Goal: Task Accomplishment & Management: Use online tool/utility

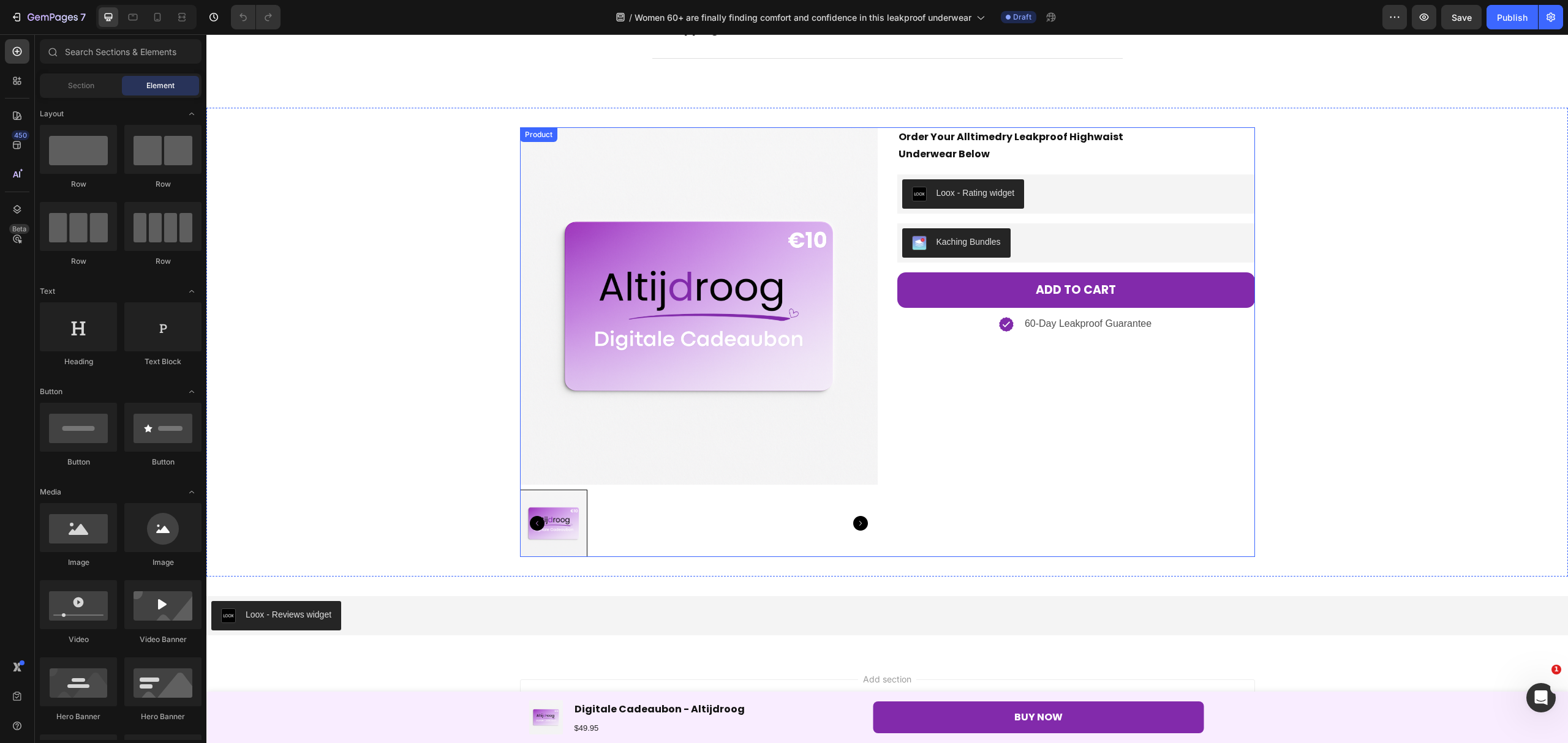
scroll to position [3974, 0]
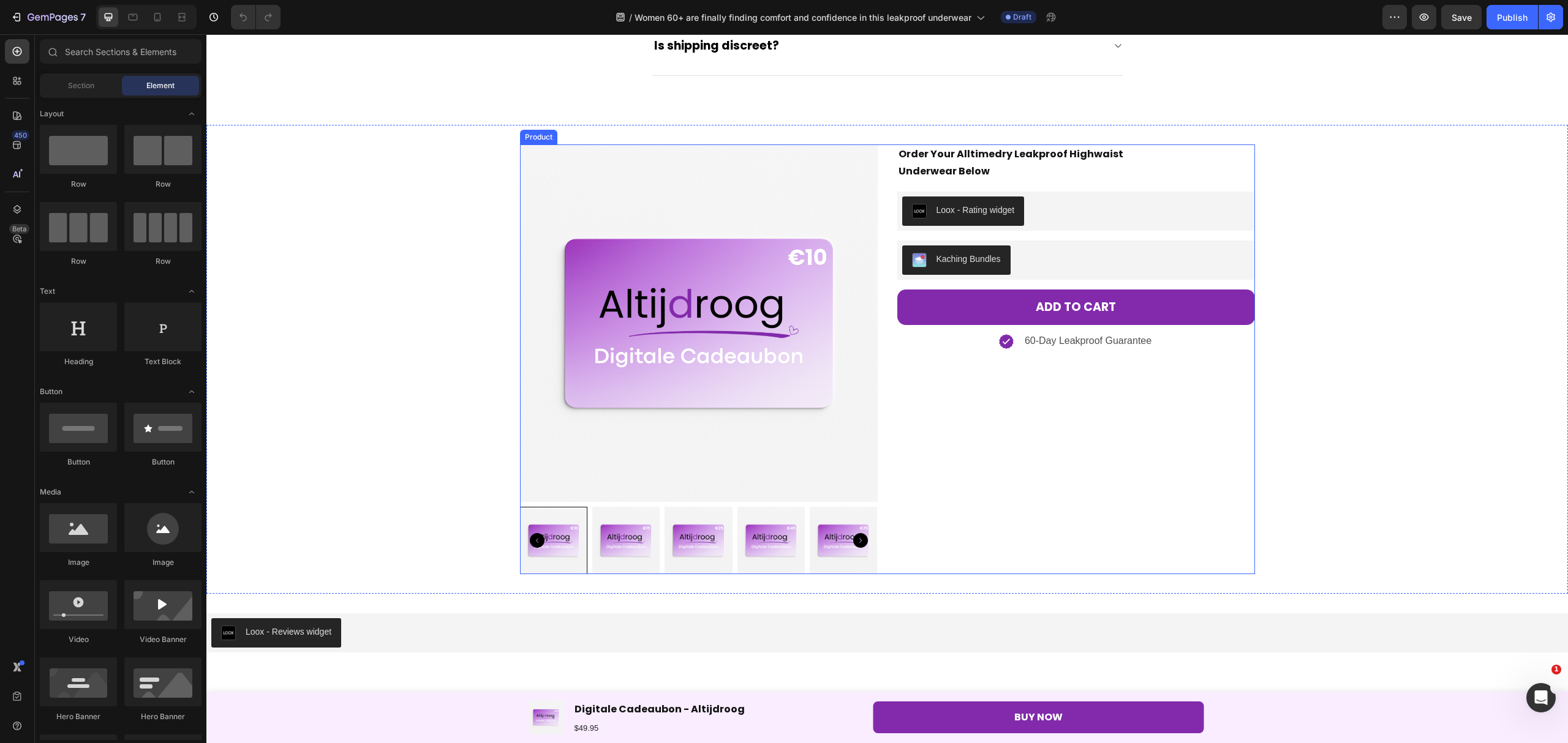
click at [877, 179] on div "Product Images Order Your Alltimedry Leakproof Highwaist Underwear Below Text B…" at bounding box center [887, 359] width 735 height 430
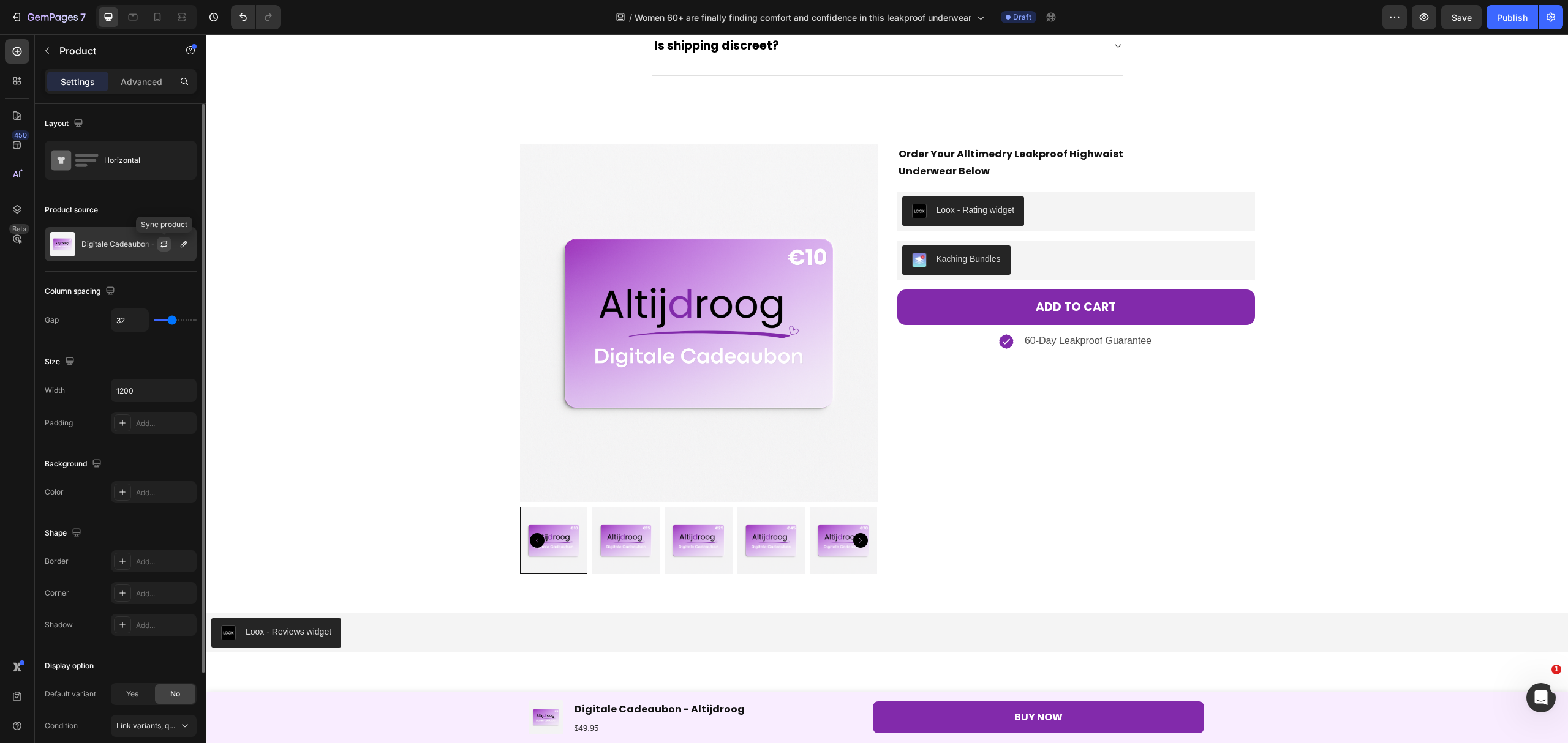
click at [162, 240] on icon "button" at bounding box center [164, 243] width 10 height 10
click at [181, 246] on icon "button" at bounding box center [184, 244] width 6 height 6
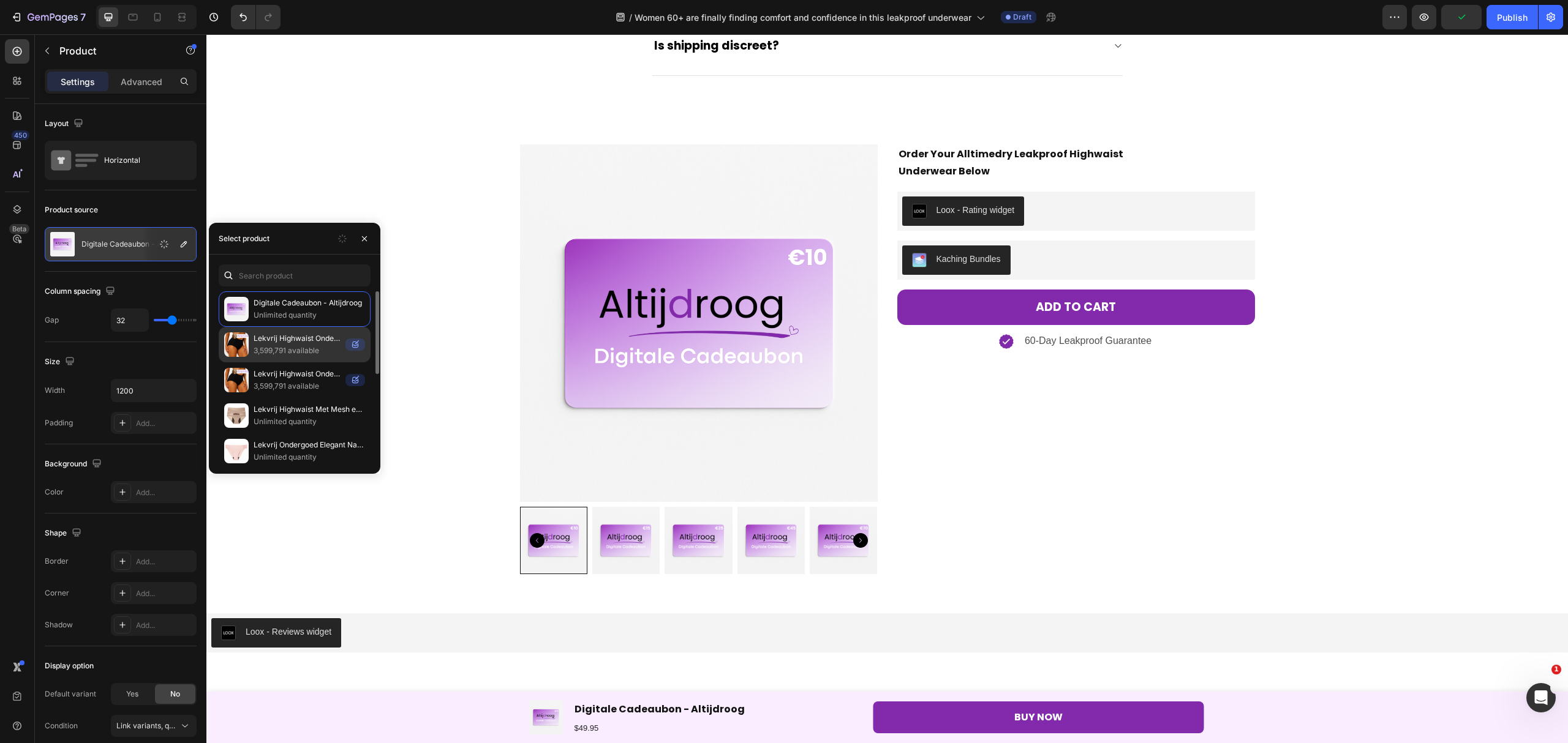
click at [281, 344] on p "Lekvrij Highwaist Ondergoed 2" at bounding box center [296, 338] width 87 height 13
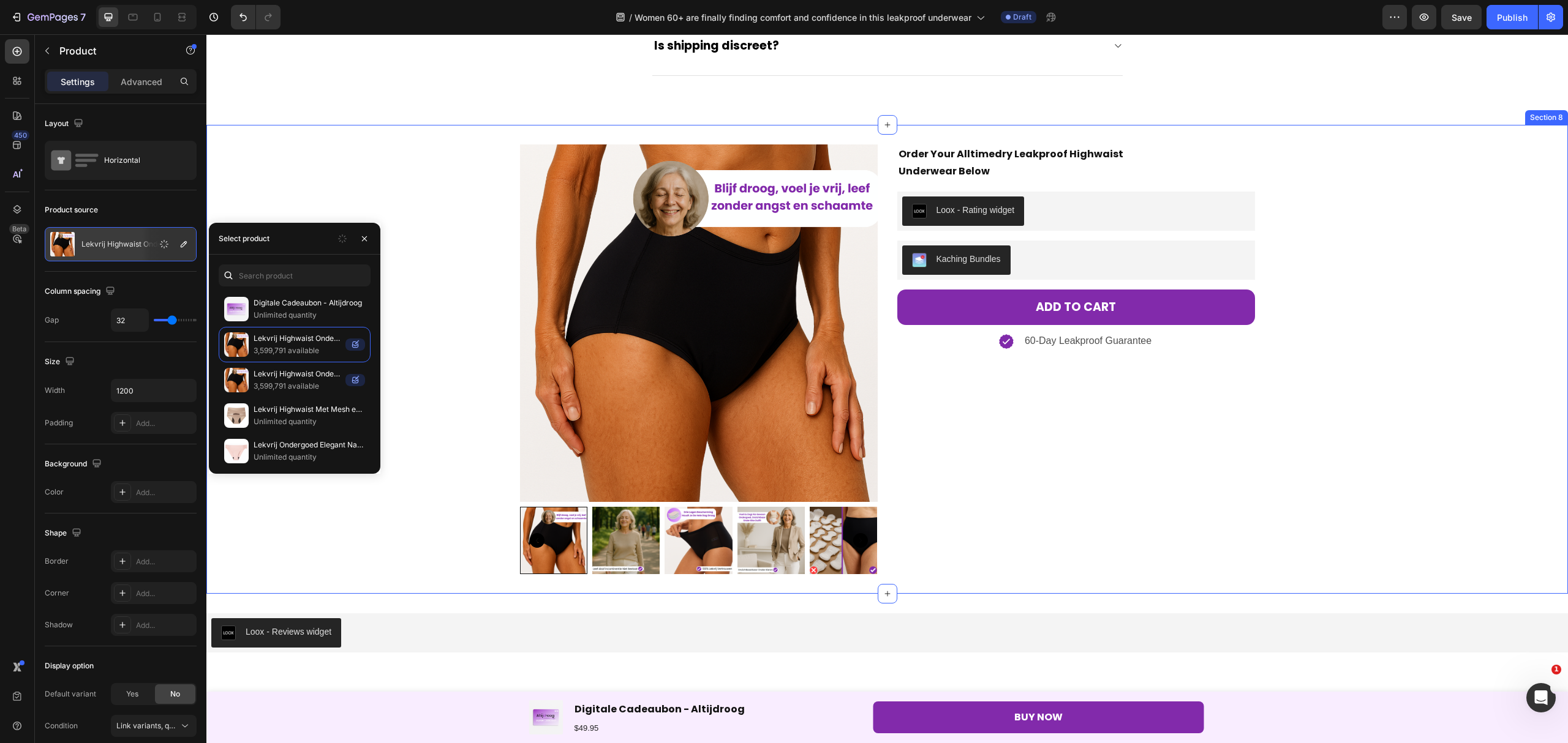
click at [1412, 292] on div "Product Images Order Your Alltimedry Leakproof Highwaist Underwear Below Text B…" at bounding box center [887, 359] width 1361 height 430
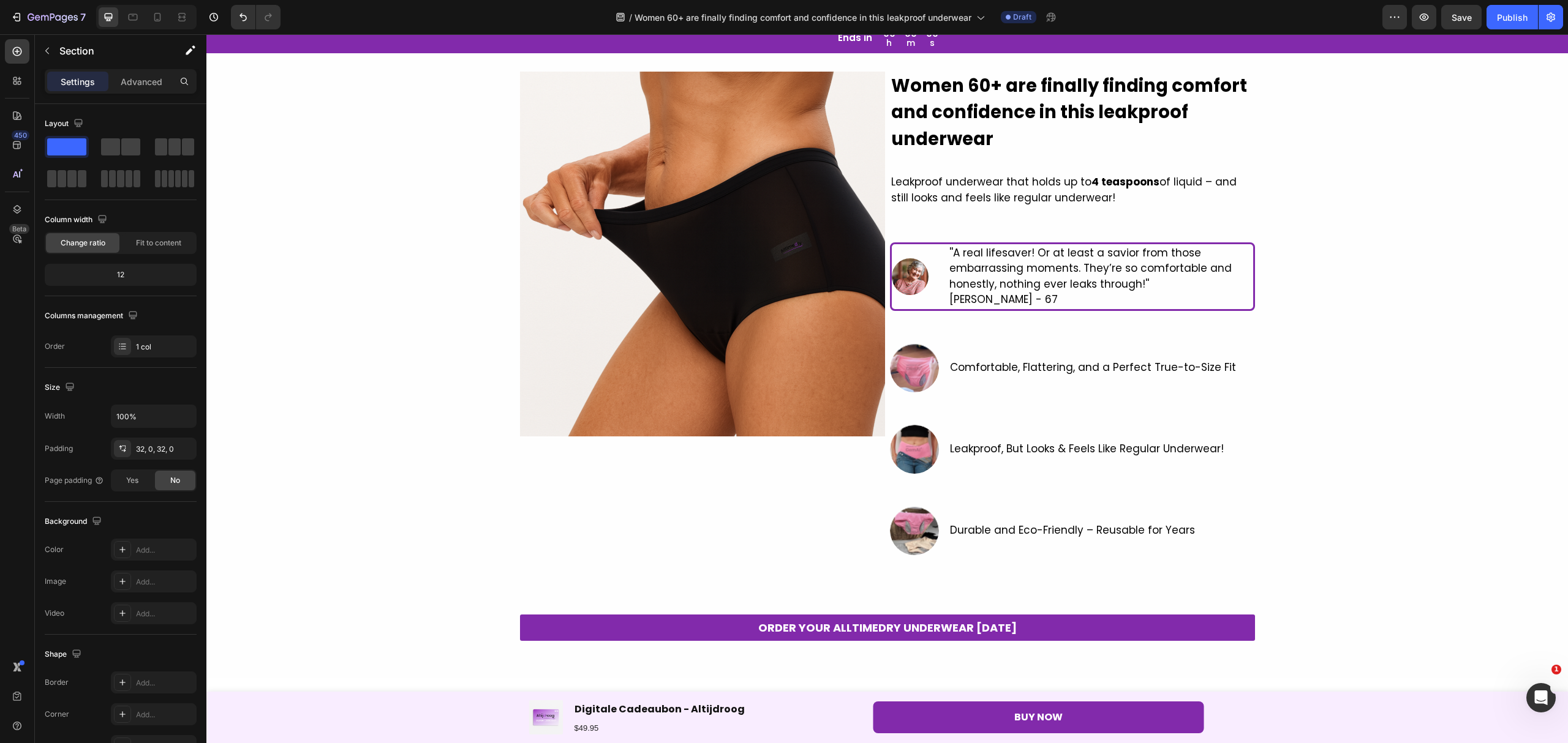
scroll to position [0, 0]
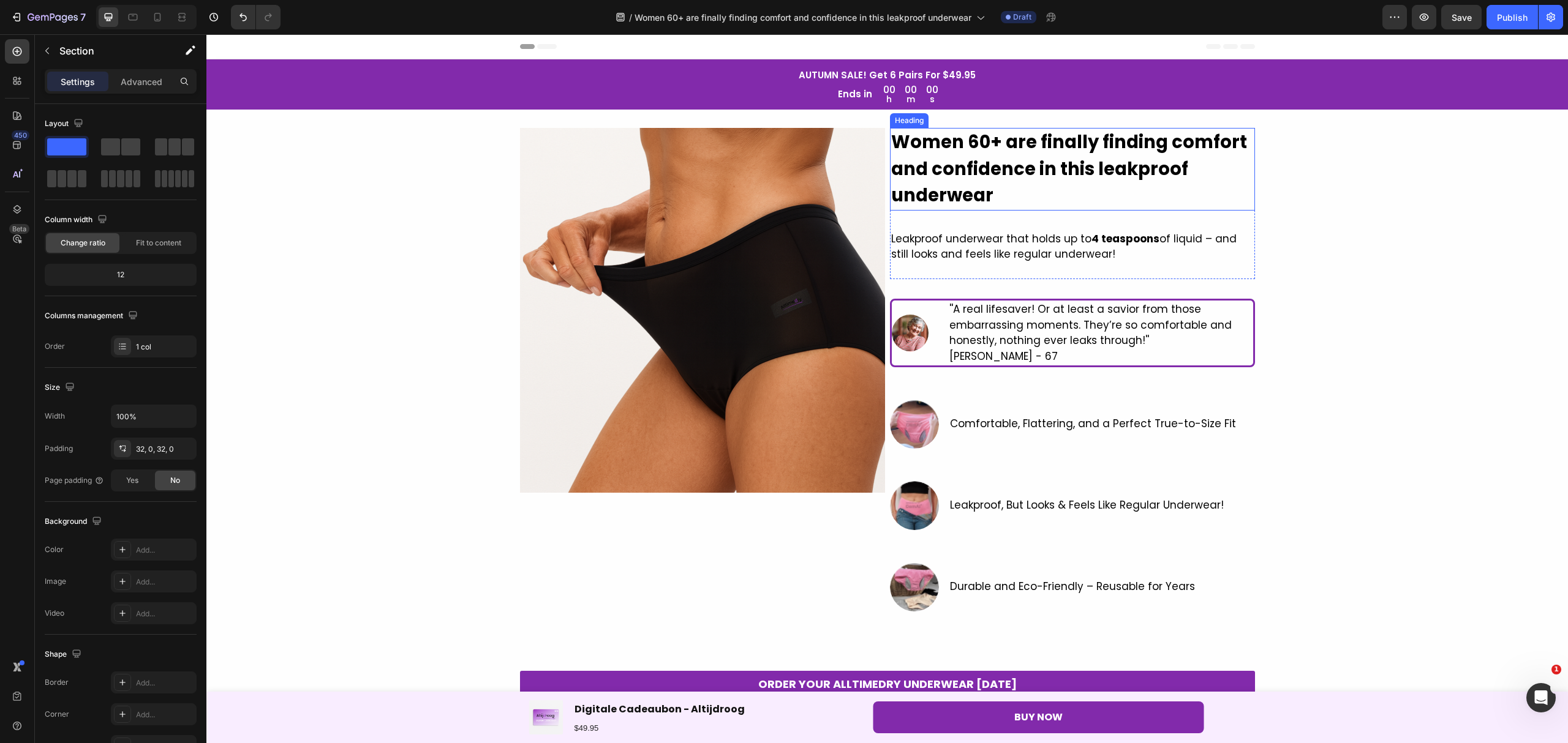
click at [1091, 149] on strong "Women 60+ are finally finding comfort and confidence in this leakproof underwear" at bounding box center [1069, 168] width 356 height 78
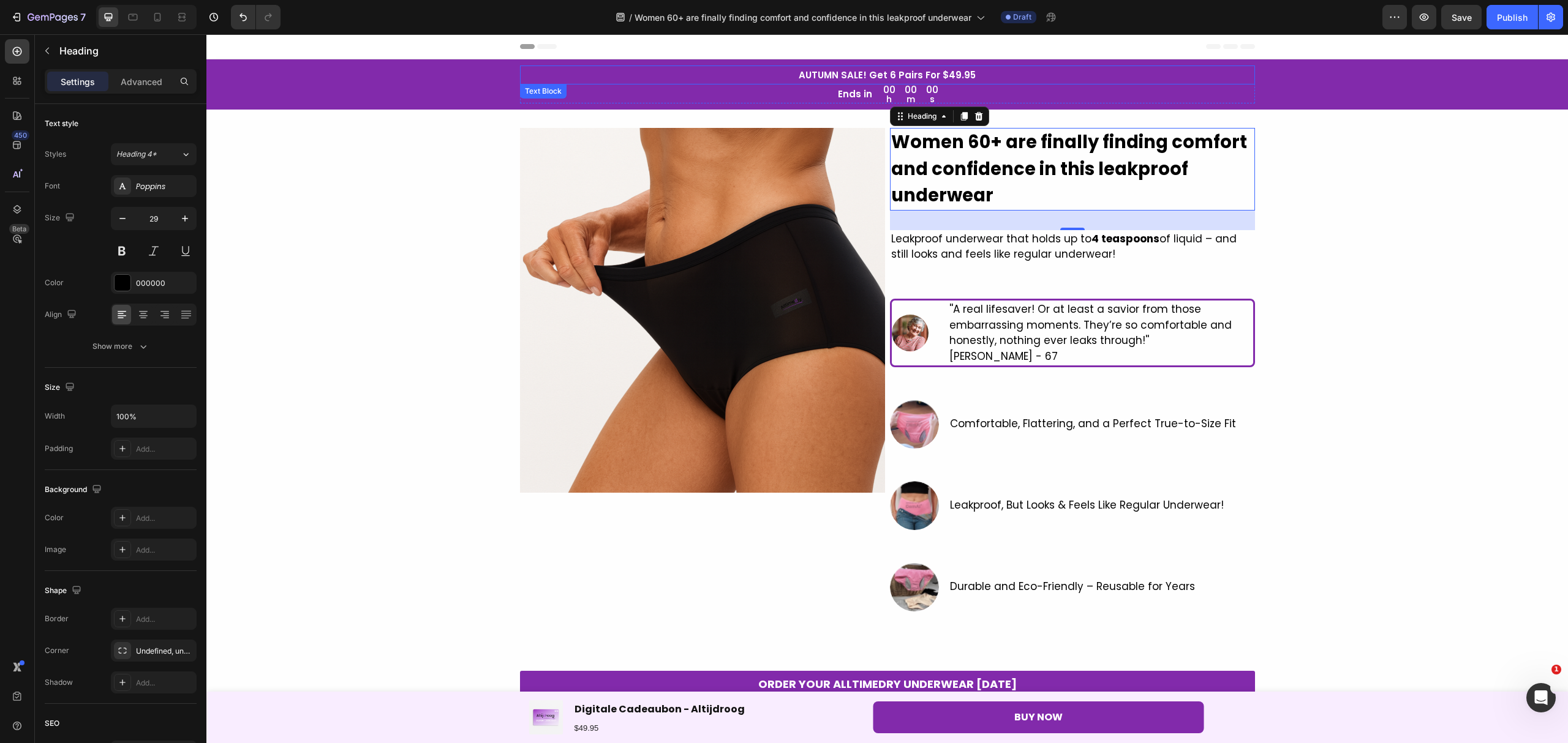
click at [891, 74] on p "AUTUMN SALE! Get 6 Pairs For $49.95" at bounding box center [887, 75] width 732 height 16
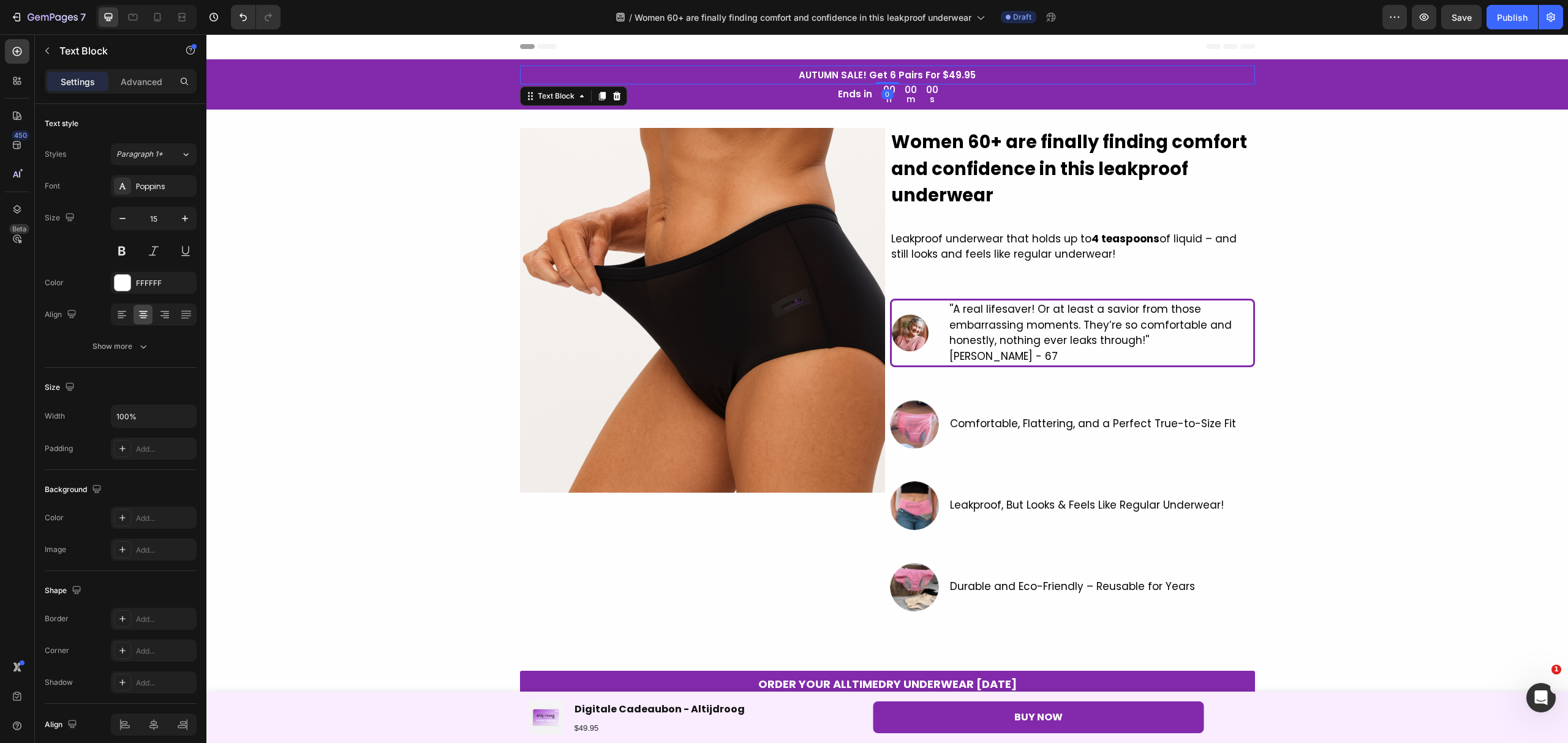
click at [965, 70] on p "AUTUMN SALE! Get 6 Pairs For $49.95" at bounding box center [887, 75] width 732 height 16
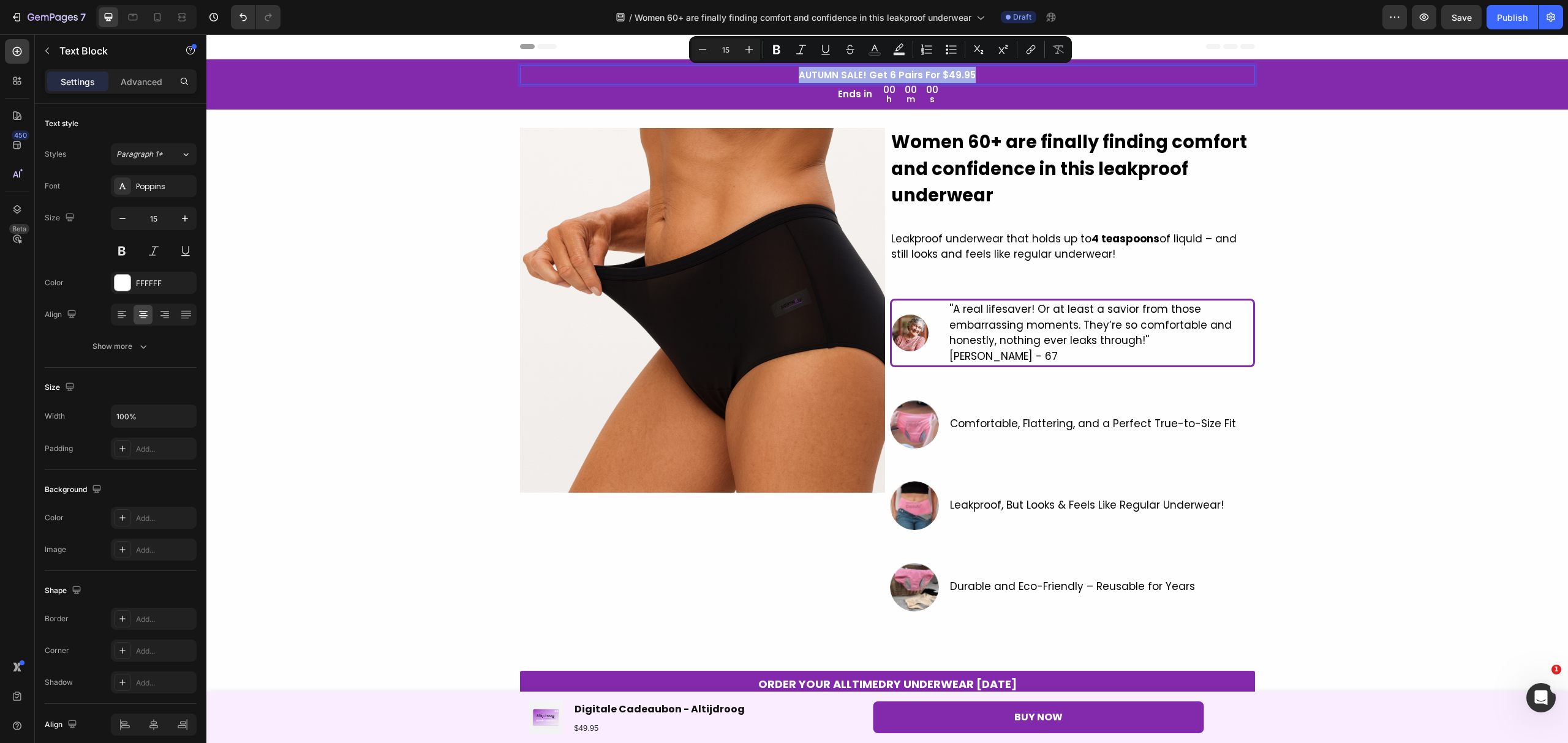
drag, startPoint x: 971, startPoint y: 71, endPoint x: 797, endPoint y: 58, distance: 174.5
click at [846, 87] on p "Ends in" at bounding box center [855, 94] width 34 height 16
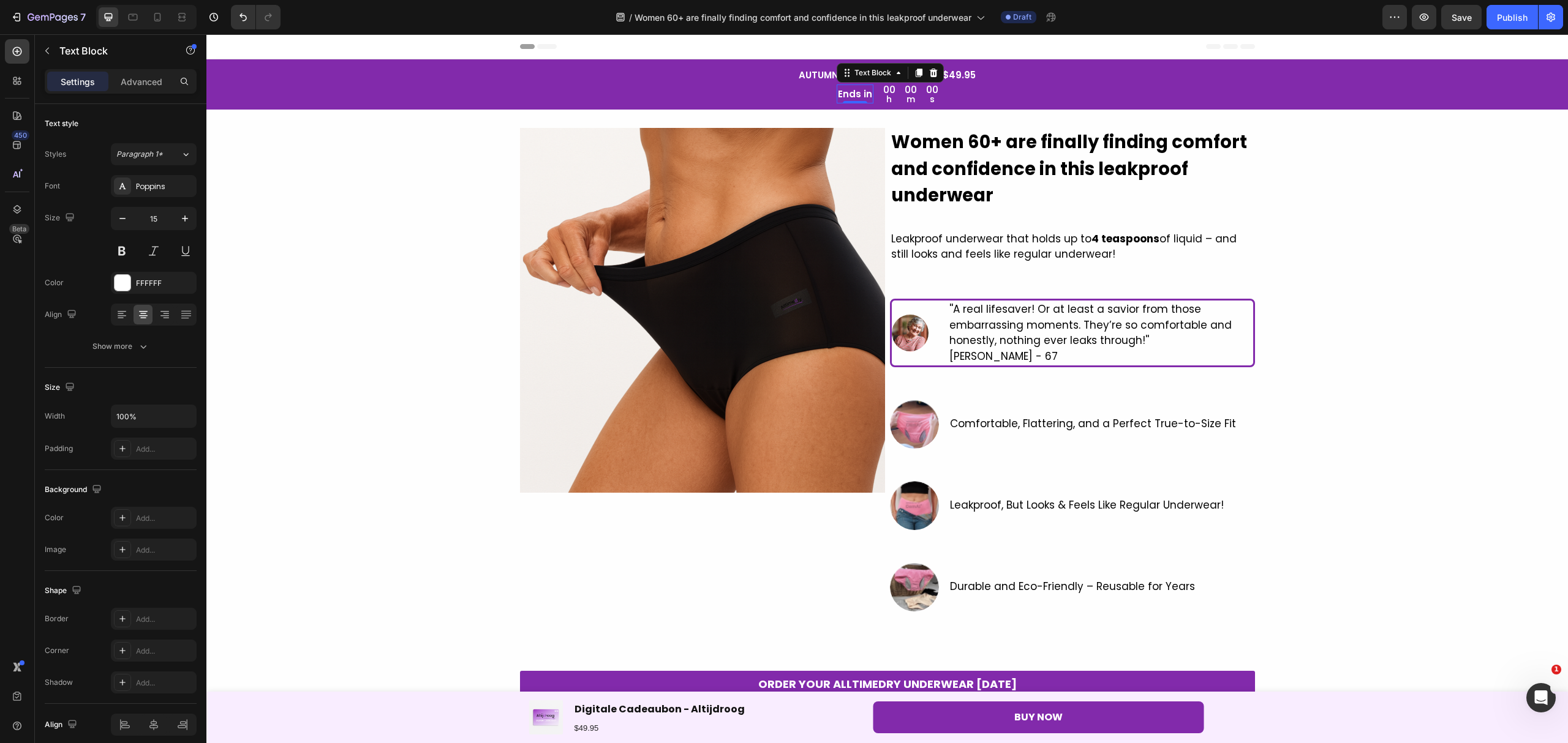
click at [861, 91] on p "Ends in" at bounding box center [855, 94] width 34 height 16
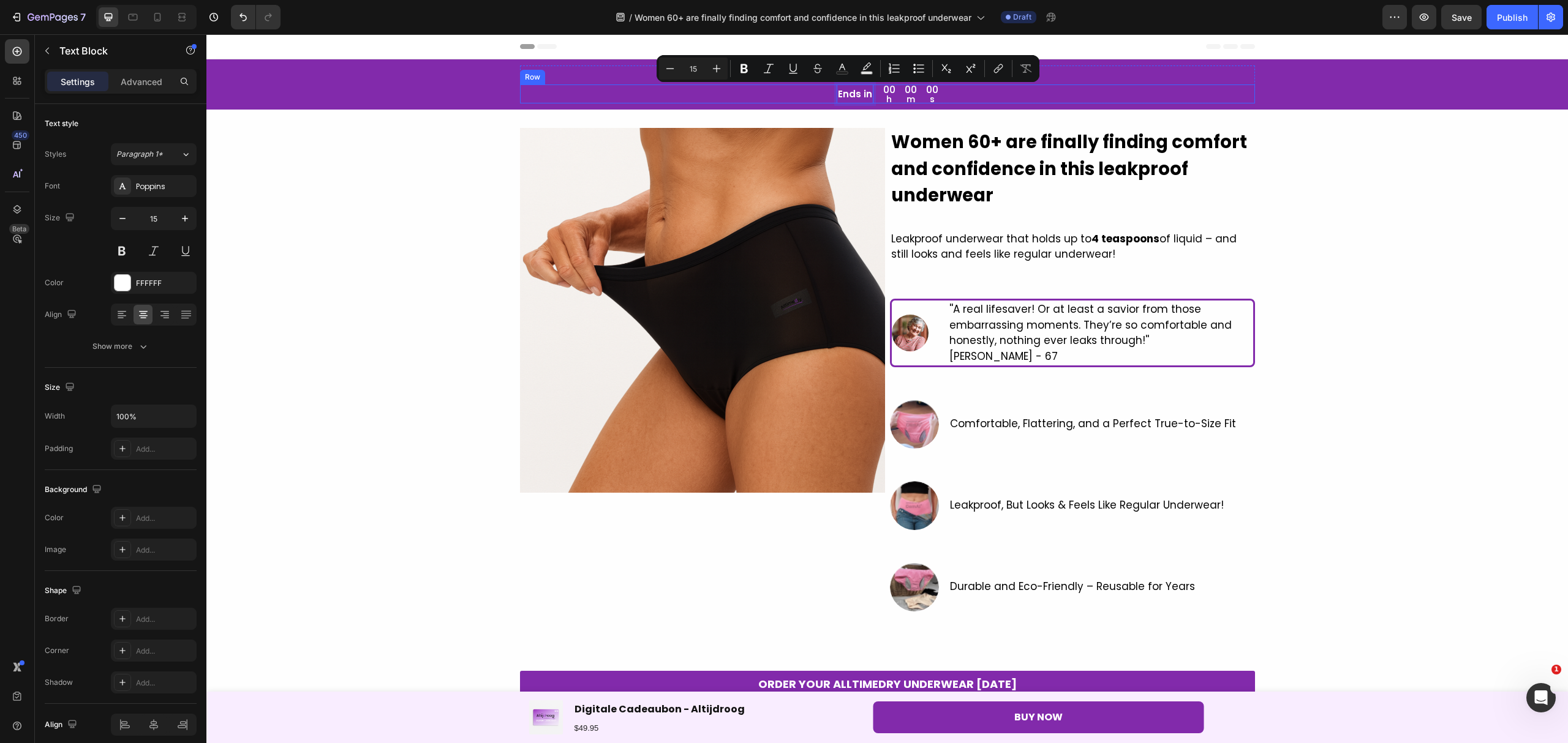
drag, startPoint x: 861, startPoint y: 91, endPoint x: 827, endPoint y: 90, distance: 34.0
click at [827, 90] on div "Ends in Text Block 0 00 h 00 m 00 s Countdown Timer Row" at bounding box center [887, 94] width 735 height 19
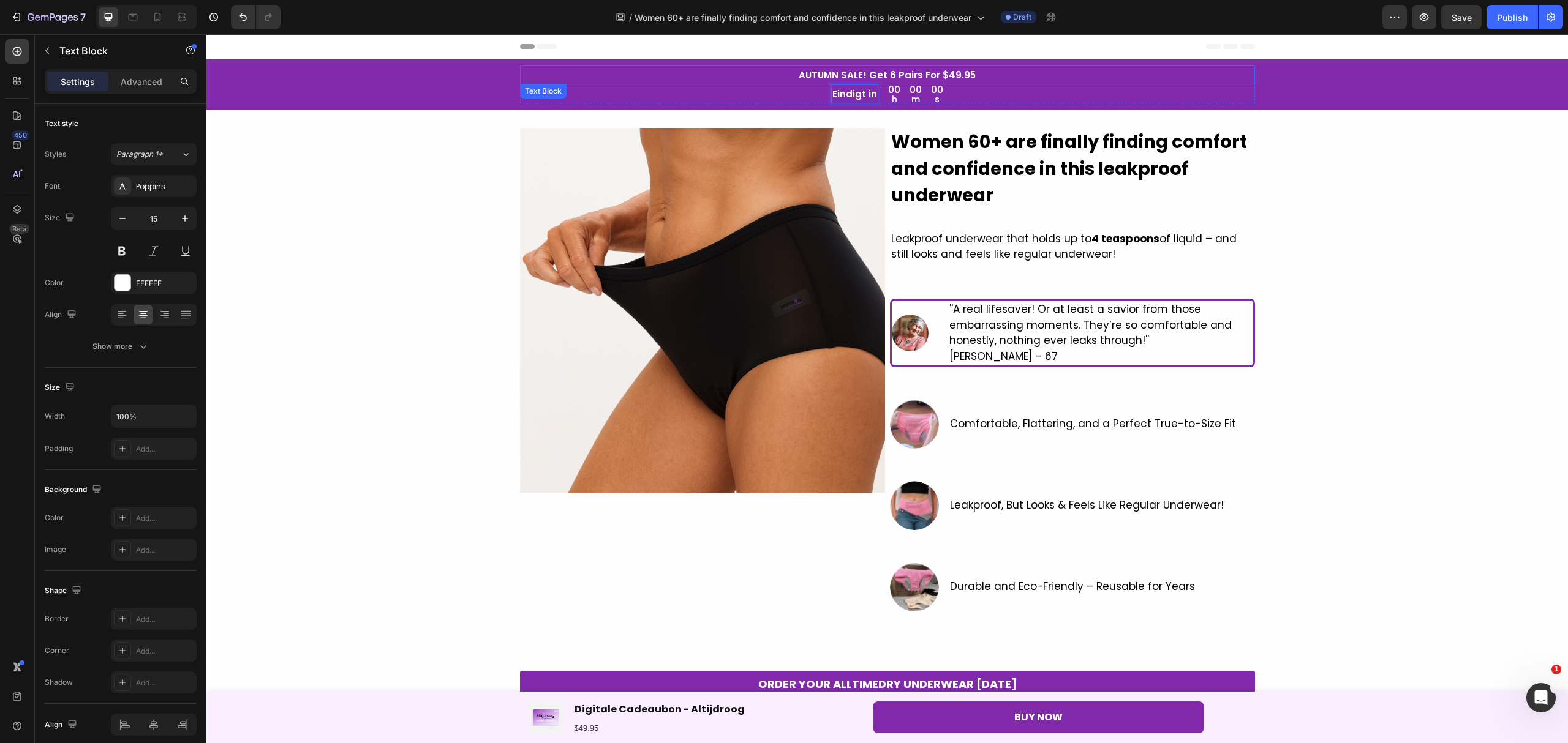
click at [963, 73] on p "AUTUMN SALE! Get 6 Pairs For $49.95" at bounding box center [887, 75] width 732 height 16
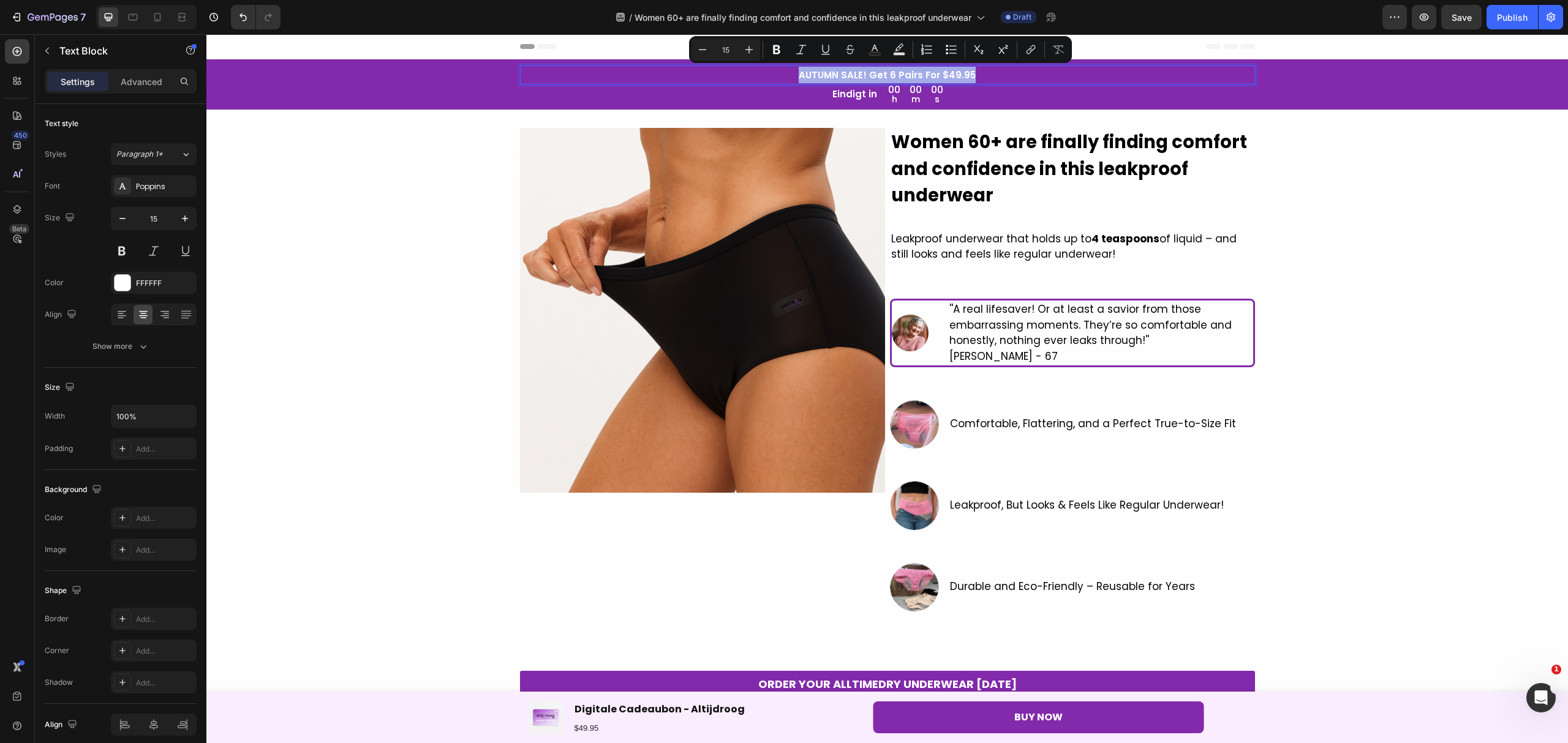
drag, startPoint x: 968, startPoint y: 71, endPoint x: 799, endPoint y: 74, distance: 169.0
click at [799, 74] on p "AUTUMN SALE! Get 6 Pairs For $49.95" at bounding box center [887, 75] width 732 height 16
copy p "AUTUMN SALE! Get 6 Pairs For $49.95"
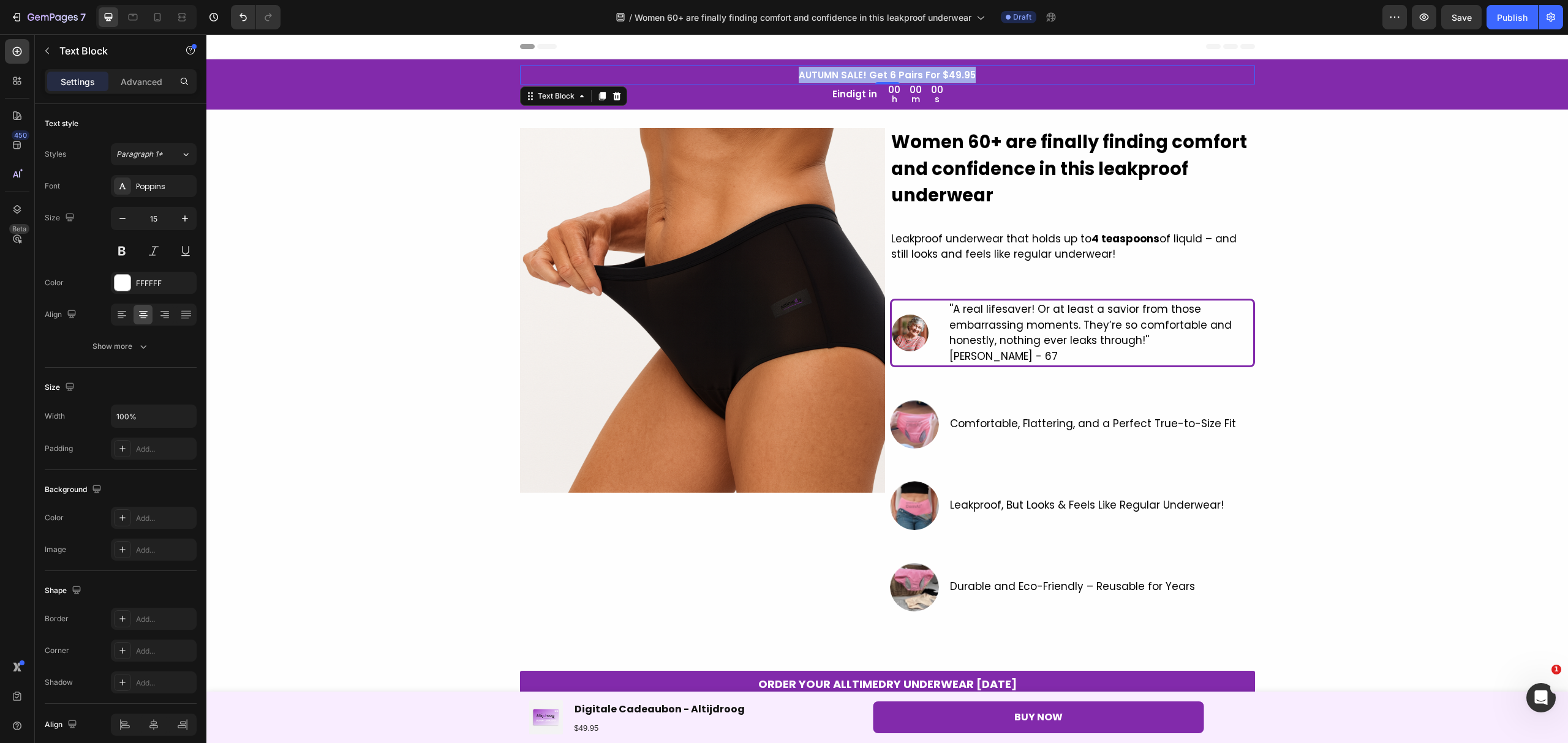
click at [973, 67] on p "AUTUMN SALE! Get 6 Pairs For $49.95" at bounding box center [887, 75] width 732 height 16
drag, startPoint x: 965, startPoint y: 71, endPoint x: 799, endPoint y: 71, distance: 166.0
click at [799, 71] on p "AUTUMN SALE! Get 6 Pairs For $49.95" at bounding box center [887, 75] width 732 height 16
click at [959, 182] on strong "Women 60+ are finally finding comfort and confidence in this leakproof underwear" at bounding box center [1069, 168] width 356 height 78
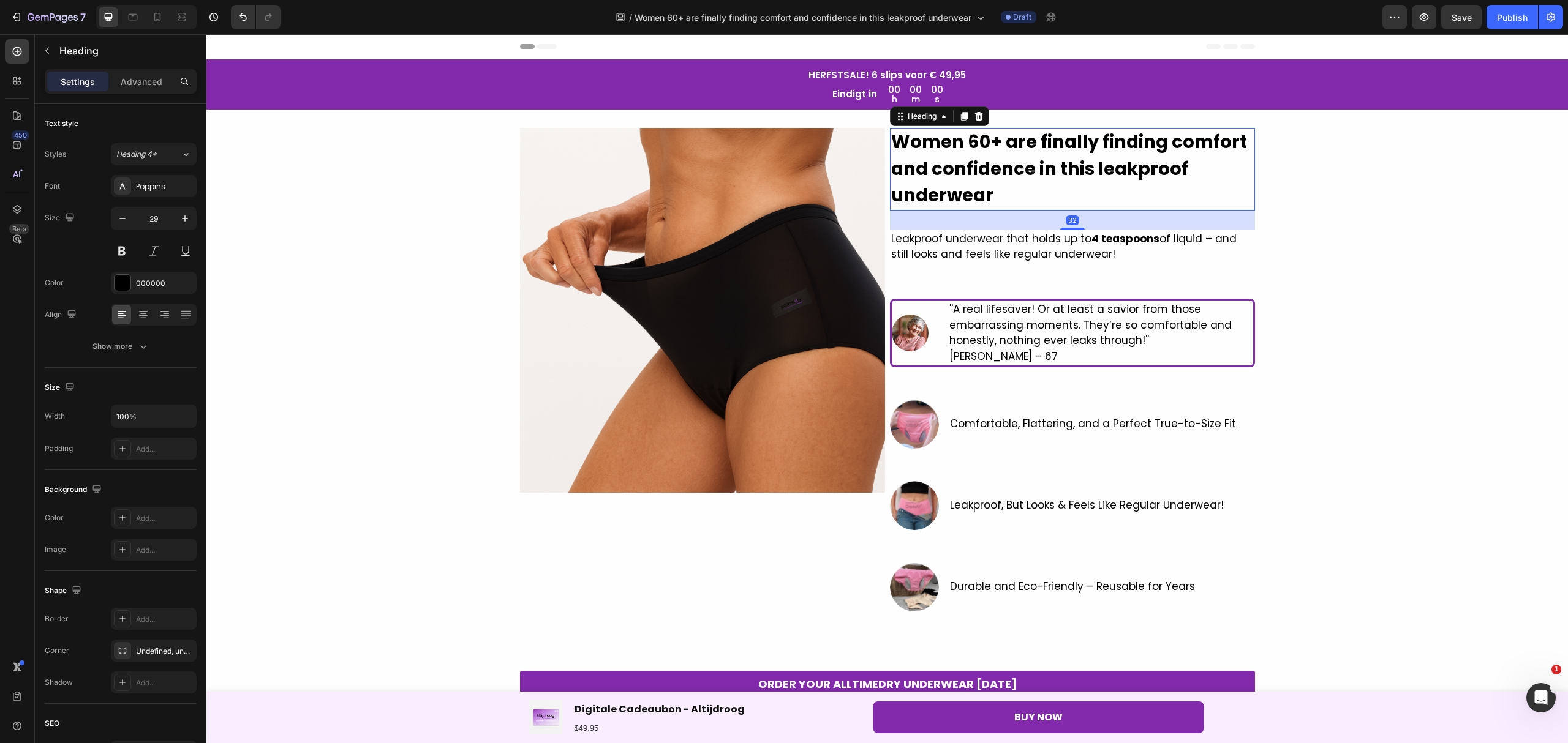
click at [986, 192] on h2 "Women 60+ are finally finding comfort and confidence in this leakproof underwear" at bounding box center [1072, 169] width 365 height 83
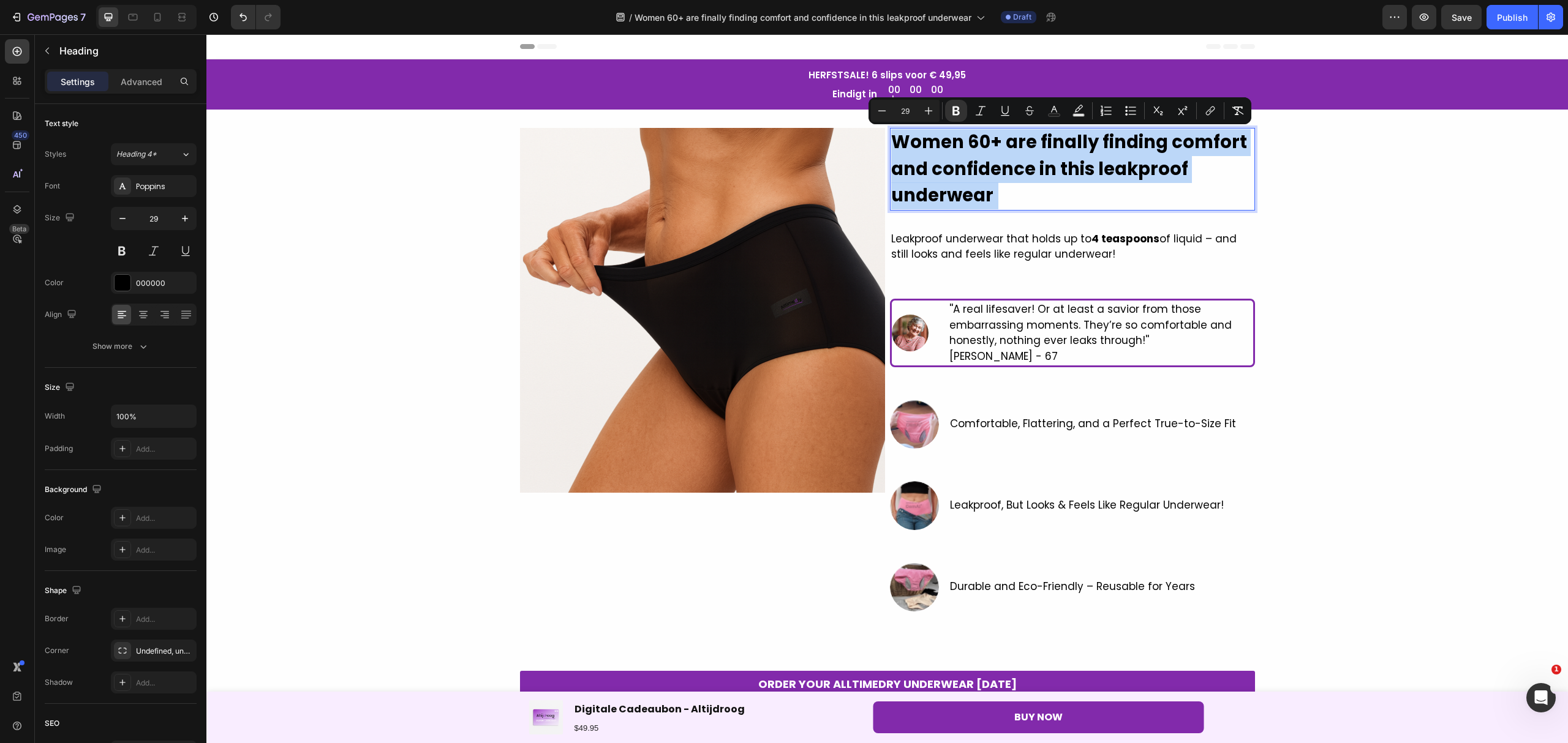
drag, startPoint x: 986, startPoint y: 192, endPoint x: 892, endPoint y: 145, distance: 105.1
click at [892, 145] on p "Women 60+ are finally finding comfort and confidence in this leakproof underwear" at bounding box center [1073, 169] width 363 height 80
copy p "Women 60+ are finally finding comfort and confidence in this leakproof underwear"
click at [1028, 189] on p "Women 60+ are finally finding comfort and confidence in this leakproof underwear" at bounding box center [1073, 169] width 363 height 80
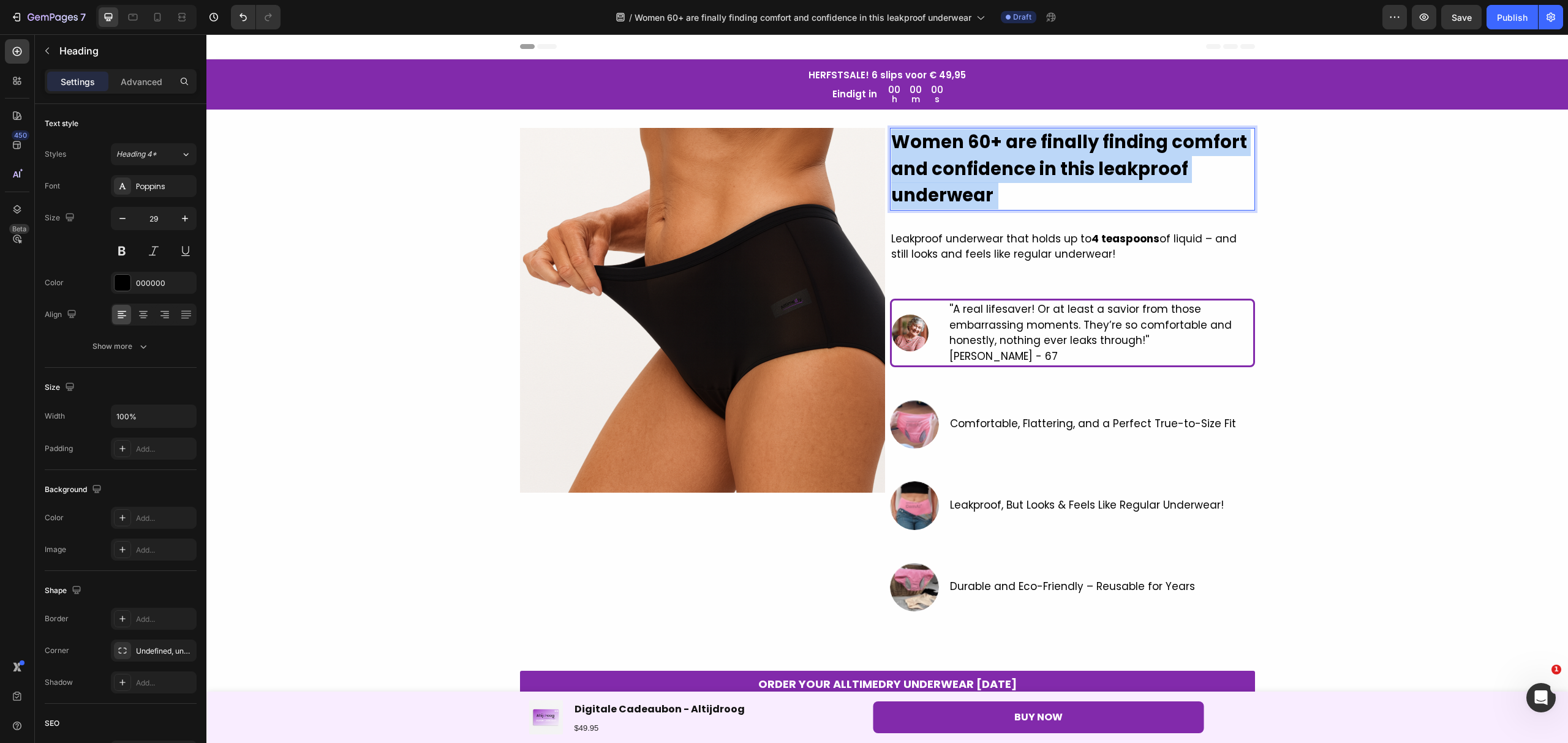
drag, startPoint x: 1028, startPoint y: 189, endPoint x: 890, endPoint y: 137, distance: 147.5
click at [891, 137] on p "Women 60+ are finally finding comfort and confidence in this leakproof underwear" at bounding box center [1073, 169] width 363 height 80
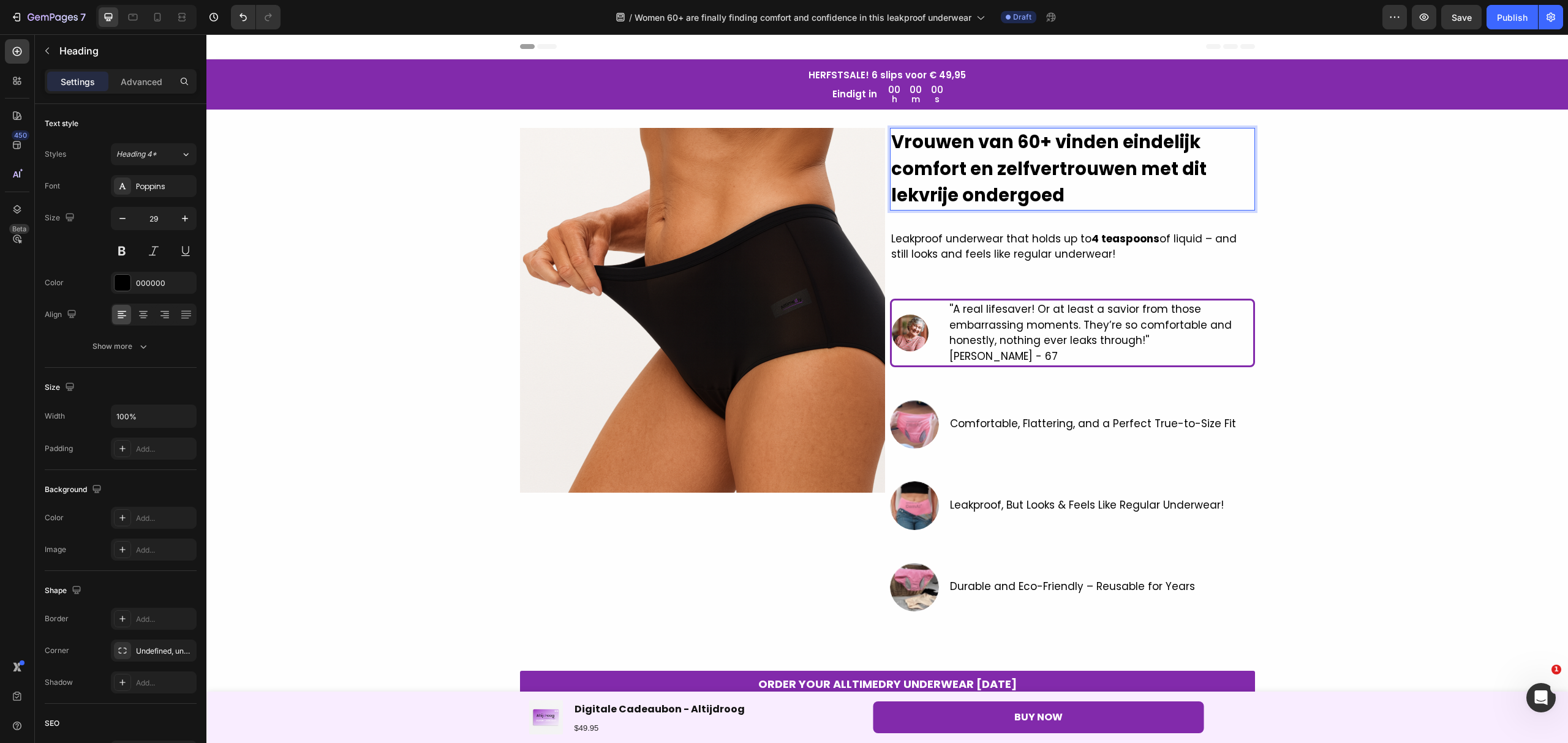
click at [1170, 165] on strong "Vrouwen van 60+ vinden eindelijk comfort en zelfvertrouwen met dit lekvrije ond…" at bounding box center [1049, 168] width 315 height 78
click at [1167, 168] on strong "Vrouwen van 60+ vinden eindelijk comfort en zelfvertrouwen met dit lekvrije ond…" at bounding box center [1049, 168] width 315 height 78
drag, startPoint x: 1151, startPoint y: 168, endPoint x: 1136, endPoint y: 169, distance: 15.0
click at [1136, 169] on strong "Vrouwen van 60+ vinden eindelijk comfort en zelfvertrouwen met dit lekvrije ond…" at bounding box center [1049, 168] width 315 height 78
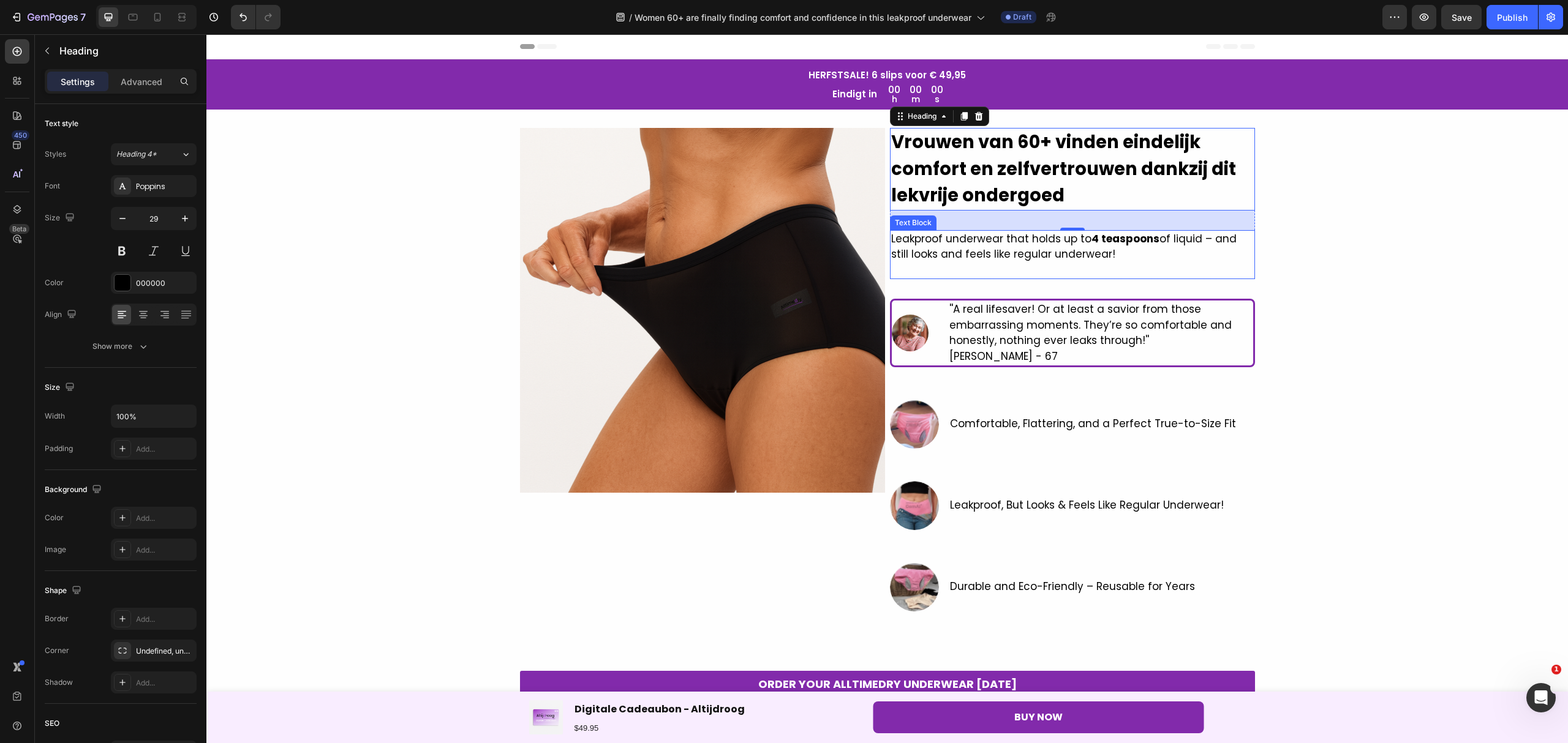
drag, startPoint x: 1057, startPoint y: 256, endPoint x: 1128, endPoint y: 267, distance: 71.8
click at [1057, 256] on p "Leakproof underwear that holds up to 4 teaspoons of liquid – and still looks an…" at bounding box center [1073, 247] width 363 height 31
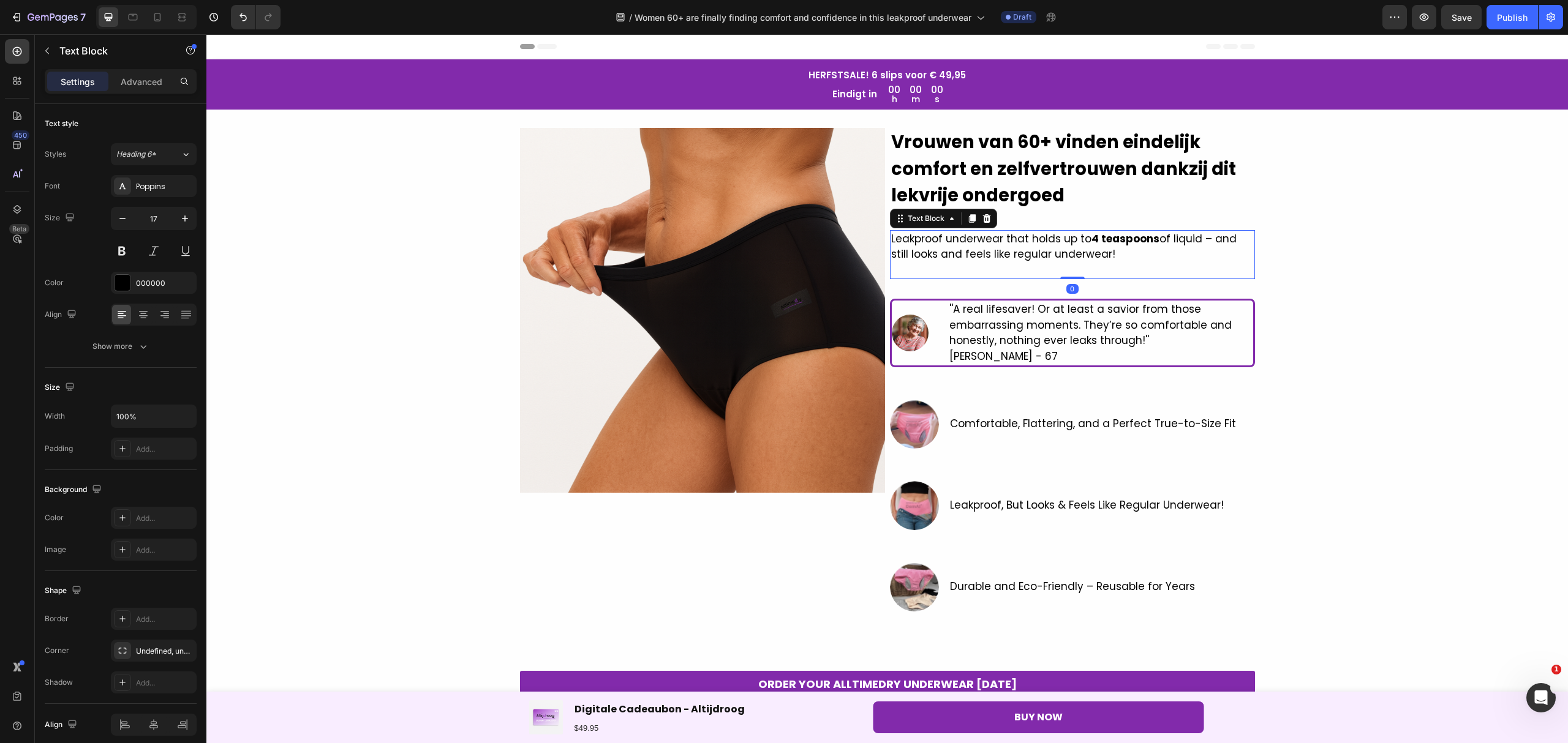
click at [1130, 257] on p "Leakproof underwear that holds up to 4 teaspoons of liquid – and still looks an…" at bounding box center [1073, 247] width 363 height 31
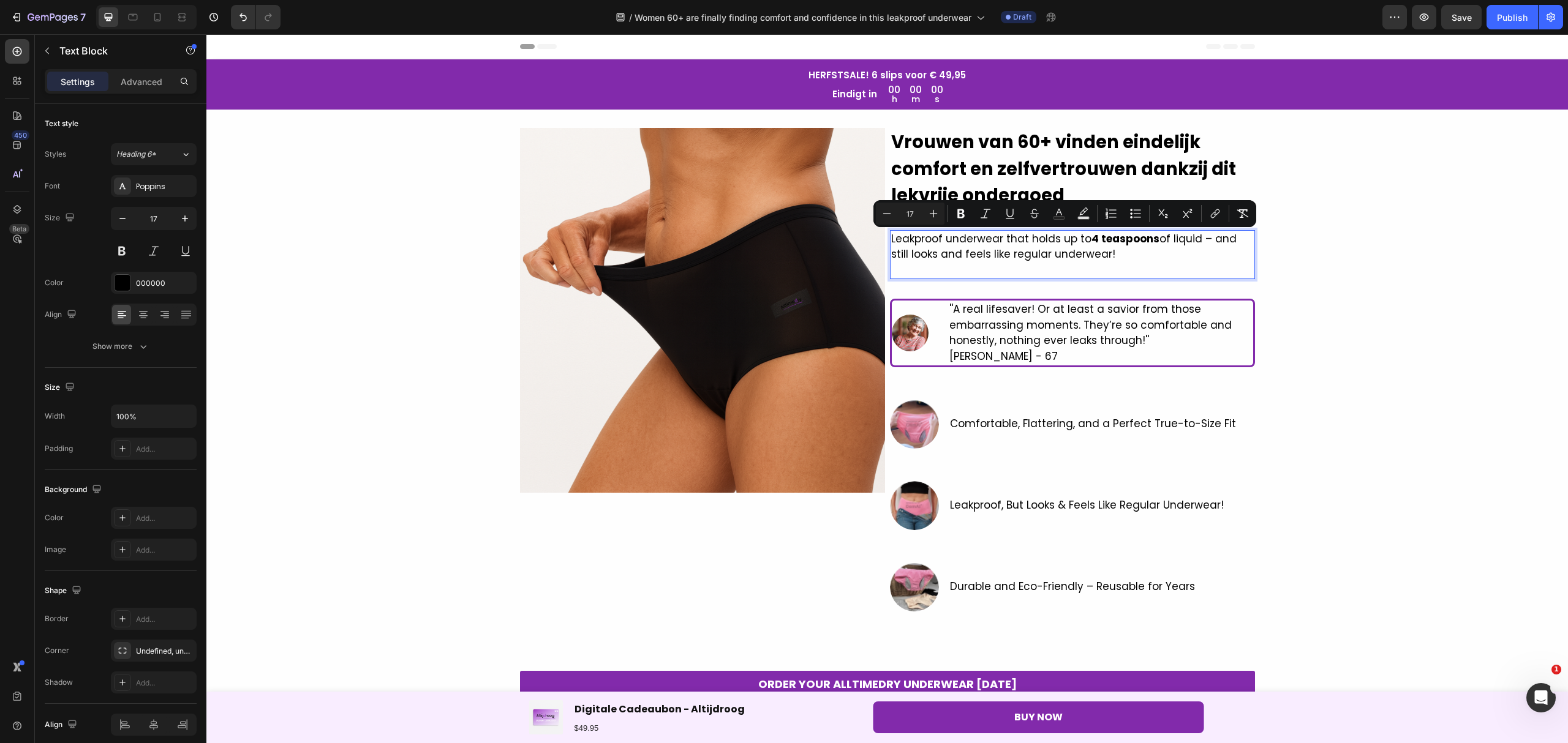
drag, startPoint x: 1128, startPoint y: 260, endPoint x: 883, endPoint y: 241, distance: 245.7
click at [890, 241] on div "Leakproof underwear that holds up to 4 teaspoons of liquid – and still looks an…" at bounding box center [1072, 255] width 365 height 50
copy p "Leakproof underwear that holds up to 4 teaspoons of liquid – and still looks an…"
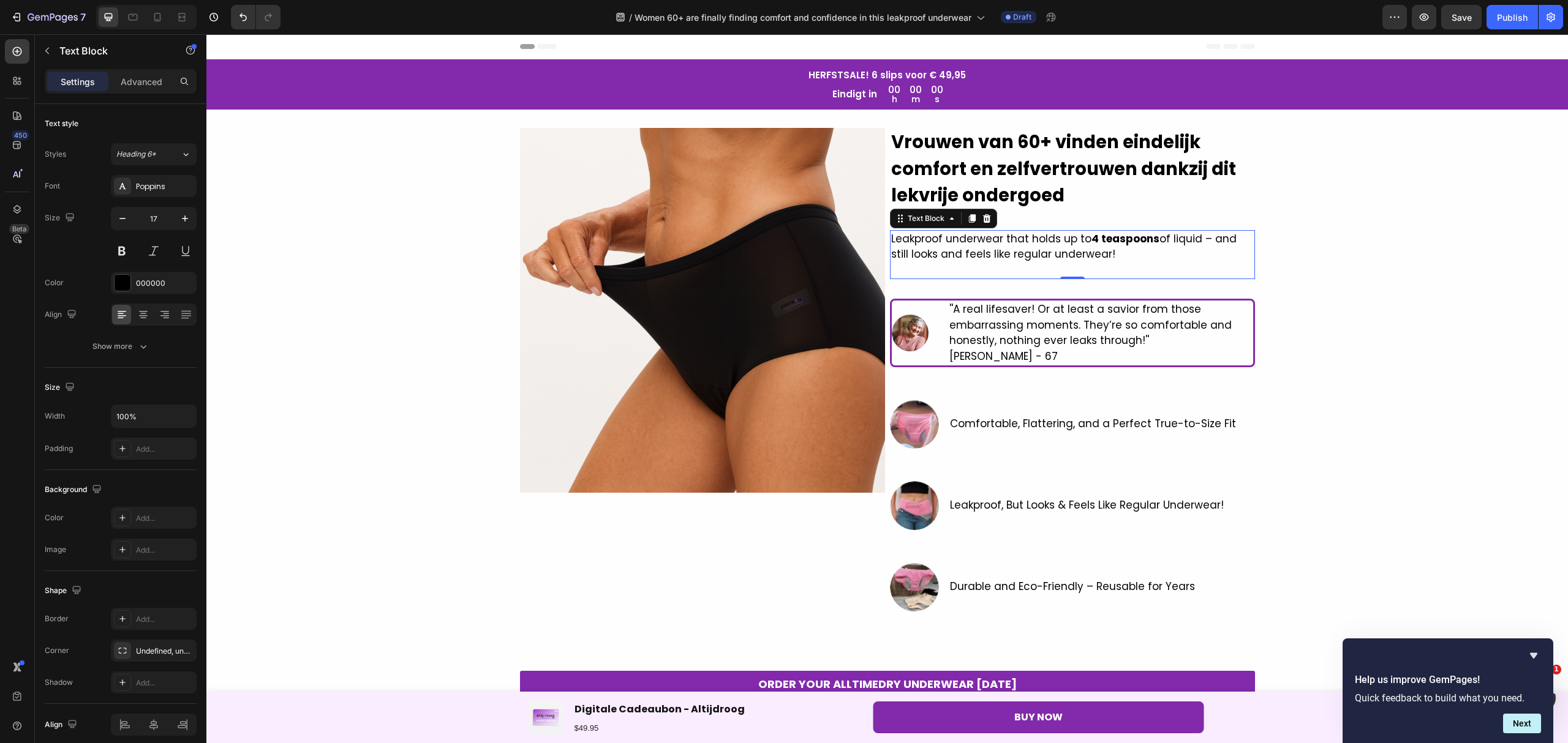
click at [1125, 253] on p "Leakproof underwear that holds up to 4 teaspoons of liquid – and still looks an…" at bounding box center [1073, 247] width 363 height 31
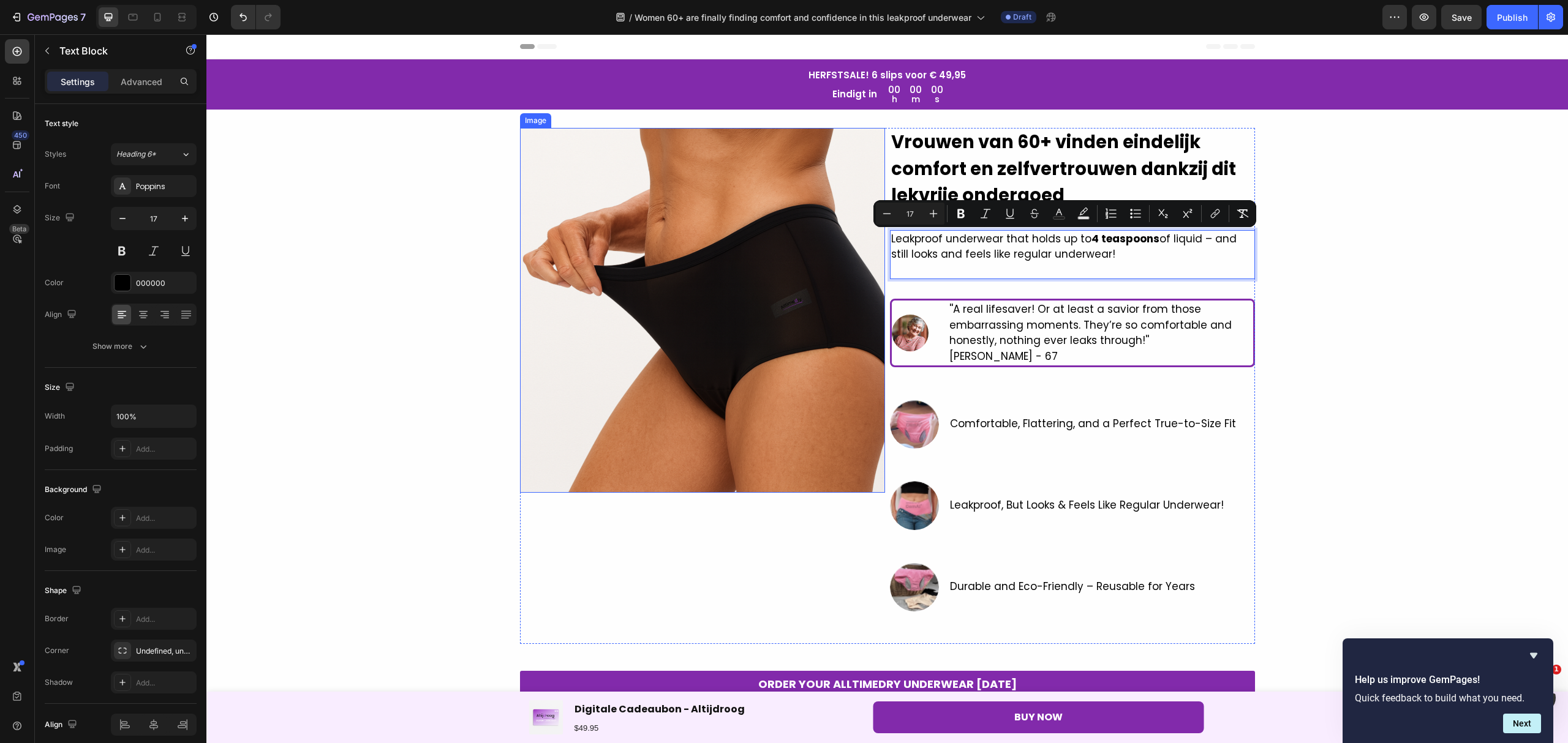
drag, startPoint x: 1099, startPoint y: 256, endPoint x: 874, endPoint y: 236, distance: 225.9
click at [874, 236] on div "Image ⁠⁠⁠⁠⁠⁠⁠ Vrouwen van 60+ vinden eindelijk comfort en zelfvertrouwen dankzi…" at bounding box center [887, 386] width 735 height 516
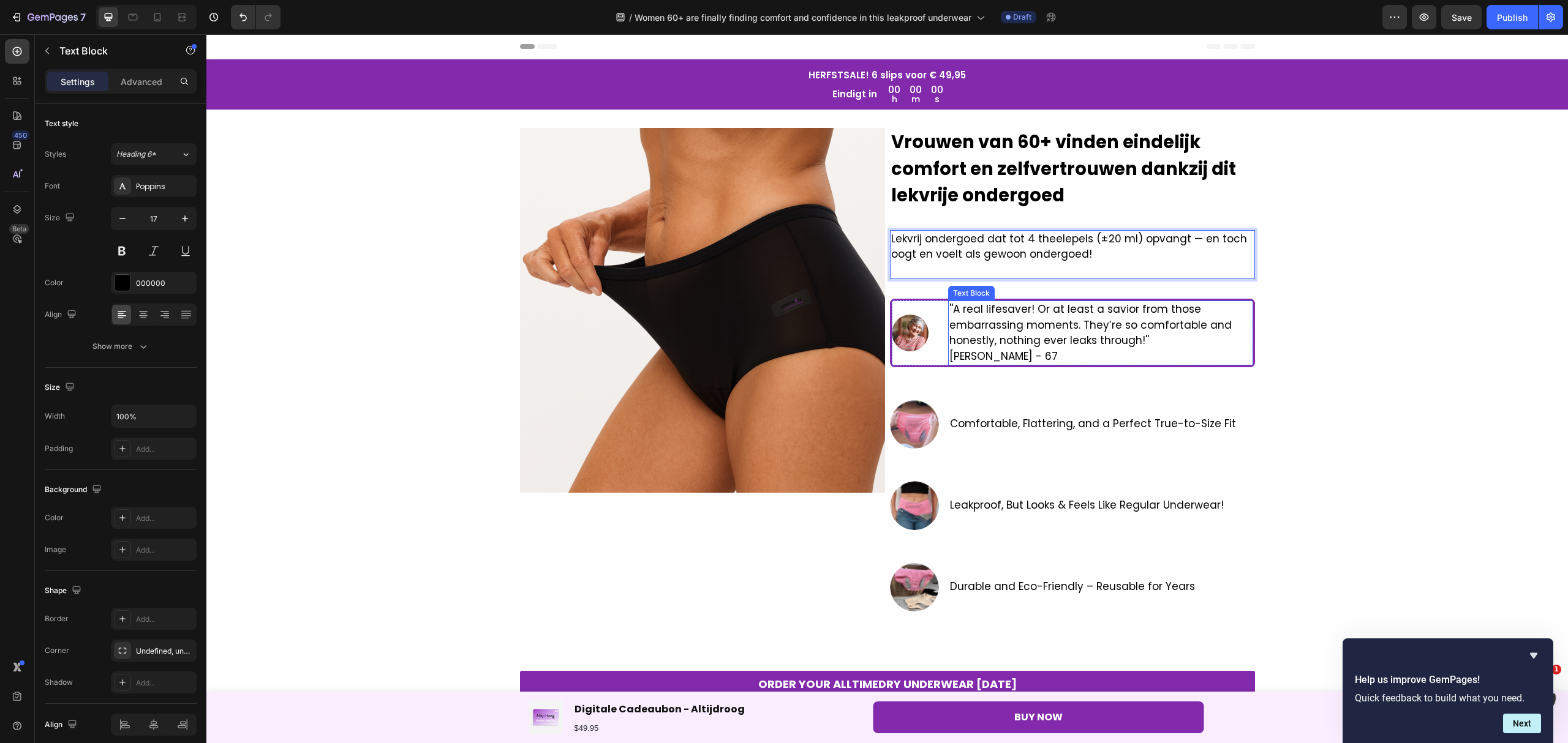
click at [1035, 349] on p "[PERSON_NAME] - 67" at bounding box center [1100, 357] width 303 height 16
click at [1033, 352] on p "[PERSON_NAME] - 67" at bounding box center [1100, 357] width 303 height 16
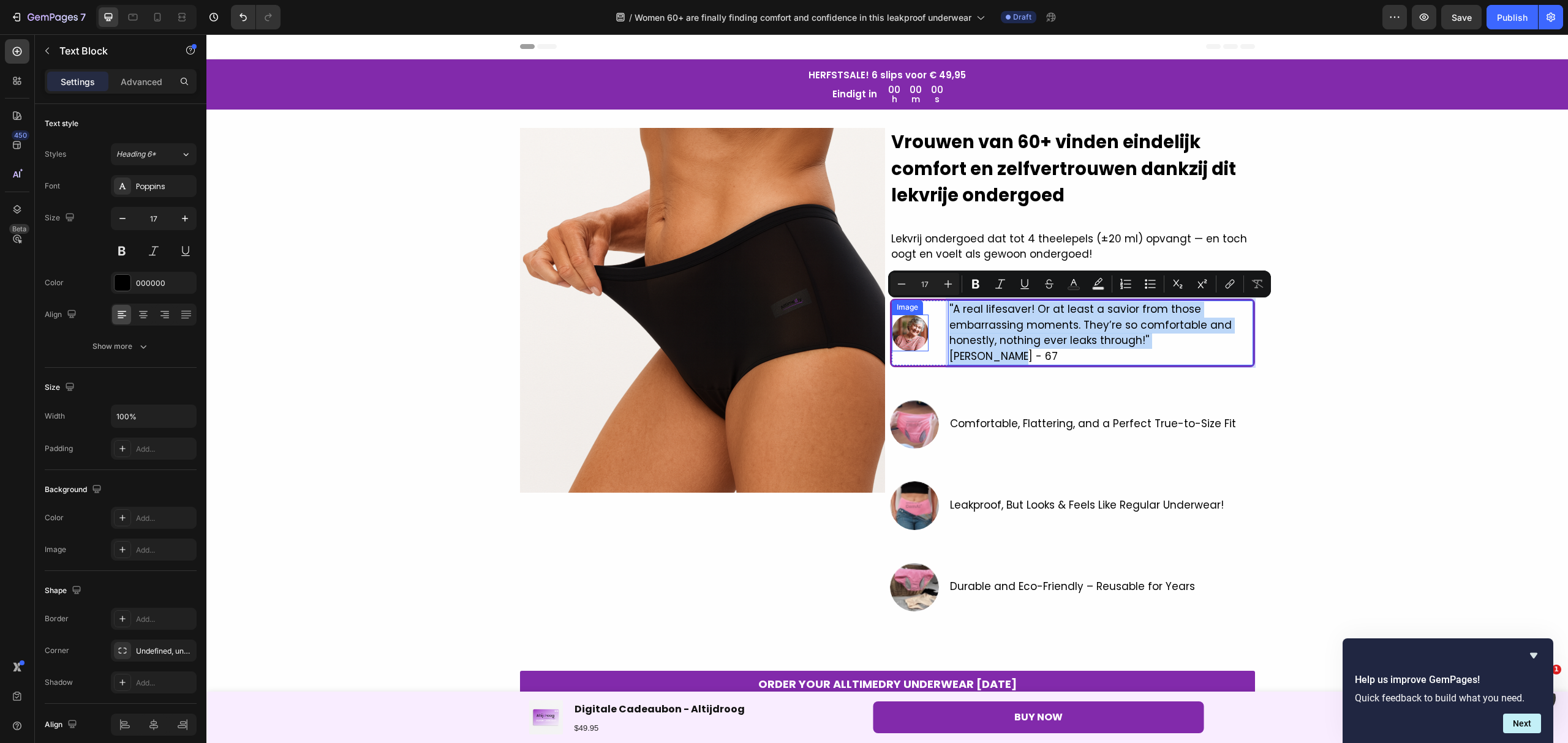
drag, startPoint x: 1061, startPoint y: 360, endPoint x: 919, endPoint y: 314, distance: 149.3
click at [919, 314] on div "Image ''A real lifesaver! Or at least a savior from those embarrassing moments.…" at bounding box center [1072, 333] width 365 height 69
copy div "''A real lifesaver! Or at least a savior from those embarrassing moments. They’…"
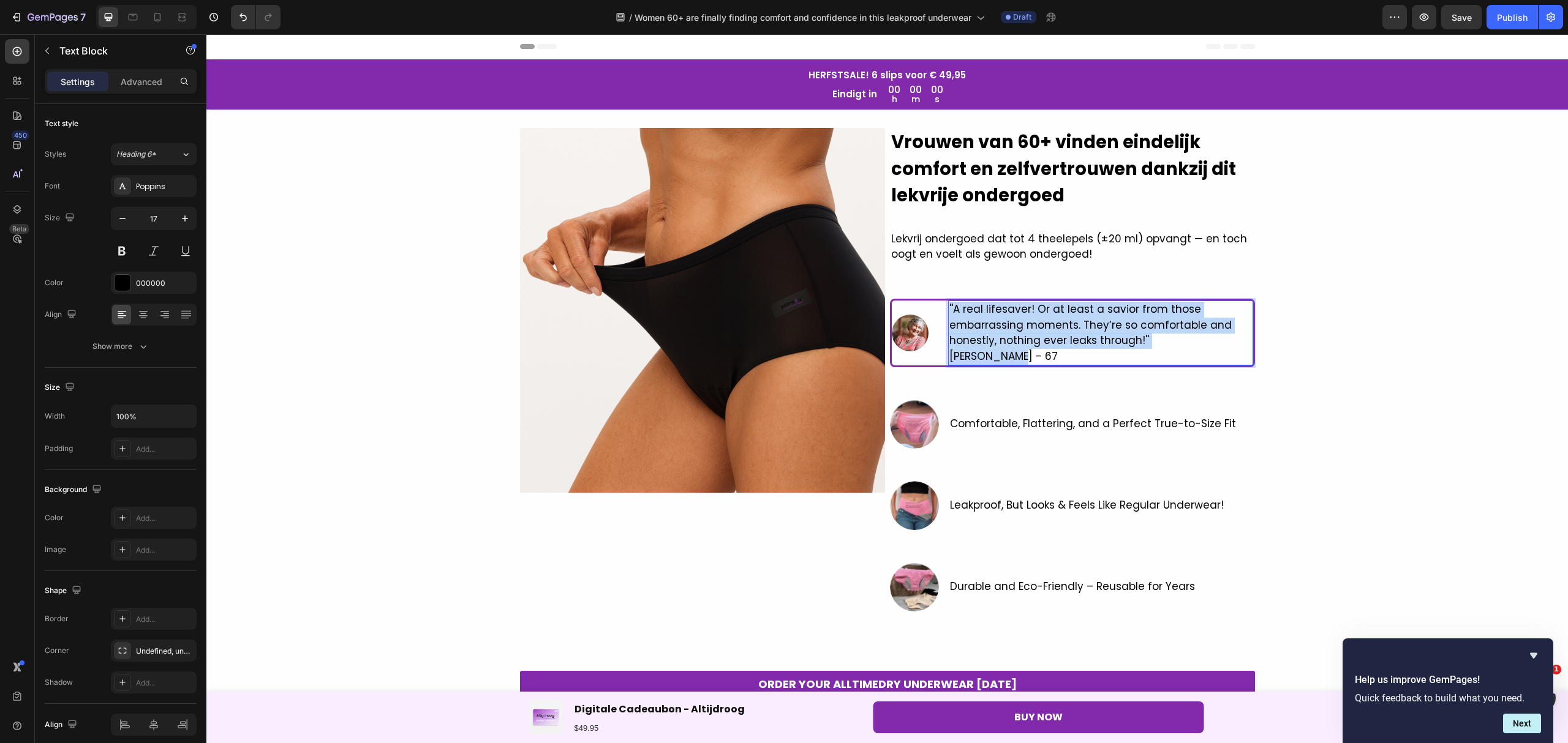
click at [1022, 357] on p "[PERSON_NAME] - 67" at bounding box center [1100, 357] width 303 height 16
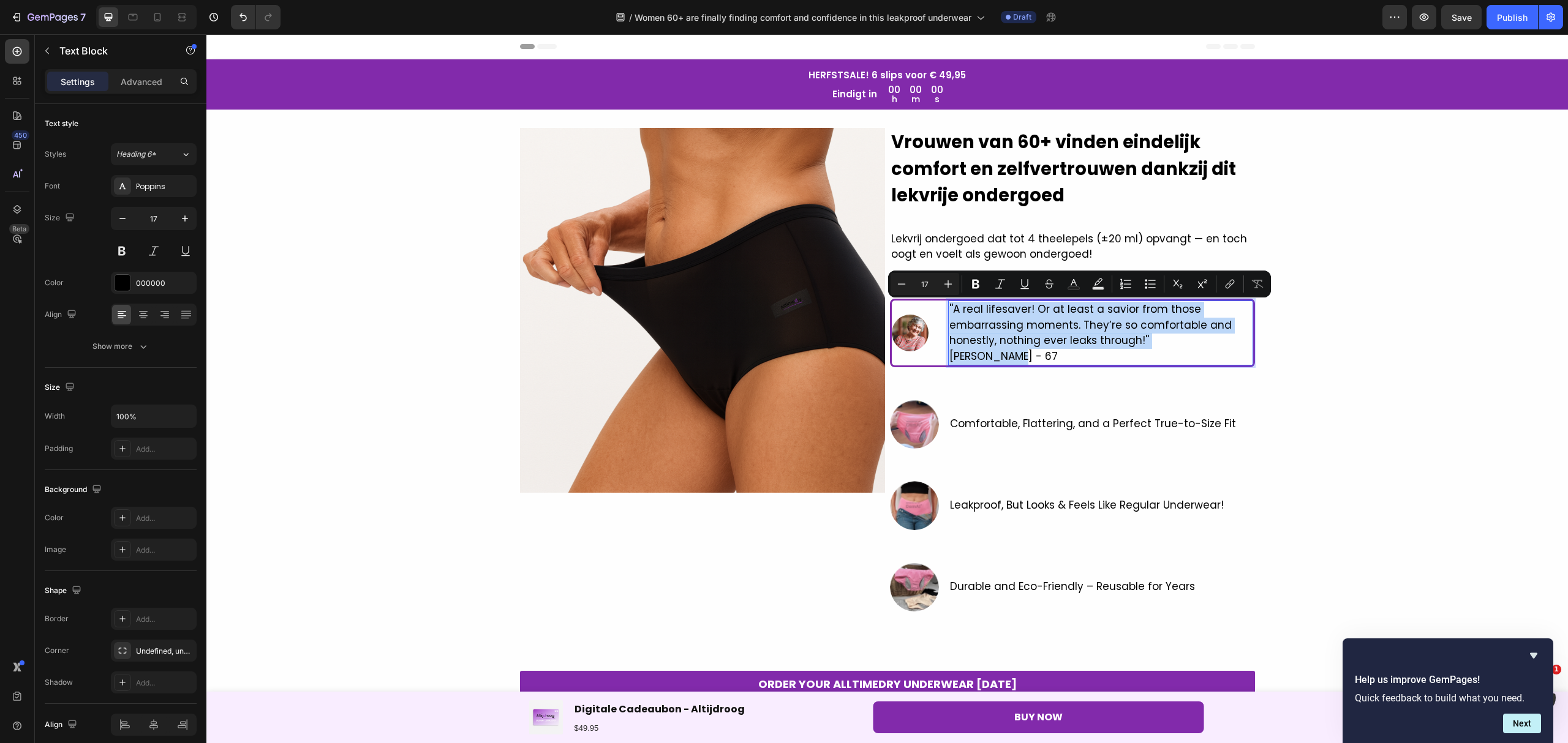
drag, startPoint x: 1022, startPoint y: 357, endPoint x: 942, endPoint y: 312, distance: 91.8
click at [948, 312] on div "''A real lifesaver! Or at least a savior from those embarrassing moments. They’…" at bounding box center [1100, 333] width 305 height 65
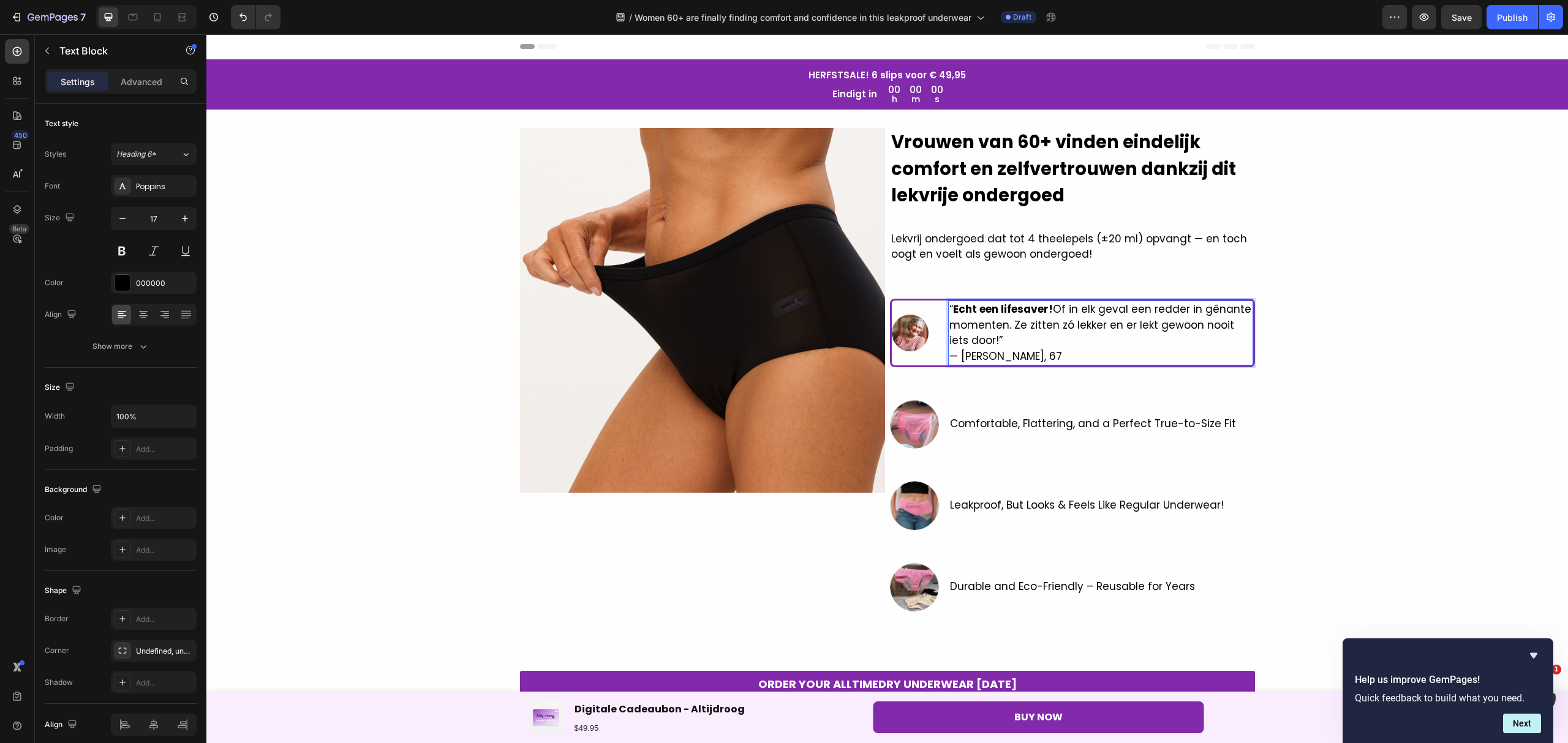
click at [1188, 312] on p "“ Echt een lifesaver! Of in elk geval een redder in gênante momenten. Ze zitten…" at bounding box center [1100, 333] width 303 height 62
click at [1189, 311] on p "“ Echt een lifesaver! Of in elk geval een redder in gênante momenten. Ze zitten…" at bounding box center [1100, 333] width 303 height 62
click at [987, 355] on p "“ Echt een lifesaver! Of in elk geval een redder van gênante momenten. Ze zitte…" at bounding box center [1100, 333] width 303 height 62
click at [988, 351] on p "“ Echt een lifesaver! Of in elk geval een redder van gênante momenten. Ze zitte…" at bounding box center [1100, 333] width 303 height 62
drag, startPoint x: 988, startPoint y: 353, endPoint x: 956, endPoint y: 358, distance: 32.4
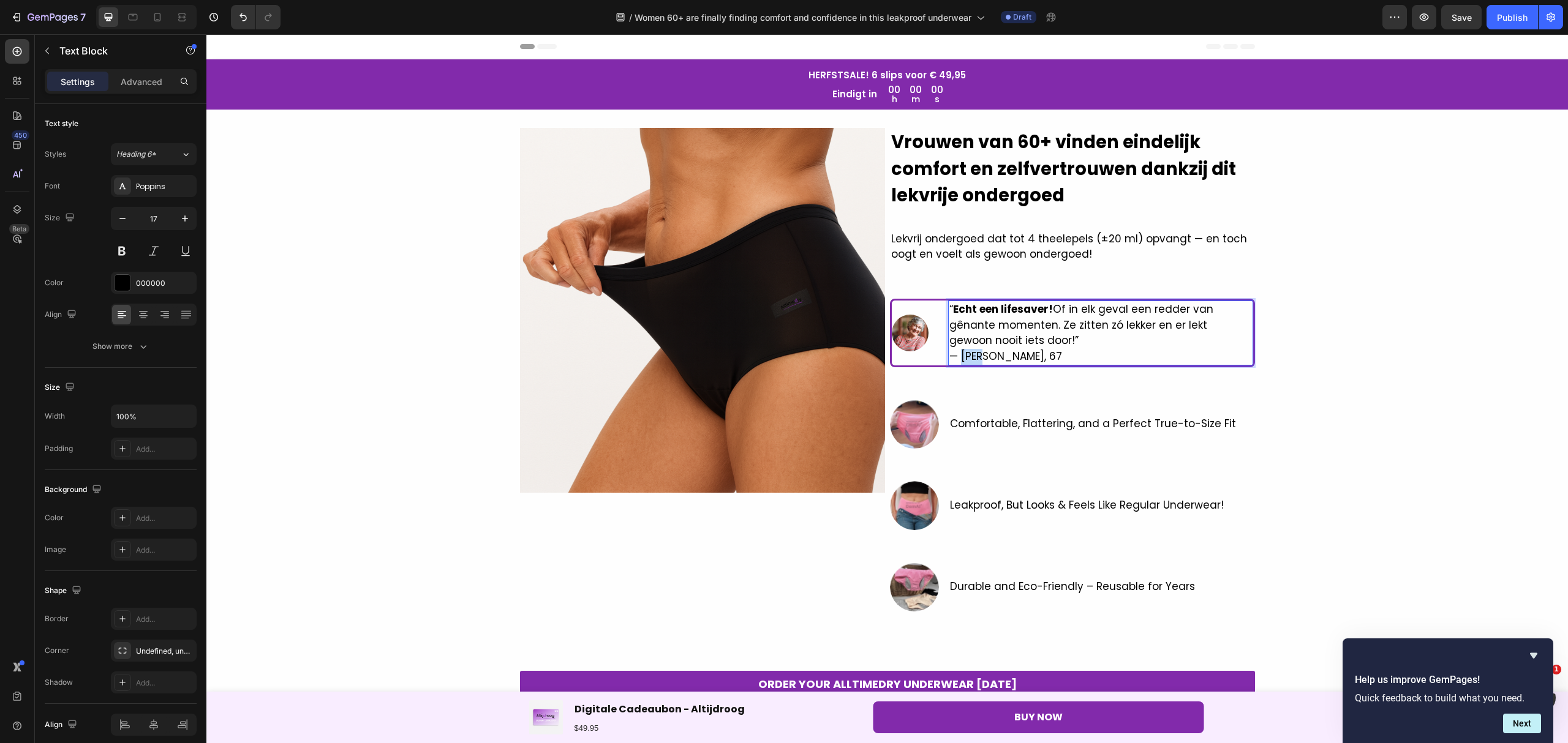
click at [956, 358] on p "“ Echt een lifesaver! Of in elk geval een redder van gênante momenten. Ze zitte…" at bounding box center [1100, 333] width 303 height 62
click at [1383, 324] on div "Image ⁠⁠⁠⁠⁠⁠⁠ Vrouwen van 60+ vinden eindelijk comfort en zelfvertrouwen dankzi…" at bounding box center [887, 423] width 1361 height 589
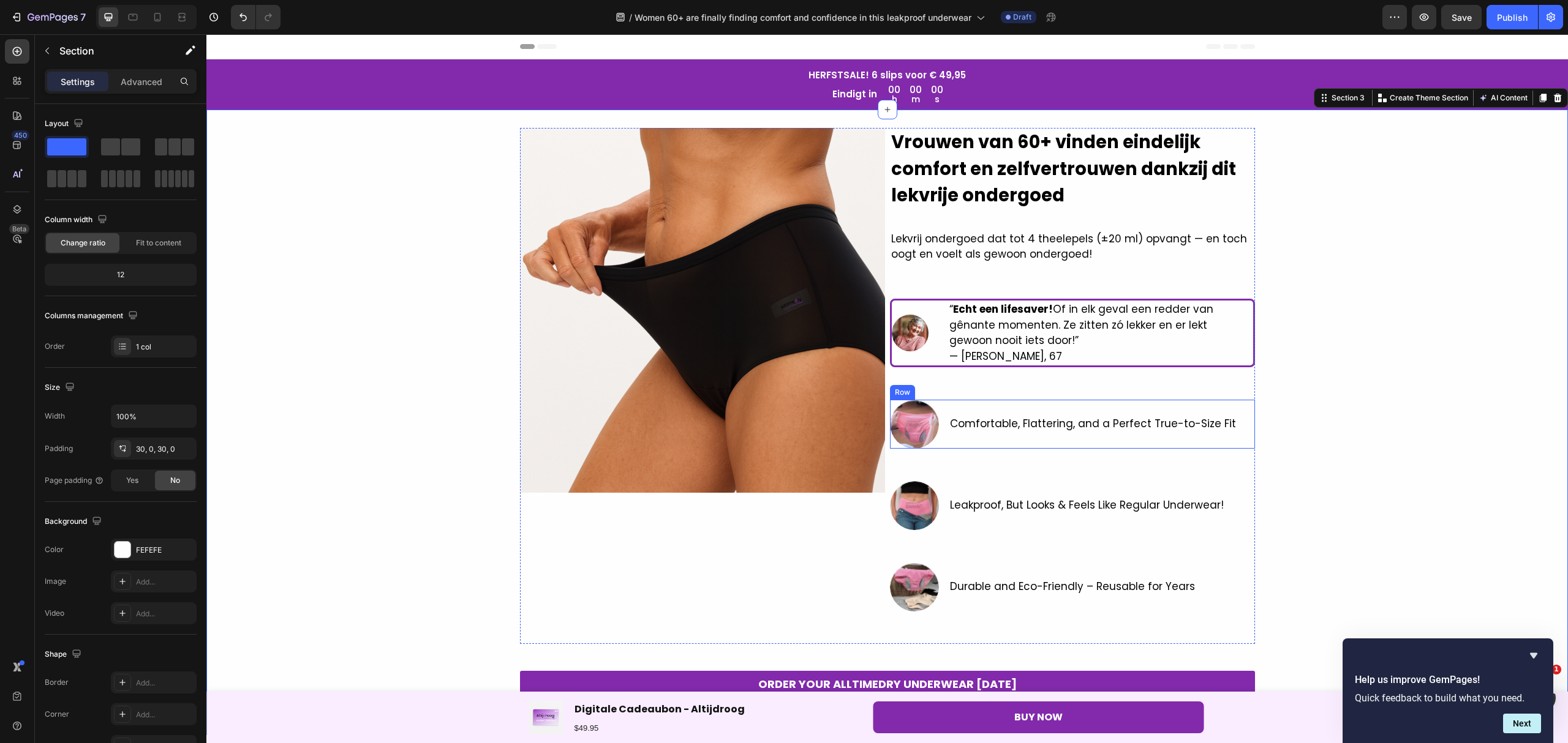
click at [1219, 410] on div "Comfortable, Flattering, and a Perfect True-to-Size Fit Text Block" at bounding box center [1093, 424] width 289 height 49
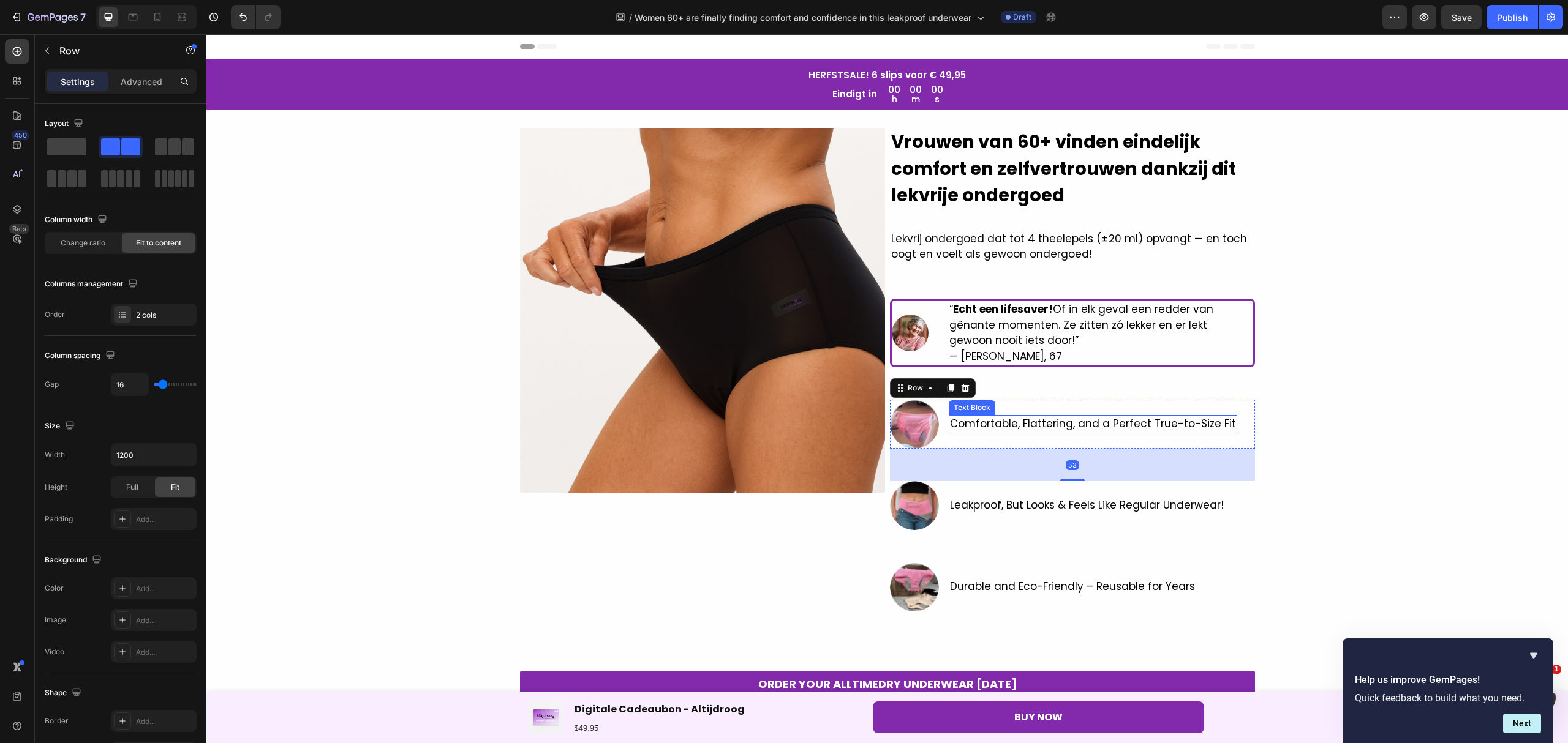
click at [1213, 422] on p "Comfortable, Flattering, and a Perfect True-to-Size Fit" at bounding box center [1093, 424] width 286 height 16
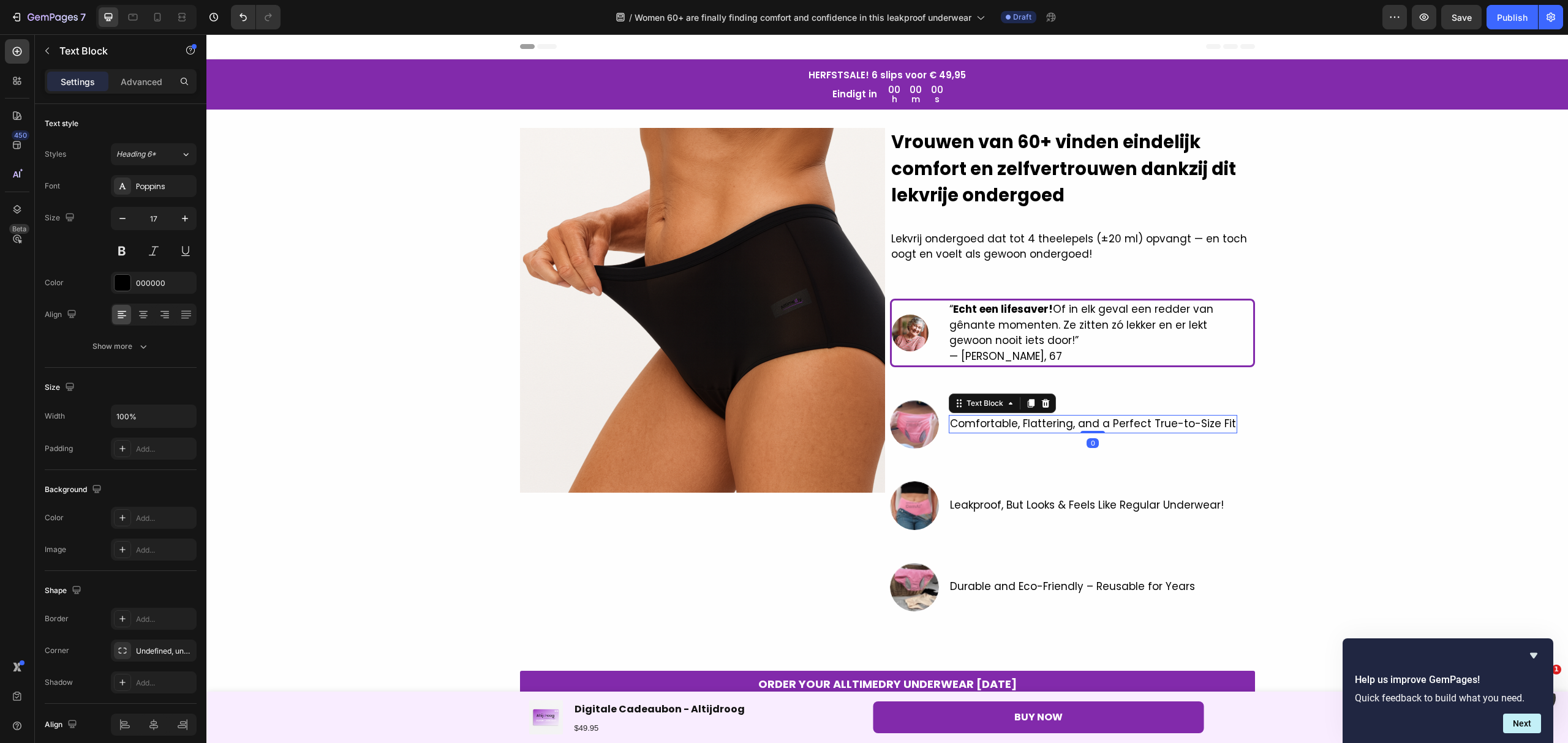
click at [1219, 425] on p "Comfortable, Flattering, and a Perfect True-to-Size Fit" at bounding box center [1093, 424] width 286 height 16
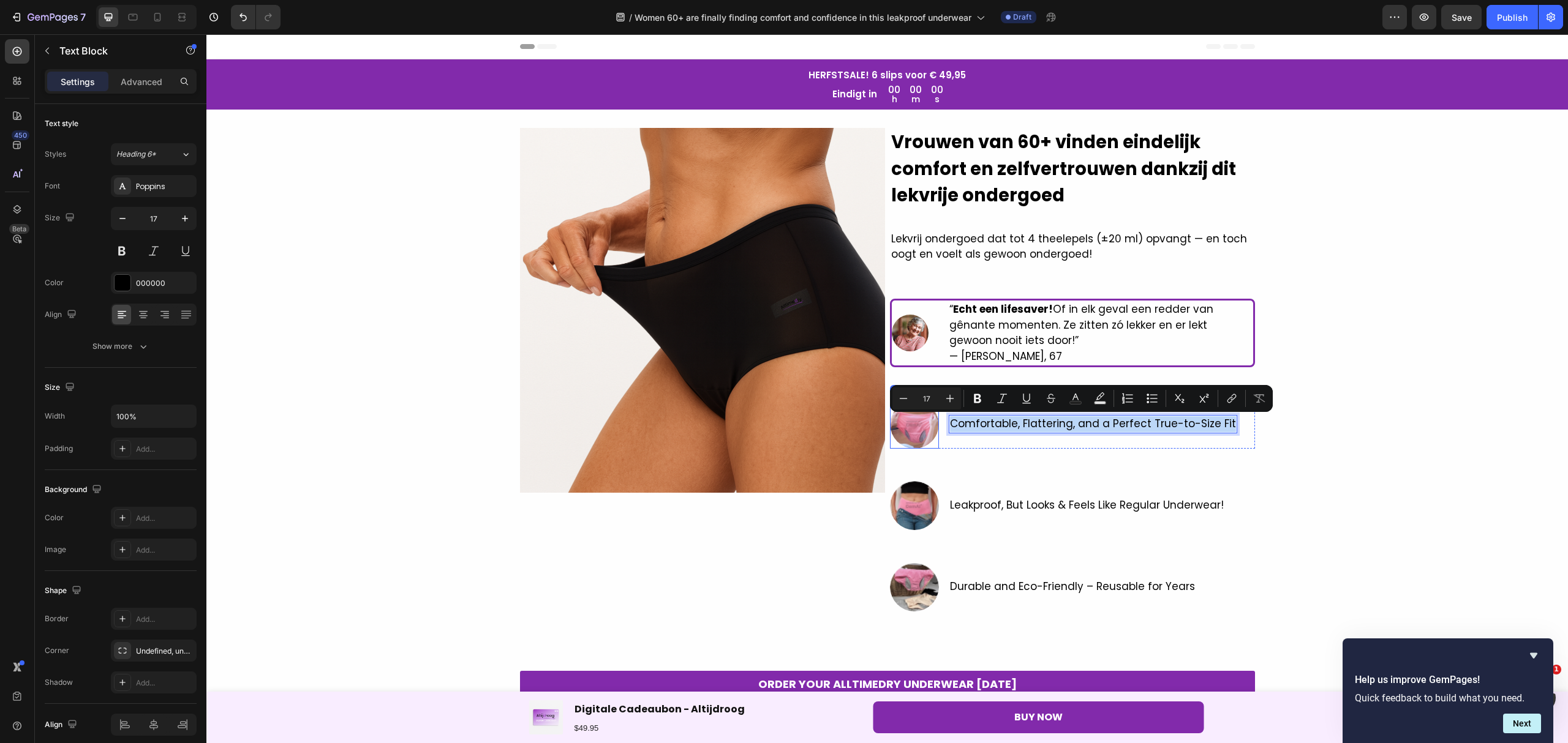
drag, startPoint x: 1219, startPoint y: 425, endPoint x: 929, endPoint y: 443, distance: 290.6
click at [929, 443] on div "Image Comfortable, Flattering, and a Perfect True-to-Size Fit Text Block 0 Row" at bounding box center [1072, 424] width 365 height 49
copy p "Comfortable, Flattering, and a Perfect True-to-Size Fit"
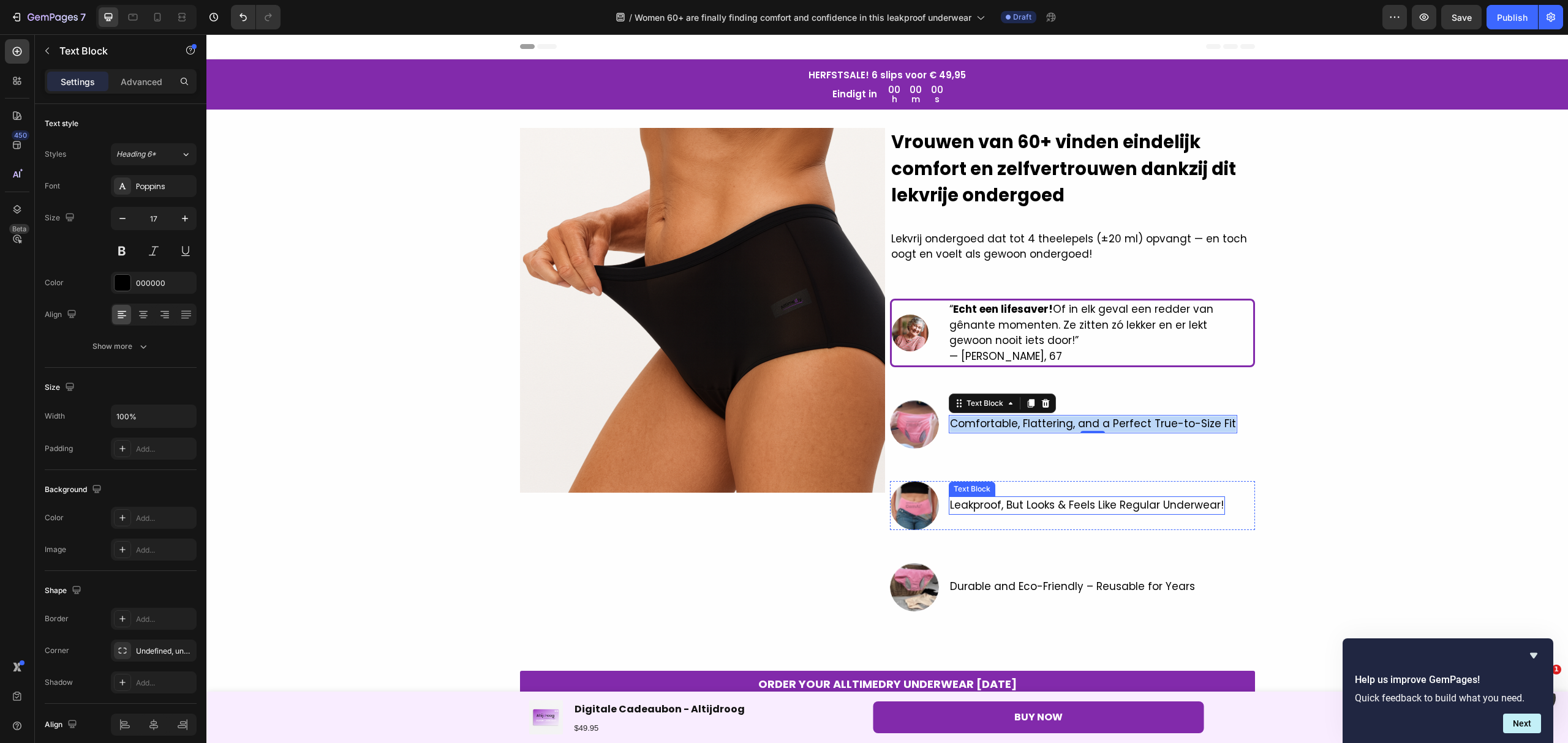
drag, startPoint x: 1071, startPoint y: 509, endPoint x: 1221, endPoint y: 491, distance: 151.1
click at [1071, 509] on span "Leakproof, But Looks & Feels Like Regular Underwear!" at bounding box center [1087, 505] width 274 height 15
click at [1210, 505] on span "Leakproof, But Looks & Feels Like Regular Underwear!" at bounding box center [1087, 505] width 274 height 15
click at [1215, 505] on div "Leakproof, But Looks & Feels Like Regular Underwear!" at bounding box center [1086, 505] width 276 height 19
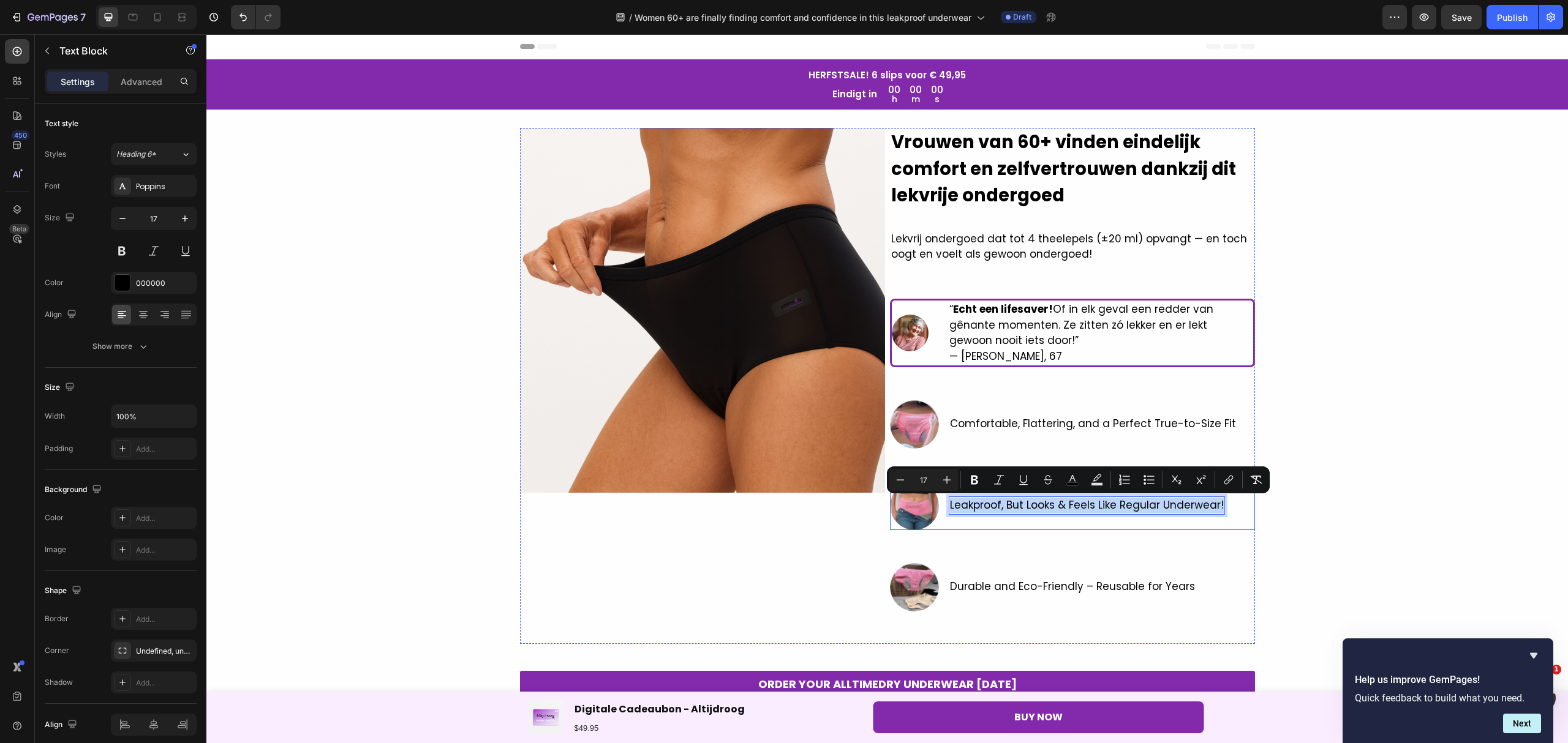
drag, startPoint x: 1215, startPoint y: 505, endPoint x: 939, endPoint y: 510, distance: 276.0
click at [939, 510] on div "Image Leakproof, But Looks & Feels Like Regular Underwear! Text Block 0 Row" at bounding box center [1072, 505] width 365 height 49
copy span "Leakproof, But Looks & Feels Like Regular Underwear!"
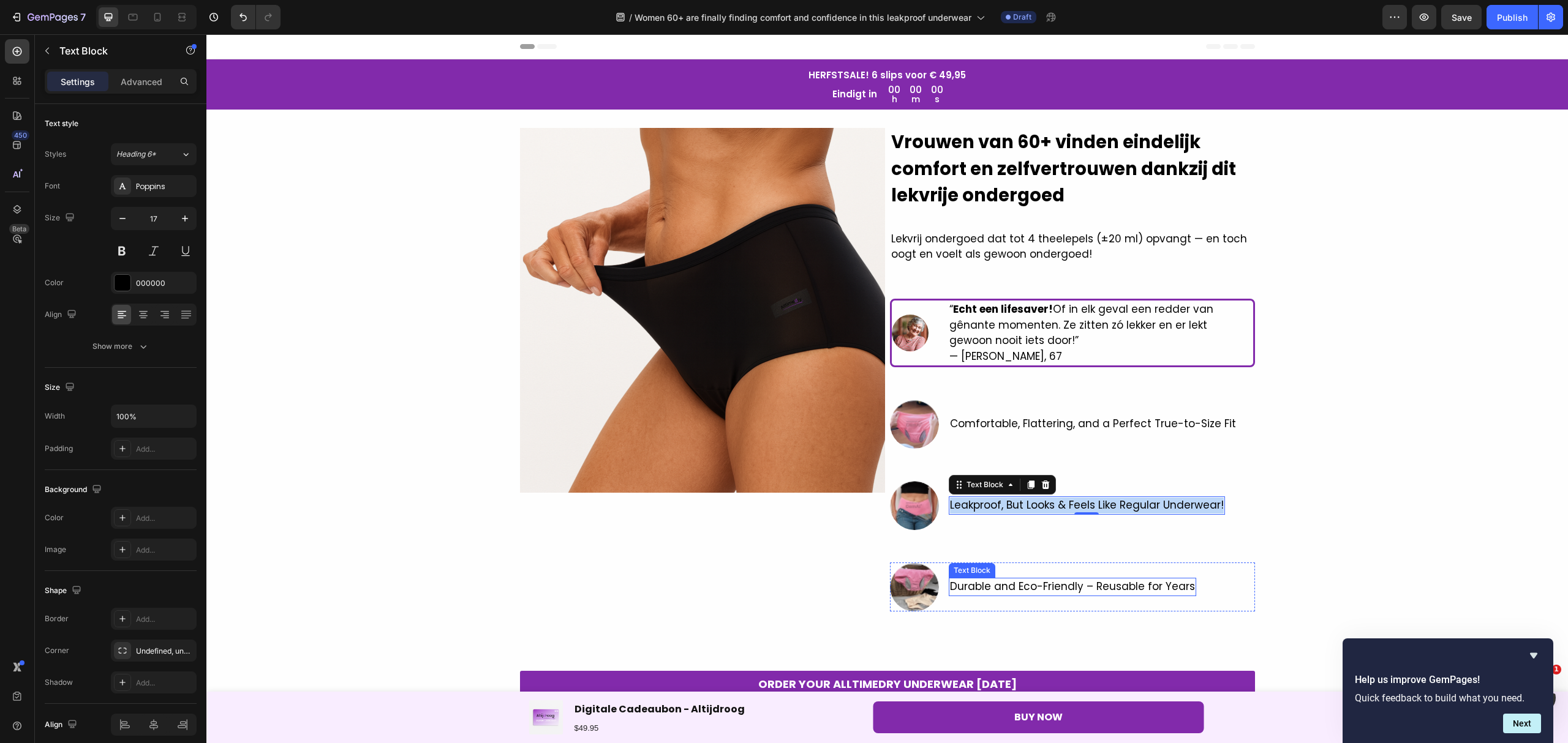
drag, startPoint x: 1093, startPoint y: 588, endPoint x: 1171, endPoint y: 580, distance: 78.4
click at [1093, 588] on p "Durable and Eco-Friendly – Reusable for Years" at bounding box center [1072, 587] width 245 height 16
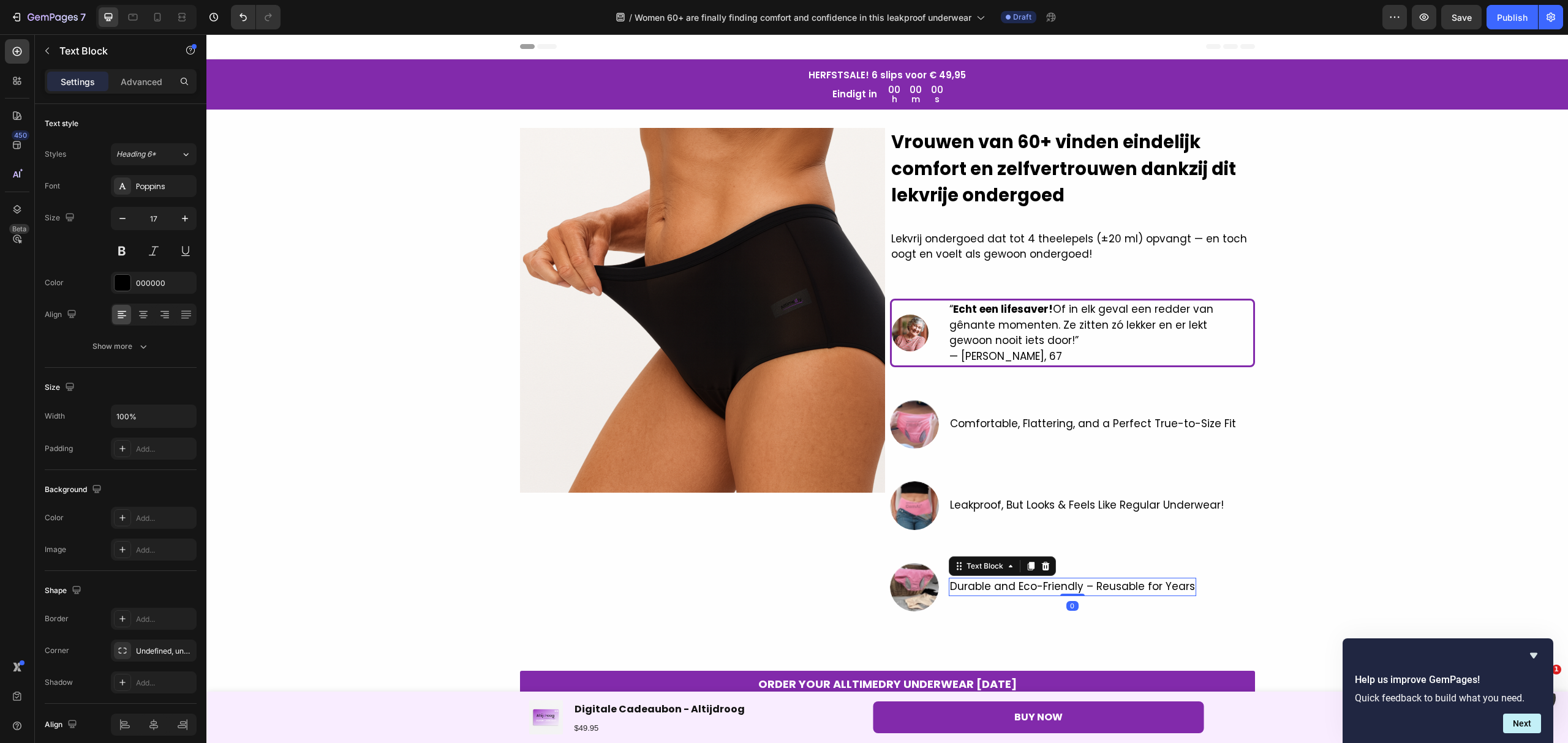
click at [1182, 581] on p "Durable and Eco-Friendly – Reusable for Years" at bounding box center [1072, 587] width 245 height 16
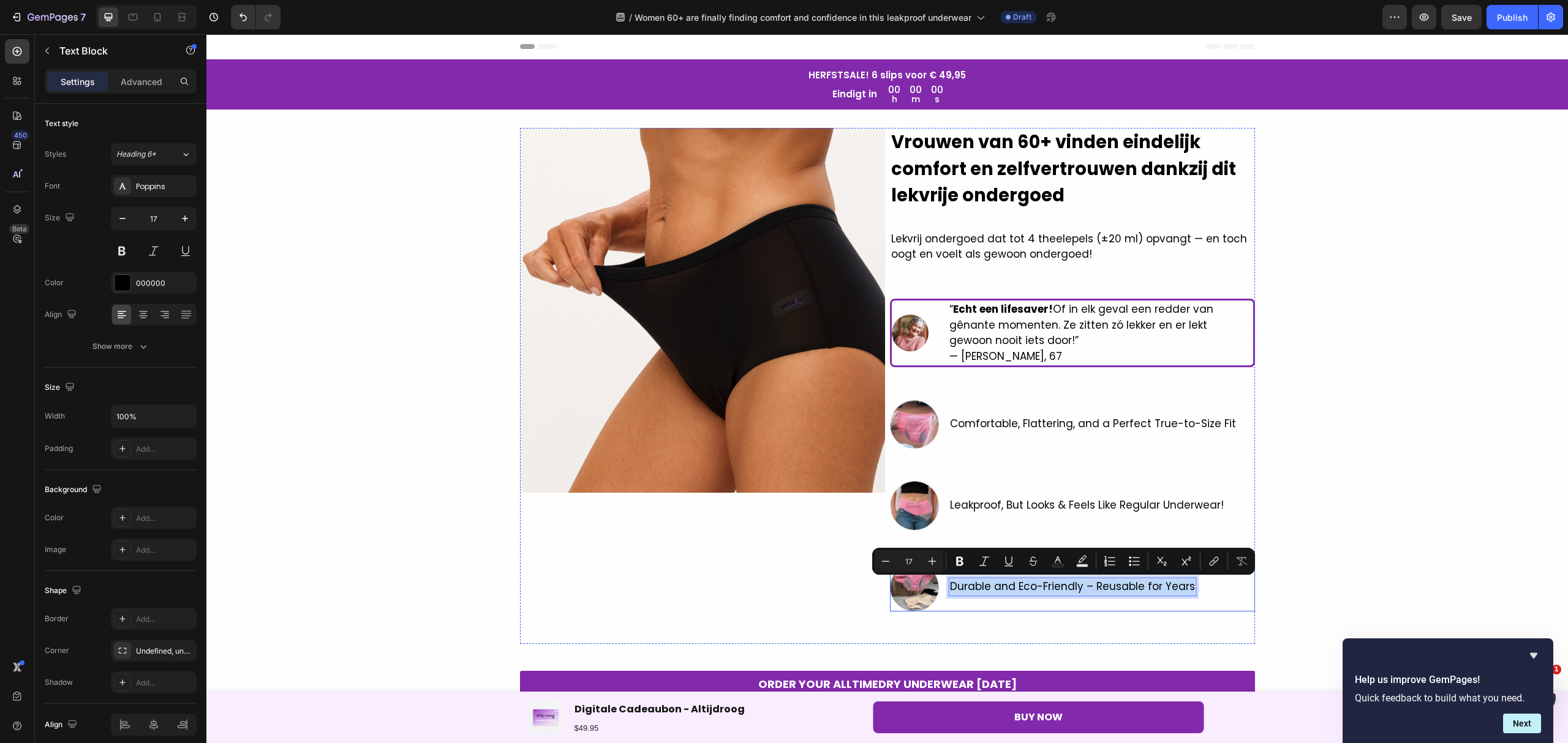
drag, startPoint x: 1182, startPoint y: 582, endPoint x: 937, endPoint y: 580, distance: 245.0
click at [937, 580] on div "Image Durable and Eco-Friendly – Reusable for Years Text Block 0 Row" at bounding box center [1072, 587] width 365 height 49
copy p "Durable and Eco-Friendly – Reusable for Years"
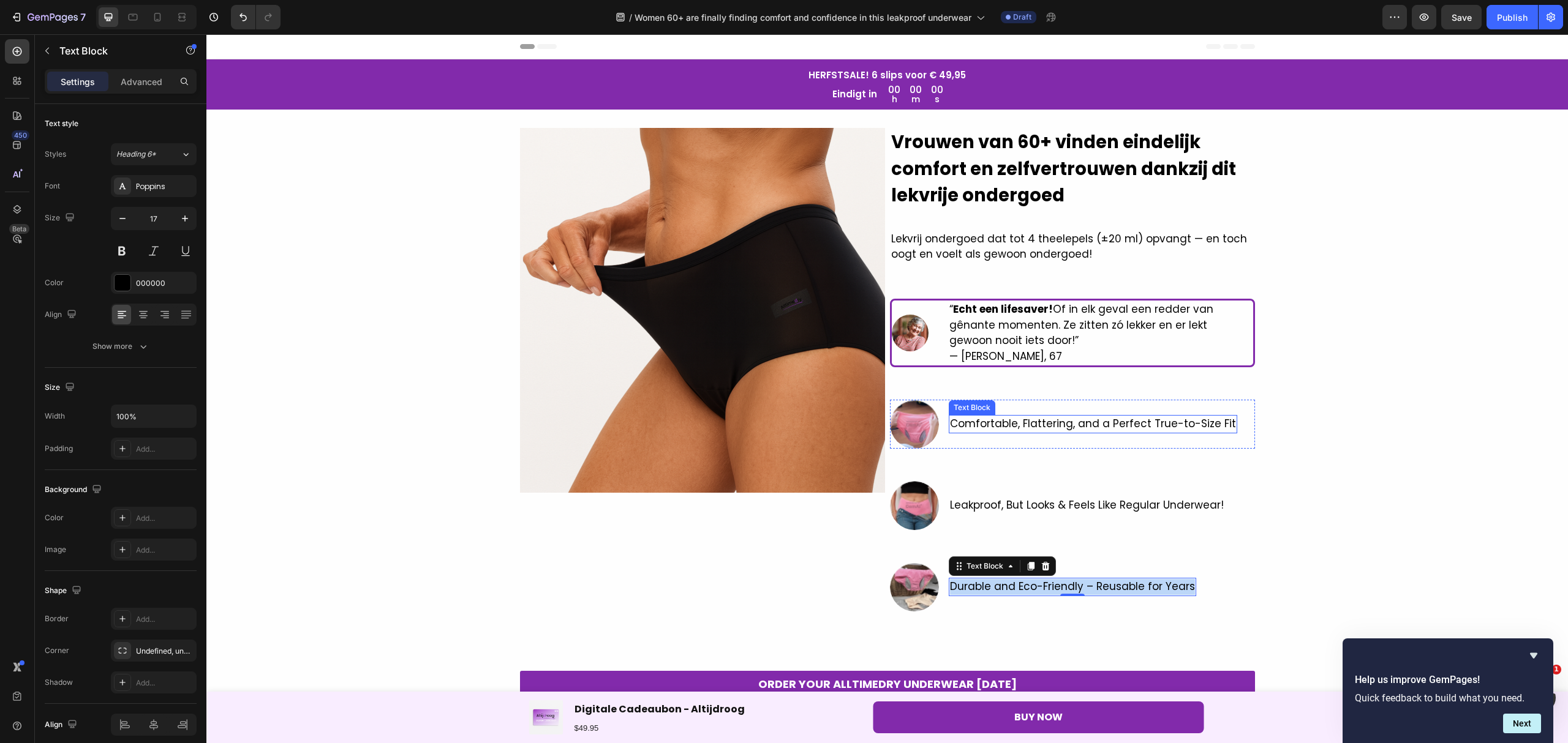
click at [1139, 419] on p "Comfortable, Flattering, and a Perfect True-to-Size Fit" at bounding box center [1093, 424] width 286 height 16
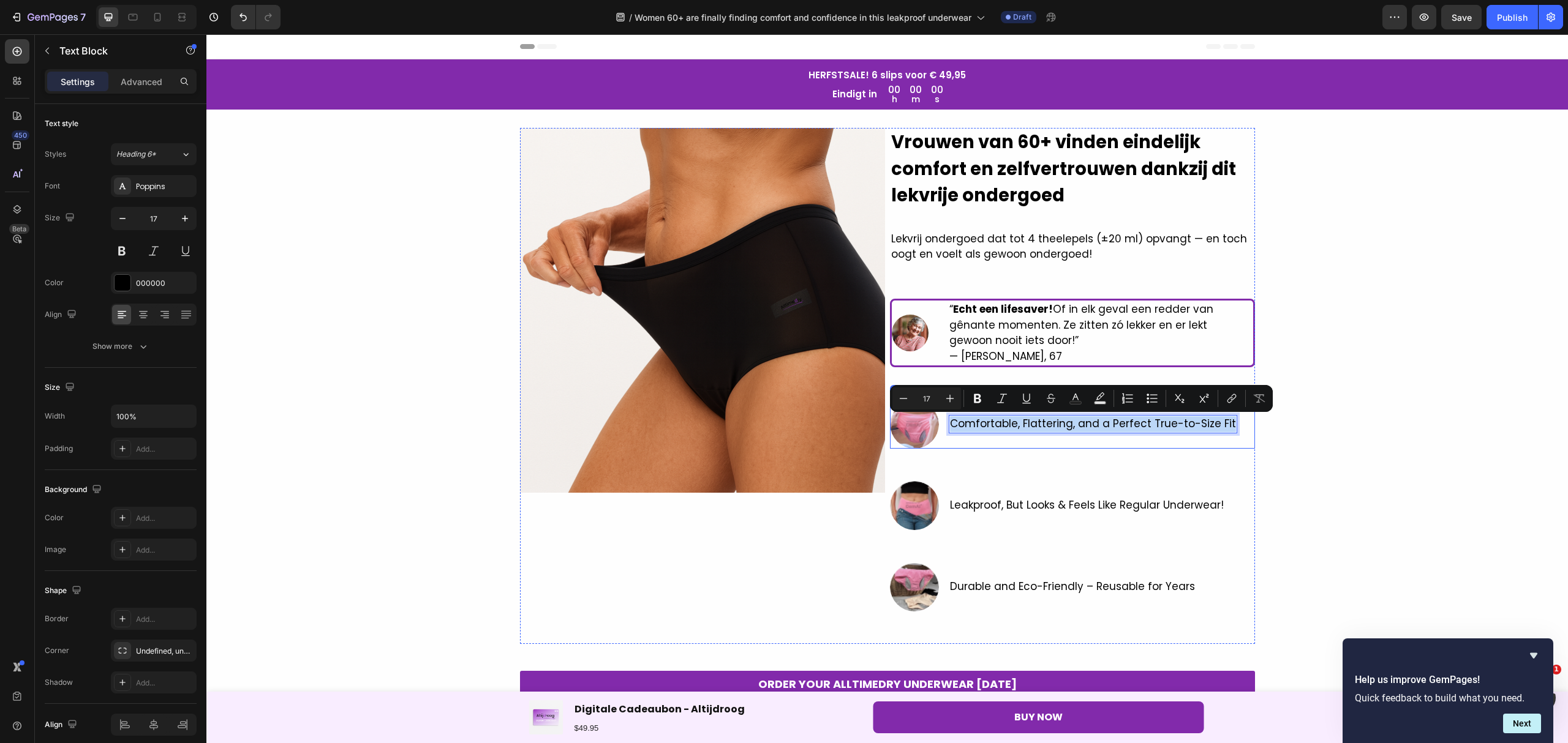
drag, startPoint x: 944, startPoint y: 423, endPoint x: 1218, endPoint y: 440, distance: 274.5
click at [1218, 440] on div "Comfortable, Flattering, and a Perfect True-to-Size Fit Text Block 0" at bounding box center [1093, 424] width 289 height 49
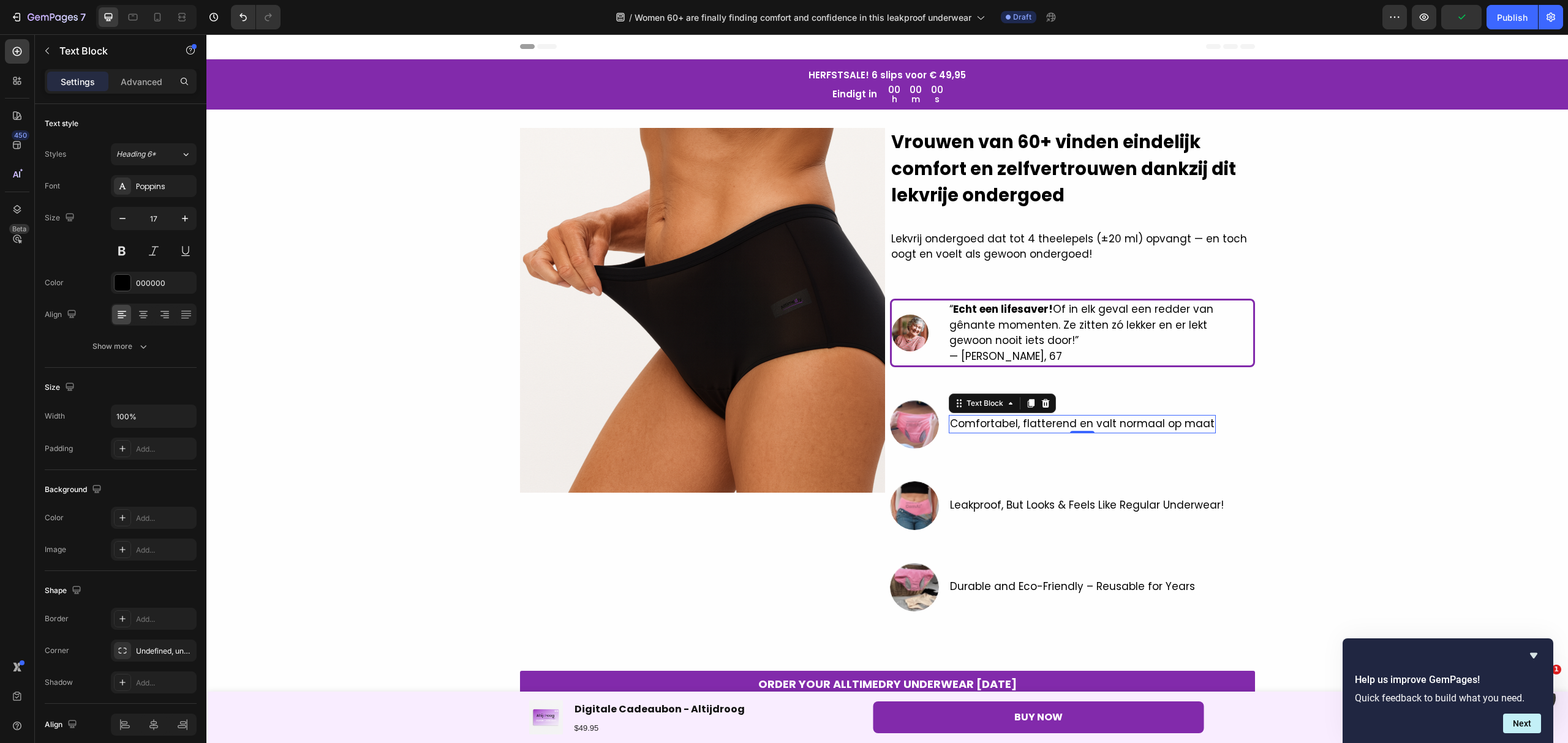
click at [1199, 428] on div "Comfortabel, flatterend en valt normaal op maat" at bounding box center [1082, 424] width 267 height 19
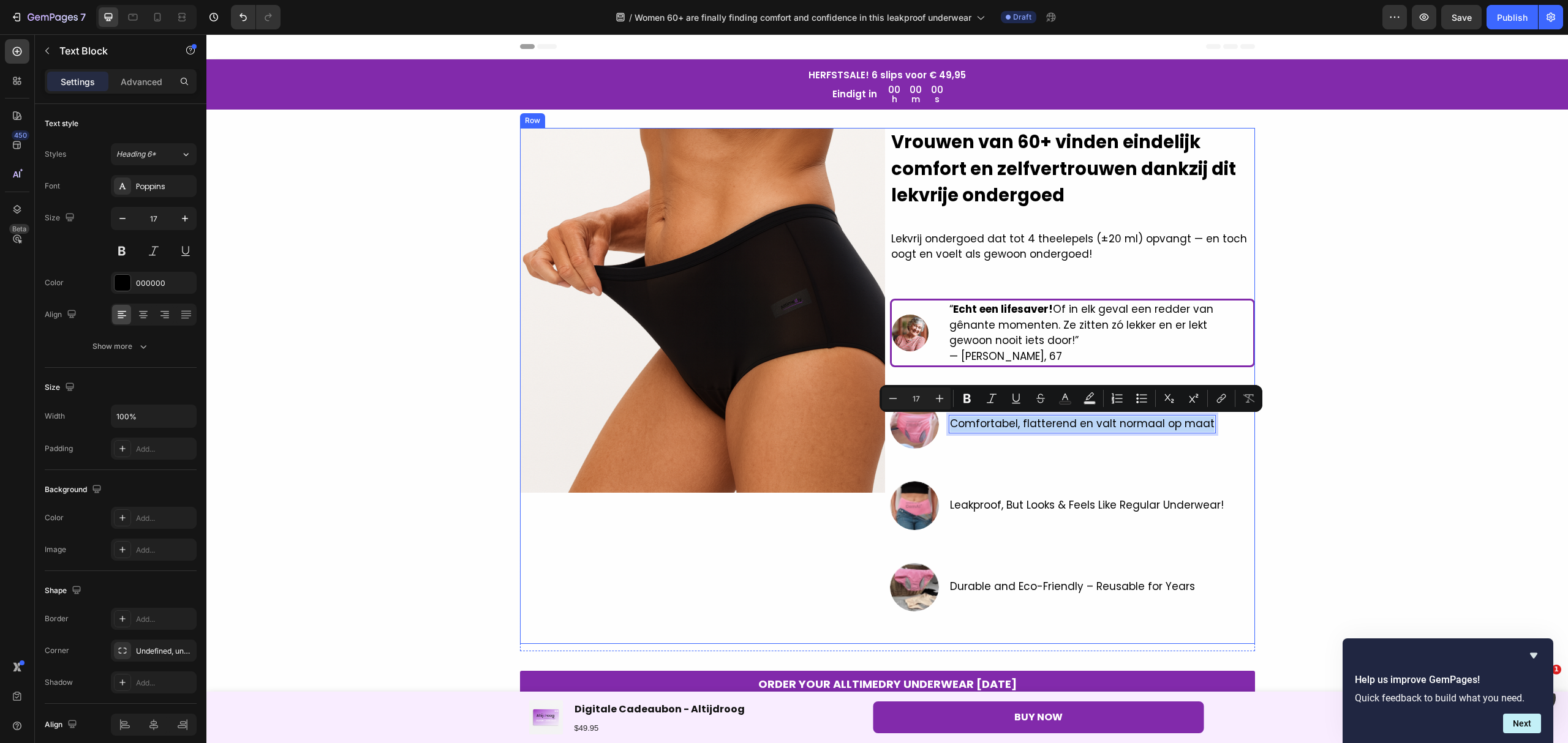
drag, startPoint x: 1199, startPoint y: 428, endPoint x: 944, endPoint y: 448, distance: 255.8
click at [944, 448] on div "⁠⁠⁠⁠⁠⁠⁠ Vrouwen van 60+ vinden eindelijk comfort en zelfvertrouwen dankzij dit …" at bounding box center [1072, 386] width 365 height 516
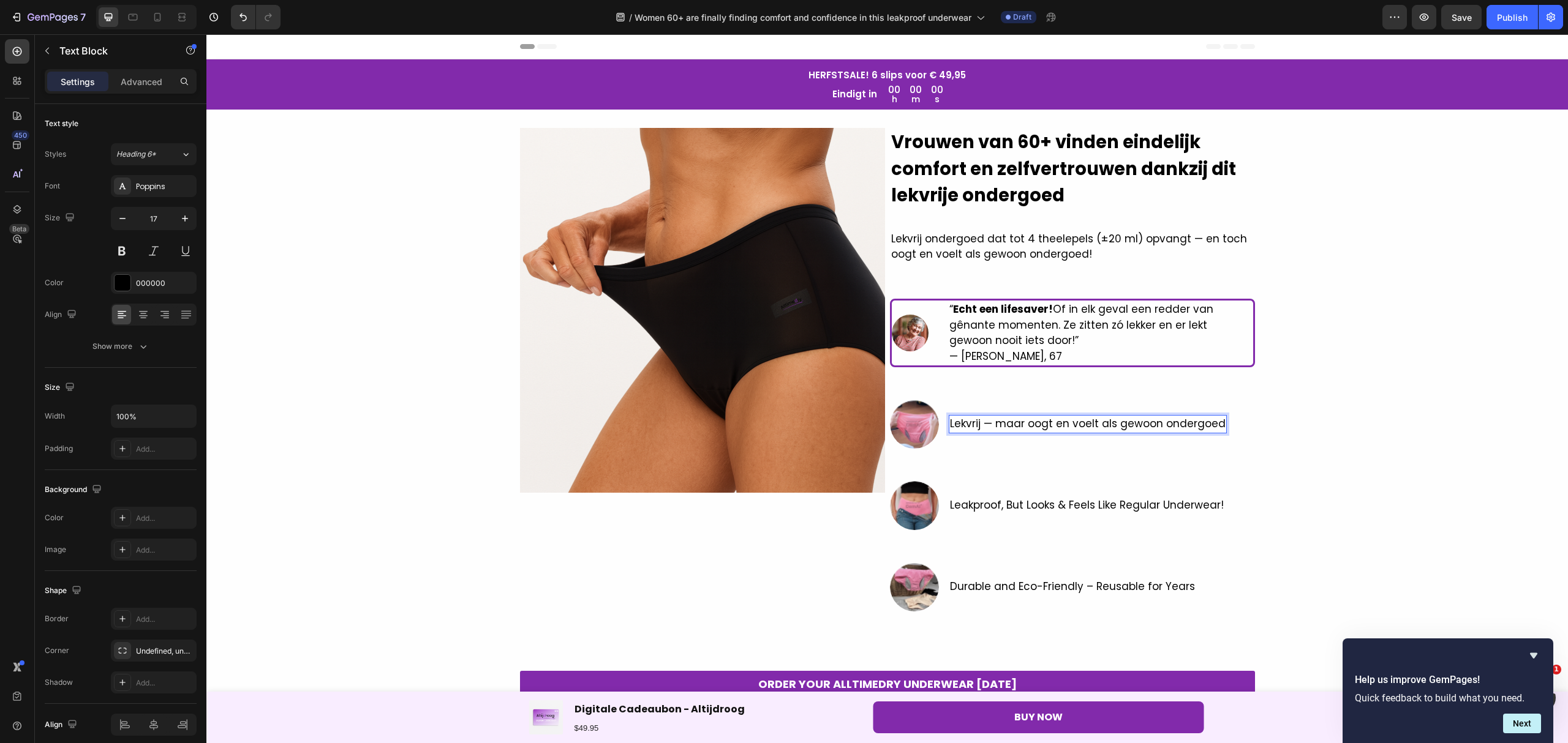
click at [988, 429] on p "Lekvrij — maar oogt en voelt als gewoon ondergoed" at bounding box center [1088, 424] width 275 height 16
click at [1179, 501] on span "Leakproof, But Looks & Feels Like Regular Underwear!" at bounding box center [1087, 505] width 274 height 15
click at [1211, 503] on span "Leakproof, But Looks & Feels Like Regular Underwear!" at bounding box center [1087, 505] width 274 height 15
click at [1213, 505] on div "Leakproof, But Looks & Feels Like Regular Underwear!" at bounding box center [1086, 505] width 276 height 19
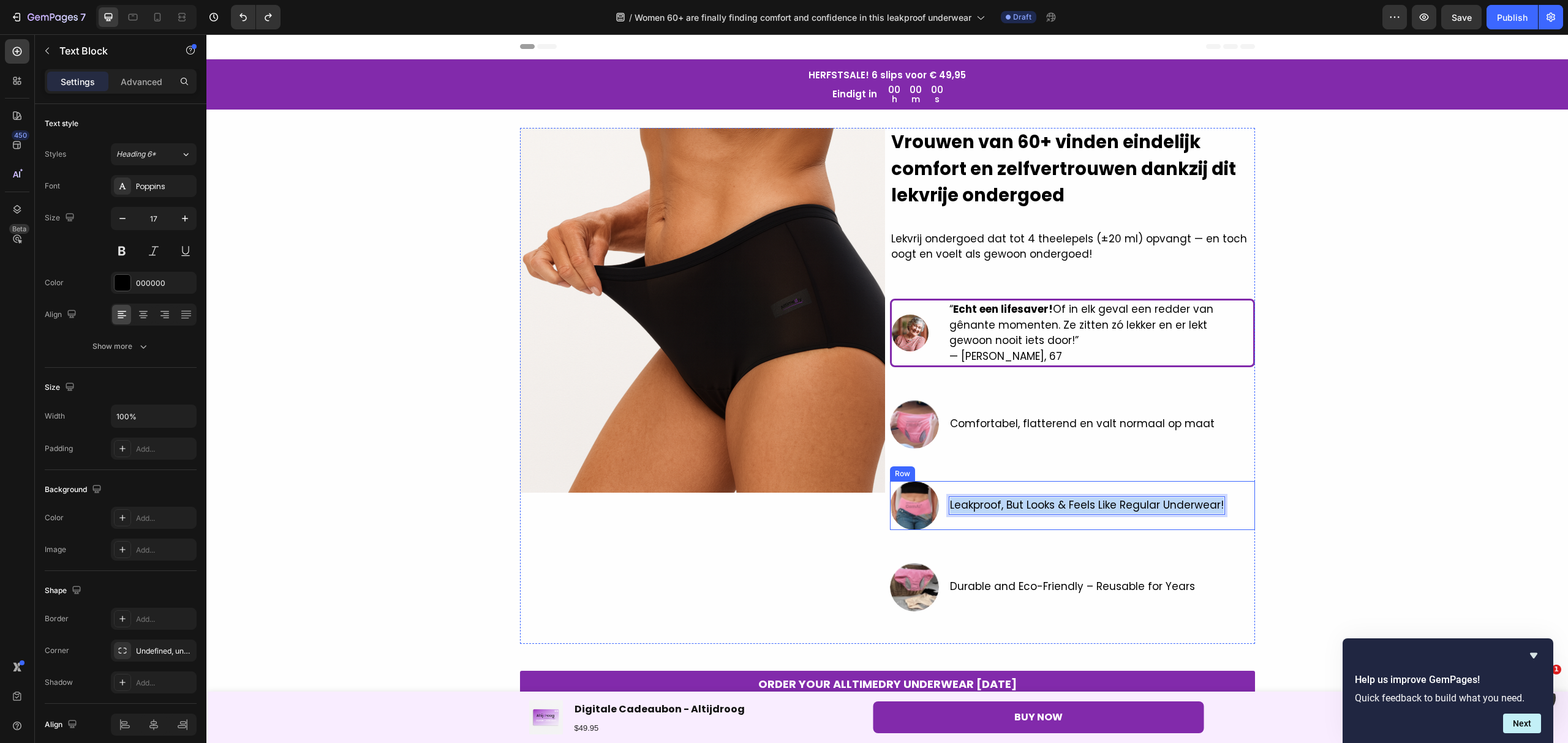
drag, startPoint x: 1215, startPoint y: 505, endPoint x: 941, endPoint y: 515, distance: 274.2
click at [941, 515] on div "Image Leakproof, But Looks & Feels Like Regular Underwear! Text Block 0 Row" at bounding box center [1072, 505] width 365 height 49
click at [991, 503] on span "Lekvrij — maar oogt en voelt als gewoon ondergoed" at bounding box center [1088, 505] width 275 height 15
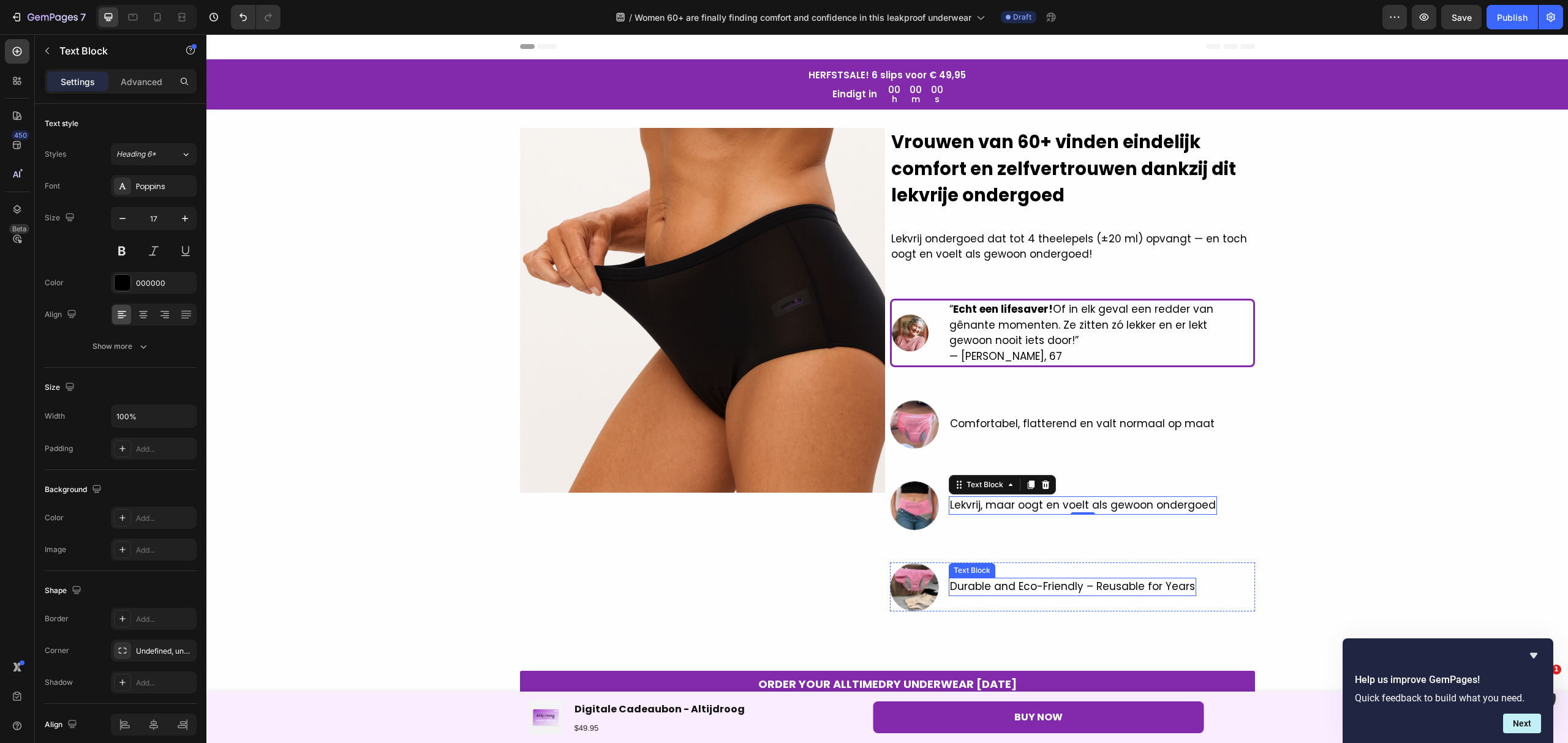
click at [1082, 582] on p "Durable and Eco-Friendly – Reusable for Years" at bounding box center [1072, 587] width 245 height 16
click at [1184, 588] on div "Durable and Eco-Friendly – Reusable for Years" at bounding box center [1072, 587] width 247 height 19
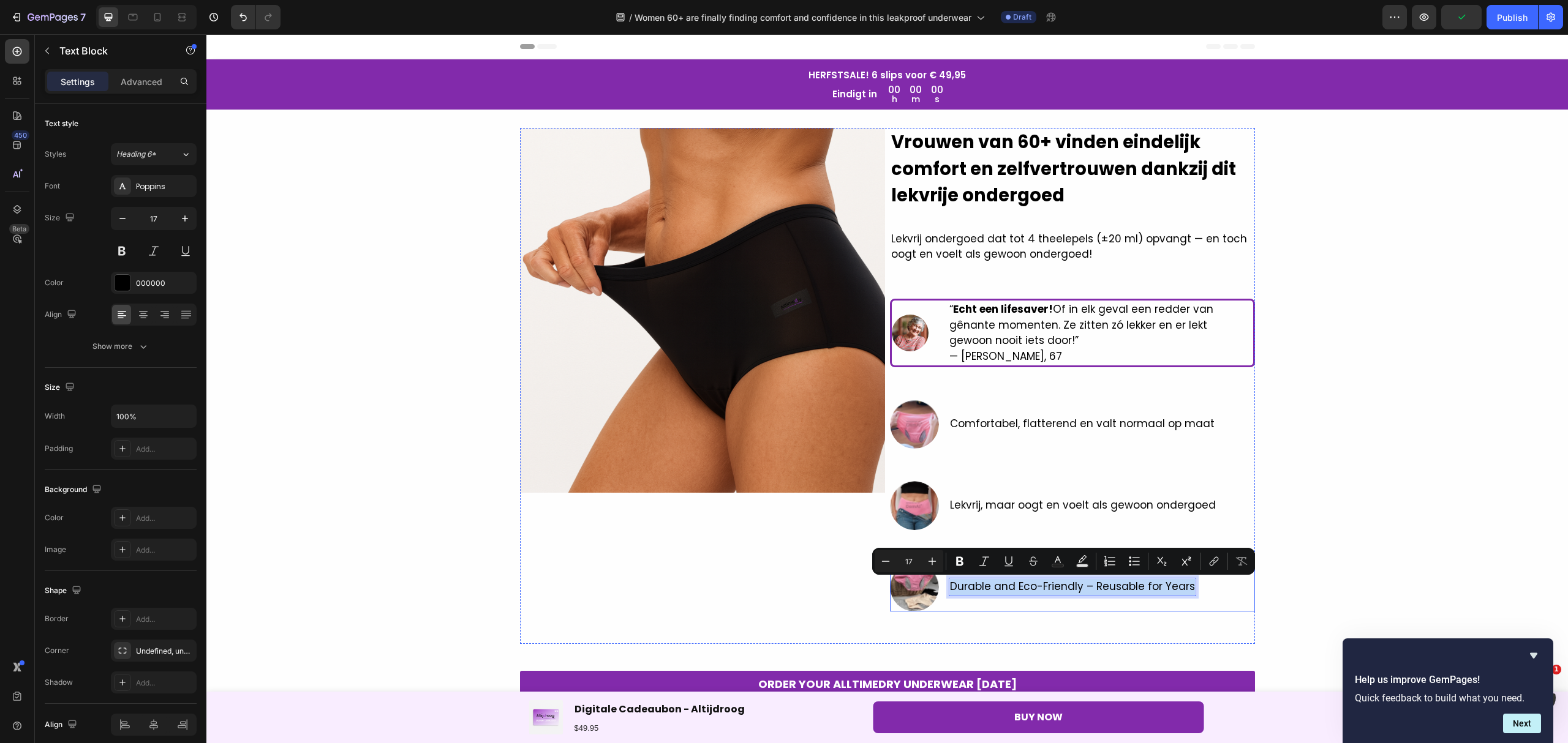
drag, startPoint x: 1184, startPoint y: 588, endPoint x: 945, endPoint y: 598, distance: 239.2
click at [948, 598] on div "Durable and Eco-Friendly – Reusable for Years Text Block 0" at bounding box center [1072, 587] width 247 height 49
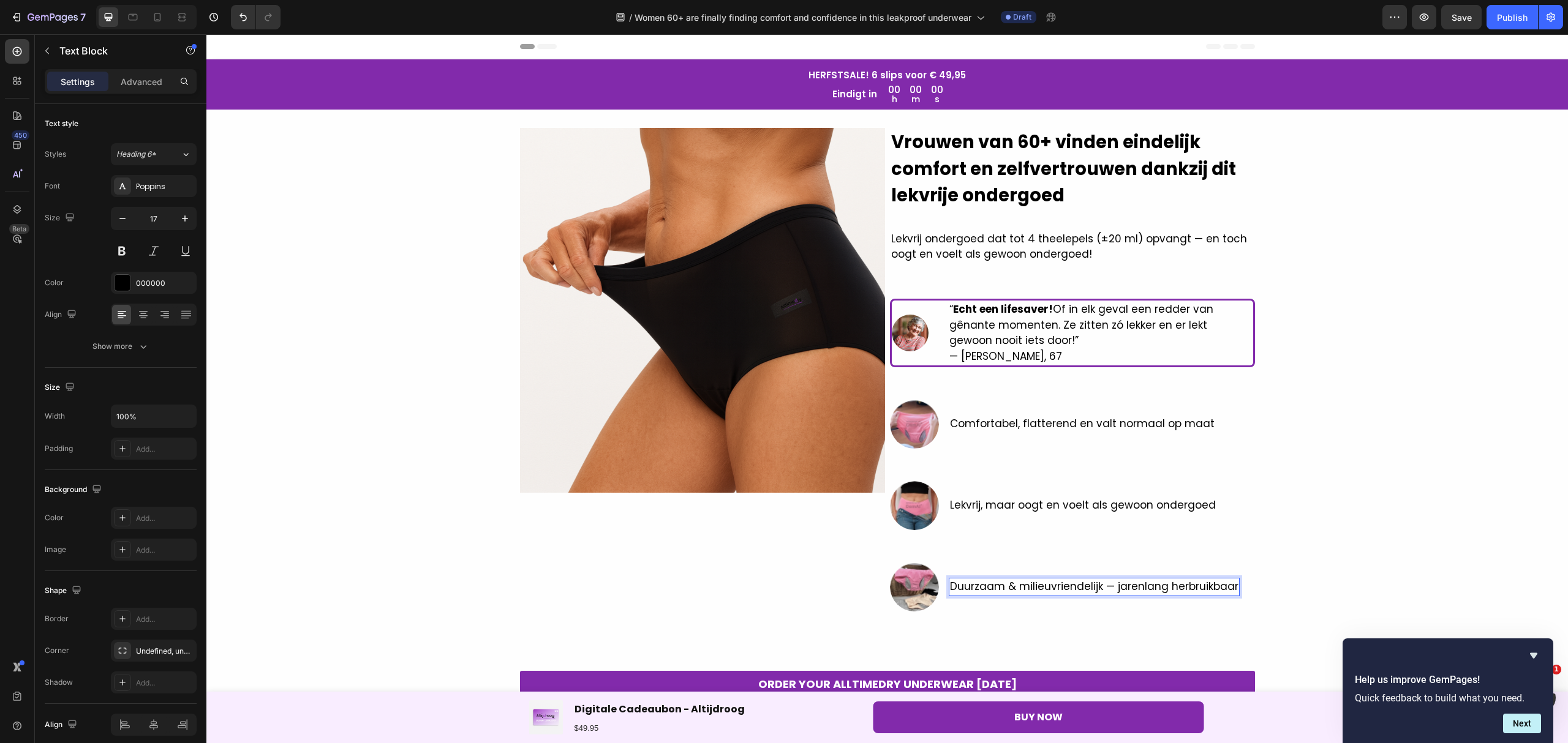
scroll to position [326, 0]
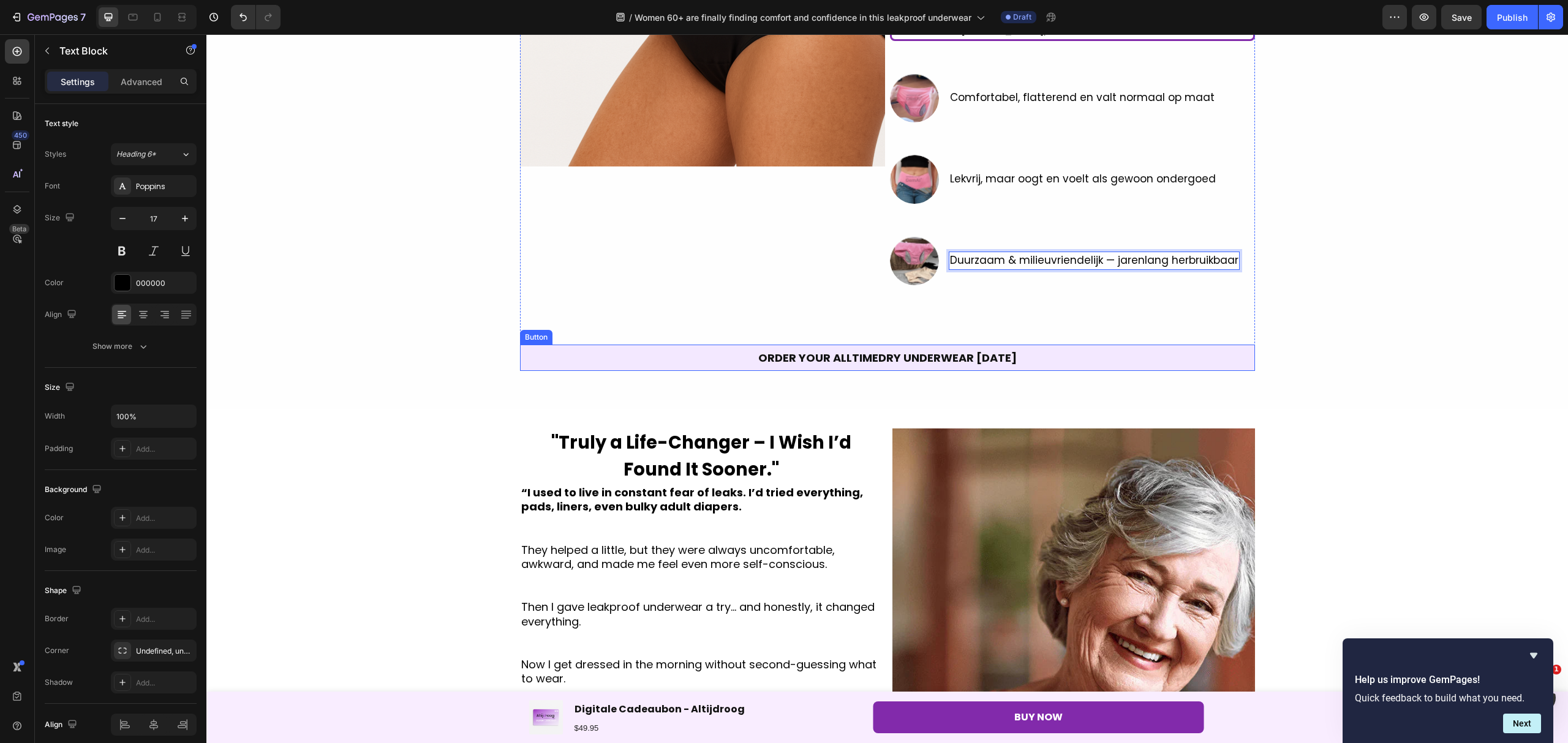
click at [1011, 354] on link "ORDER YOUR ALLTIMEDRY UNDERWEAR [DATE]" at bounding box center [887, 358] width 735 height 27
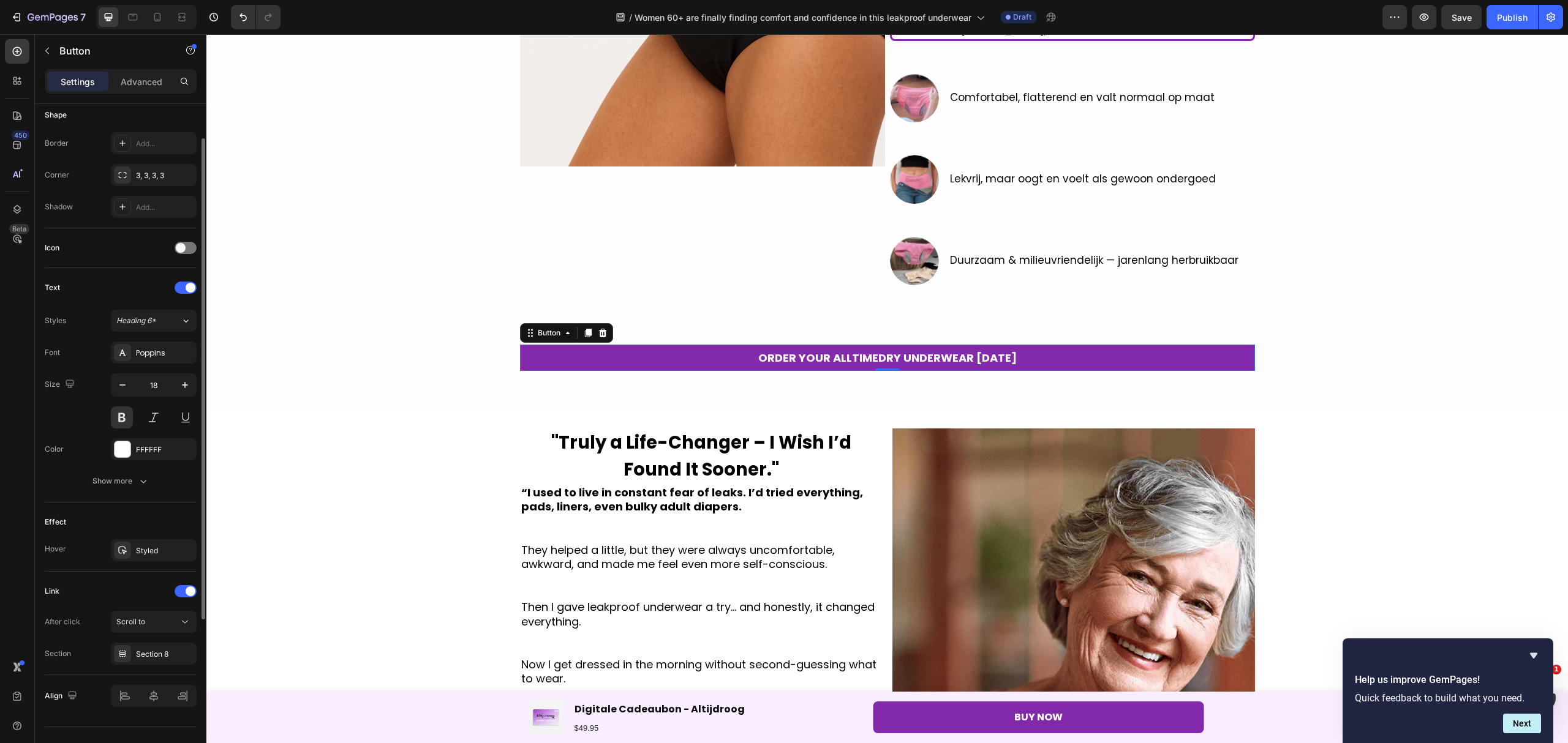
scroll to position [270, 0]
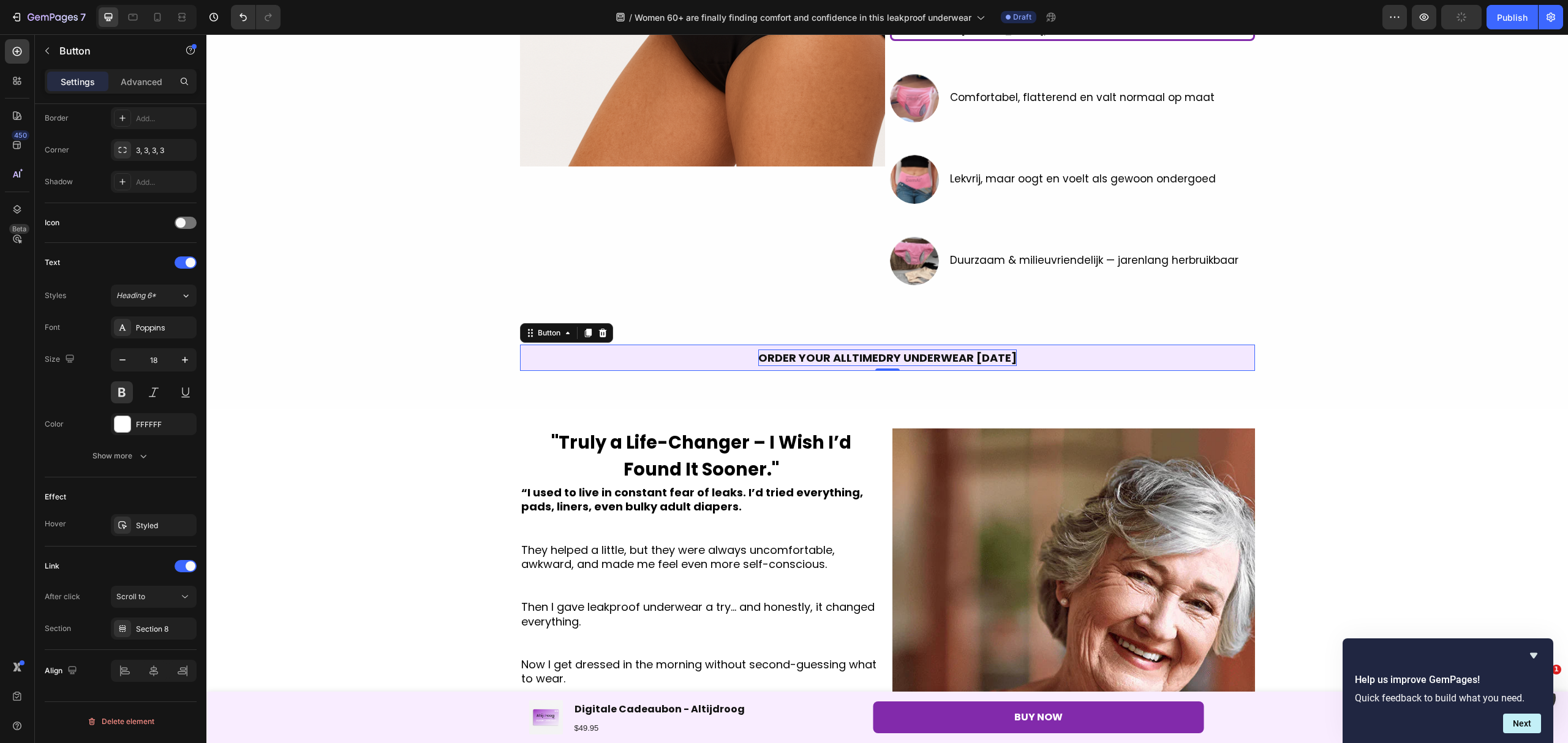
click at [912, 356] on p "ORDER YOUR ALLTIMEDRY UNDERWEAR [DATE]" at bounding box center [887, 357] width 258 height 16
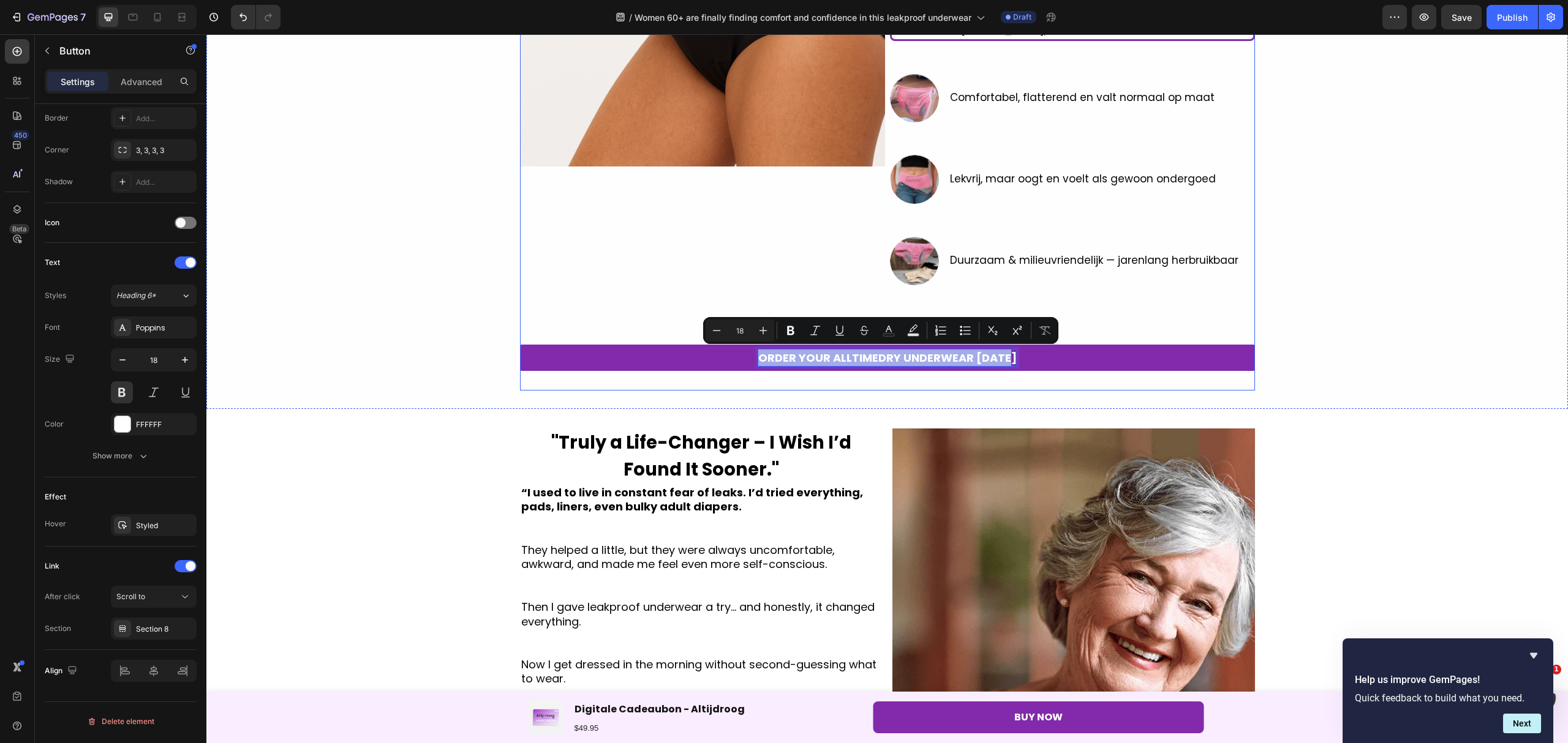
drag, startPoint x: 1007, startPoint y: 358, endPoint x: 755, endPoint y: 376, distance: 252.6
click at [755, 376] on div "Image ⁠⁠⁠⁠⁠⁠⁠ Vrouwen van 60+ vinden eindelijk comfort en zelfvertrouwen dankzi…" at bounding box center [887, 96] width 735 height 589
copy p "ORDER YOUR ALLTIMEDRY UNDERWEAR [DATE]"
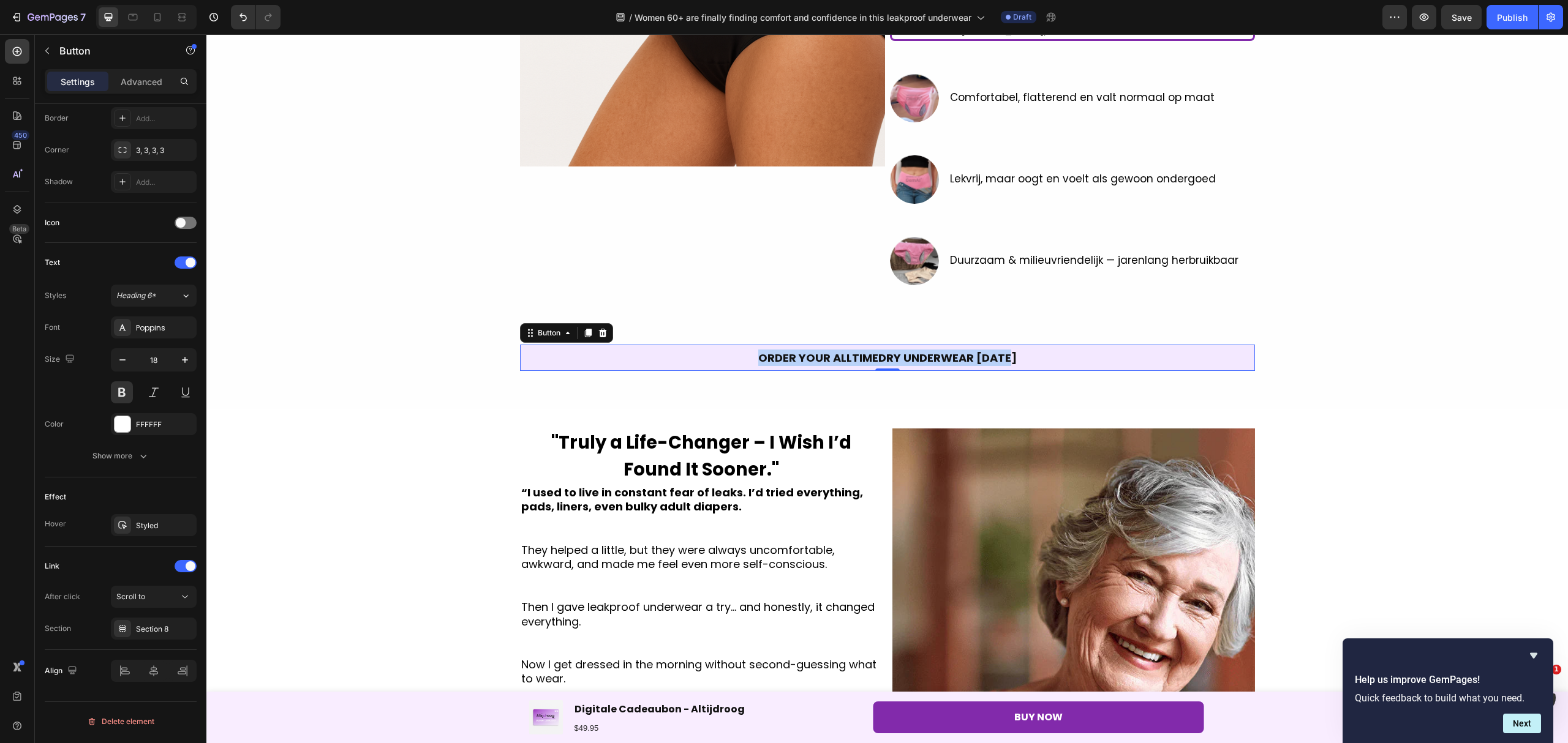
drag, startPoint x: 1249, startPoint y: 36, endPoint x: 1183, endPoint y: 352, distance: 322.8
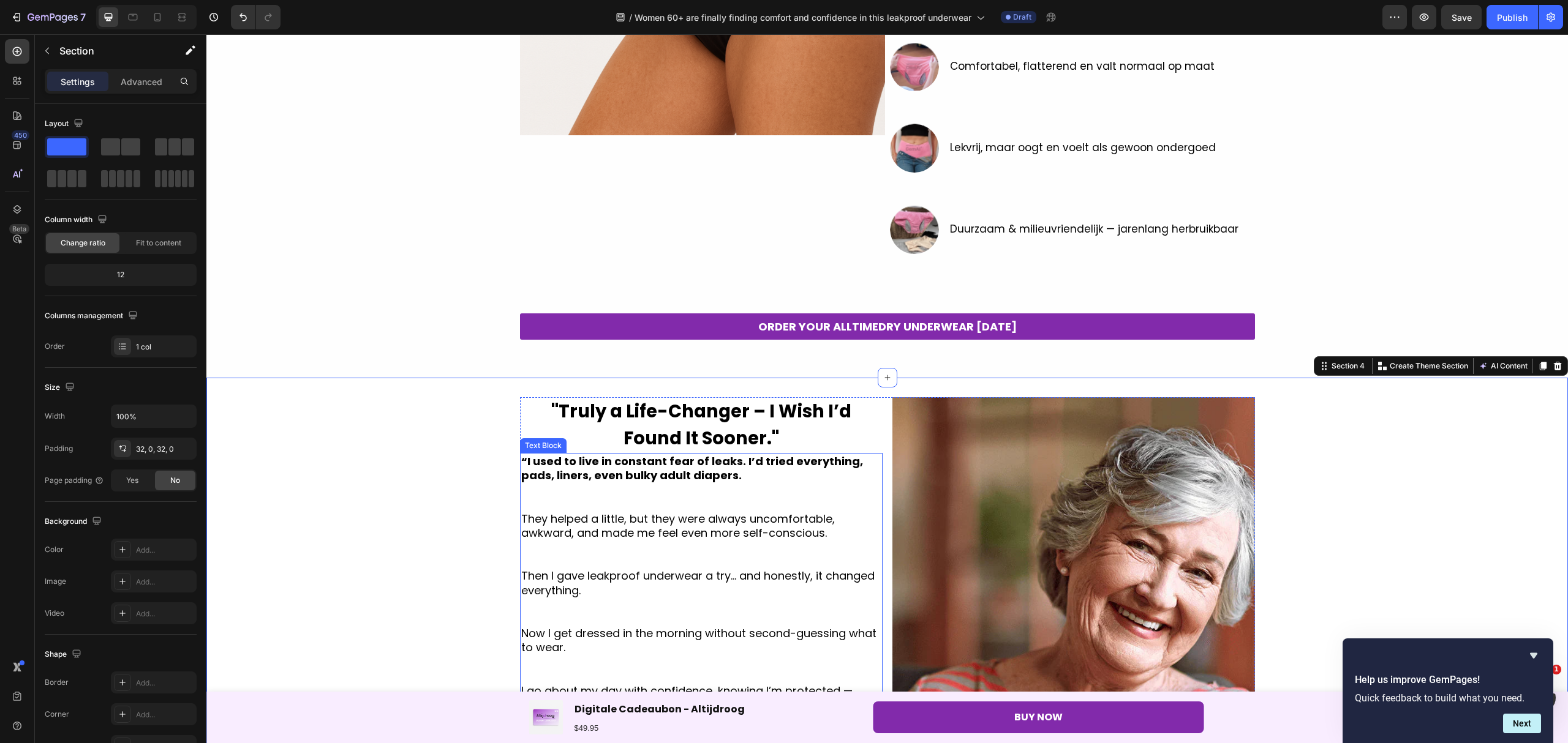
scroll to position [408, 0]
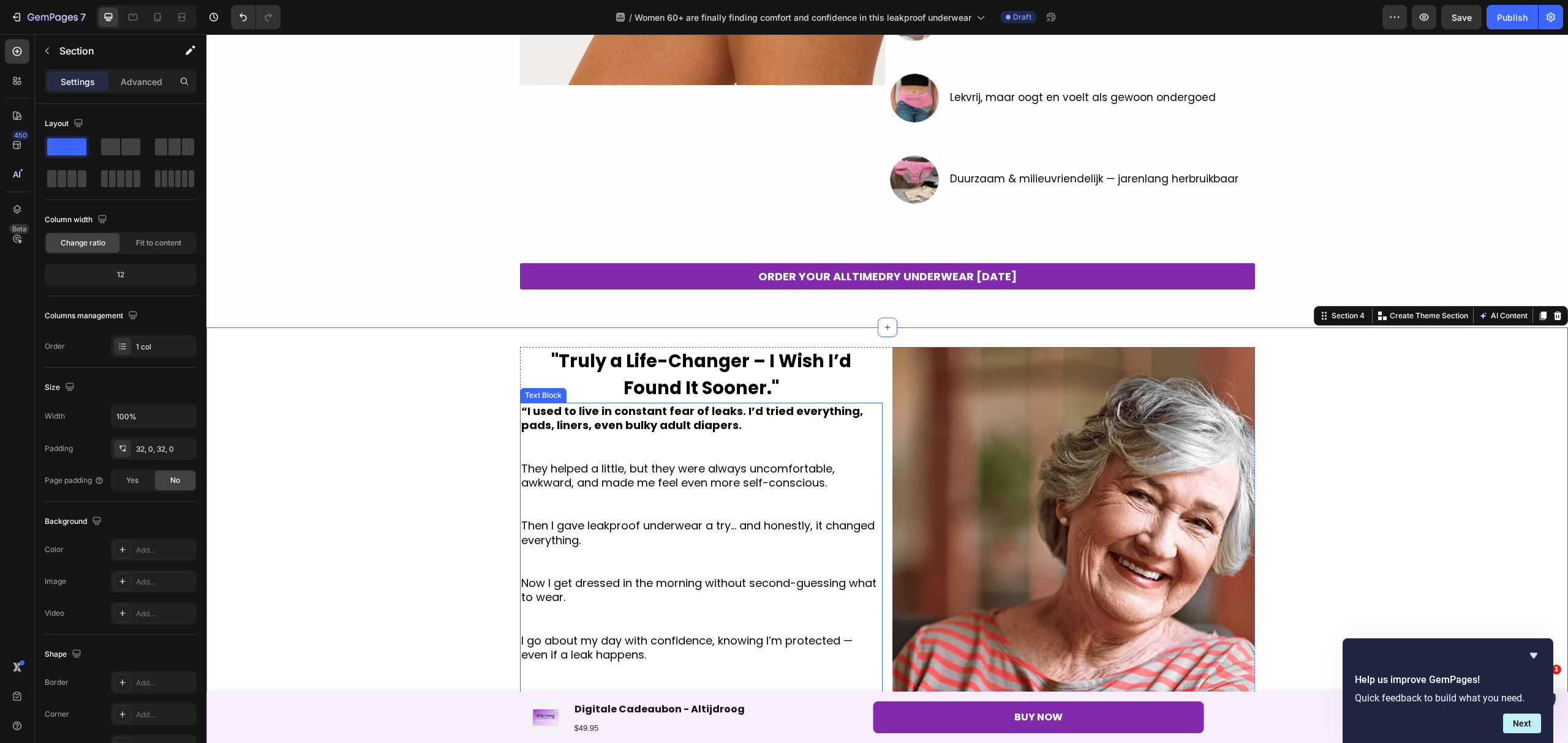
drag, startPoint x: 600, startPoint y: 448, endPoint x: 551, endPoint y: 423, distance: 55.0
click at [600, 448] on p at bounding box center [701, 454] width 360 height 14
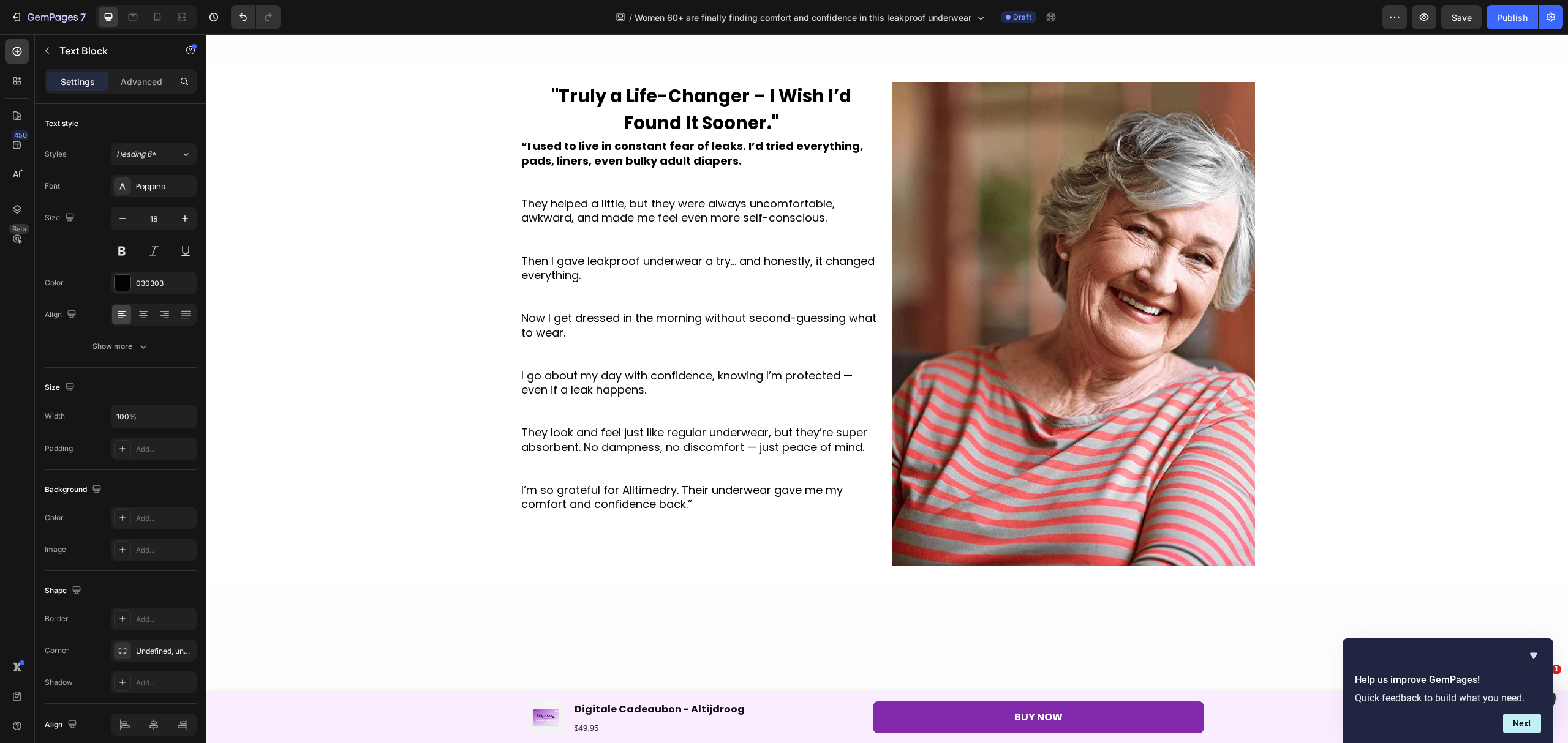
scroll to position [245, 0]
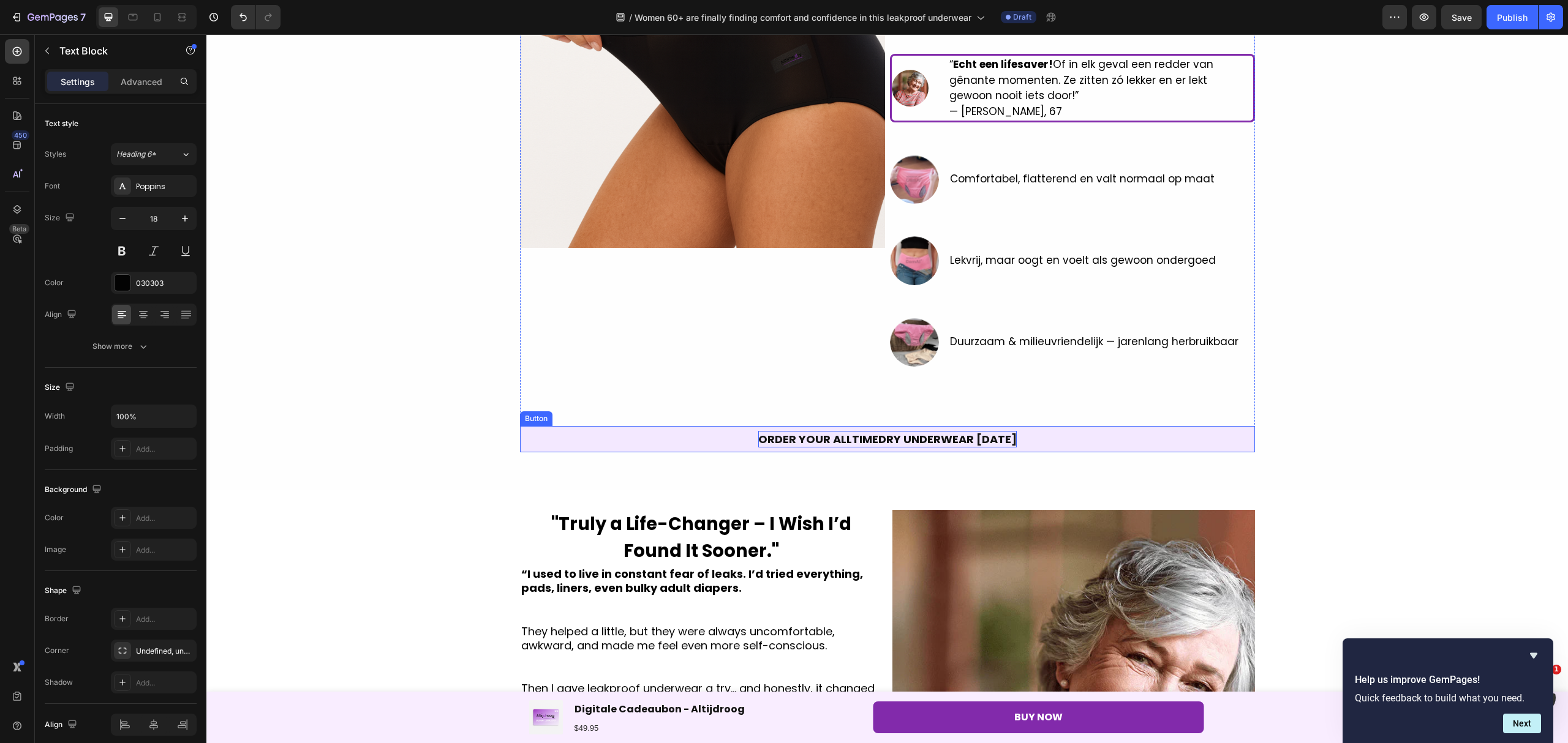
drag, startPoint x: 937, startPoint y: 437, endPoint x: 1005, endPoint y: 443, distance: 68.3
click at [937, 437] on p "ORDER YOUR ALLTIMEDRY UNDERWEAR [DATE]" at bounding box center [887, 439] width 258 height 16
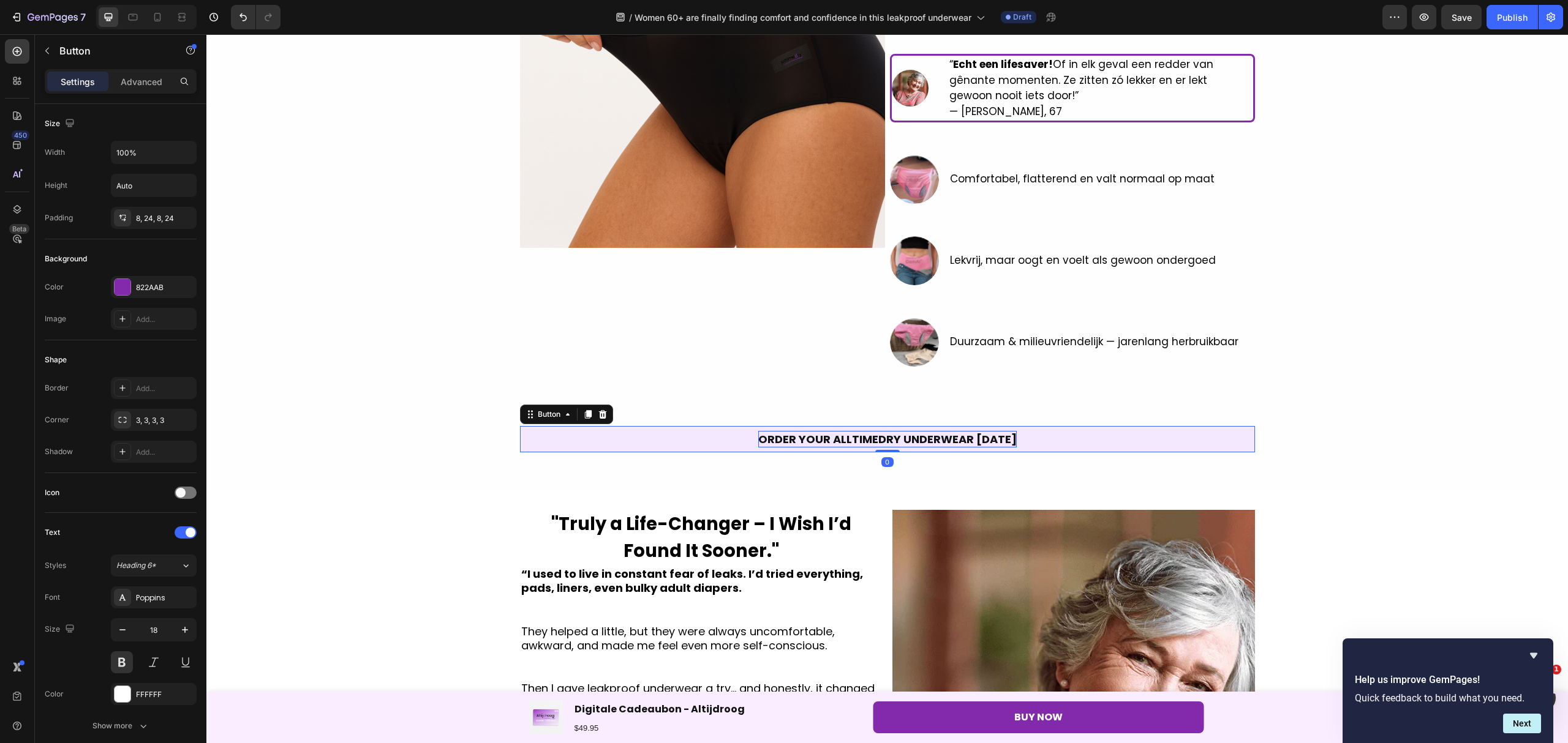
click at [1007, 441] on p "ORDER YOUR ALLTIMEDRY UNDERWEAR [DATE]" at bounding box center [887, 439] width 258 height 16
drag, startPoint x: 1007, startPoint y: 441, endPoint x: 723, endPoint y: 429, distance: 284.3
click at [723, 429] on link "ORDER YOUR ALLTIMEDRY UNDERWEAR [DATE]" at bounding box center [887, 440] width 735 height 27
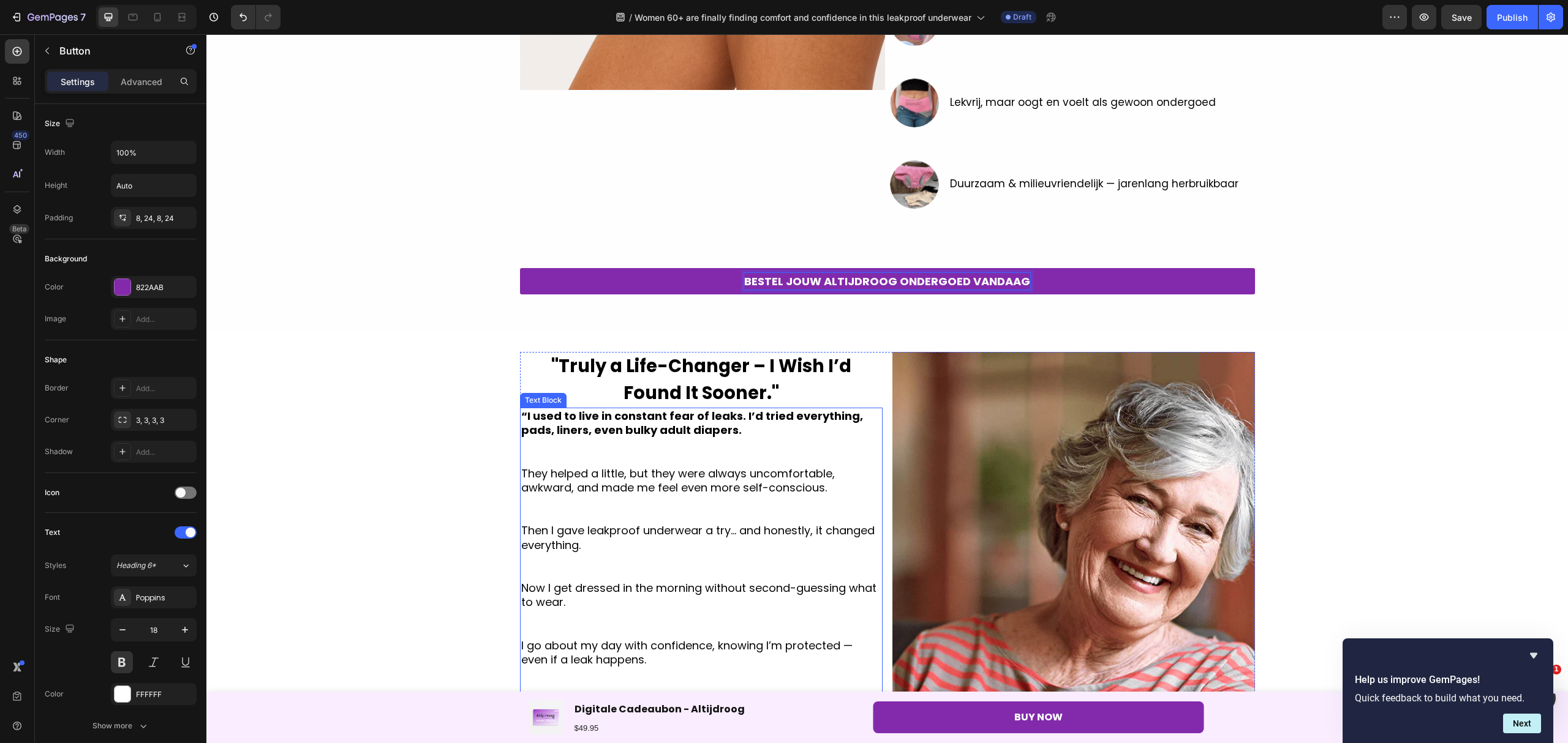
scroll to position [408, 0]
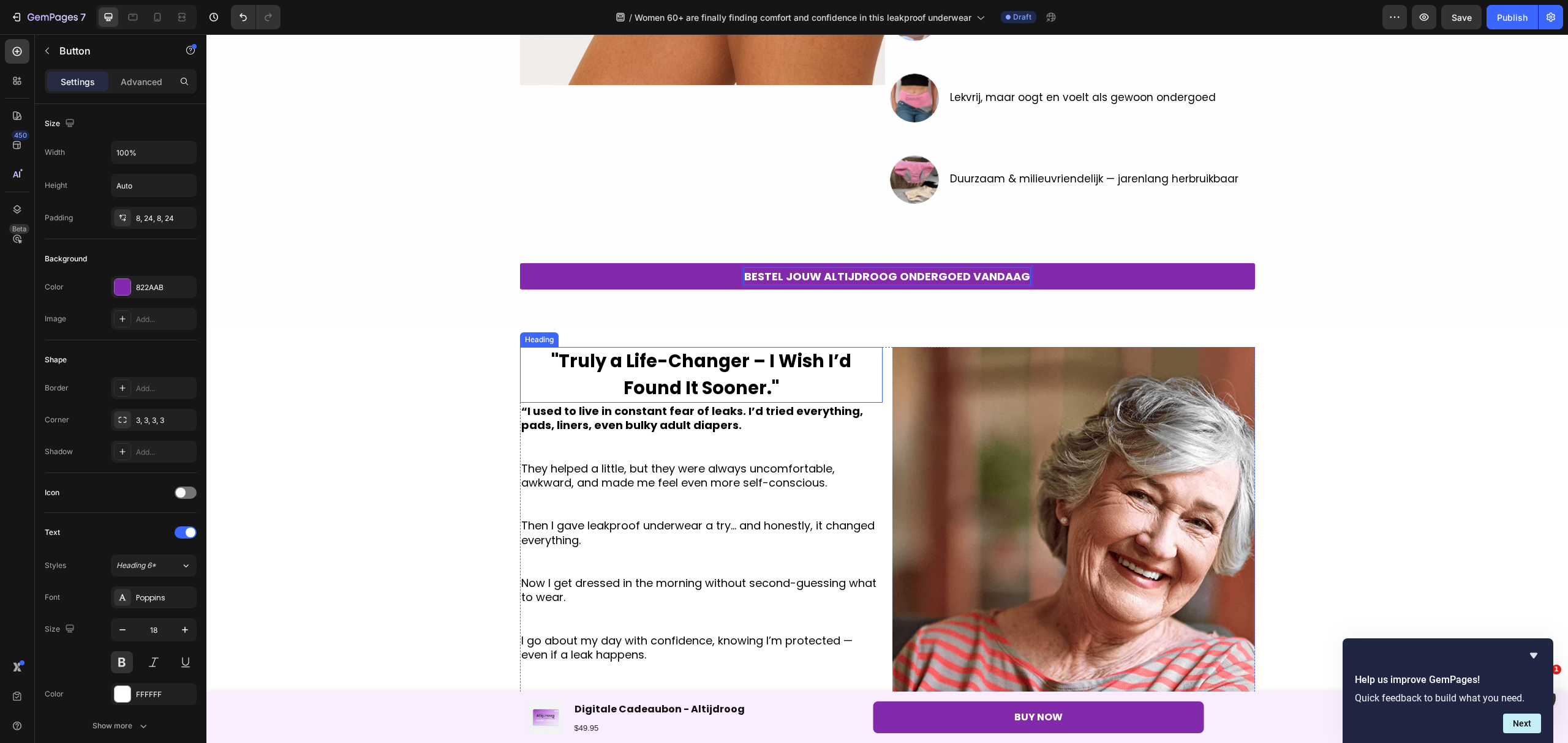
click at [601, 373] on h2 "''Truly a Life-Changer – I Wish I’d Found It Sooner.''" at bounding box center [701, 374] width 363 height 56
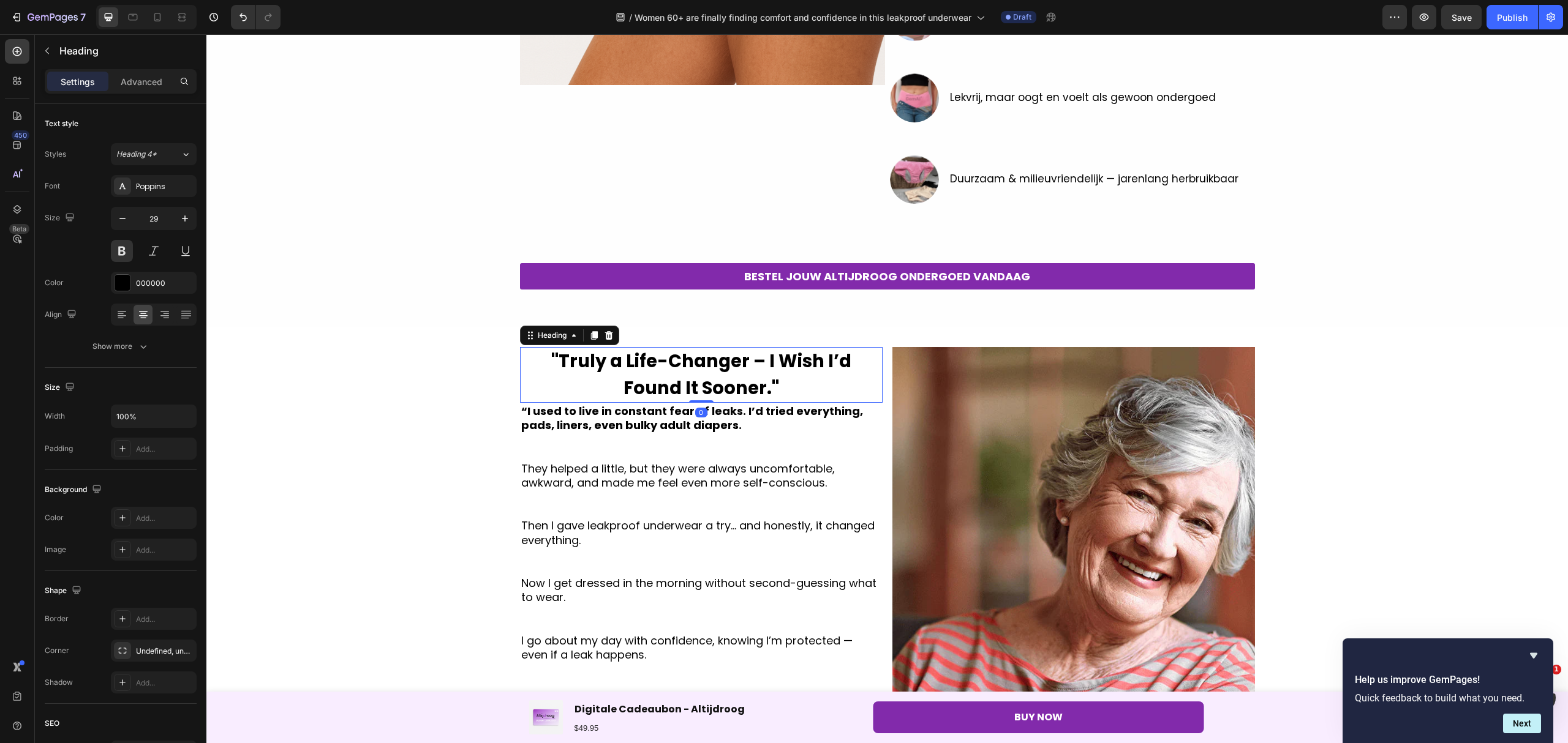
click at [767, 392] on h2 "''Truly a Life-Changer – I Wish I’d Found It Sooner.''" at bounding box center [701, 374] width 363 height 56
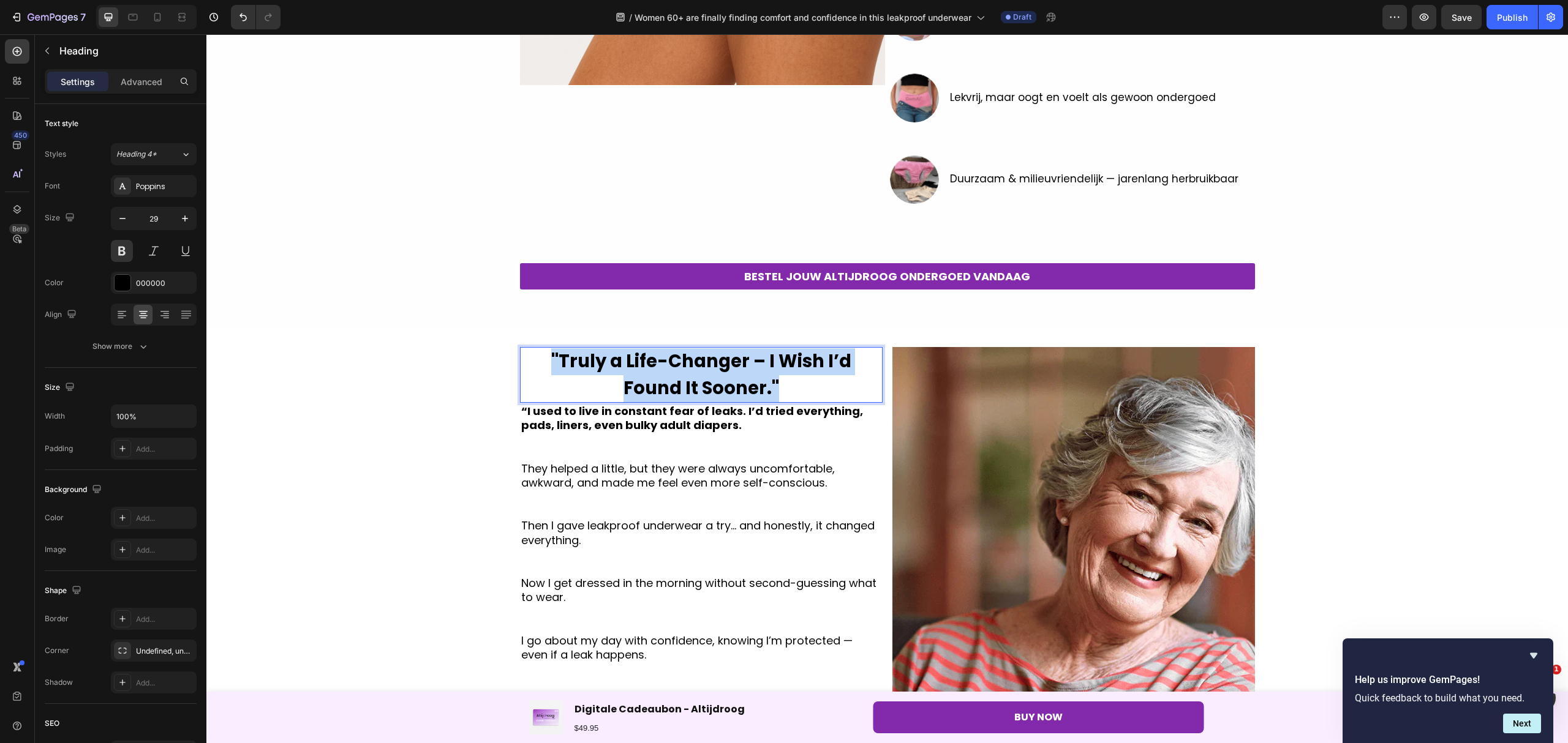
drag, startPoint x: 781, startPoint y: 384, endPoint x: 515, endPoint y: 355, distance: 267.6
click at [521, 355] on p "''Truly a Life-Changer – I Wish I’d Found It Sooner.''" at bounding box center [701, 375] width 360 height 53
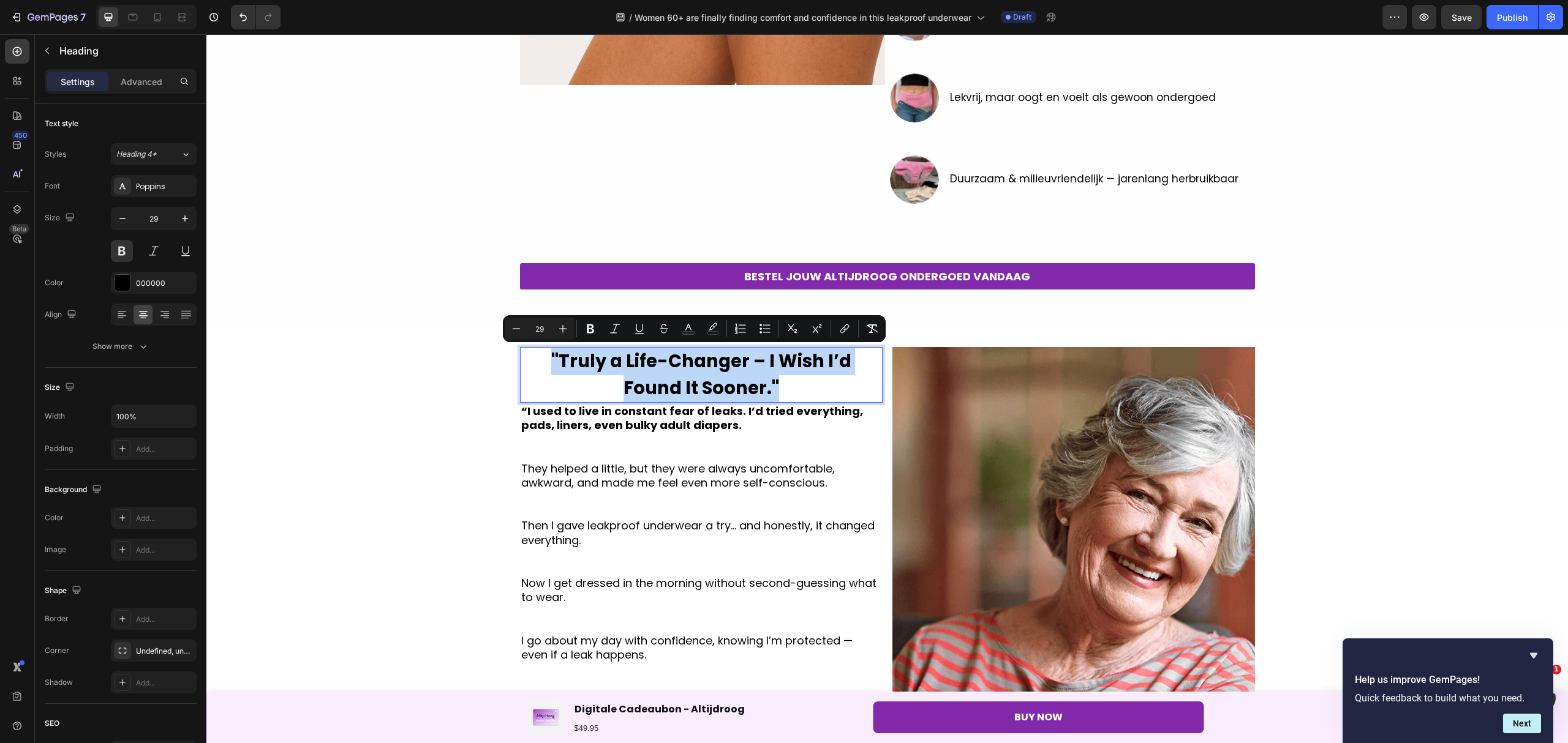
copy span "''Truly a Life-Changer – I Wish I’d Found It Sooner.''"
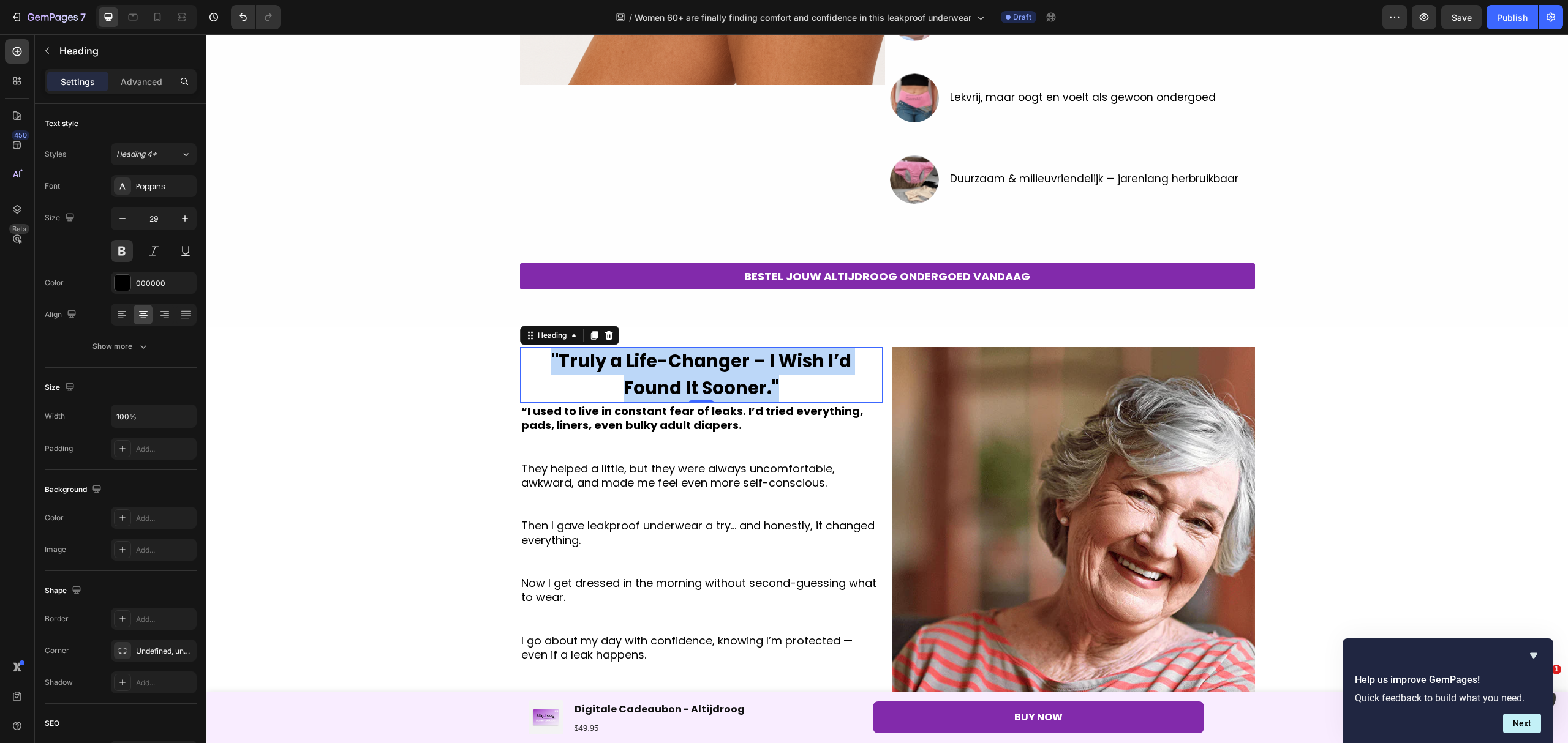
click at [785, 383] on p "''Truly a Life-Changer – I Wish I’d Found It Sooner.''" at bounding box center [701, 375] width 360 height 53
drag, startPoint x: 755, startPoint y: 387, endPoint x: 515, endPoint y: 344, distance: 243.8
click at [515, 344] on div "''Truly a Life-Changer – I Wish I’d Found It Sooner.'' Heading 0 “I used to liv…" at bounding box center [887, 589] width 1361 height 522
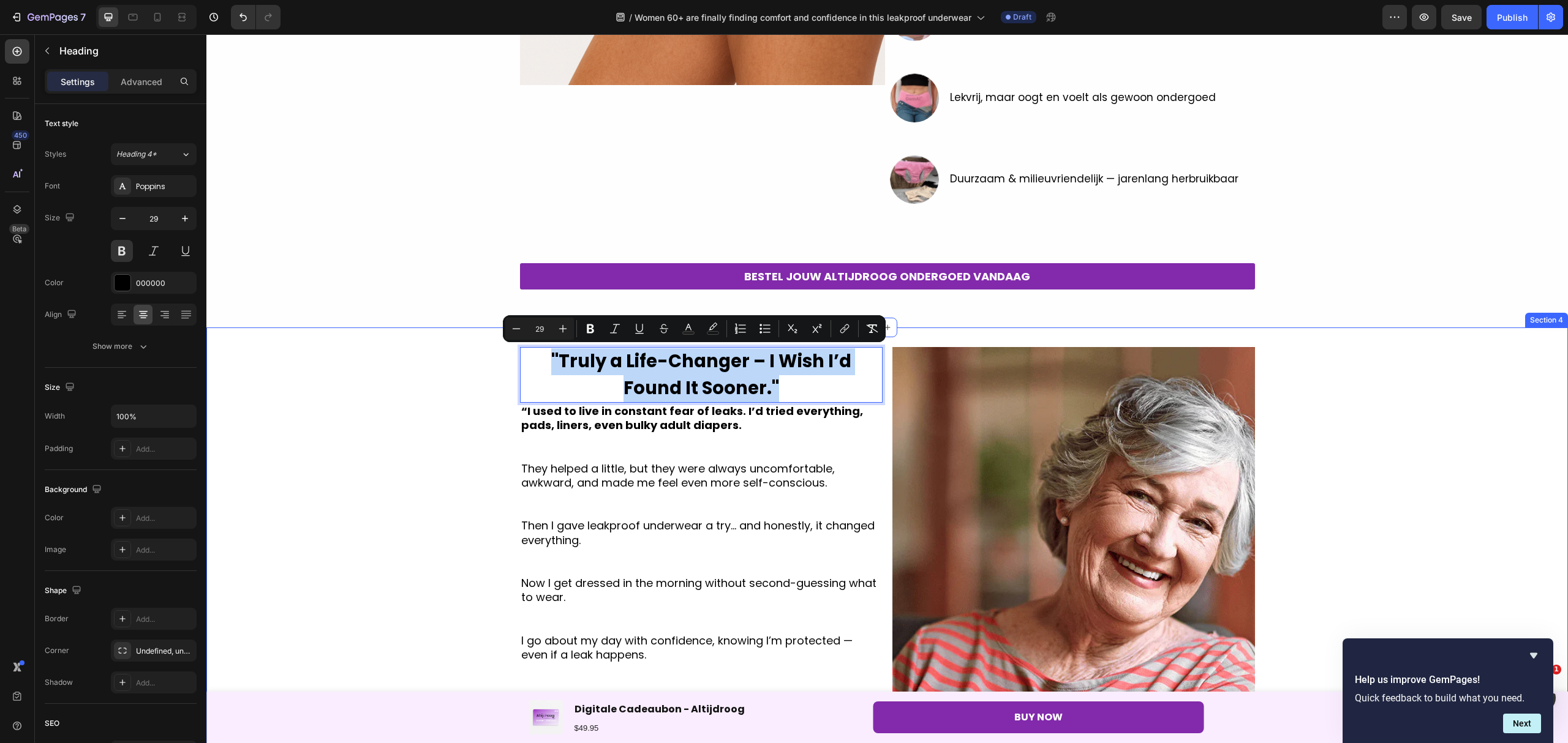
copy span "''Truly a Life-Changer – I Wish I’d Found It Sooner.''"
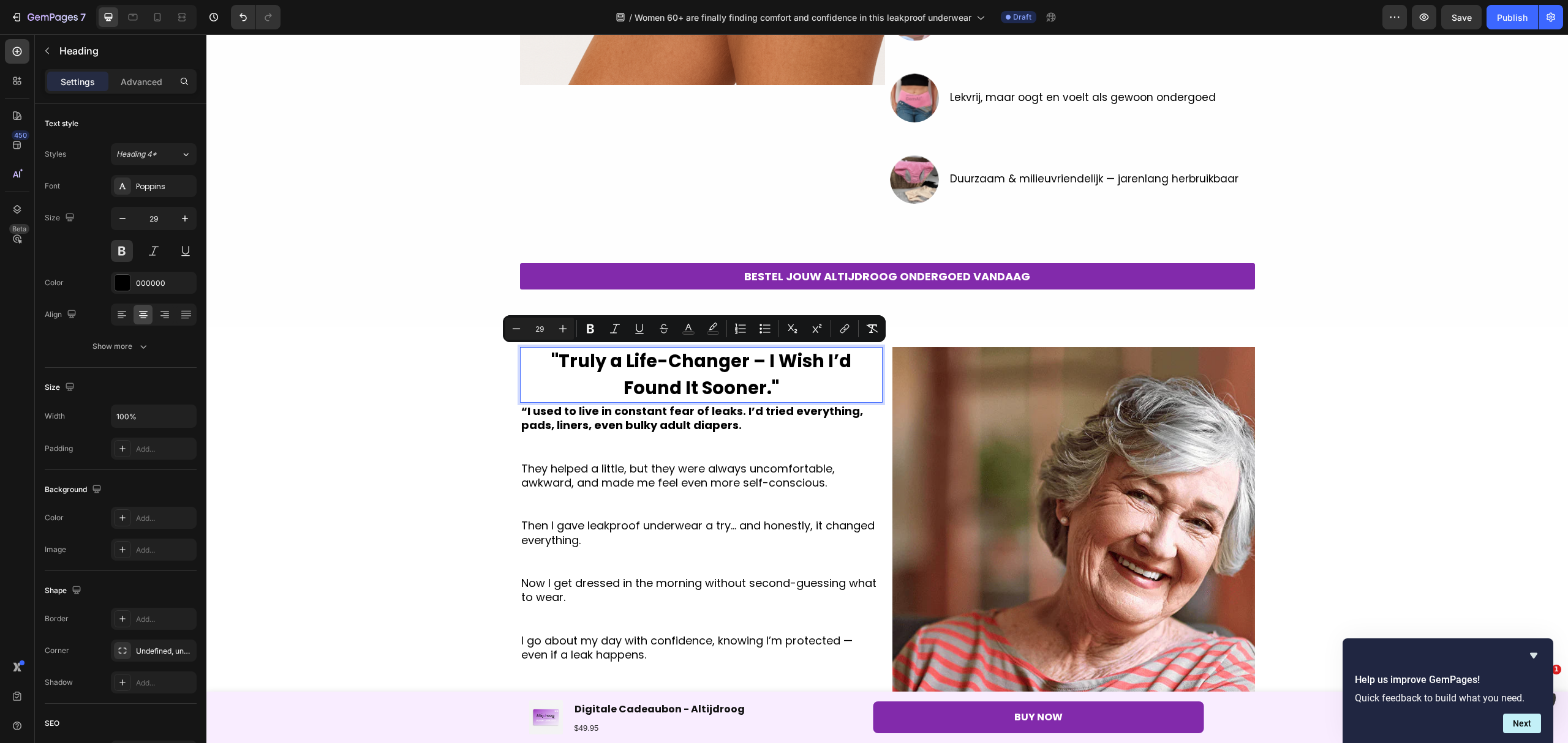
click at [740, 366] on span "''Truly a Life-Changer – I Wish I’d Found It Sooner.''" at bounding box center [700, 374] width 300 height 51
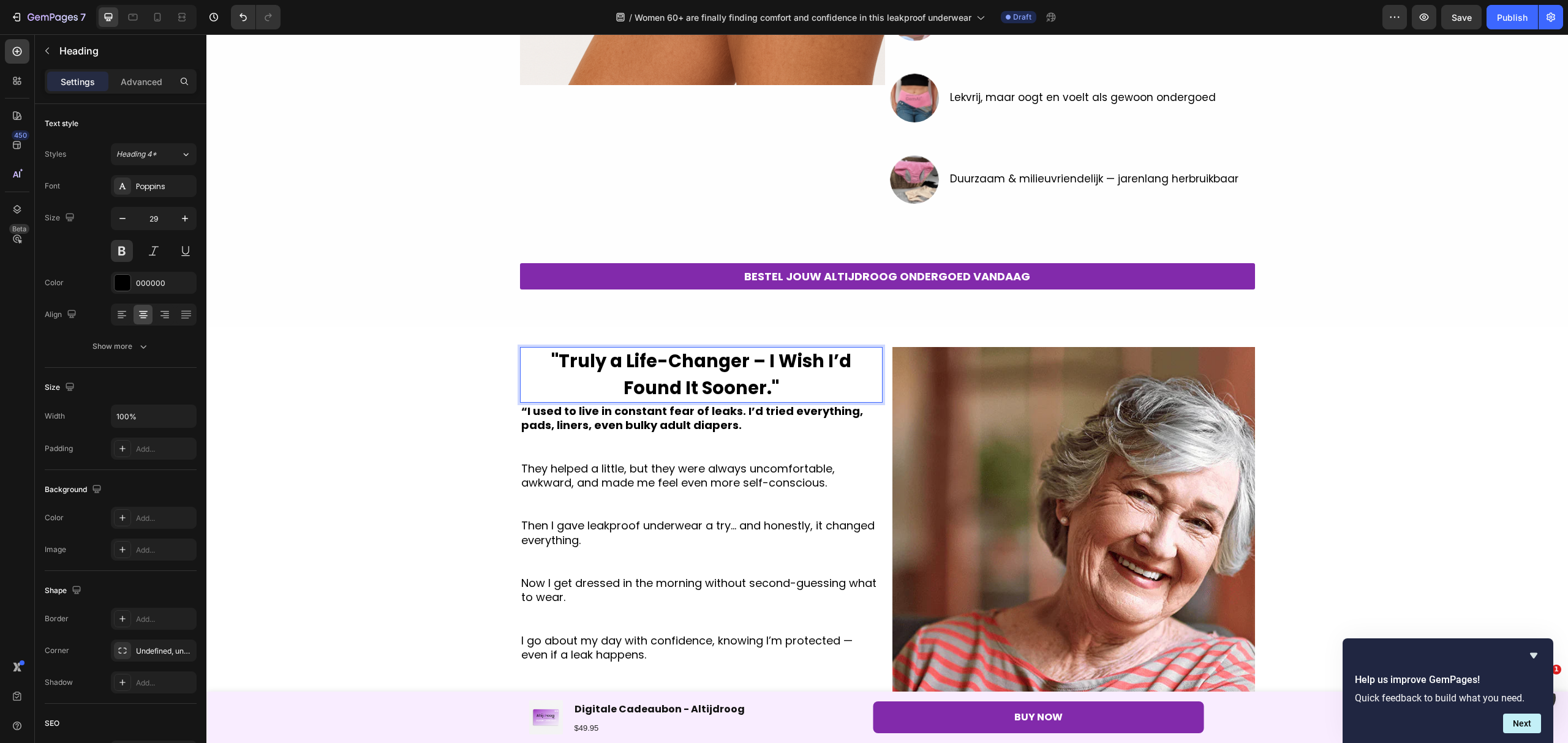
click at [751, 380] on p "''Truly a Life-Changer – I Wish I’d Found It Sooner.''" at bounding box center [701, 375] width 360 height 53
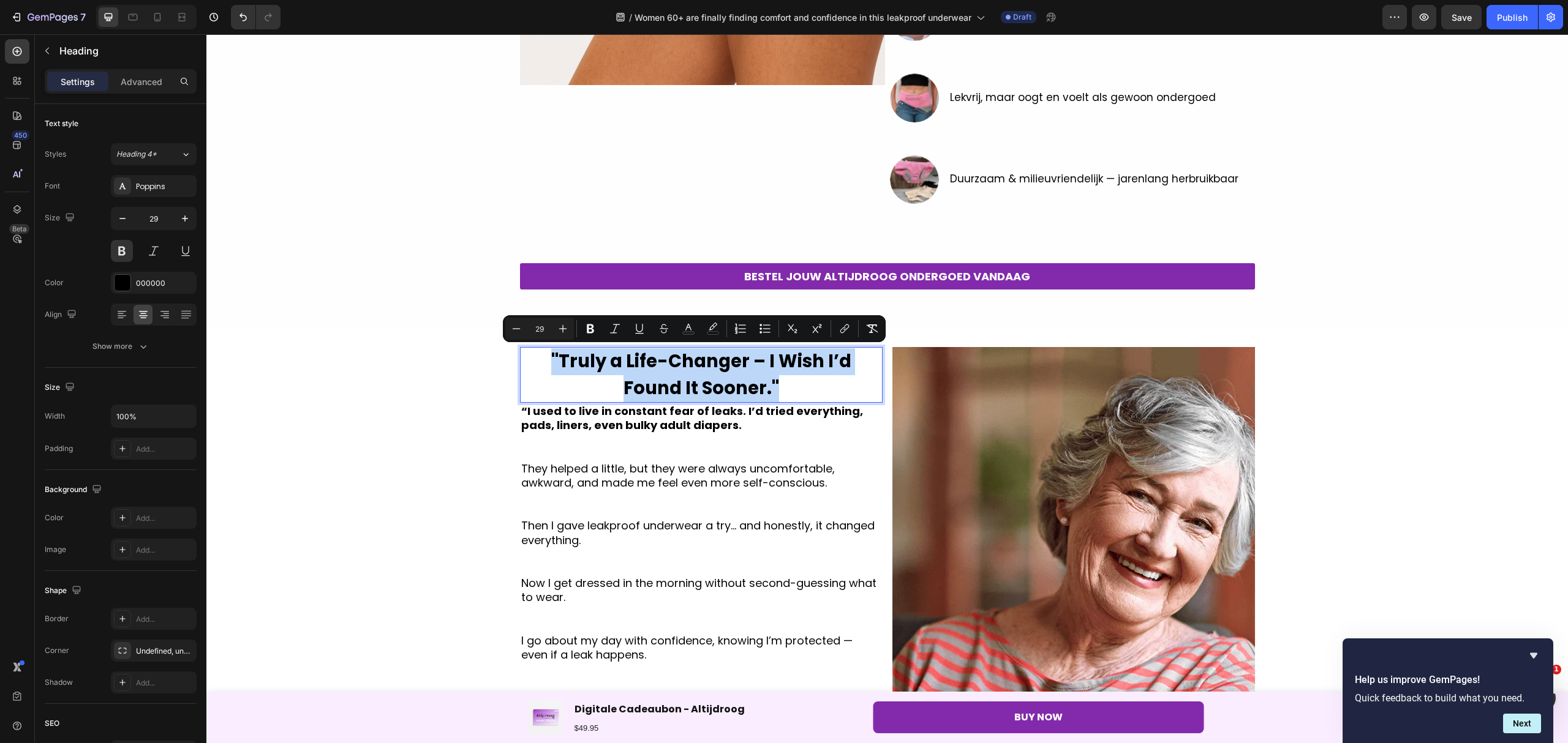
drag, startPoint x: 757, startPoint y: 380, endPoint x: 517, endPoint y: 360, distance: 240.8
click at [521, 360] on p "''Truly a Life-Changer – I Wish I’d Found It Sooner.''" at bounding box center [701, 375] width 360 height 53
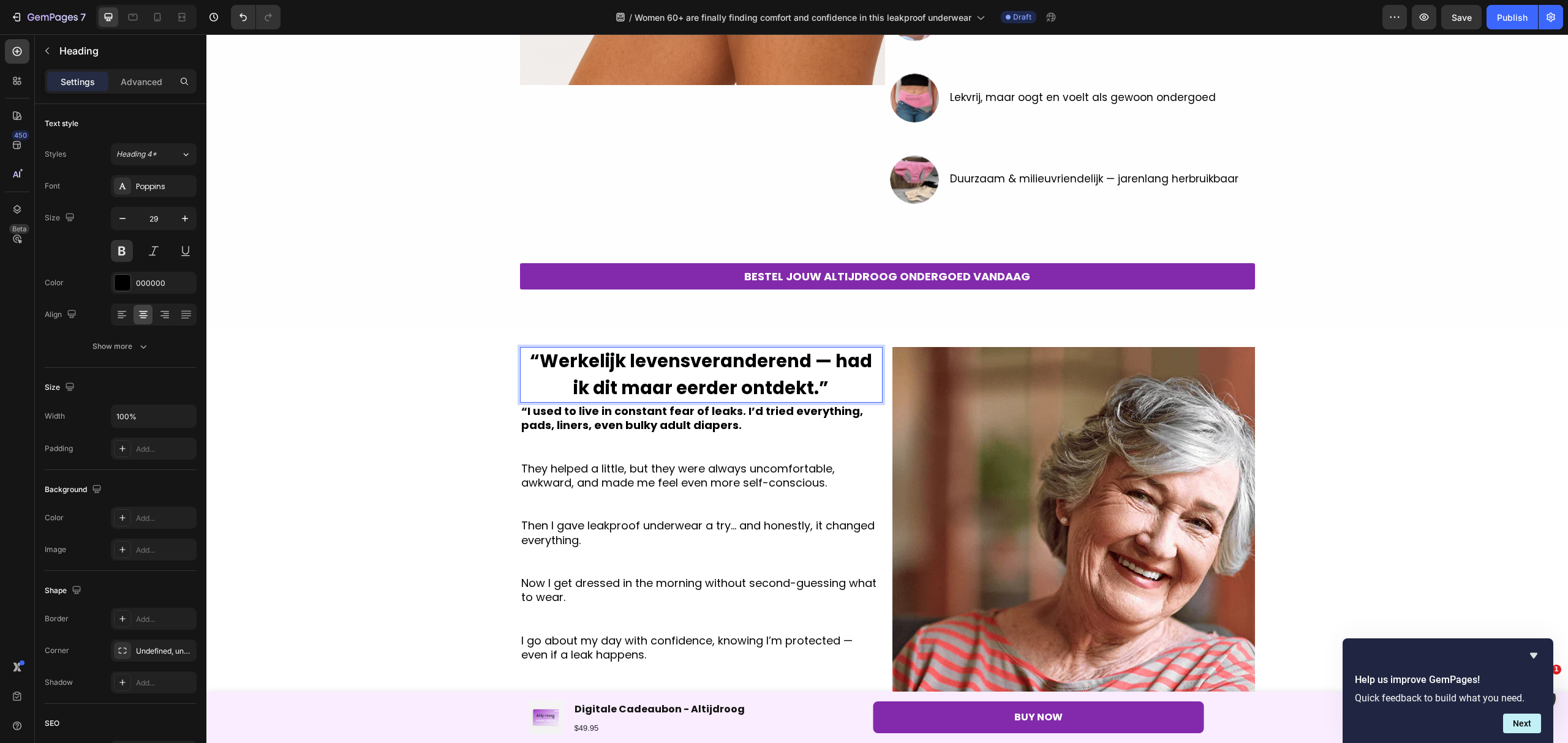
click at [730, 367] on span "“Werkelijk levensveranderend — had ik dit maar eerder ontdekt.”" at bounding box center [700, 374] width 342 height 51
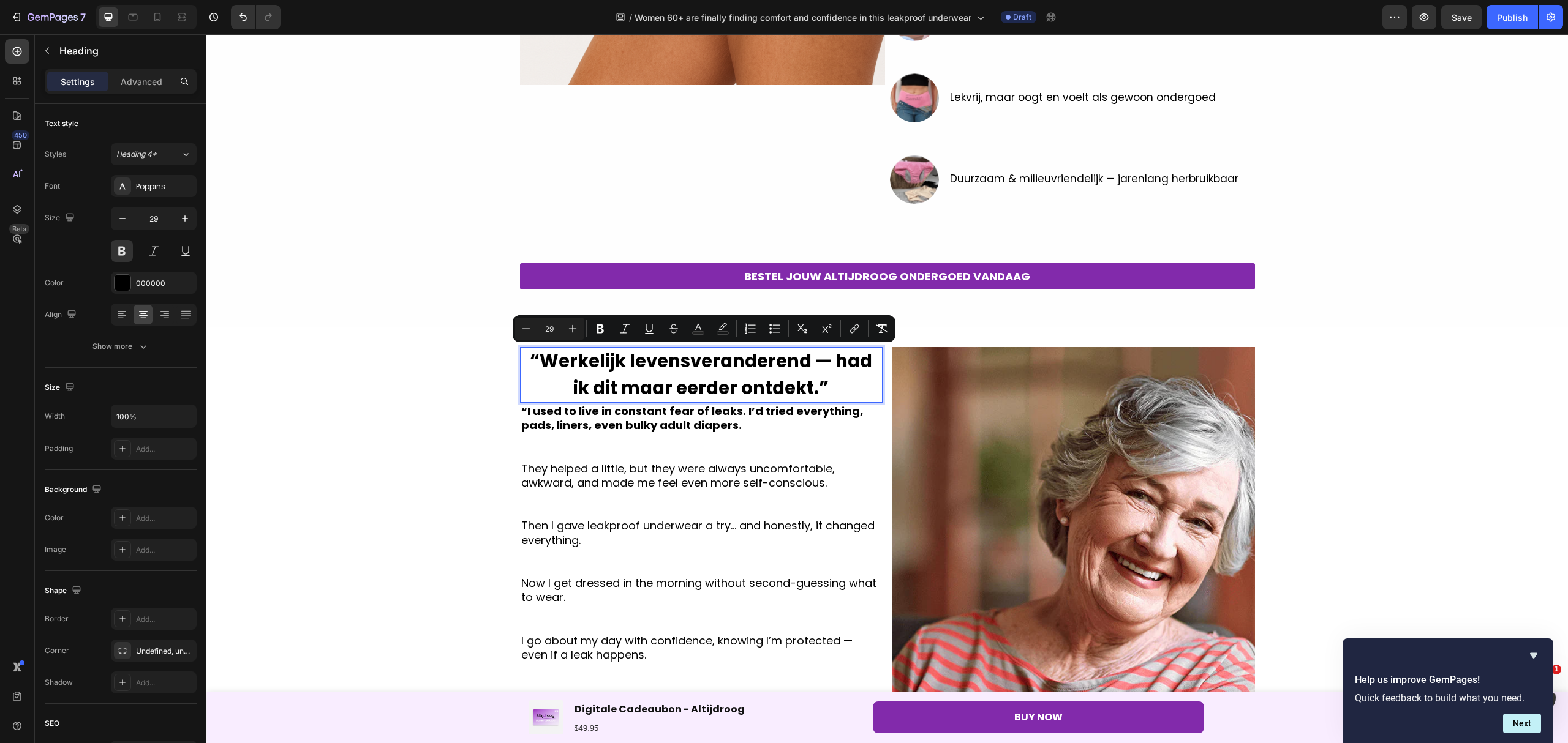
drag, startPoint x: 726, startPoint y: 361, endPoint x: 702, endPoint y: 380, distance: 30.6
click at [702, 380] on span "“Werkelijk levensveranderend — had ik dit maar eerder ontdekt.”" at bounding box center [700, 374] width 342 height 51
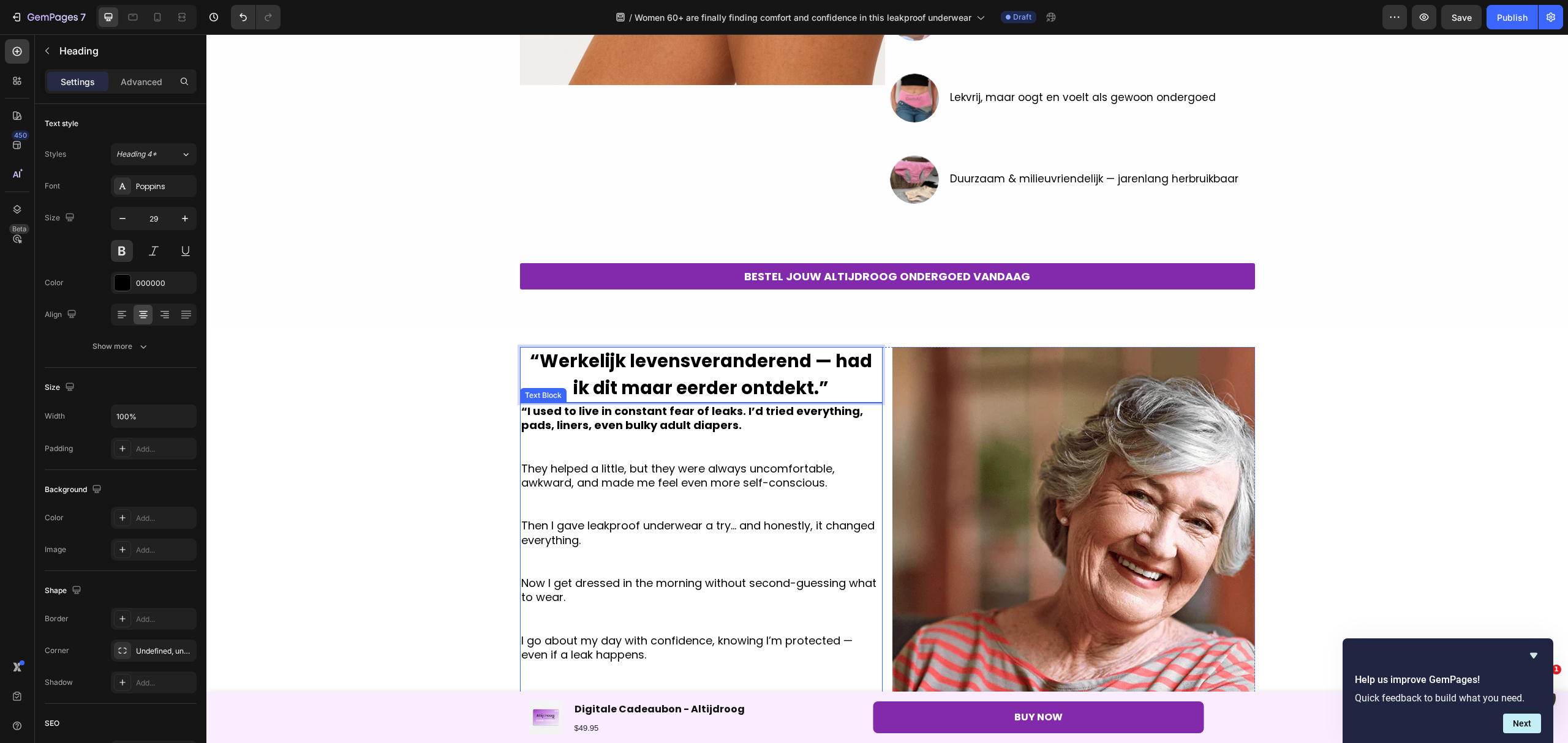
click at [820, 433] on p at bounding box center [701, 440] width 360 height 14
click at [521, 407] on strong "“I used to live in constant fear of leaks. I’d tried everything, pads, liners, …" at bounding box center [692, 418] width 342 height 30
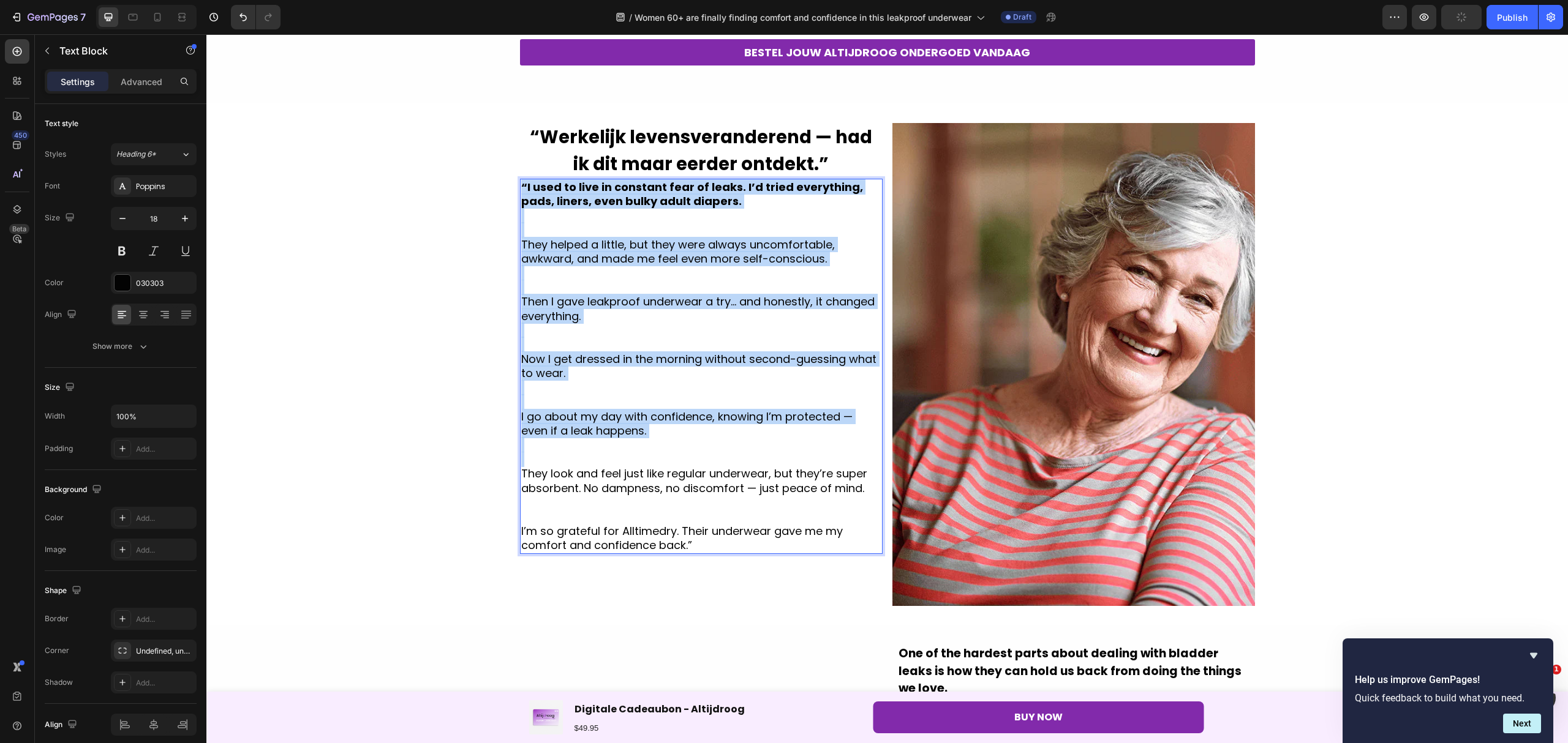
scroll to position [735, 0]
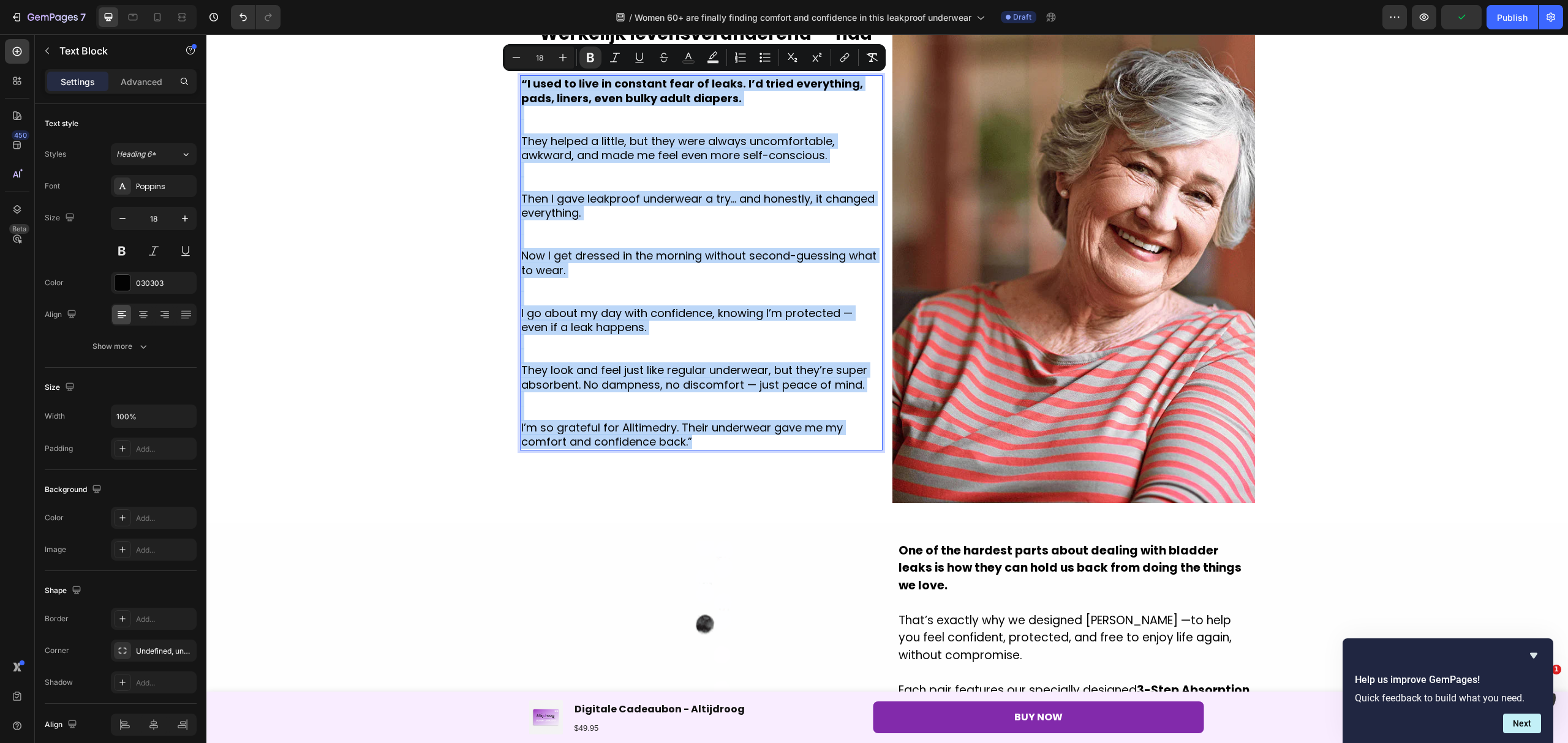
drag, startPoint x: 517, startPoint y: 407, endPoint x: 706, endPoint y: 448, distance: 193.4
click at [706, 448] on div "“I used to live in constant fear of leaks. I’d tried everything, pads, liners, …" at bounding box center [701, 263] width 363 height 375
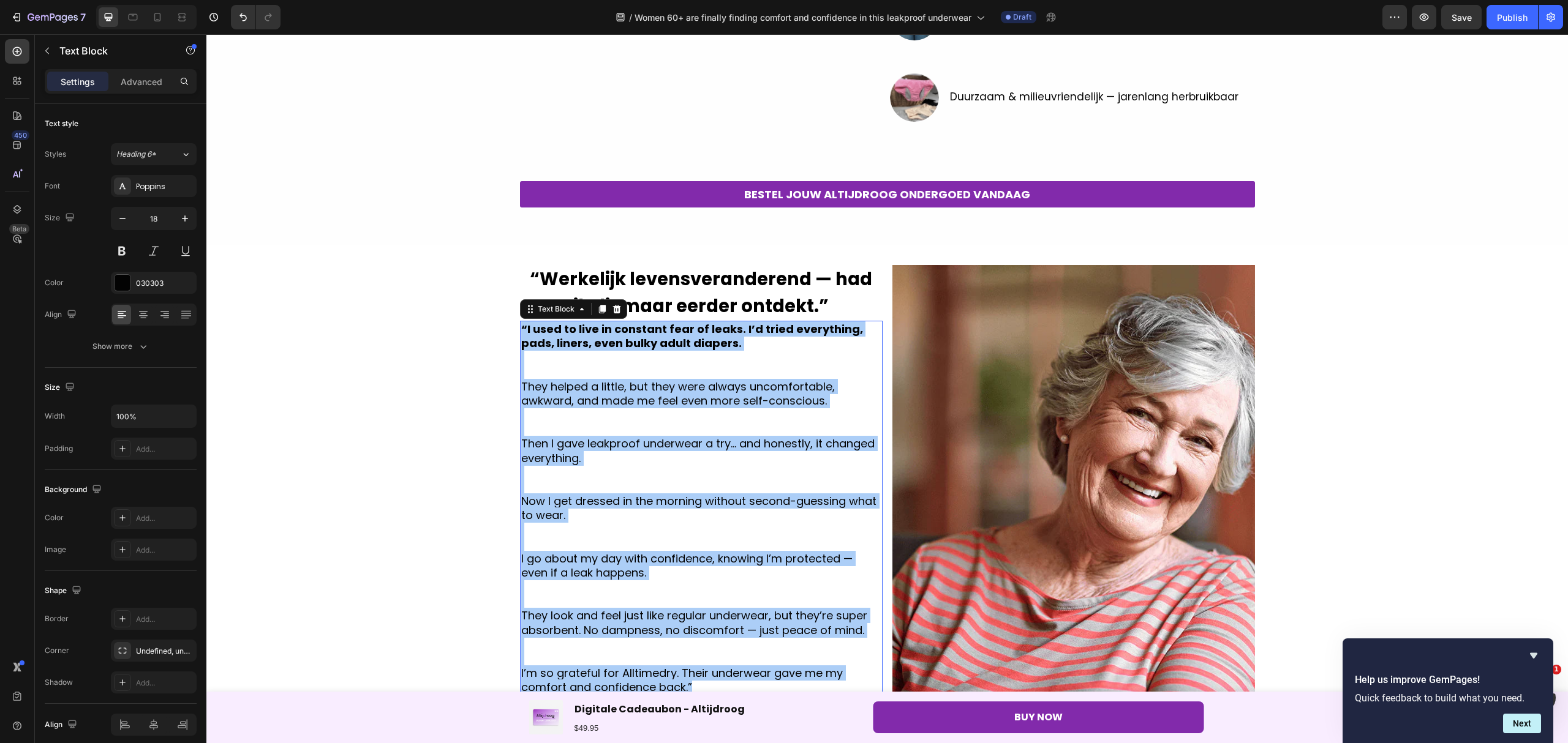
scroll to position [571, 0]
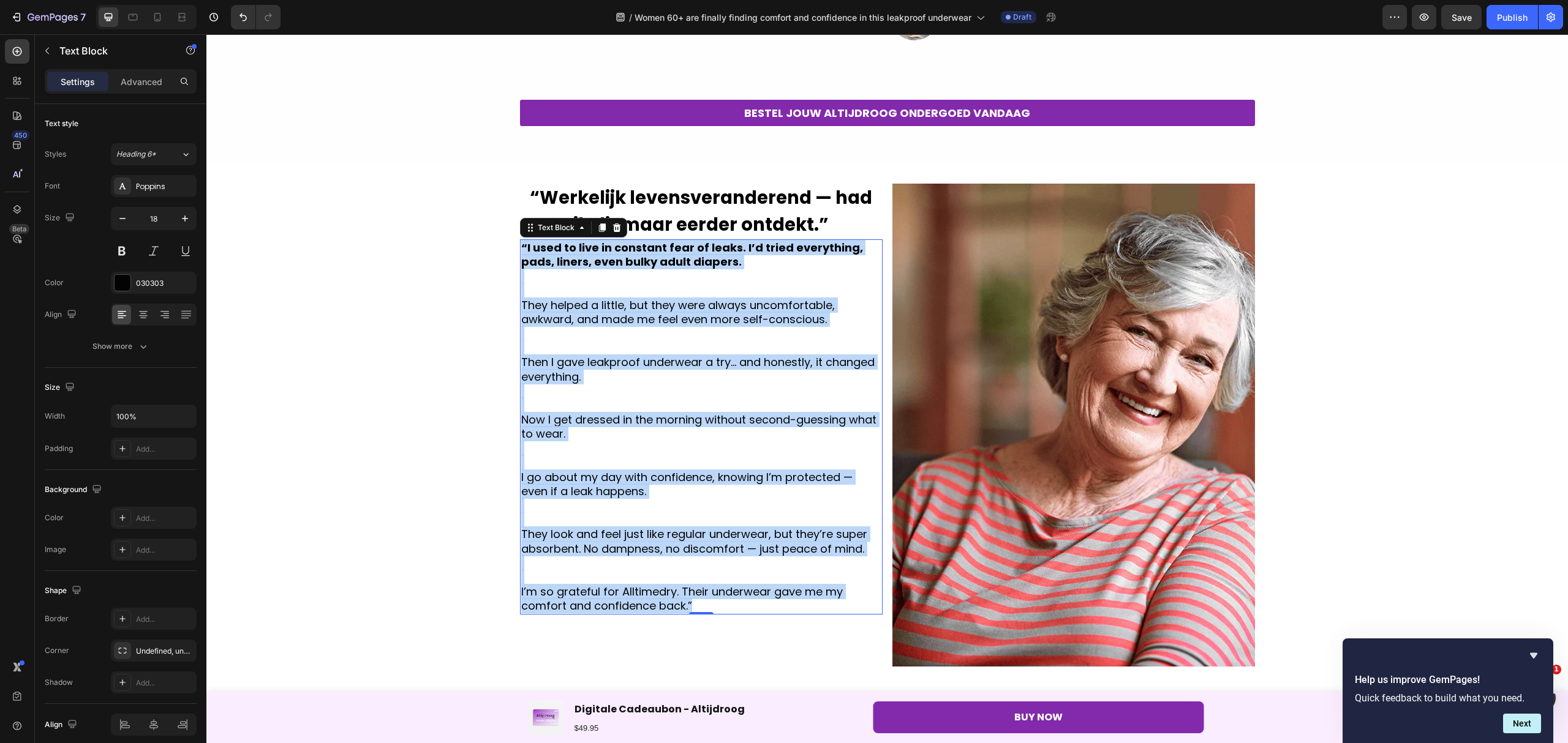
click at [701, 605] on p "I’m so grateful for Alltimedry. Their underwear gave me my comfort and confiden…" at bounding box center [701, 599] width 360 height 29
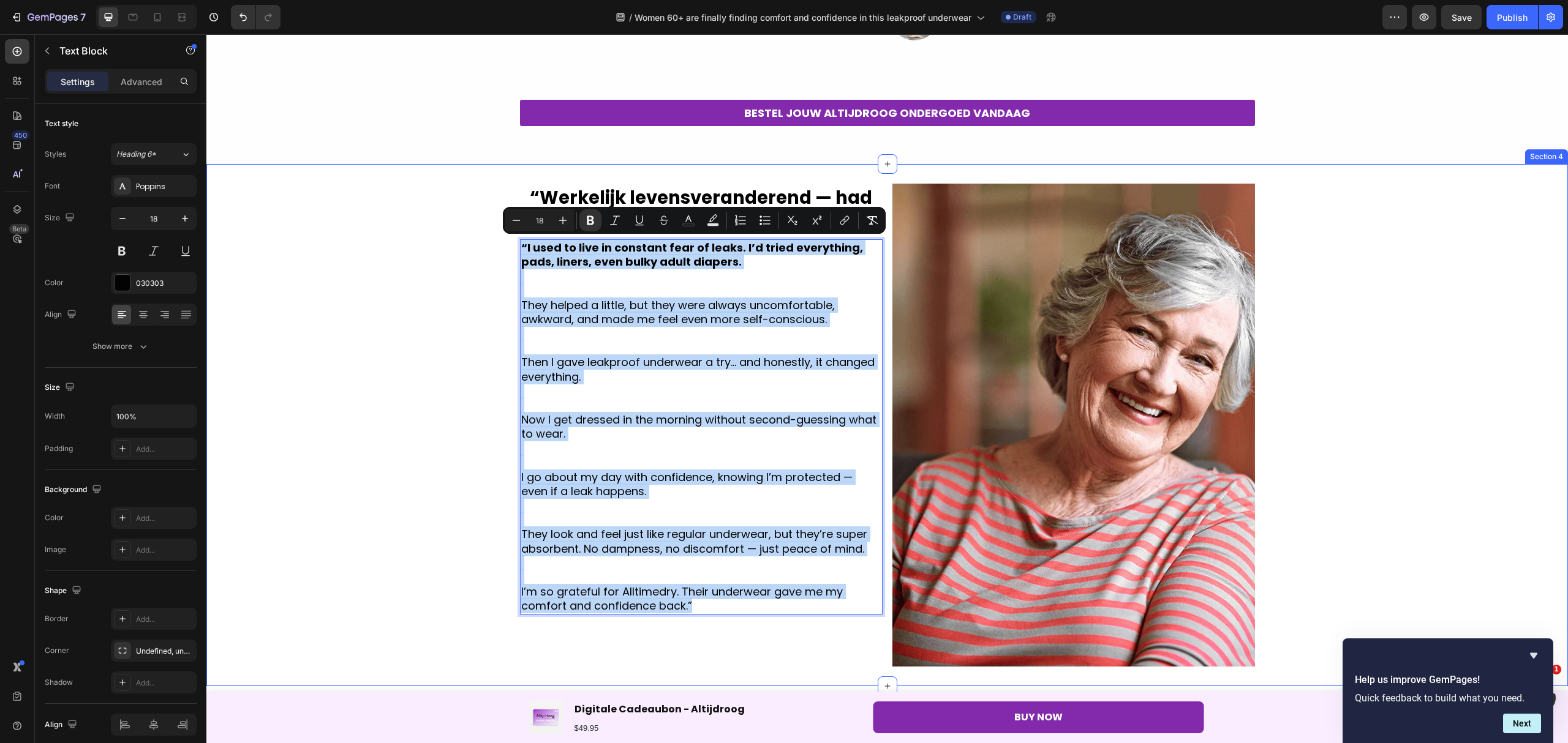
drag, startPoint x: 701, startPoint y: 605, endPoint x: 509, endPoint y: 241, distance: 411.5
click at [509, 241] on div "⁠⁠⁠⁠⁠⁠⁠ “Werkelijk levensveranderend — had ik dit maar eerder ontdekt.” Heading…" at bounding box center [887, 425] width 1361 height 483
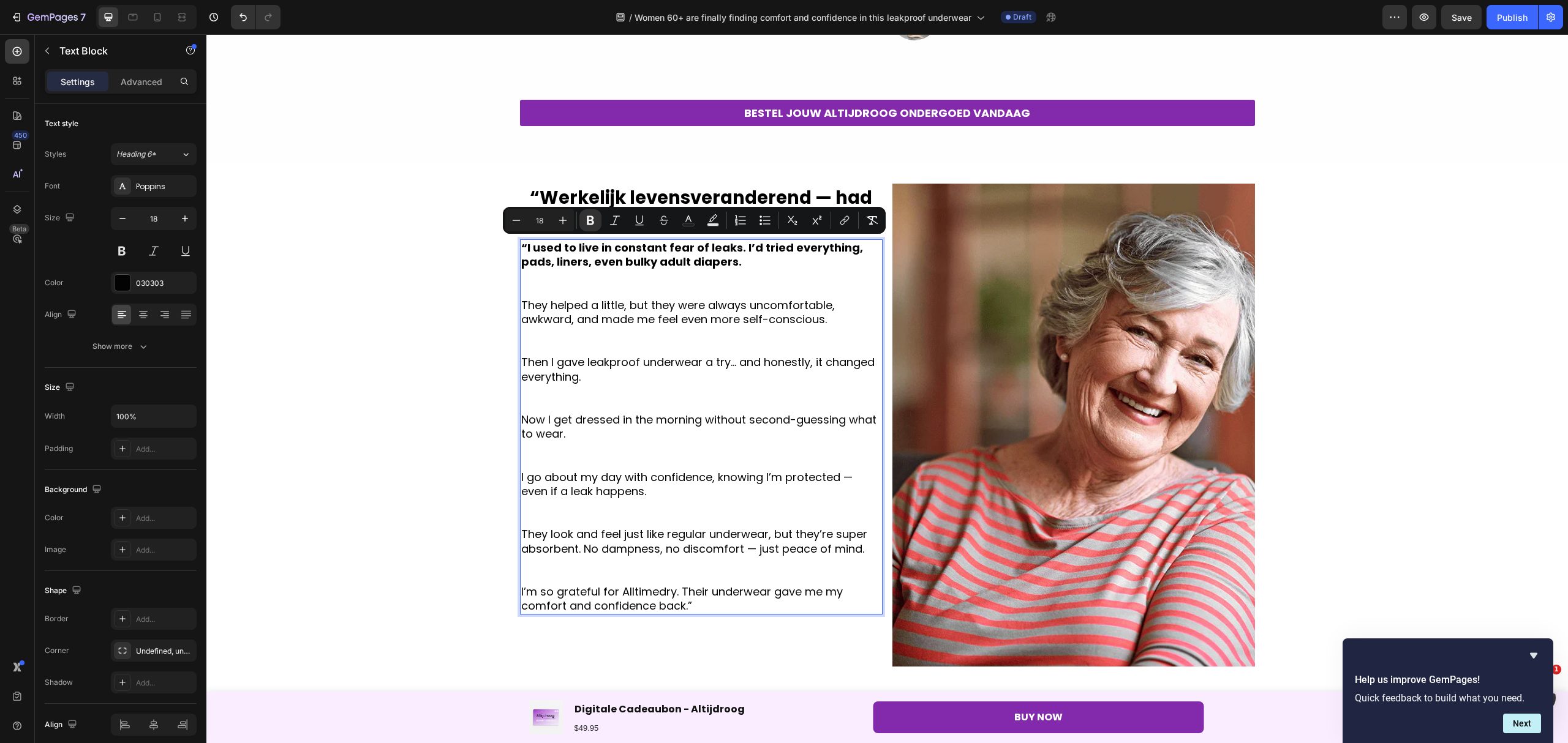
click at [770, 272] on p "Rich Text Editor. Editing area: main" at bounding box center [701, 276] width 360 height 14
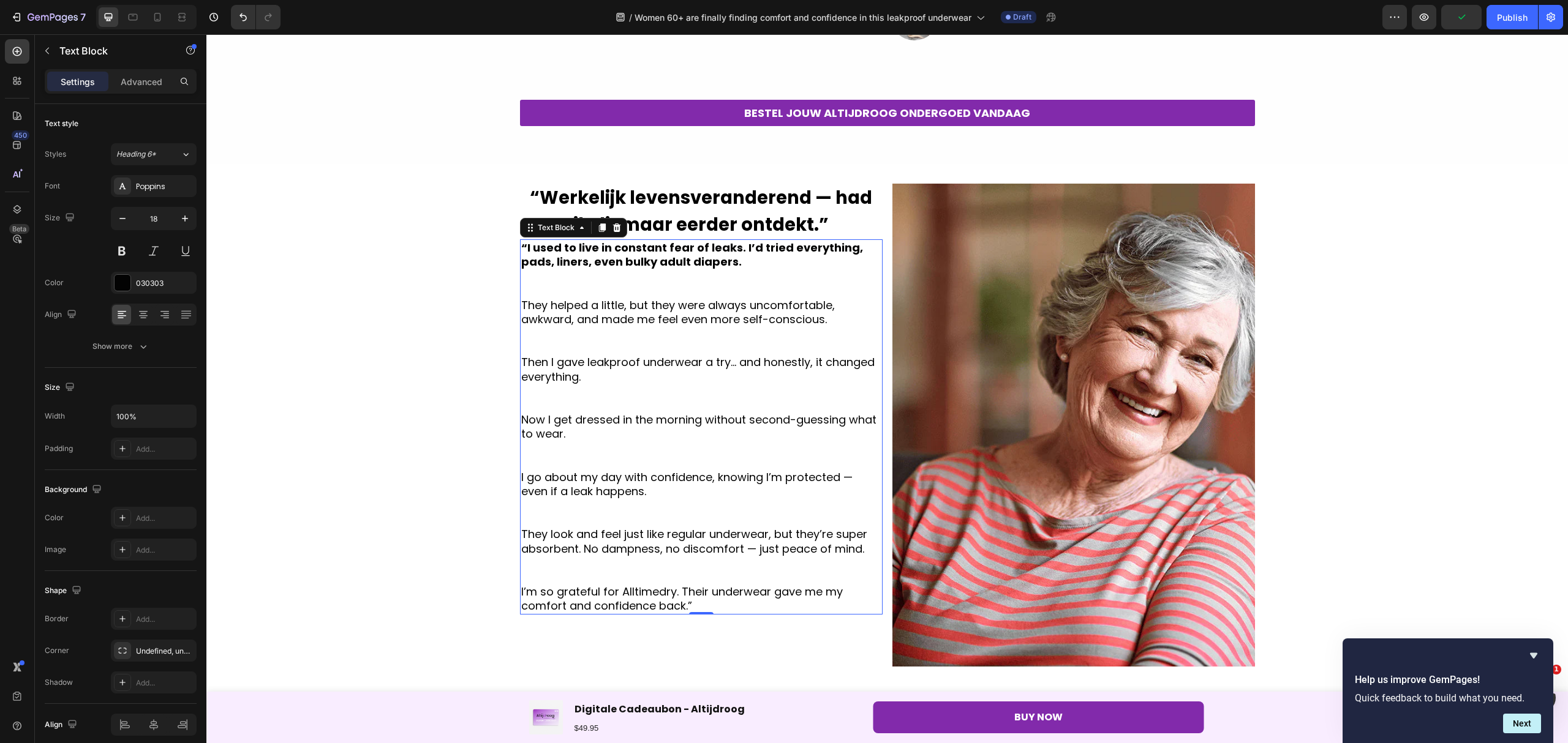
click at [736, 269] on p "Rich Text Editor. Editing area: main" at bounding box center [701, 276] width 360 height 14
click at [736, 263] on p "“I used to live in constant fear of leaks. I’d tried everything, pads, liners, …" at bounding box center [701, 255] width 360 height 29
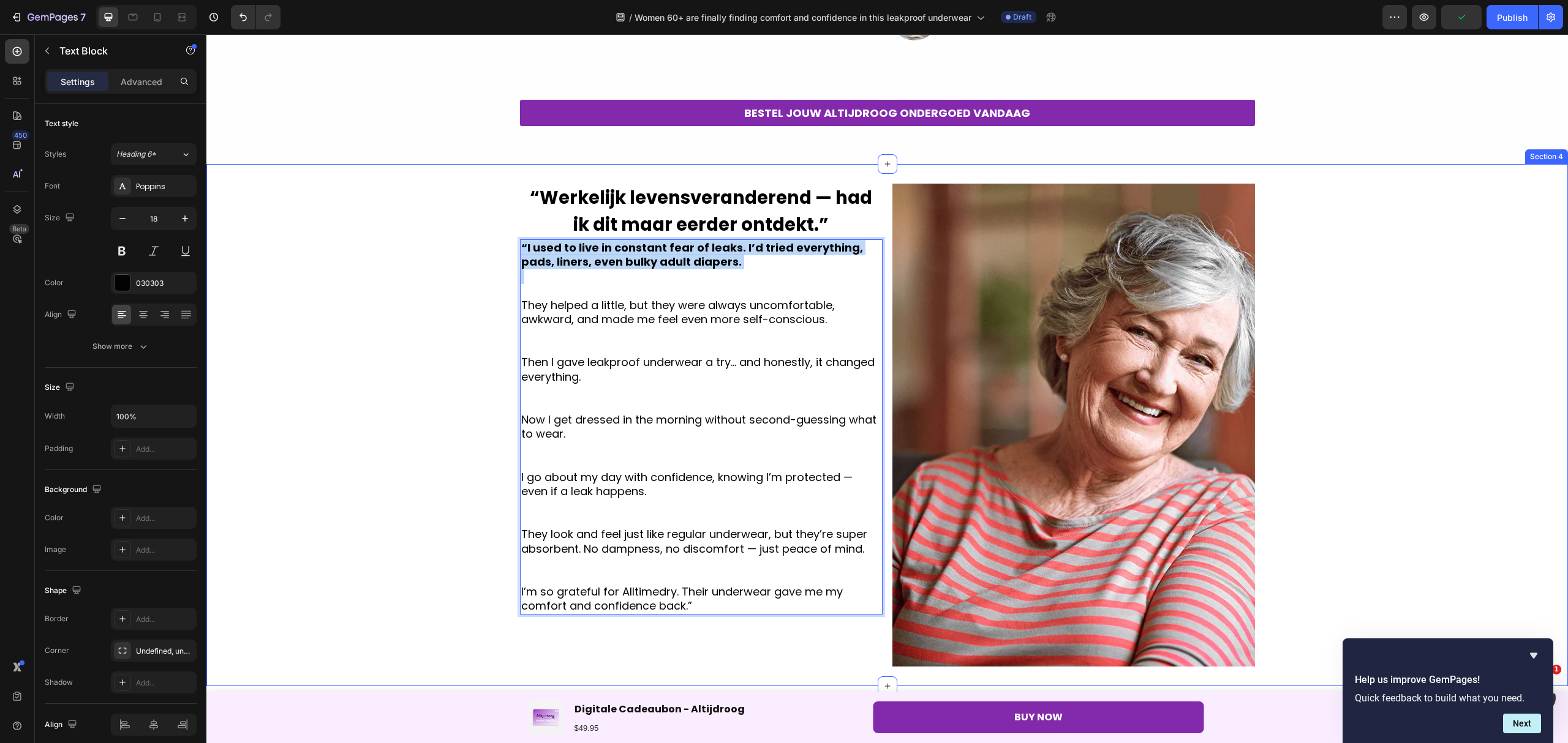
drag, startPoint x: 736, startPoint y: 263, endPoint x: 512, endPoint y: 249, distance: 224.4
click at [512, 249] on div "⁠⁠⁠⁠⁠⁠⁠ “Werkelijk levensveranderend — had ik dit maar eerder ontdekt.” Heading…" at bounding box center [887, 425] width 1361 height 483
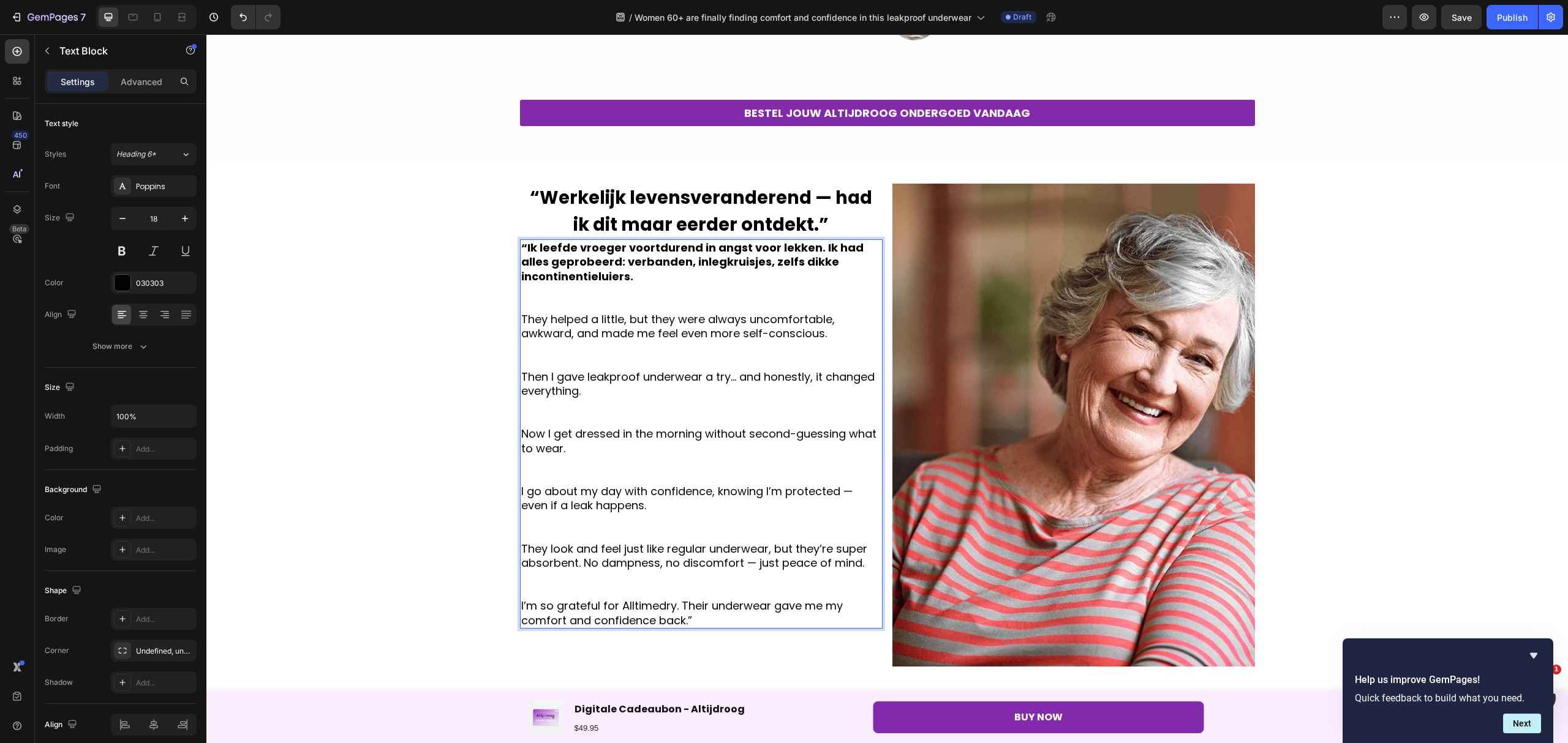
click at [654, 272] on p "“Ik leefde vroeger voortdurend in angst voor lekken. Ik had alles geprobeerd: v…" at bounding box center [701, 262] width 360 height 43
click at [814, 249] on strong "“Ik leefde vroeger voortdurend in angst voor lekken. Ik had alles geprobeerd: v…" at bounding box center [692, 262] width 342 height 44
click at [812, 249] on strong "“Ik leefde vroeger voortdurend in angst voor lekken. Ik had alles geprobeerd: v…" at bounding box center [692, 262] width 342 height 44
click at [810, 250] on strong "“Ik leefde vroeger voortdurend in angst voor lekken. Ik had alles geprobeerd: v…" at bounding box center [692, 262] width 342 height 44
click at [637, 339] on p "They helped a little, but they were always uncomfortable, awkward, and made me …" at bounding box center [701, 326] width 360 height 29
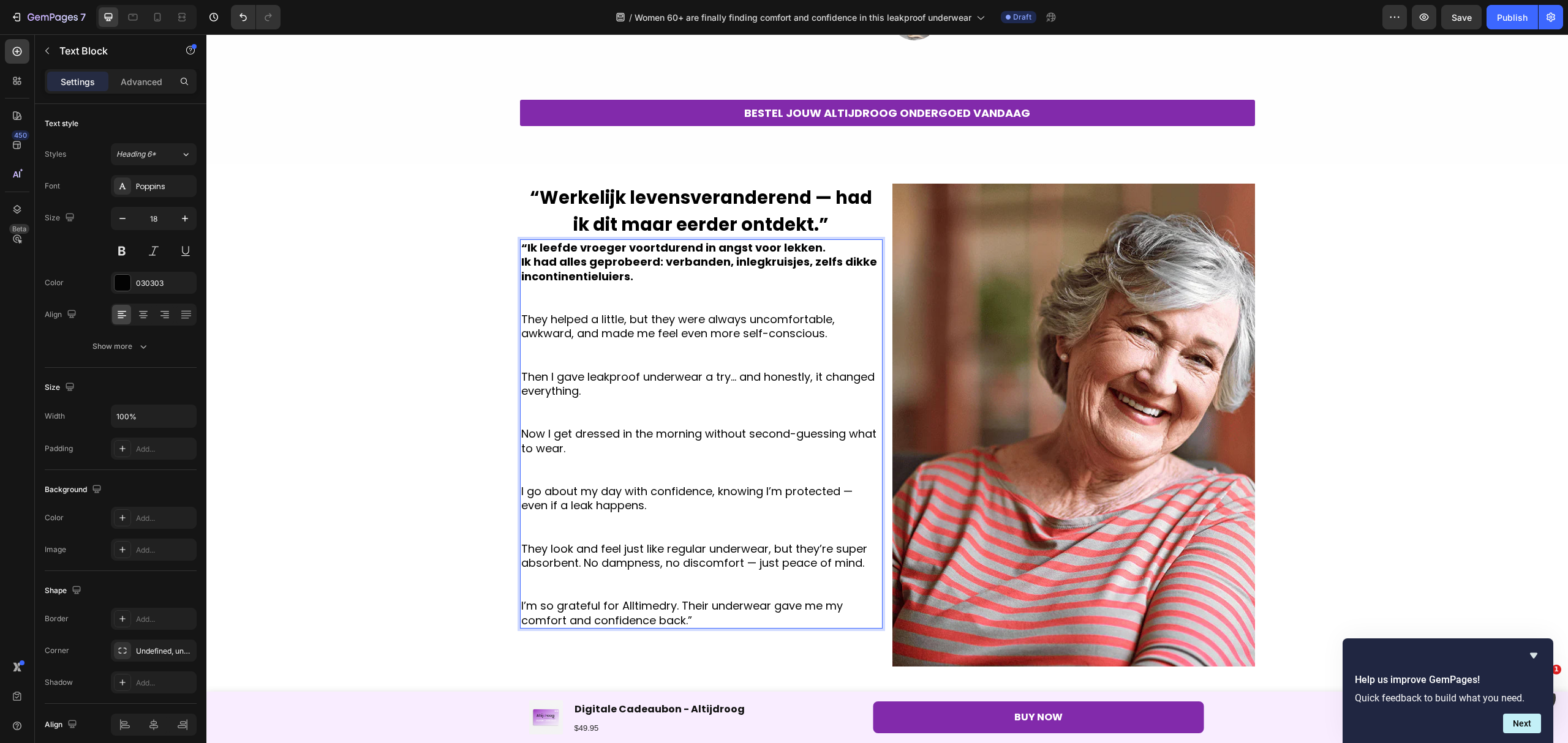
click at [831, 334] on p "They helped a little, but they were always uncomfortable, awkward, and made me …" at bounding box center [701, 326] width 360 height 29
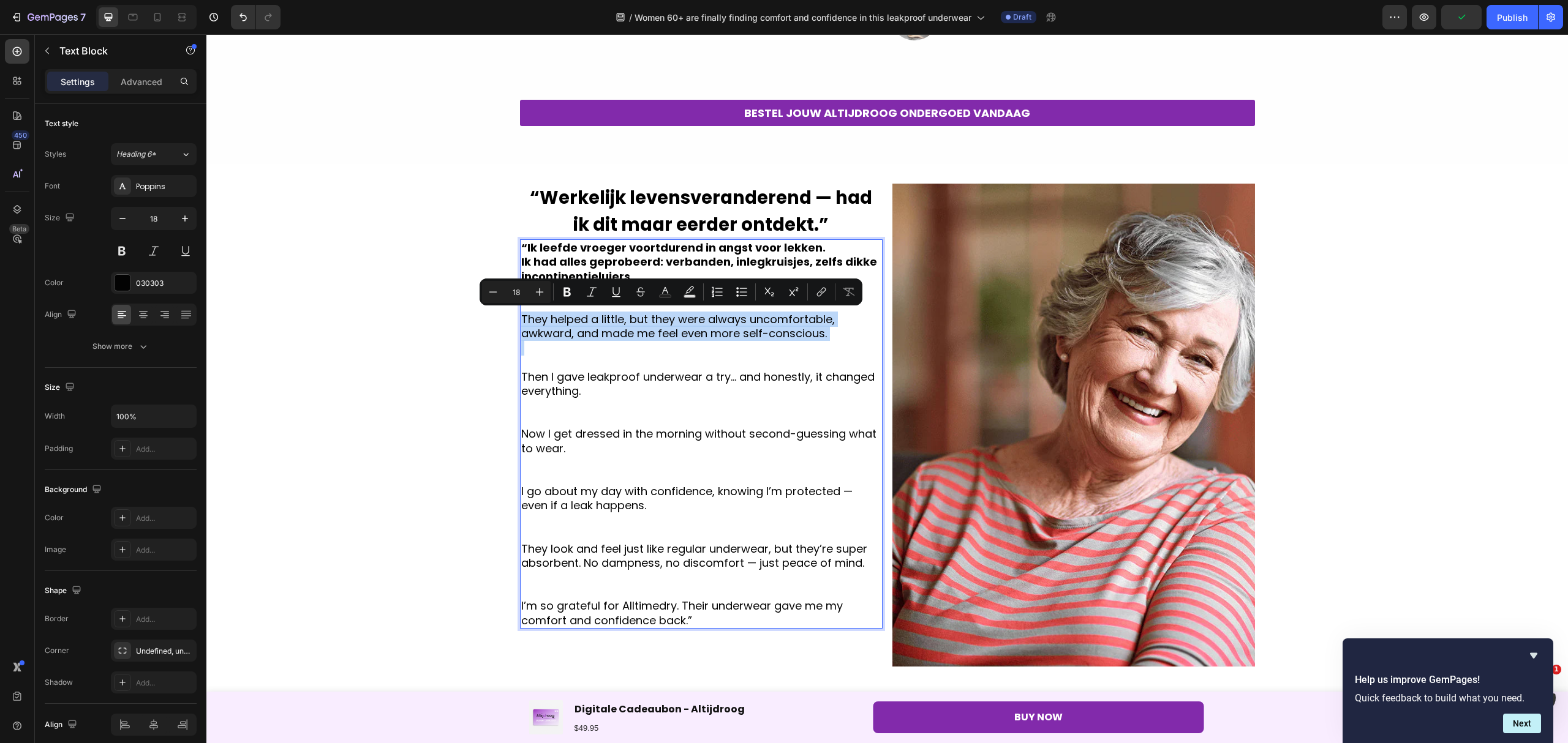
drag, startPoint x: 780, startPoint y: 327, endPoint x: 517, endPoint y: 314, distance: 263.3
click at [521, 314] on p "They helped a little, but they were always uncomfortable, awkward, and made me …" at bounding box center [701, 326] width 360 height 29
click at [807, 329] on p "They helped a little, but they were always uncomfortable, awkward, and made me …" at bounding box center [701, 326] width 360 height 29
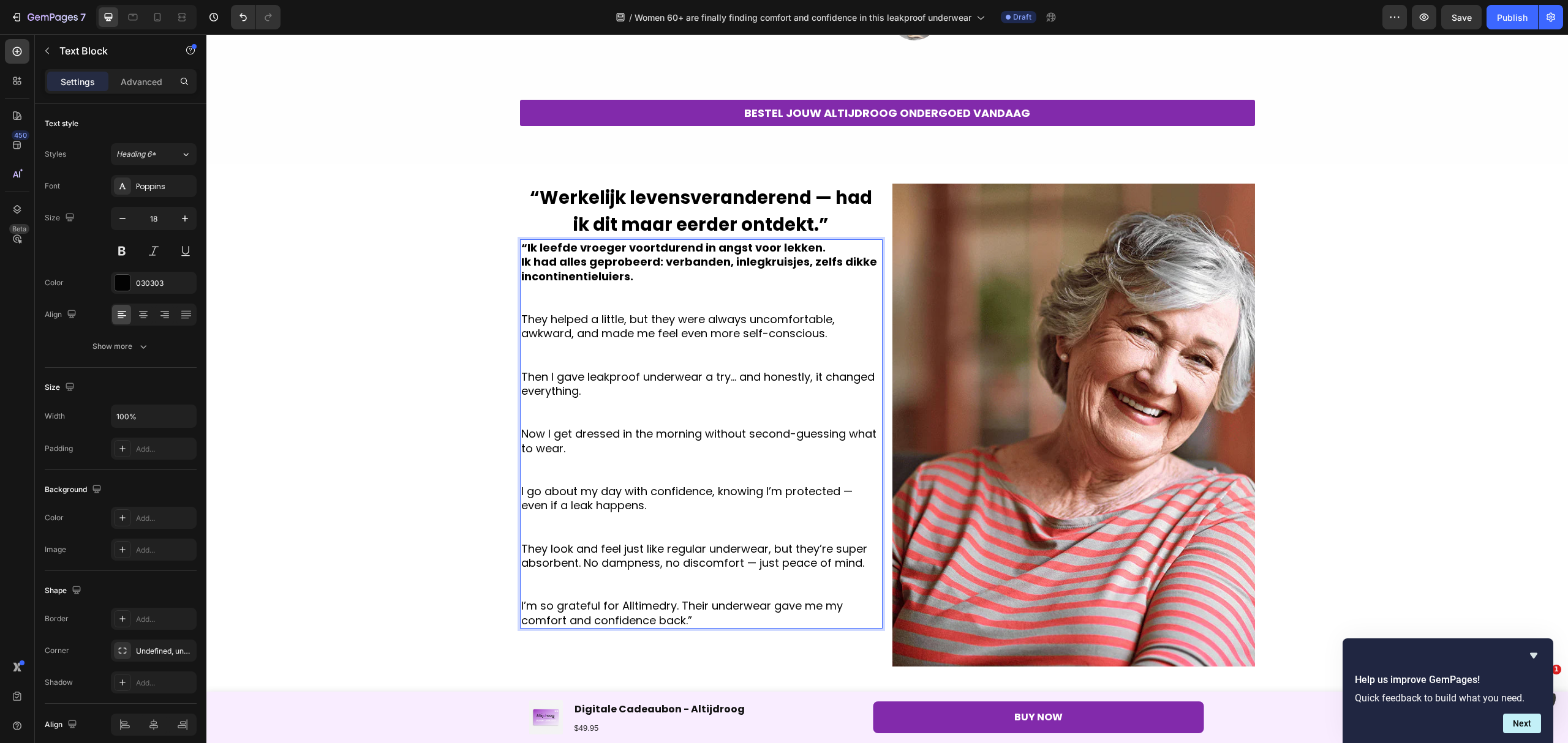
click at [824, 331] on p "They helped a little, but they were always uncomfortable, awkward, and made me …" at bounding box center [701, 326] width 360 height 29
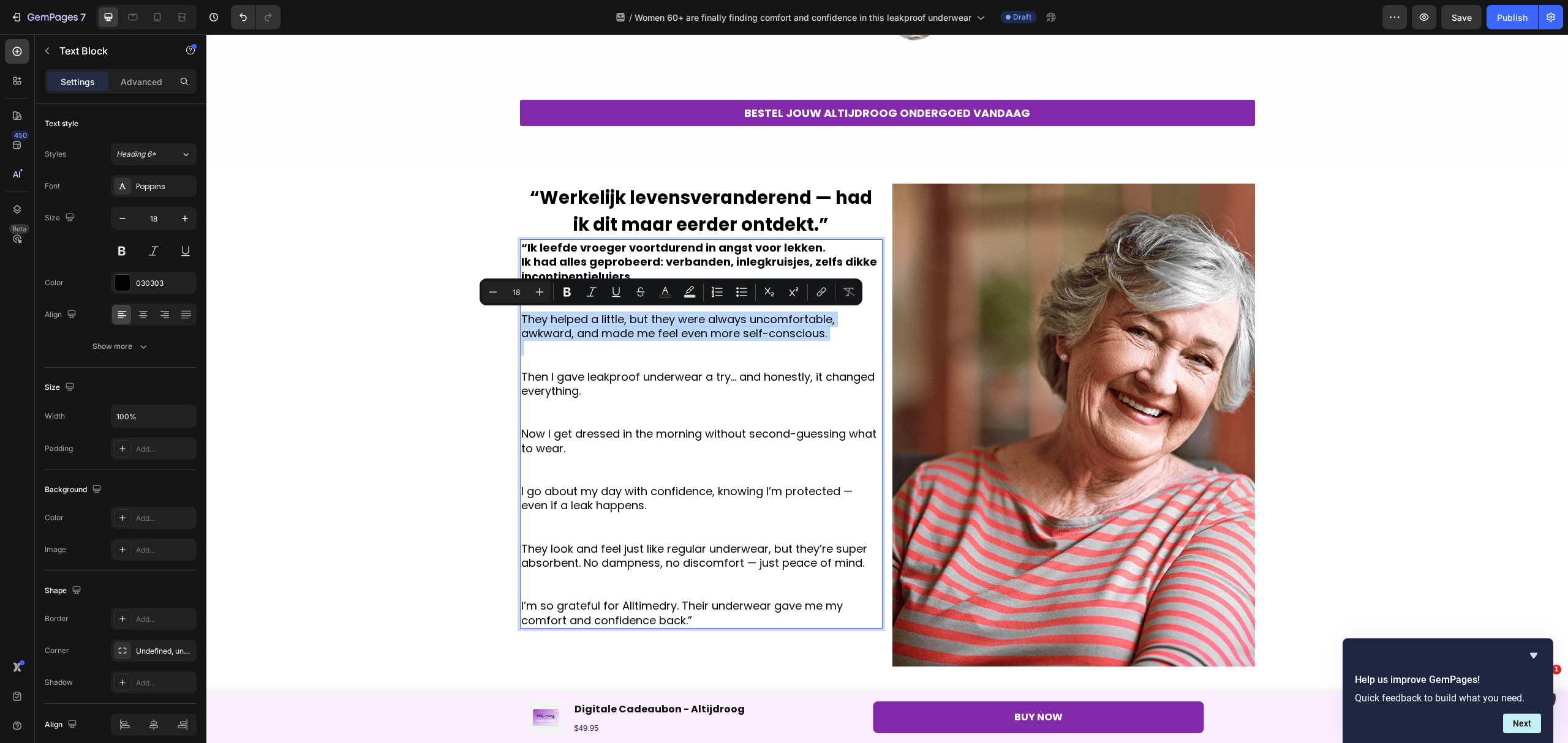
drag, startPoint x: 824, startPoint y: 331, endPoint x: 523, endPoint y: 324, distance: 301.1
click at [523, 324] on p "They helped a little, but they were always uncomfortable, awkward, and made me …" at bounding box center [701, 326] width 360 height 29
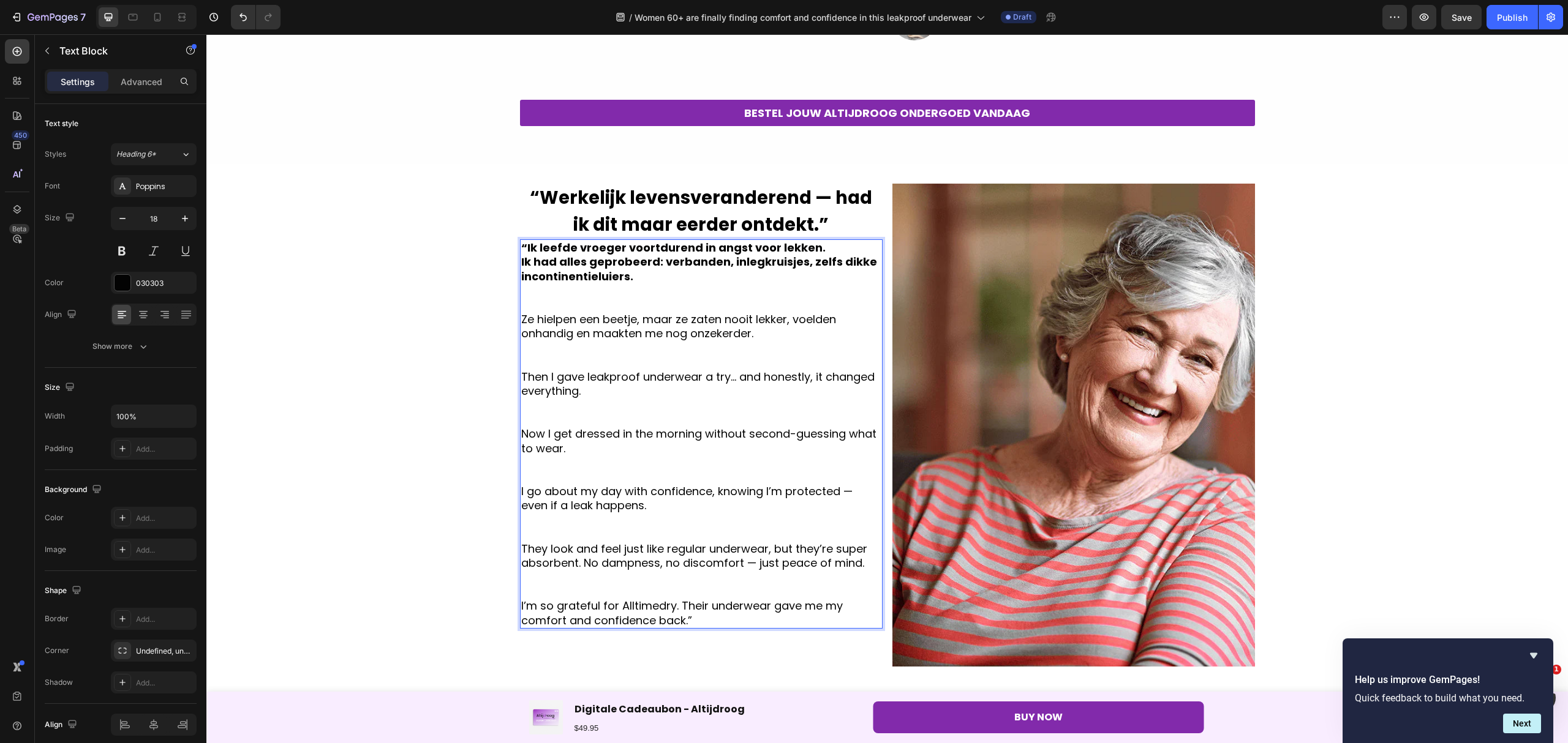
click at [606, 391] on p "Then I gave leakproof underwear a try… and honestly, it changed everything." at bounding box center [701, 384] width 360 height 29
click at [640, 380] on p "Then I gave leakproof underwear a try… and honestly, it changed everything." at bounding box center [701, 384] width 360 height 29
click at [612, 390] on p "Then I gave leakproof underwear a try… and honestly, it changed everything." at bounding box center [701, 384] width 360 height 29
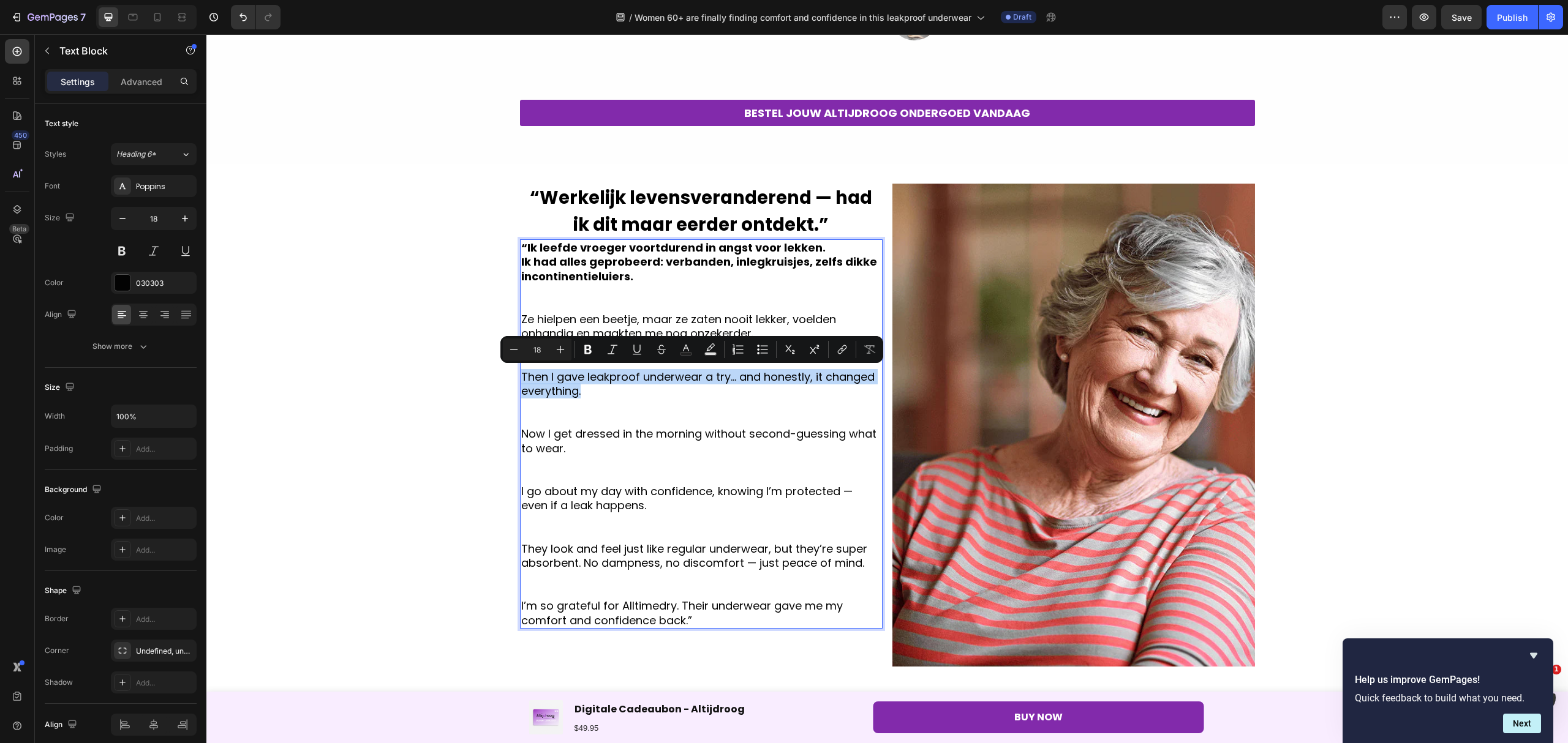
drag, startPoint x: 591, startPoint y: 395, endPoint x: 513, endPoint y: 376, distance: 80.3
click at [520, 376] on div "“Ik leefde vroeger voortdurend in angst voor lekken. Ik had alles geprobeerd: v…" at bounding box center [701, 434] width 363 height 389
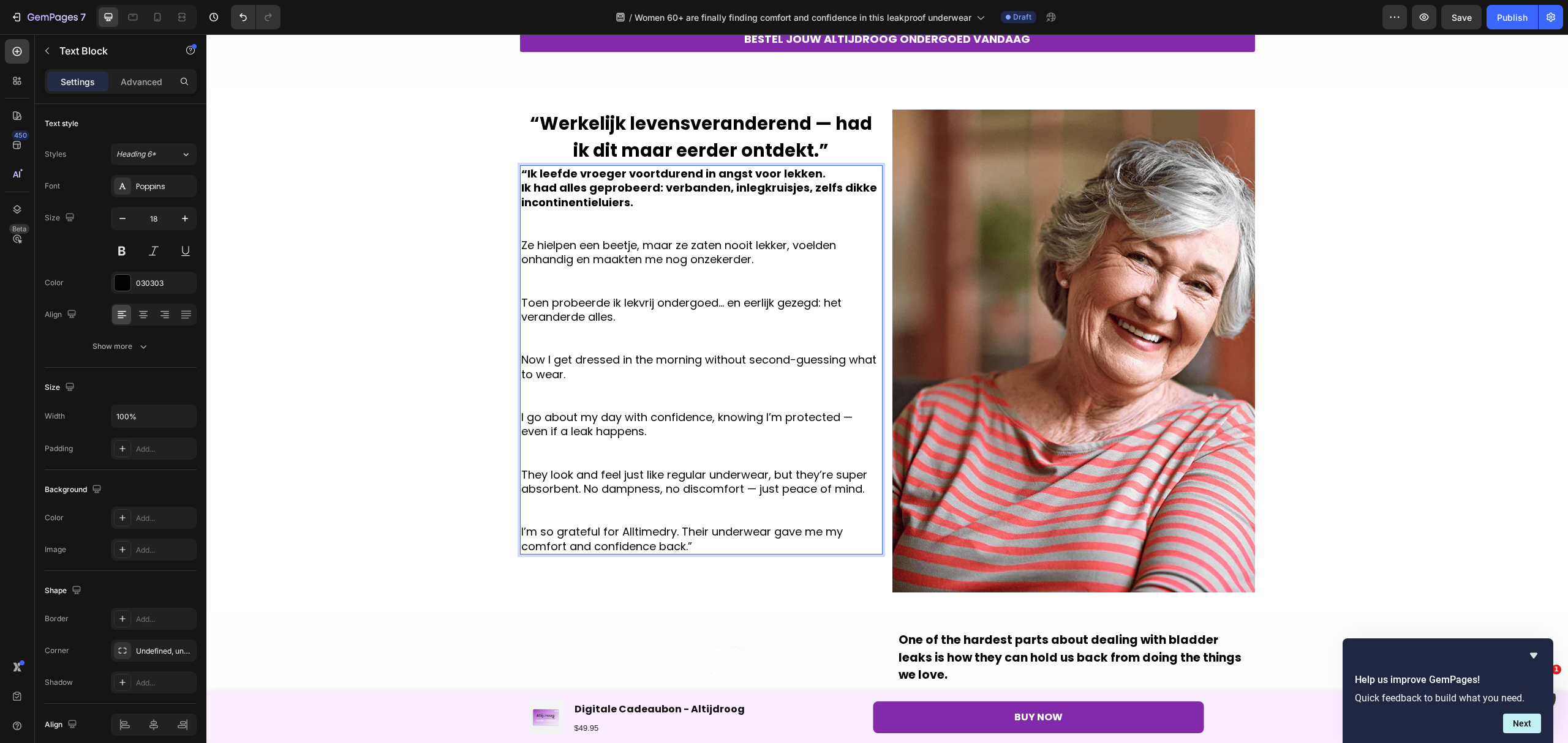
scroll to position [653, 0]
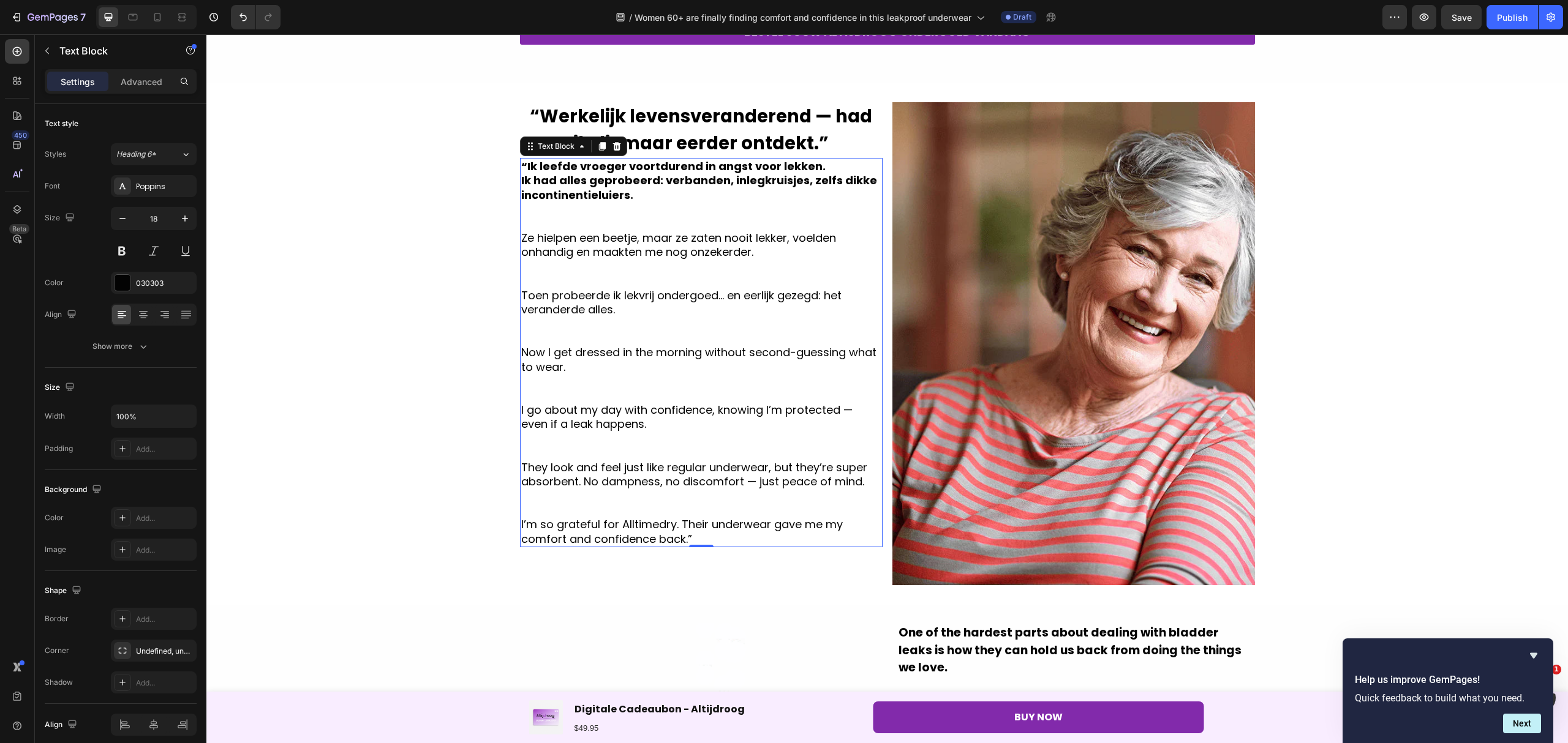
click at [571, 369] on p "Now I get dressed in the morning without second-guessing what to wear." at bounding box center [701, 360] width 360 height 29
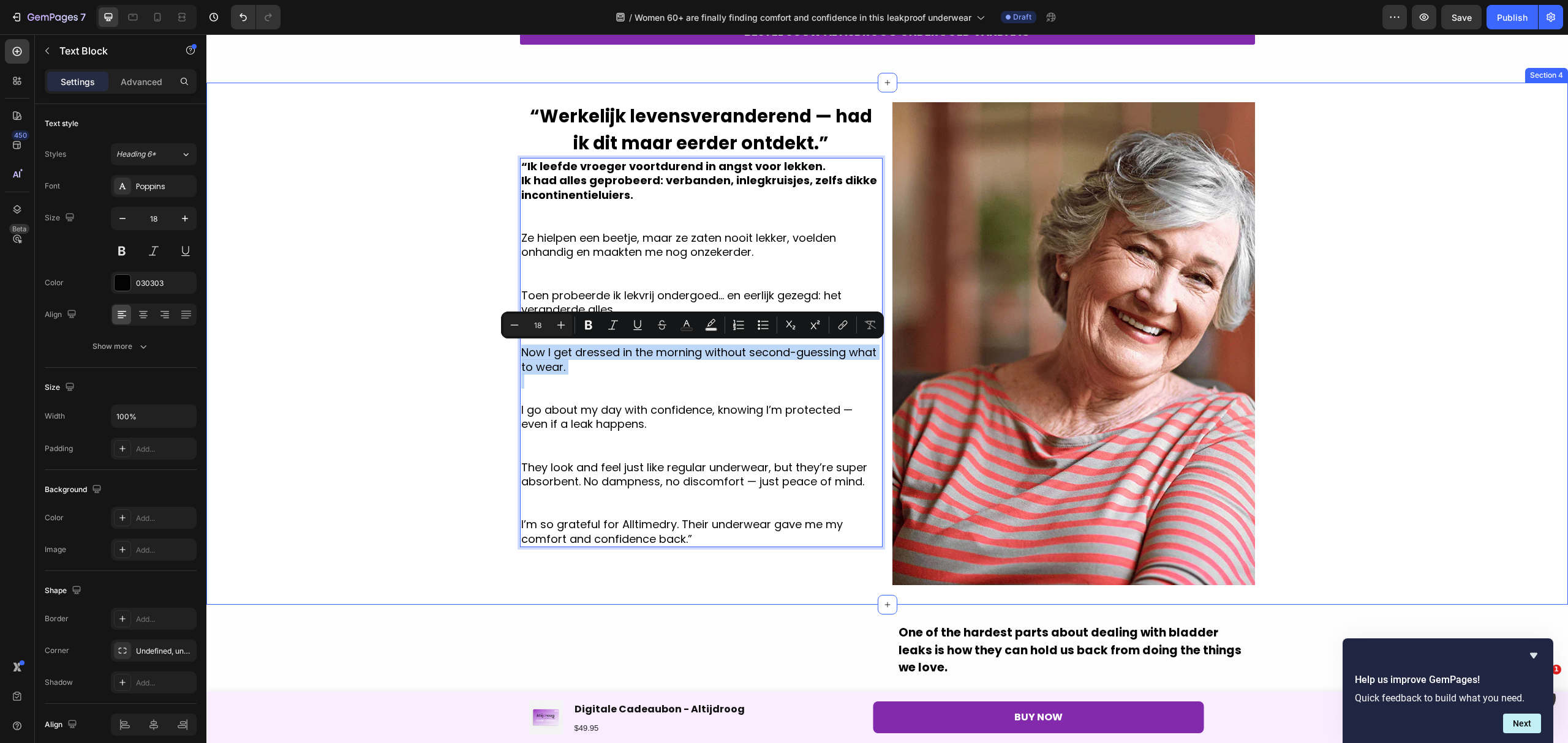
drag, startPoint x: 571, startPoint y: 369, endPoint x: 512, endPoint y: 346, distance: 63.3
click at [512, 346] on div "⁠⁠⁠⁠⁠⁠⁠ “Werkelijk levensveranderend — had ik dit maar eerder ontdekt.” Heading…" at bounding box center [887, 343] width 1361 height 483
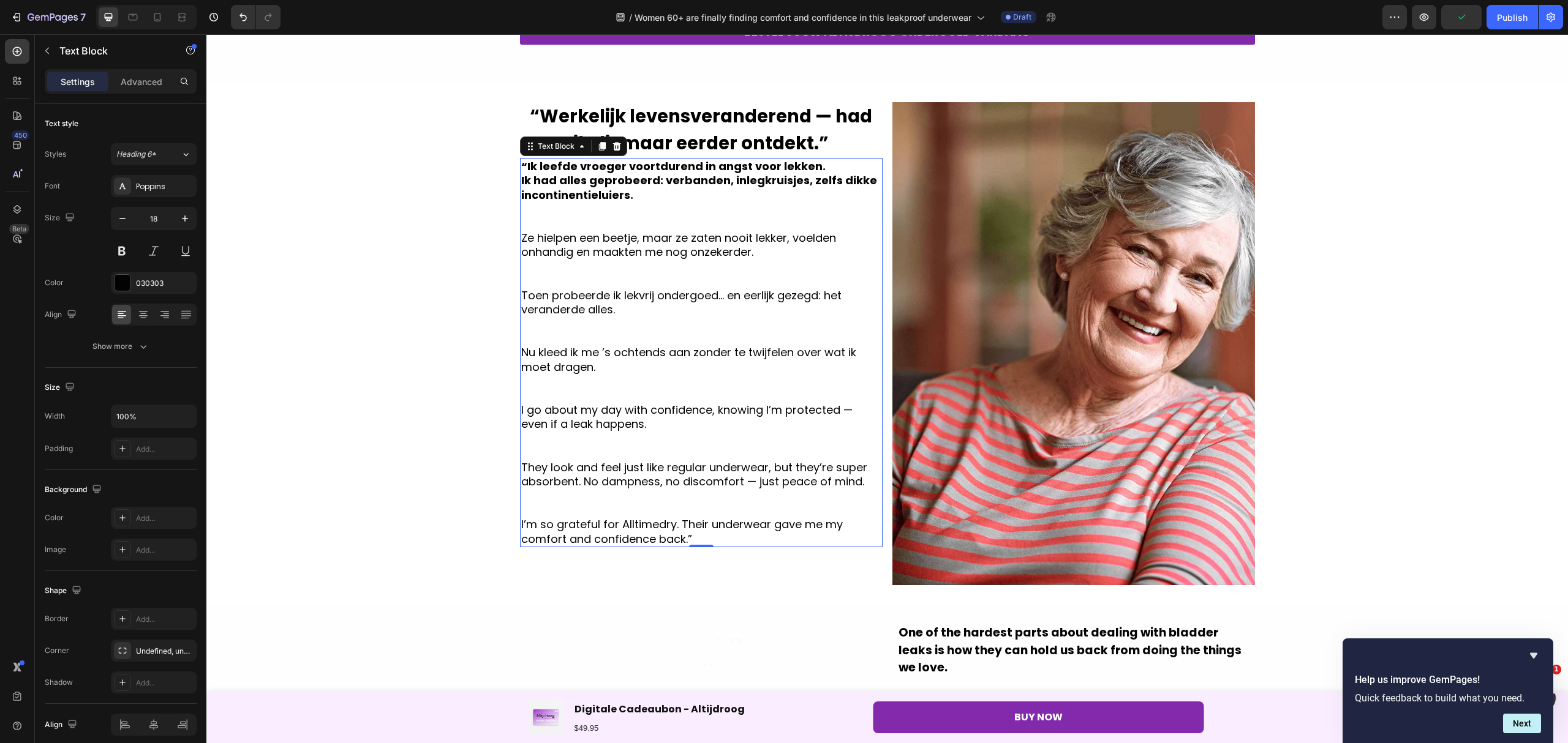
click at [643, 422] on p "I go about my day with confidence, knowing I’m protected — even if a leak happe…" at bounding box center [701, 417] width 360 height 29
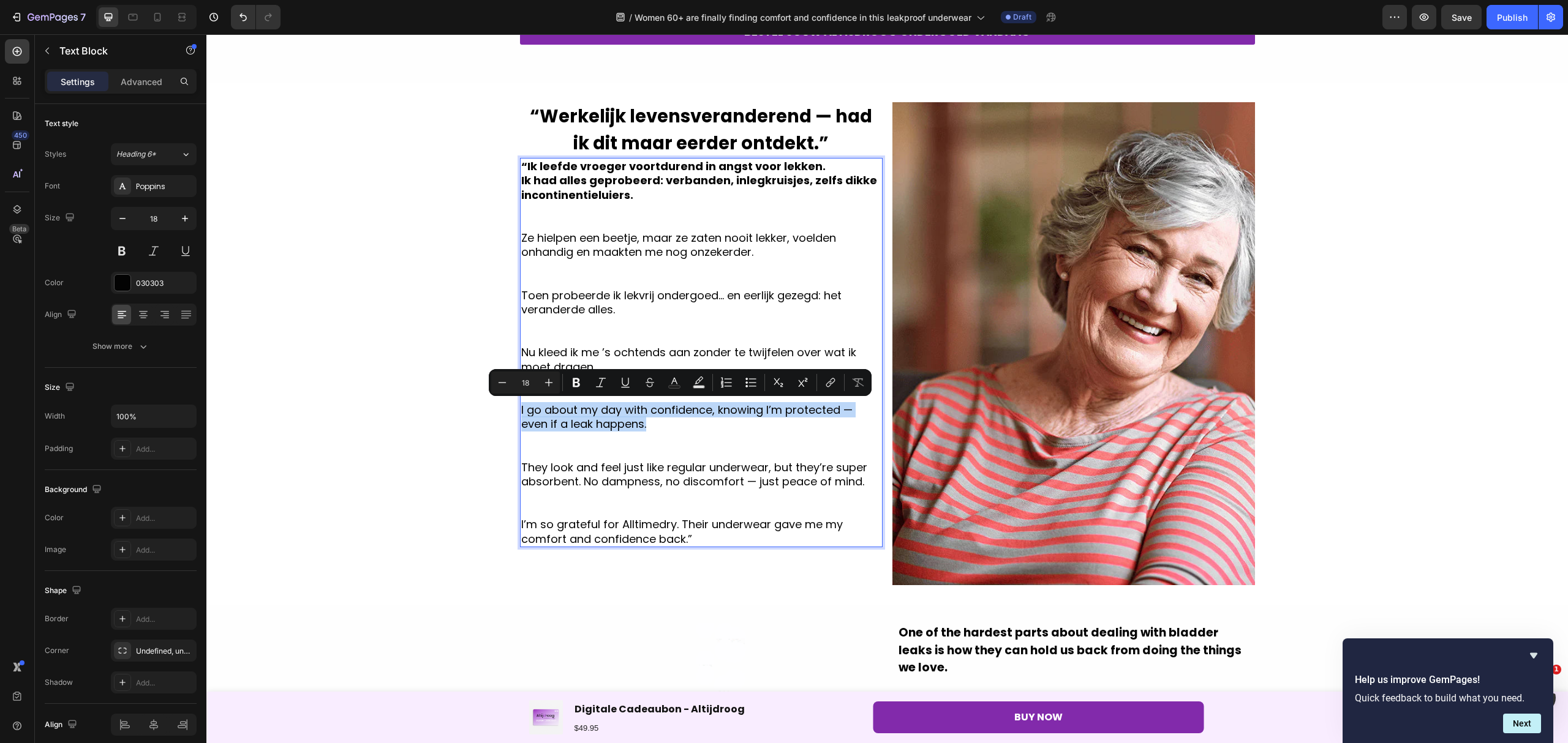
drag, startPoint x: 603, startPoint y: 426, endPoint x: 513, endPoint y: 411, distance: 91.2
click at [520, 411] on div "“Ik leefde vroeger voortdurend in angst voor lekken. Ik had alles geprobeerd: v…" at bounding box center [701, 352] width 363 height 389
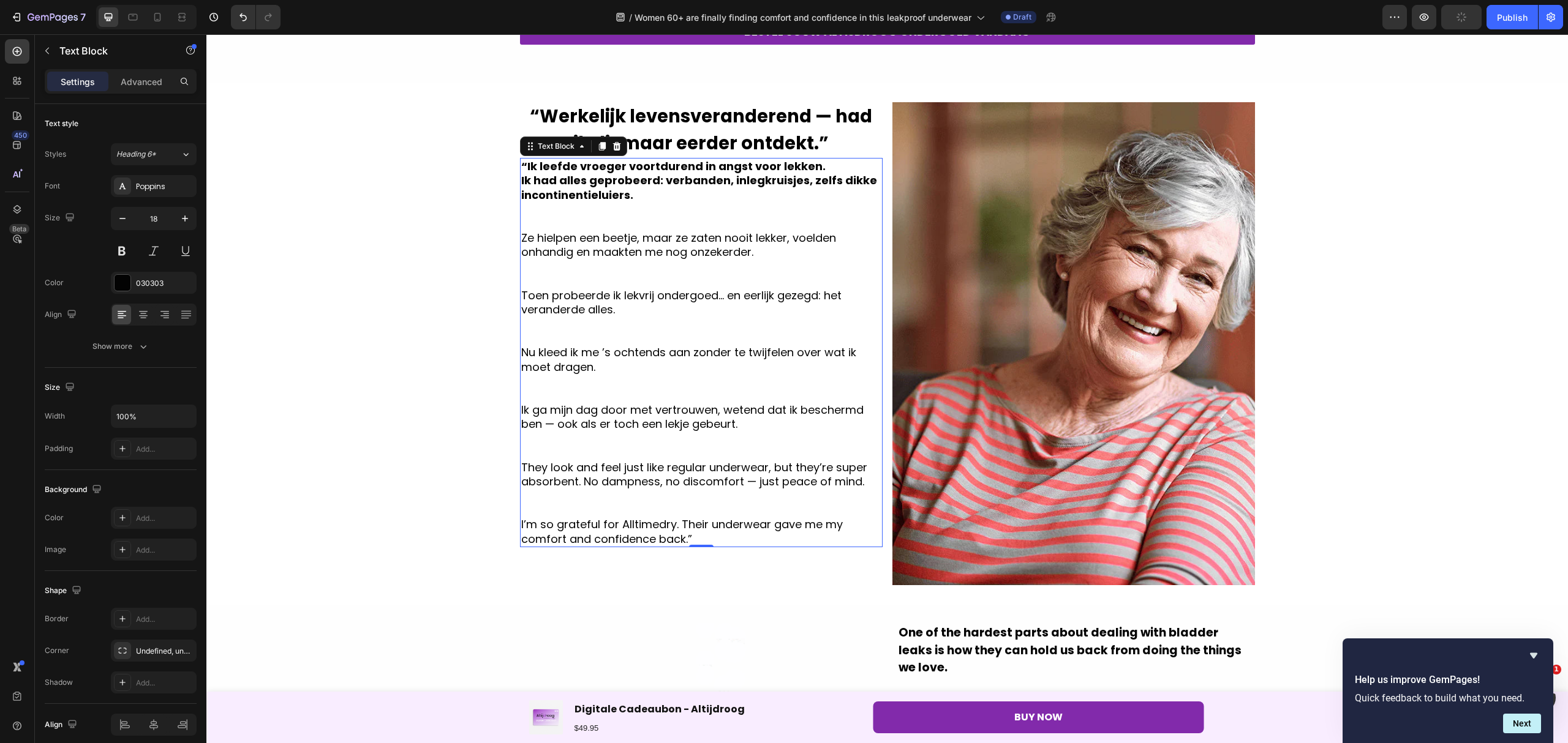
click at [853, 476] on p "They look and feel just like regular underwear, but they’re super absorbent. No…" at bounding box center [701, 474] width 360 height 29
click at [860, 477] on p "They look and feel just like regular underwear, but they’re super absorbent. No…" at bounding box center [701, 474] width 360 height 29
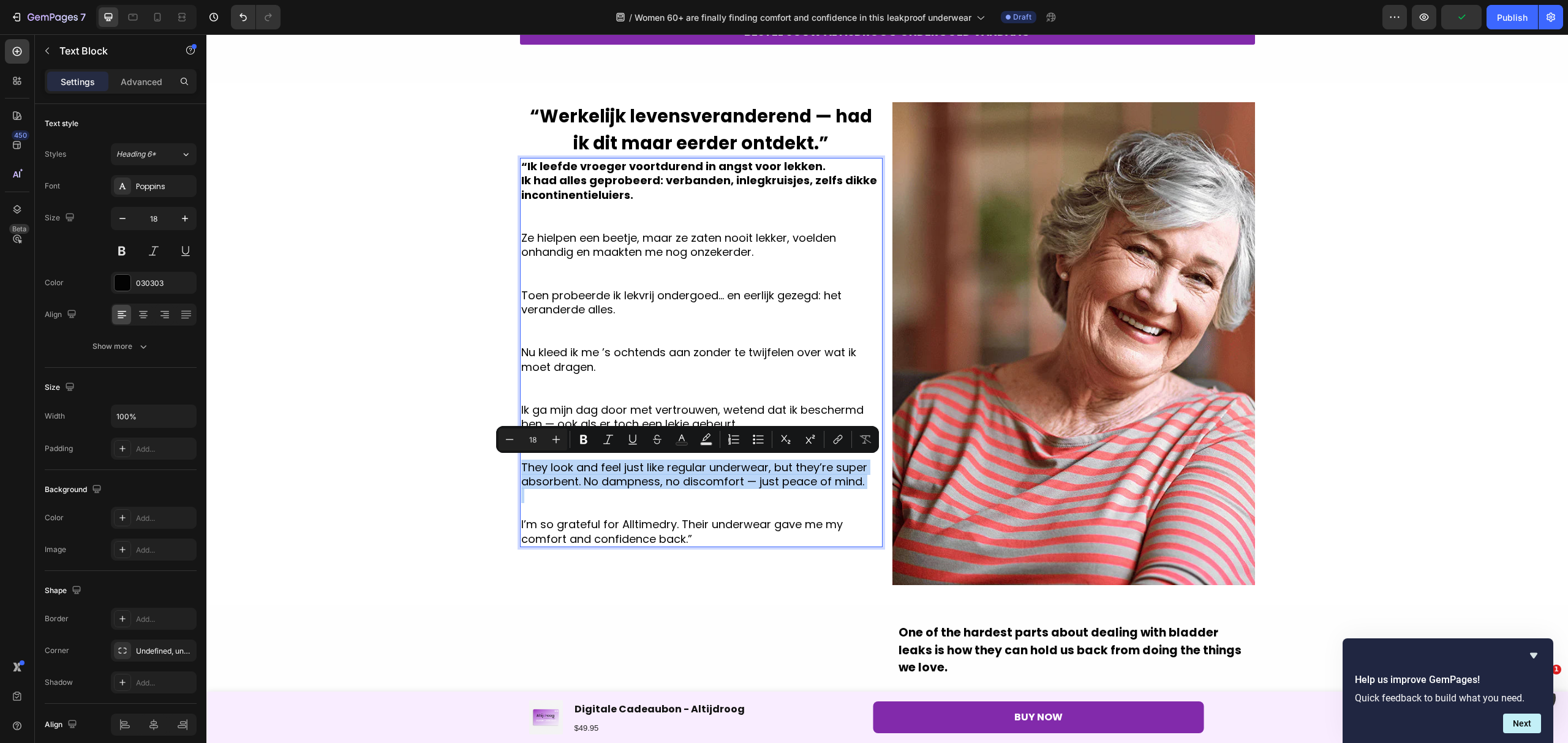
drag, startPoint x: 860, startPoint y: 477, endPoint x: 515, endPoint y: 464, distance: 345.2
click at [521, 464] on p "They look and feel just like regular underwear, but they’re super absorbent. No…" at bounding box center [701, 474] width 360 height 29
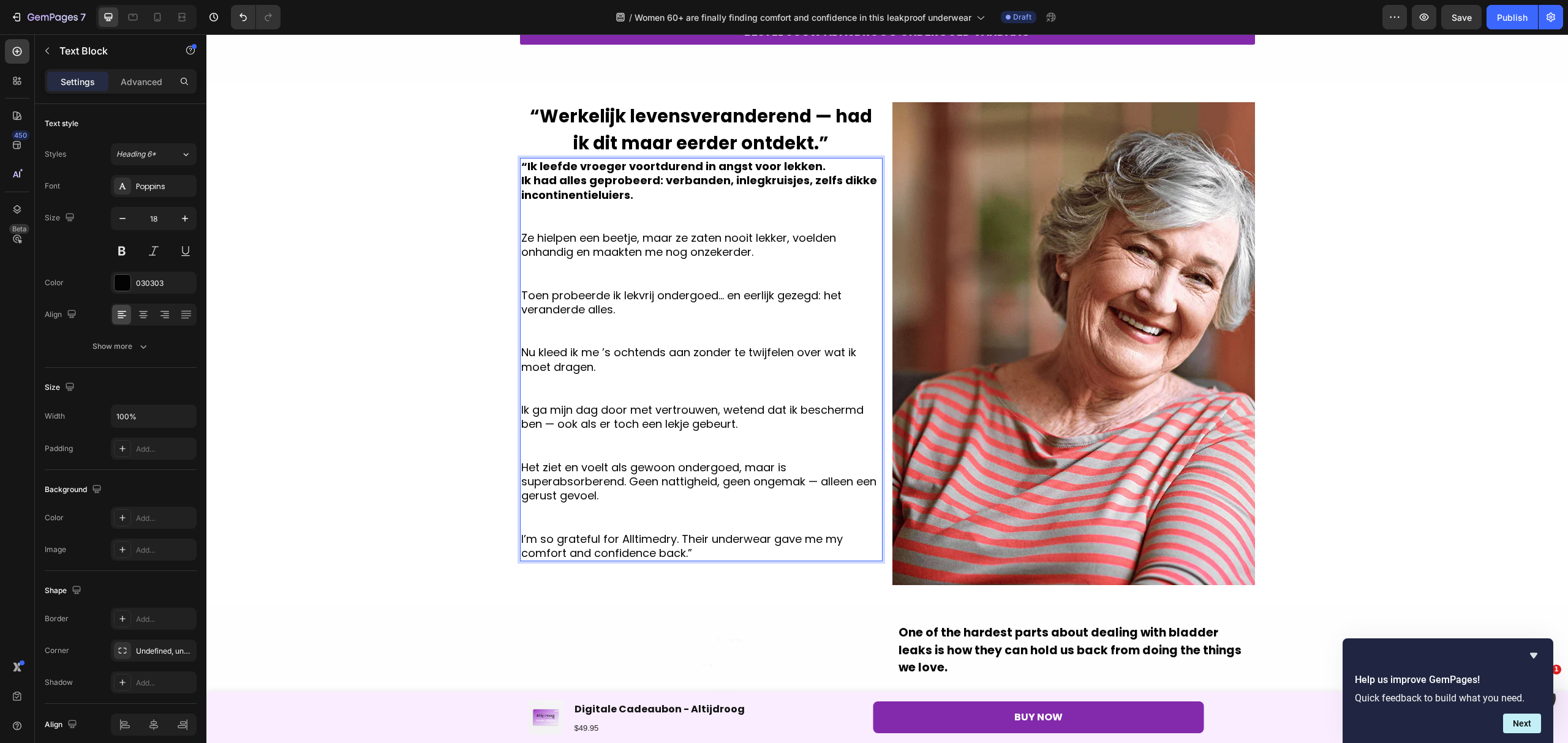
click at [551, 481] on p "Het ziet en voelt als gewoon ondergoed, maar is superabsorberend. Geen nattighe…" at bounding box center [701, 482] width 360 height 43
click at [547, 481] on p "Het ziet en voelt als gewoon ondergoed, maar is superabsorberend. Geen nattighe…" at bounding box center [701, 482] width 360 height 43
click at [555, 490] on p "Het ziet en voelt als gewoon ondergoed, maar is super absorberend. Geen nattigh…" at bounding box center [701, 482] width 360 height 43
click at [789, 483] on p "Het ziet en voelt als gewoon ondergoed, maar is super absorberend. Geen nattigh…" at bounding box center [701, 482] width 360 height 43
click at [554, 427] on p "Ik ga mijn dag door met vertrouwen, wetend dat ik beschermd ben — ook als er to…" at bounding box center [701, 417] width 360 height 29
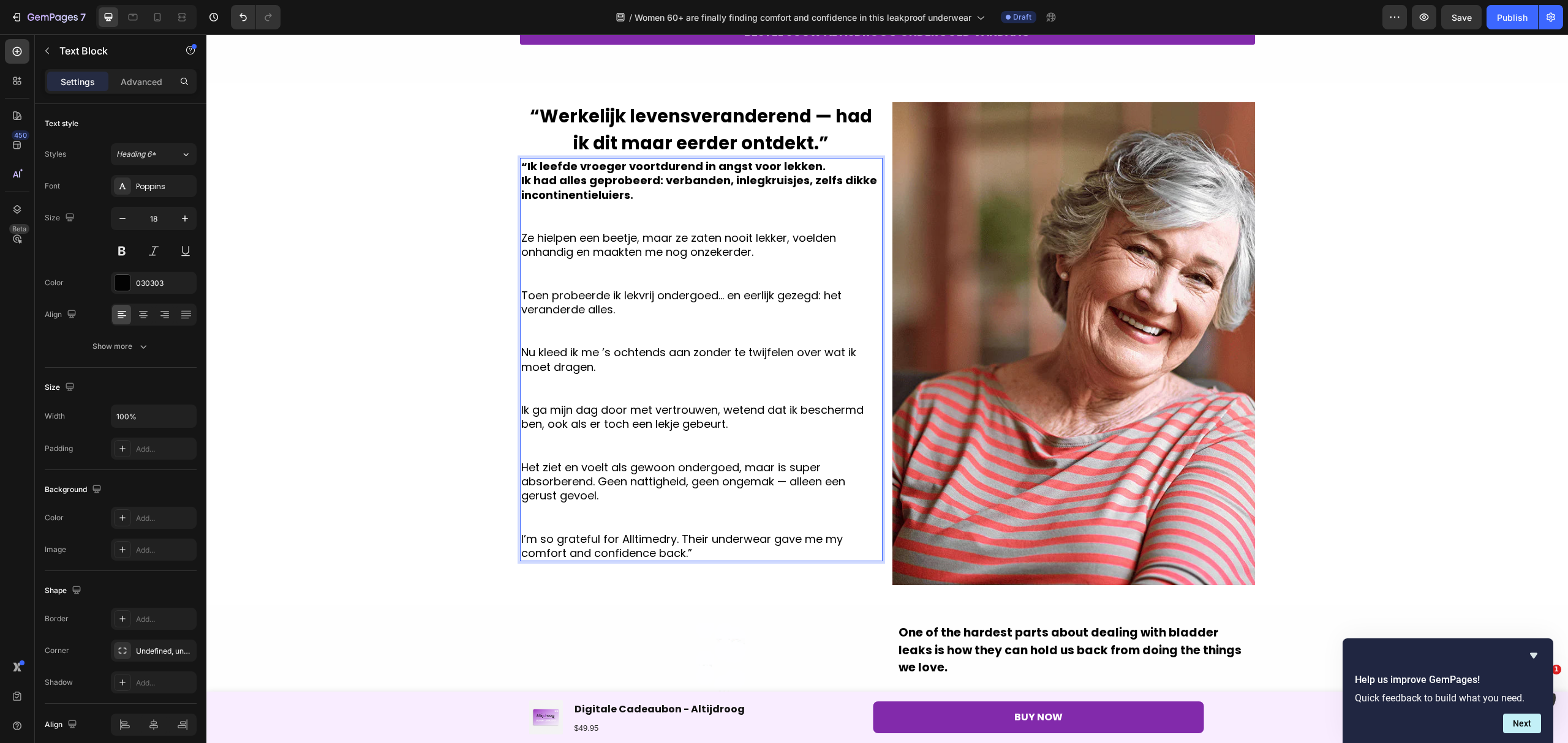
click at [714, 557] on p "I’m so grateful for Alltimedry. Their underwear gave me my comfort and confiden…" at bounding box center [701, 546] width 360 height 29
click at [688, 545] on p "I’m so grateful for Alltimedry. Their underwear gave me my comfort and confiden…" at bounding box center [701, 546] width 360 height 29
click at [688, 548] on p "I’m so grateful for Alltimedry. Their underwear gave me my comfort and confiden…" at bounding box center [701, 546] width 360 height 29
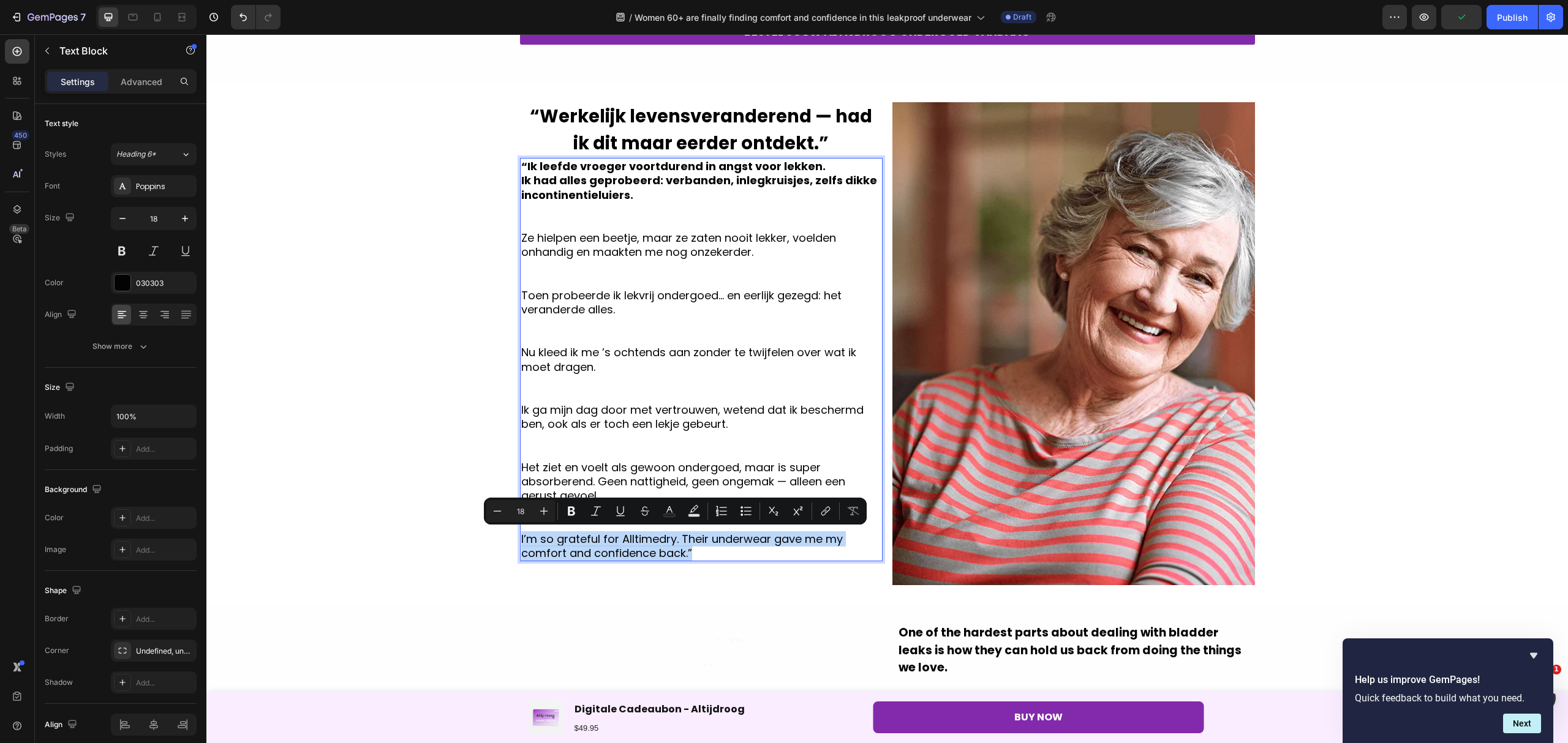
drag, startPoint x: 677, startPoint y: 550, endPoint x: 512, endPoint y: 535, distance: 165.7
click at [520, 535] on div "“Ik leefde vroeger voortdurend in angst voor lekken. Ik had alles geprobeerd: v…" at bounding box center [701, 359] width 363 height 403
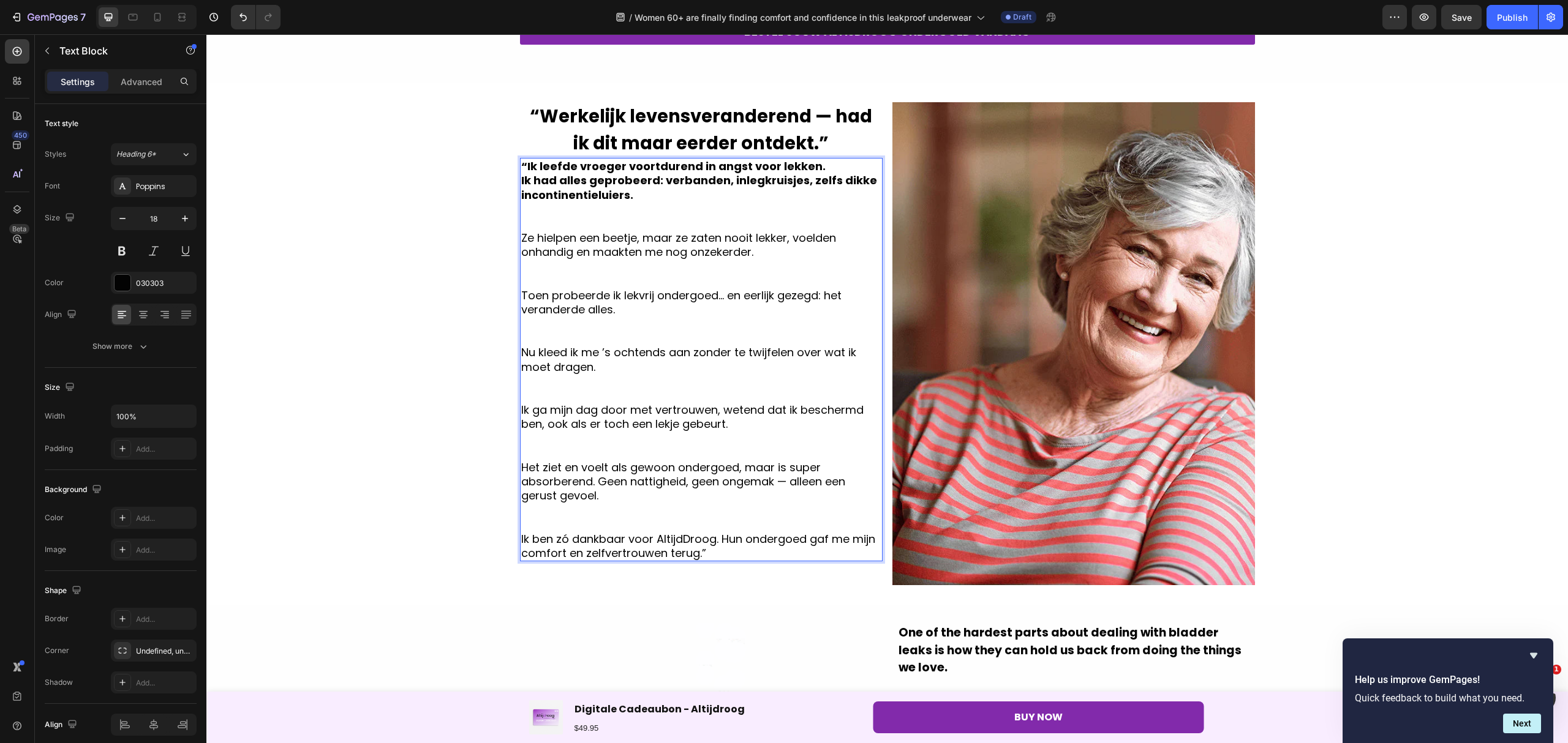
click at [682, 535] on p "Ik ben zó dankbaar voor AltijdDroog. Hun ondergoed gaf me mijn comfort en zelfv…" at bounding box center [701, 546] width 360 height 29
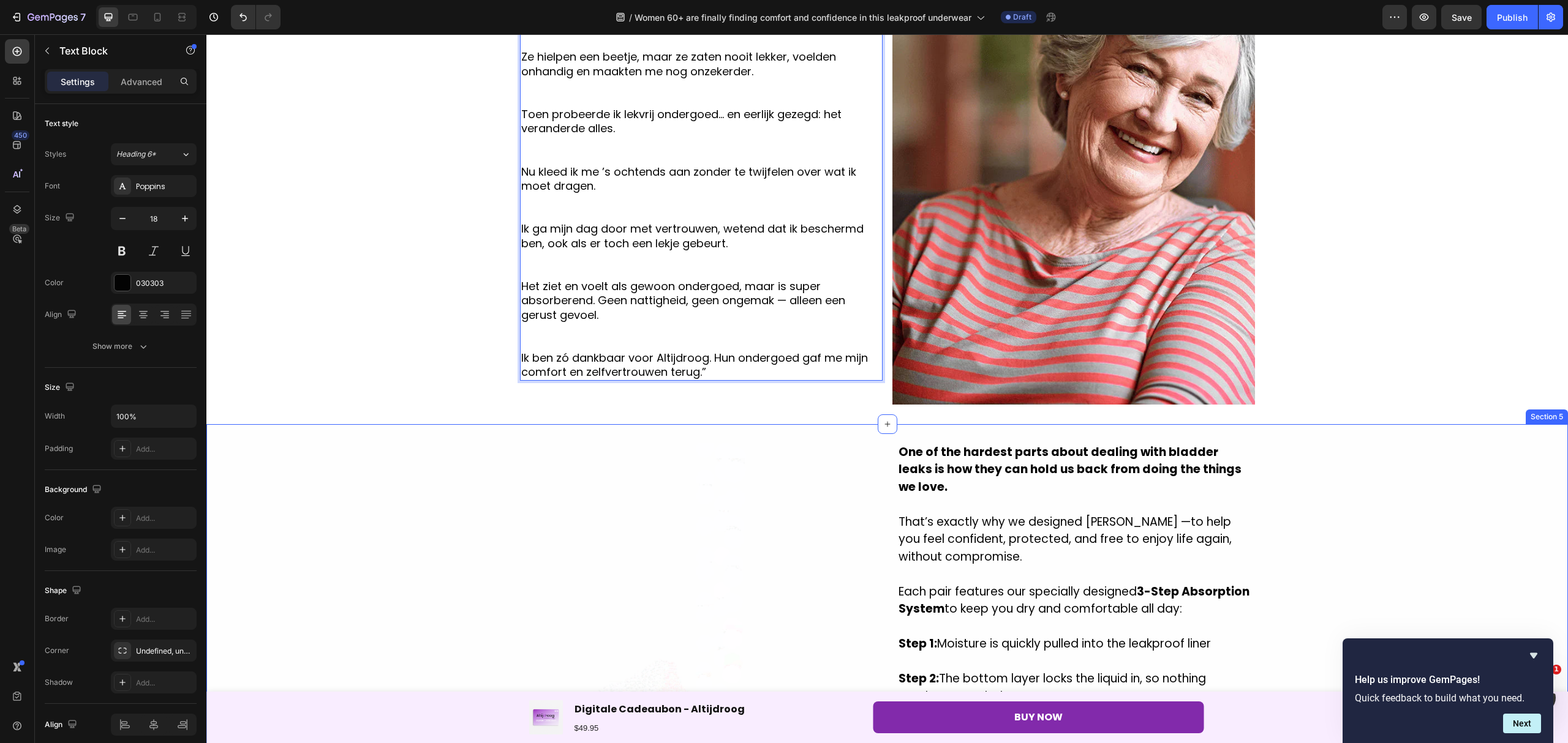
scroll to position [898, 0]
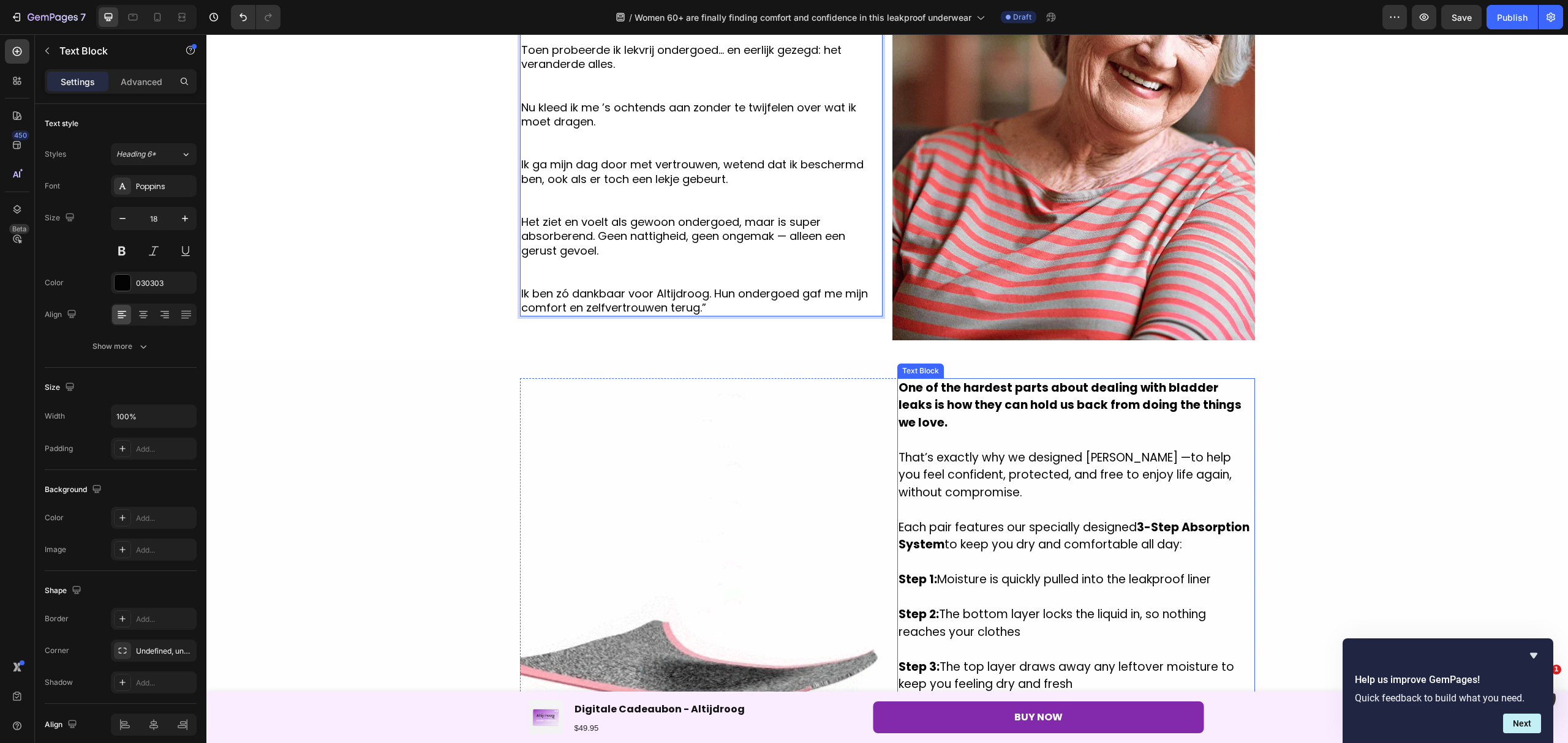
click at [988, 455] on p "That’s exactly why we designed [PERSON_NAME] —to help you feel confident, prote…" at bounding box center [1076, 475] width 355 height 53
click at [898, 384] on strong "One of the hardest parts about dealing with bladder leaks is how they can hold …" at bounding box center [1069, 405] width 343 height 51
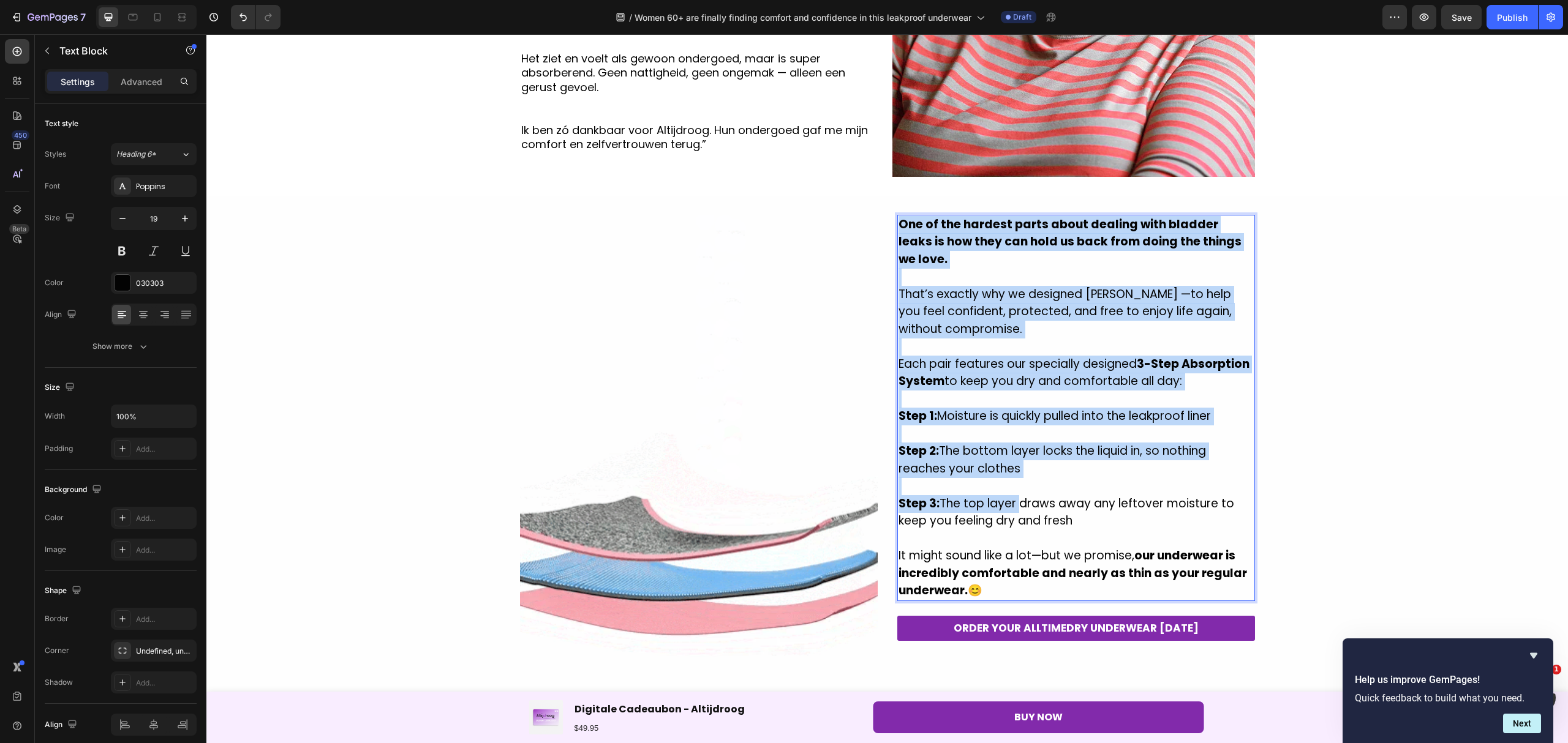
scroll to position [1142, 0]
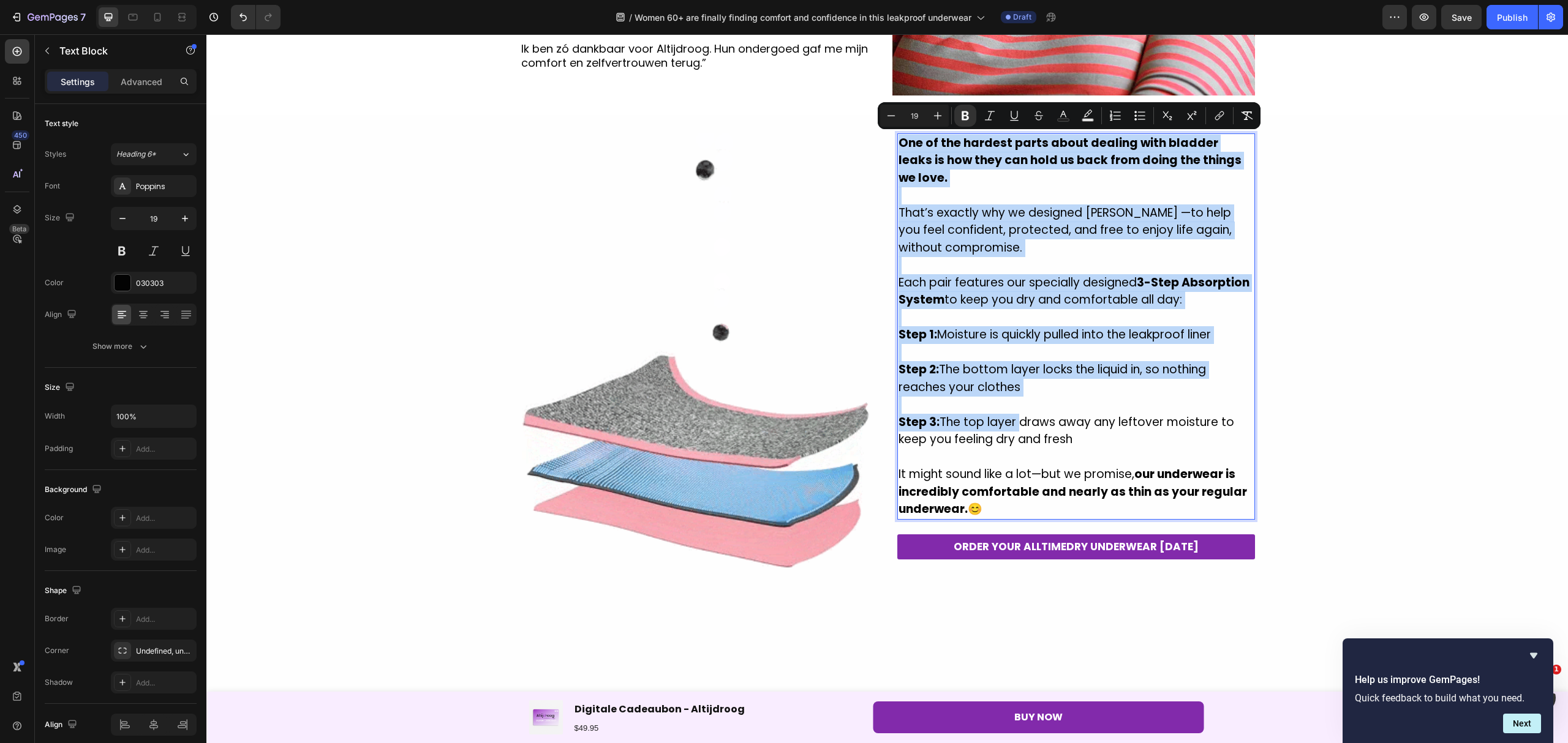
drag, startPoint x: 895, startPoint y: 384, endPoint x: 1022, endPoint y: 500, distance: 172.0
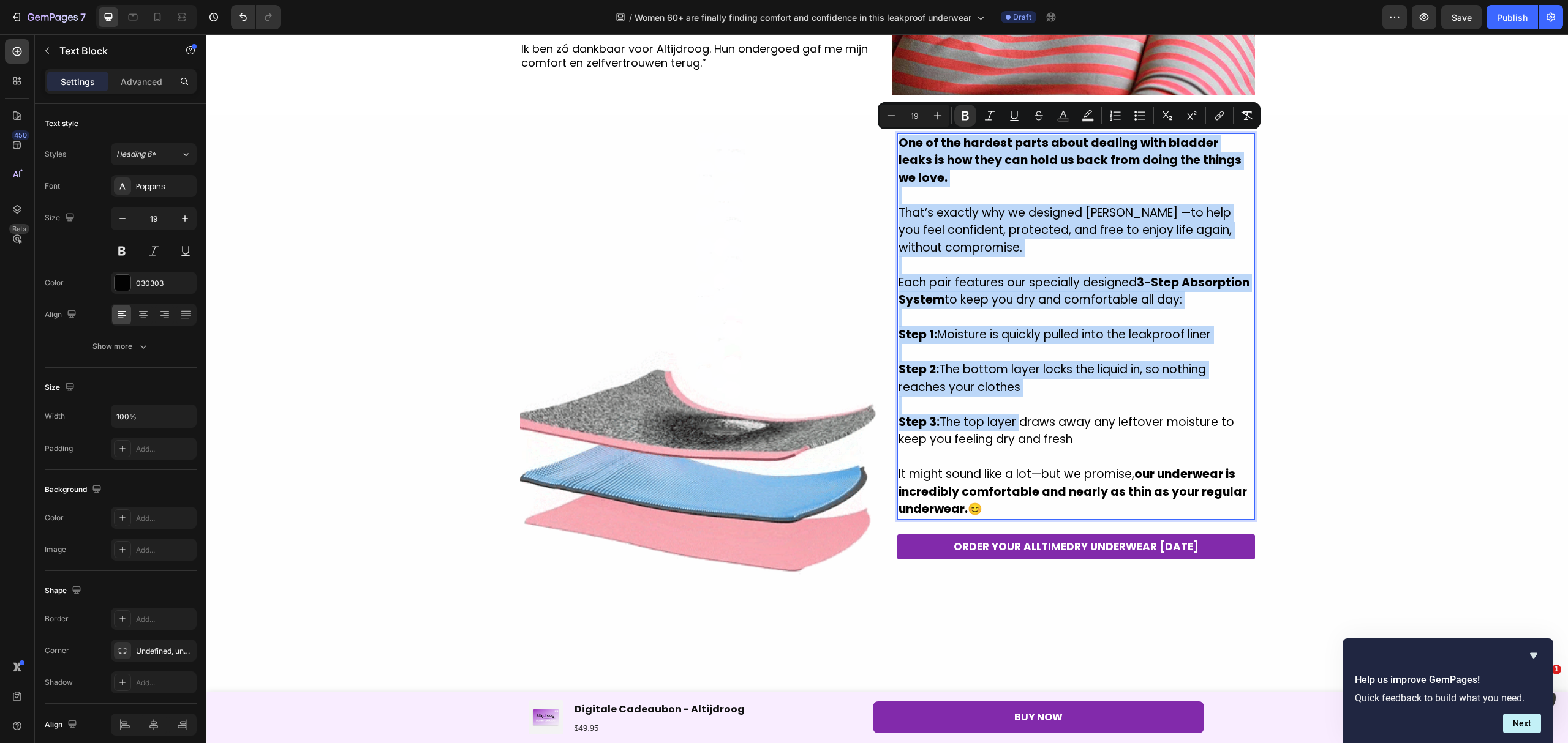
click at [1022, 500] on div "One of the hardest parts about dealing with bladder leaks is how they can hold …" at bounding box center [1076, 326] width 358 height 386
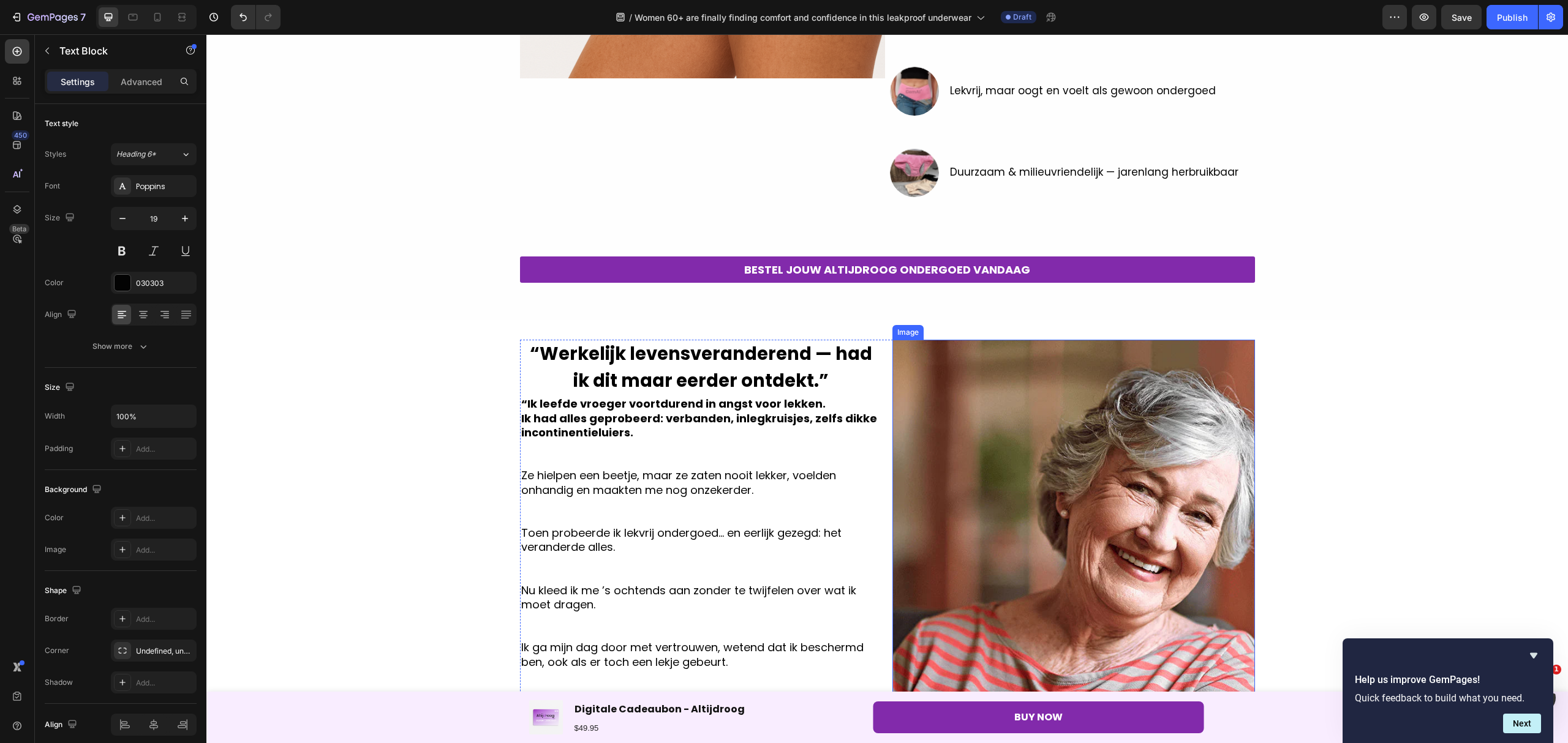
scroll to position [408, 0]
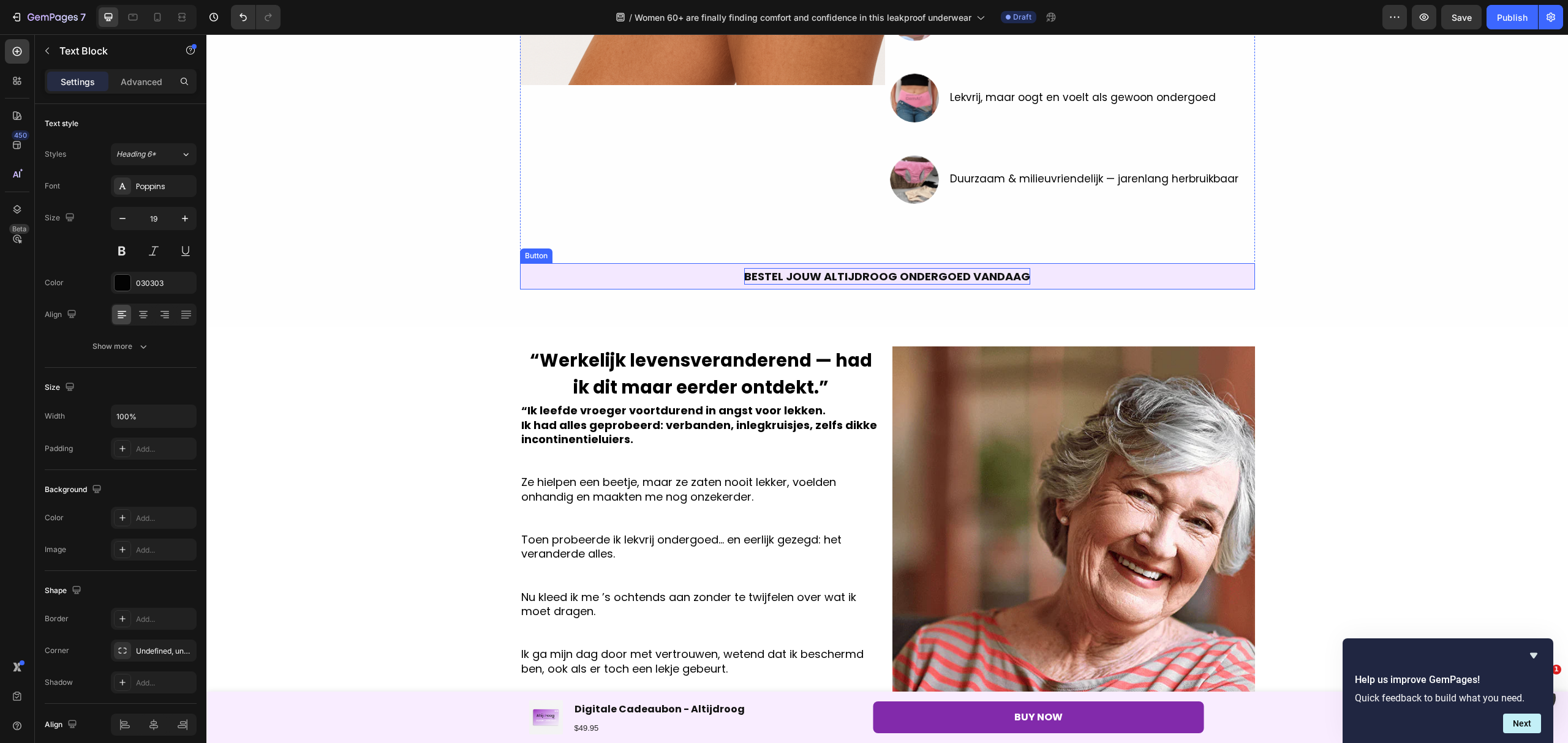
click at [960, 277] on p "BESTEL JOUW ALTIJDROOG ONDERGOED VANDAAG" at bounding box center [887, 276] width 286 height 16
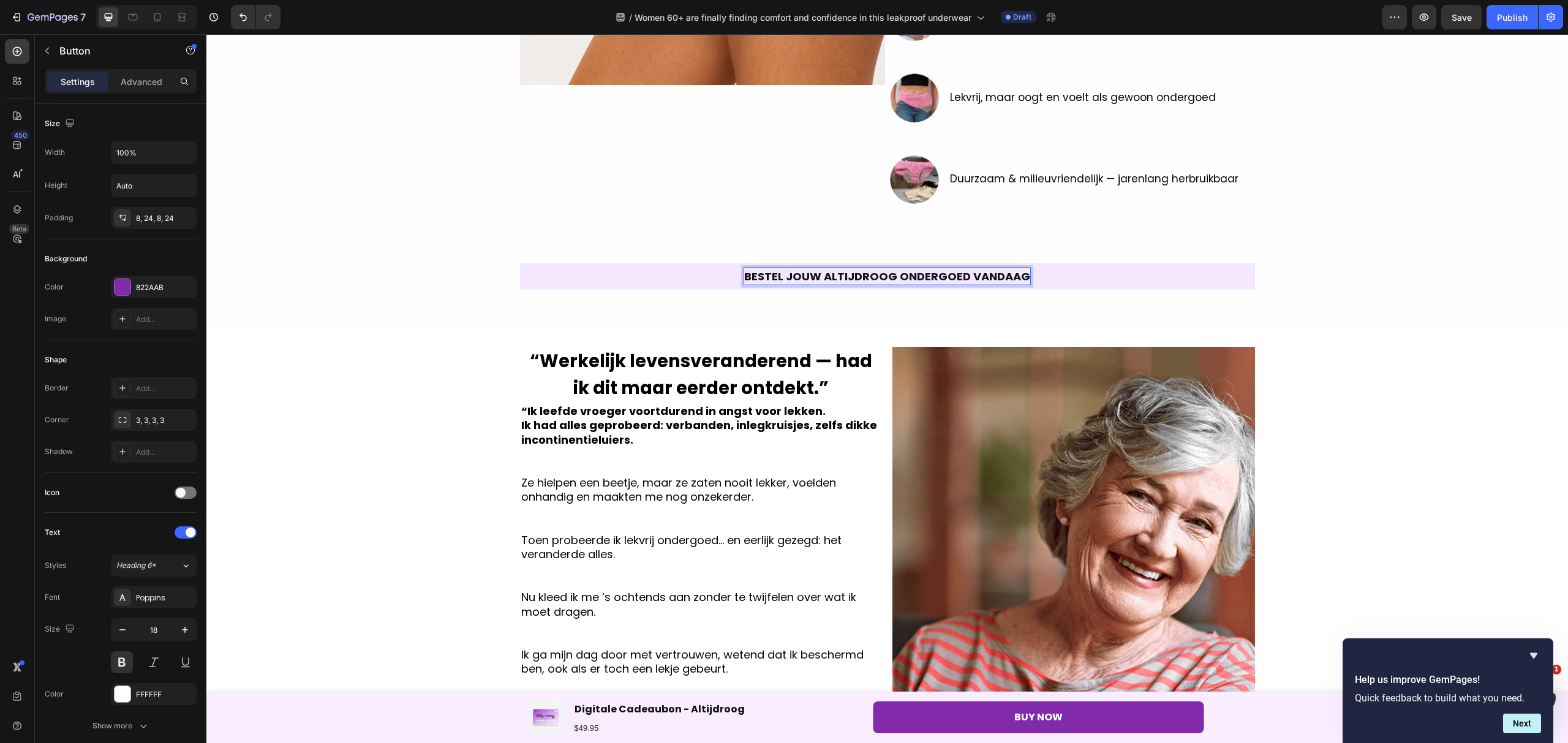
click at [1016, 273] on p "BESTEL JOUW ALTIJDROOG ONDERGOED VANDAAG" at bounding box center [887, 276] width 286 height 16
drag, startPoint x: 1016, startPoint y: 273, endPoint x: 743, endPoint y: 285, distance: 273.3
click at [743, 285] on link "BESTEL JOUW ALTIJDROOG ONDERGOED VANDAAG" at bounding box center [887, 277] width 735 height 27
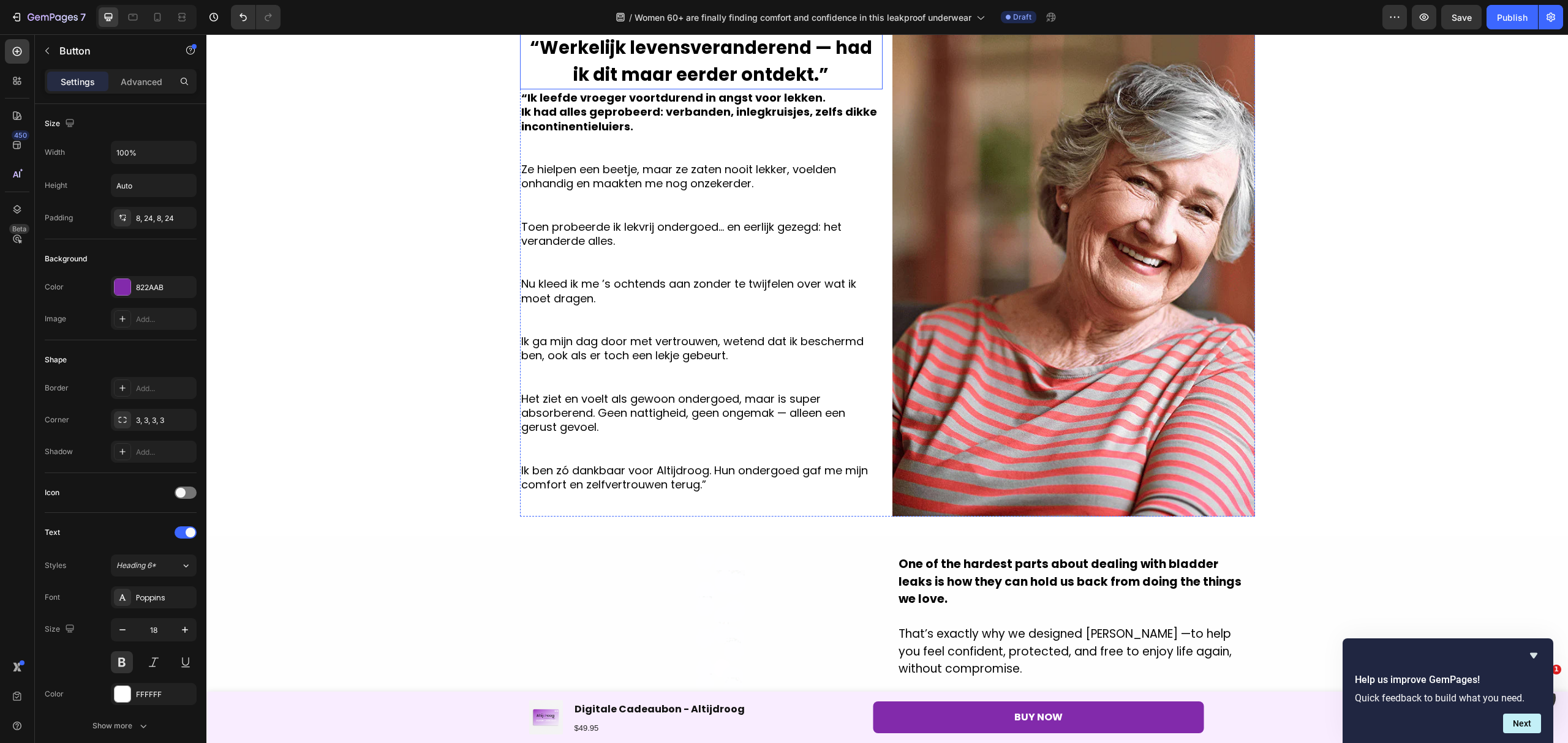
type input "16"
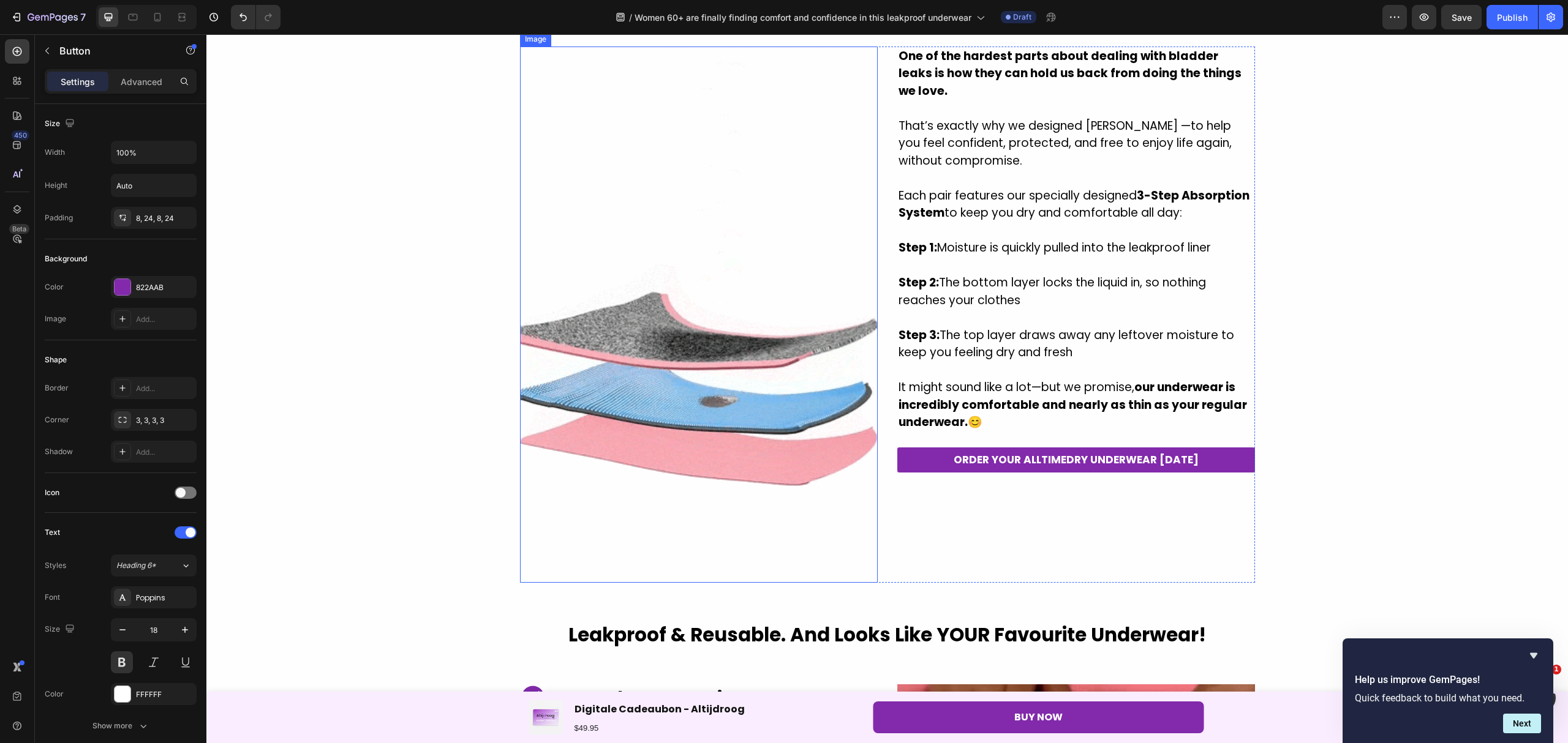
scroll to position [1469, 0]
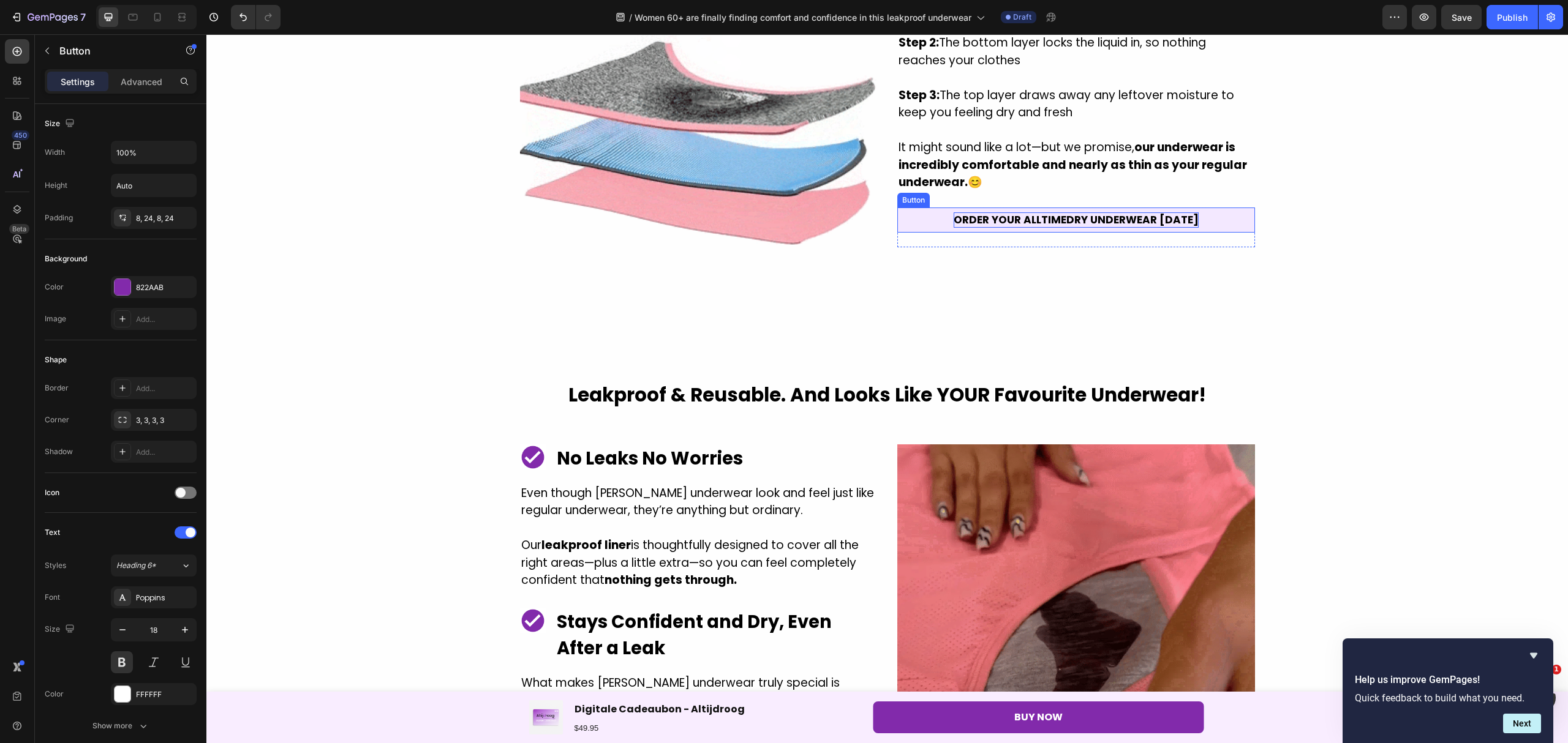
click at [1054, 212] on p "ORDER YOUR ALLTIMEDRY UNDERWEAR [DATE]" at bounding box center [1076, 221] width 245 height 16
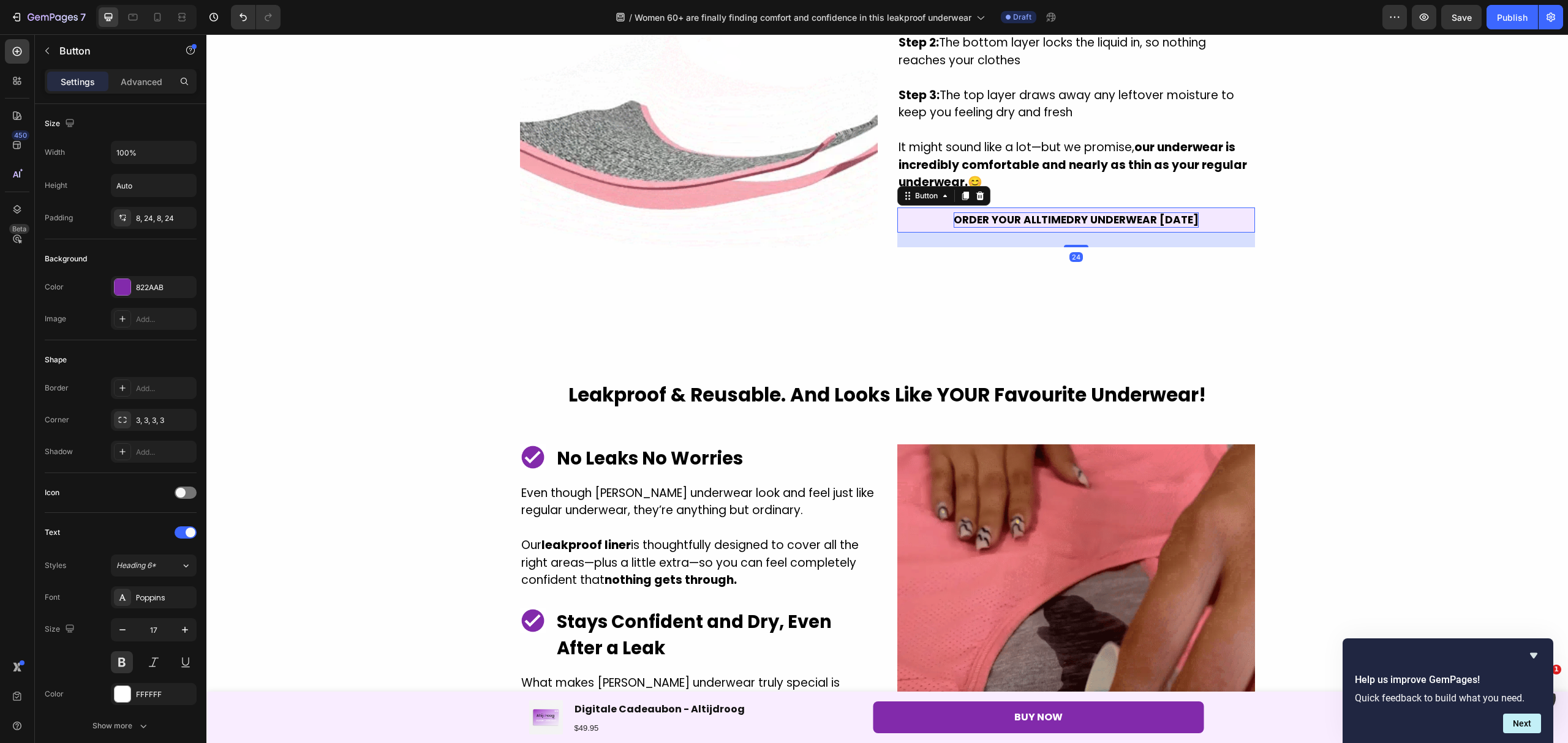
click at [954, 212] on p "ORDER YOUR ALLTIMEDRY UNDERWEAR [DATE]" at bounding box center [1076, 221] width 245 height 16
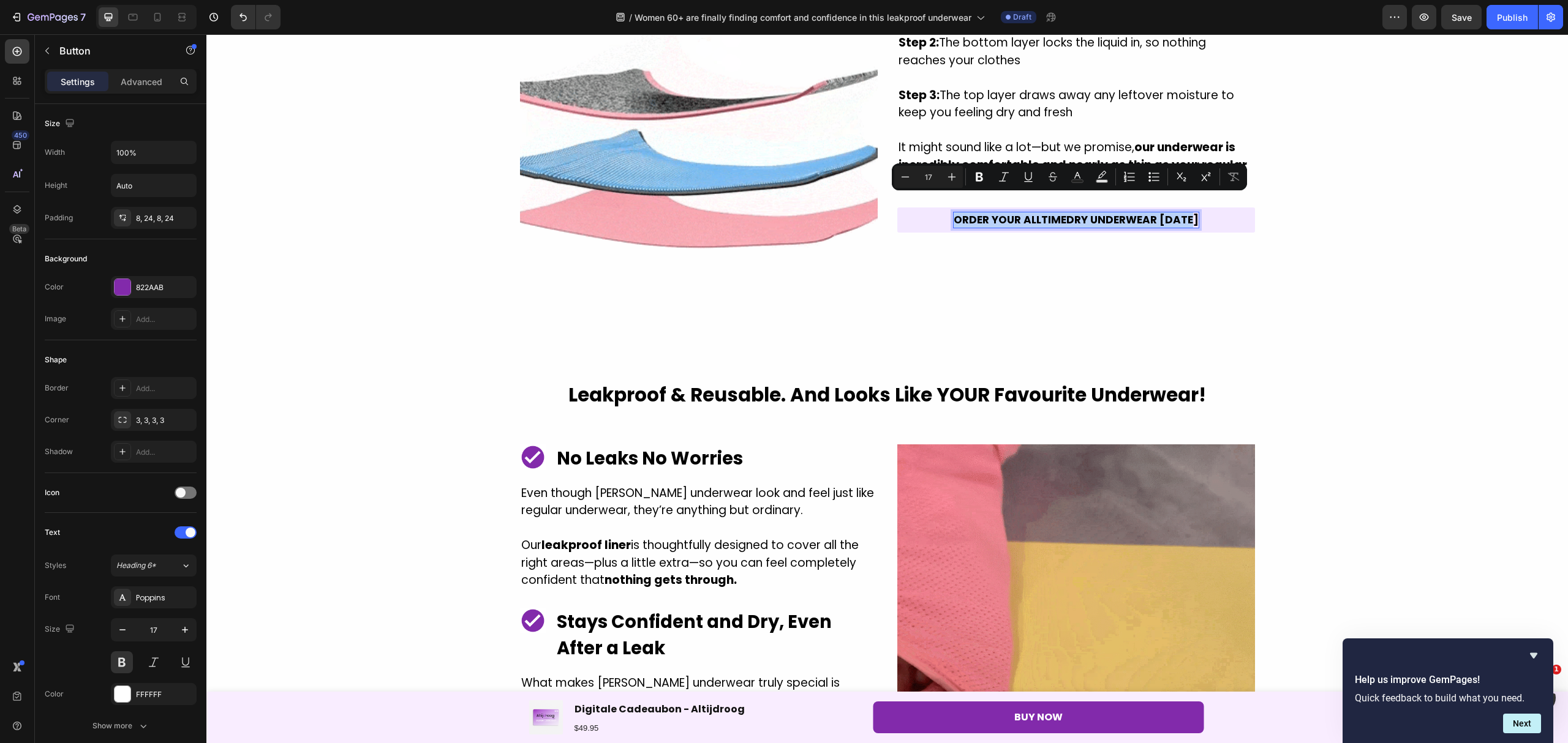
drag, startPoint x: 953, startPoint y: 202, endPoint x: 1190, endPoint y: 199, distance: 237.0
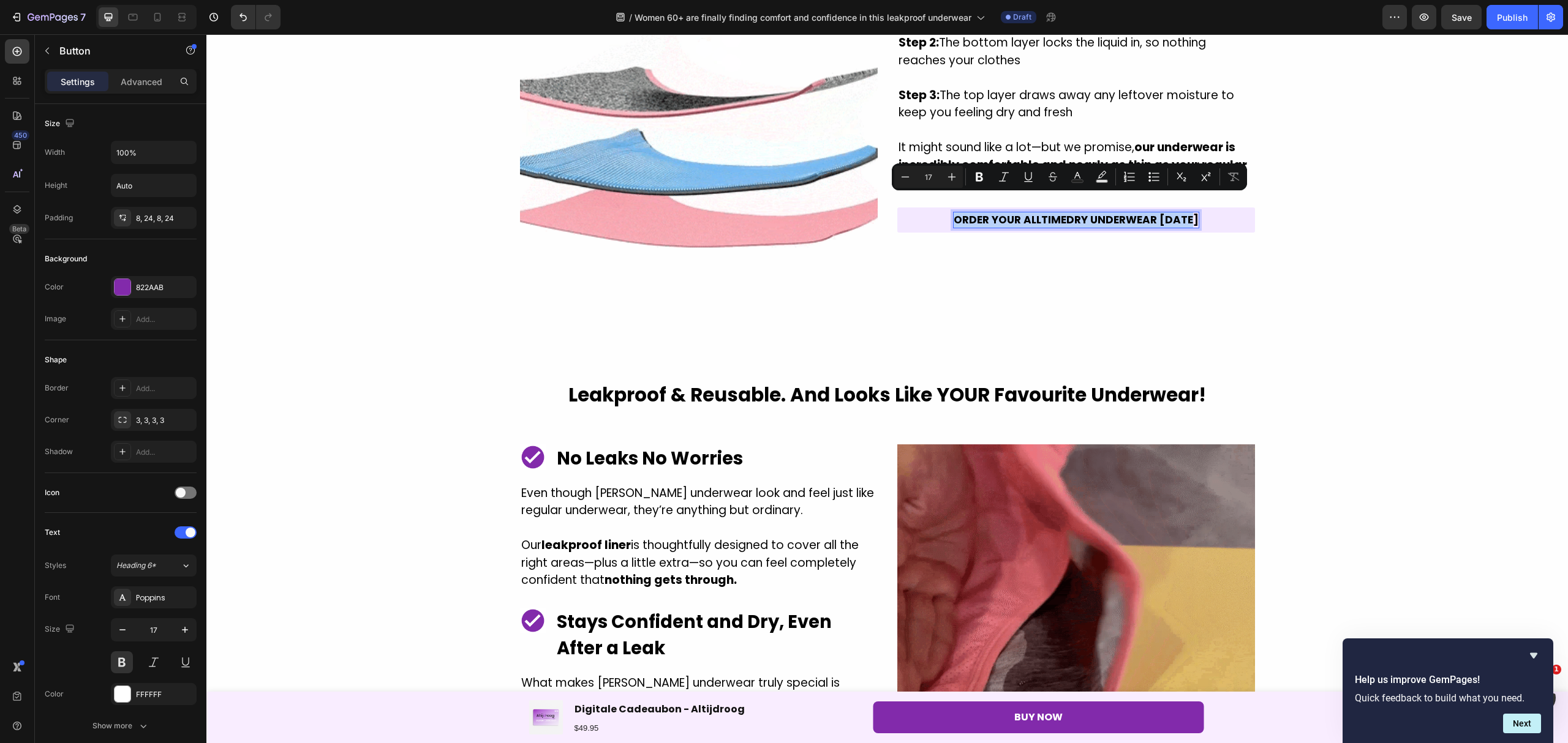
click at [1190, 207] on link "ORDER YOUR ALLTIMEDRY UNDERWEAR [DATE]" at bounding box center [1076, 220] width 358 height 26
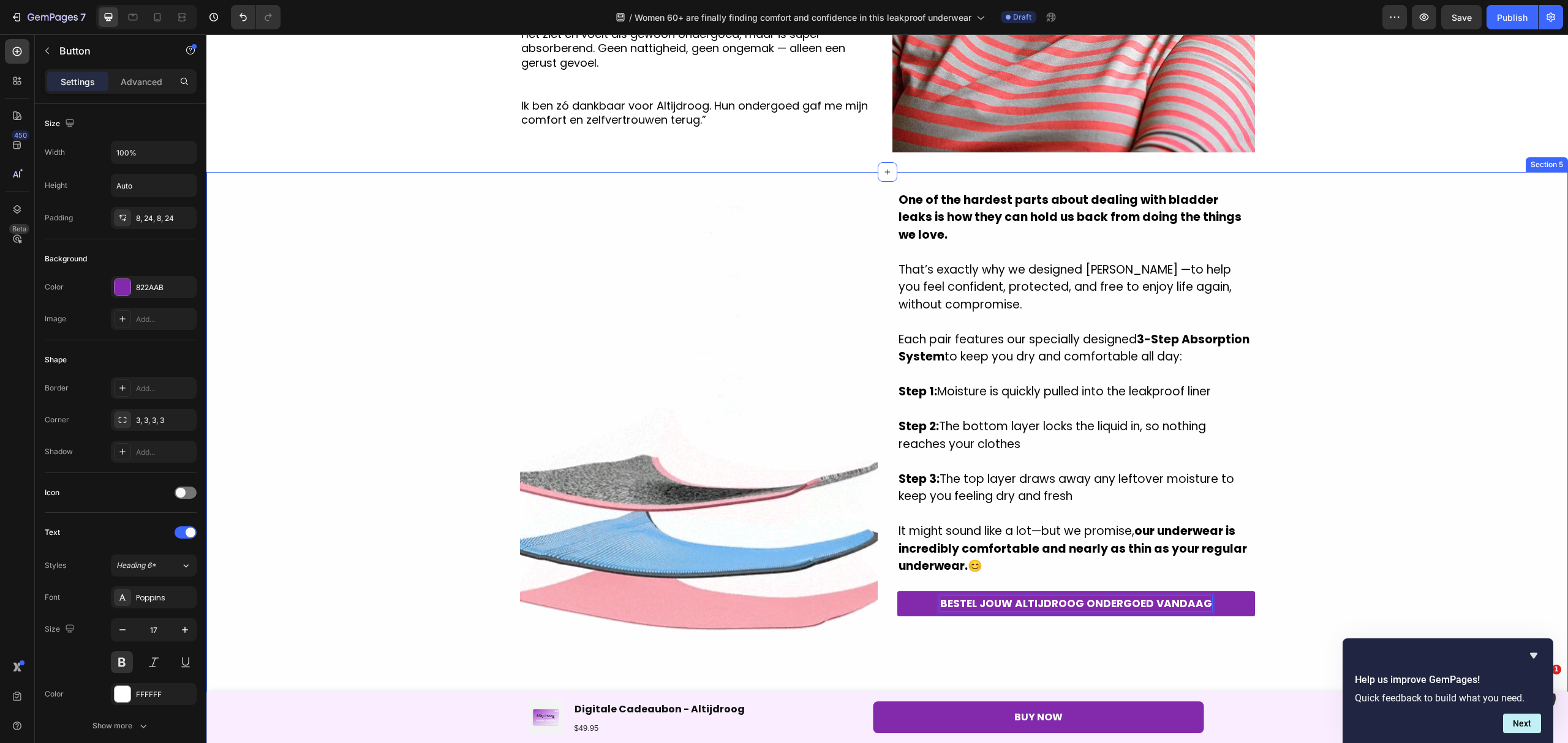
scroll to position [1060, 0]
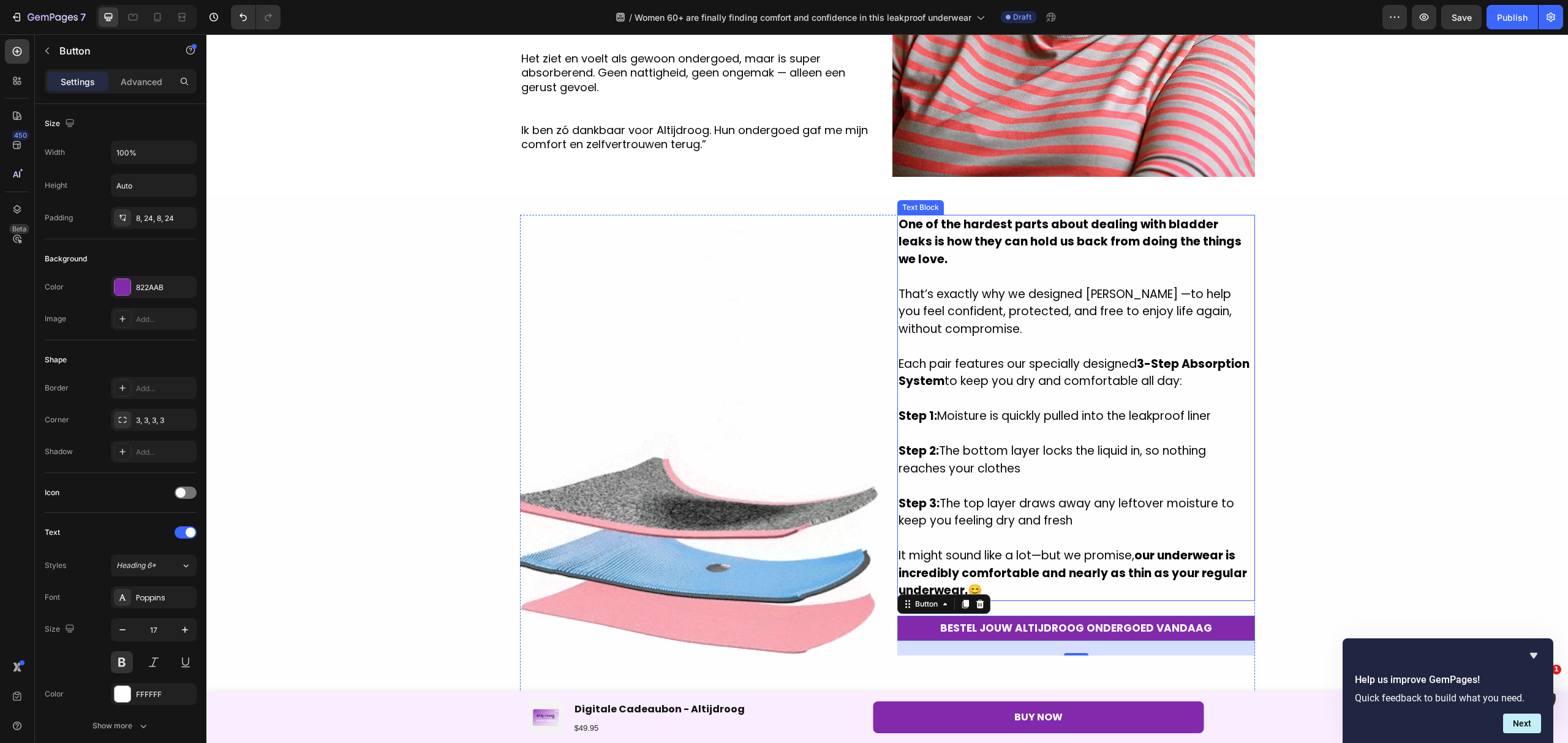
drag, startPoint x: 1164, startPoint y: 226, endPoint x: 1203, endPoint y: 238, distance: 40.8
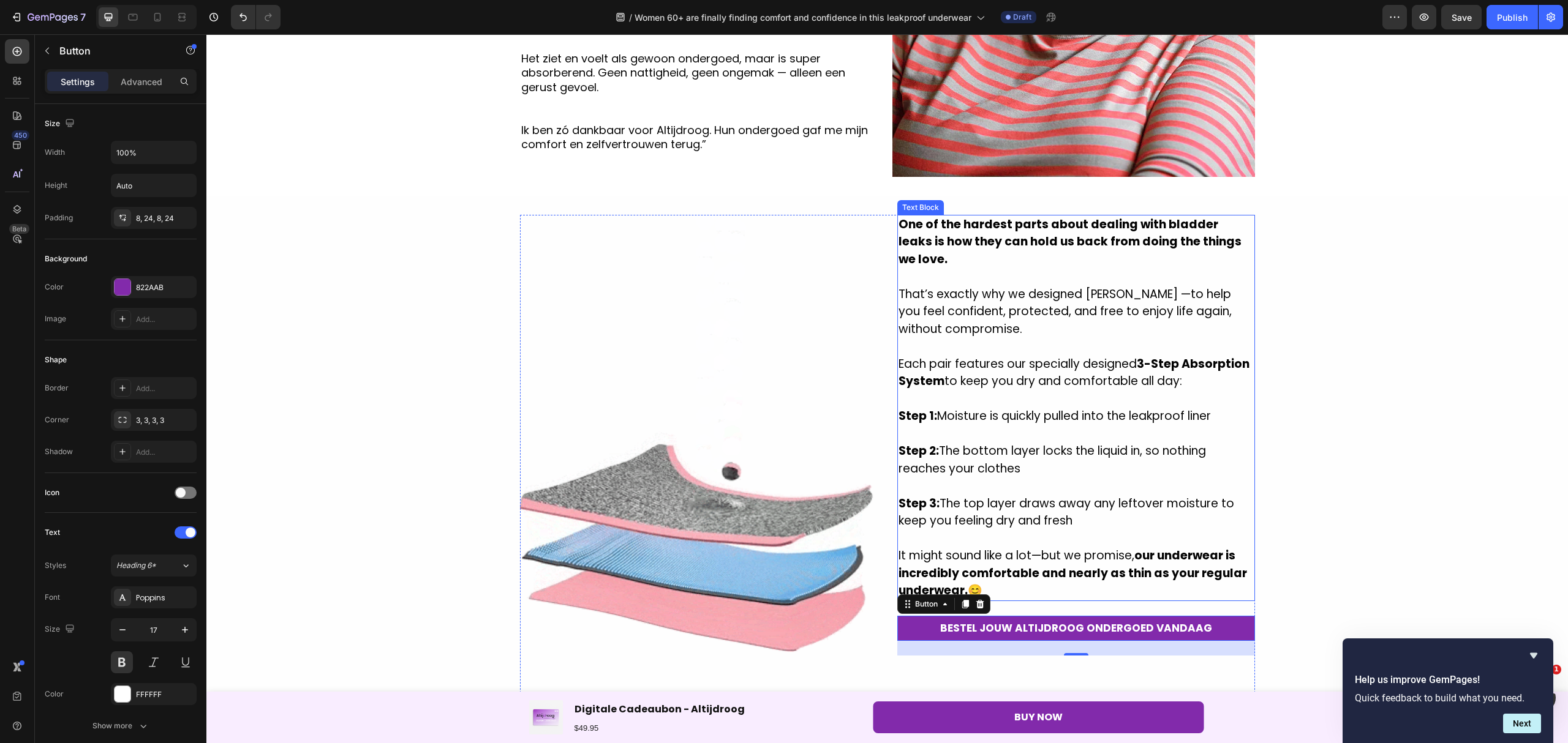
click at [1164, 226] on strong "One of the hardest parts about dealing with bladder leaks is how they can hold …" at bounding box center [1069, 241] width 343 height 51
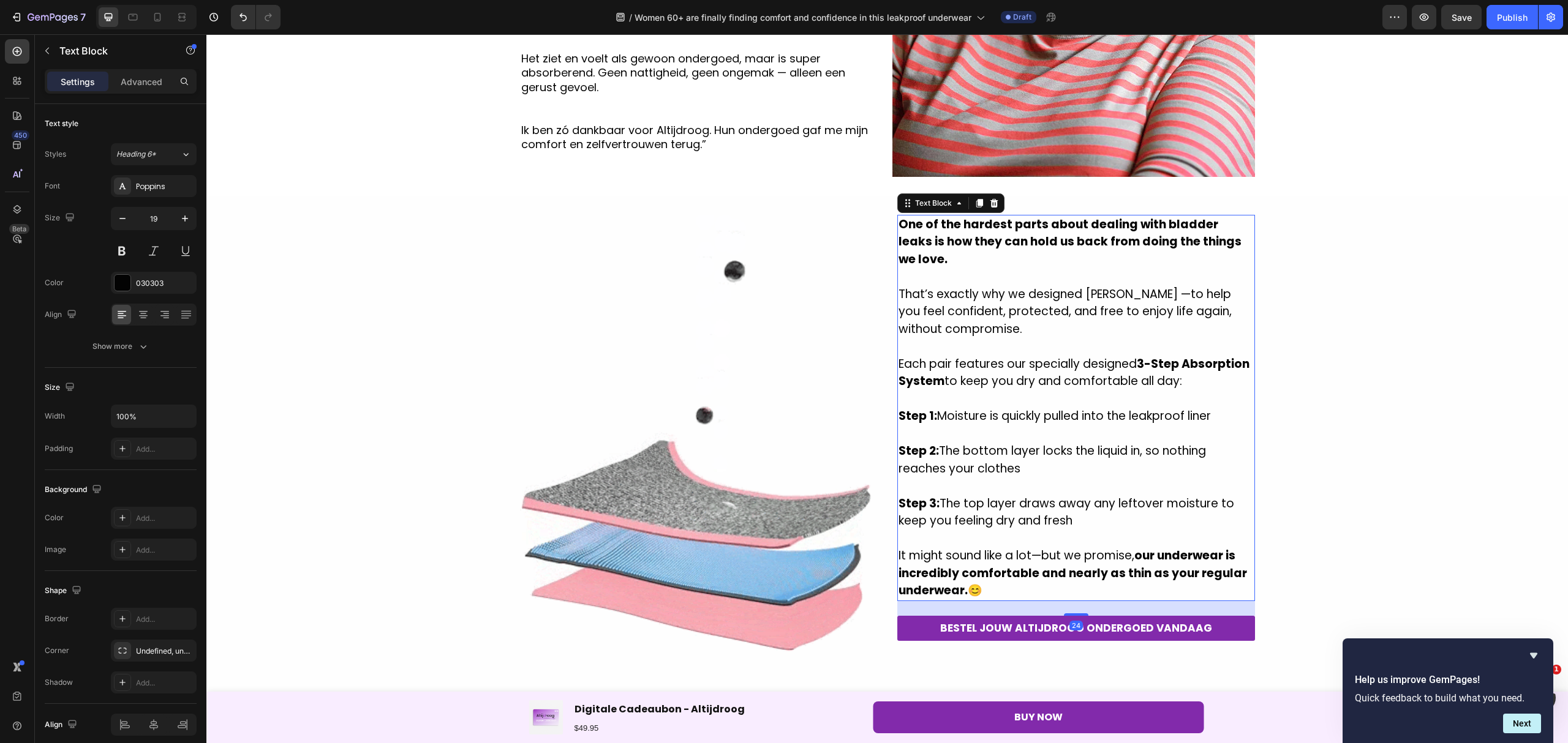
click at [1242, 243] on strong "One of the hardest parts about dealing with bladder leaks is how they can hold …" at bounding box center [1069, 241] width 343 height 51
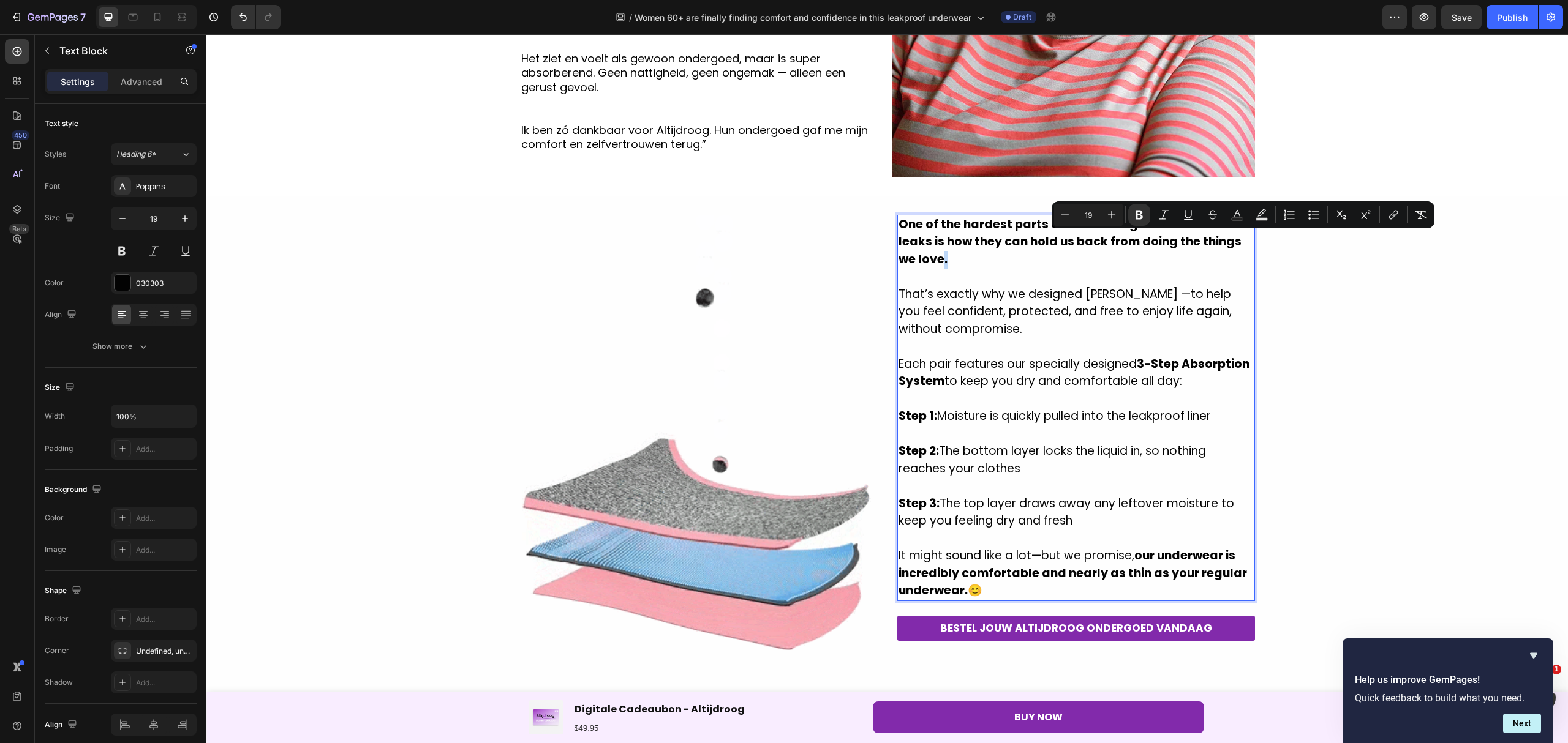
click at [1242, 243] on strong "One of the hardest parts about dealing with bladder leaks is how they can hold …" at bounding box center [1069, 241] width 343 height 51
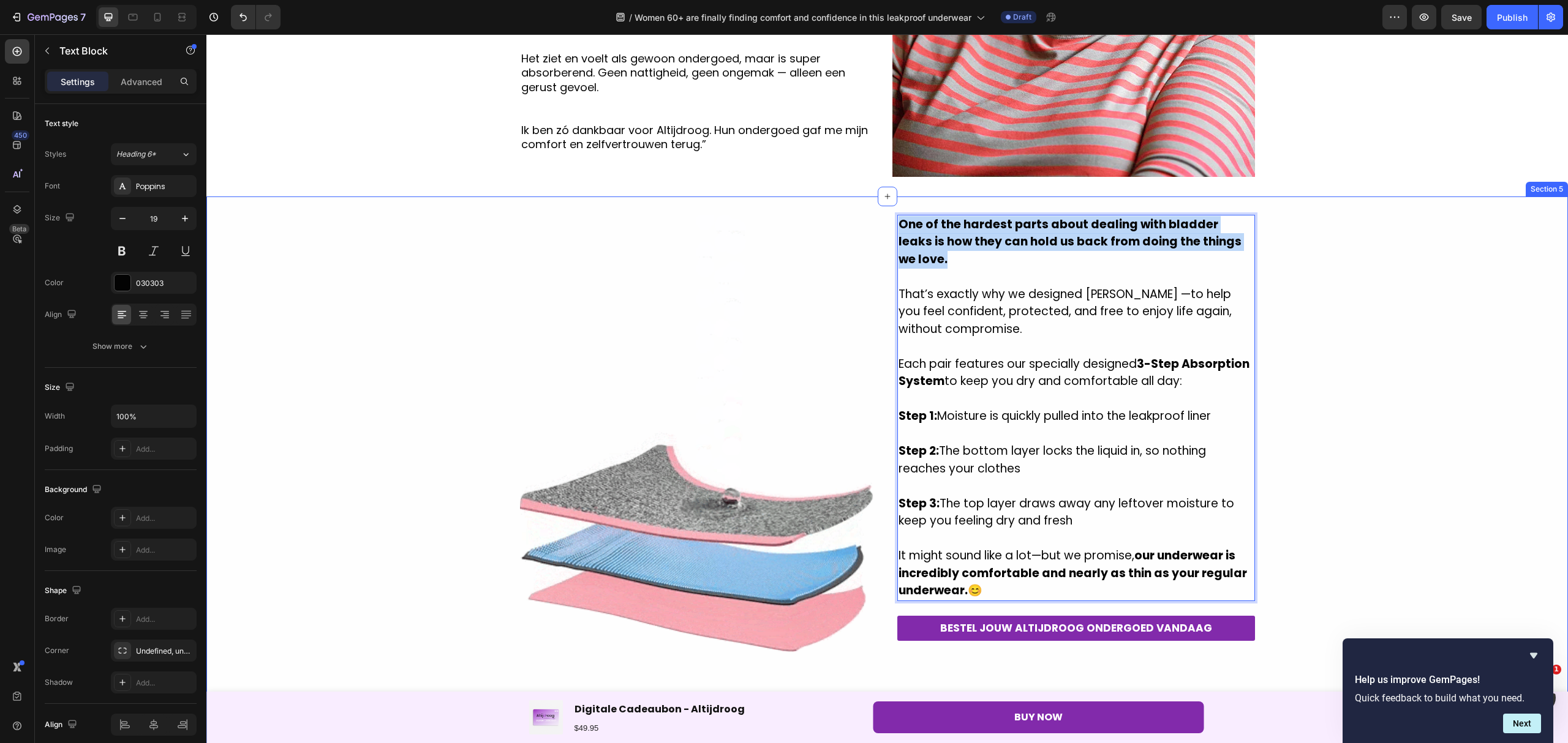
drag, startPoint x: 1244, startPoint y: 243, endPoint x: 892, endPoint y: 213, distance: 353.3
click at [892, 213] on div "Image One of the hardest parts about dealing with bladder leaks is how they can…" at bounding box center [887, 483] width 1361 height 573
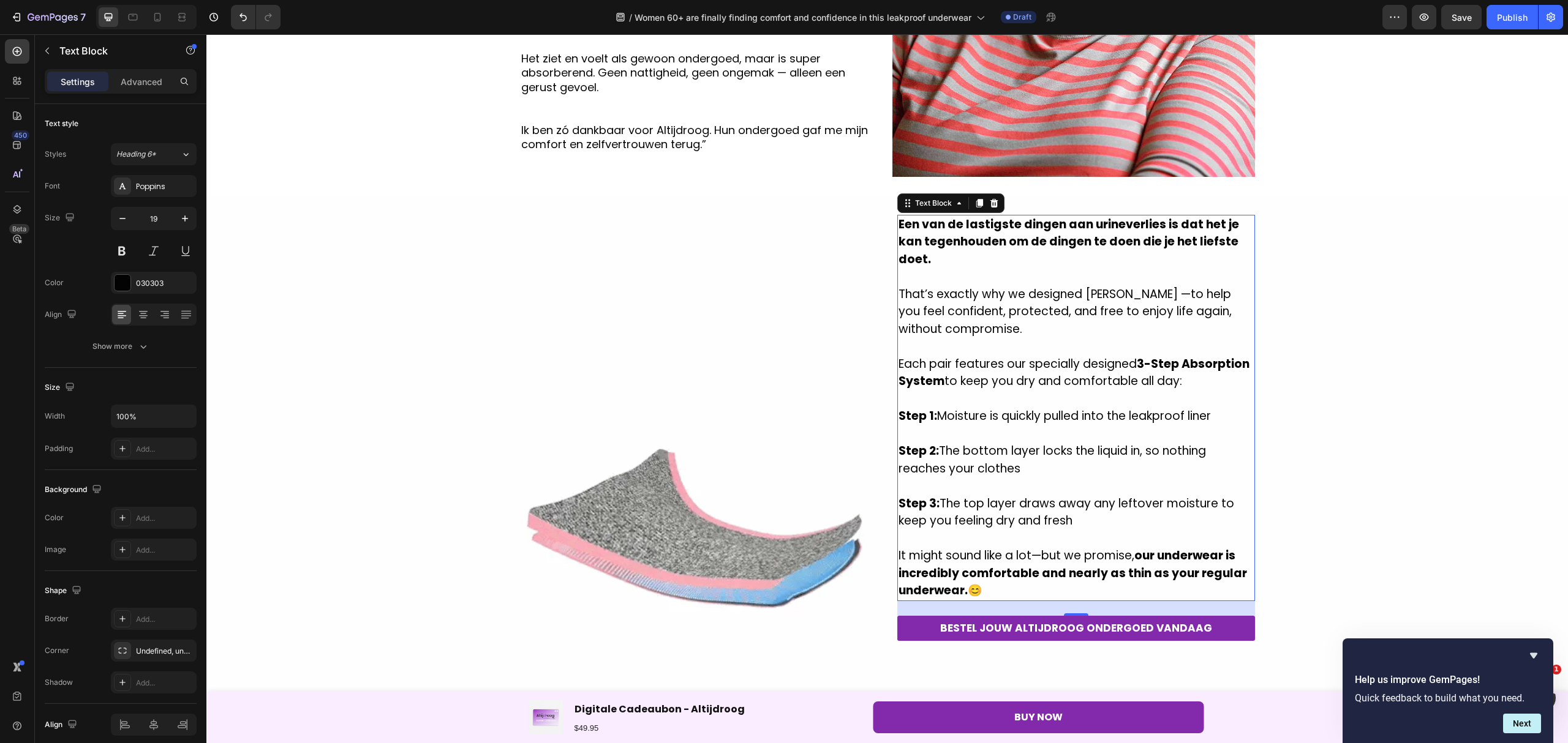
click at [1051, 318] on p "That’s exactly why we designed [PERSON_NAME] —to help you feel confident, prote…" at bounding box center [1076, 312] width 355 height 53
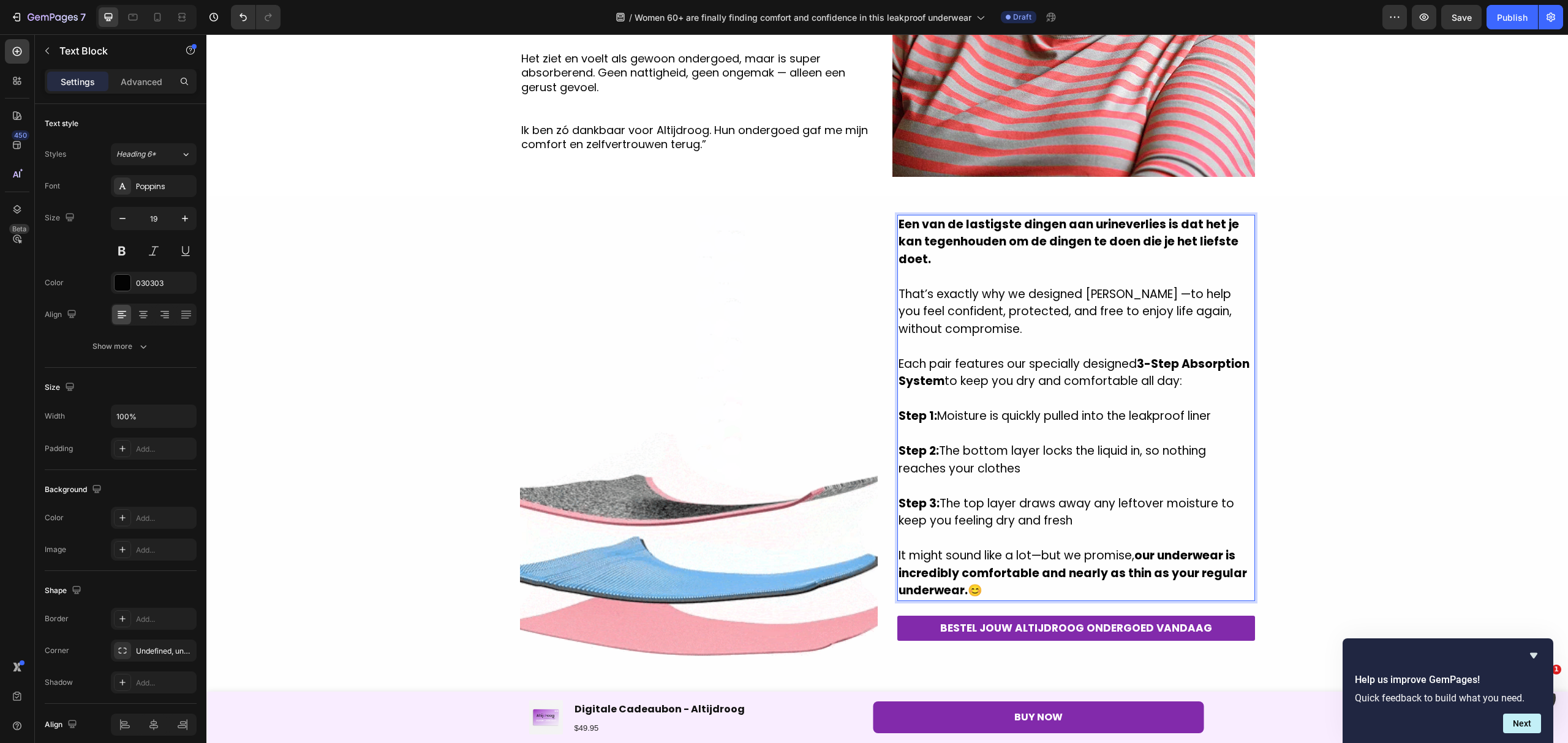
click at [985, 326] on p "That’s exactly why we designed [PERSON_NAME] —to help you feel confident, prote…" at bounding box center [1076, 312] width 355 height 53
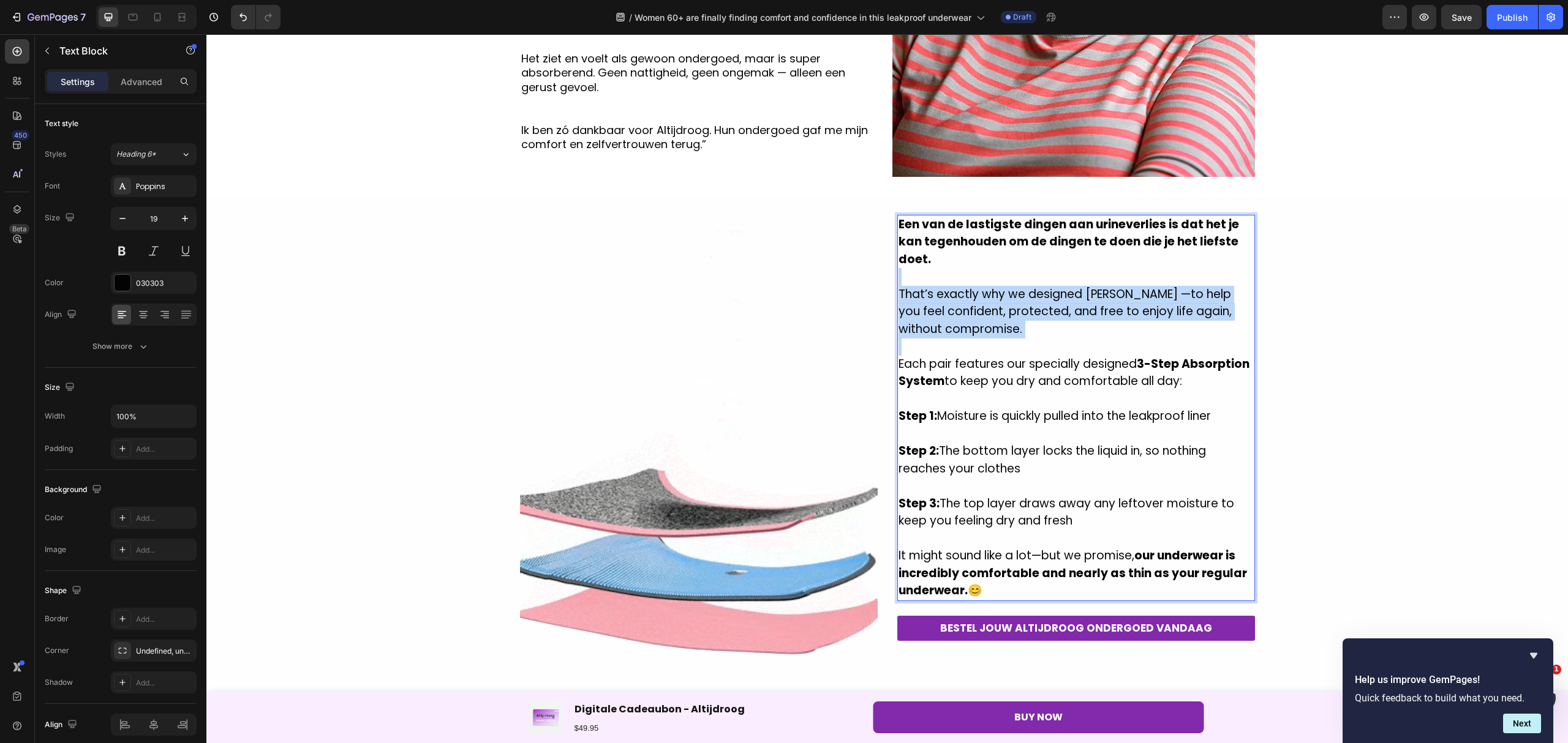
drag, startPoint x: 983, startPoint y: 326, endPoint x: 908, endPoint y: 278, distance: 89.0
click at [908, 278] on div "Een van de lastigste dingen aan urineverlies is dat het je kan tegenhouden om d…" at bounding box center [1076, 408] width 358 height 386
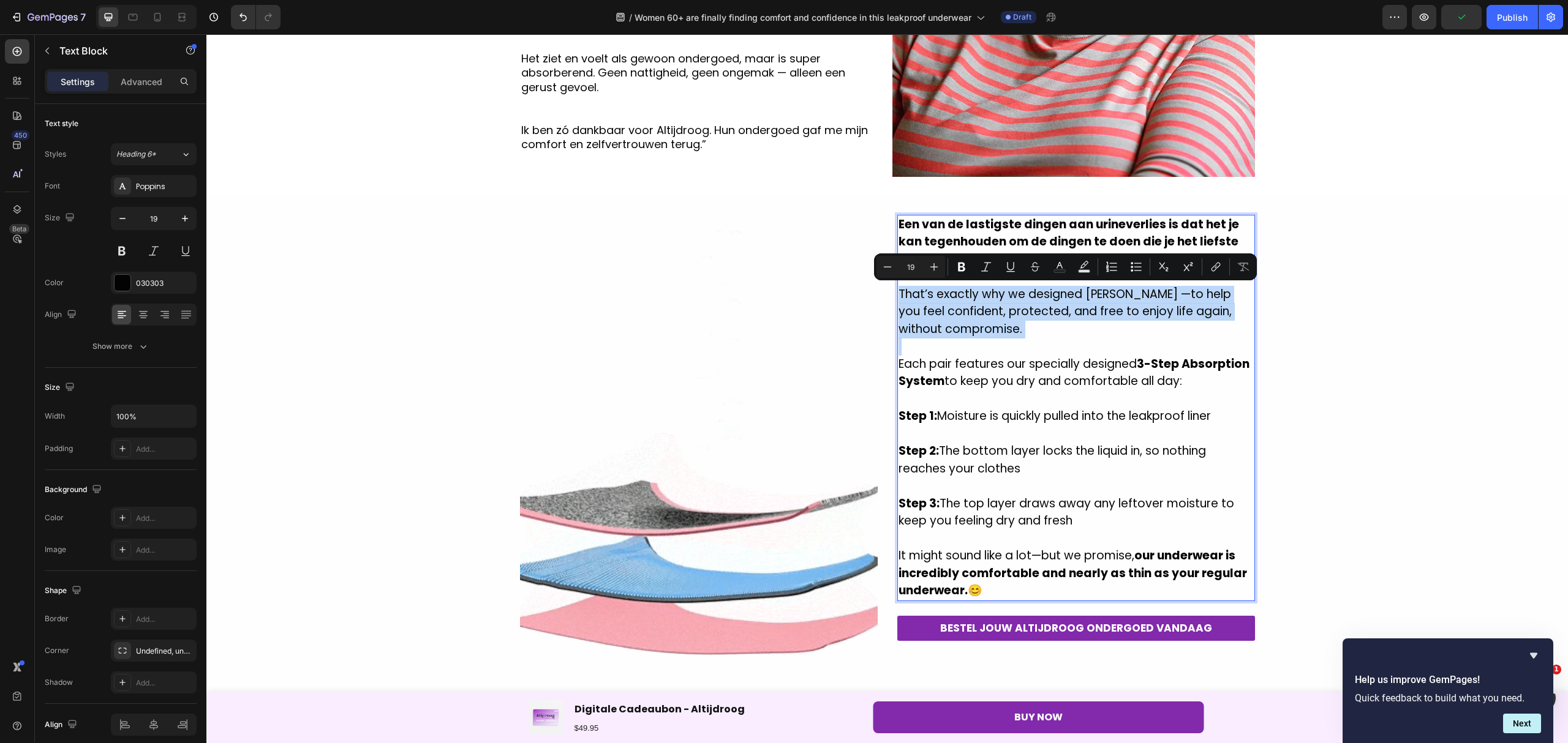
click at [985, 324] on p "That’s exactly why we designed [PERSON_NAME] —to help you feel confident, prote…" at bounding box center [1076, 312] width 355 height 53
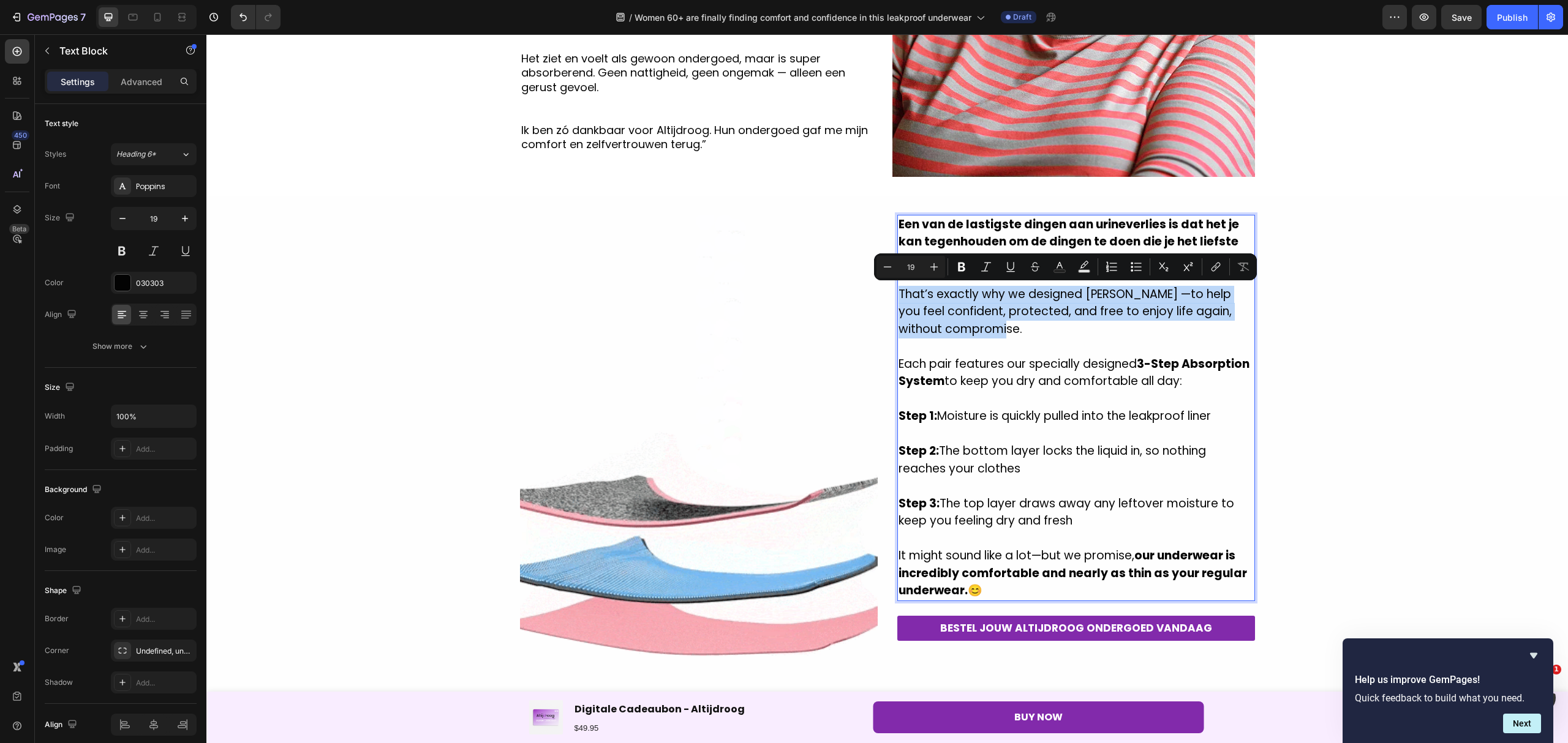
drag, startPoint x: 924, startPoint y: 319, endPoint x: 893, endPoint y: 300, distance: 36.4
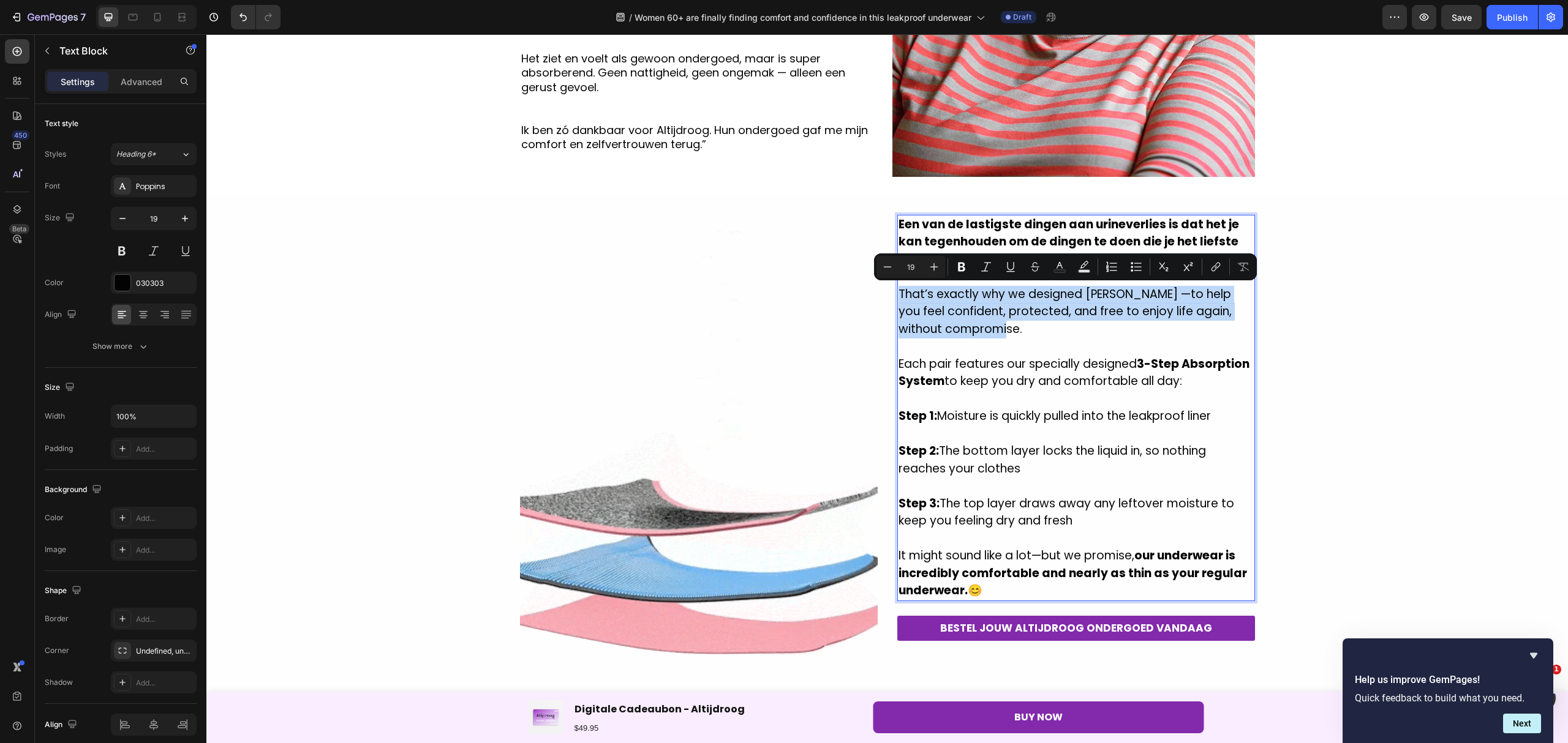
click at [898, 300] on p "That’s exactly why we designed [PERSON_NAME] —to help you feel confident, prote…" at bounding box center [1076, 312] width 355 height 53
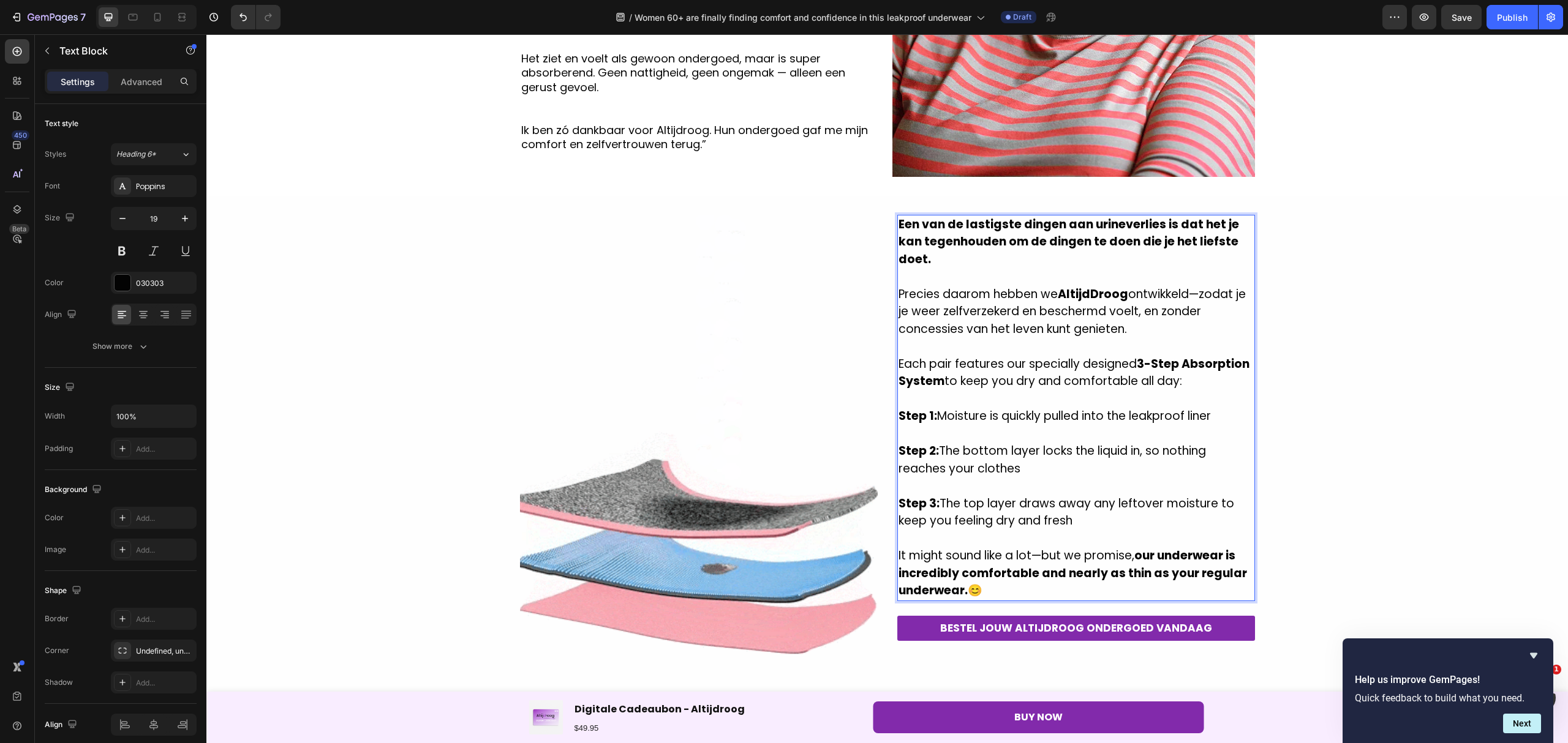
click at [1093, 294] on strong "AltijdDroog" at bounding box center [1093, 294] width 70 height 16
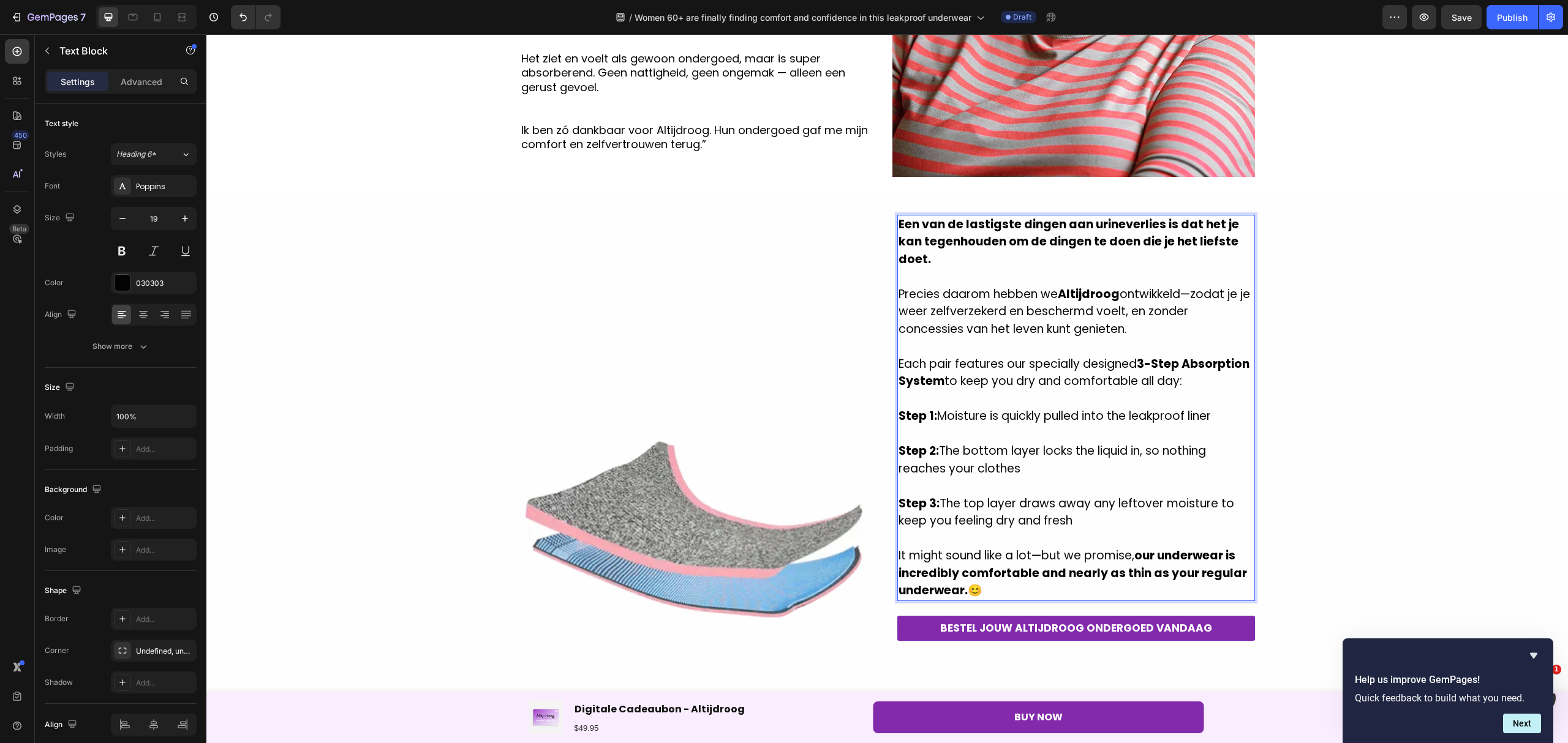
click at [1190, 289] on p "Precies daarom hebben we Altijdroog ontwikkeld—zodat je je weer zelfverzekerd e…" at bounding box center [1076, 312] width 355 height 53
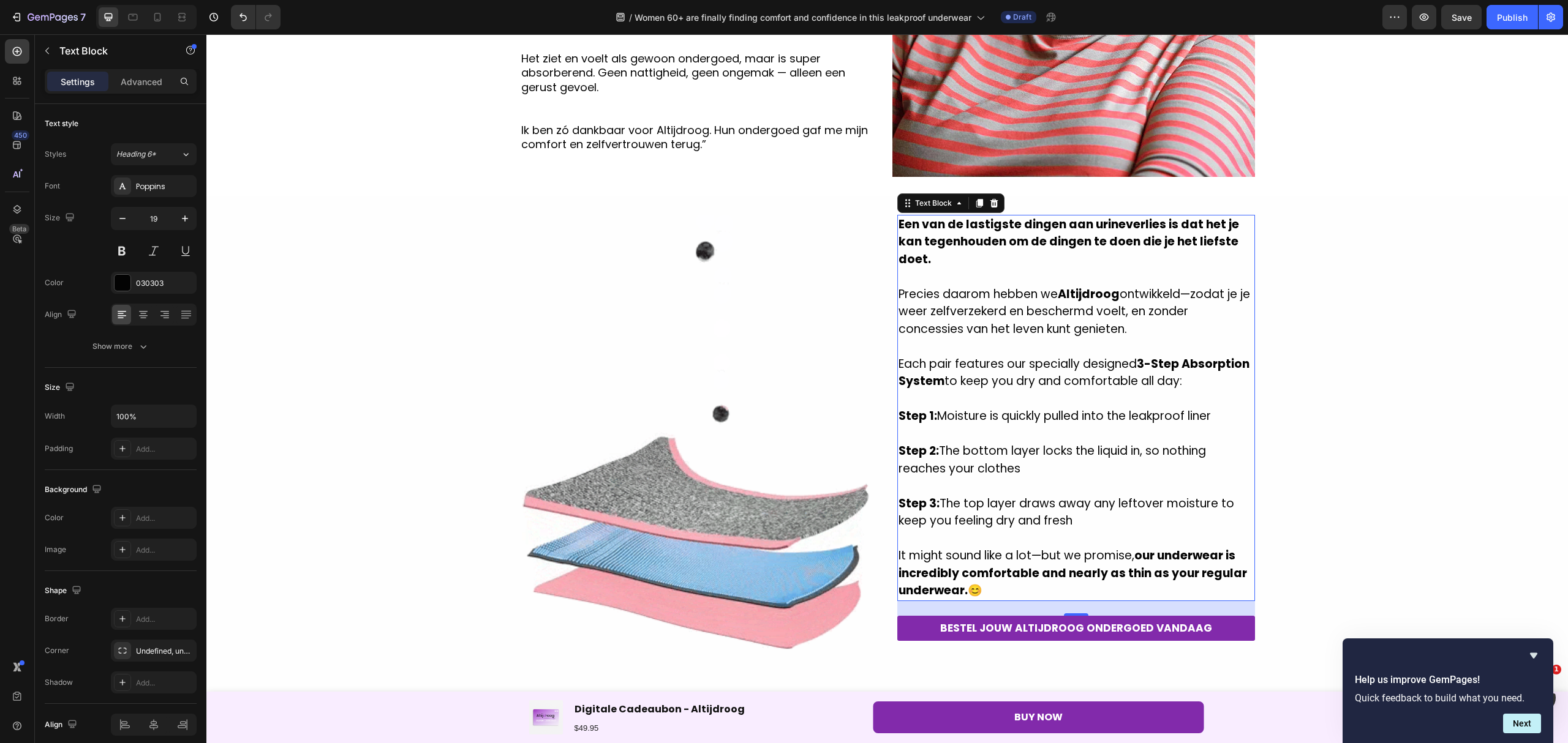
click at [1171, 384] on p "Each pair features our specially designed 3-Step Absorption System to keep you …" at bounding box center [1076, 373] width 355 height 35
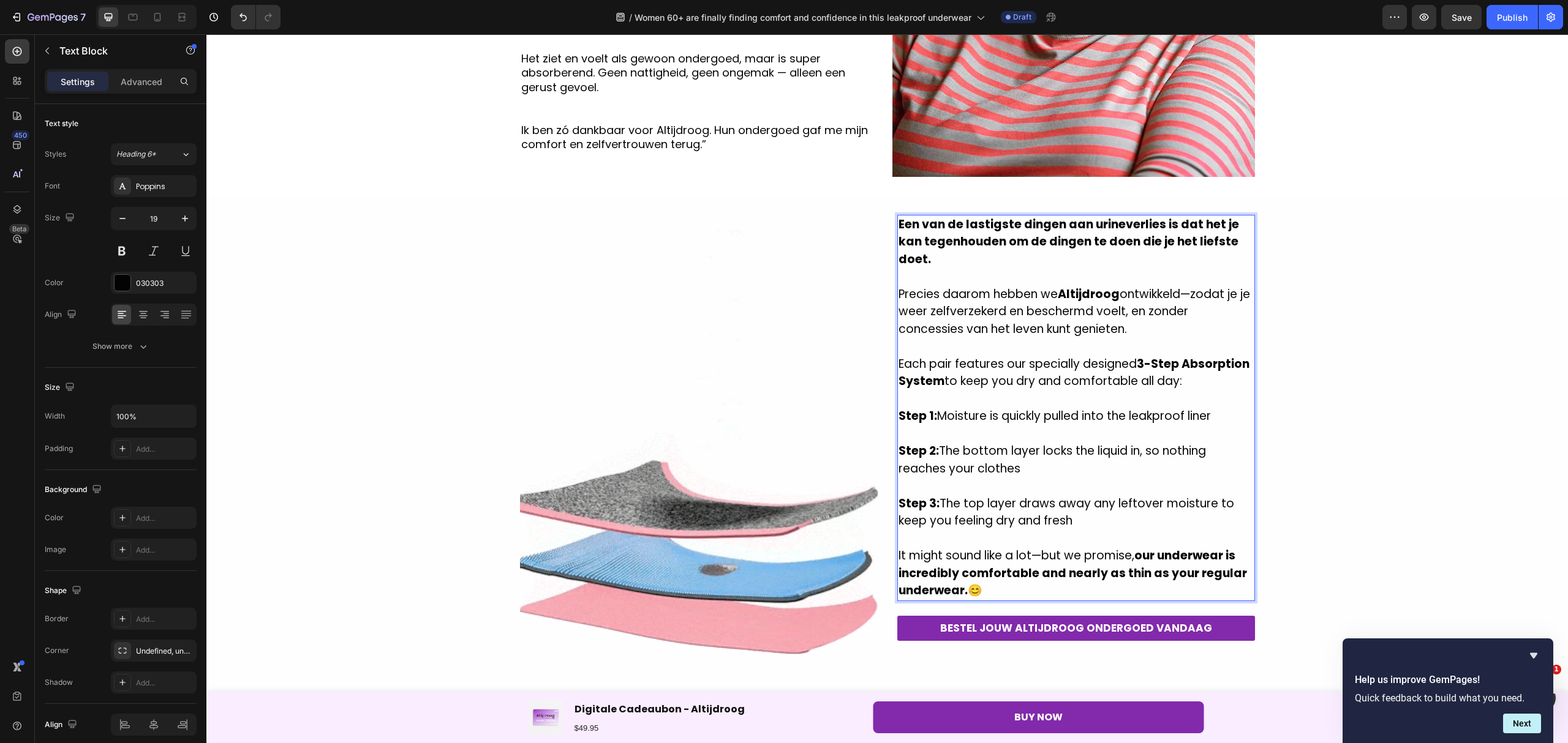
click at [1182, 383] on p "Each pair features our specially designed 3-Step Absorption System to keep you …" at bounding box center [1076, 373] width 355 height 35
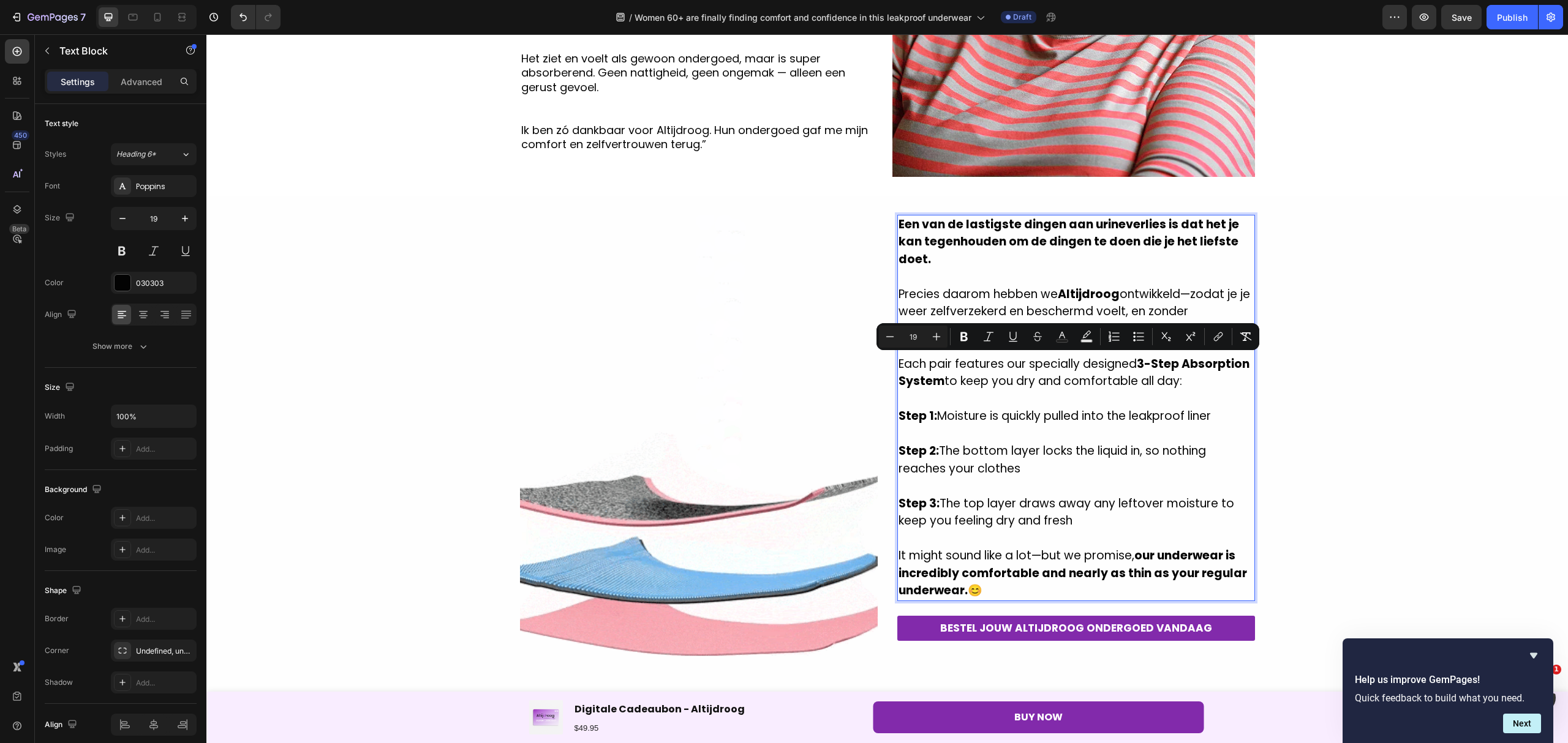
drag, startPoint x: 1188, startPoint y: 380, endPoint x: 894, endPoint y: 363, distance: 294.5
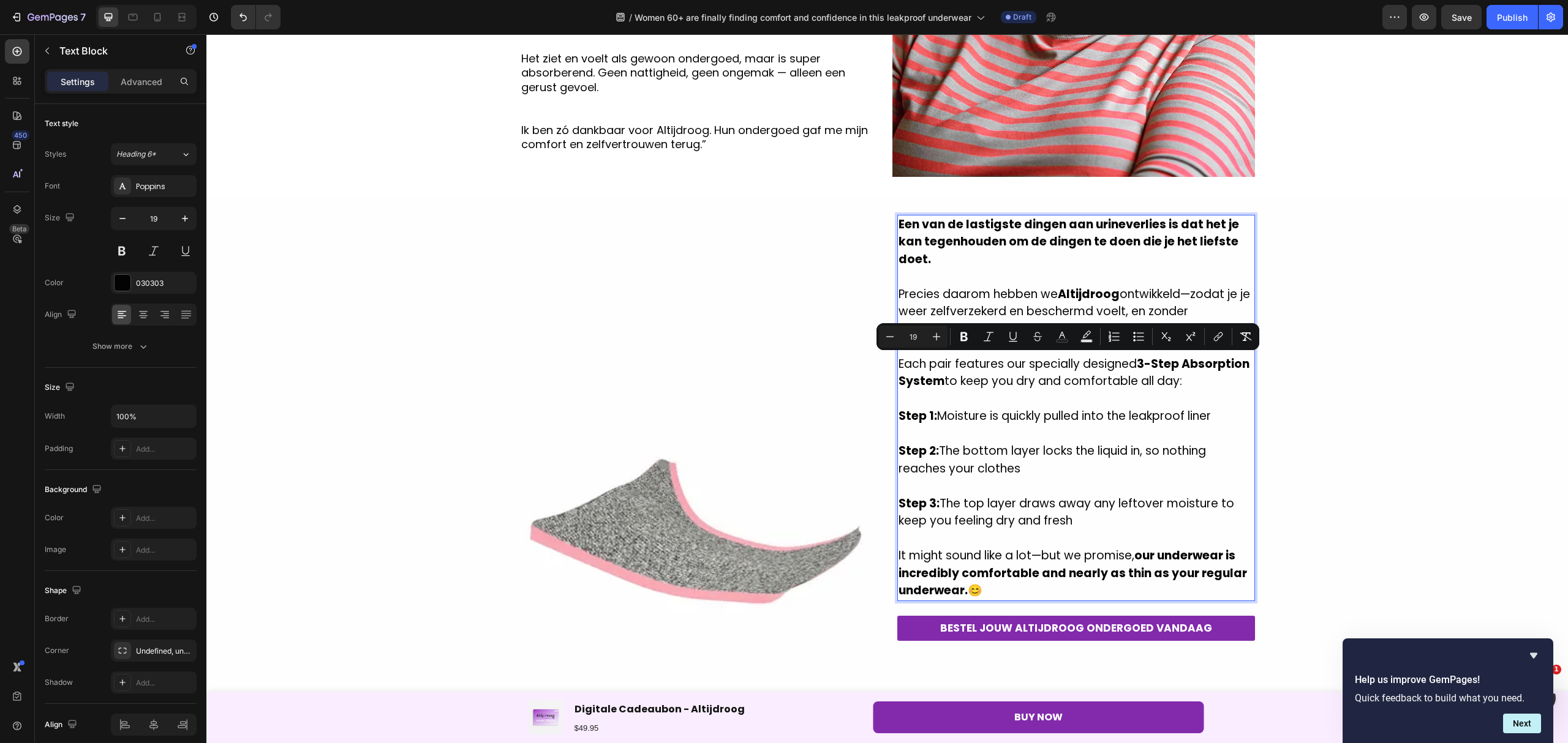
click at [898, 363] on p "Each pair features our specially designed 3-Step Absorption System to keep you …" at bounding box center [1076, 373] width 355 height 35
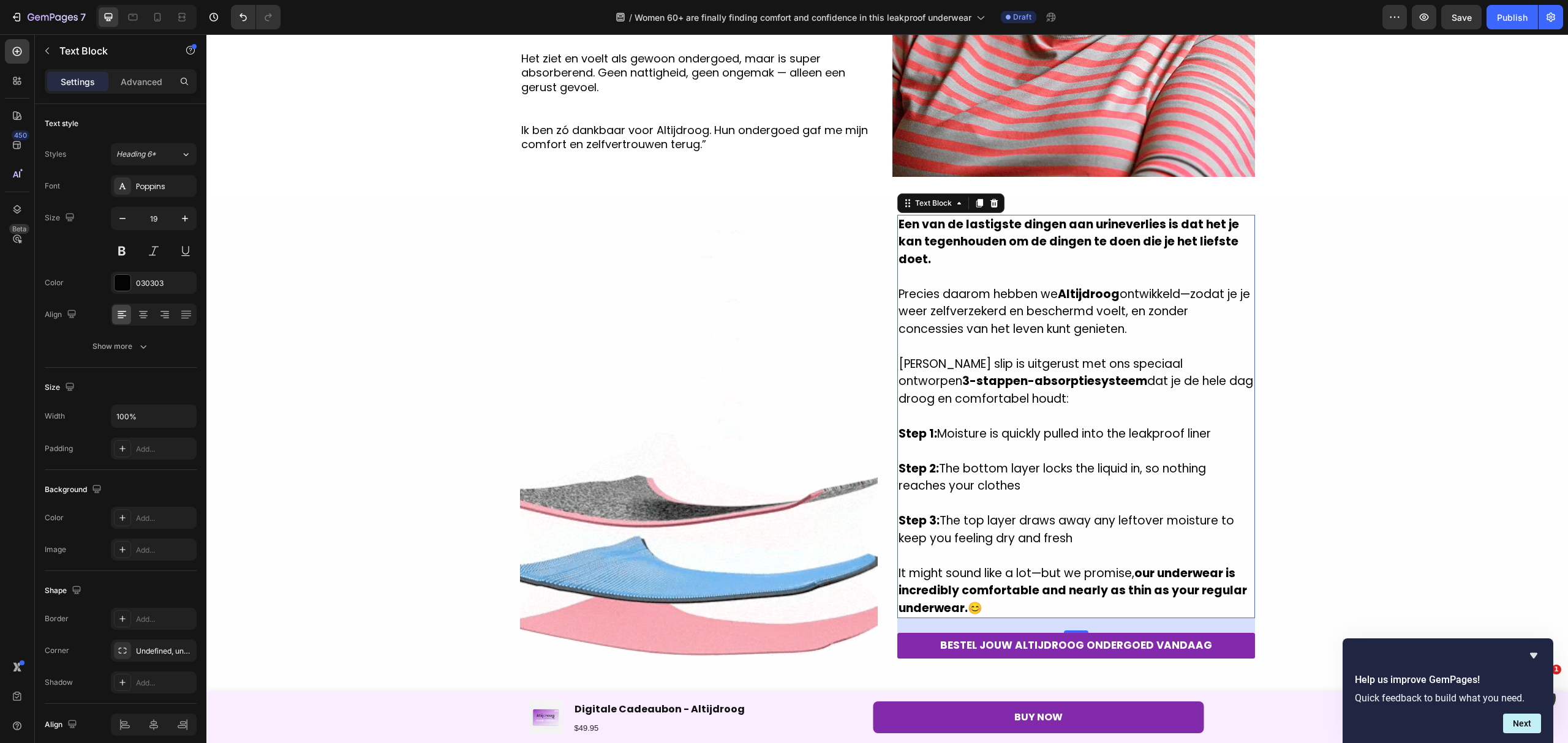
click at [1193, 437] on p "Step 1: Moisture is quickly pulled into the leakproof liner" at bounding box center [1076, 434] width 355 height 18
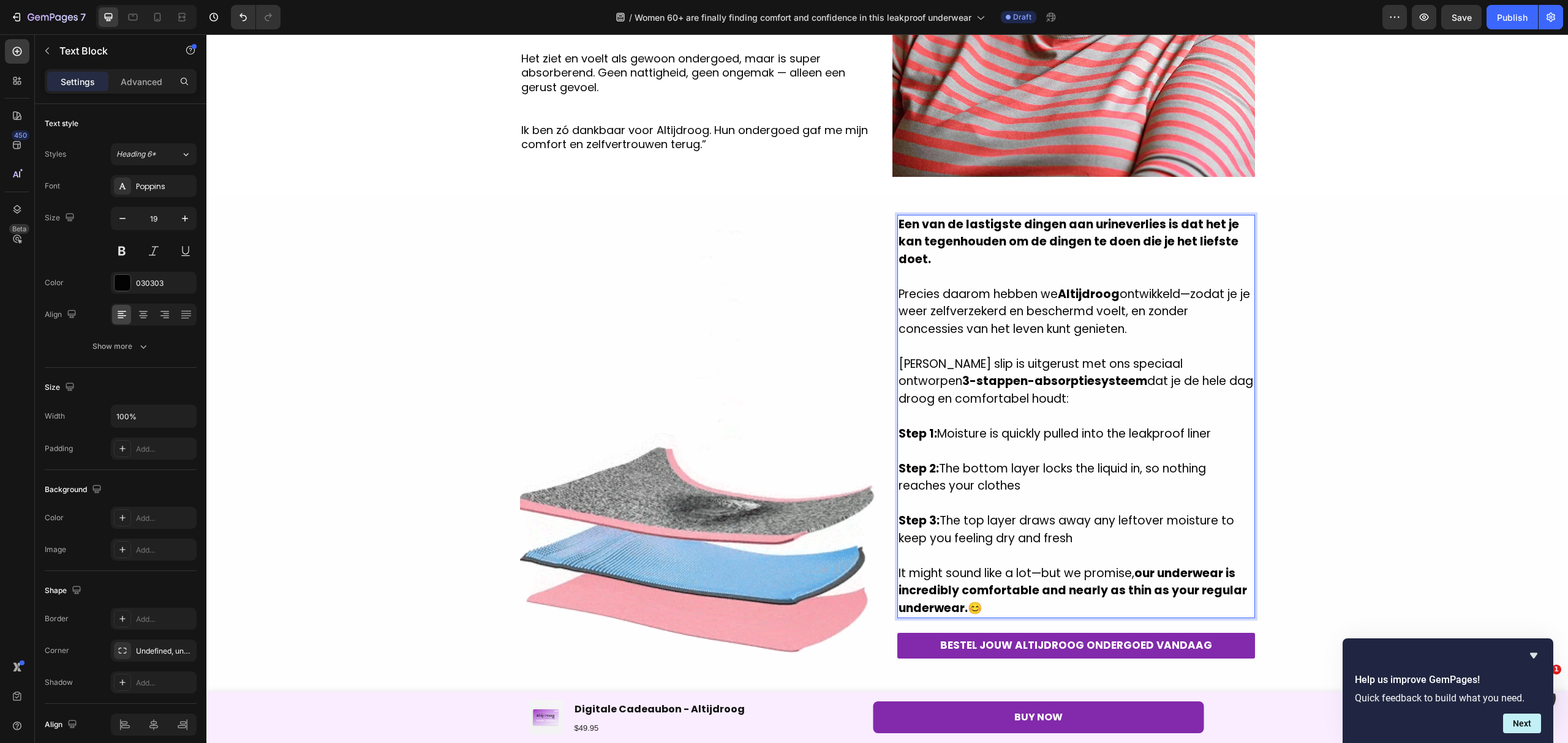
click at [1207, 436] on p "Step 1: Moisture is quickly pulled into the leakproof liner" at bounding box center [1076, 434] width 355 height 18
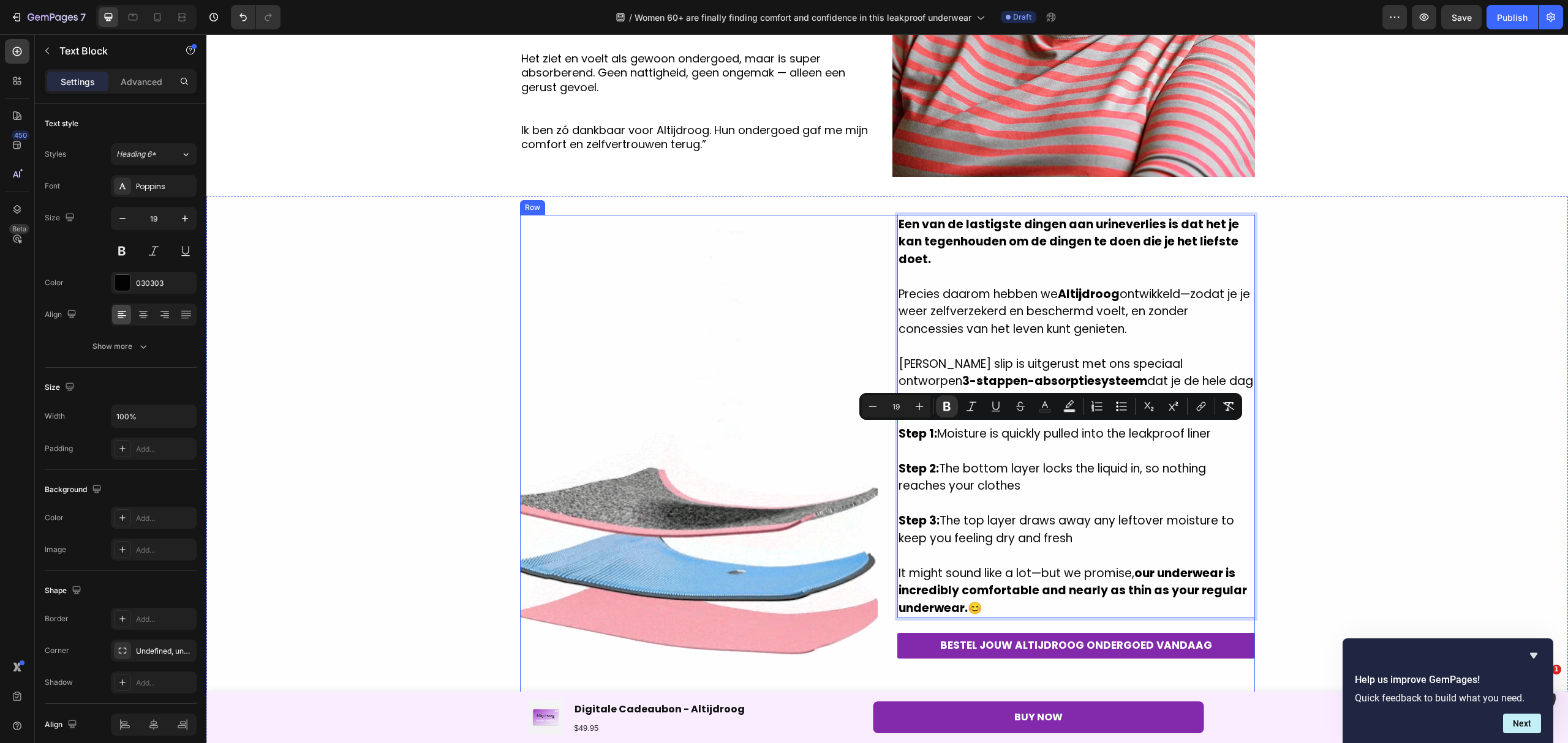
drag, startPoint x: 1213, startPoint y: 434, endPoint x: 889, endPoint y: 427, distance: 324.1
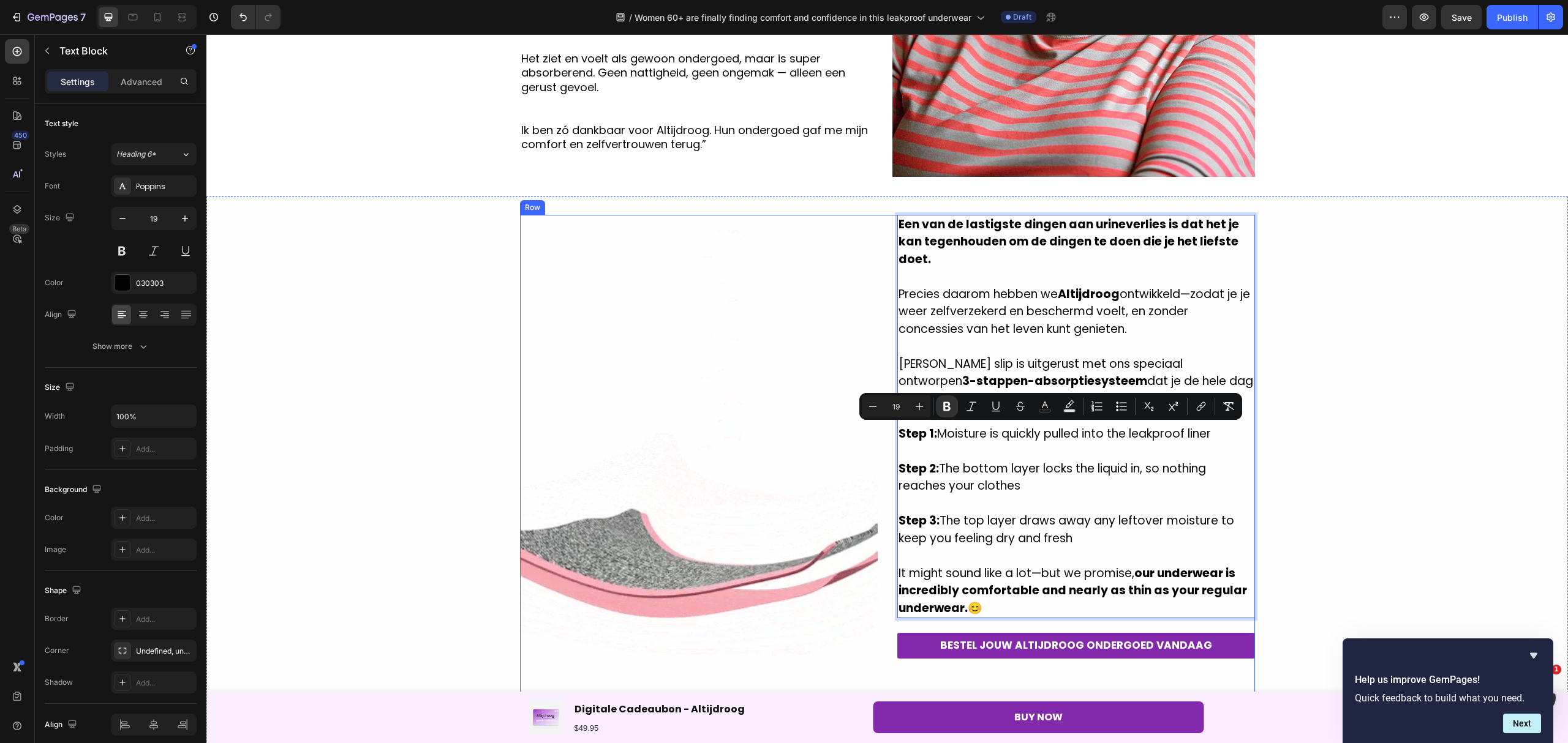
click at [889, 427] on div "Image Een van de lastigste dingen aan urineverlies is dat het je kan tegenhoude…" at bounding box center [887, 483] width 735 height 537
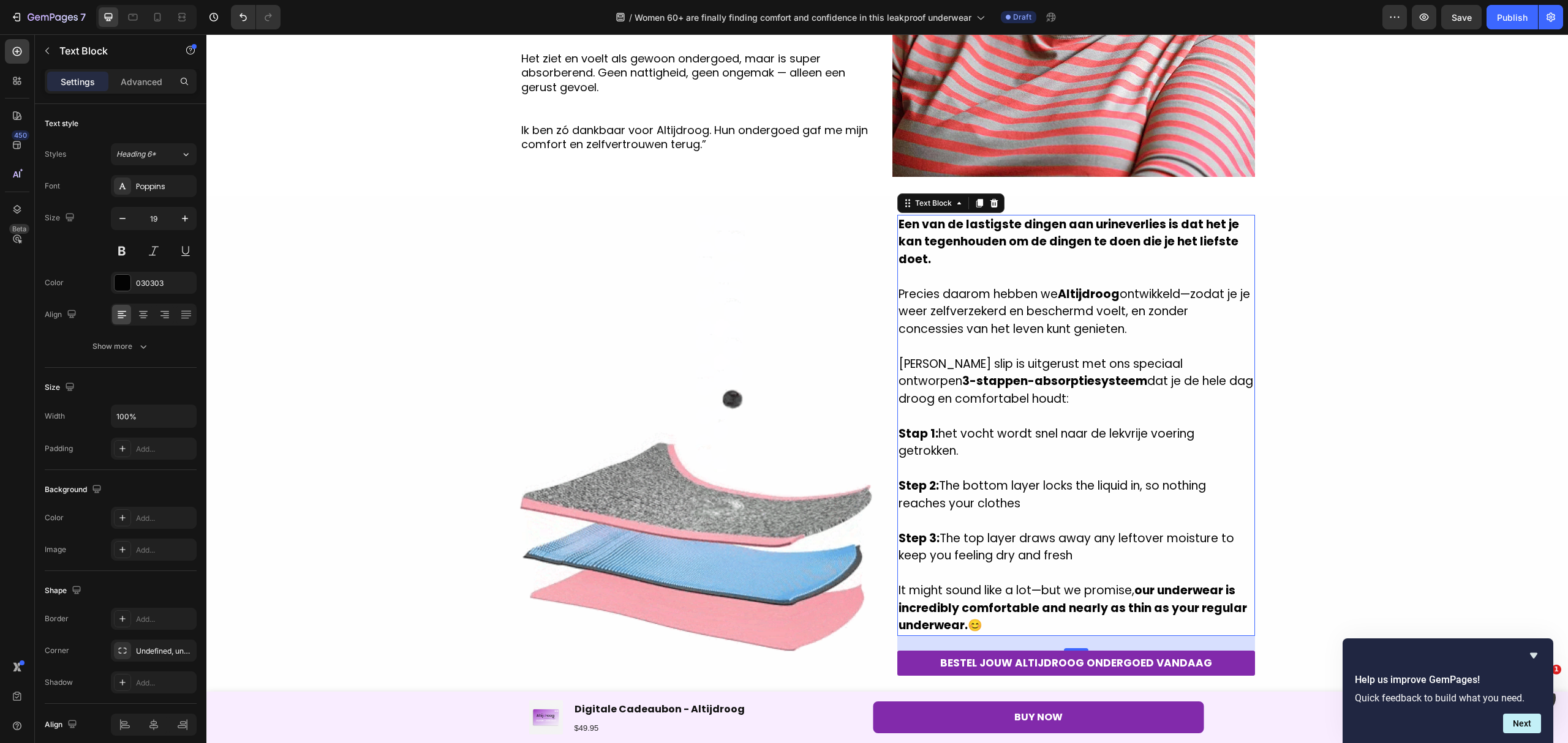
click at [1026, 505] on p "Step 2: The bottom layer locks the liquid in, so nothing reaches your clothes" at bounding box center [1076, 494] width 355 height 35
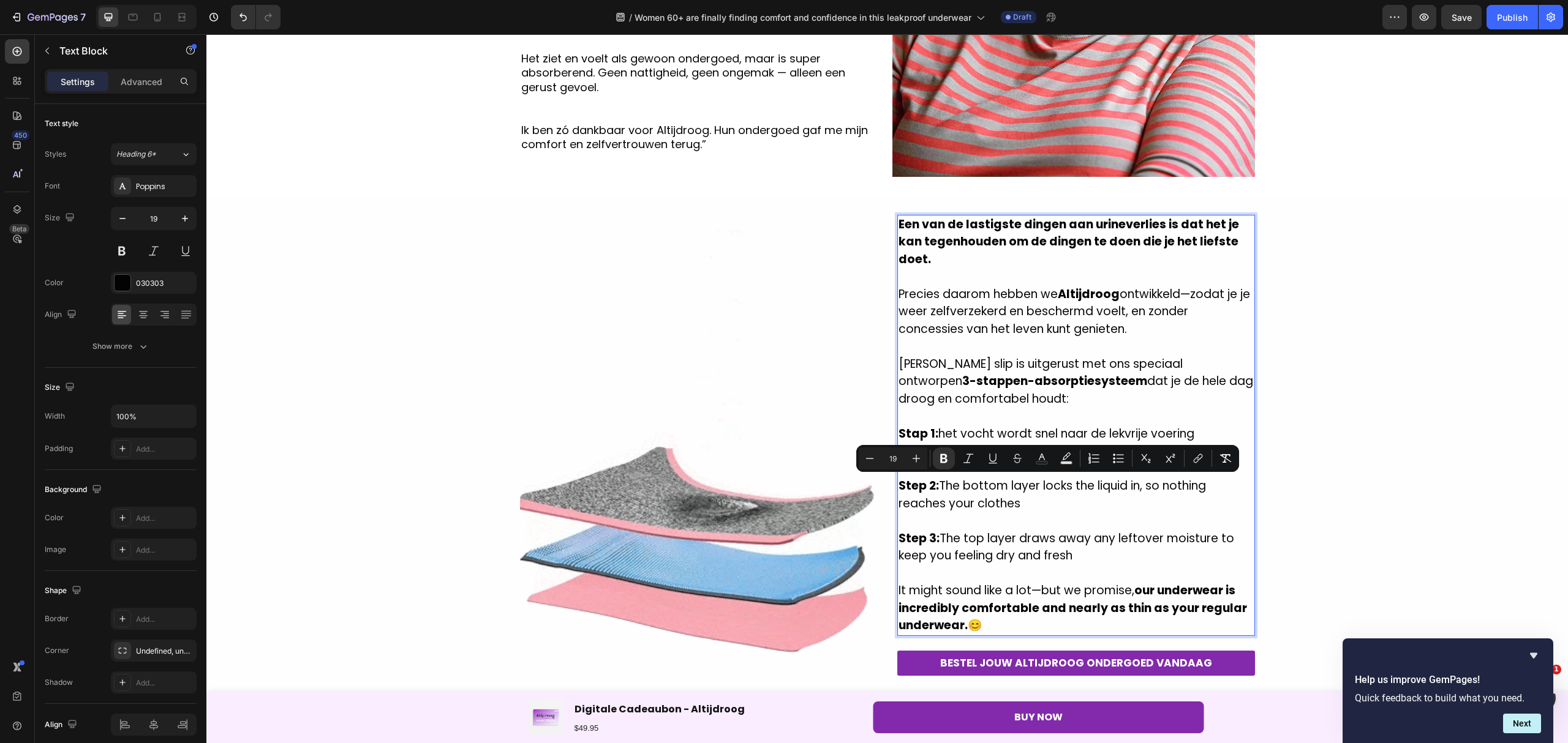
drag, startPoint x: 1016, startPoint y: 502, endPoint x: 893, endPoint y: 480, distance: 125.0
click at [898, 480] on p "Step 2: The bottom layer locks the liquid in, so nothing reaches your clothes" at bounding box center [1076, 494] width 355 height 35
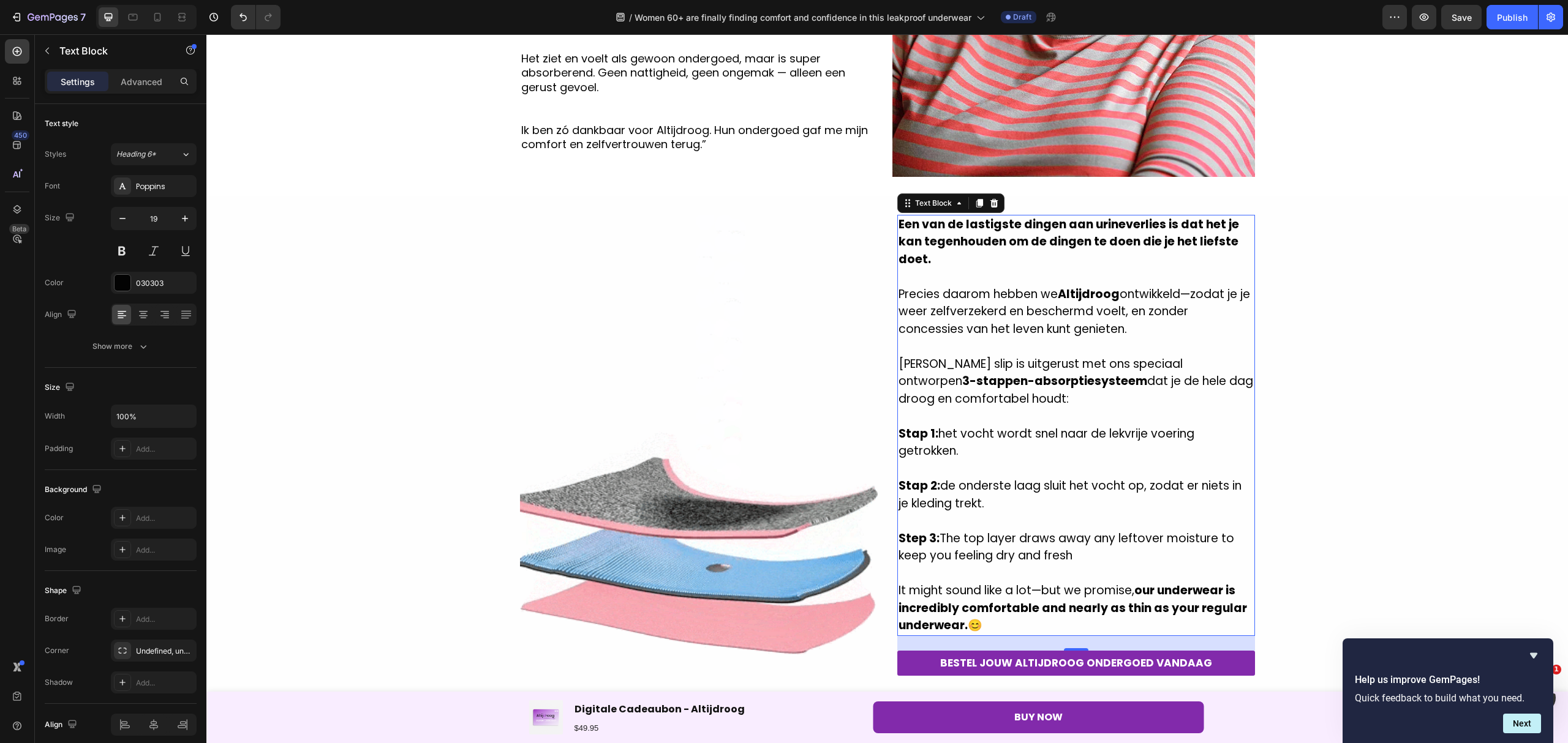
click at [1086, 551] on p "Step 3: The top layer draws away any leftover moisture to keep you feeling dry …" at bounding box center [1076, 547] width 355 height 35
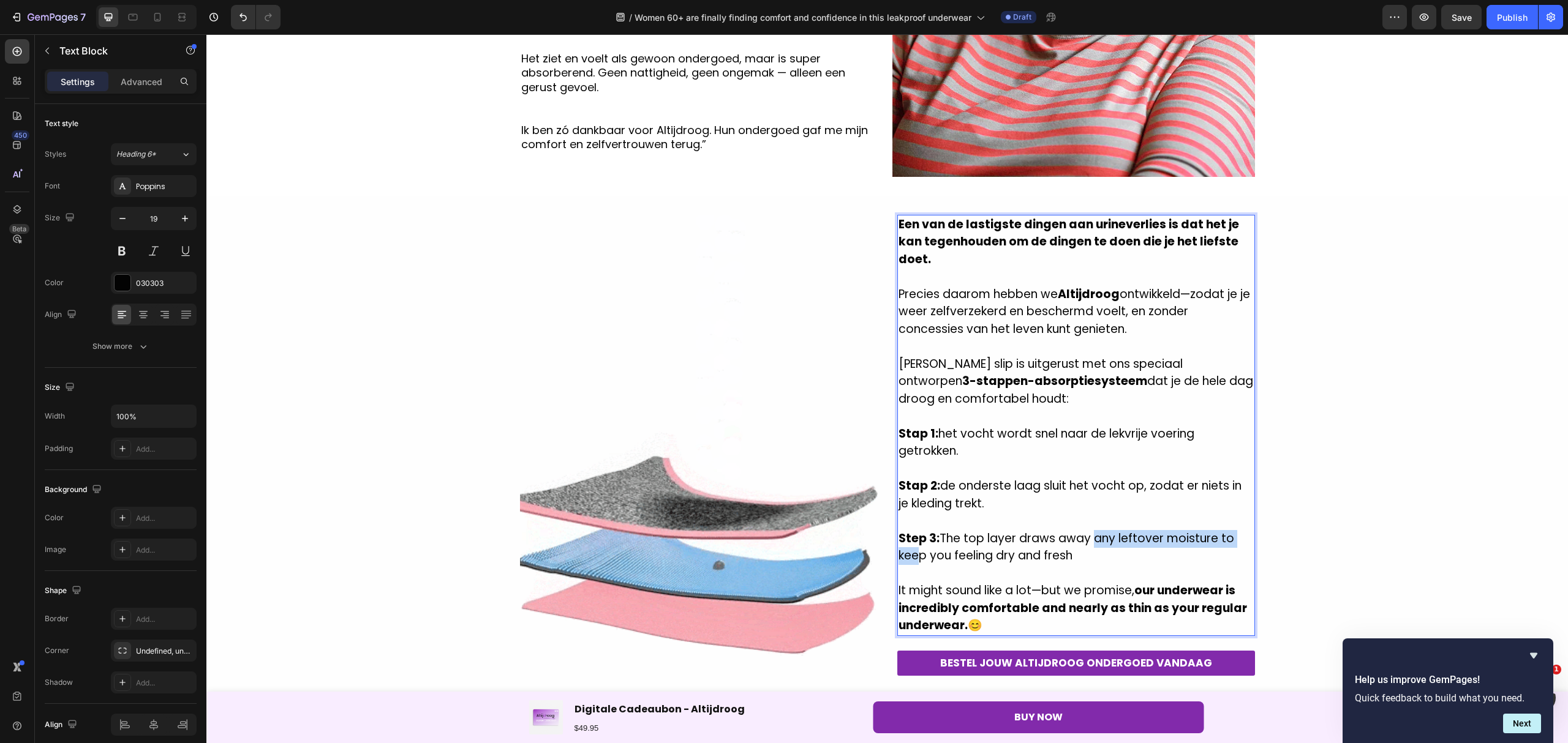
click at [909, 557] on p "Step 3: The top layer draws away any leftover moisture to keep you feeling dry …" at bounding box center [1076, 547] width 355 height 35
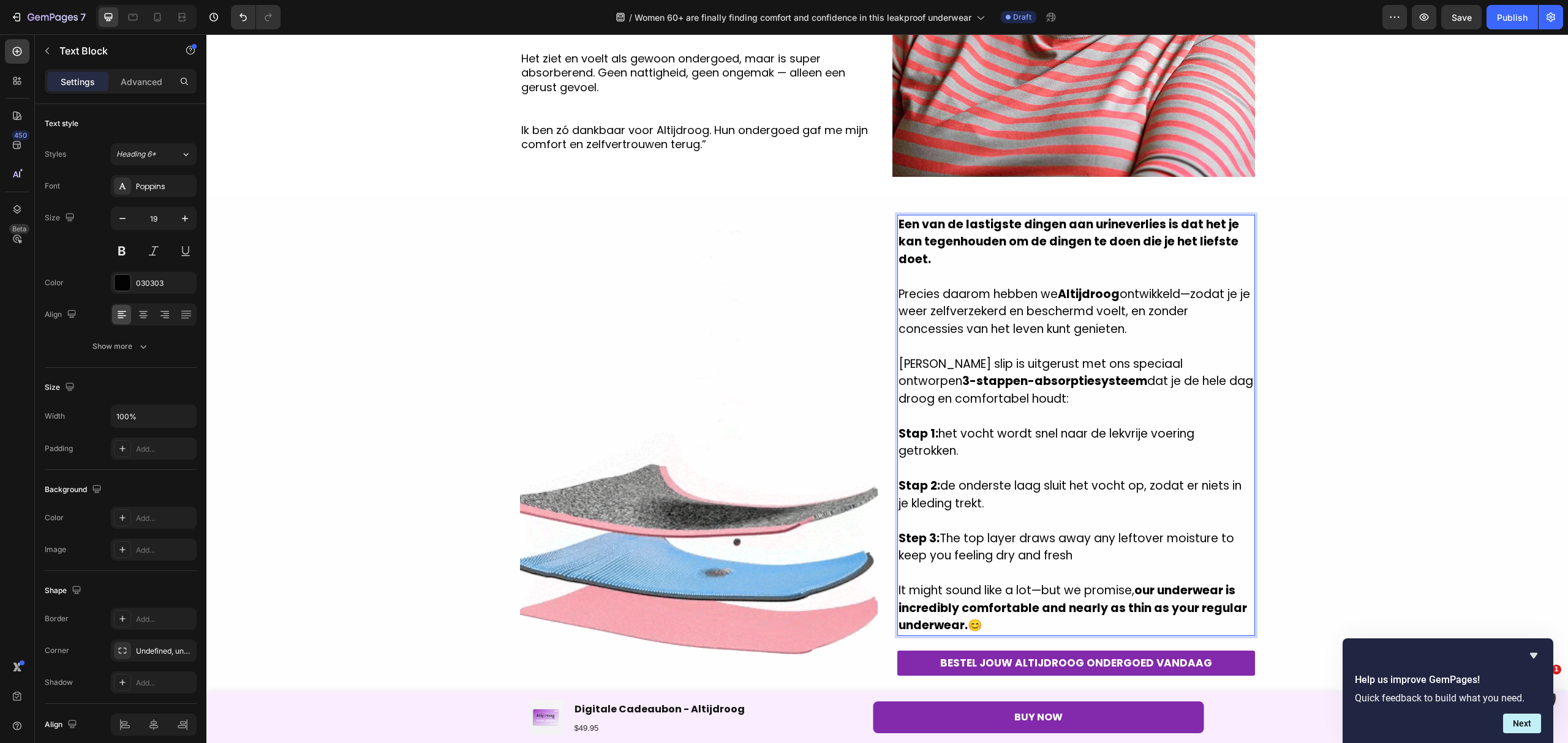
click at [1083, 554] on p "Step 3: The top layer draws away any leftover moisture to keep you feeling dry …" at bounding box center [1076, 547] width 355 height 35
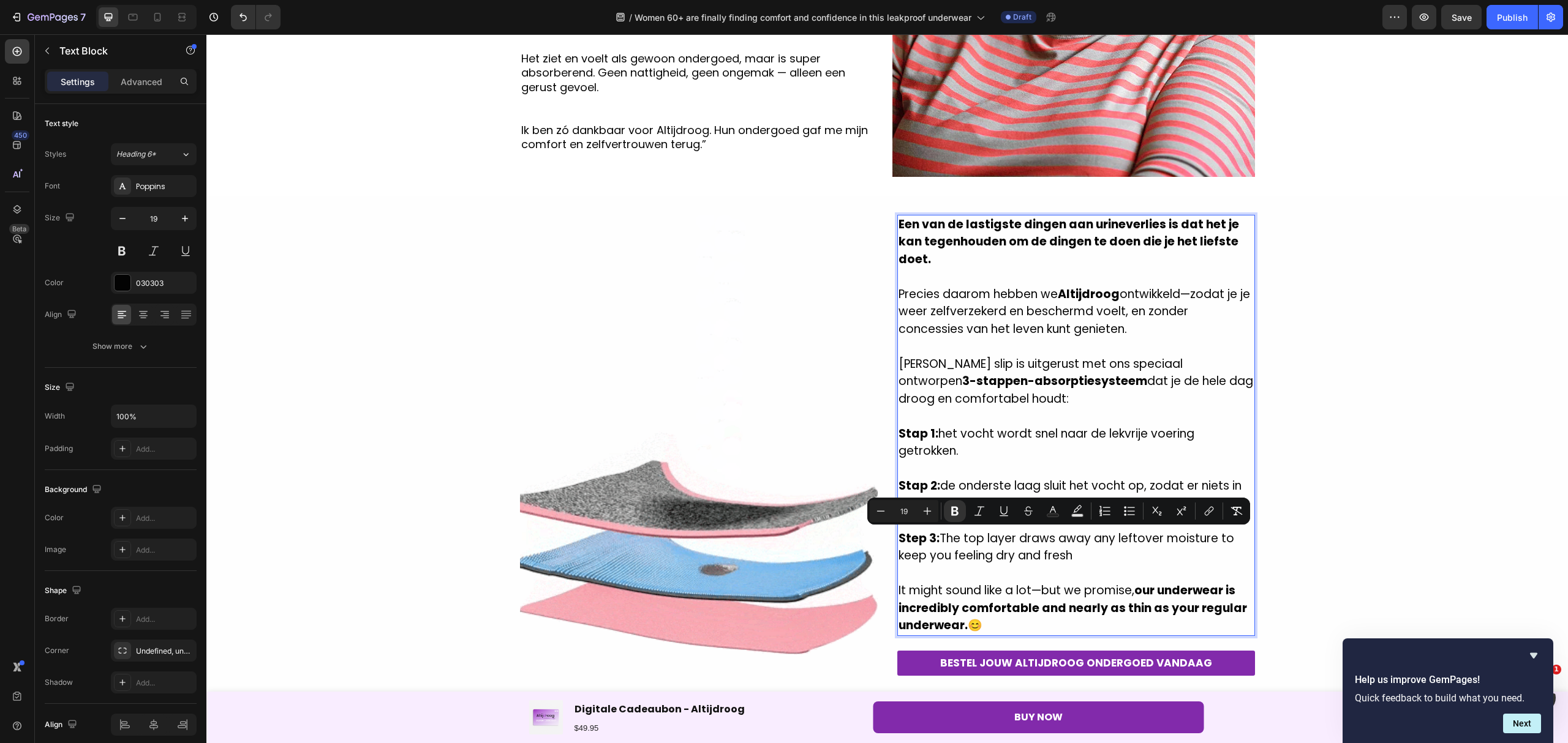
drag, startPoint x: 1017, startPoint y: 562, endPoint x: 892, endPoint y: 542, distance: 126.6
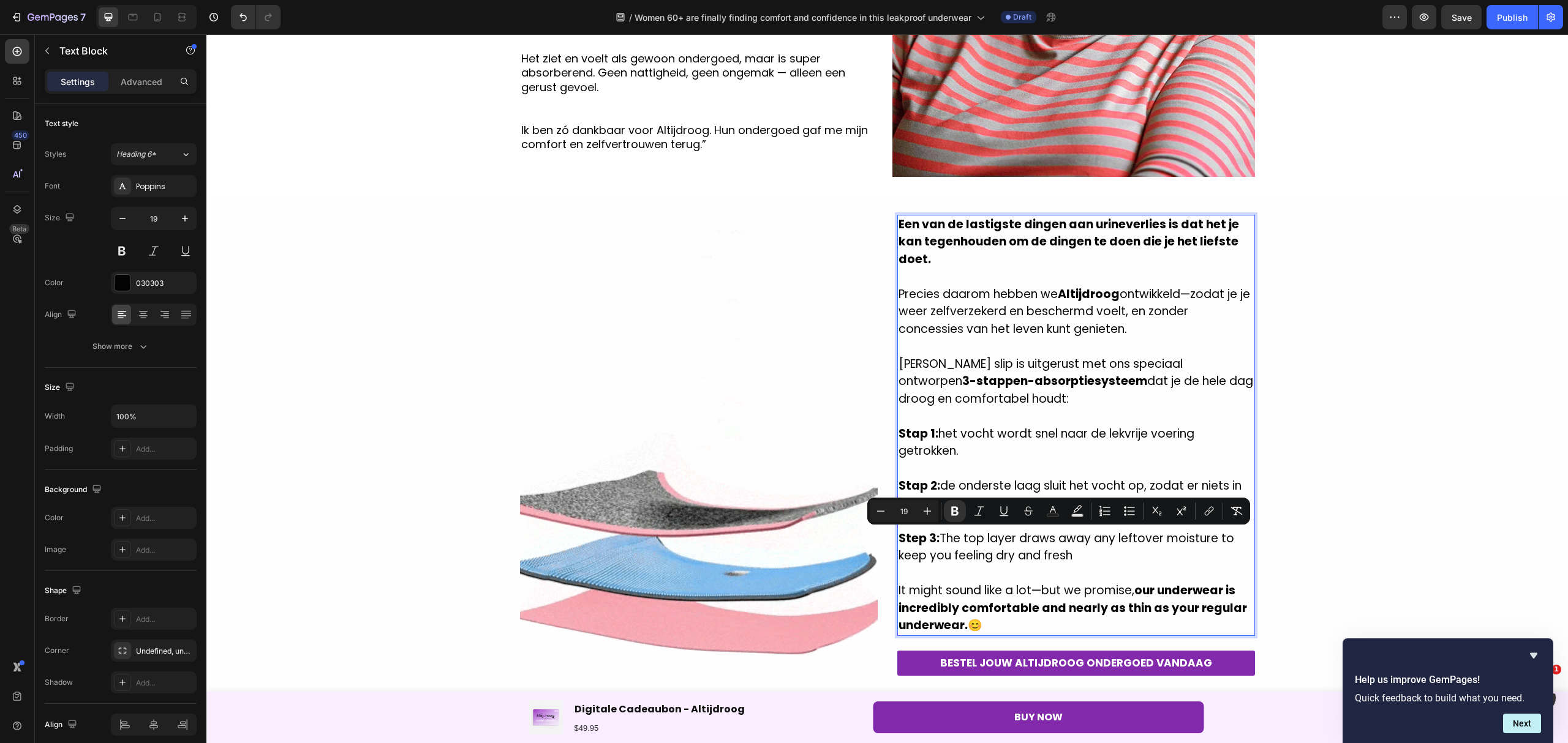
click at [898, 542] on p "Step 3: The top layer draws away any leftover moisture to keep you feeling dry …" at bounding box center [1076, 547] width 355 height 35
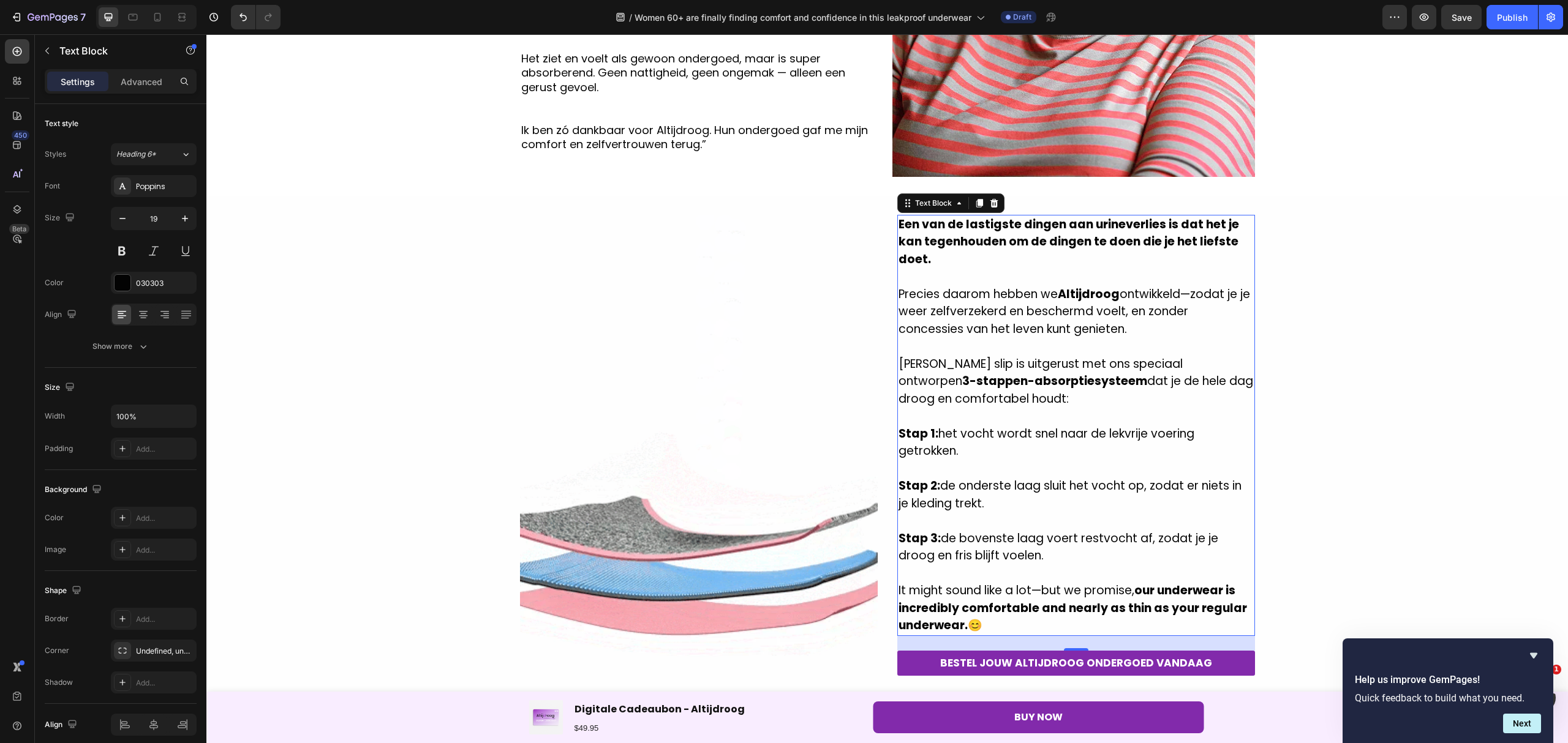
click at [982, 615] on strong "our underwear is incredibly comfortable and nearly as thin as your regular unde…" at bounding box center [1072, 608] width 349 height 51
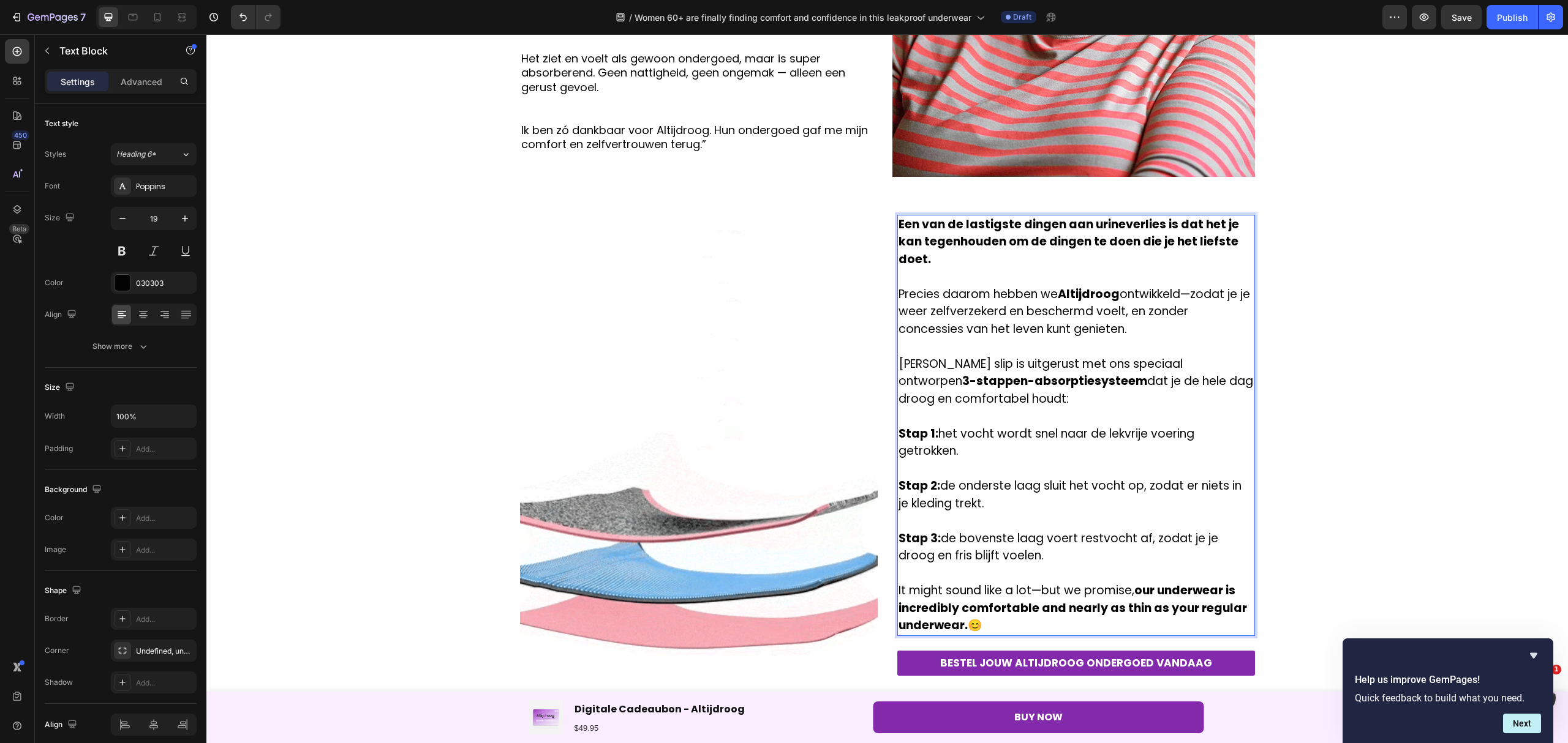
click at [985, 622] on p "It might sound like a lot—but we promise, our underwear is incredibly comfortab…" at bounding box center [1076, 608] width 355 height 53
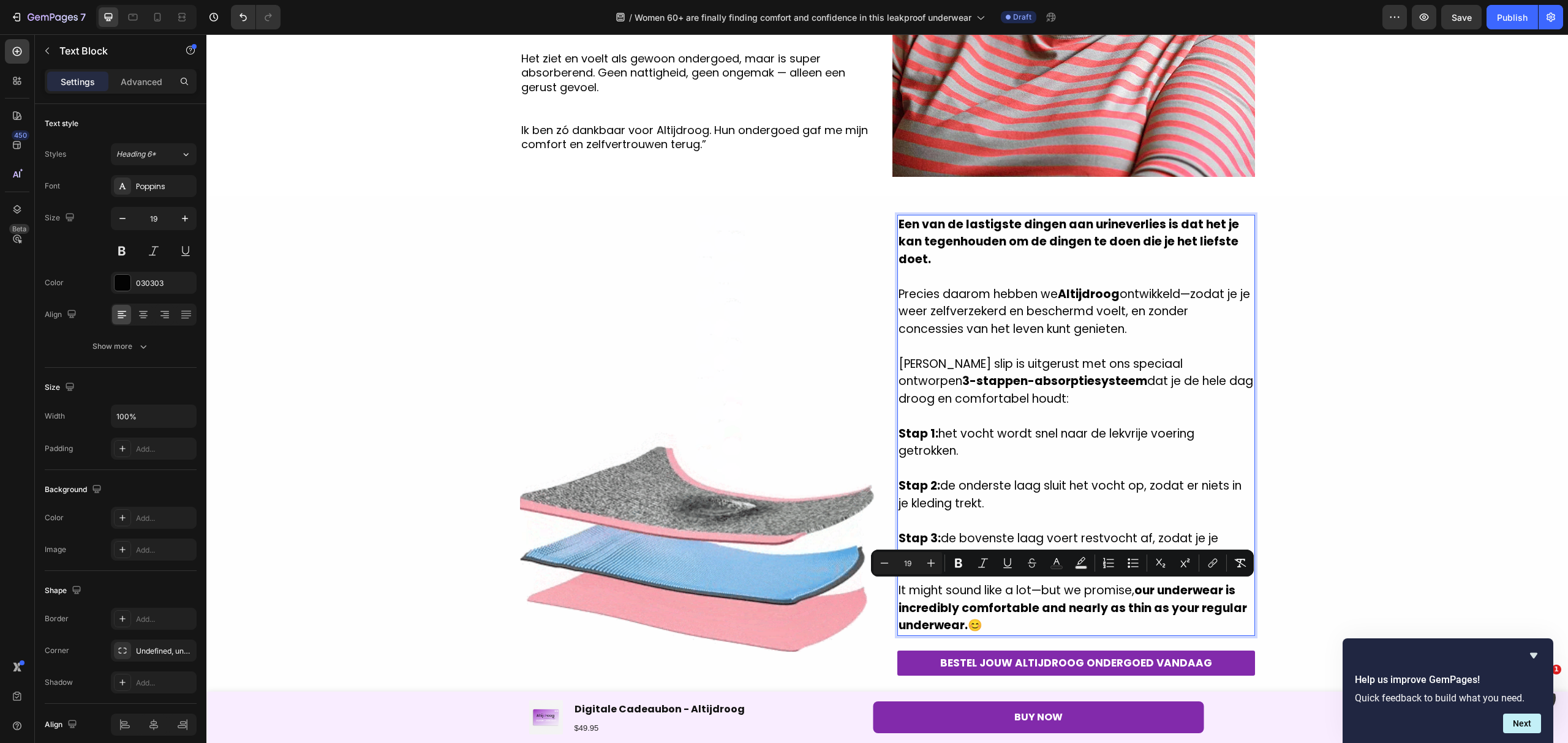
drag, startPoint x: 985, startPoint y: 623, endPoint x: 890, endPoint y: 588, distance: 101.2
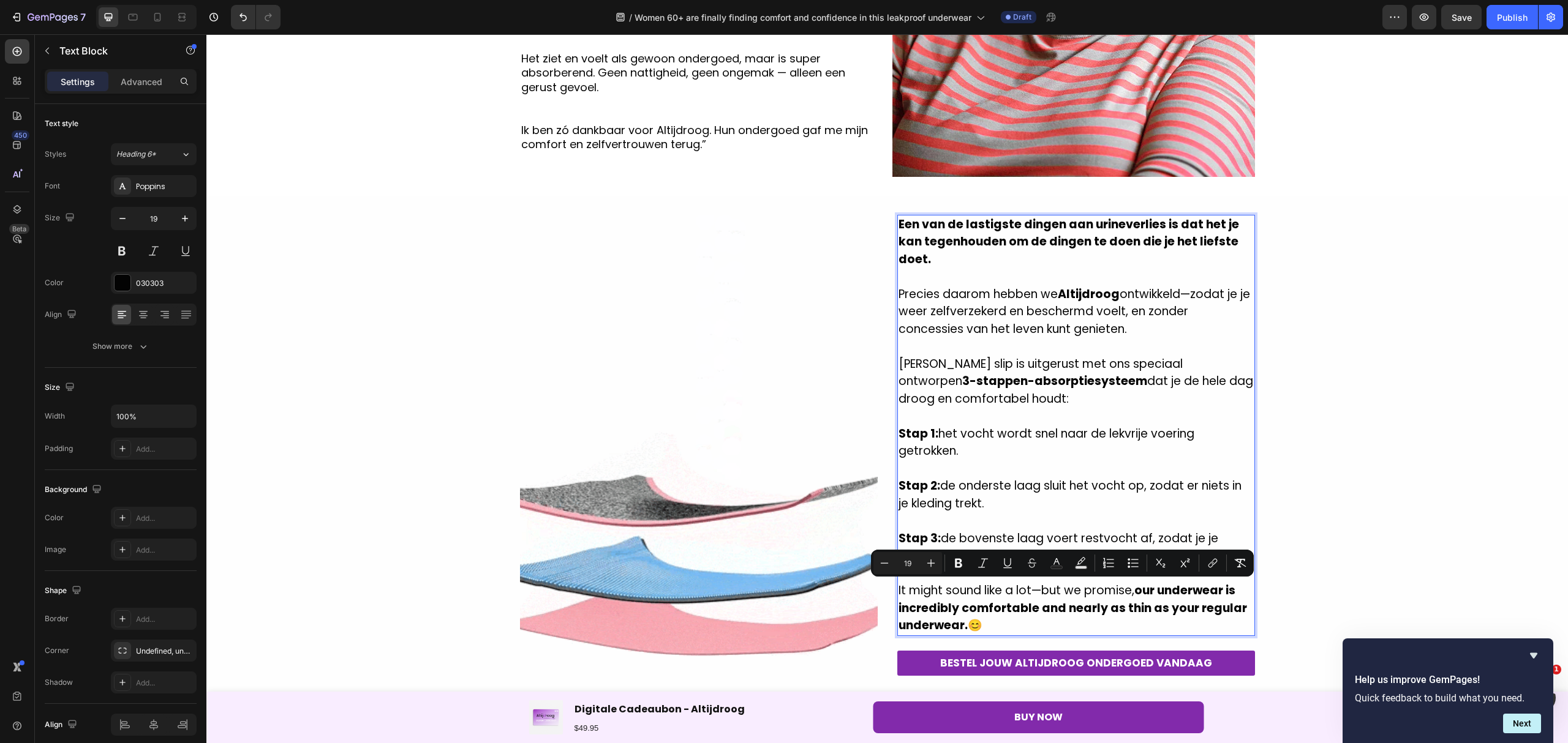
click at [897, 588] on div "Een van de lastigste dingen aan urineverlies is dat het je kan tegenhouden om d…" at bounding box center [1076, 425] width 358 height 421
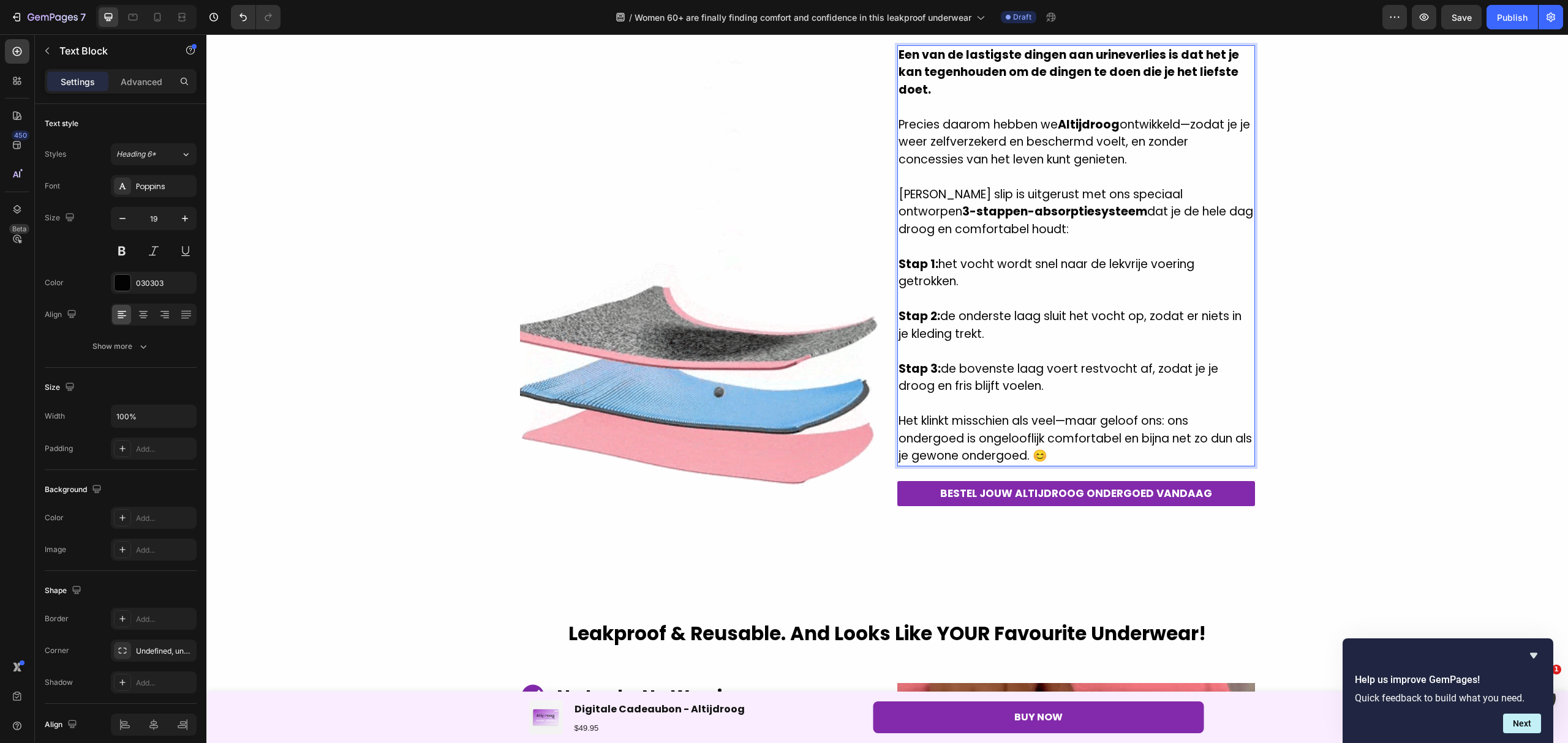
scroll to position [1305, 0]
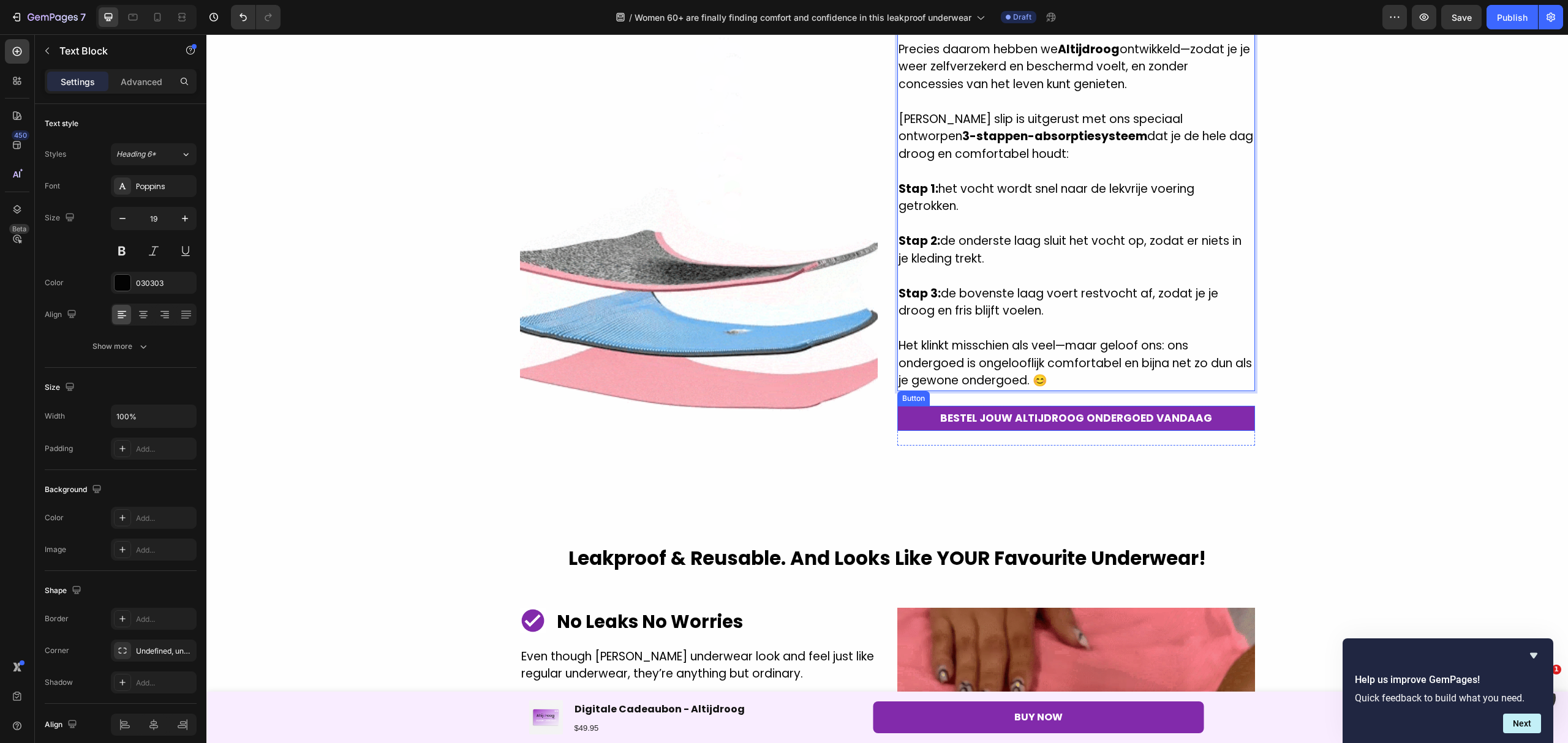
drag, startPoint x: 1225, startPoint y: 410, endPoint x: 1194, endPoint y: 437, distance: 41.1
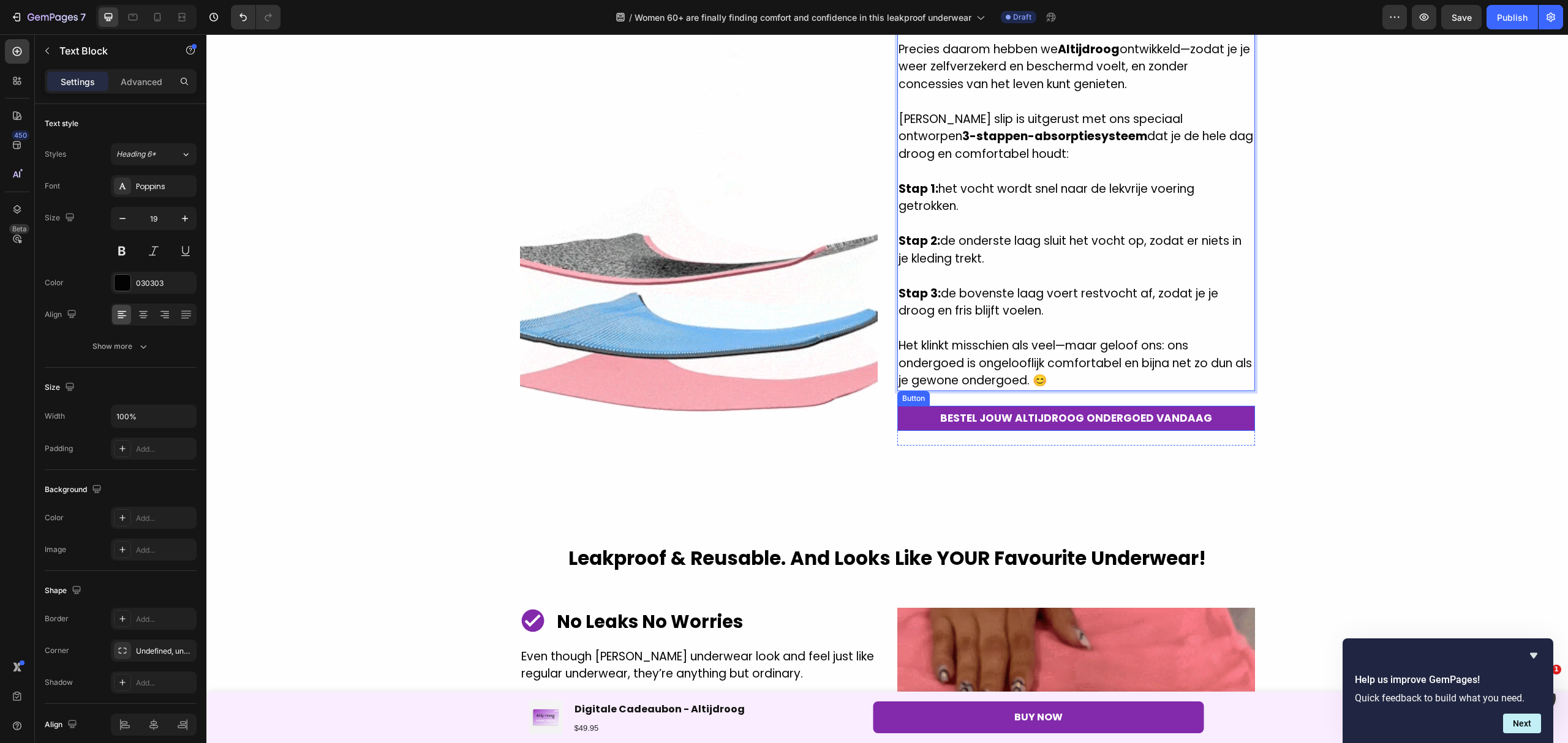
click at [1225, 410] on link "BESTEL JOUW ALTIJDROOG ONDERGOED VANDAAG" at bounding box center [1076, 418] width 358 height 26
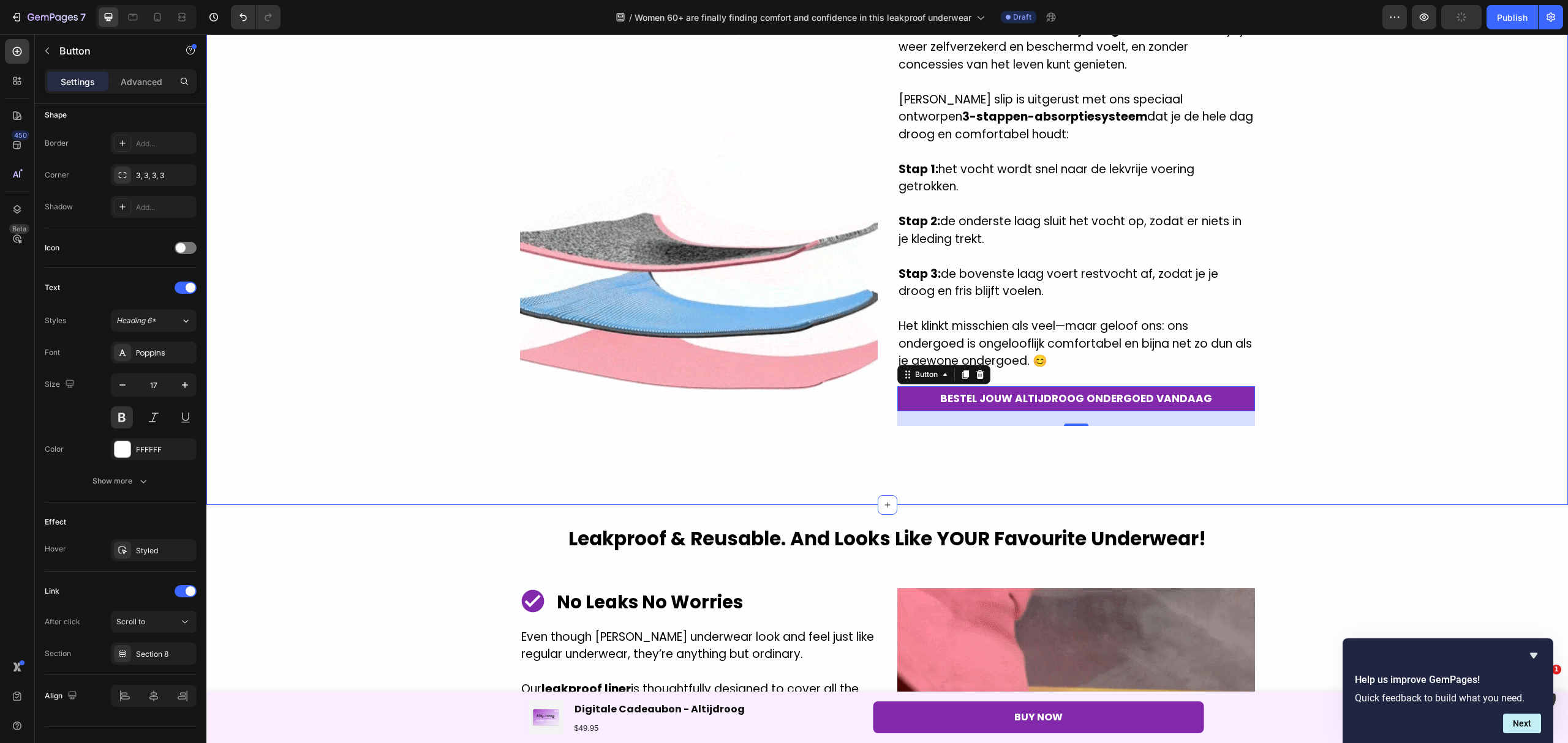
scroll to position [1387, 0]
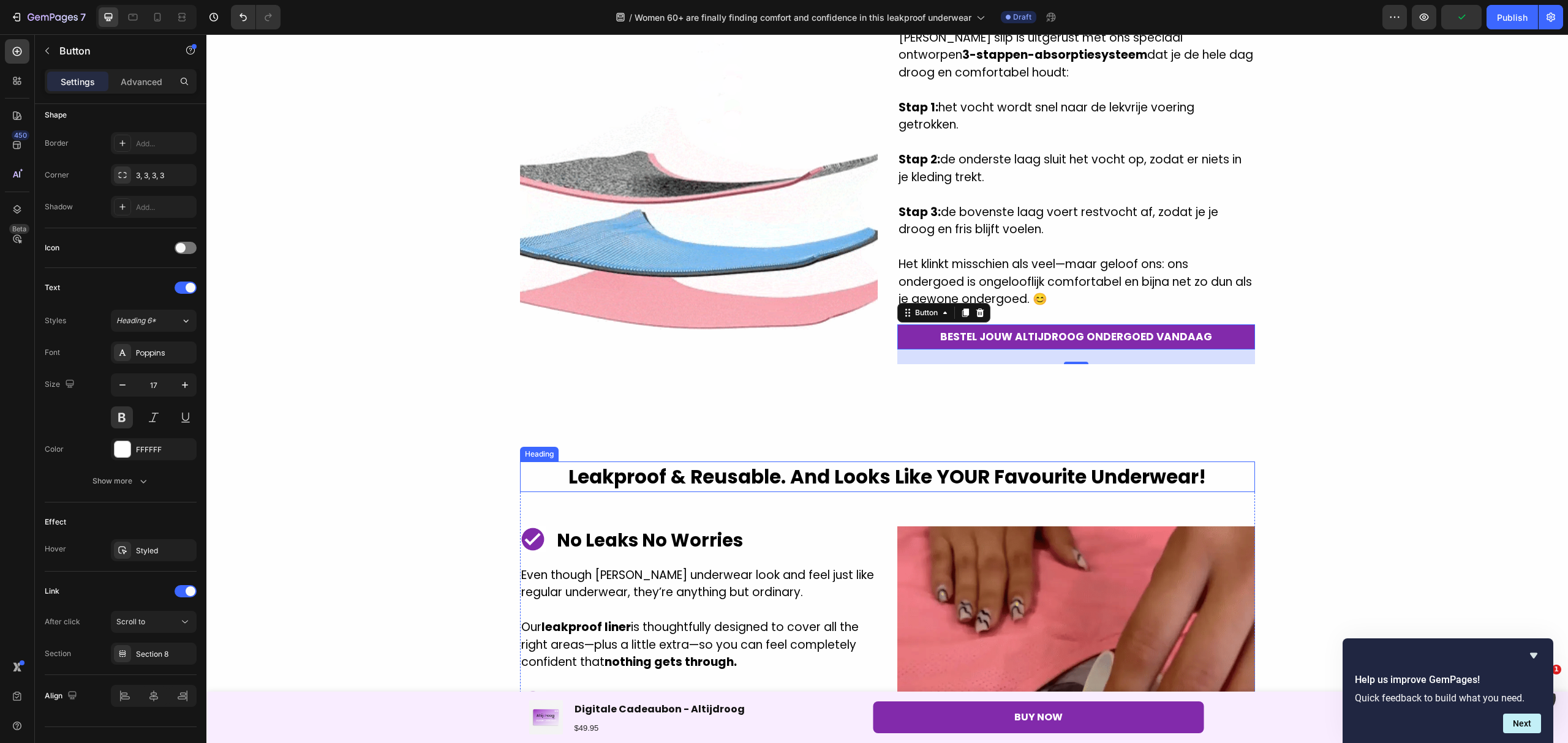
click at [755, 469] on h2 "Leakproof & Reusable. And Looks Like YOUR Favourite Underwear!" at bounding box center [887, 477] width 735 height 31
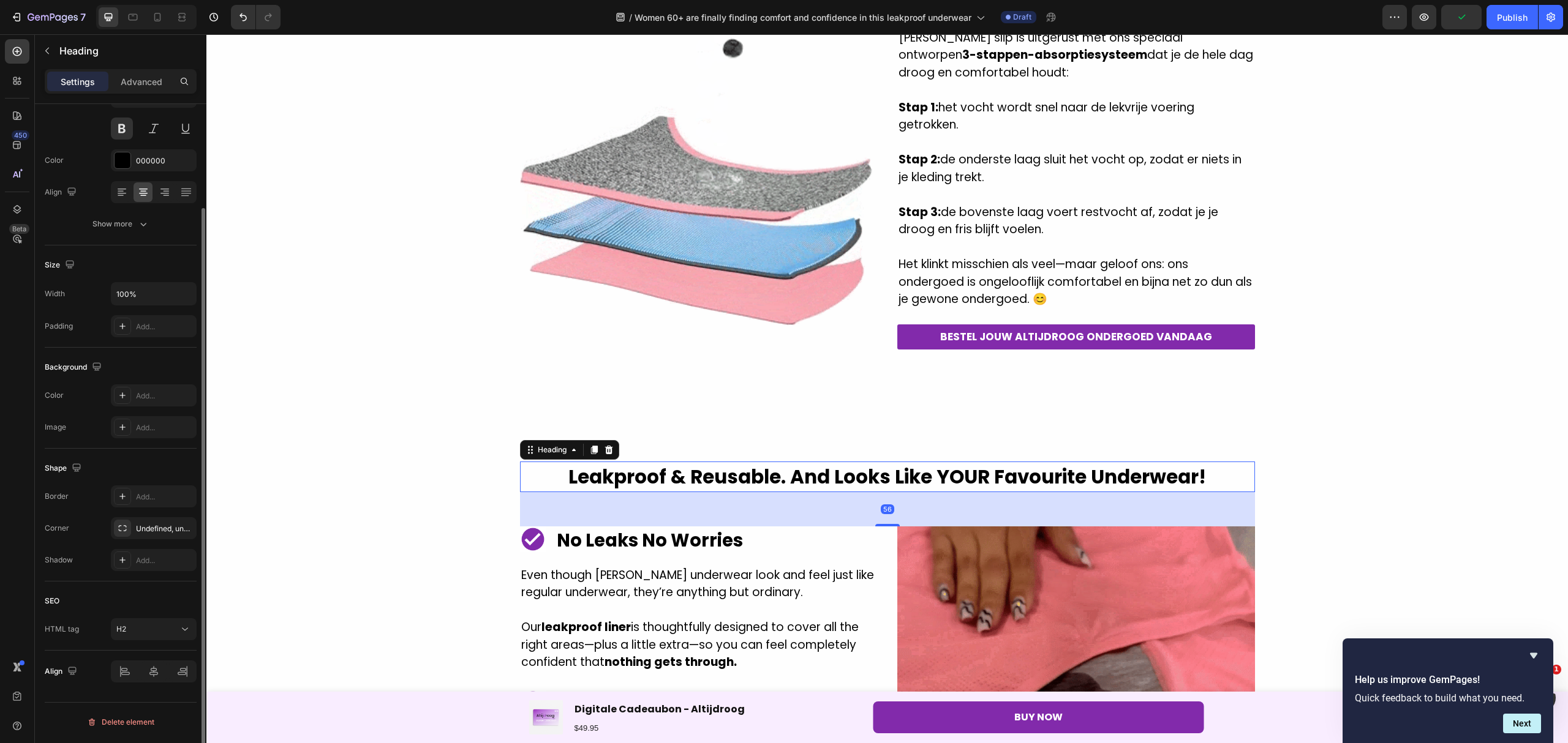
scroll to position [0, 0]
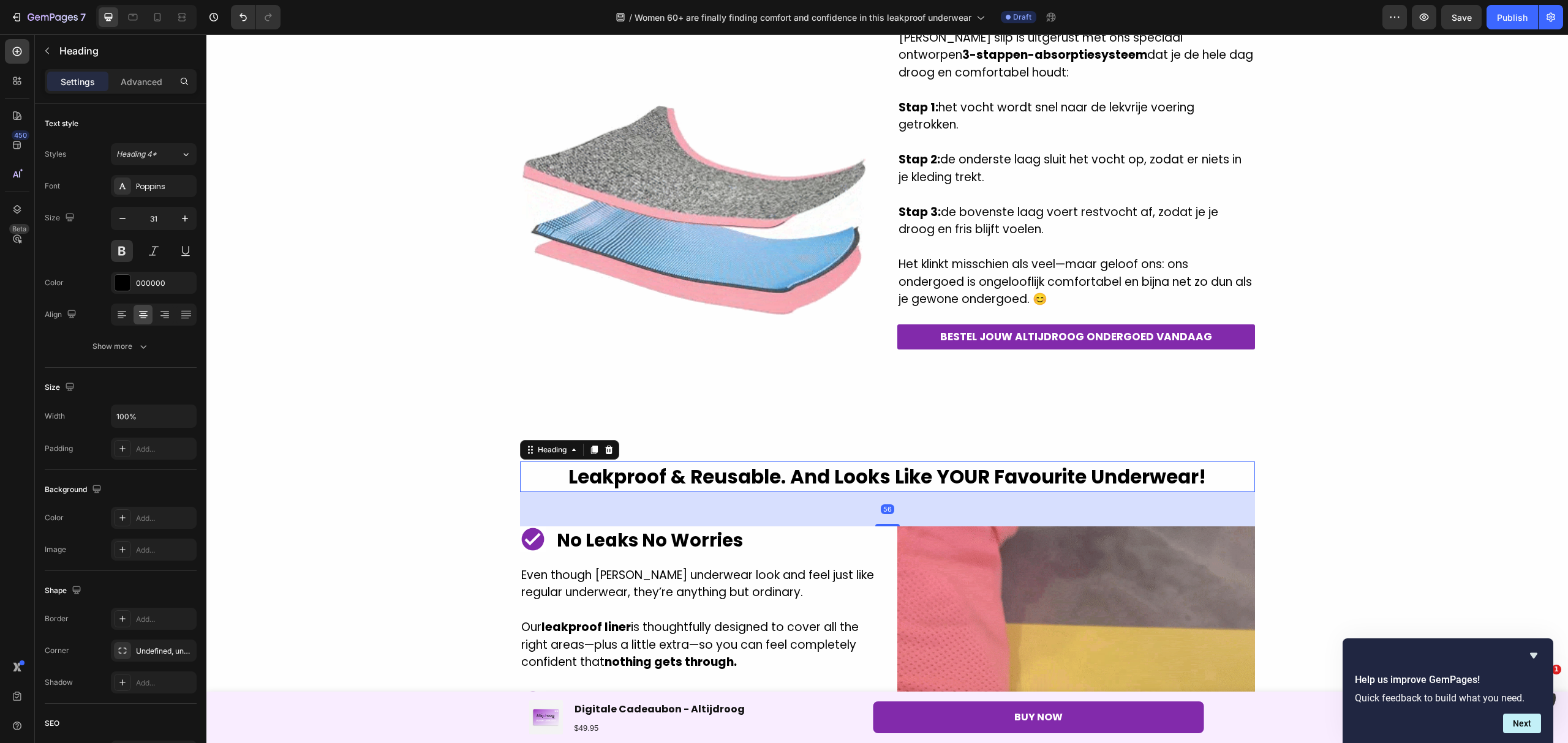
click at [1211, 469] on h2 "Leakproof & Reusable. And Looks Like YOUR Favourite Underwear!" at bounding box center [887, 477] width 735 height 31
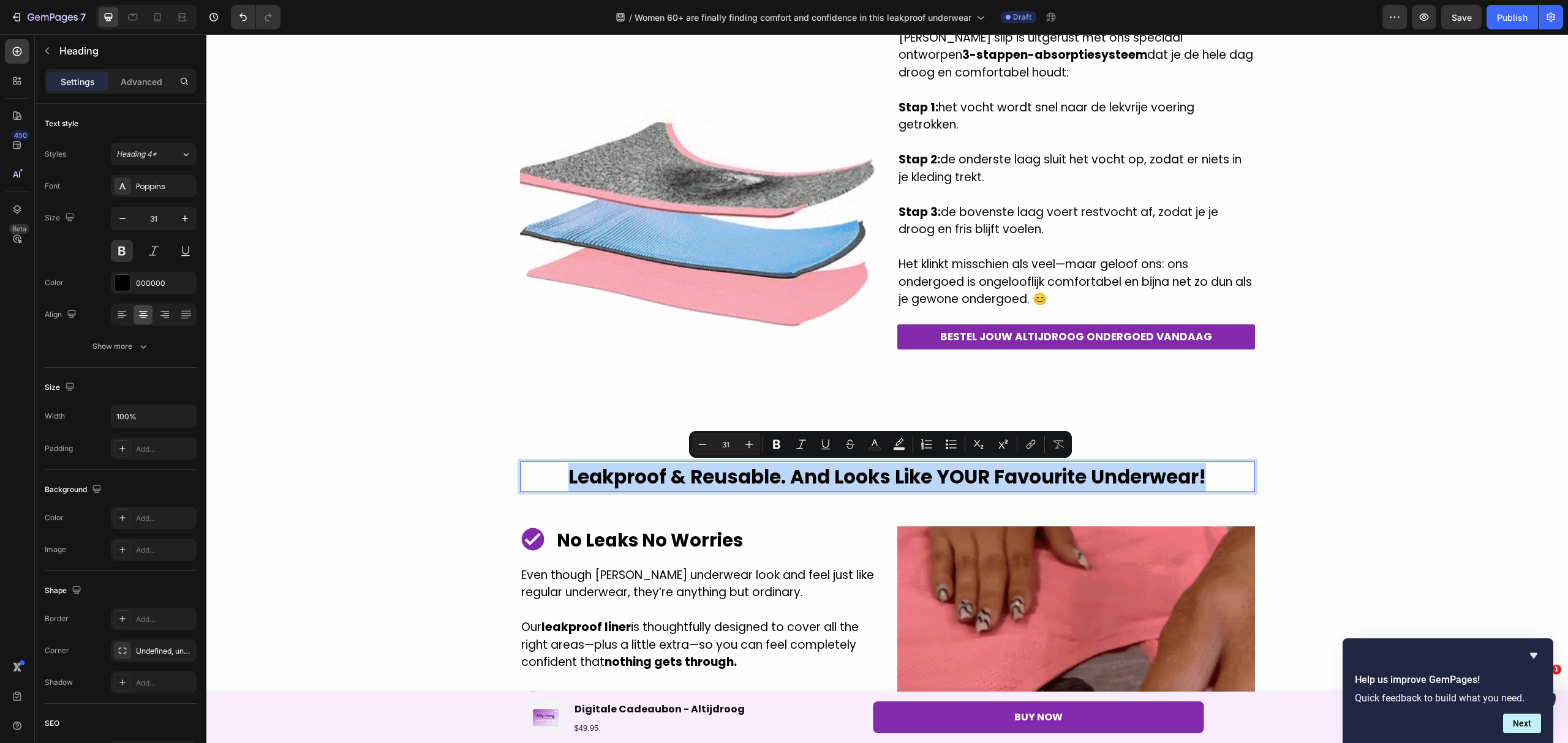
drag, startPoint x: 963, startPoint y: 470, endPoint x: 523, endPoint y: 480, distance: 440.1
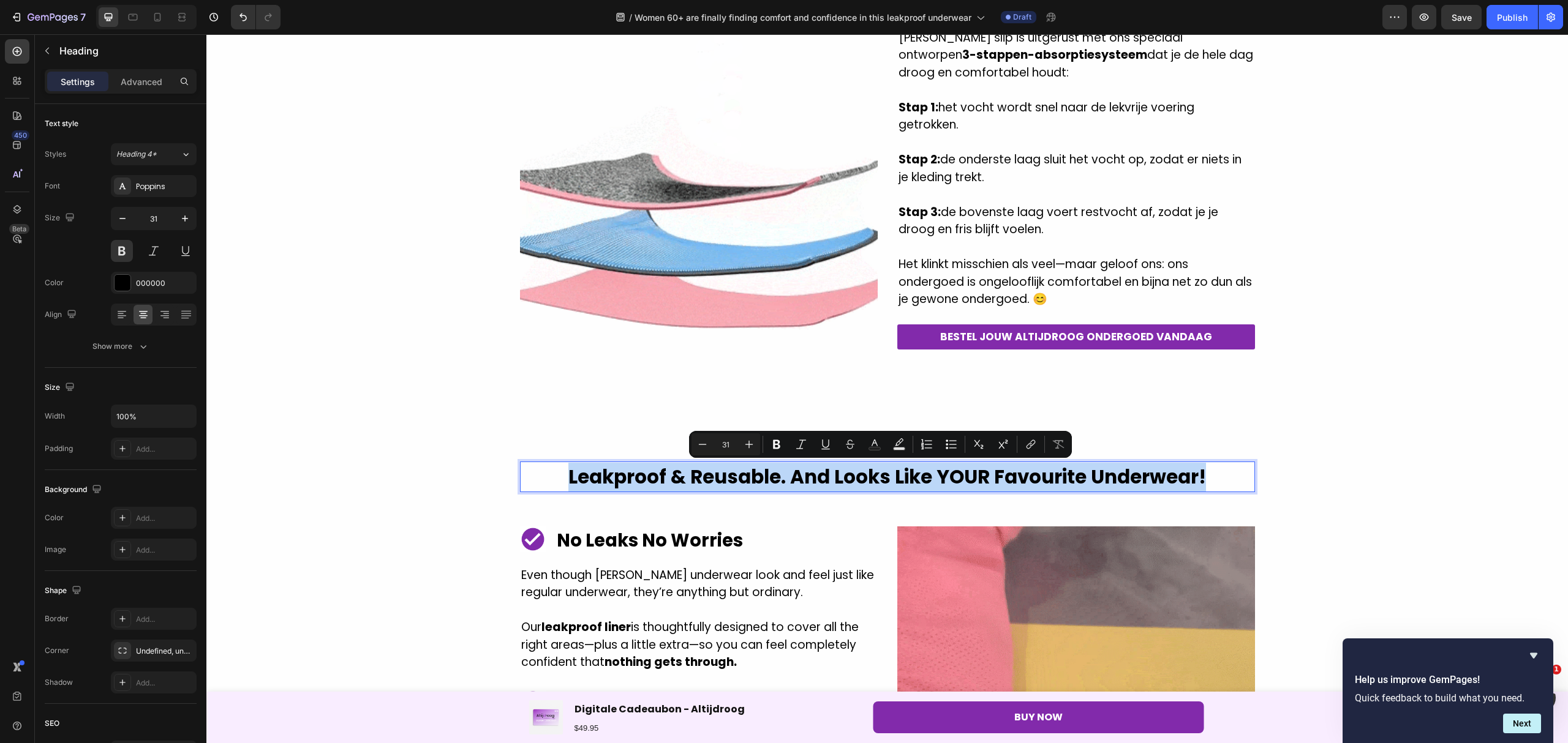
click at [523, 480] on p "Leakproof & Reusable. And Looks Like YOUR Favourite Underwear!" at bounding box center [887, 477] width 732 height 29
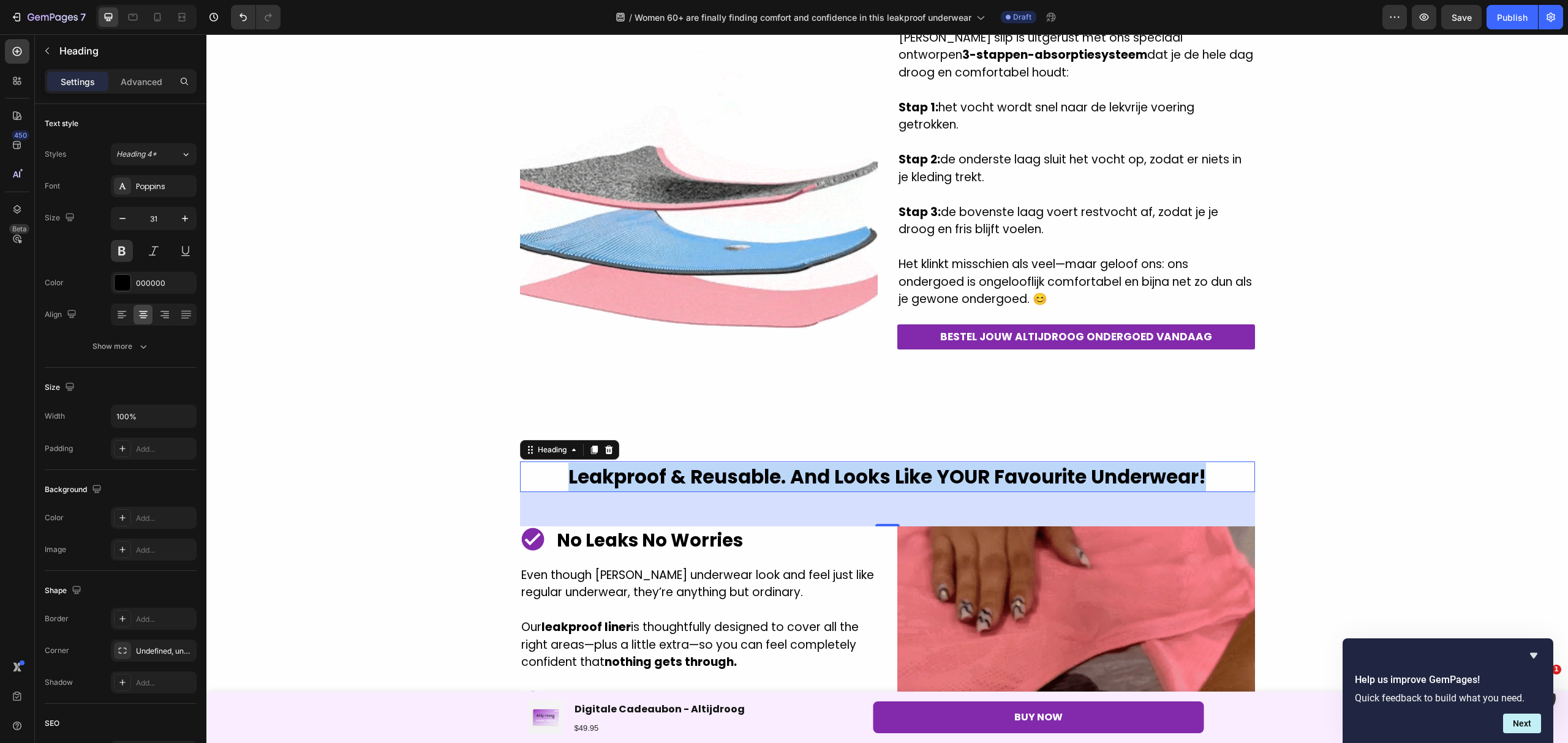
click at [1215, 471] on p "Leakproof & Reusable. And Looks Like YOUR Favourite Underwear!" at bounding box center [887, 477] width 732 height 29
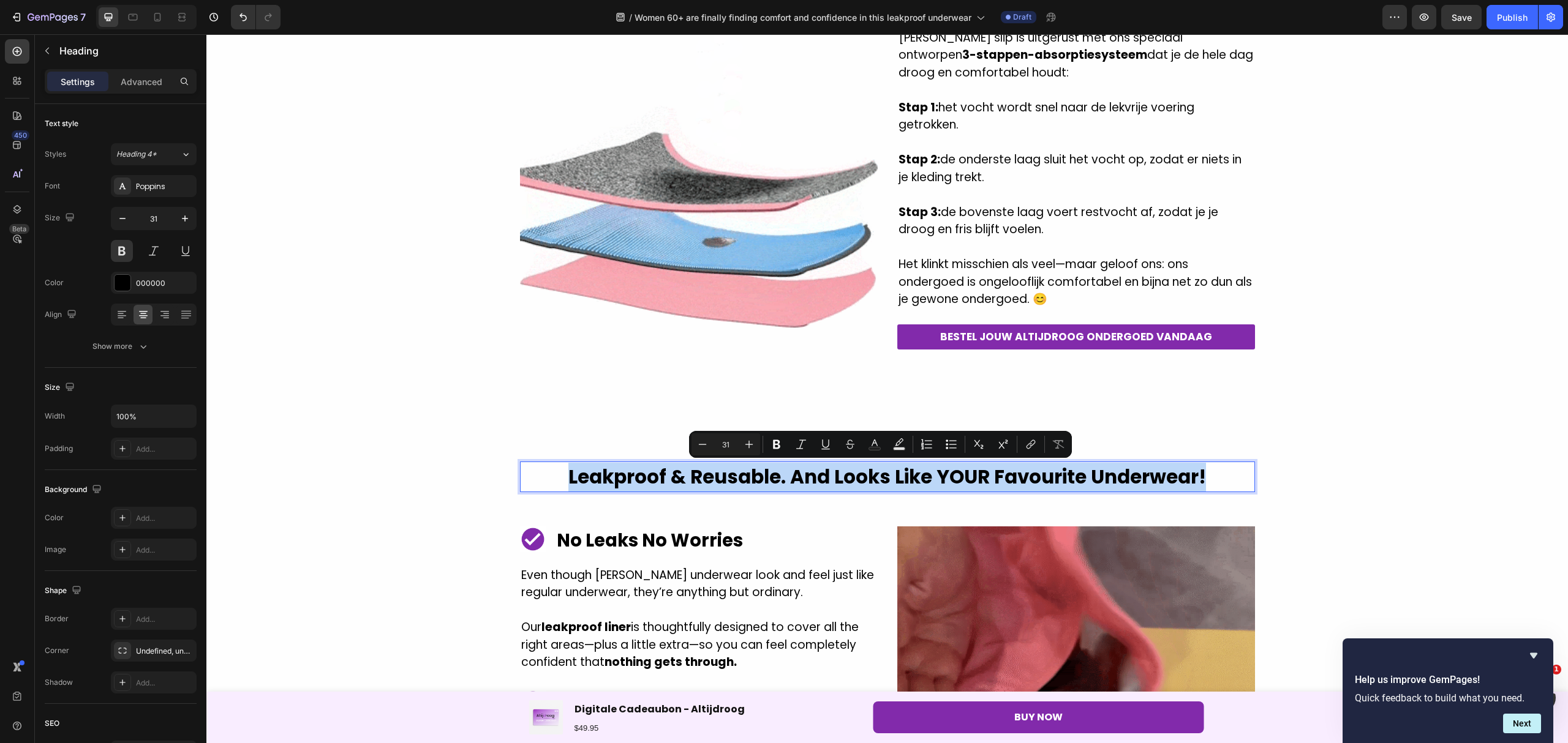
drag, startPoint x: 1207, startPoint y: 470, endPoint x: 559, endPoint y: 485, distance: 648.2
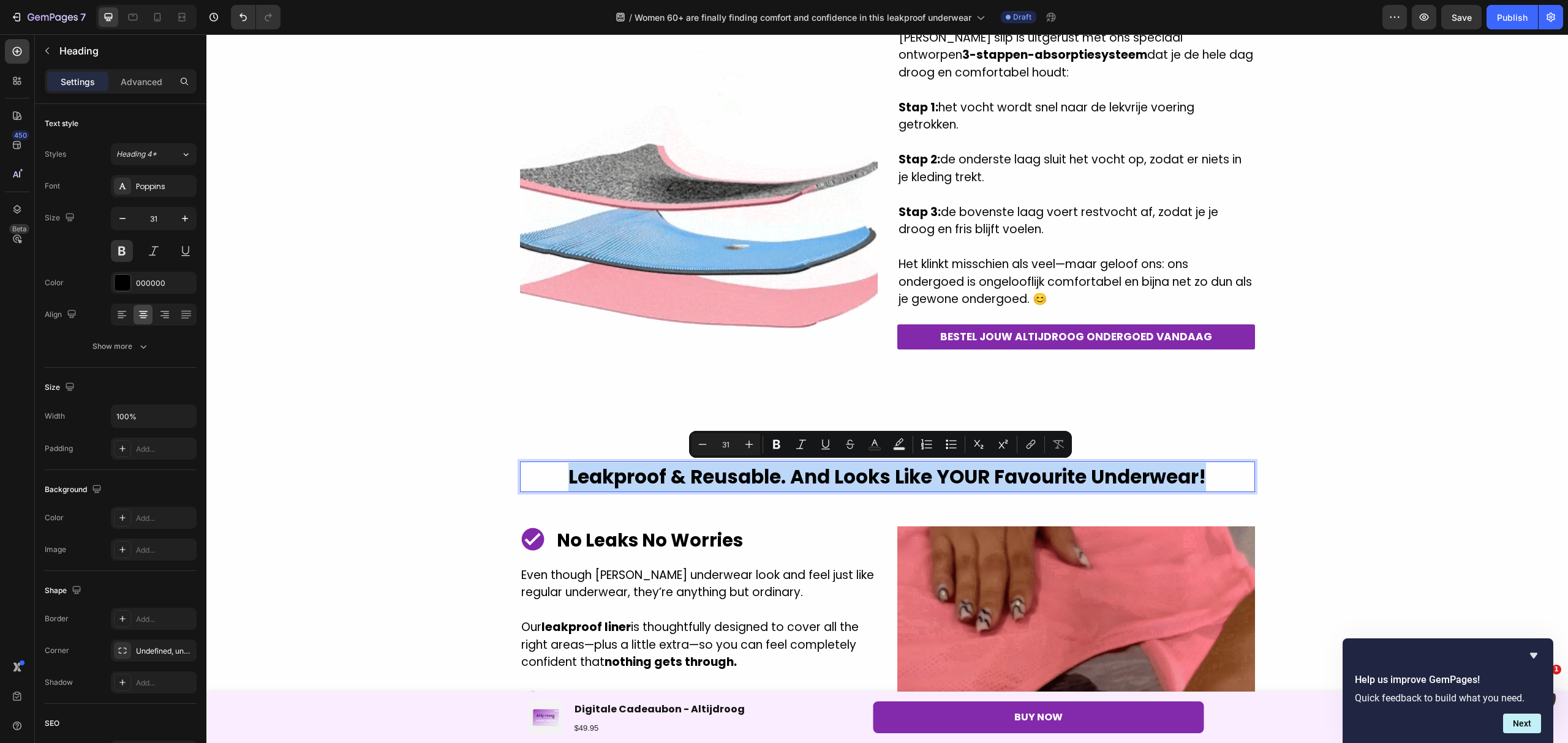
click at [559, 485] on p "Leakproof & Reusable. And Looks Like YOUR Favourite Underwear!" at bounding box center [887, 477] width 732 height 29
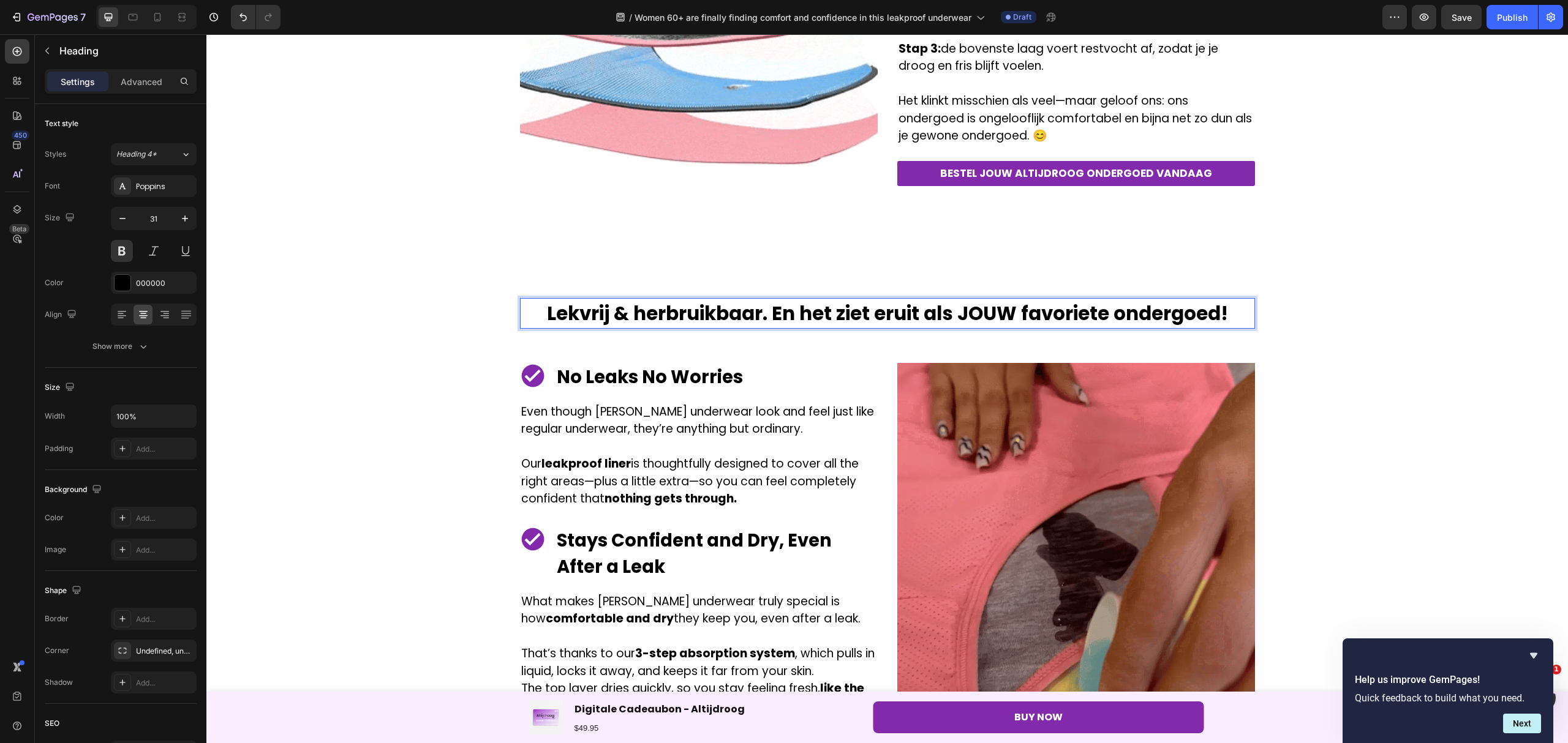
scroll to position [1632, 0]
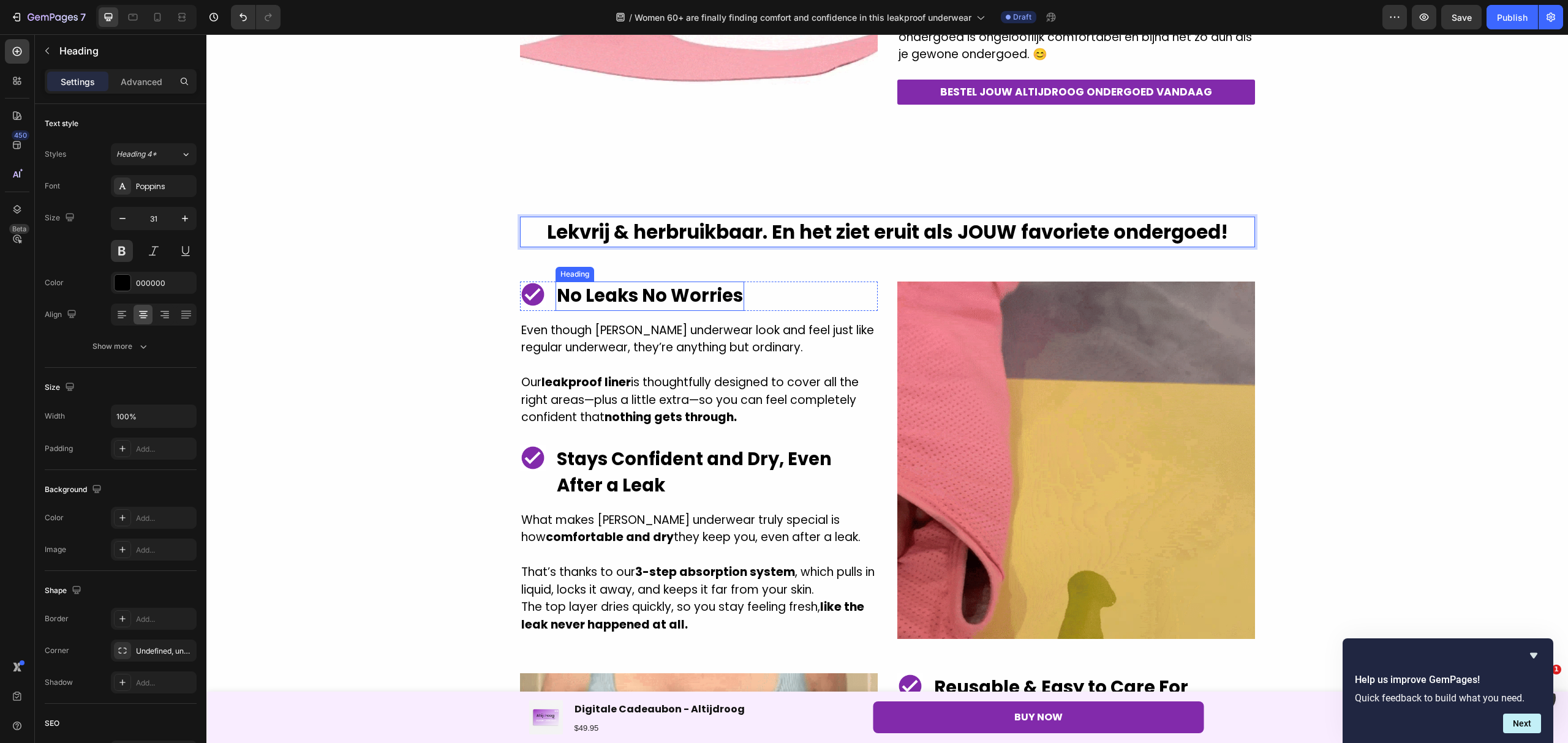
click at [732, 302] on h2 "No Leaks No Worries" at bounding box center [649, 296] width 189 height 30
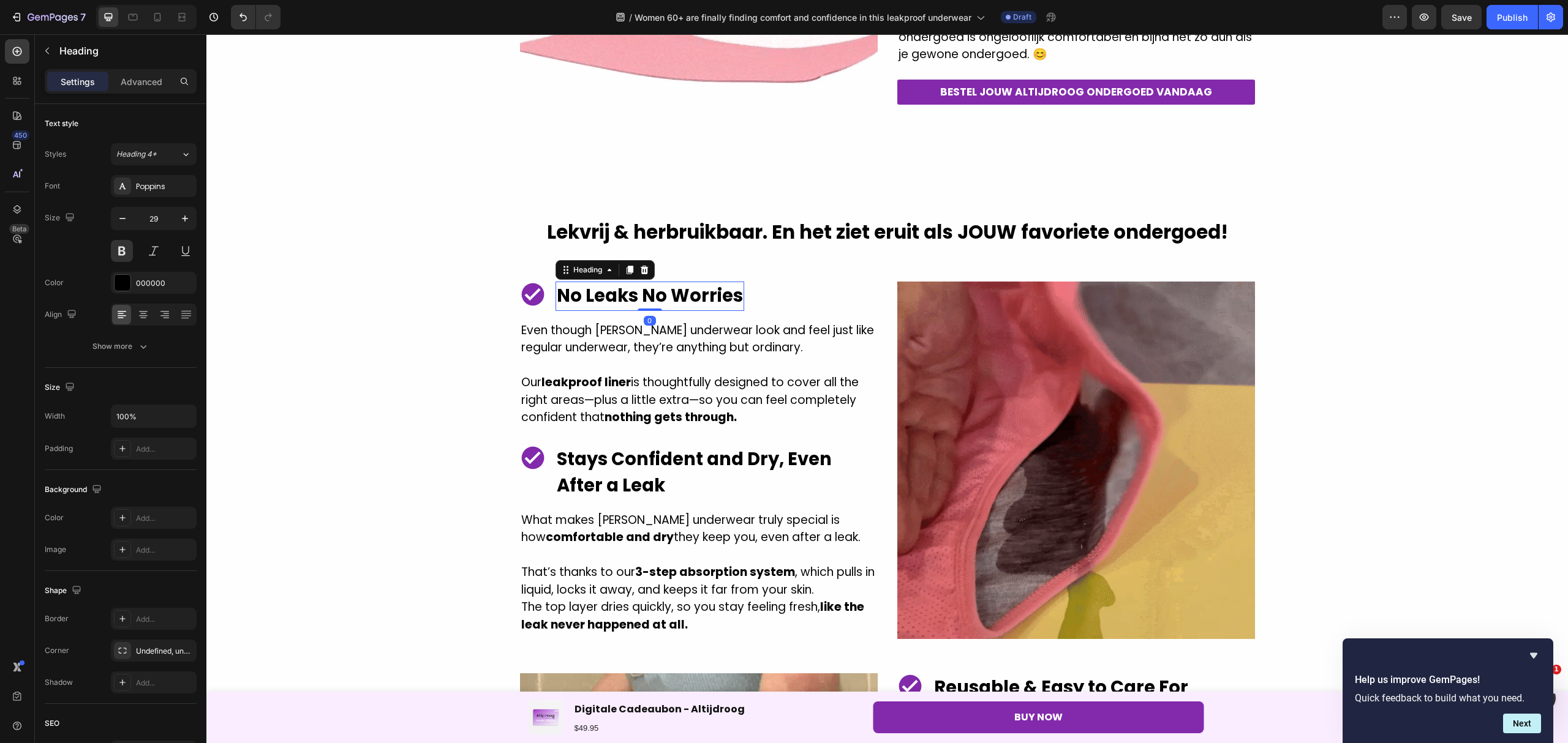
click at [733, 301] on h2 "No Leaks No Worries" at bounding box center [649, 296] width 189 height 30
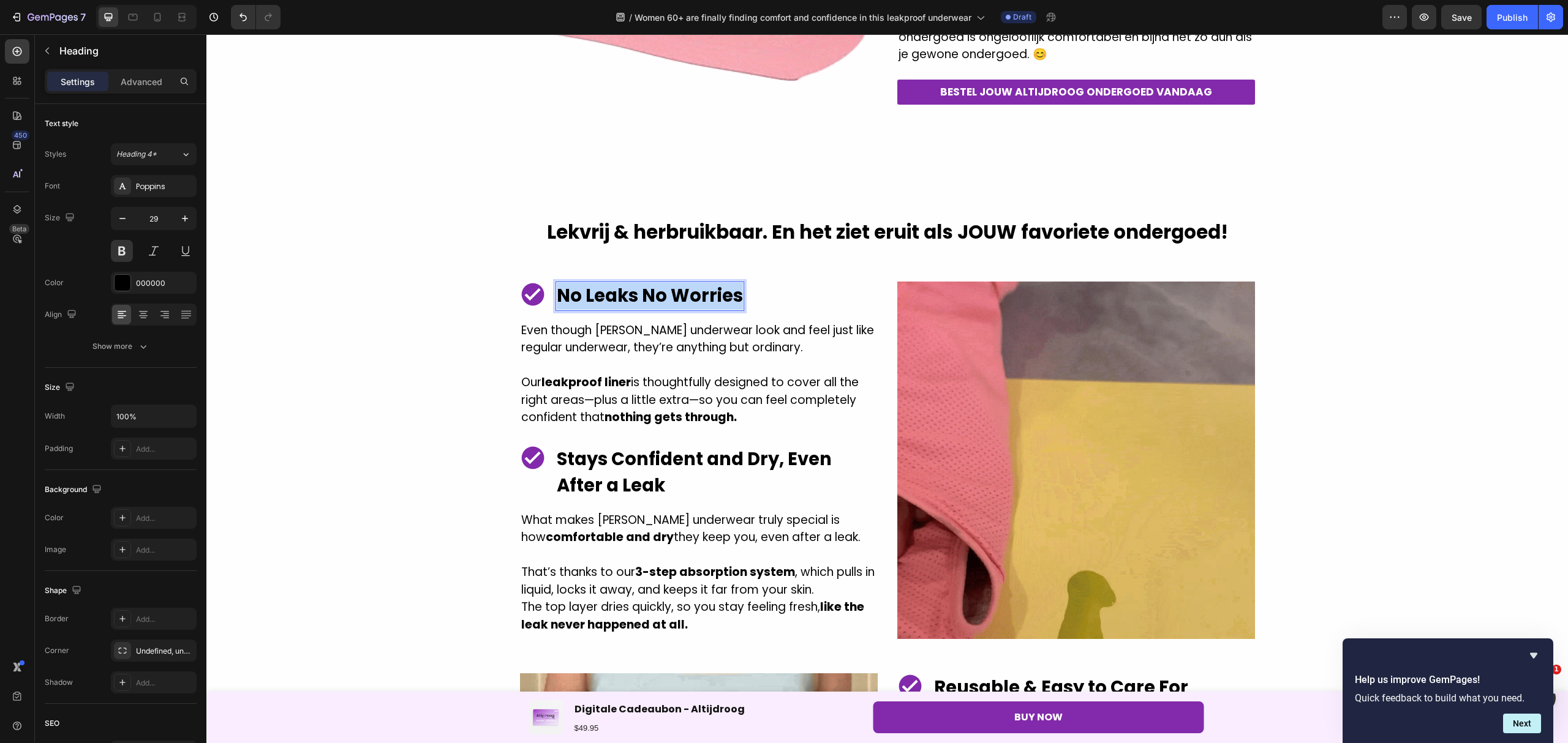
drag, startPoint x: 733, startPoint y: 299, endPoint x: 551, endPoint y: 304, distance: 182.1
click at [557, 304] on p "No Leaks No Worries" at bounding box center [649, 296] width 186 height 27
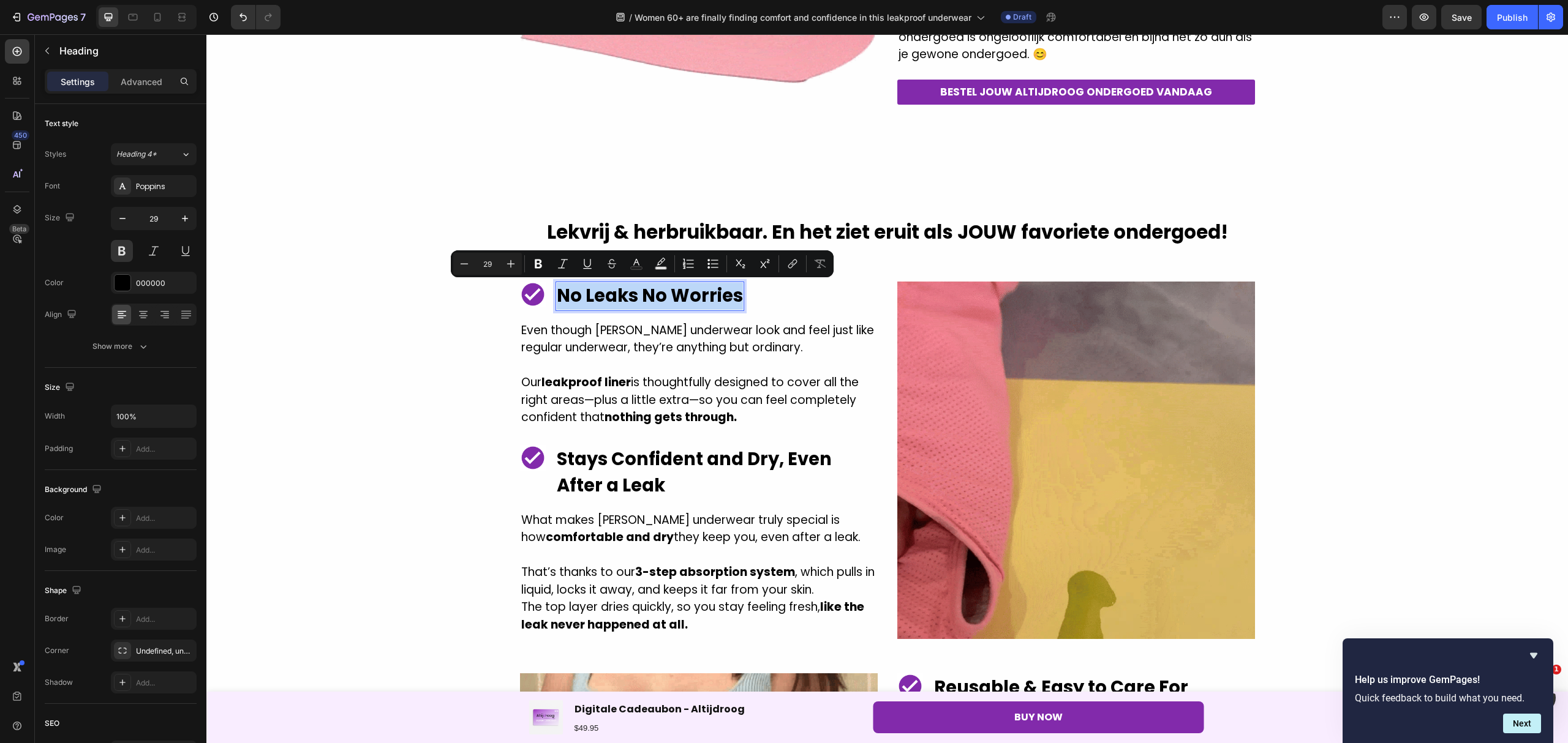
click at [716, 290] on p "No Leaks No Worries" at bounding box center [649, 296] width 186 height 27
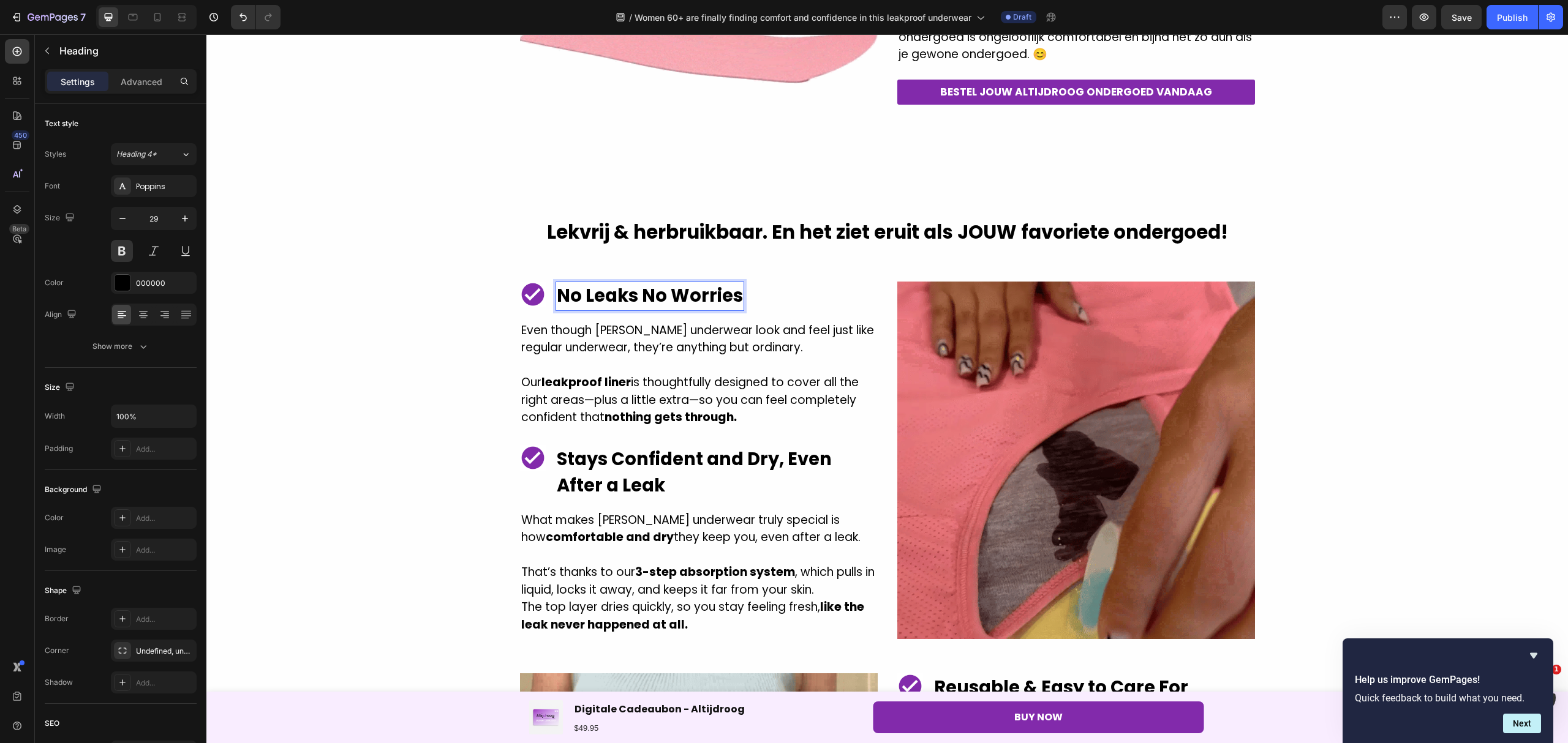
click at [732, 294] on p "No Leaks No Worries" at bounding box center [649, 296] width 186 height 27
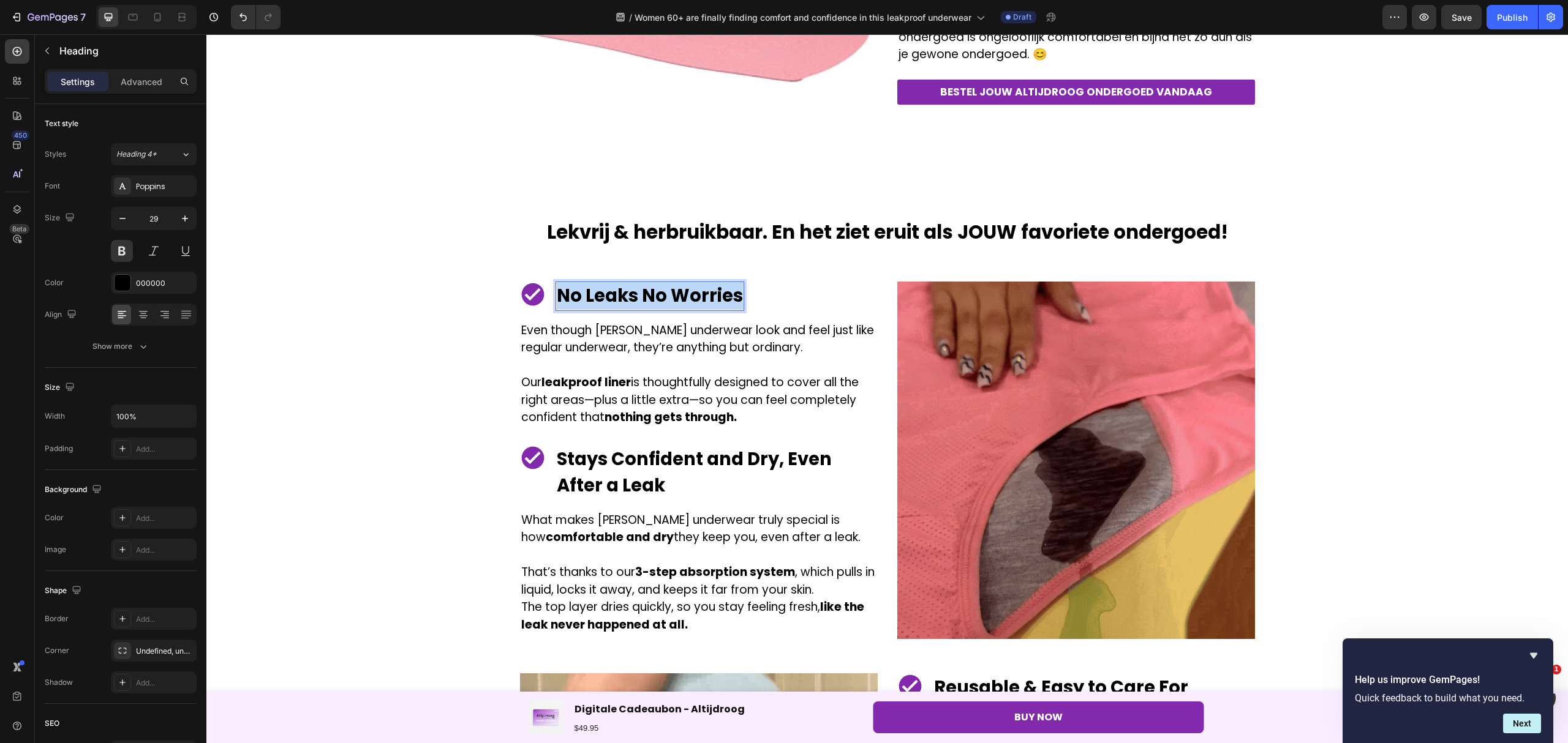
drag, startPoint x: 732, startPoint y: 294, endPoint x: 552, endPoint y: 295, distance: 180.0
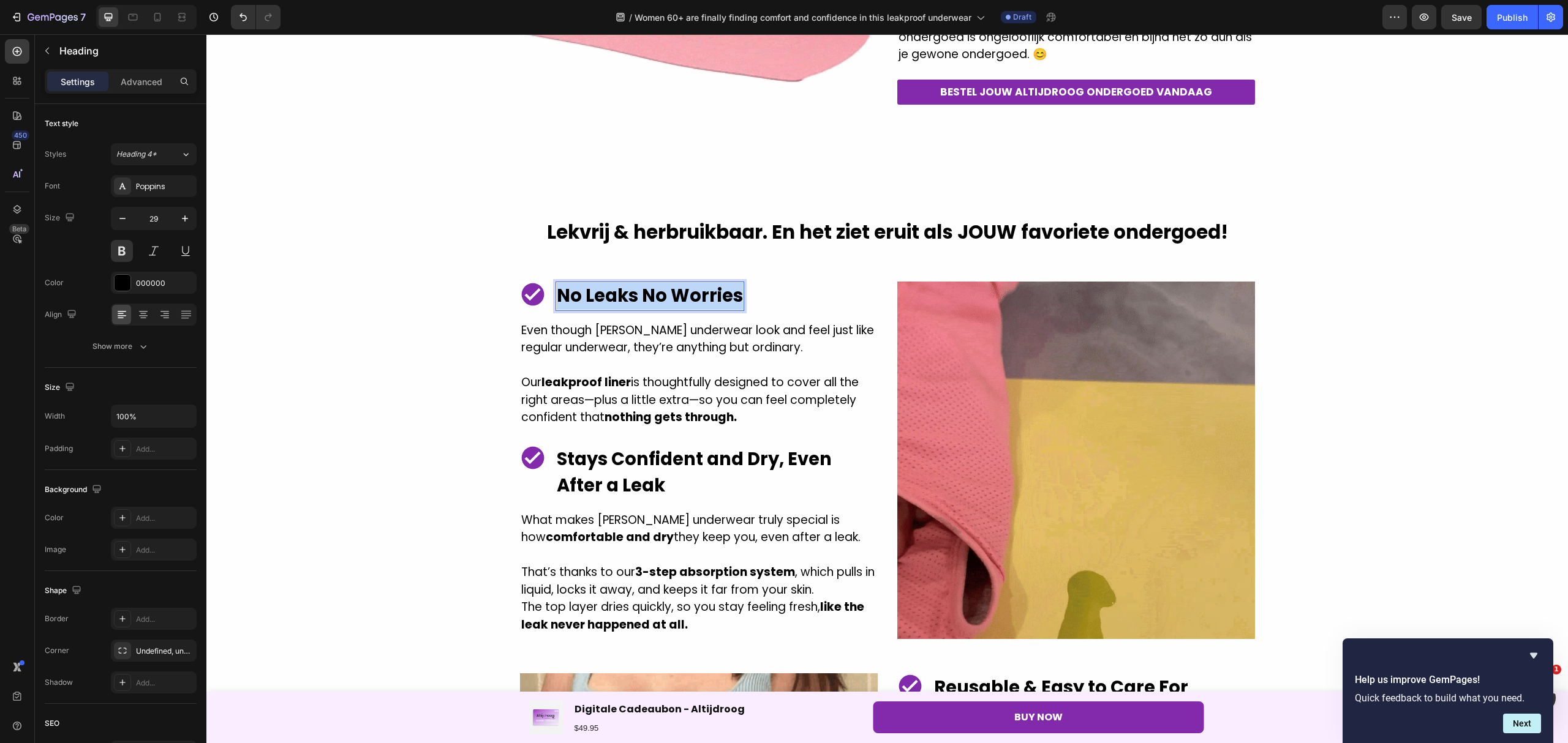
click at [557, 295] on p "No Leaks No Worries" at bounding box center [649, 296] width 186 height 27
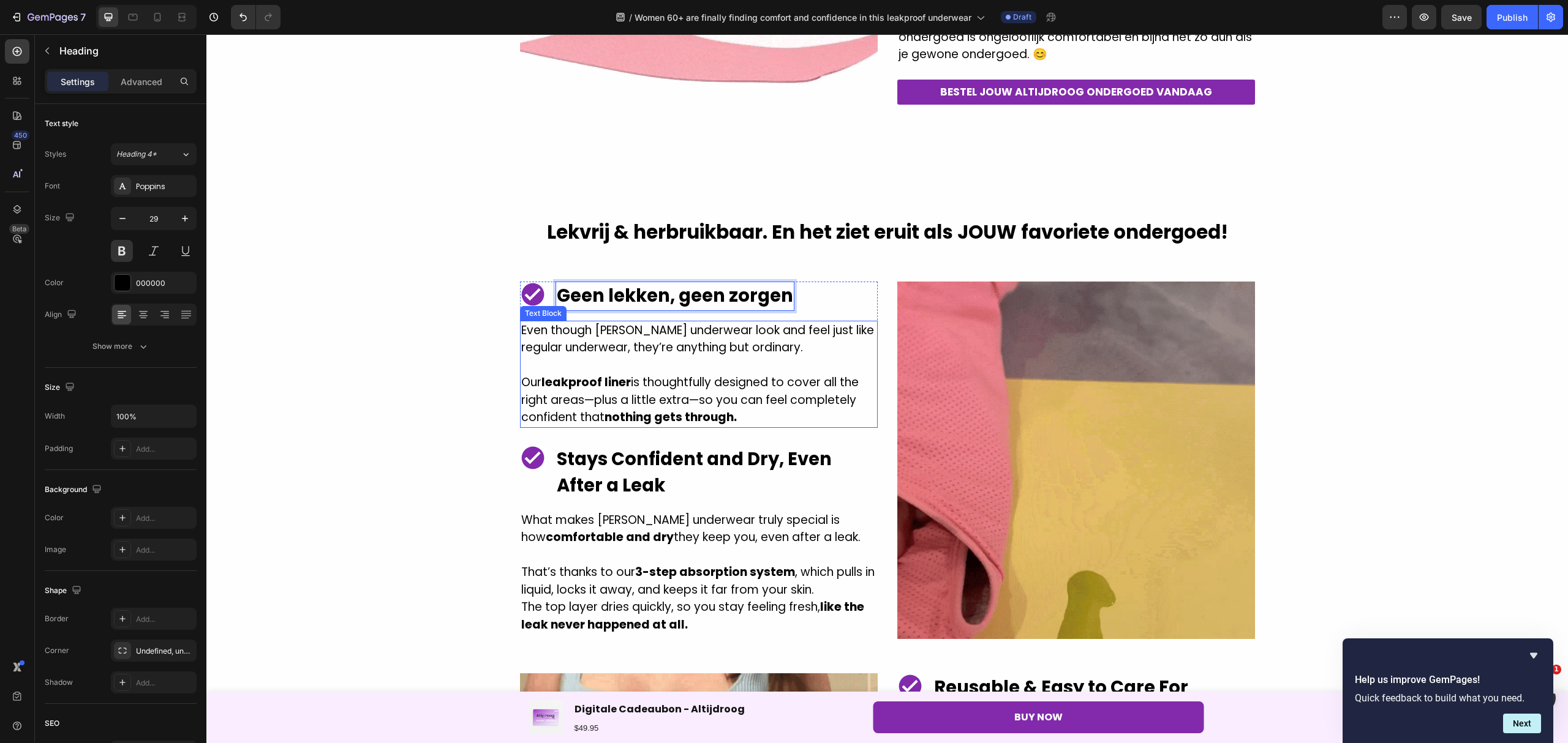
click at [603, 338] on p "Even though [PERSON_NAME] underwear look and feel just like regular underwear, …" at bounding box center [699, 339] width 355 height 35
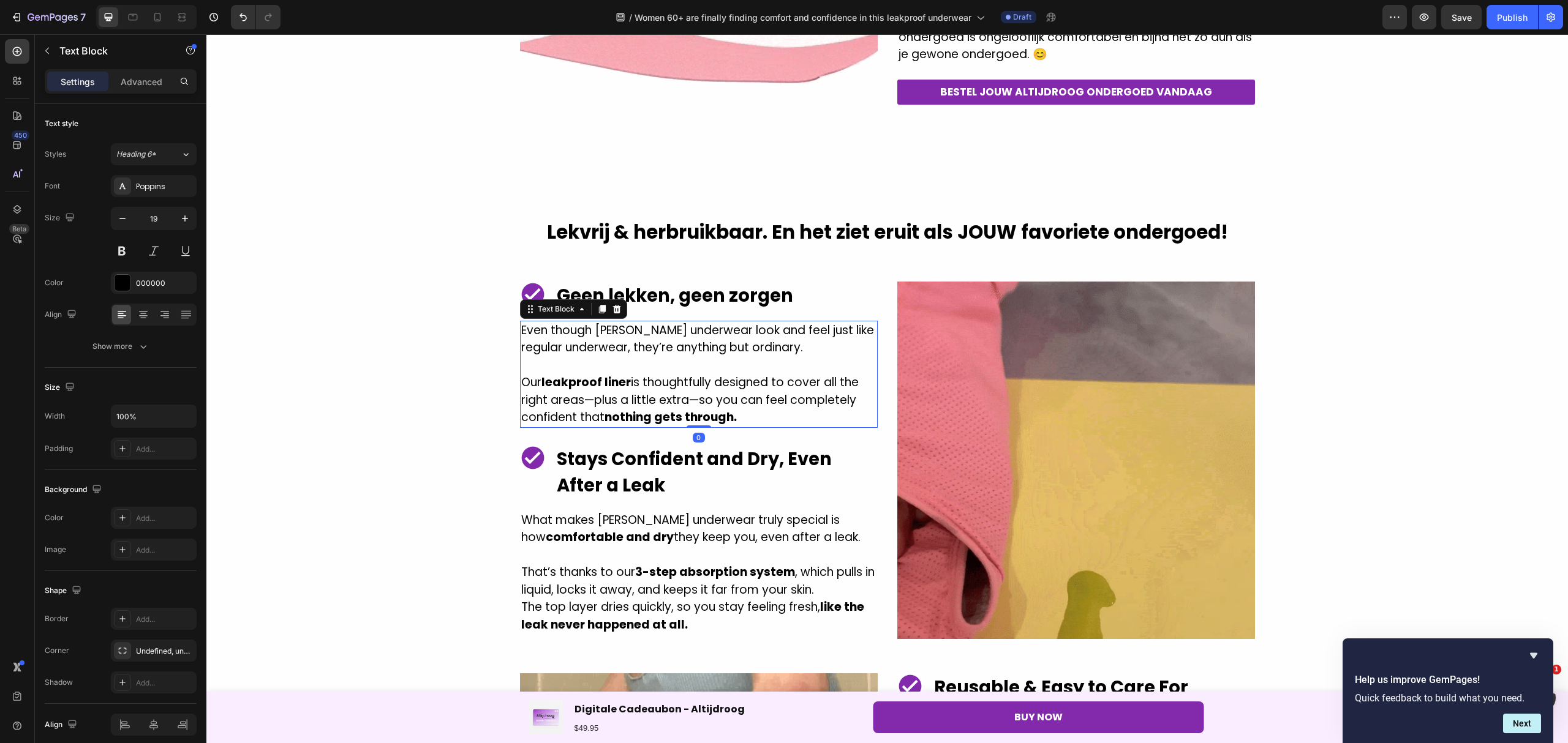
click at [739, 409] on p "Our leakproof liner is thoughtfully designed to cover all the right areas—plus …" at bounding box center [699, 400] width 355 height 53
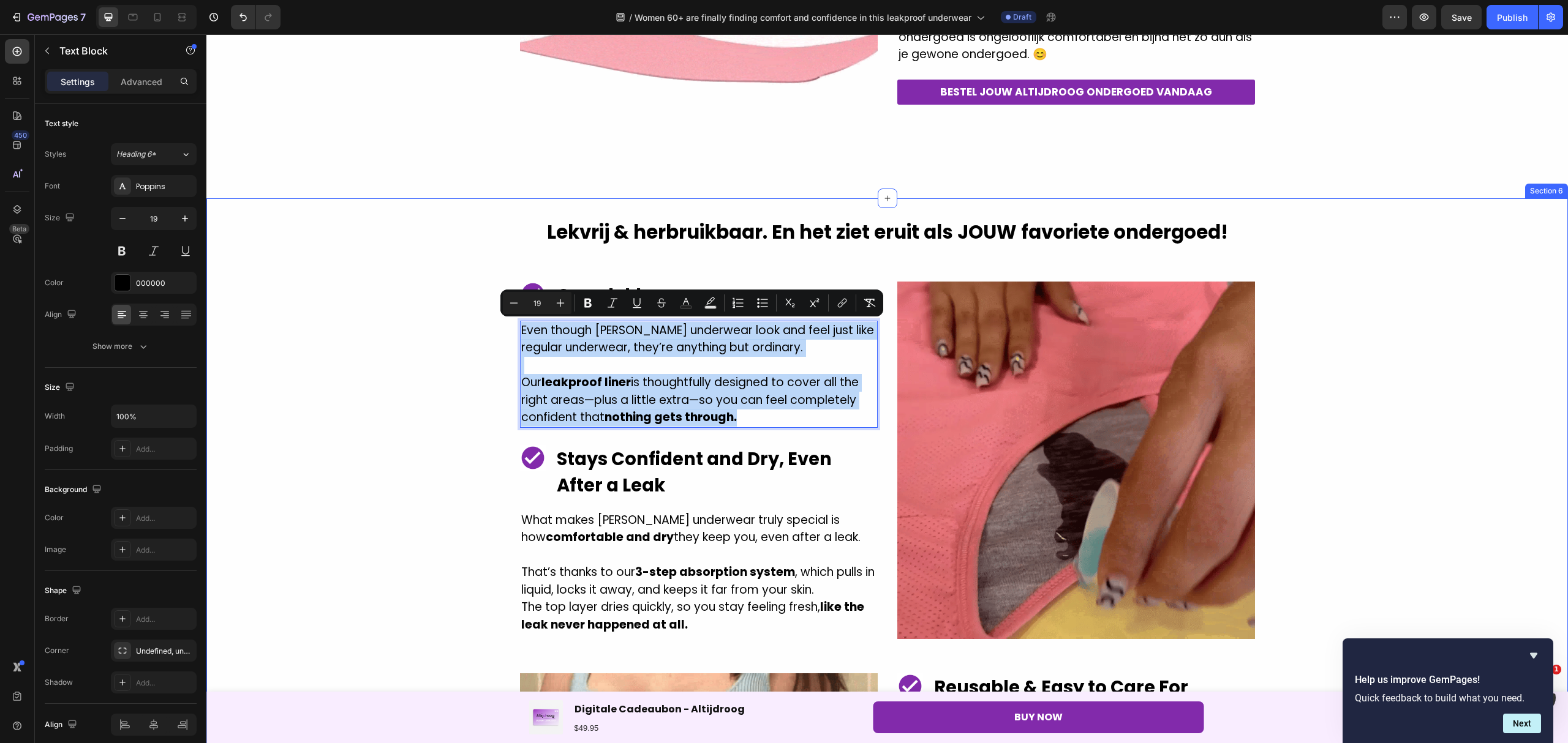
drag, startPoint x: 743, startPoint y: 413, endPoint x: 508, endPoint y: 333, distance: 248.2
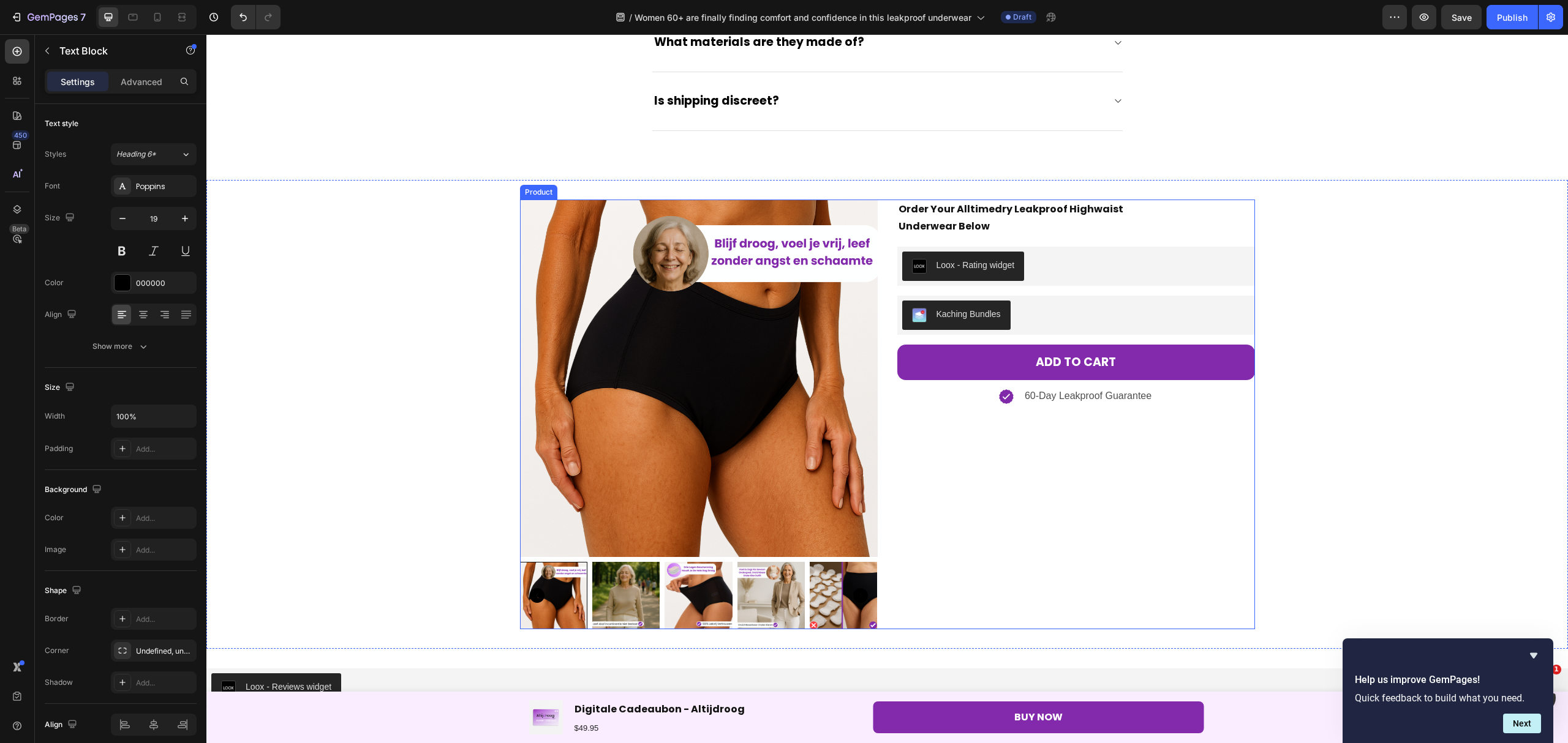
scroll to position [4055, 0]
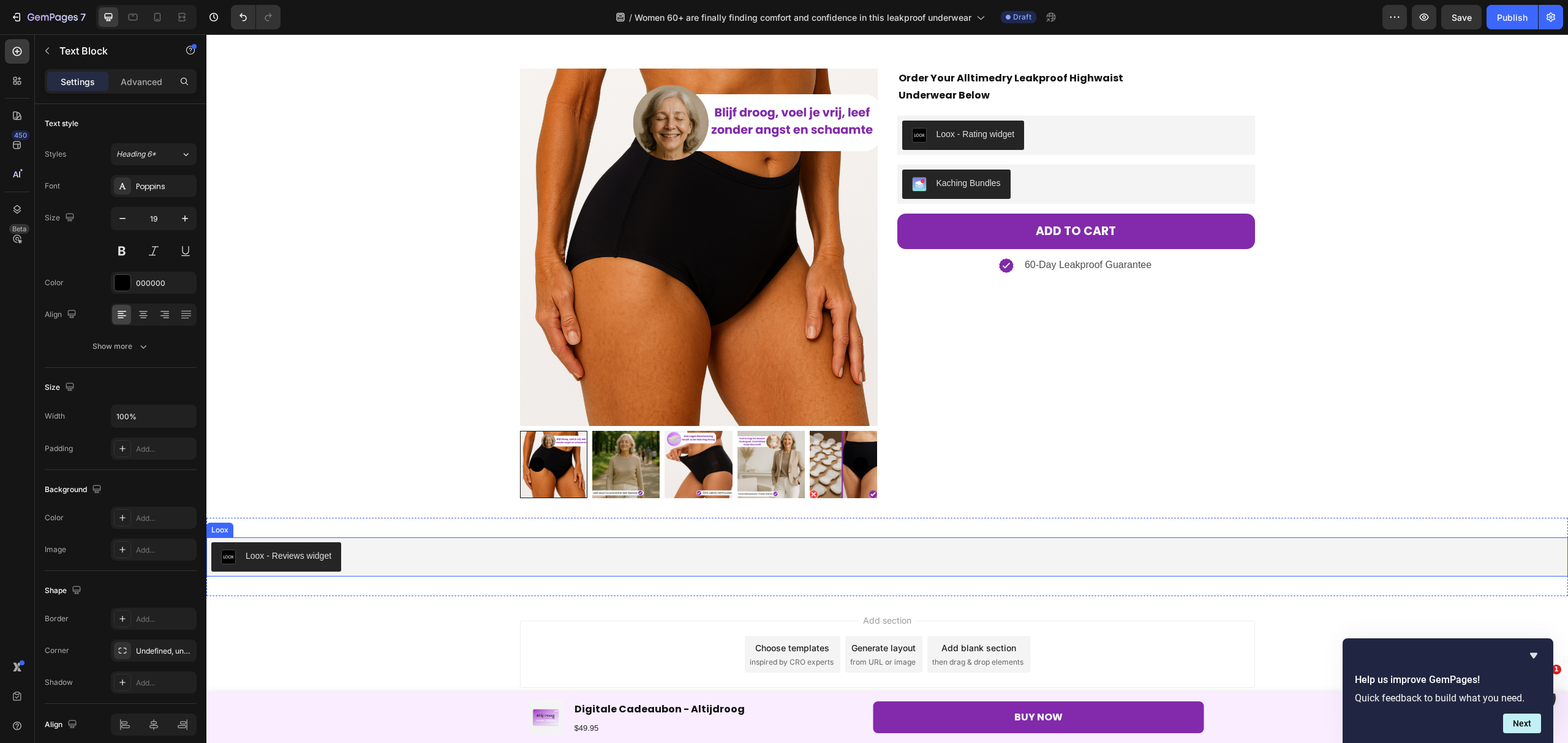
click at [353, 552] on div "Loox - Reviews widget" at bounding box center [887, 557] width 1352 height 30
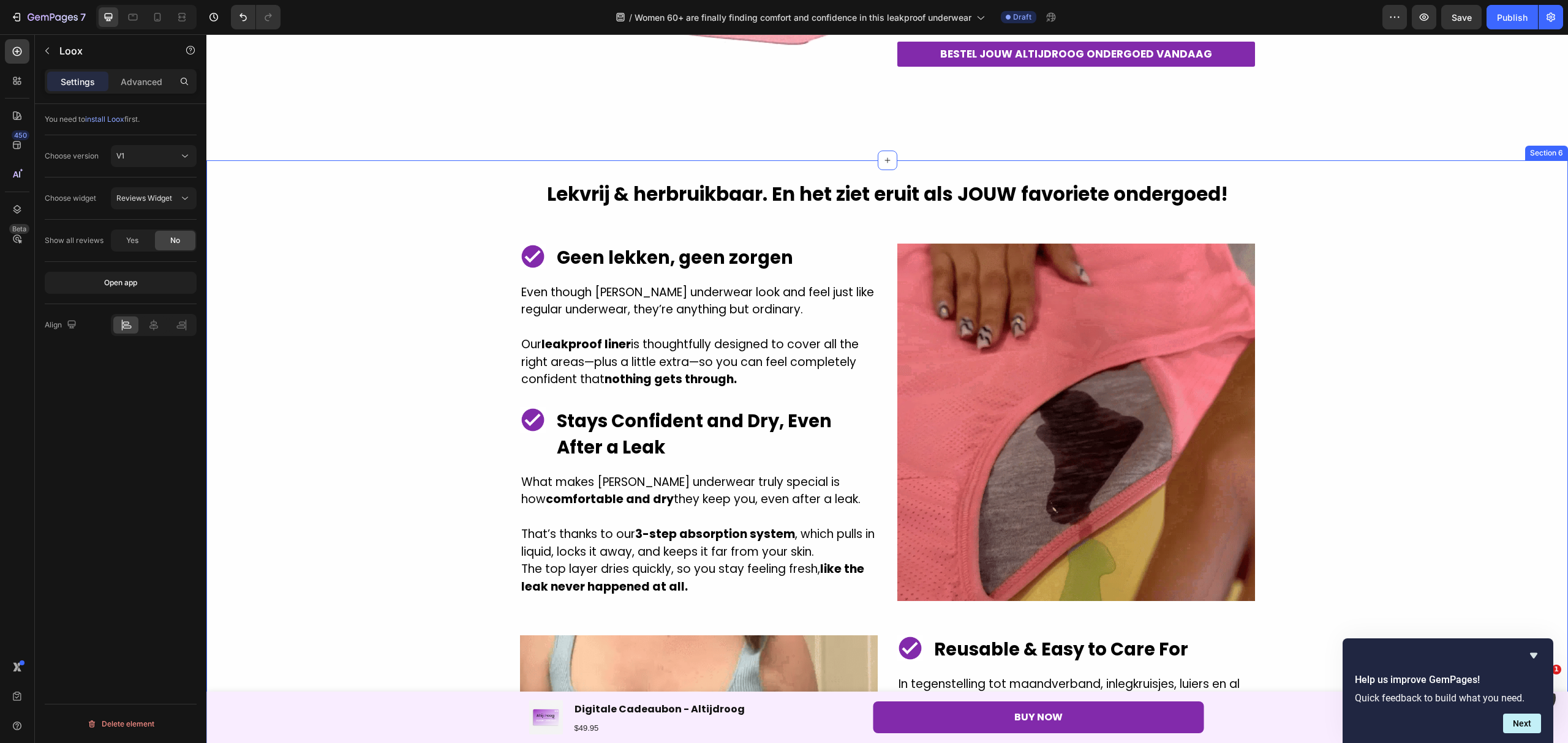
scroll to position [1770, 0]
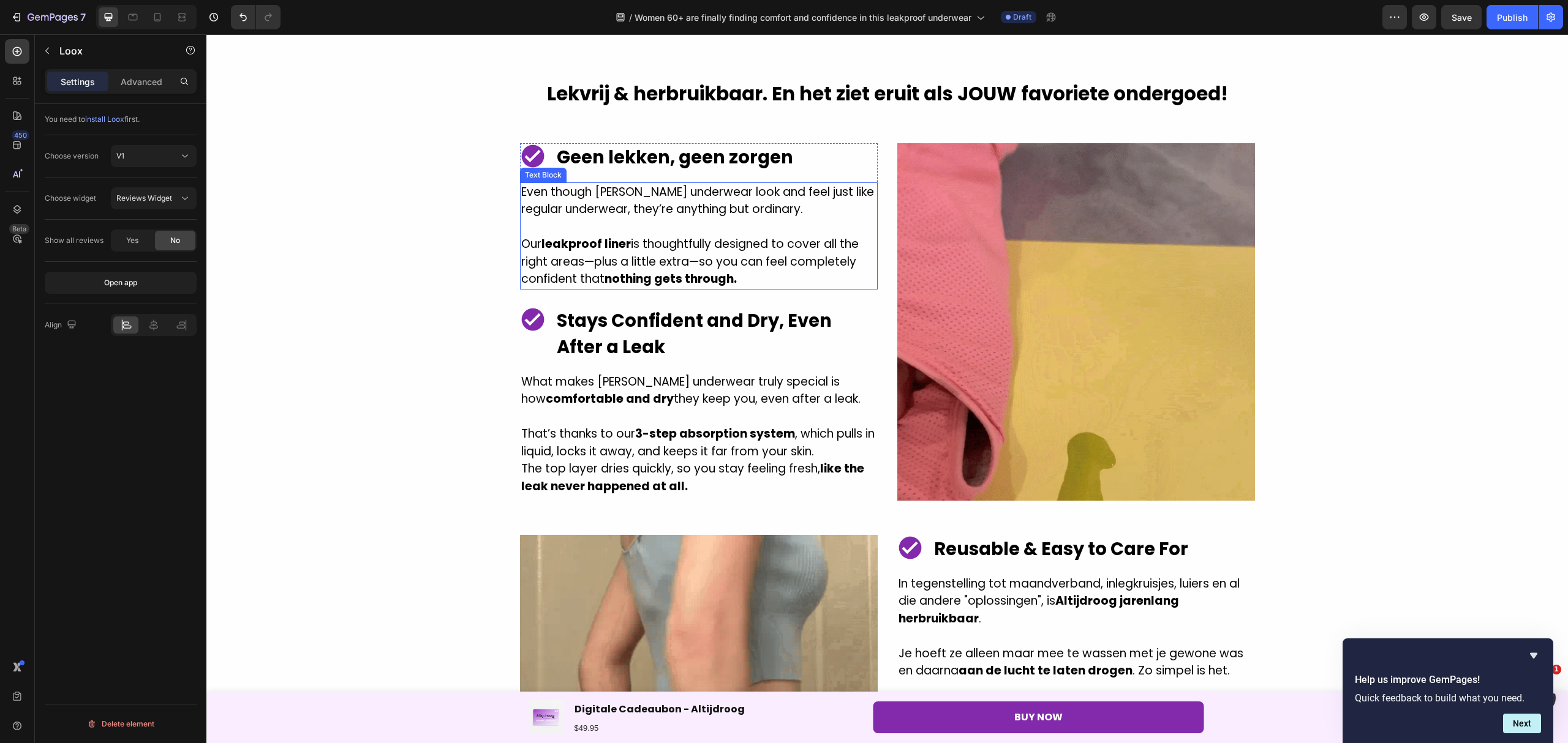
click at [774, 199] on p "Even though [PERSON_NAME] underwear look and feel just like regular underwear, …" at bounding box center [699, 201] width 355 height 35
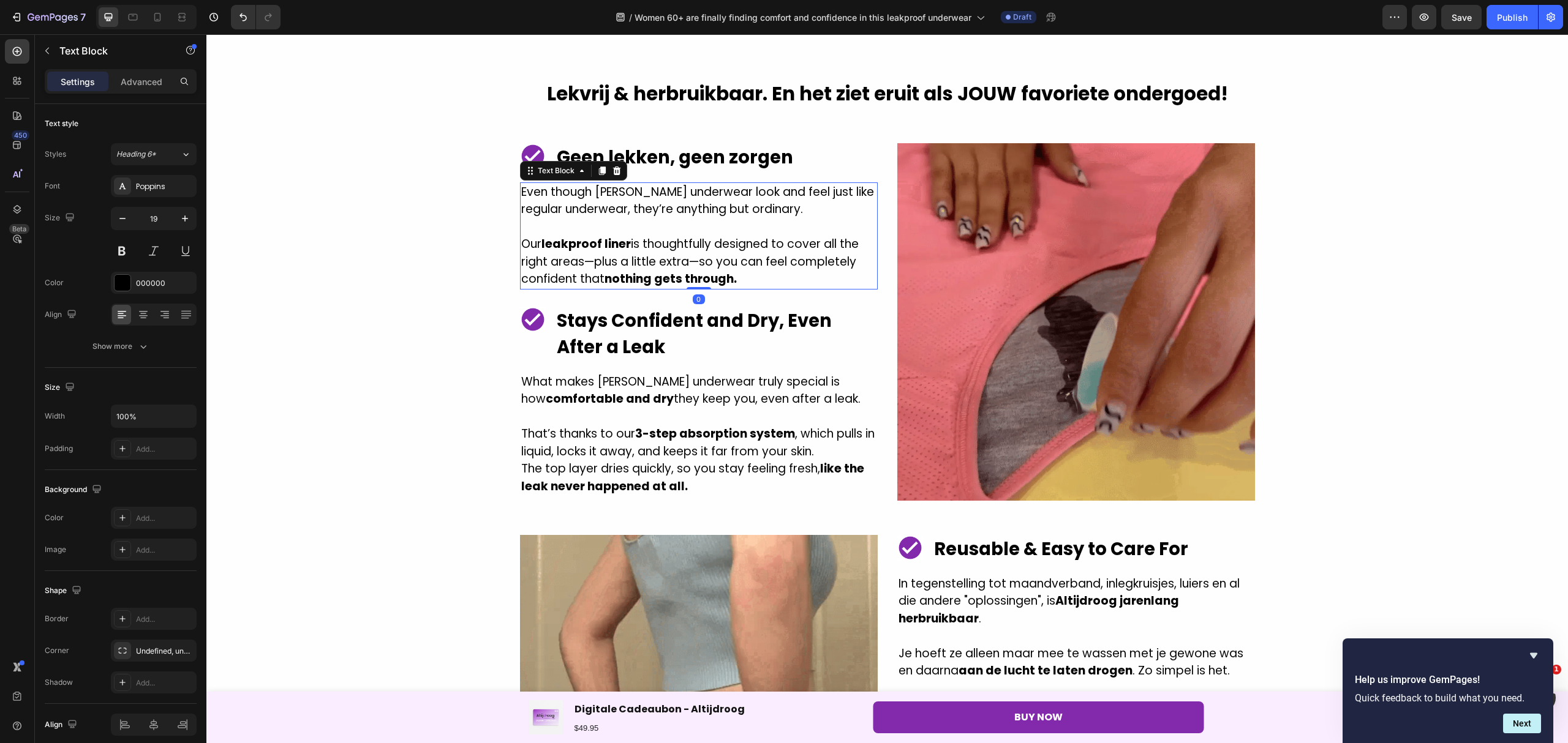
click at [801, 217] on p "Even though [PERSON_NAME] underwear look and feel just like regular underwear, …" at bounding box center [699, 201] width 355 height 35
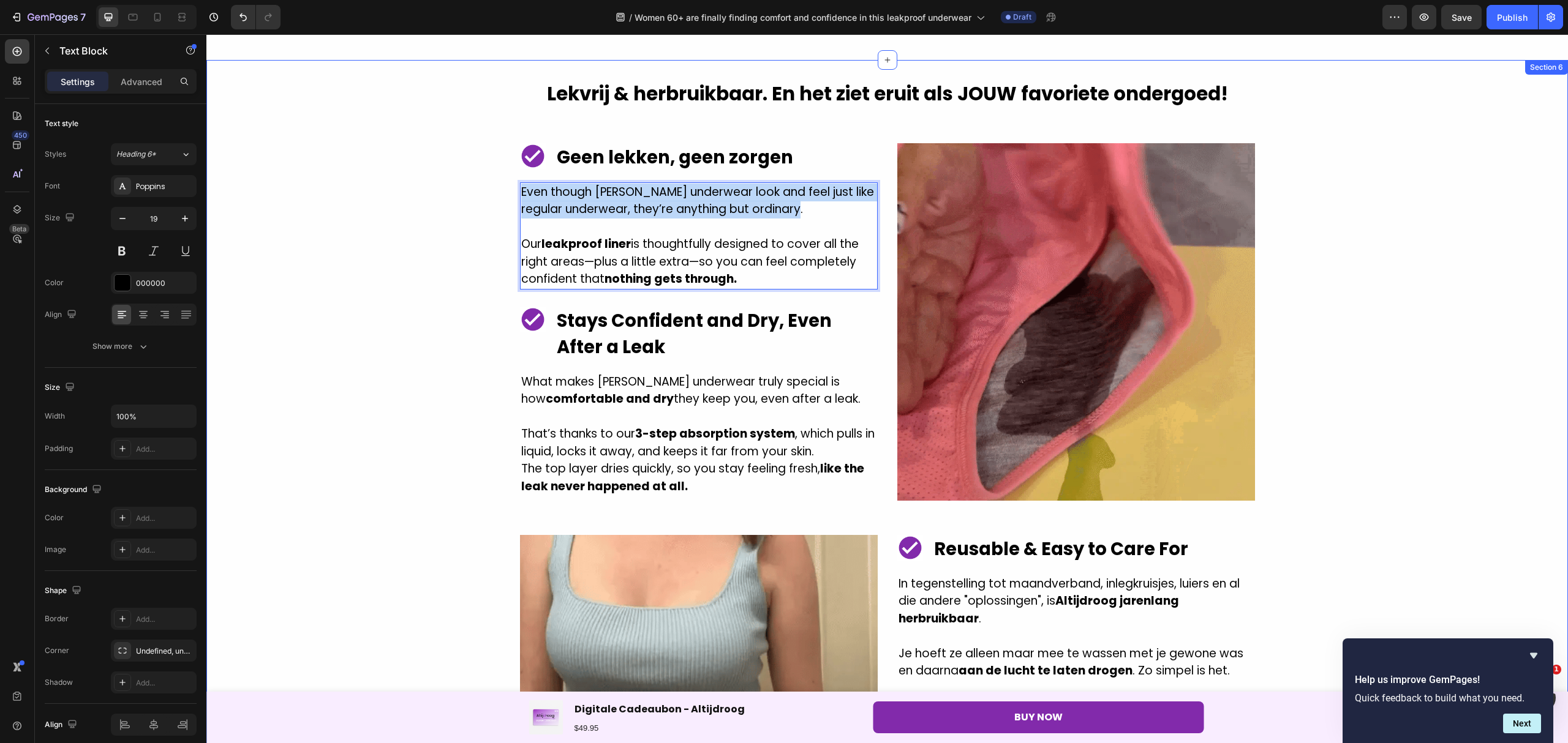
drag, startPoint x: 806, startPoint y: 211, endPoint x: 510, endPoint y: 192, distance: 296.6
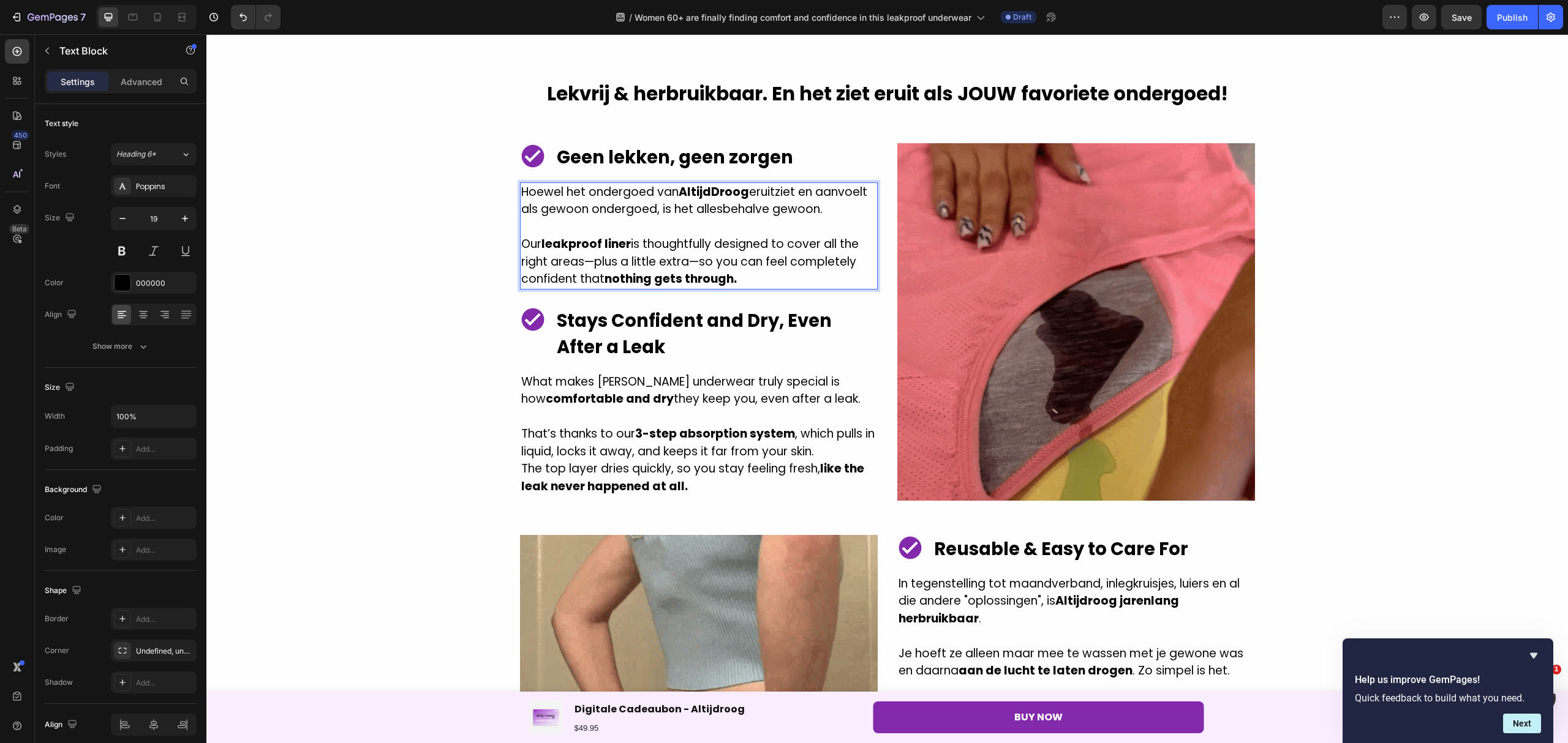
click at [711, 195] on strong "AltijdDroog" at bounding box center [713, 192] width 70 height 16
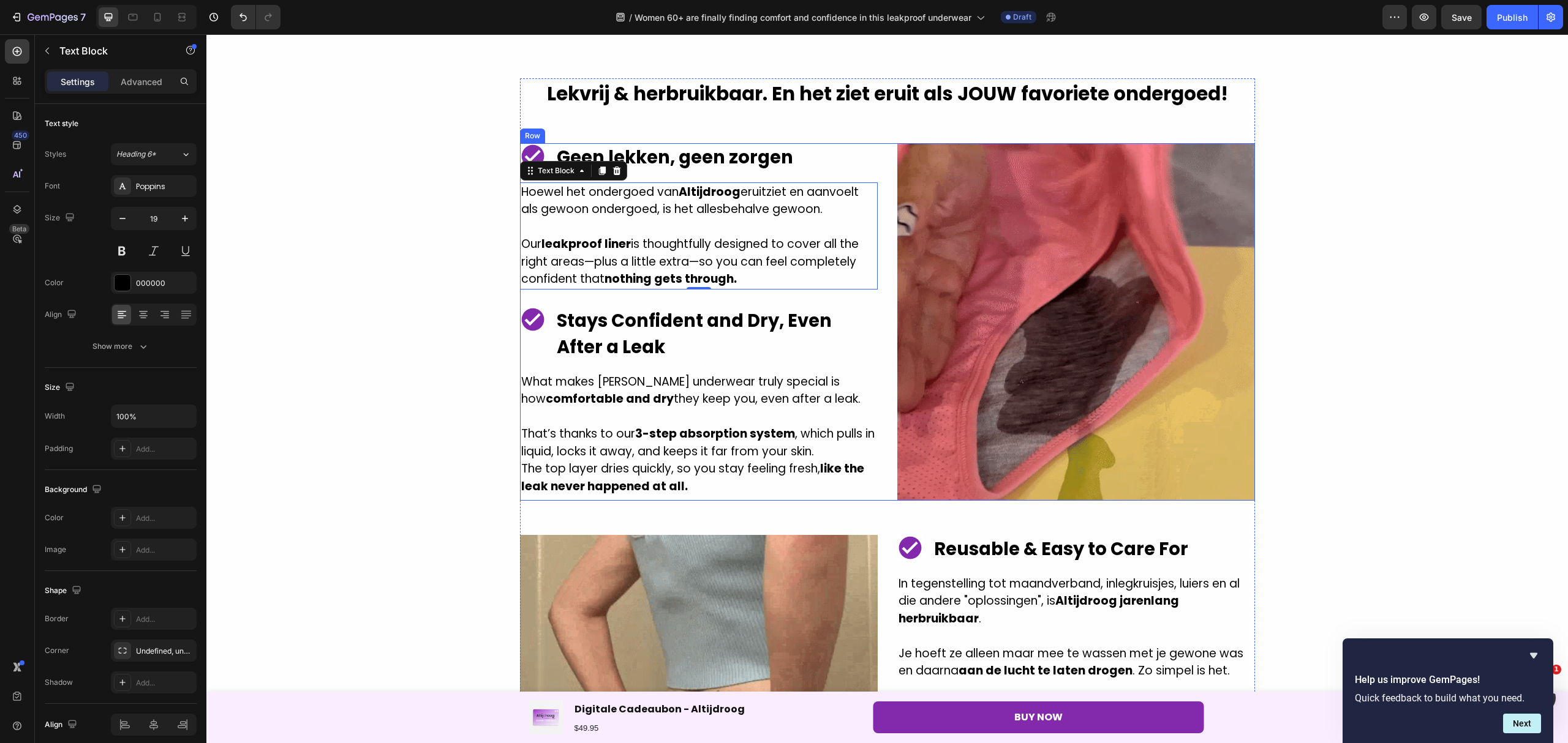
click at [740, 283] on p "Our leakproof liner is thoughtfully designed to cover all the right areas—plus …" at bounding box center [699, 261] width 355 height 53
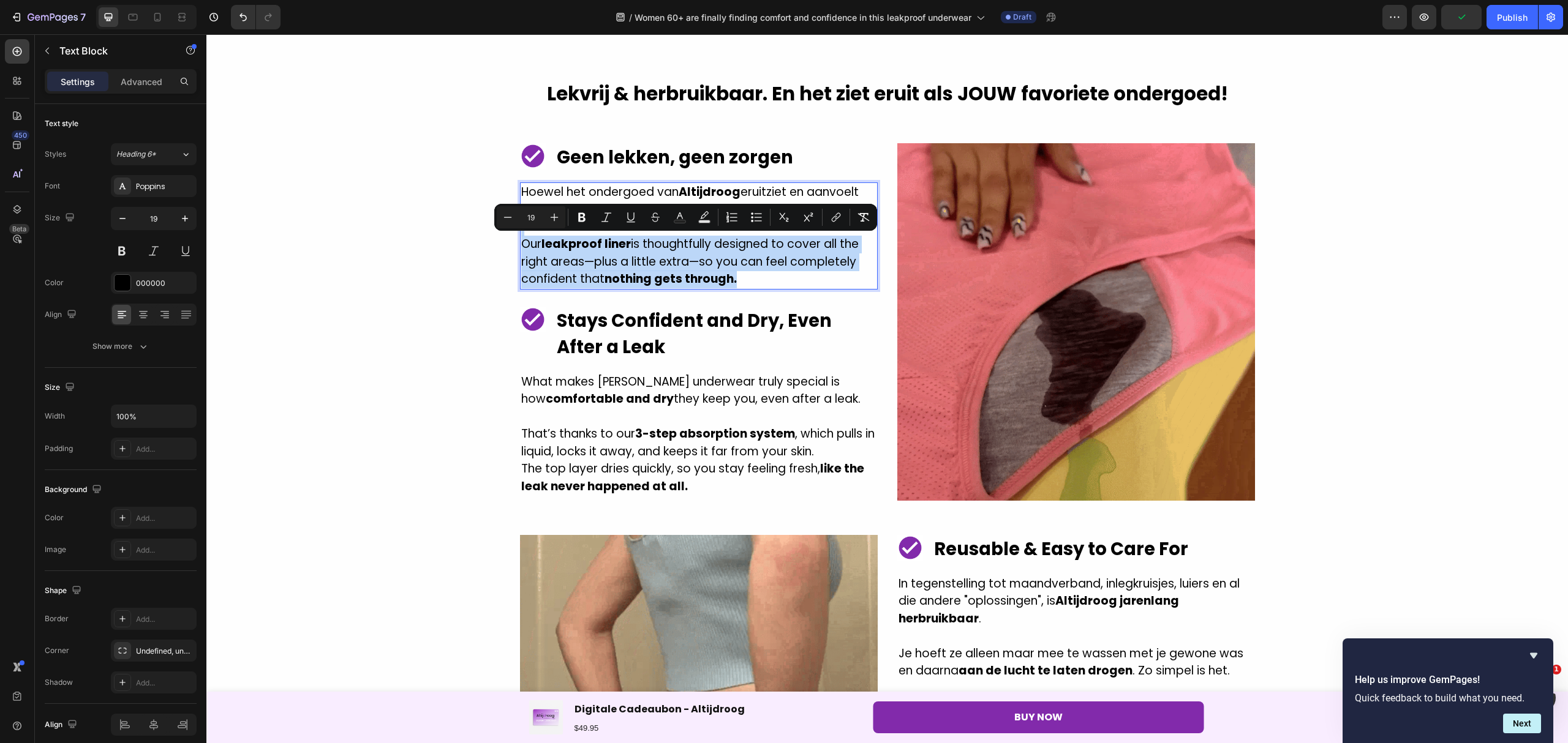
drag, startPoint x: 740, startPoint y: 281, endPoint x: 526, endPoint y: 223, distance: 221.7
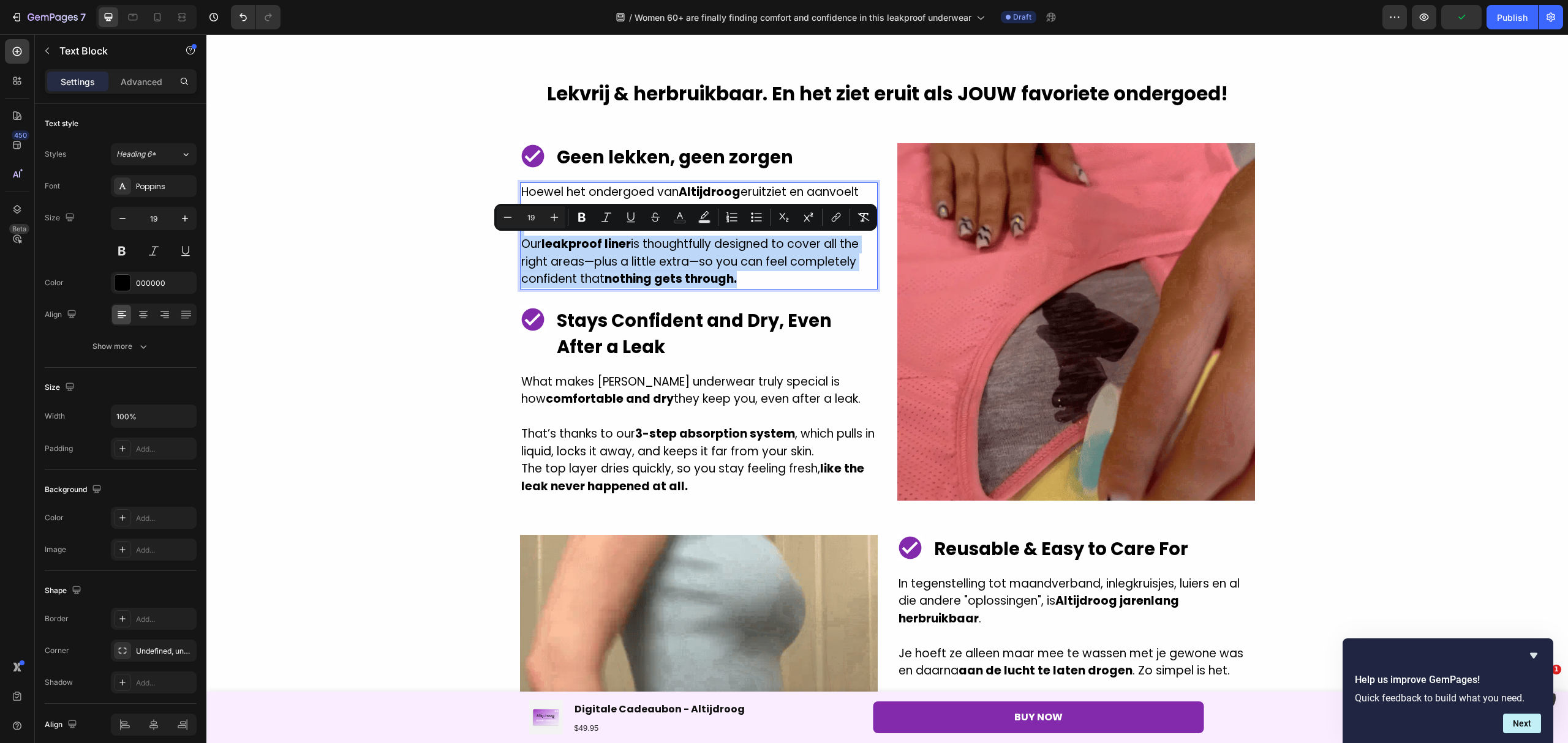
click at [526, 223] on div "Hoewel het ondergoed van Altijdroog eruitziet en aanvoelt als gewoon ondergoed,…" at bounding box center [698, 235] width 358 height 107
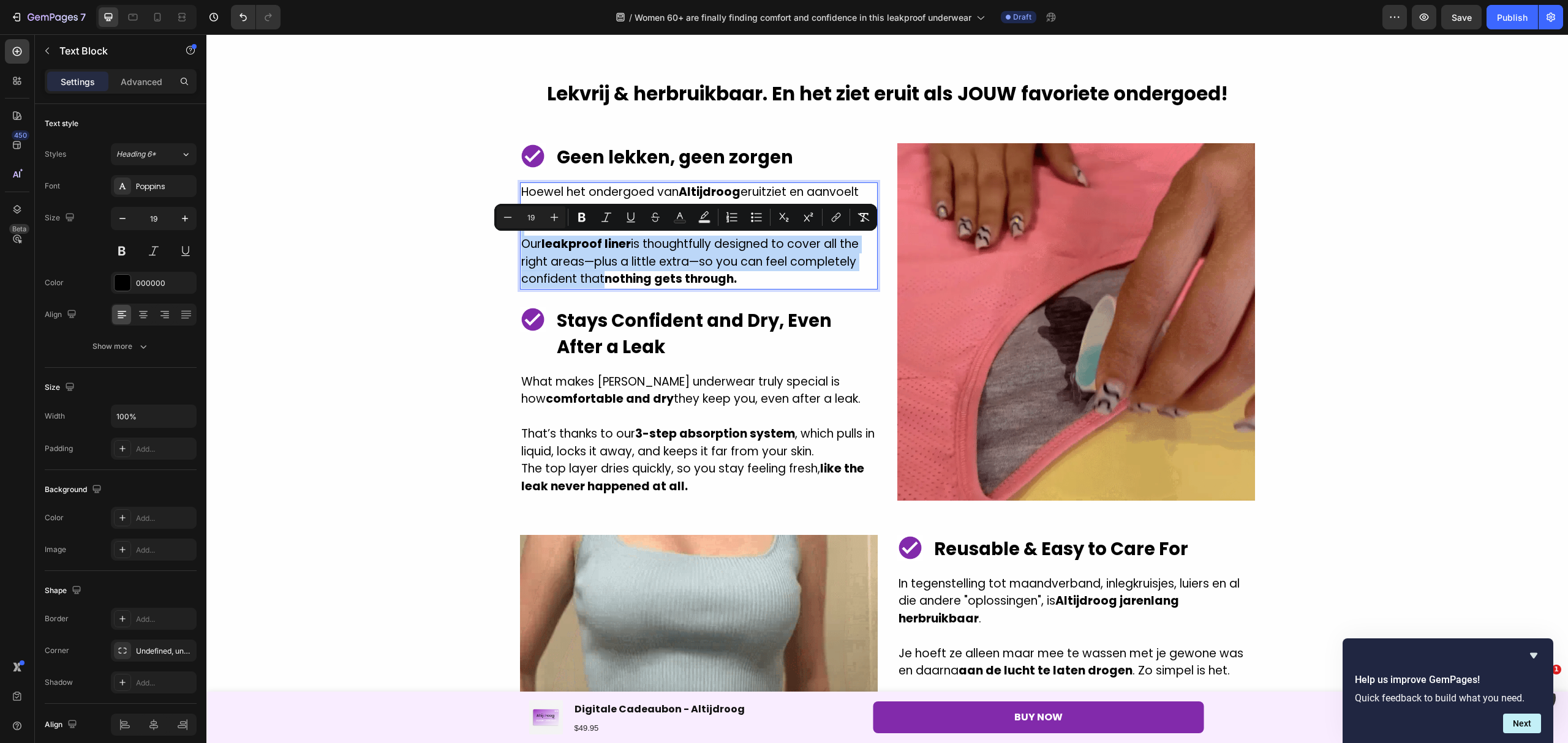
click at [728, 279] on strong "nothing gets through." at bounding box center [670, 279] width 133 height 16
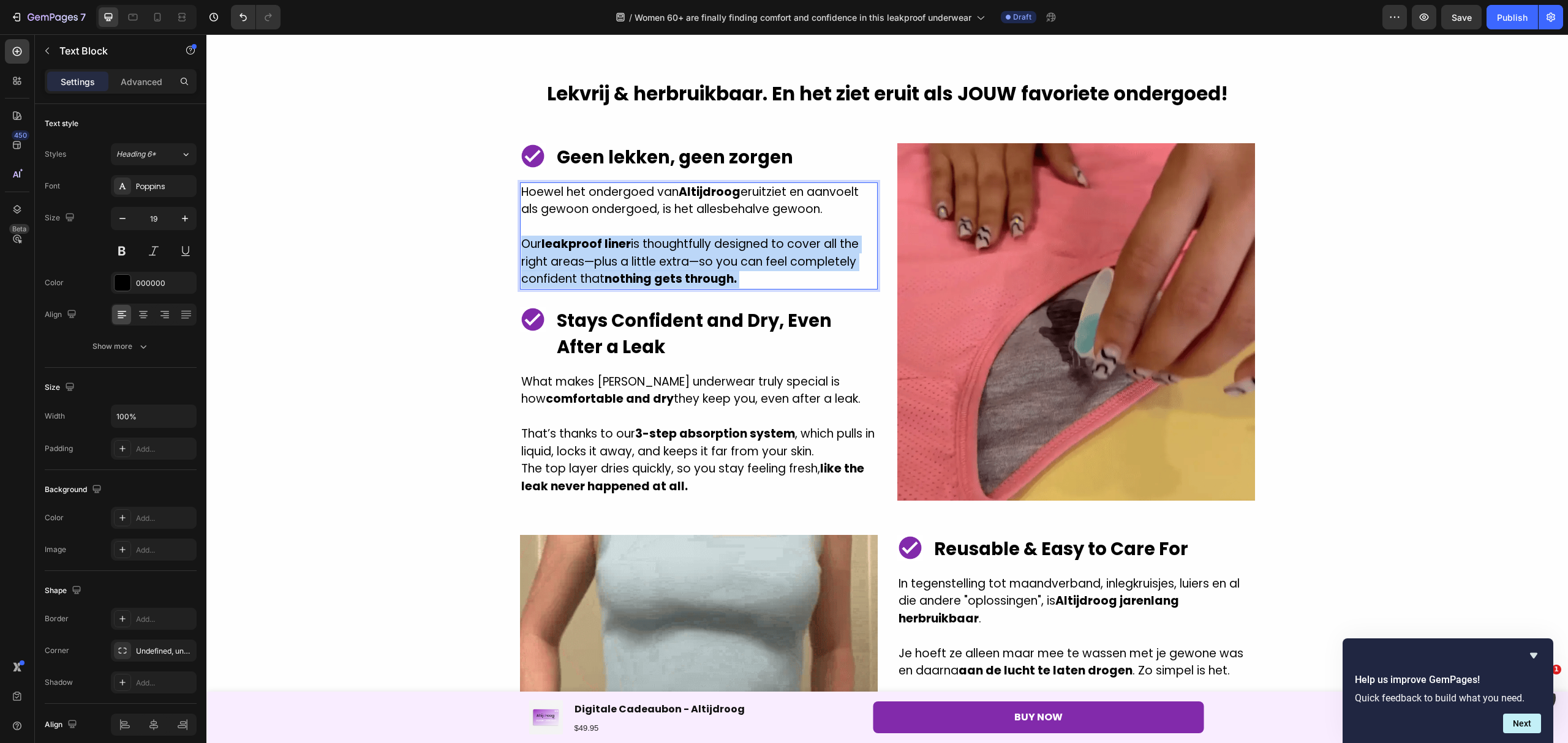
drag, startPoint x: 728, startPoint y: 280, endPoint x: 618, endPoint y: 272, distance: 110.3
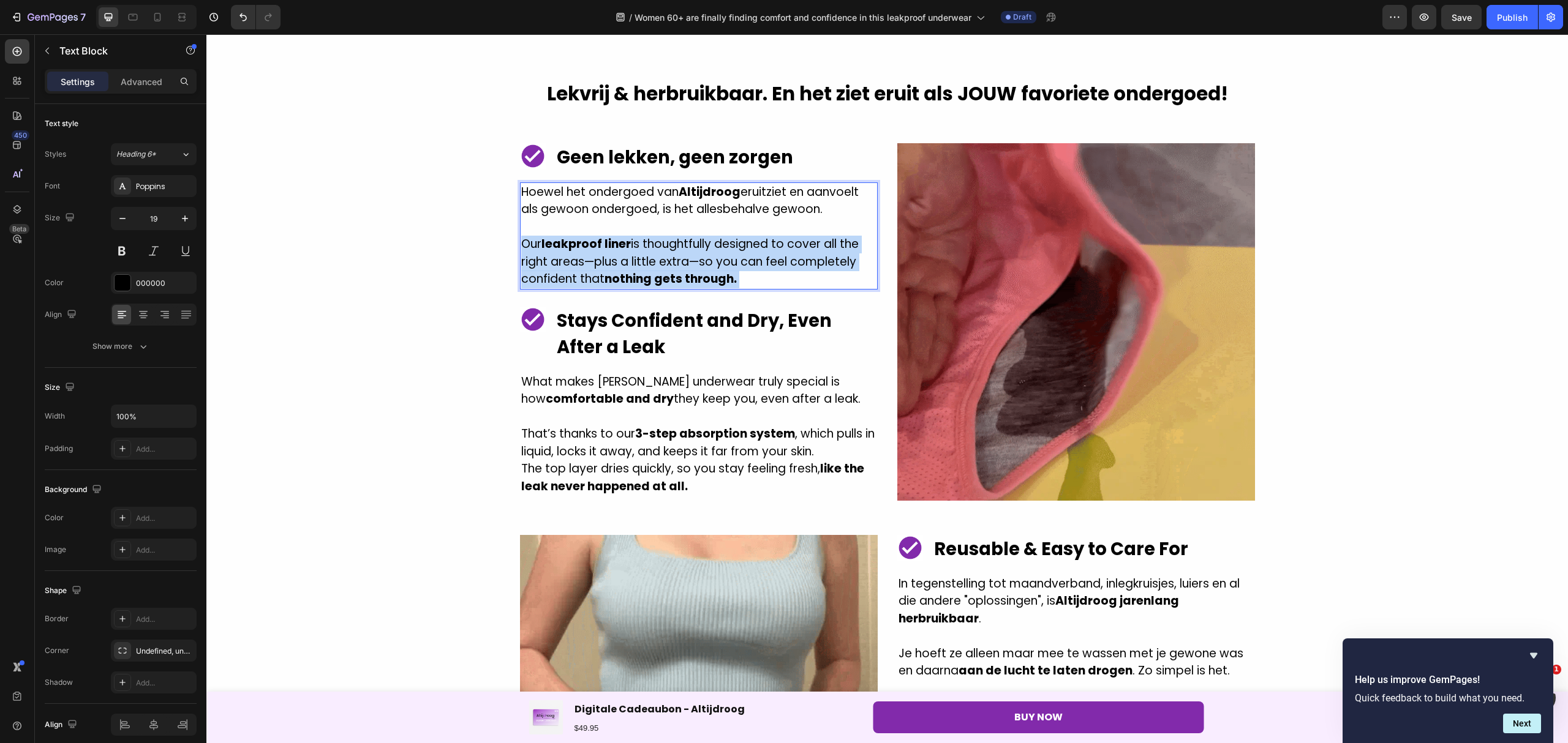
click at [618, 272] on strong "nothing gets through." at bounding box center [670, 279] width 133 height 16
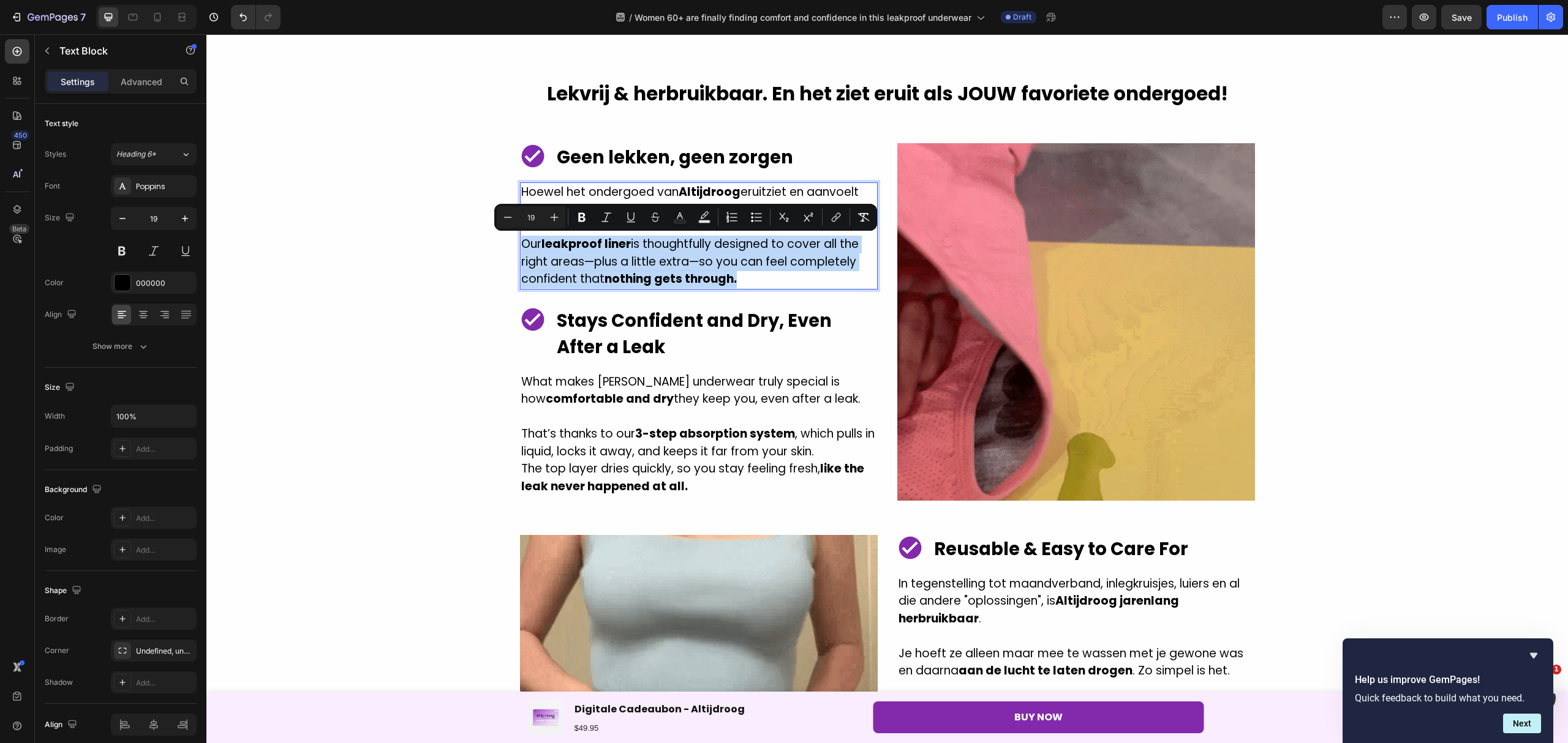
drag, startPoint x: 739, startPoint y: 277, endPoint x: 517, endPoint y: 243, distance: 224.6
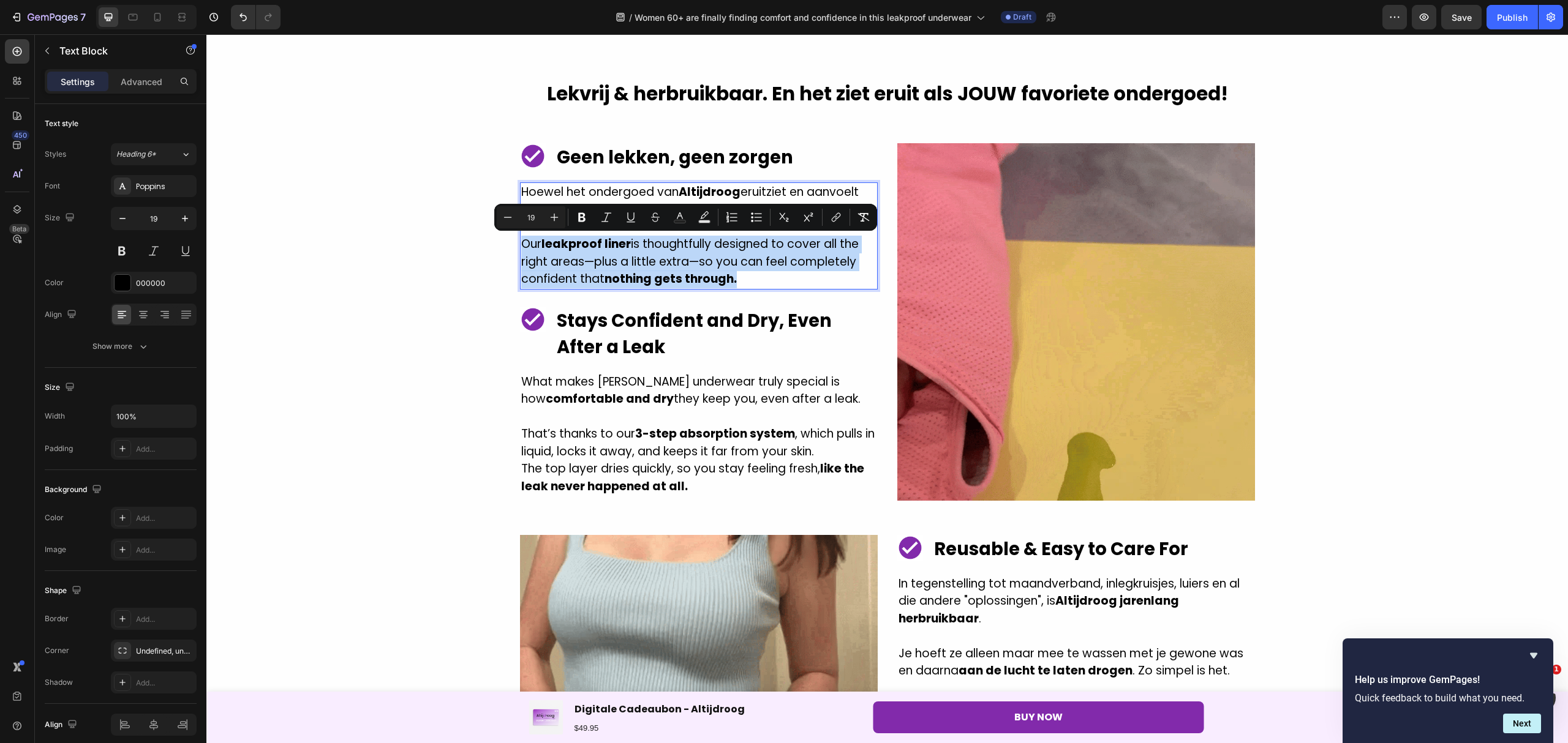
click at [521, 243] on p "Our leakproof liner is thoughtfully designed to cover all the right areas—plus …" at bounding box center [699, 261] width 355 height 53
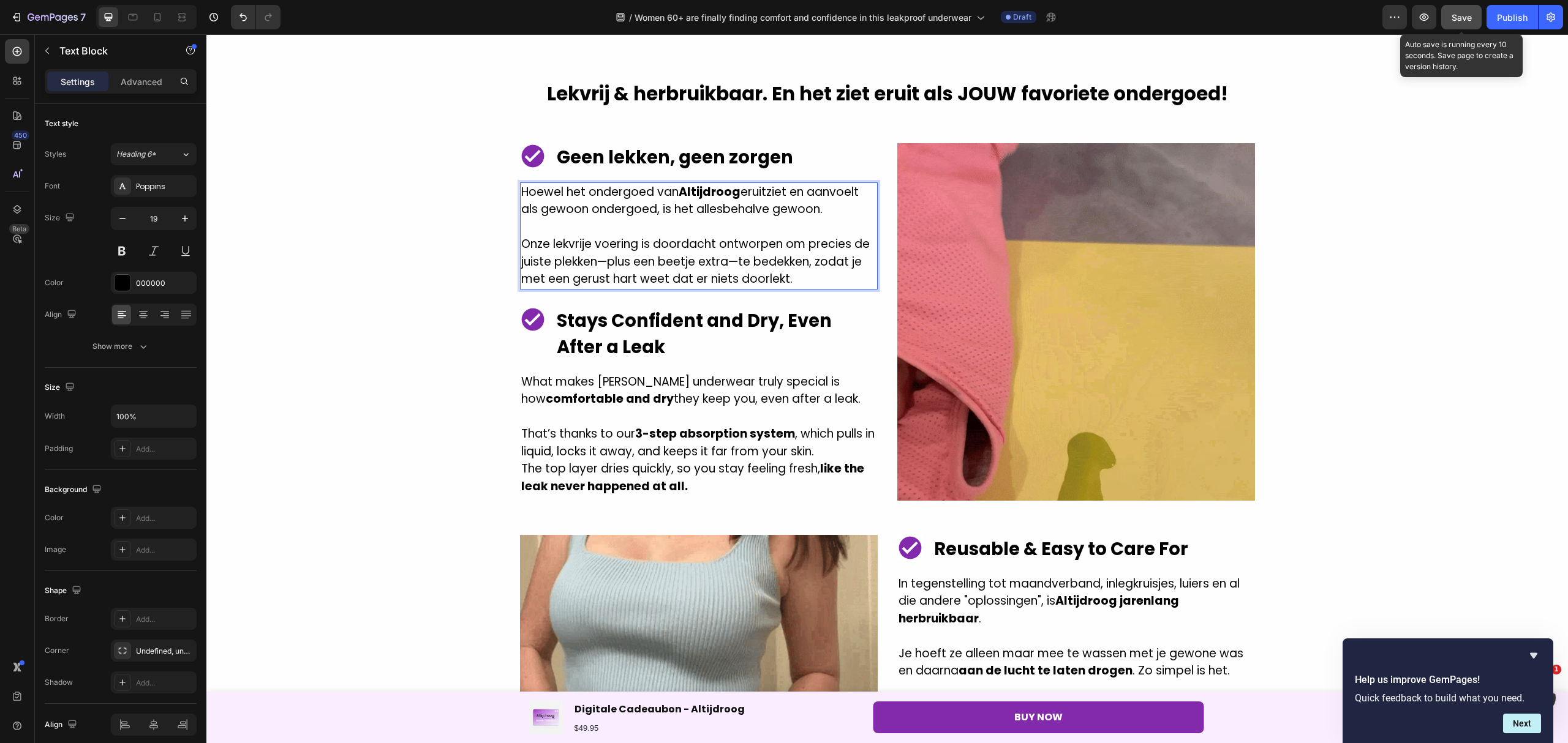
click at [1477, 19] on button "Save" at bounding box center [1461, 17] width 41 height 24
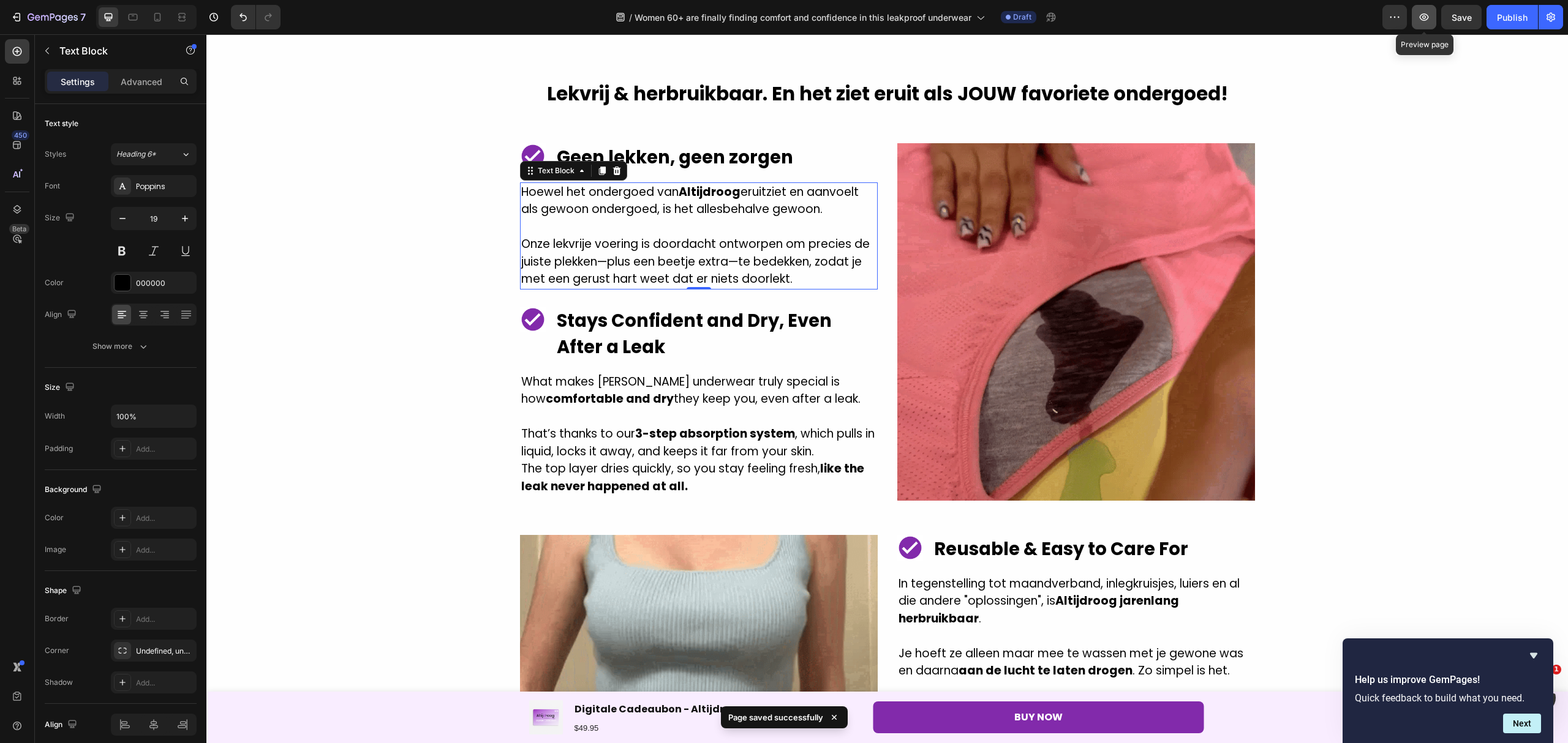
click at [1428, 15] on icon "button" at bounding box center [1424, 17] width 13 height 13
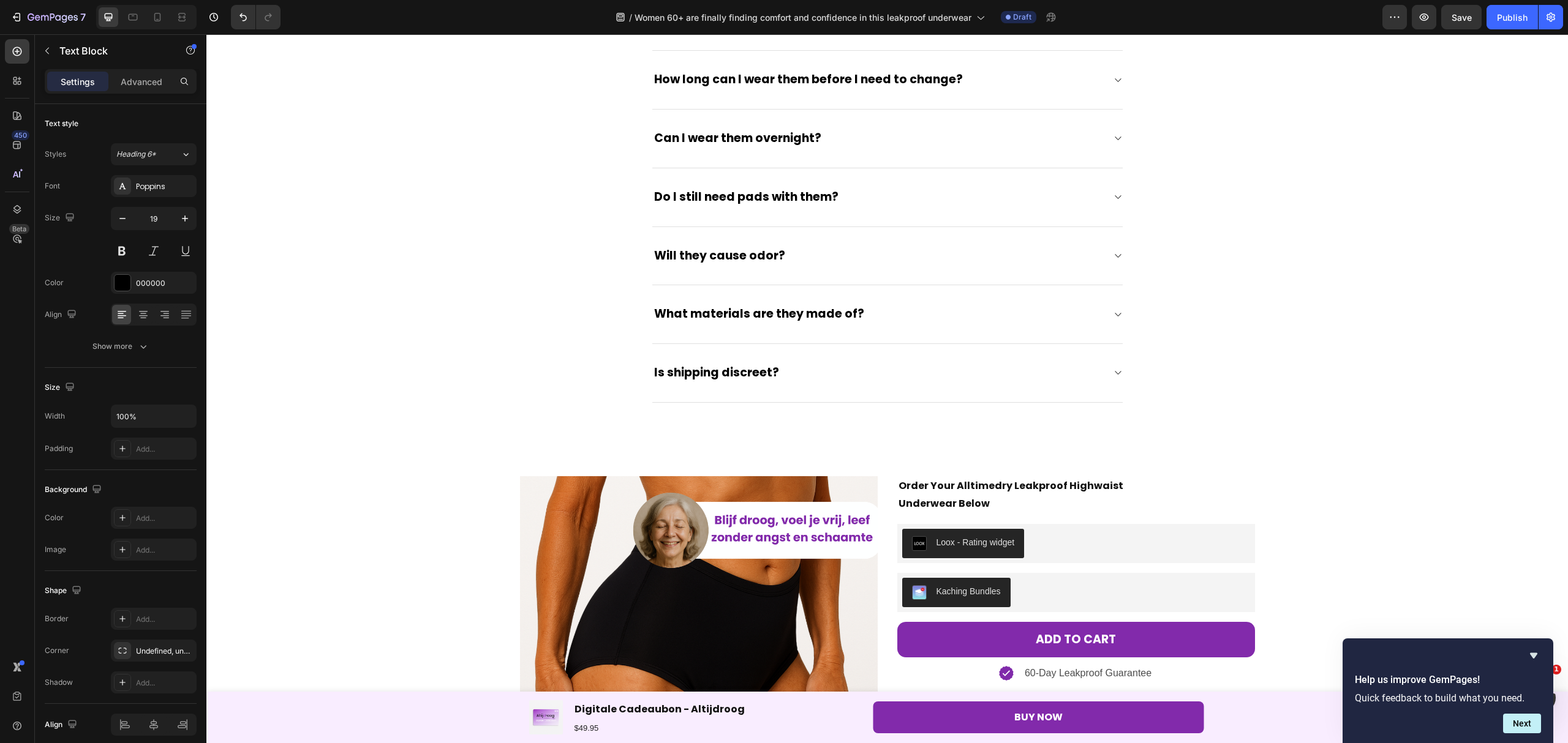
scroll to position [3892, 0]
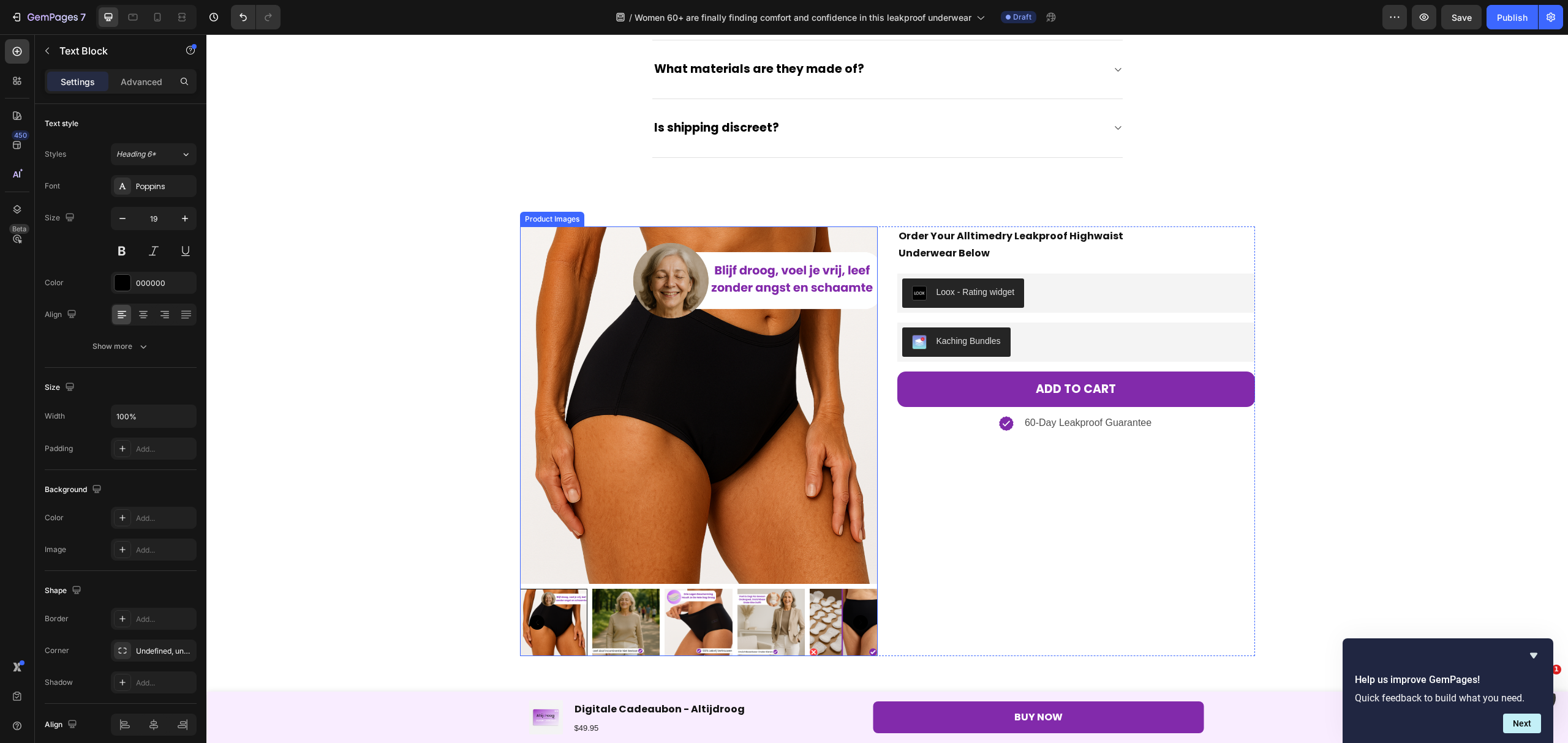
click at [765, 334] on img at bounding box center [698, 405] width 358 height 357
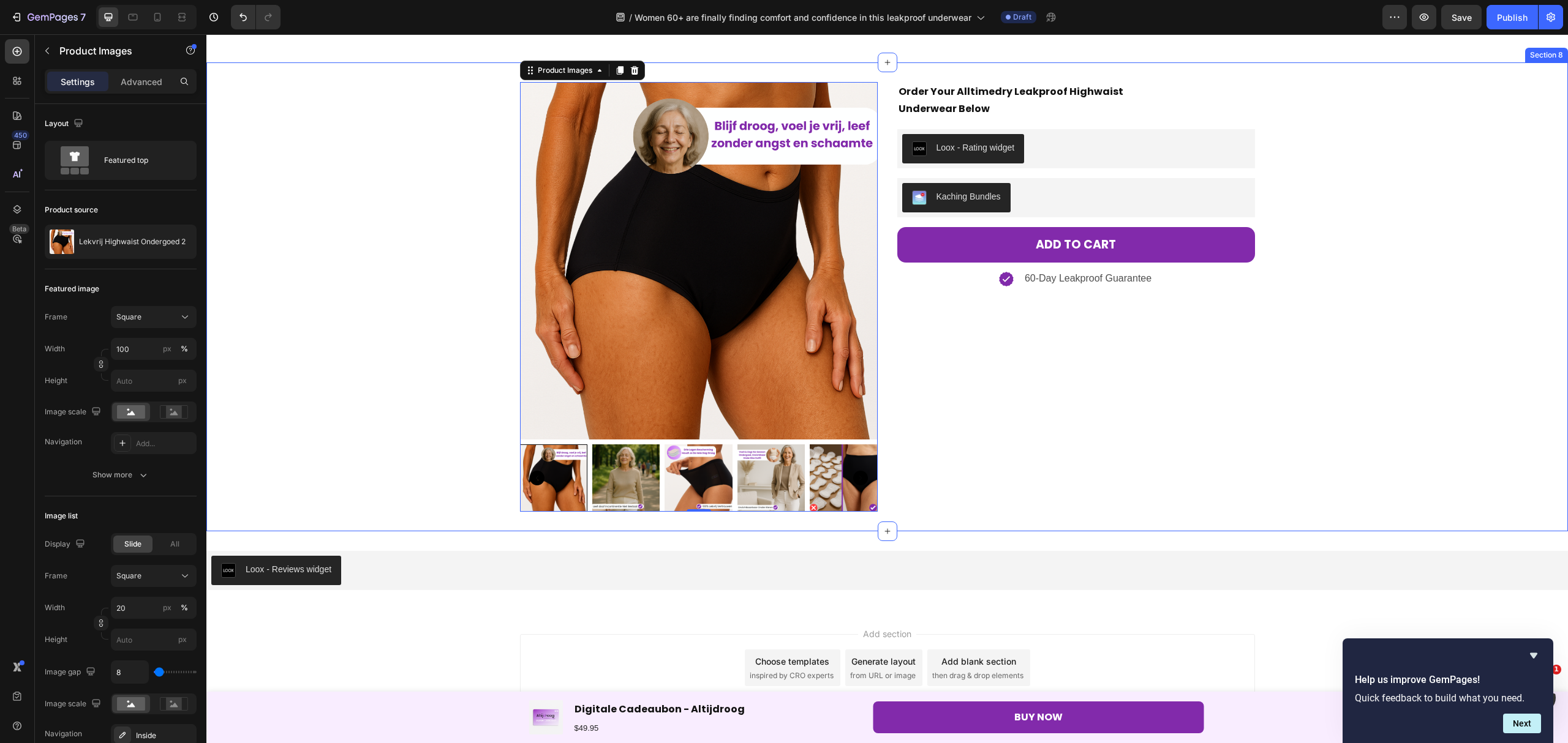
scroll to position [4055, 0]
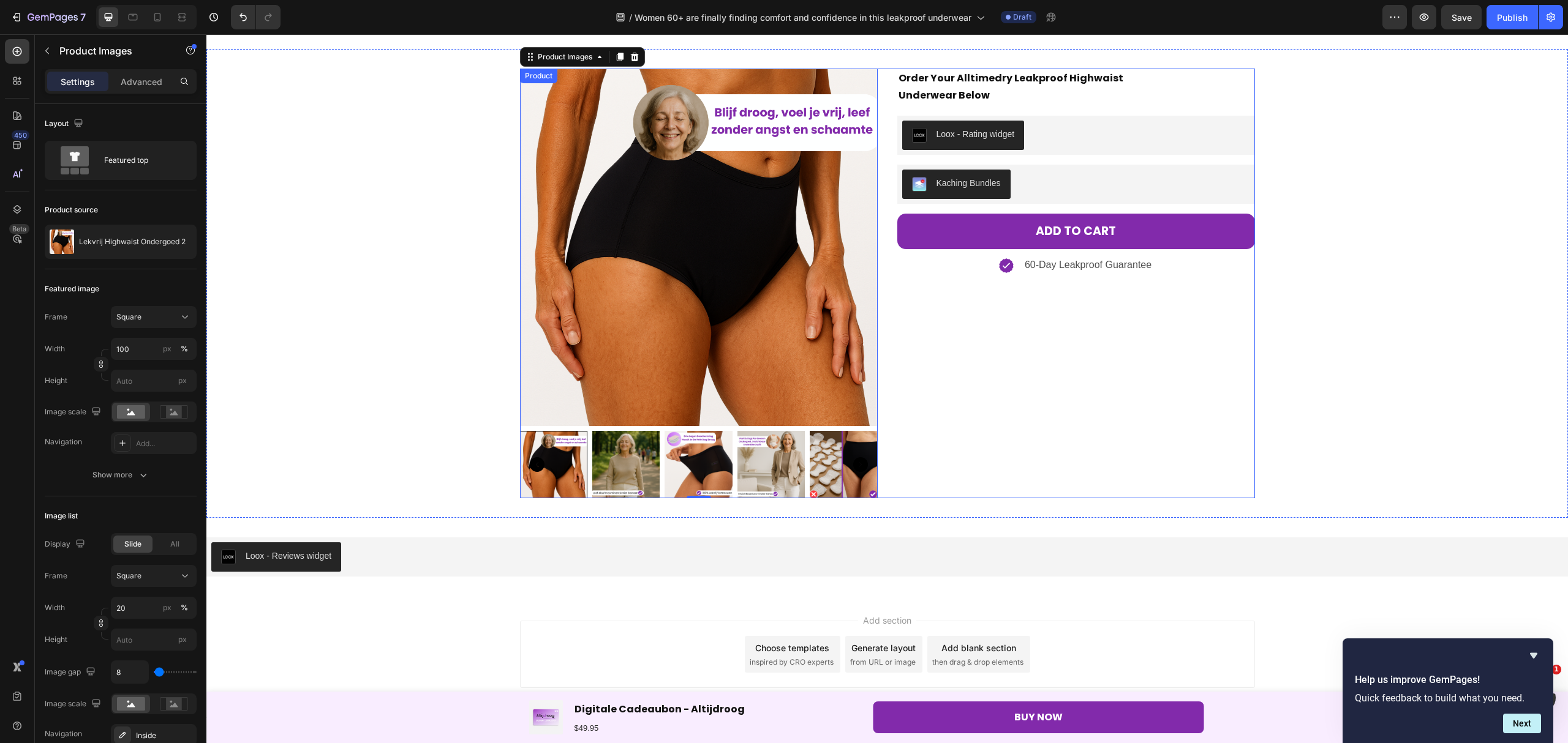
click at [980, 383] on div "Order Your Alltimedry Leakproof Highwaist Underwear Below Text Block Loox - Rat…" at bounding box center [1076, 283] width 358 height 430
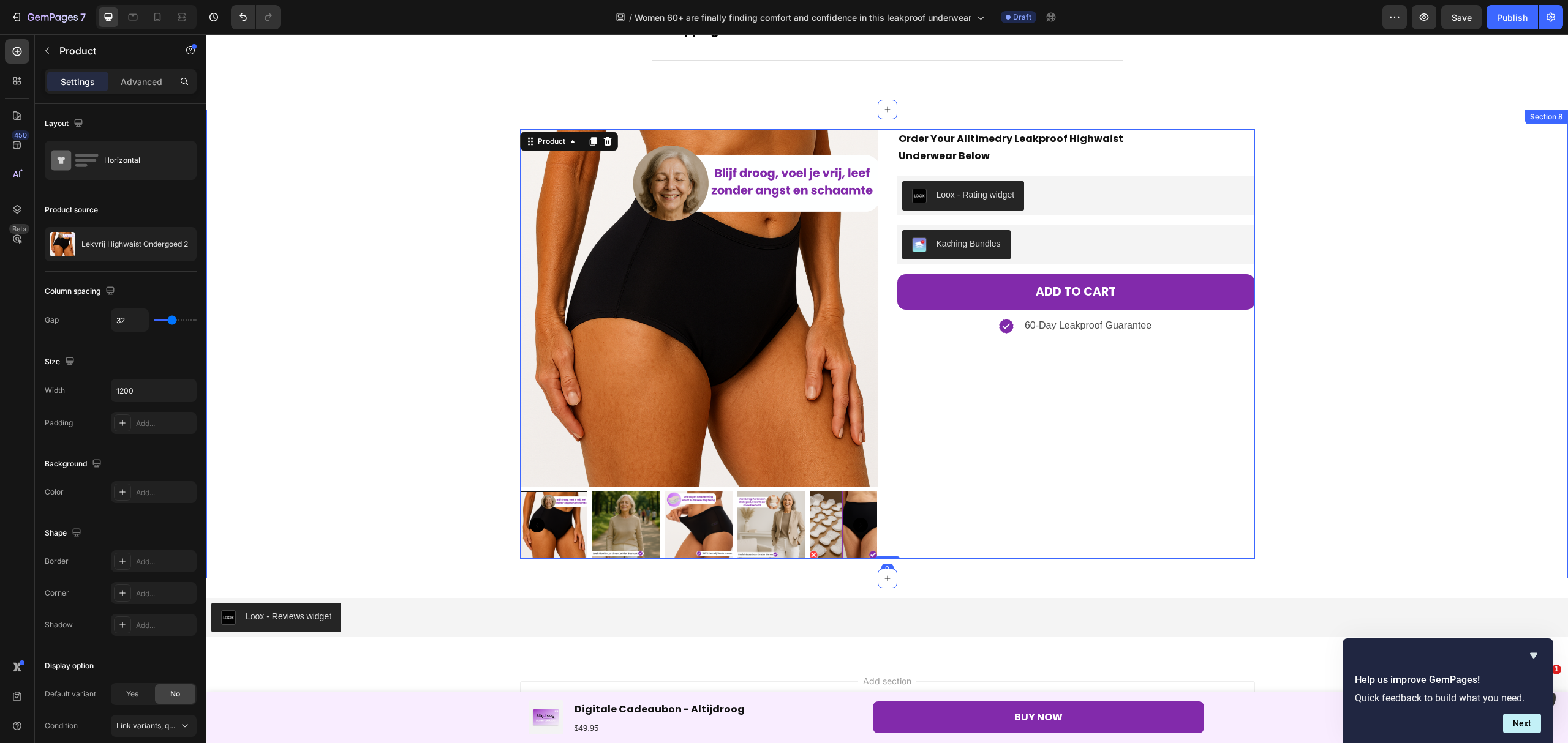
scroll to position [3974, 0]
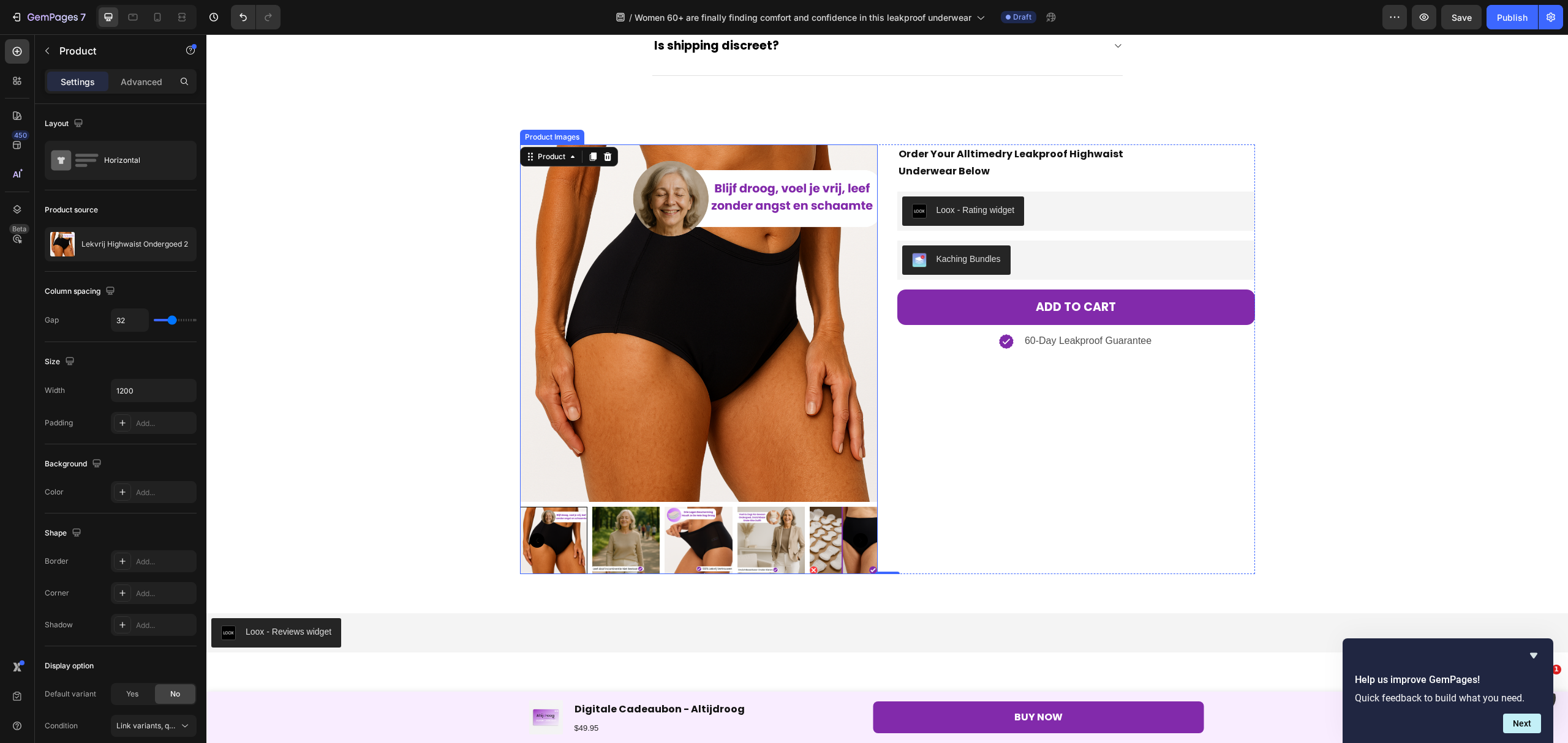
click at [777, 283] on img at bounding box center [698, 323] width 358 height 357
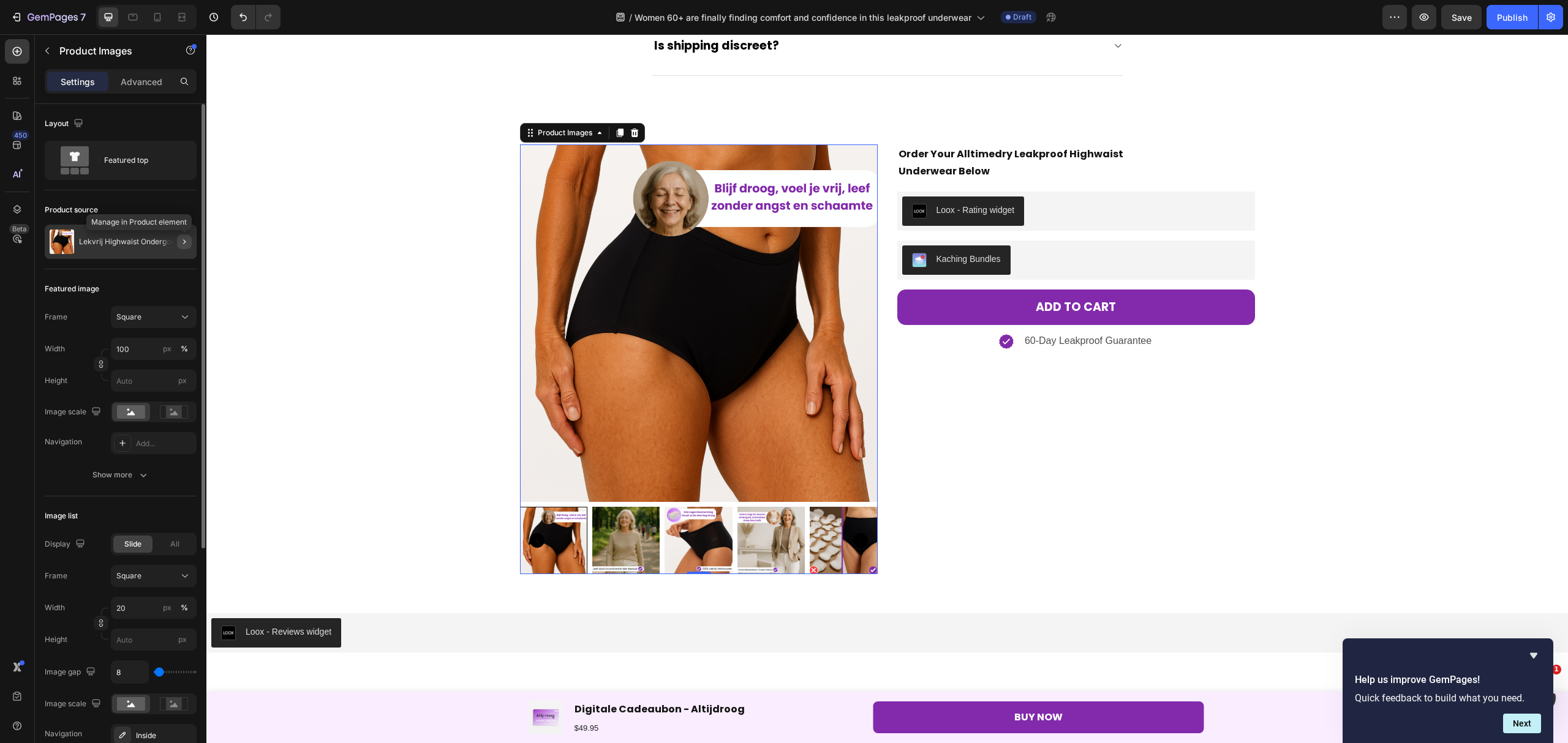
click at [182, 241] on icon "button" at bounding box center [184, 241] width 10 height 10
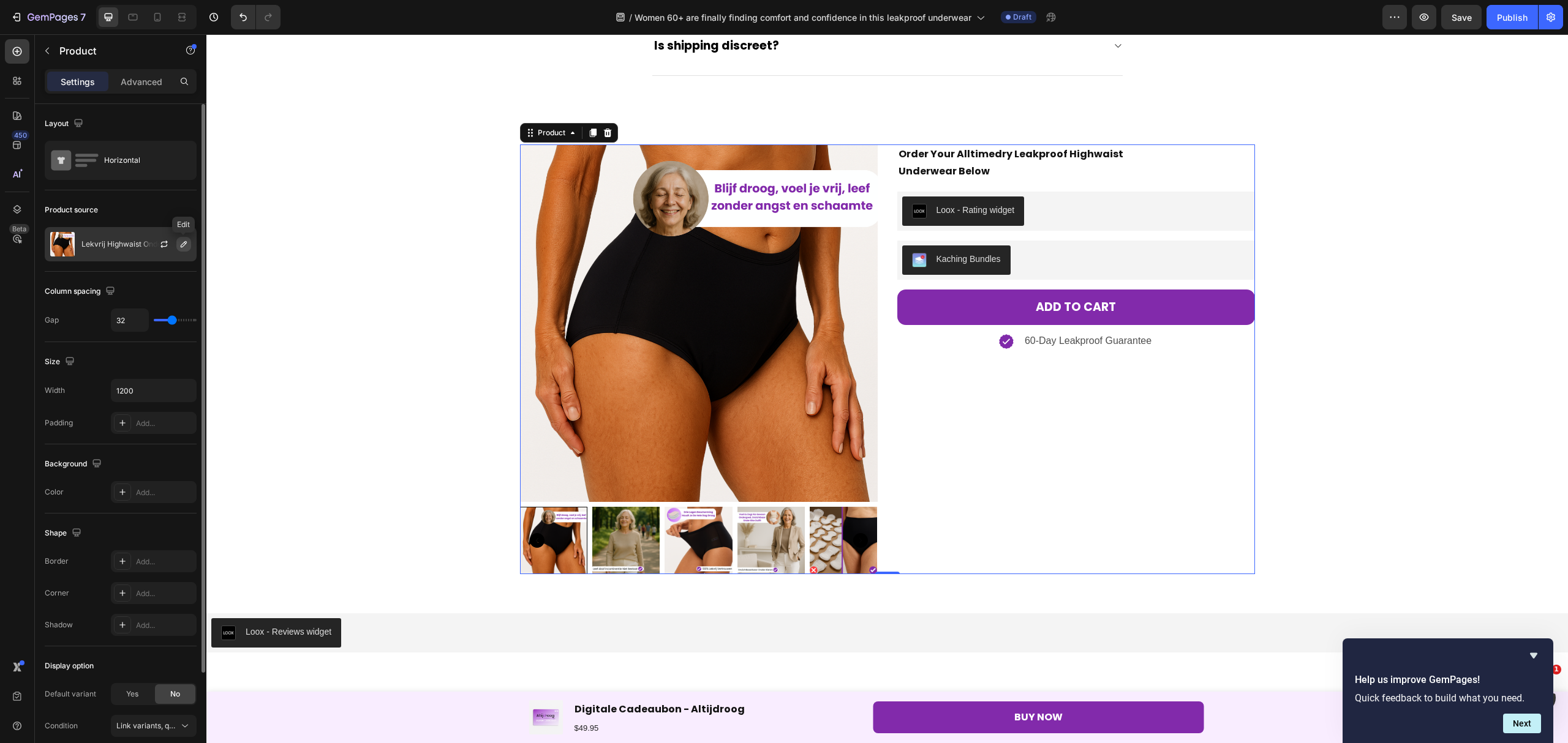
click at [179, 246] on icon "button" at bounding box center [184, 243] width 10 height 10
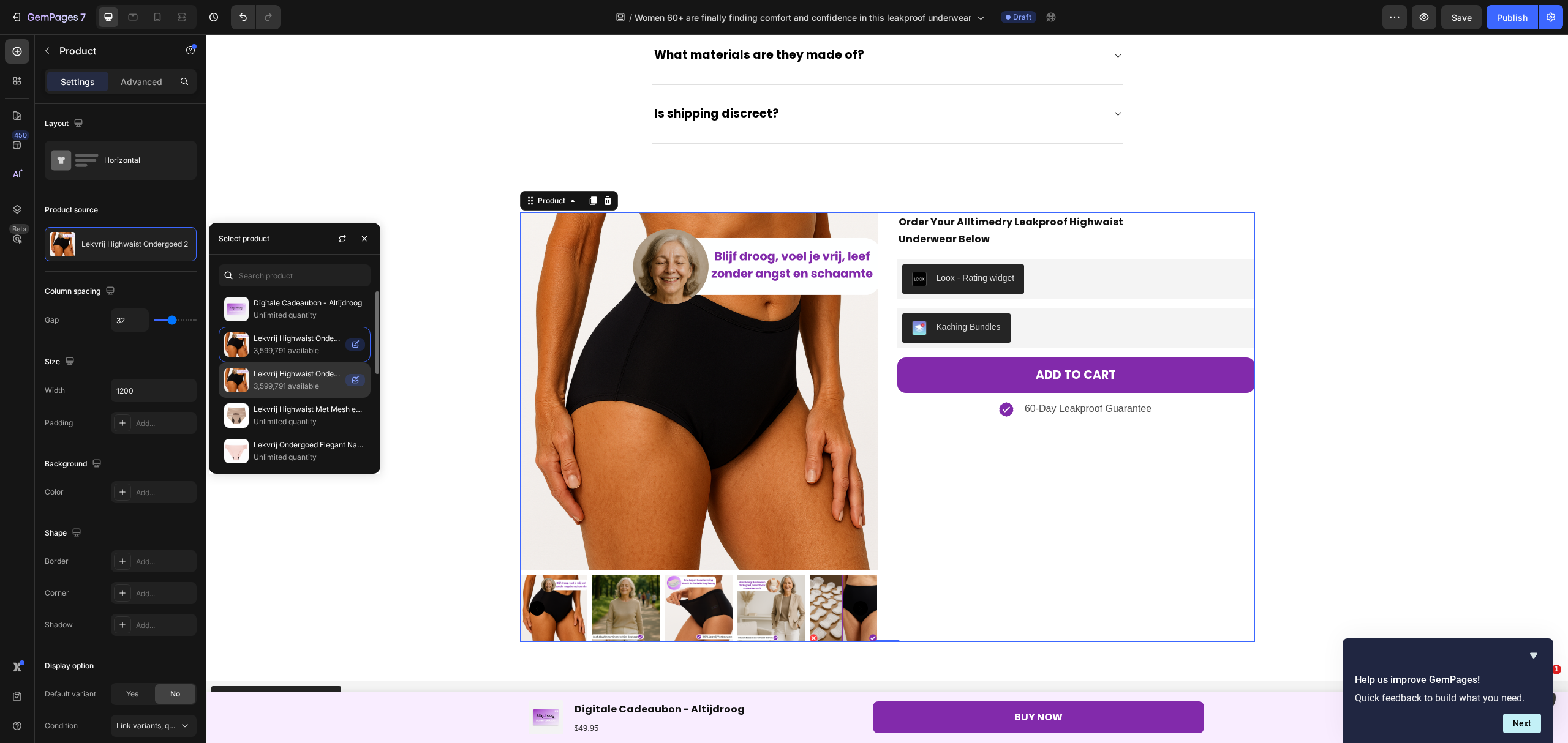
scroll to position [3892, 0]
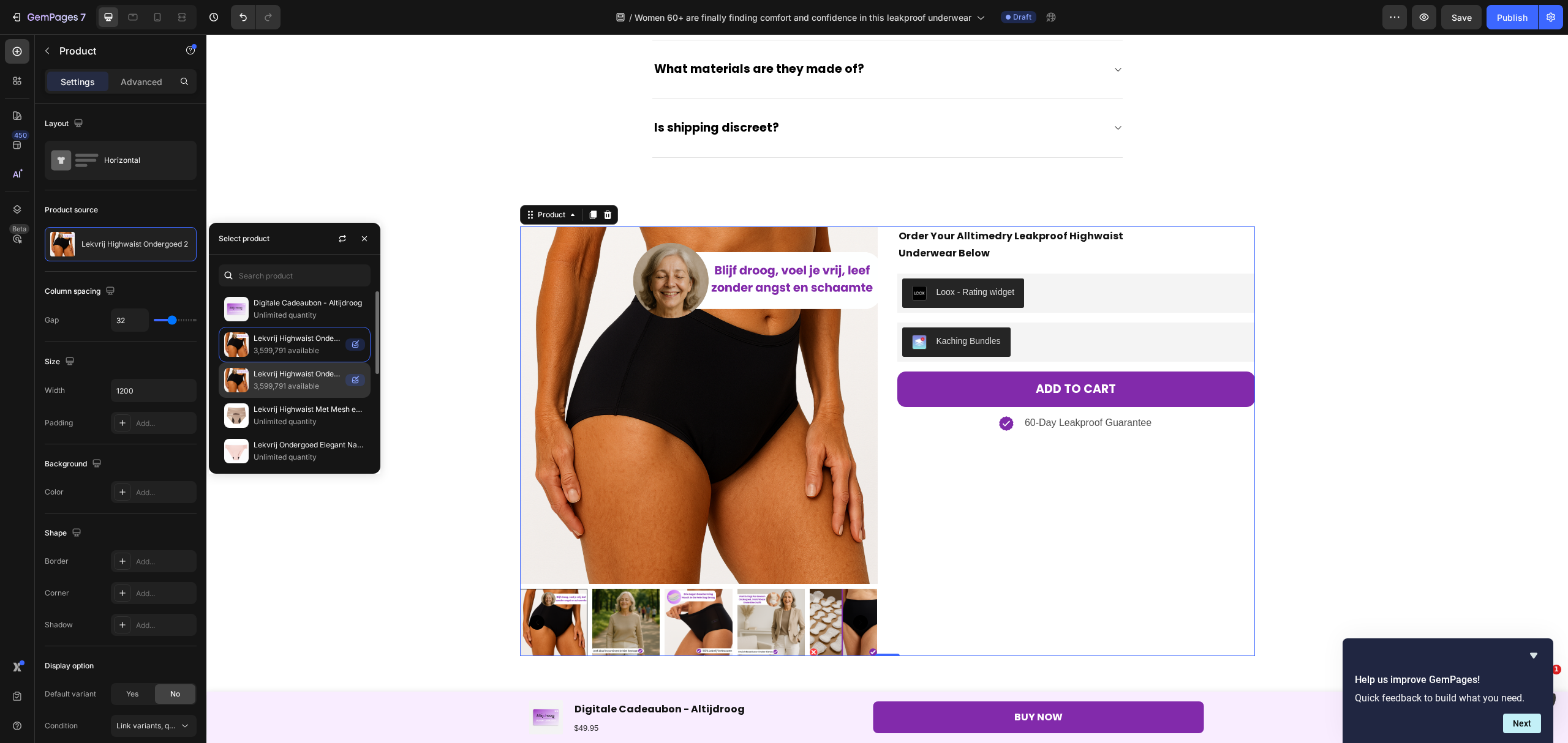
click at [272, 376] on p "Lekvrij Highwaist Ondergoed 1" at bounding box center [296, 374] width 87 height 13
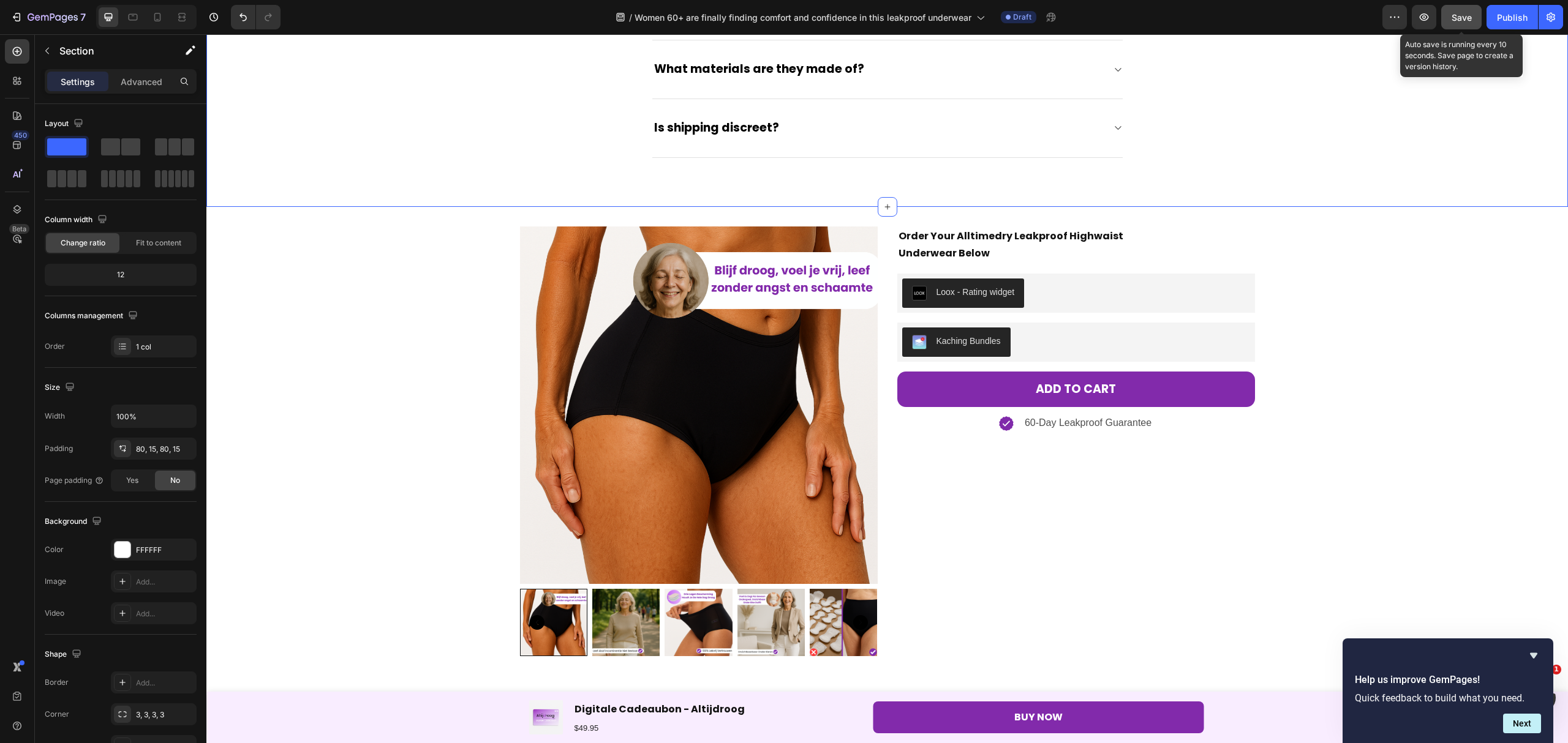
click at [1455, 19] on span "Save" at bounding box center [1461, 18] width 20 height 10
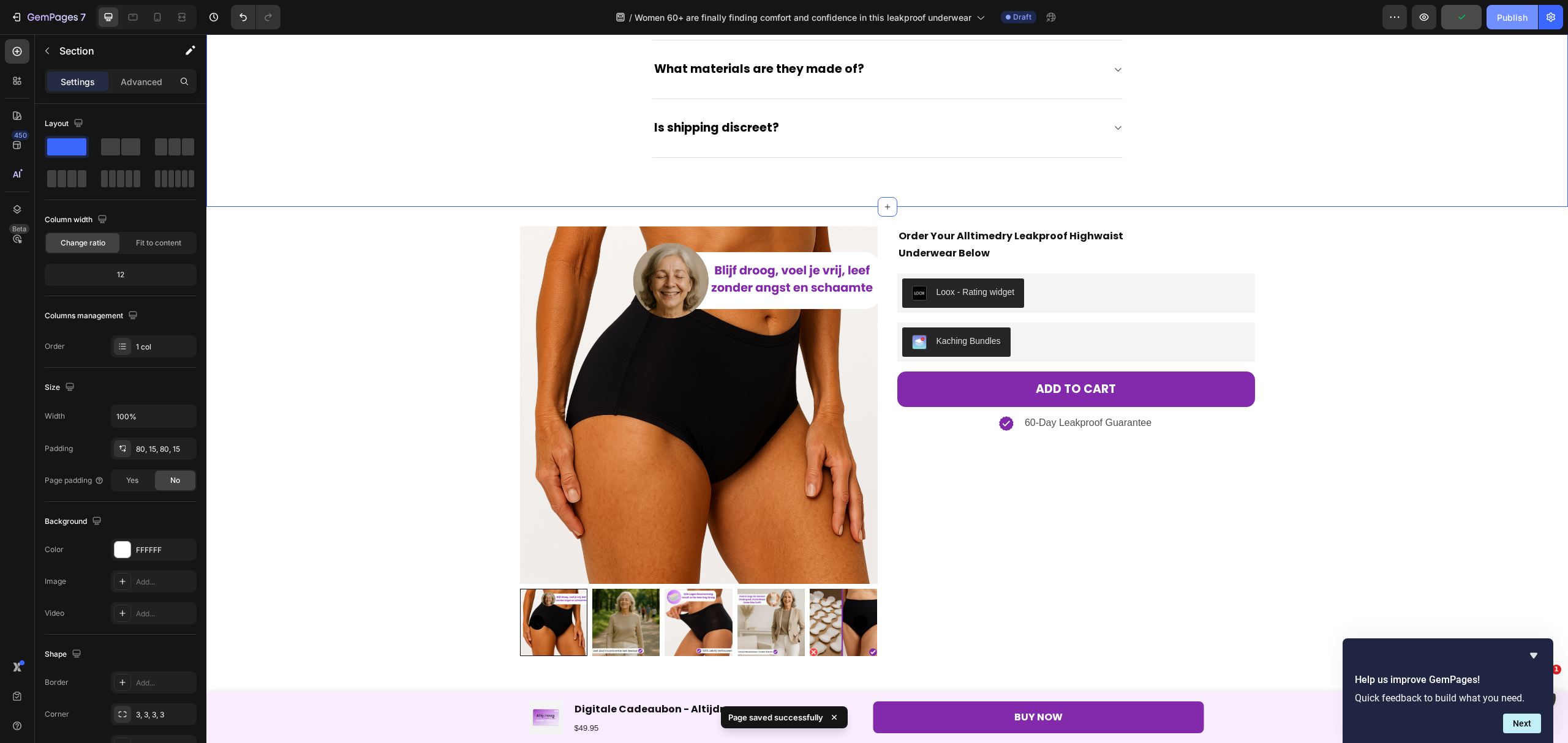
click at [1499, 18] on div "Publish" at bounding box center [1512, 17] width 30 height 13
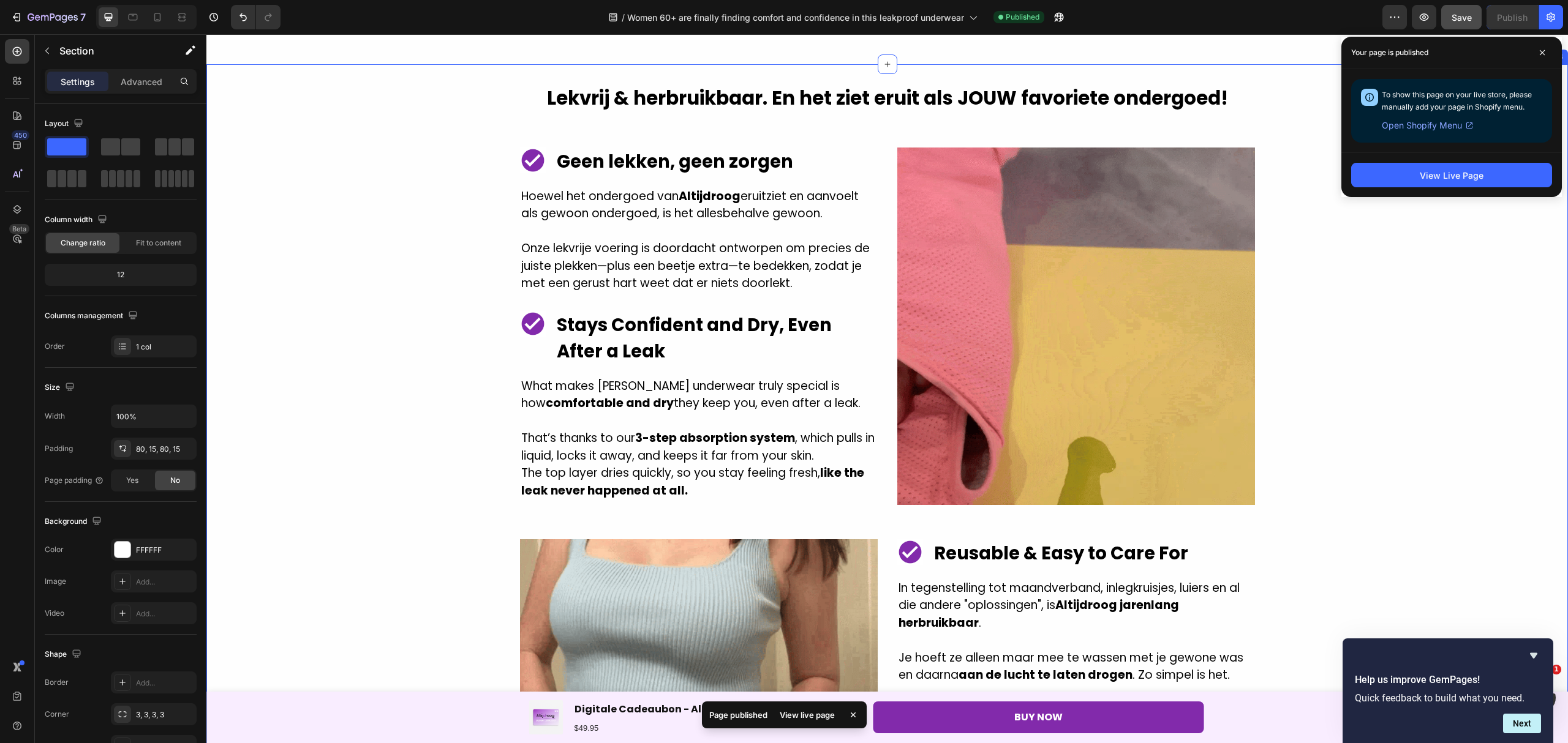
scroll to position [1770, 0]
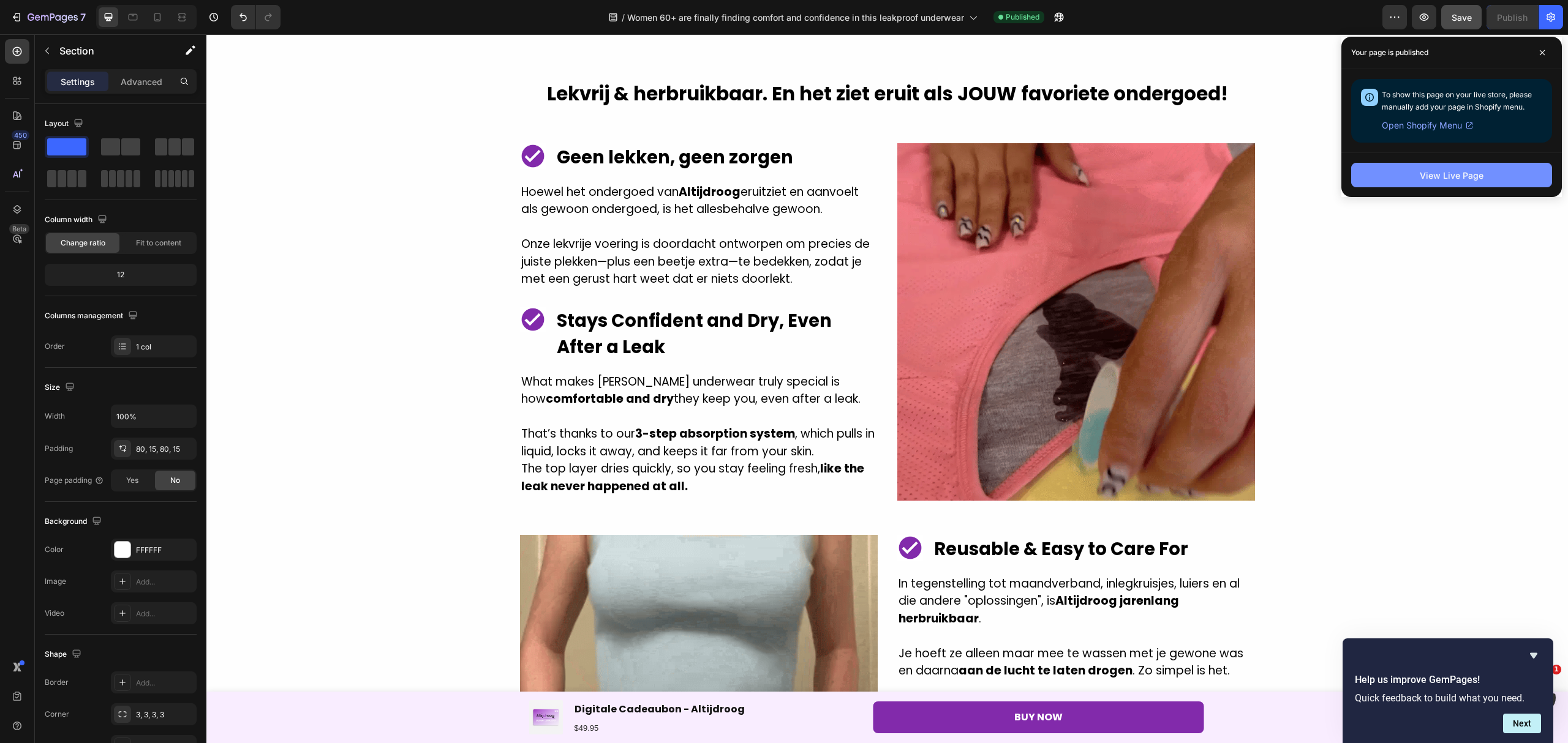
click at [1458, 164] on button "View Live Page" at bounding box center [1451, 175] width 201 height 24
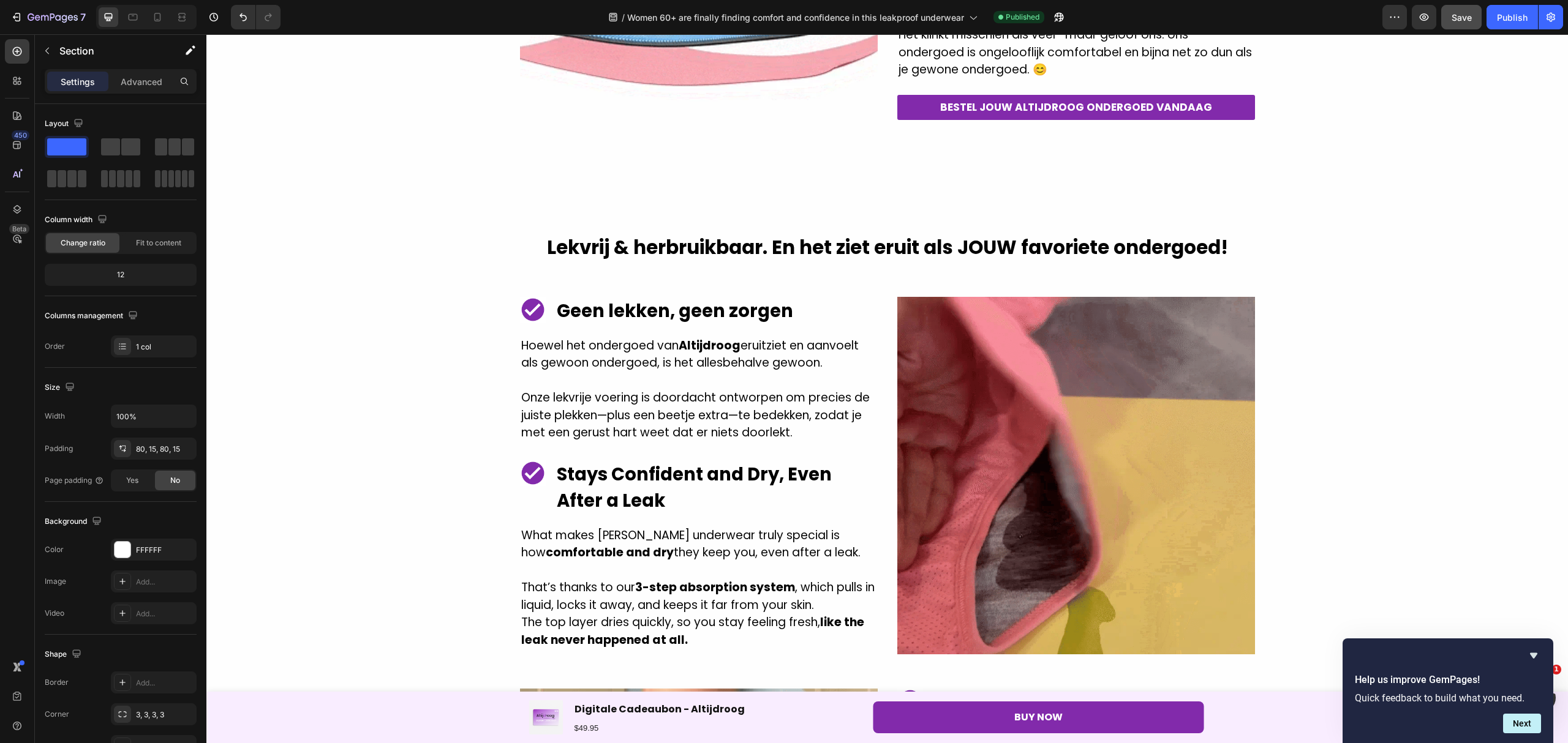
scroll to position [1688, 0]
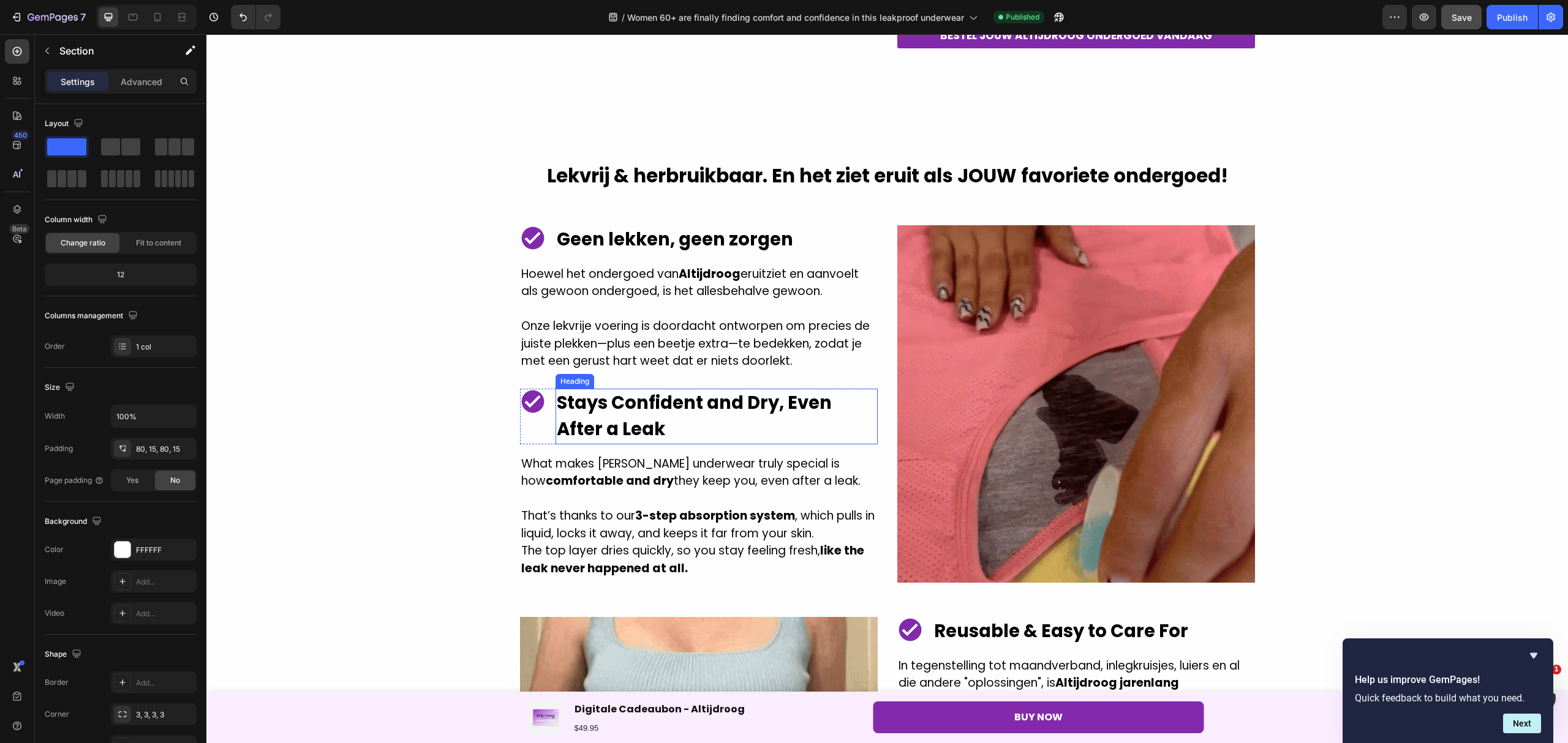
drag, startPoint x: 653, startPoint y: 420, endPoint x: 1542, endPoint y: 80, distance: 951.8
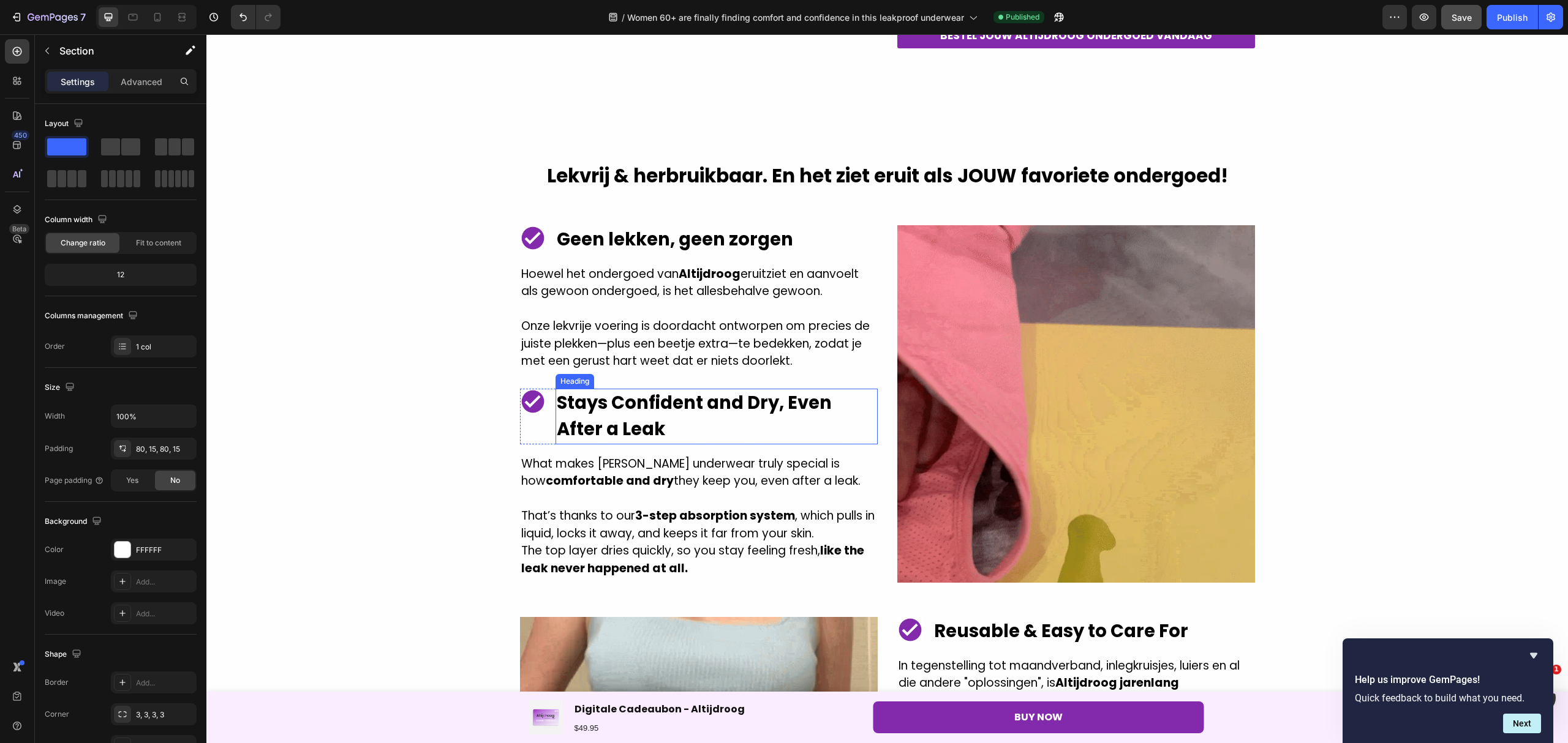
click at [653, 420] on strong "Stays Confident and Dry, Even After a Leak" at bounding box center [694, 416] width 275 height 51
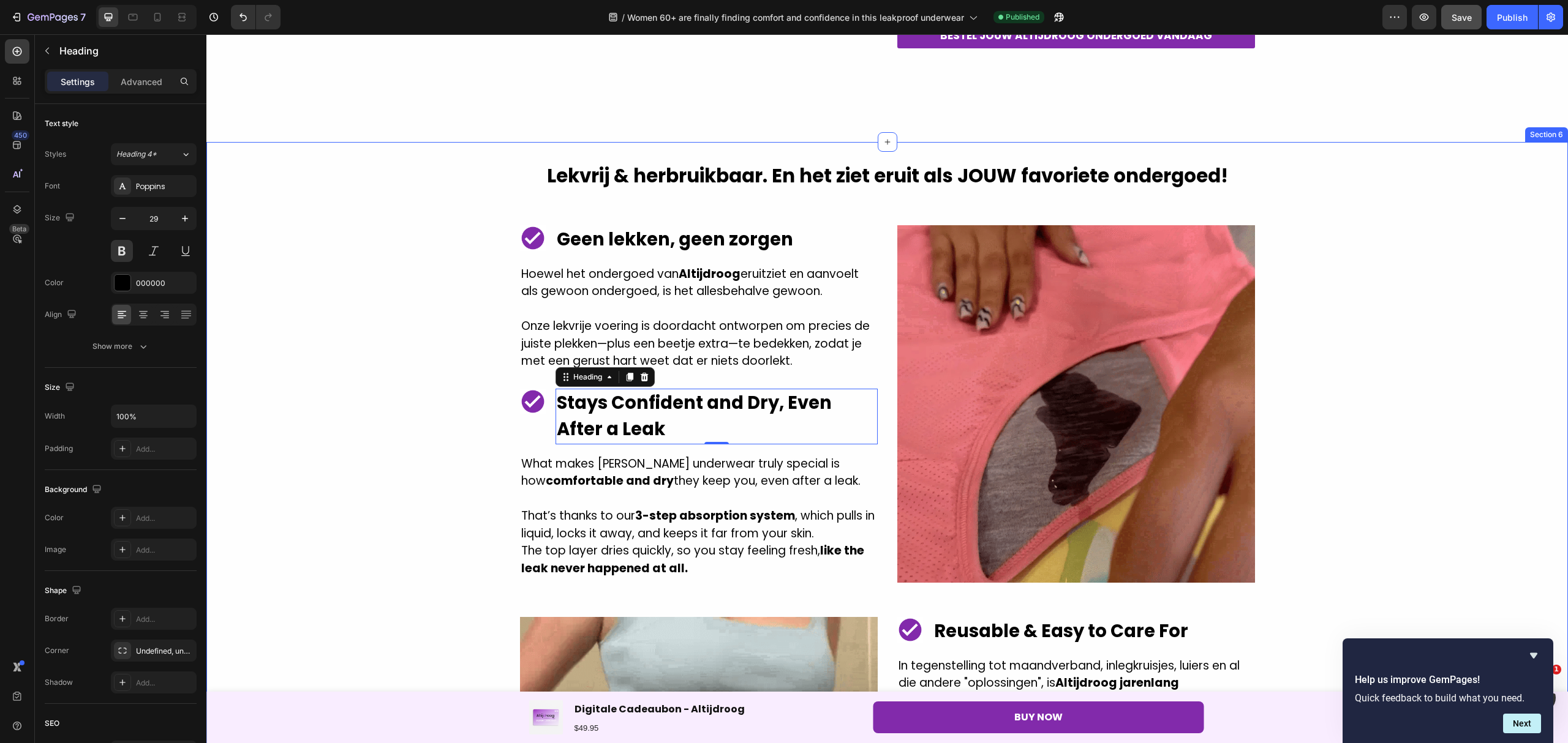
drag, startPoint x: 471, startPoint y: 427, endPoint x: 586, endPoint y: 409, distance: 116.4
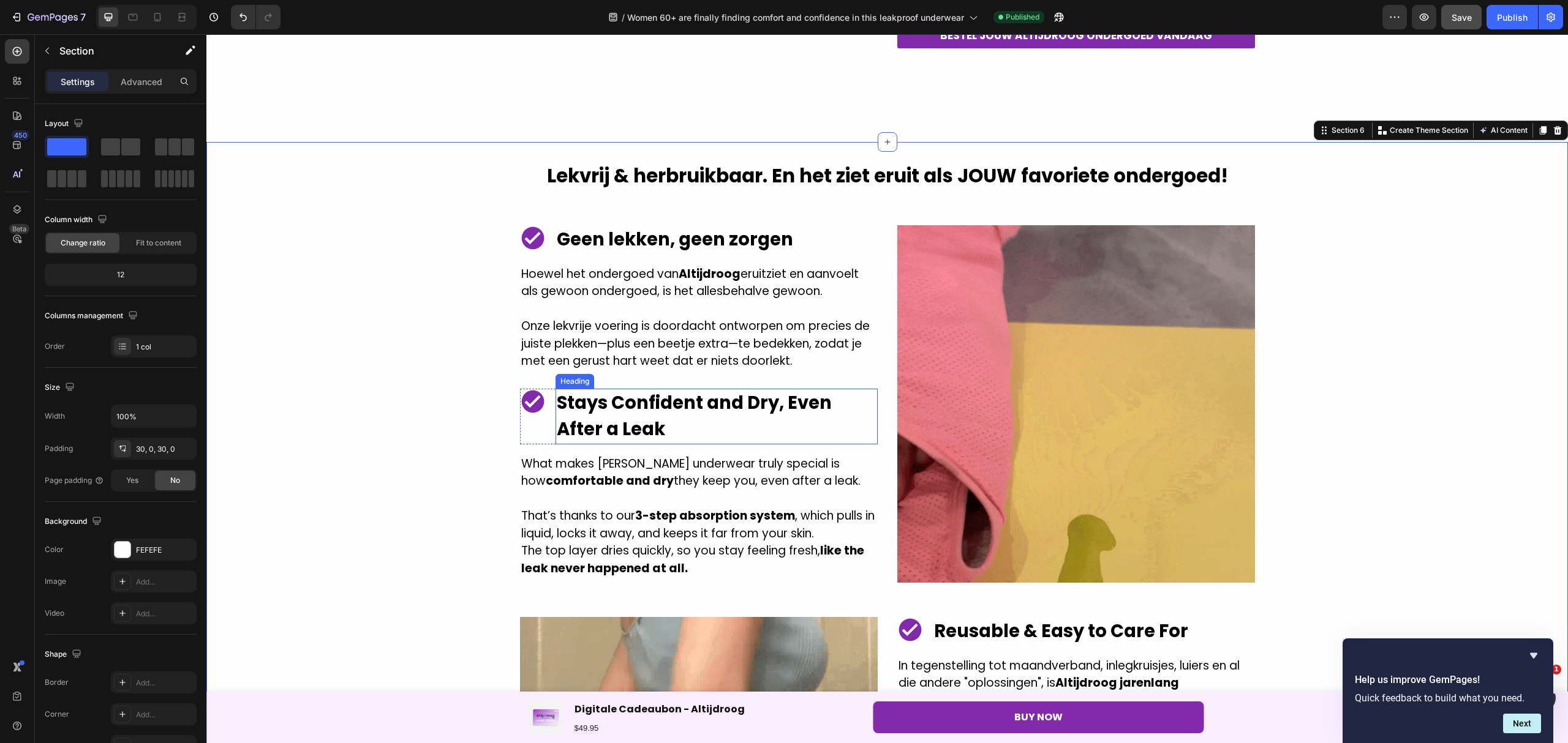
click at [672, 426] on h2 "Stays Confident and Dry, Even After a Leak" at bounding box center [716, 416] width 322 height 56
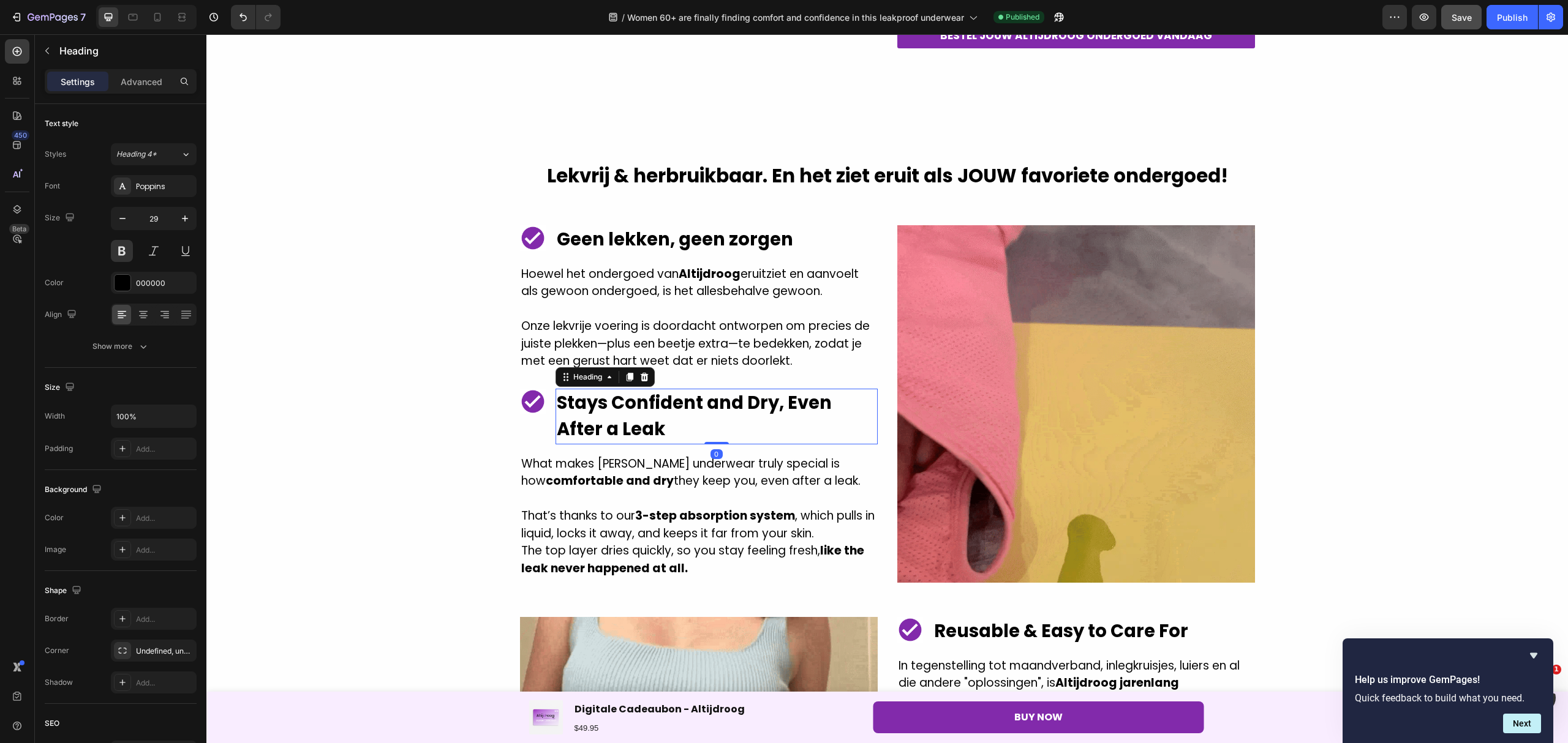
click at [660, 431] on h2 "Stays Confident and Dry, Even After a Leak" at bounding box center [716, 416] width 322 height 56
click at [655, 427] on strong "Stays Confident and Dry, Even After a Leak" at bounding box center [694, 416] width 275 height 51
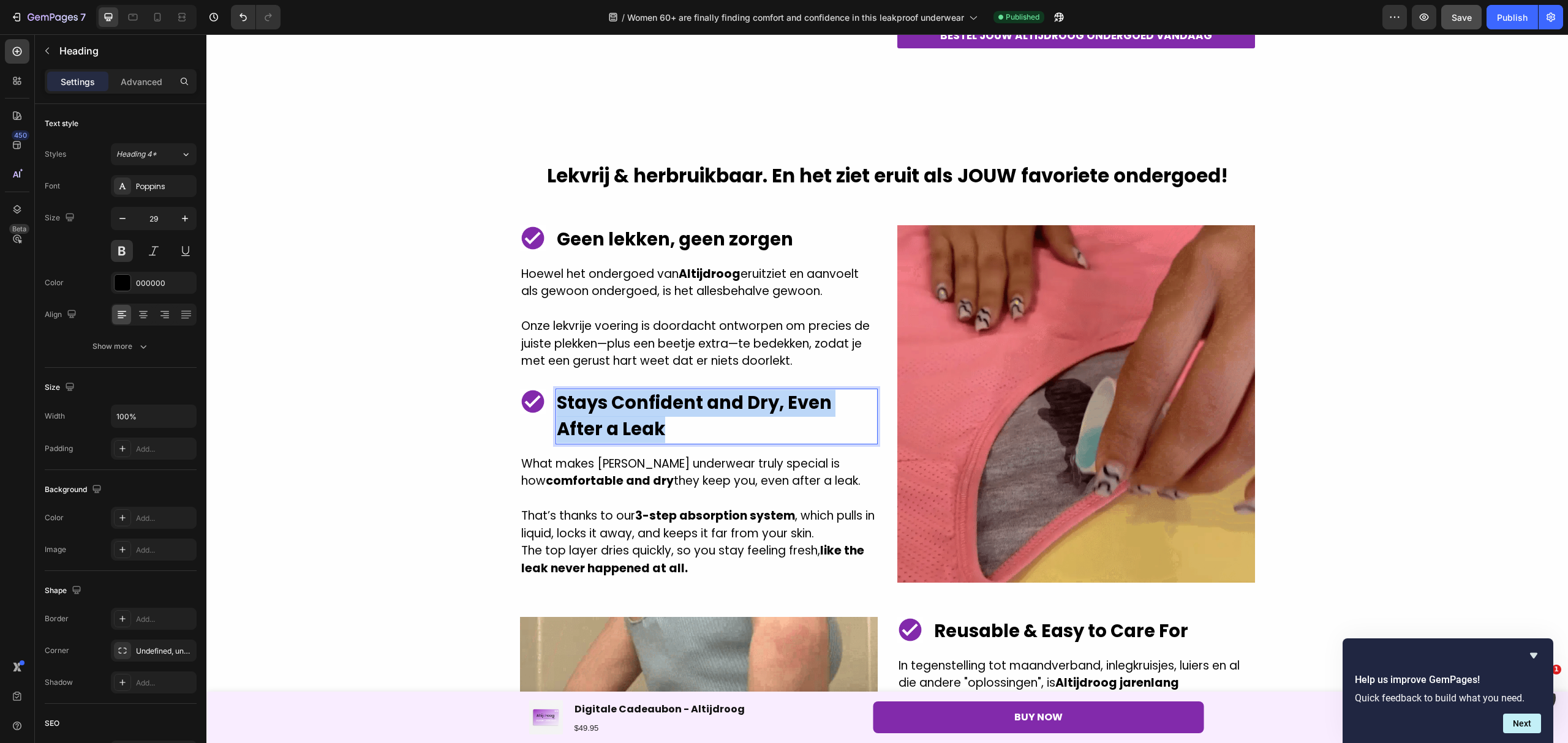
drag, startPoint x: 659, startPoint y: 427, endPoint x: 547, endPoint y: 402, distance: 114.8
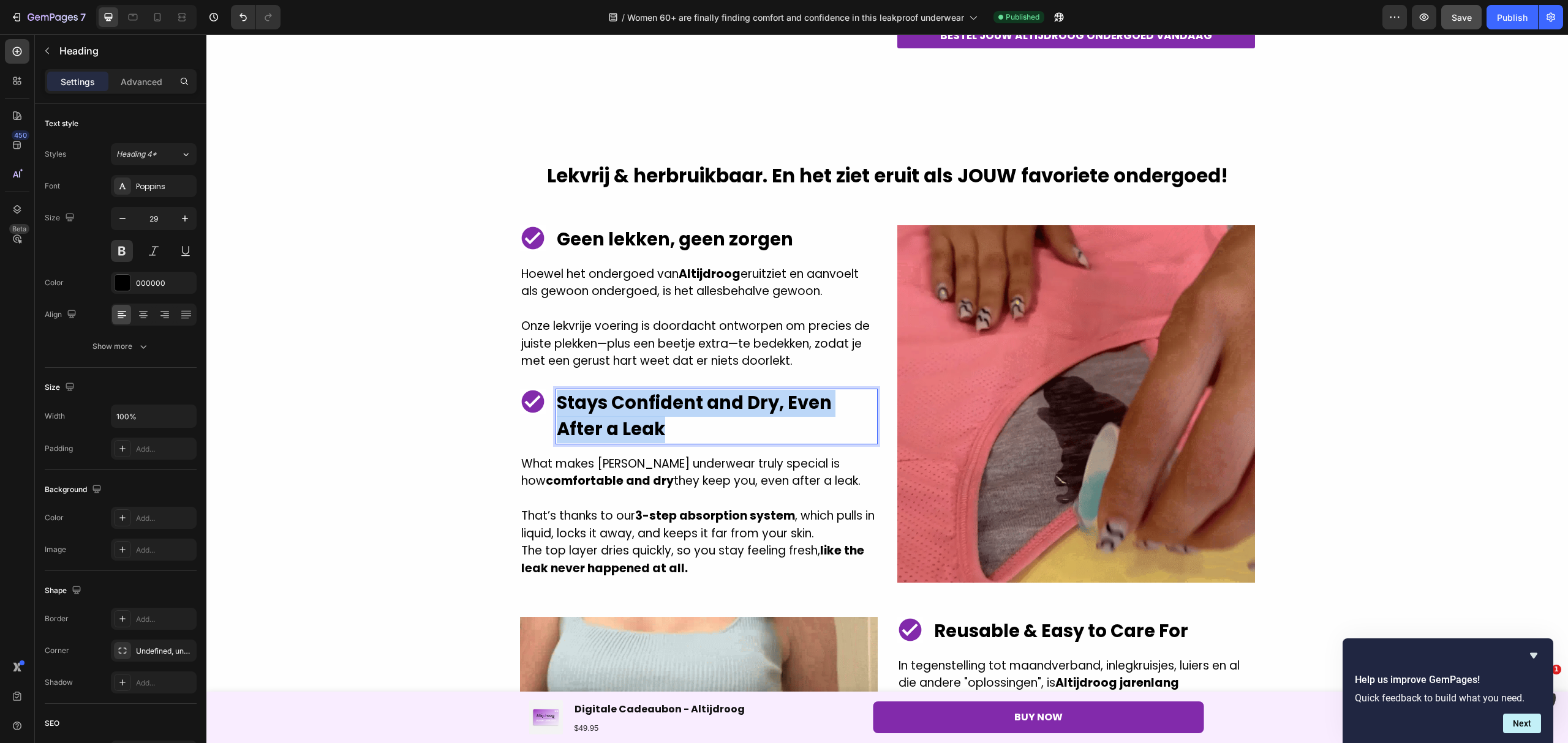
click at [547, 402] on div "Image Stays Confident and Dry, Even After a Leak Heading 0 Row" at bounding box center [698, 416] width 358 height 56
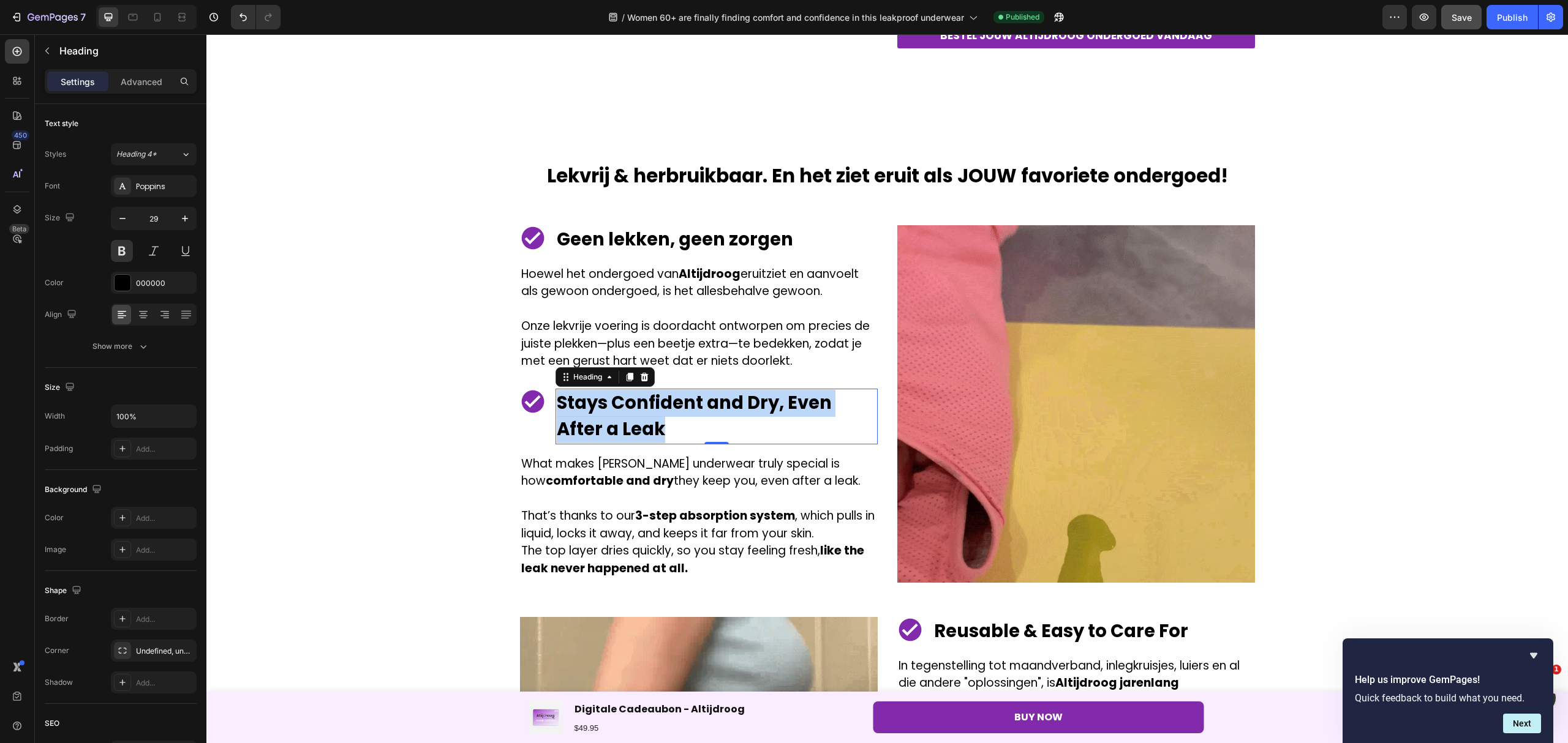
click at [665, 434] on p "Stays Confident and Dry, Even After a Leak" at bounding box center [717, 417] width 320 height 53
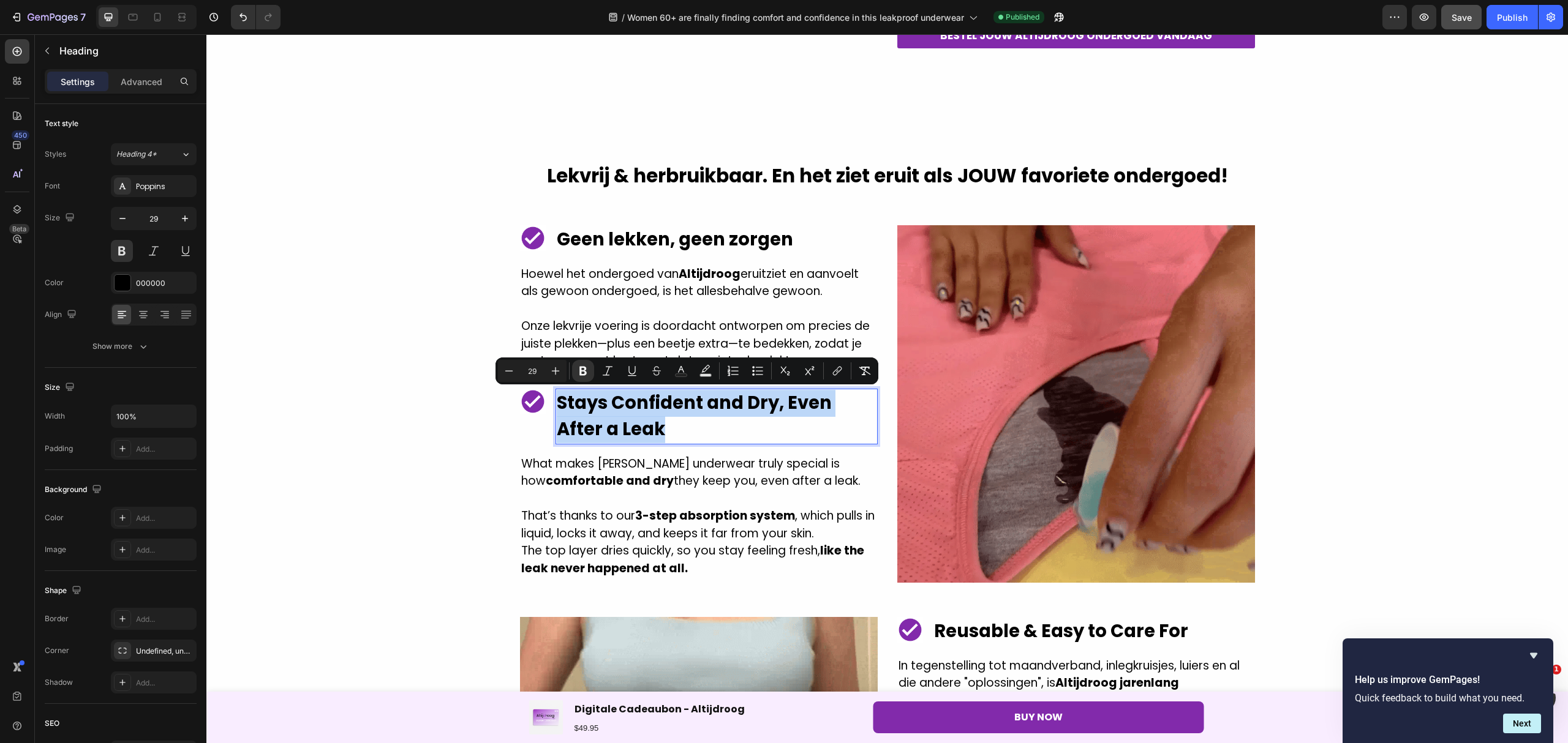
drag, startPoint x: 669, startPoint y: 427, endPoint x: 552, endPoint y: 402, distance: 119.6
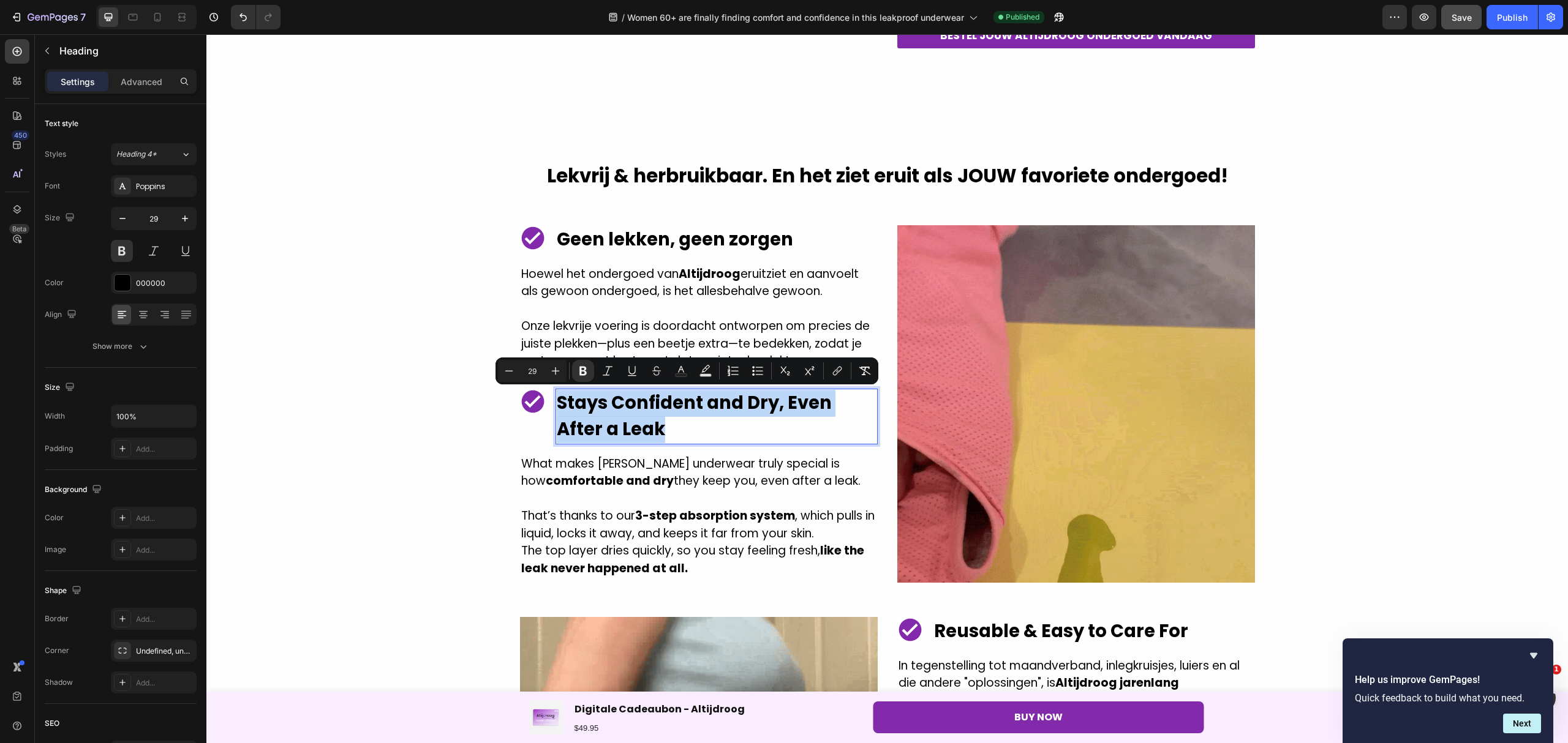
click at [557, 402] on p "Stays Confident and Dry, Even After a Leak" at bounding box center [717, 417] width 320 height 53
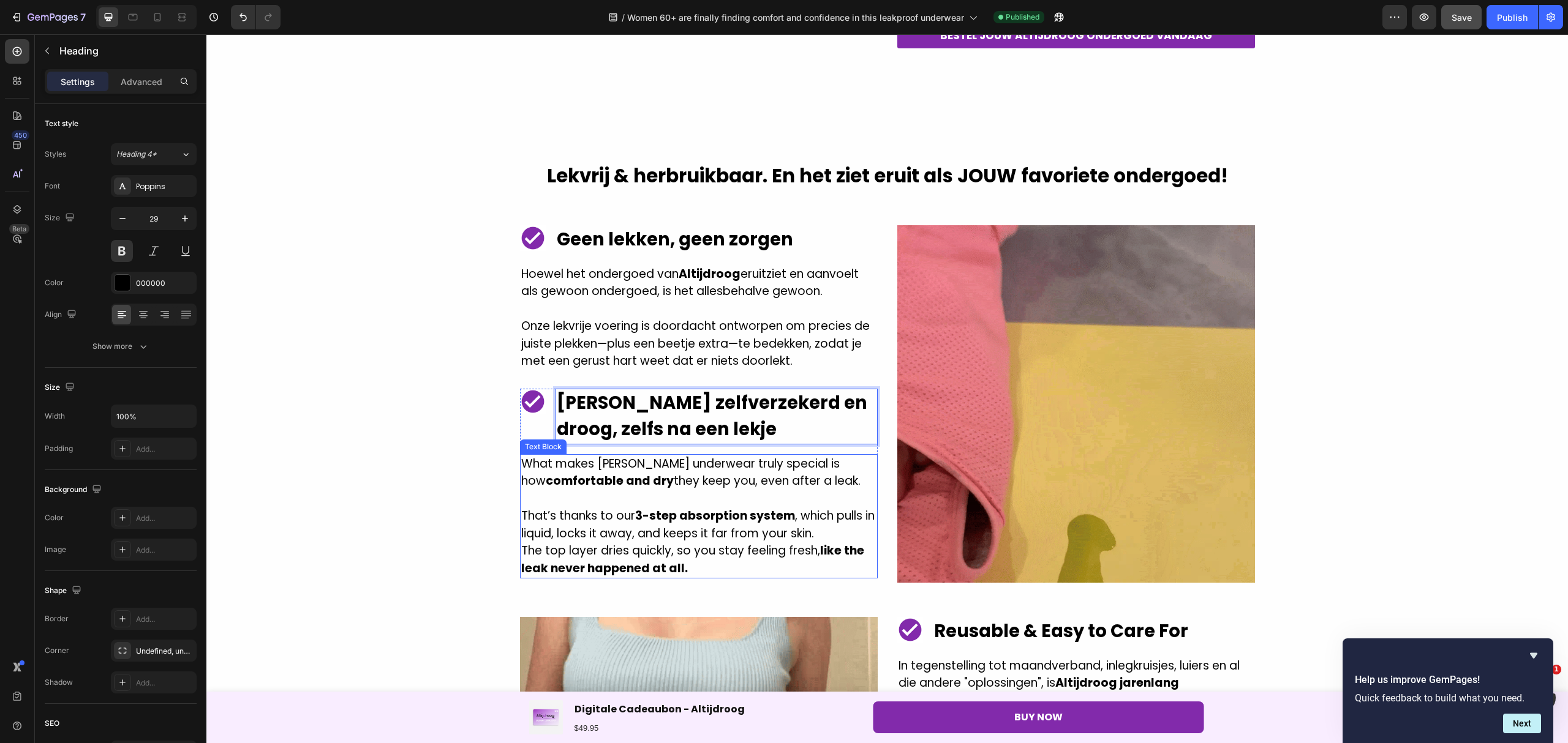
click at [604, 479] on strong "comfortable and dry" at bounding box center [609, 481] width 128 height 16
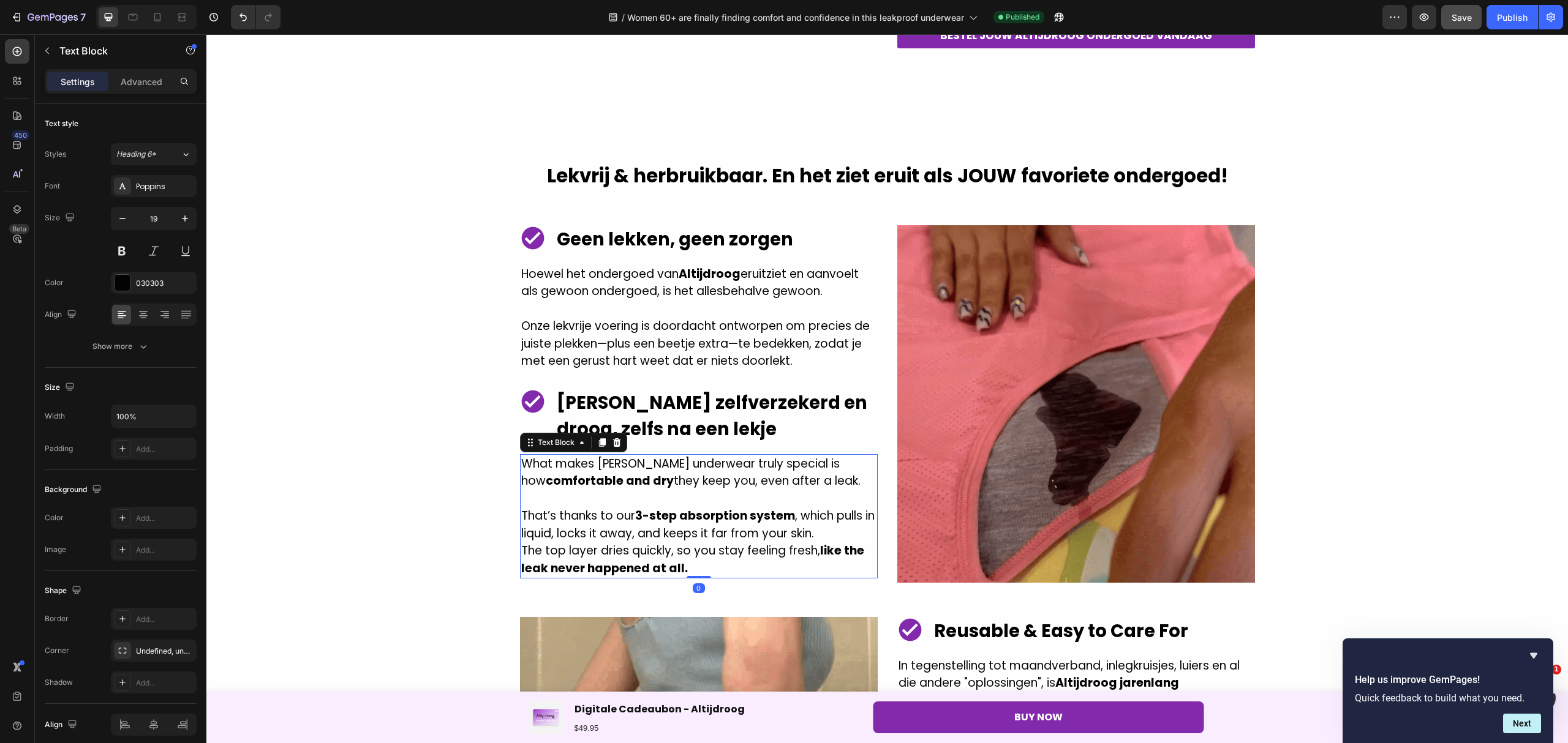
click at [827, 487] on p "What makes [PERSON_NAME] underwear truly special is how comfortable and dry the…" at bounding box center [699, 472] width 355 height 35
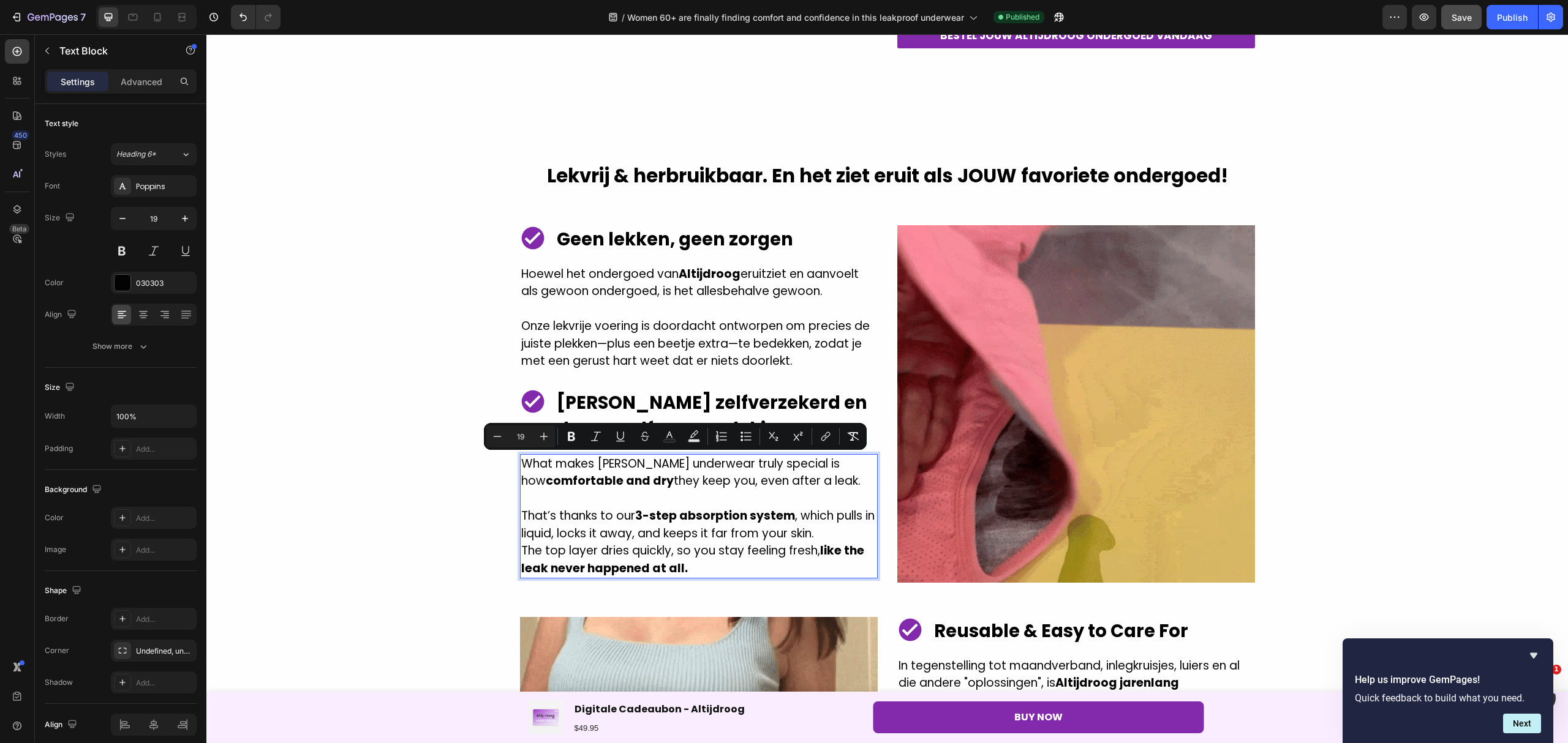
drag, startPoint x: 831, startPoint y: 483, endPoint x: 515, endPoint y: 465, distance: 316.5
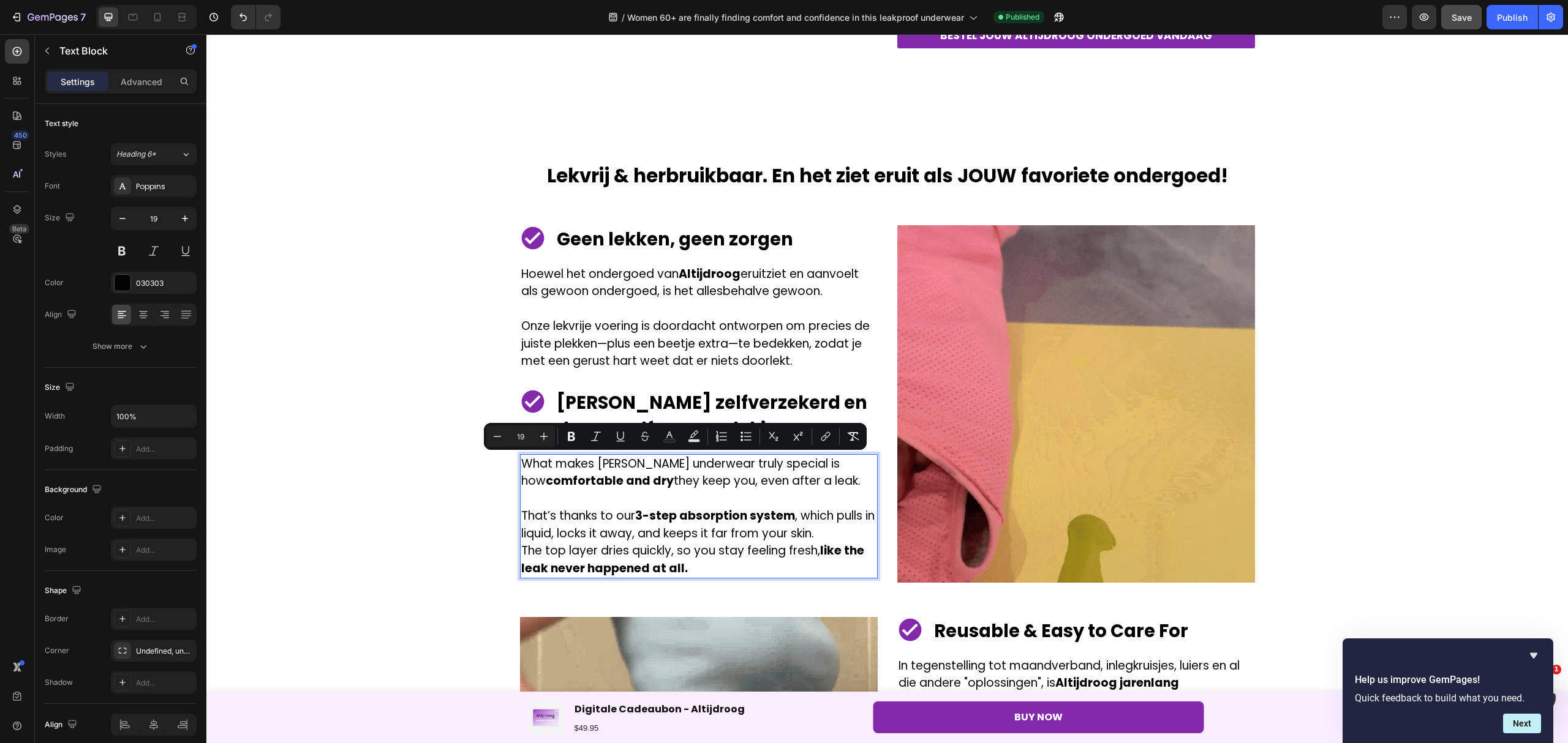
click at [521, 465] on p "What makes [PERSON_NAME] underwear truly special is how comfortable and dry the…" at bounding box center [699, 472] width 355 height 35
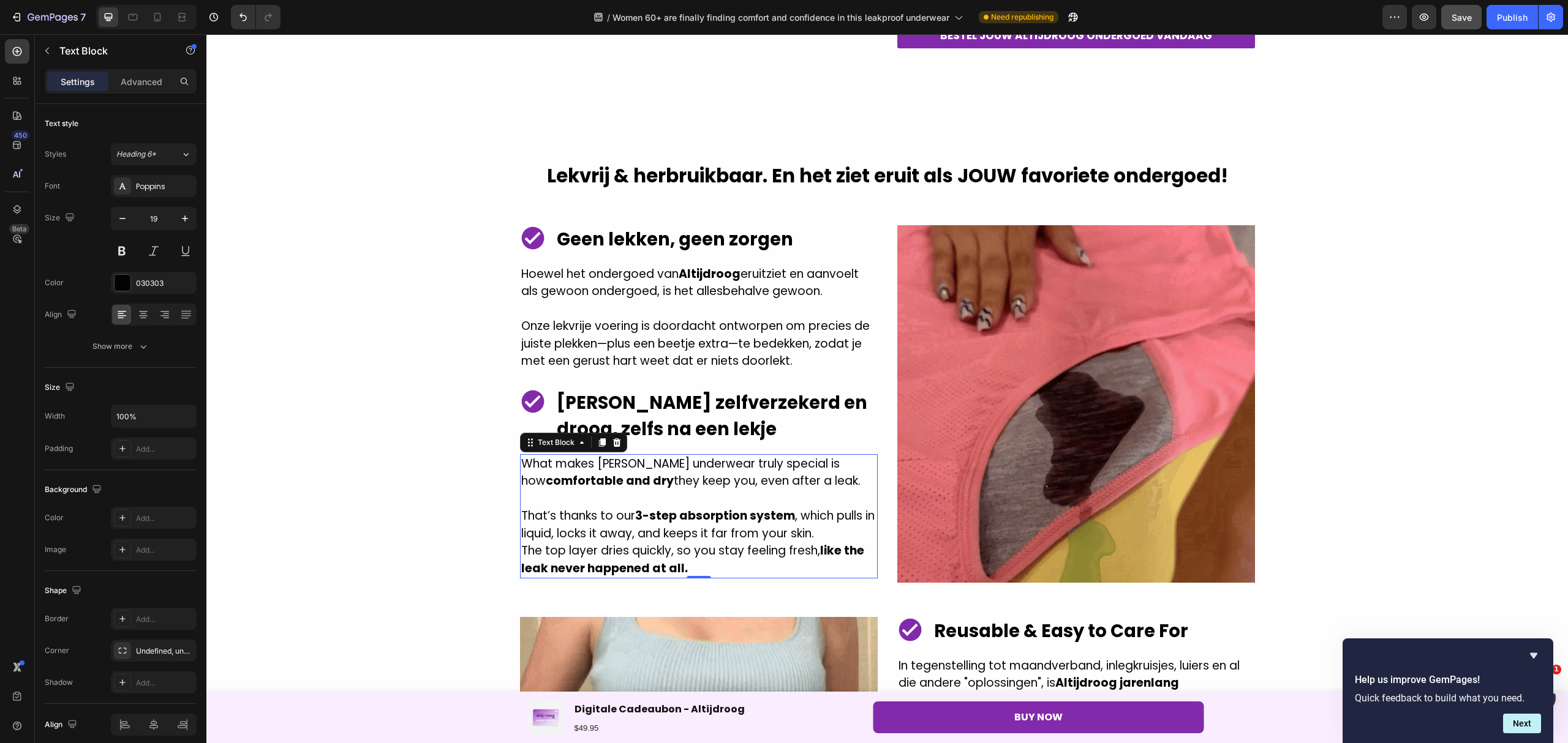
click at [837, 483] on p "What makes [PERSON_NAME] underwear truly special is how comfortable and dry the…" at bounding box center [699, 472] width 355 height 35
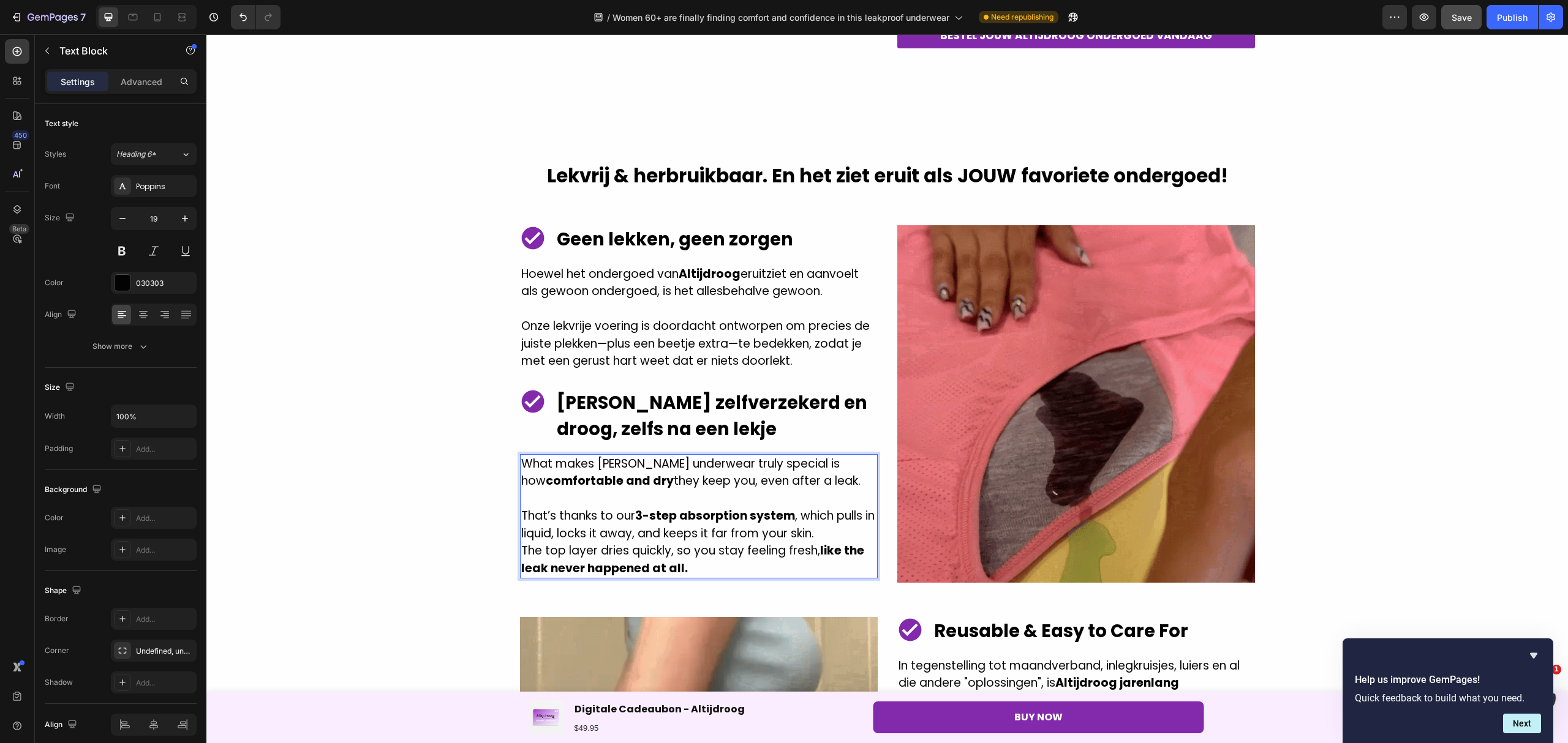
drag, startPoint x: 839, startPoint y: 483, endPoint x: 643, endPoint y: 483, distance: 196.0
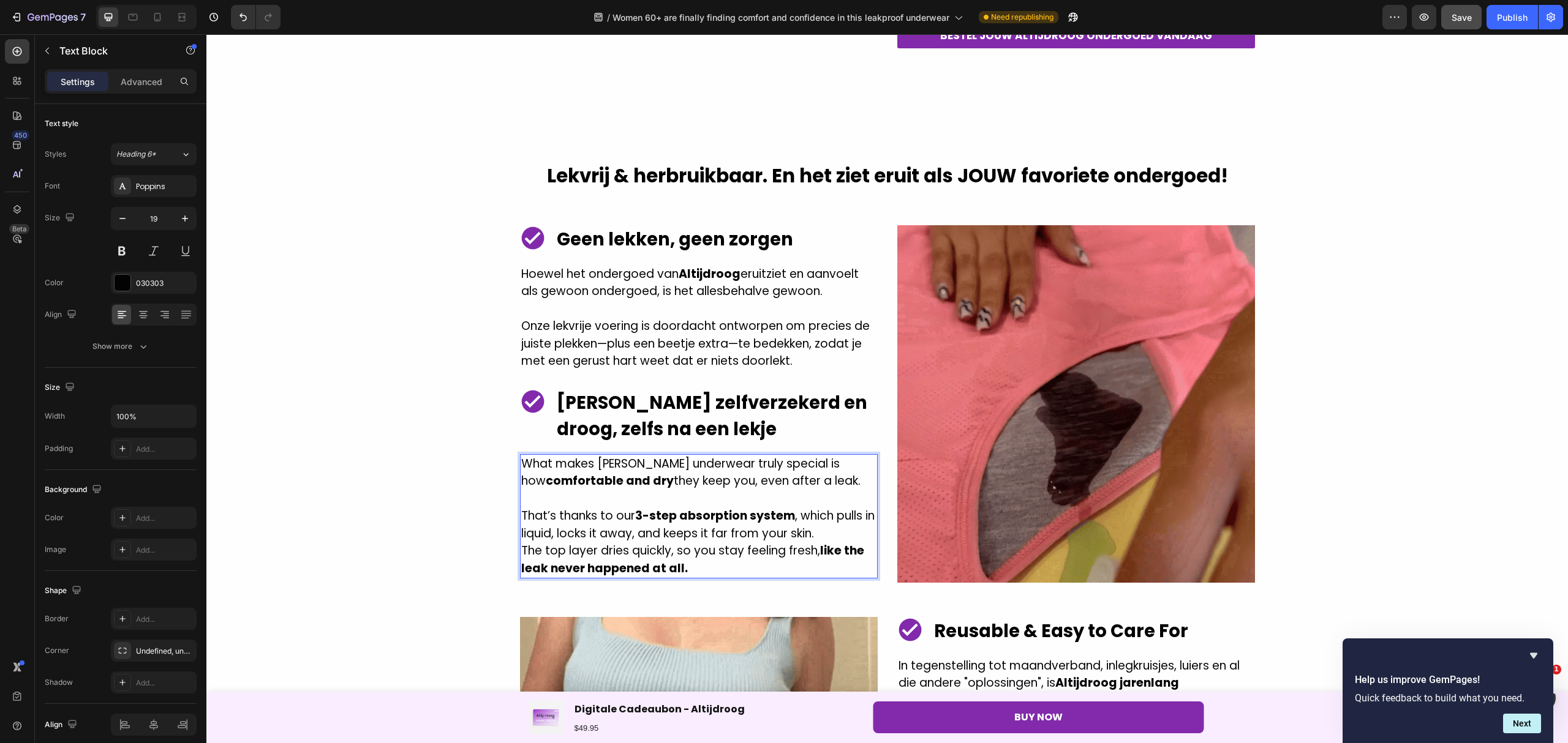
click at [643, 483] on p "What makes [PERSON_NAME] underwear truly special is how comfortable and dry the…" at bounding box center [699, 472] width 355 height 35
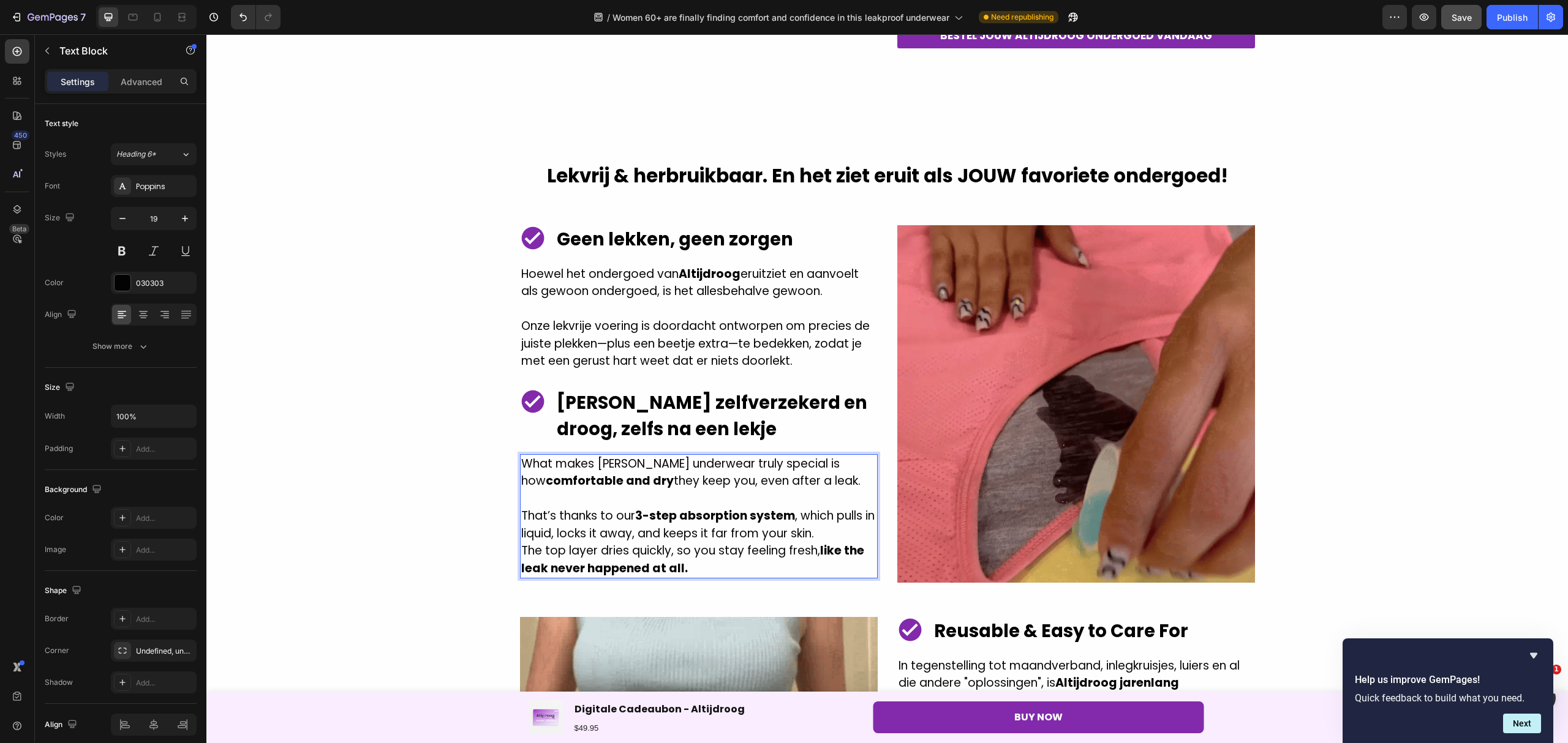
click at [824, 483] on p "What makes [PERSON_NAME] underwear truly special is how comfortable and dry the…" at bounding box center [699, 472] width 355 height 35
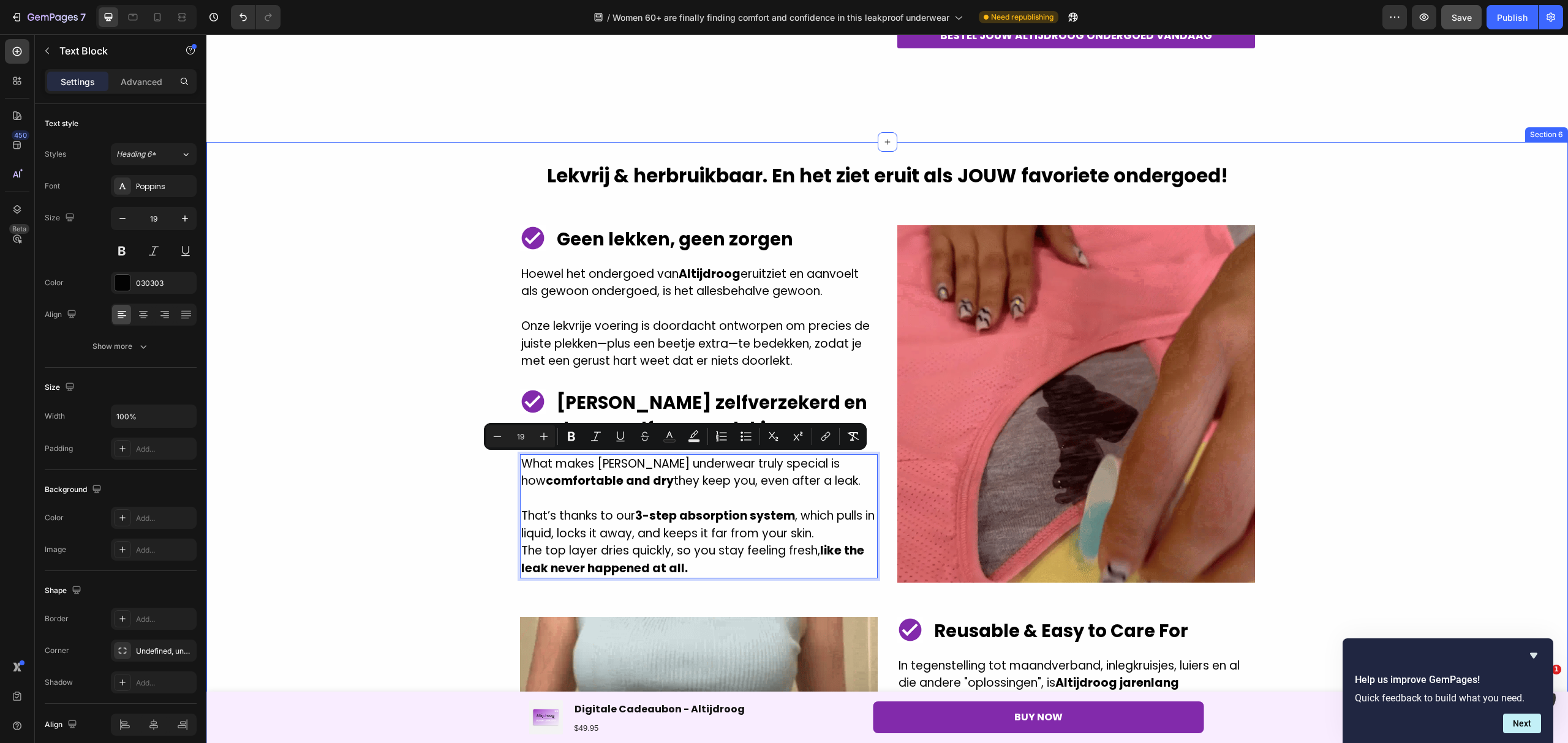
drag, startPoint x: 831, startPoint y: 483, endPoint x: 506, endPoint y: 464, distance: 325.6
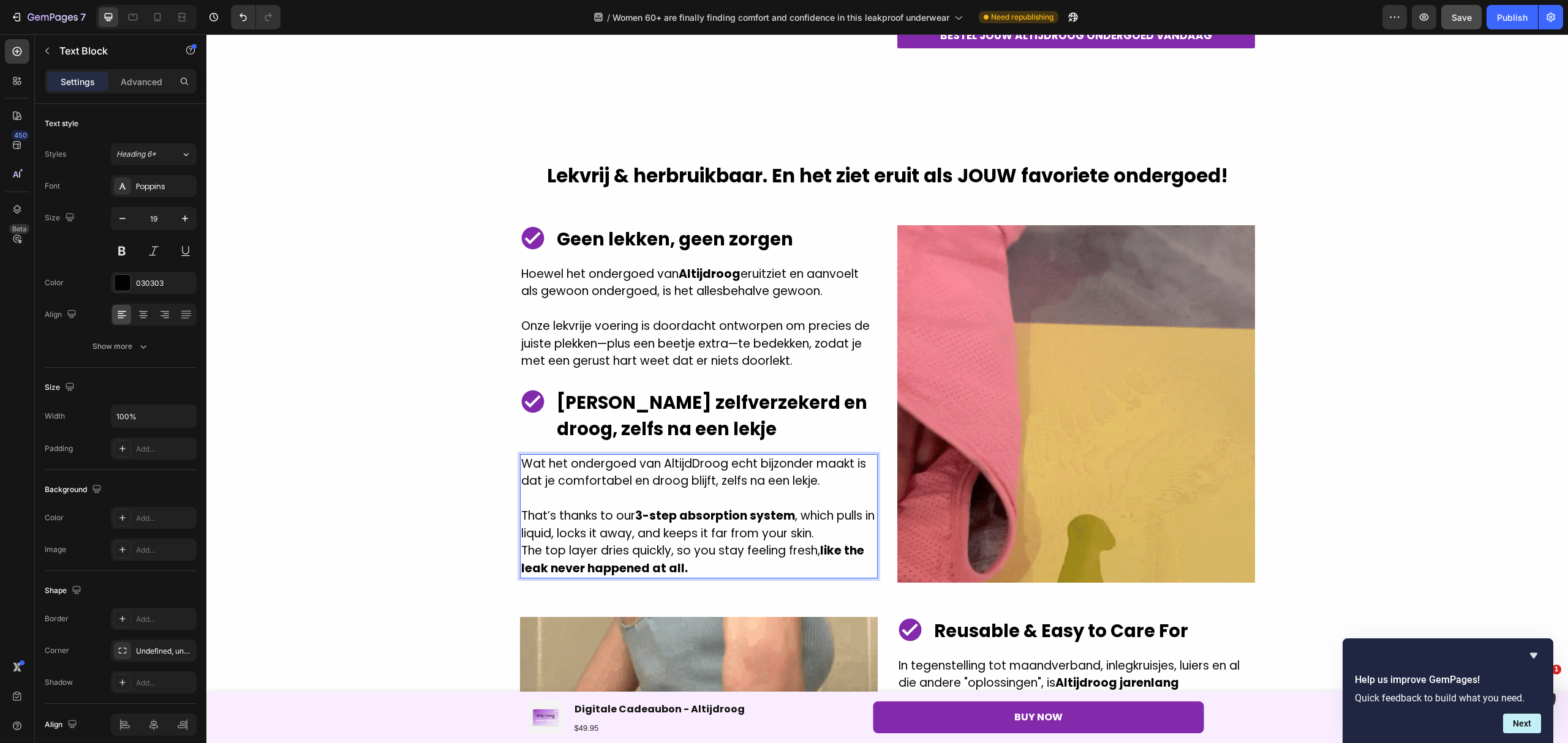
click at [693, 464] on p "Wat het ondergoed van AltijdDroog echt bijzonder maakt is dat je comfortabel en…" at bounding box center [699, 472] width 355 height 35
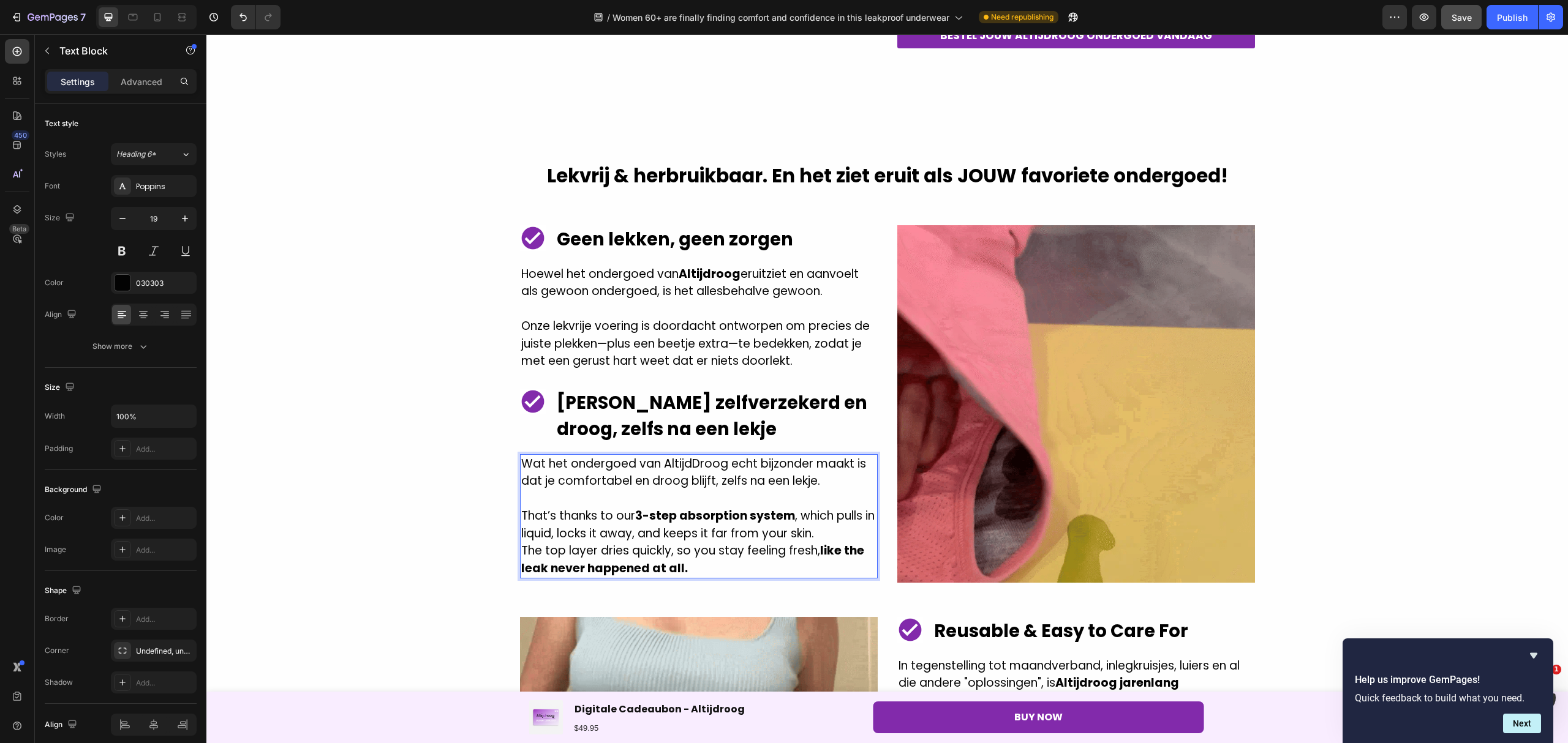
click at [691, 462] on p "Wat het ondergoed van AltijdDroog echt bijzonder maakt is dat je comfortabel en…" at bounding box center [699, 472] width 355 height 35
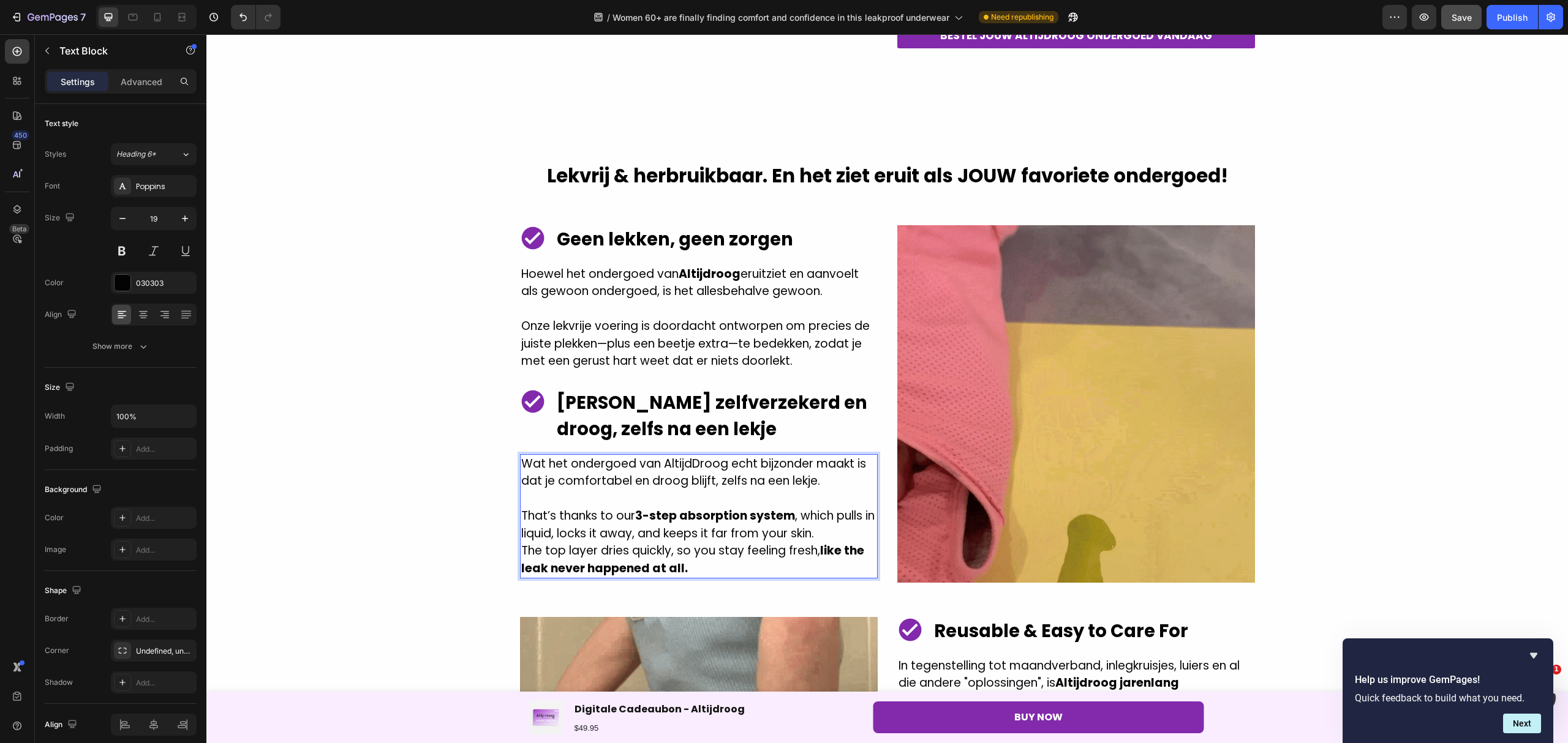
click at [689, 468] on p "Wat het ondergoed van AltijdDroog echt bijzonder maakt is dat je comfortabel en…" at bounding box center [699, 472] width 355 height 35
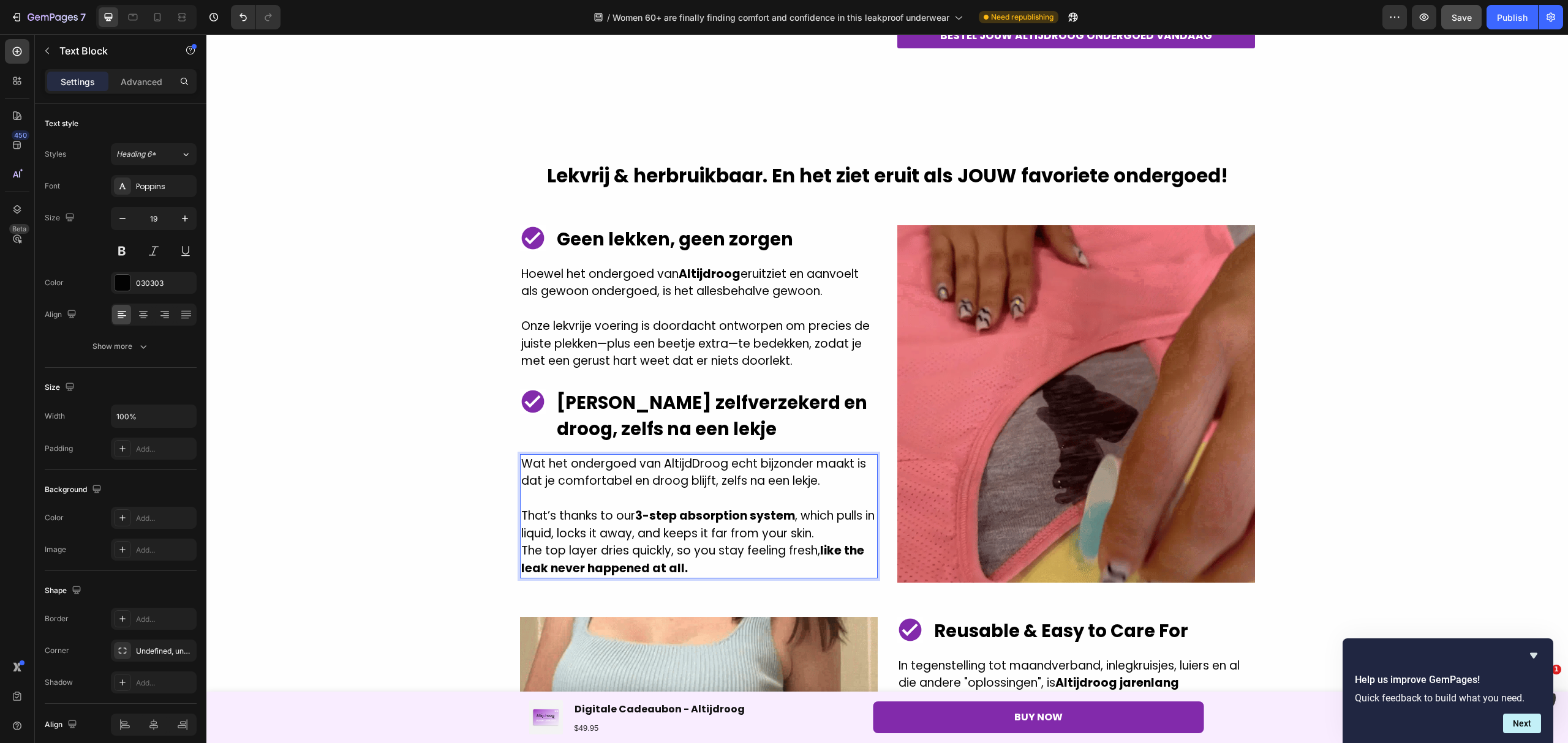
click at [686, 464] on p "Wat het ondergoed van AltijdDroog echt bijzonder maakt is dat je comfortabel en…" at bounding box center [699, 472] width 355 height 35
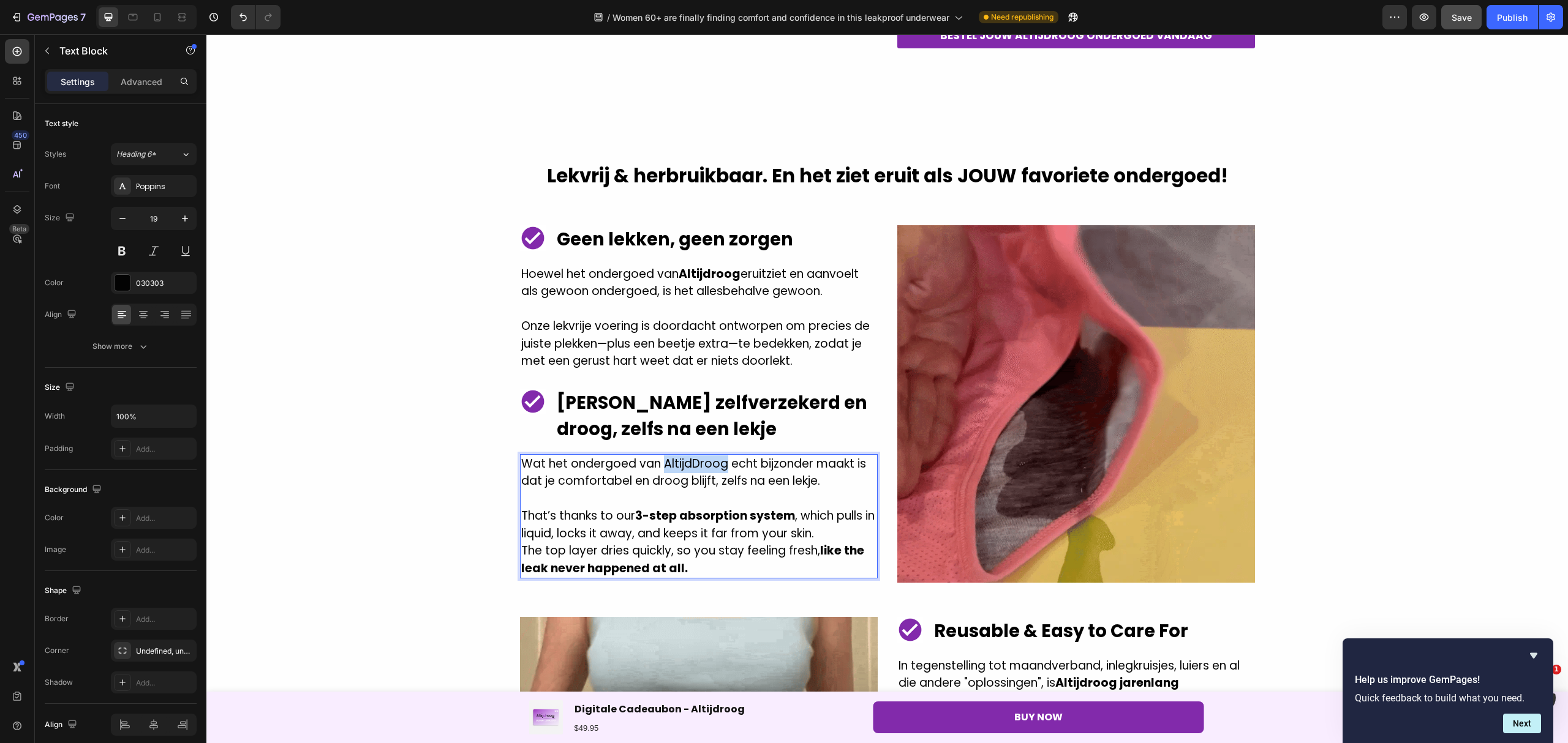
click at [686, 465] on p "Wat het ondergoed van AltijdDroog echt bijzonder maakt is dat je comfortabel en…" at bounding box center [699, 472] width 355 height 35
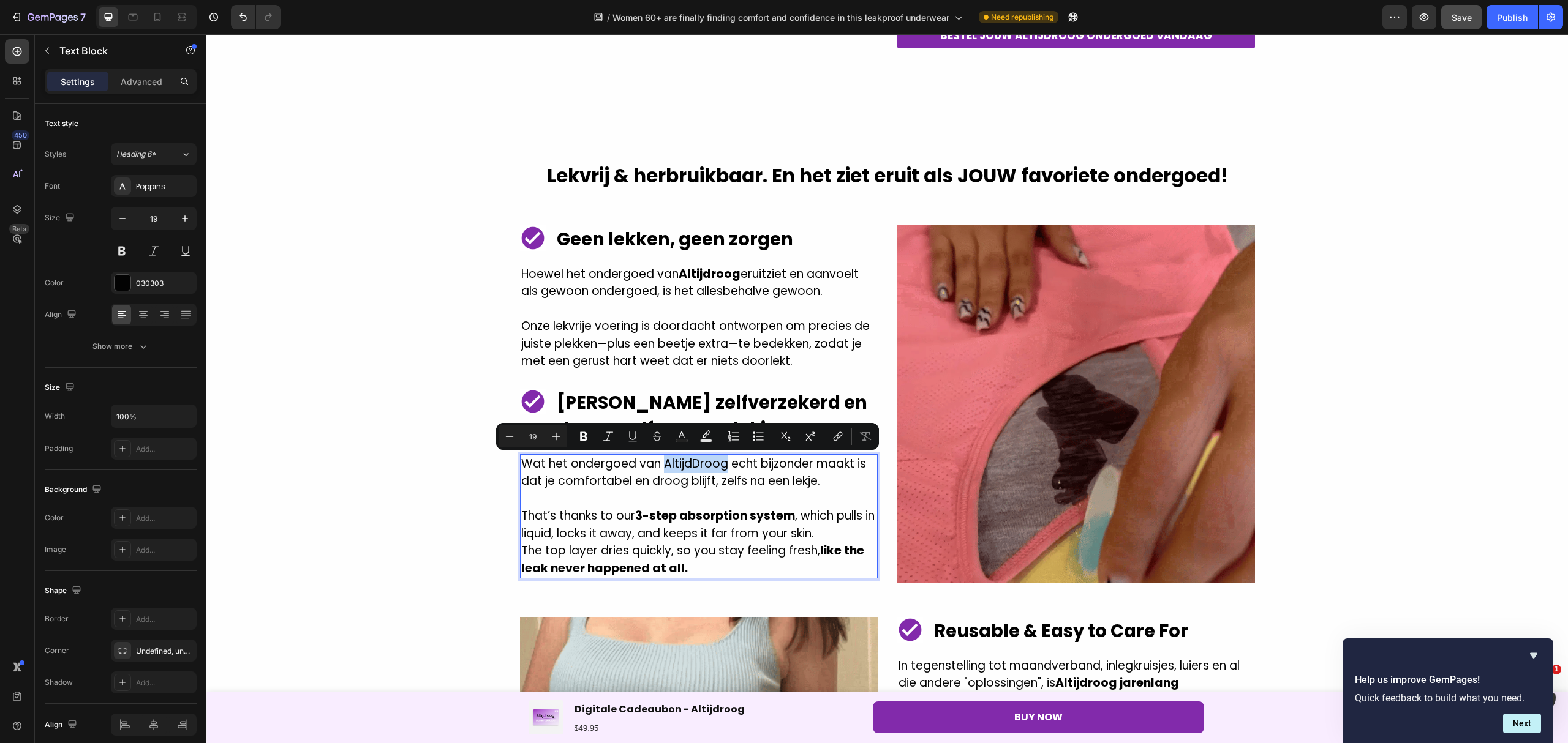
click at [691, 465] on p "Wat het ondergoed van AltijdDroog echt bijzonder maakt is dat je comfortabel en…" at bounding box center [699, 472] width 355 height 35
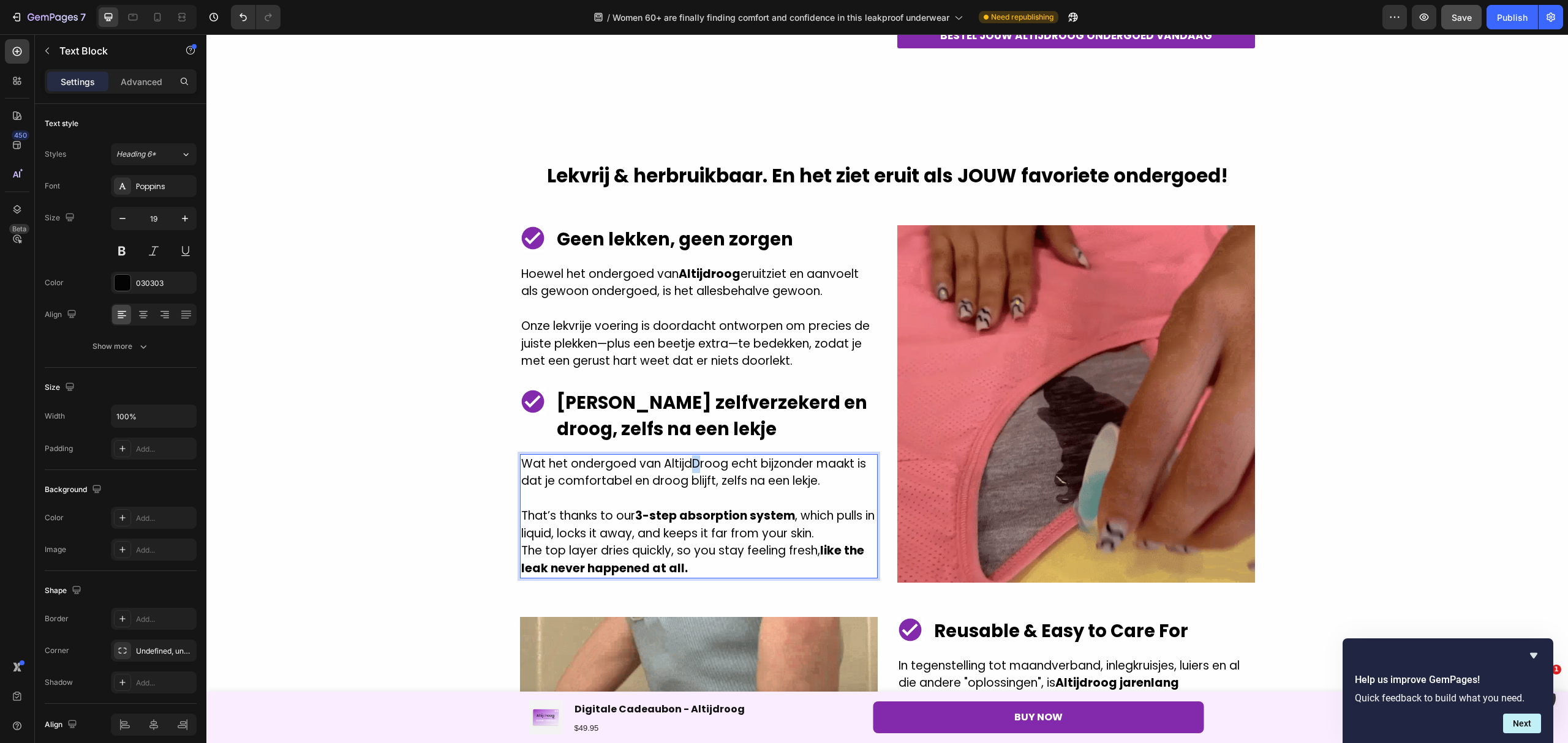
click at [687, 465] on p "Wat het ondergoed van AltijdDroog echt bijzonder maakt is dat je comfortabel en…" at bounding box center [699, 472] width 355 height 35
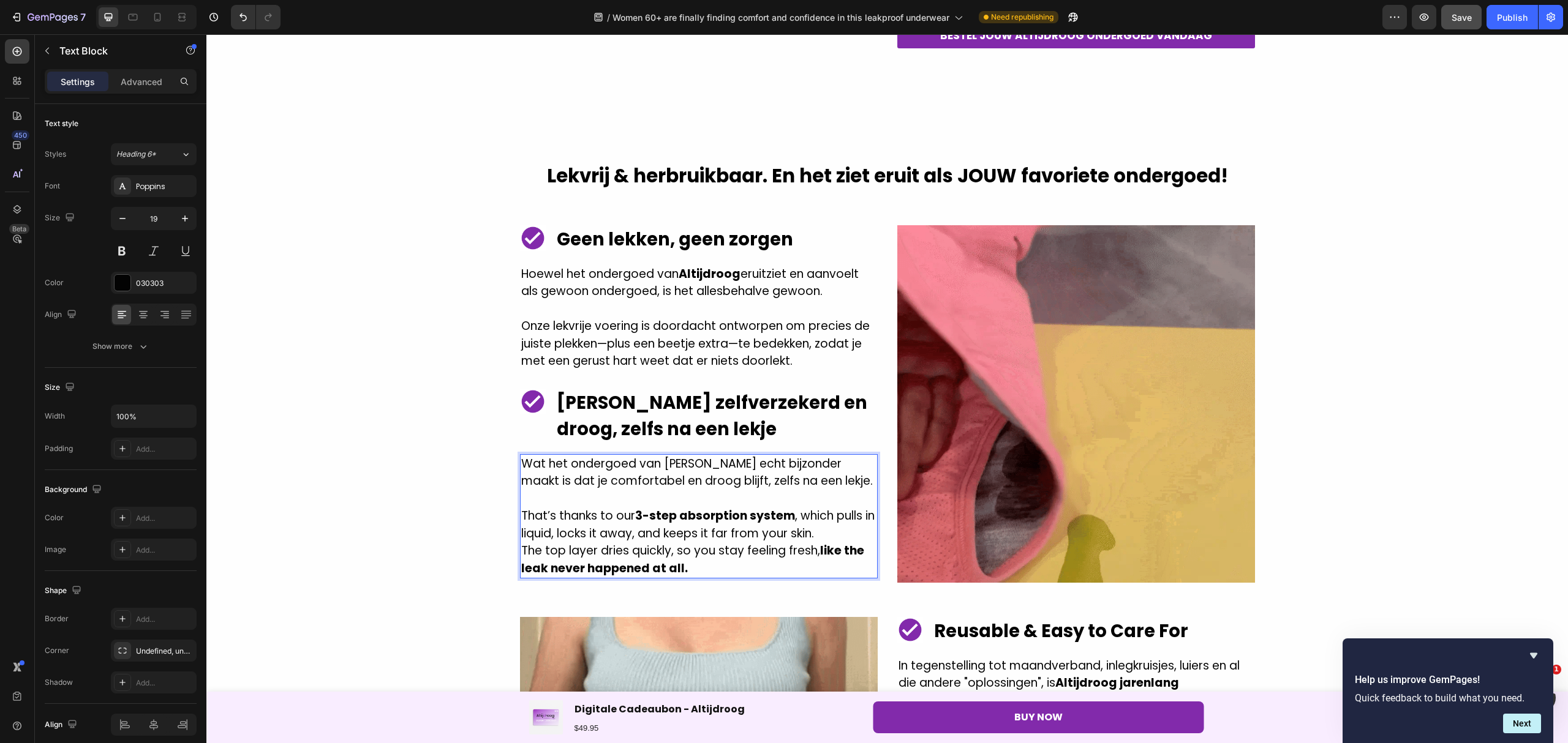
click at [532, 480] on p "Wat het ondergoed van [PERSON_NAME] echt bijzonder maakt is dat je comfortabel …" at bounding box center [699, 472] width 355 height 35
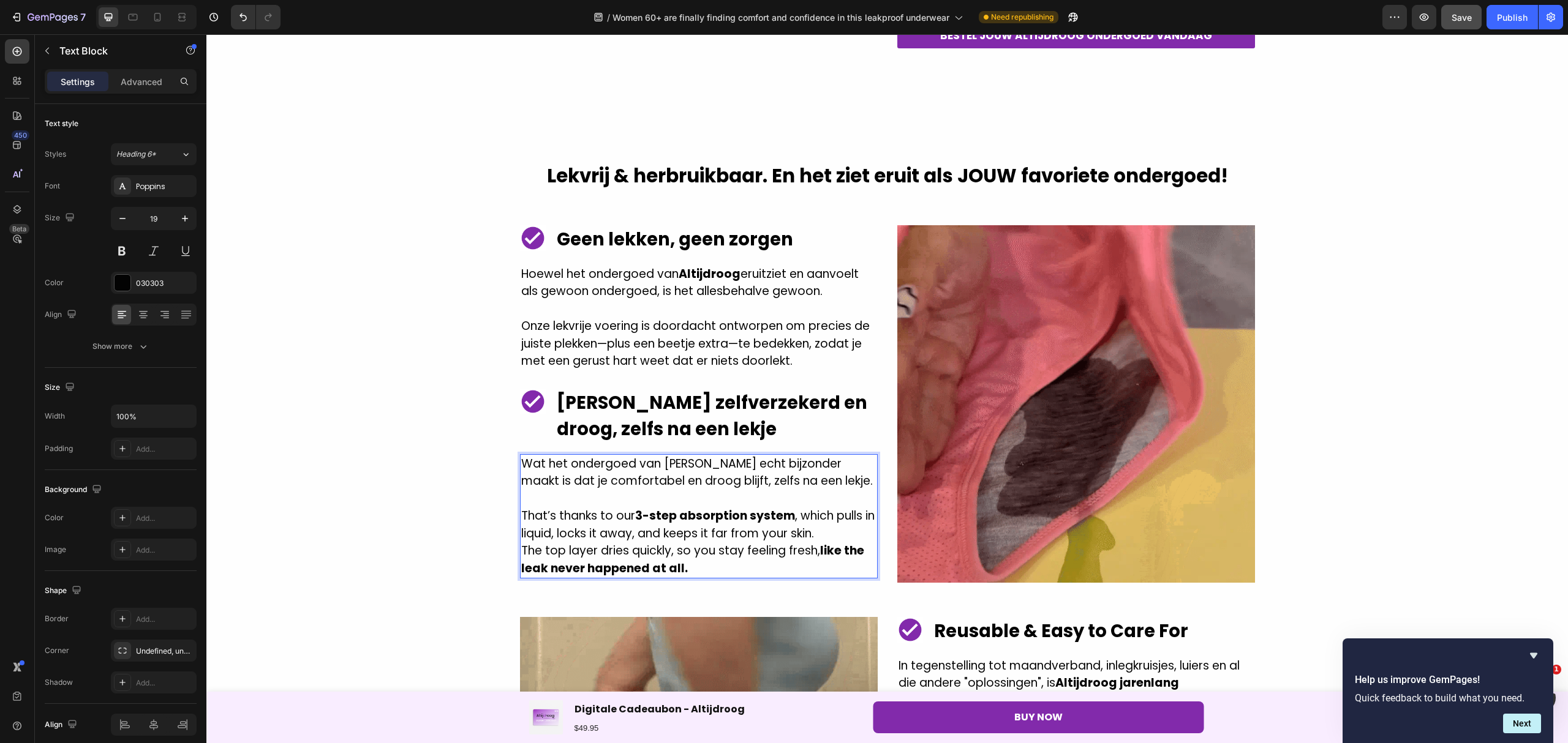
click at [552, 477] on p "Wat het ondergoed van [PERSON_NAME] echt bijzonder maakt is dat je comfortabel …" at bounding box center [699, 472] width 355 height 35
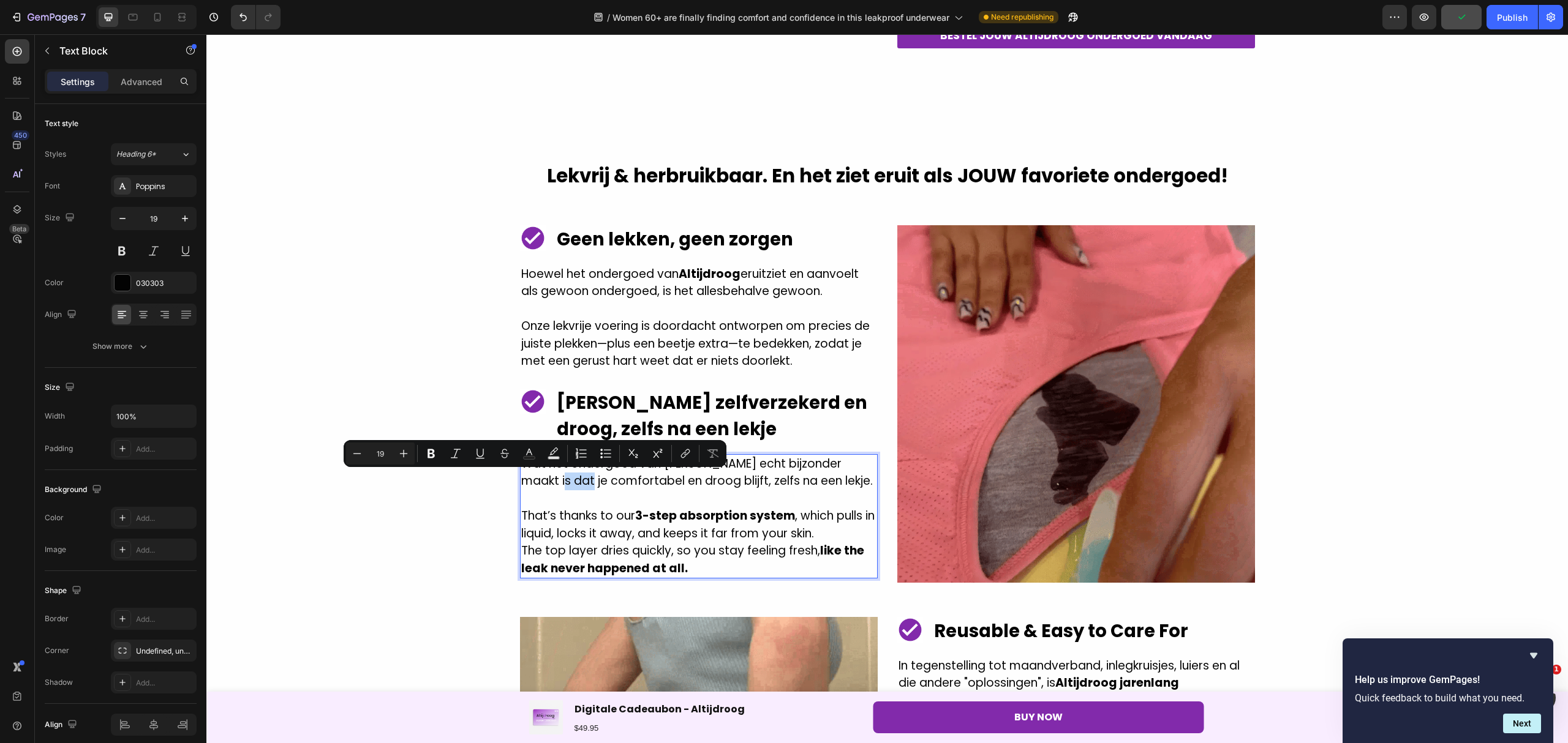
drag, startPoint x: 547, startPoint y: 480, endPoint x: 520, endPoint y: 483, distance: 27.2
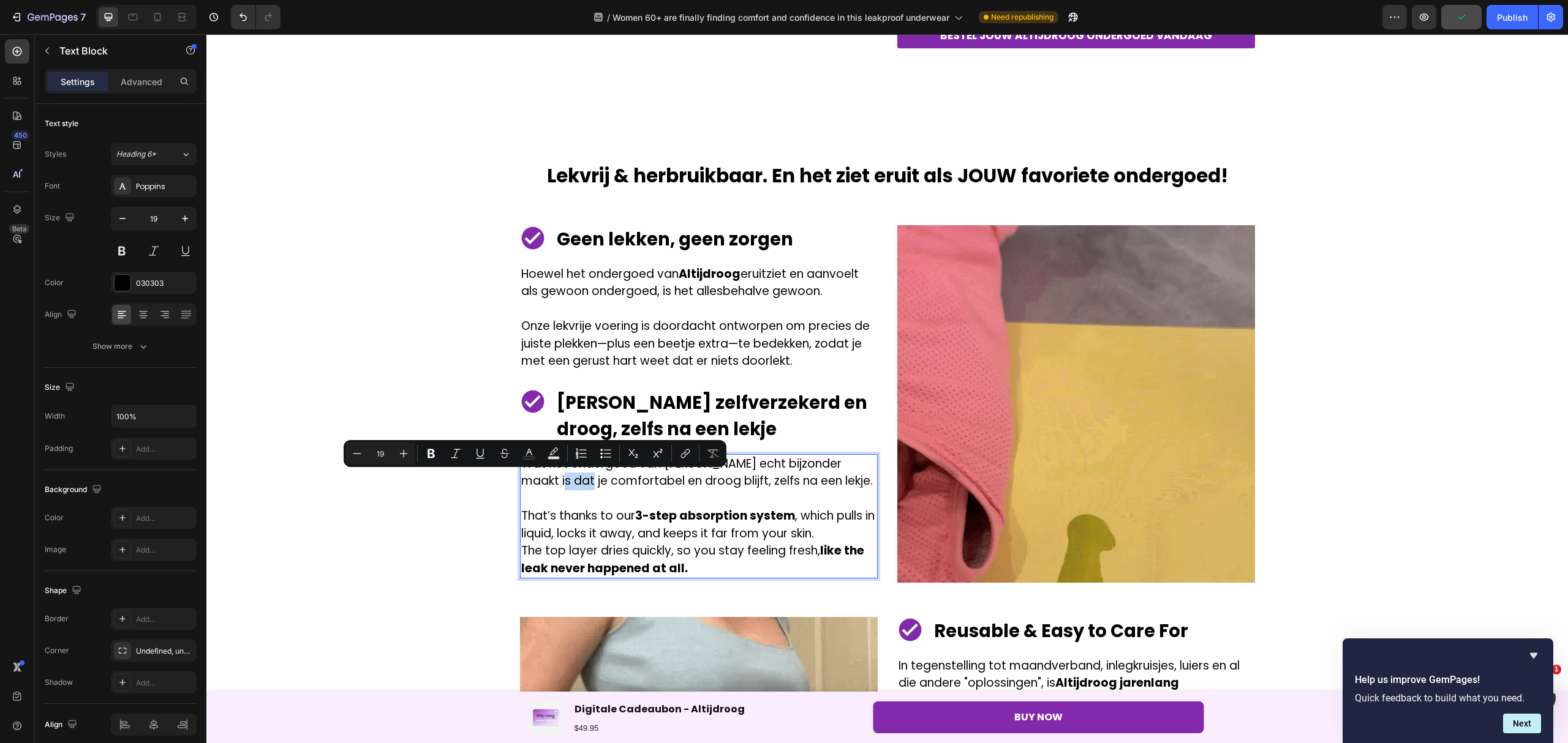
click at [521, 483] on p "Wat het ondergoed van [PERSON_NAME] echt bijzonder maakt is dat je comfortabel …" at bounding box center [699, 472] width 355 height 35
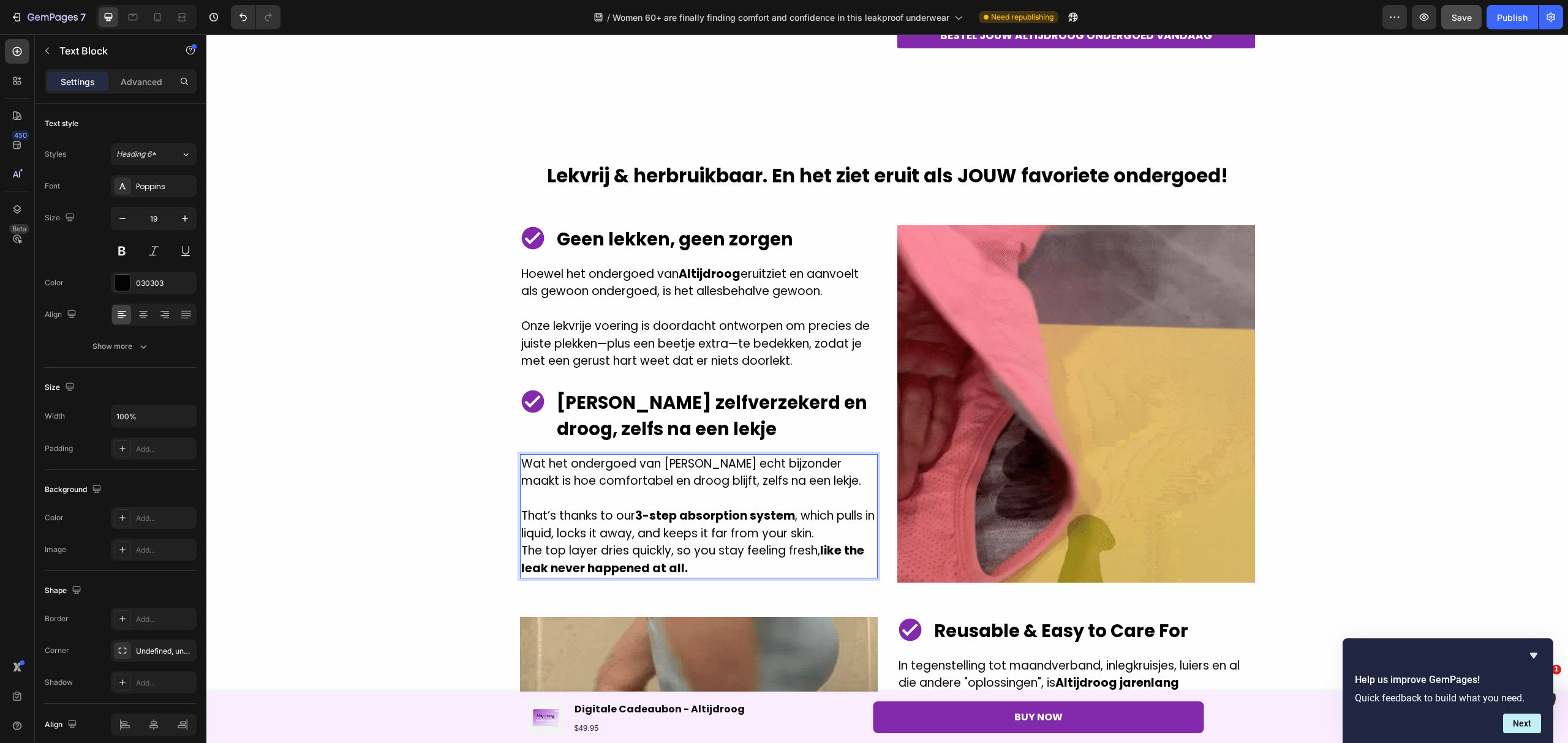
click at [669, 478] on p "Wat het ondergoed van [PERSON_NAME] echt bijzonder maakt is hoe comfortabel en …" at bounding box center [699, 472] width 355 height 35
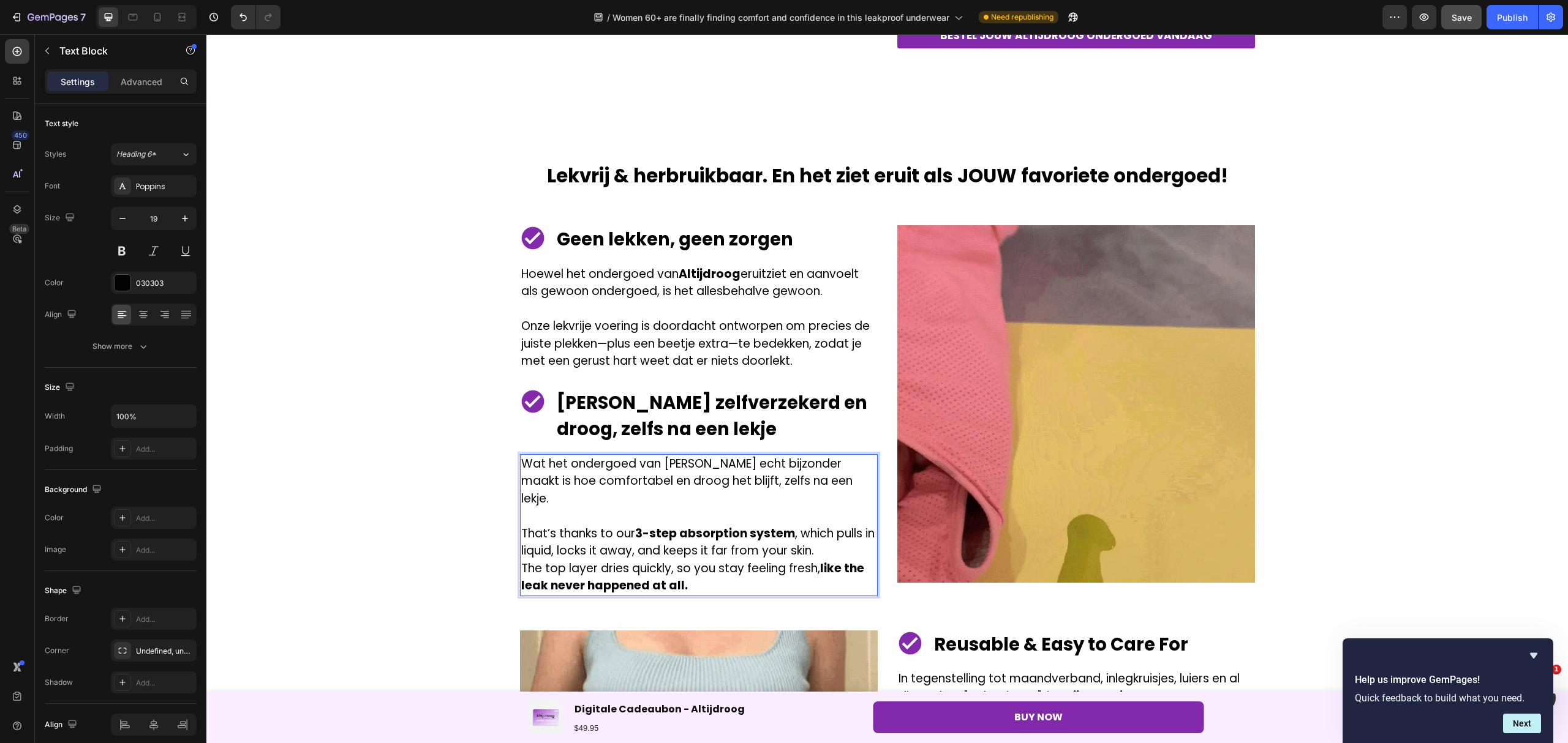
click at [681, 564] on p "The top layer dries quickly, so you stay feeling fresh, like the leak never hap…" at bounding box center [699, 577] width 355 height 35
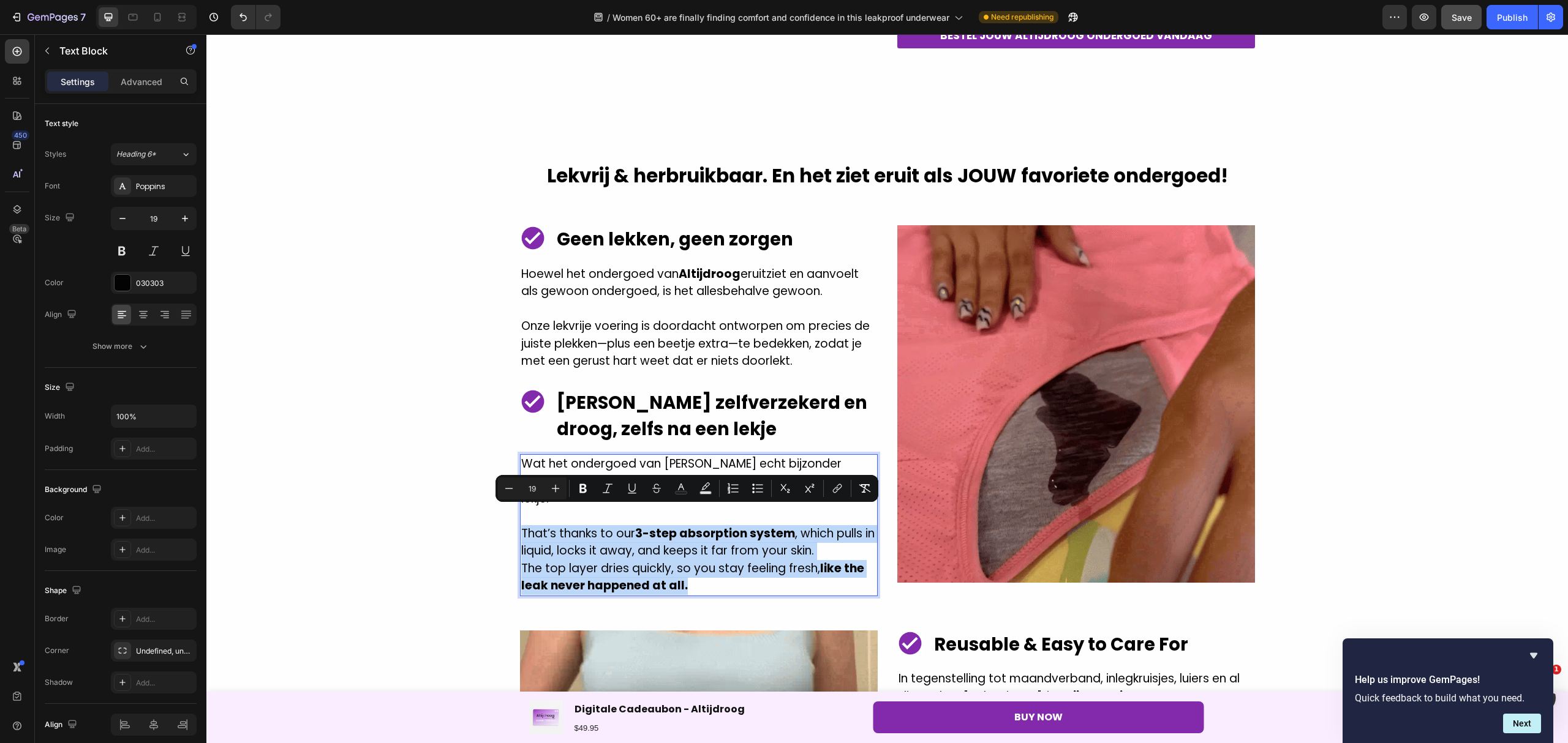
drag, startPoint x: 687, startPoint y: 564, endPoint x: 515, endPoint y: 514, distance: 179.1
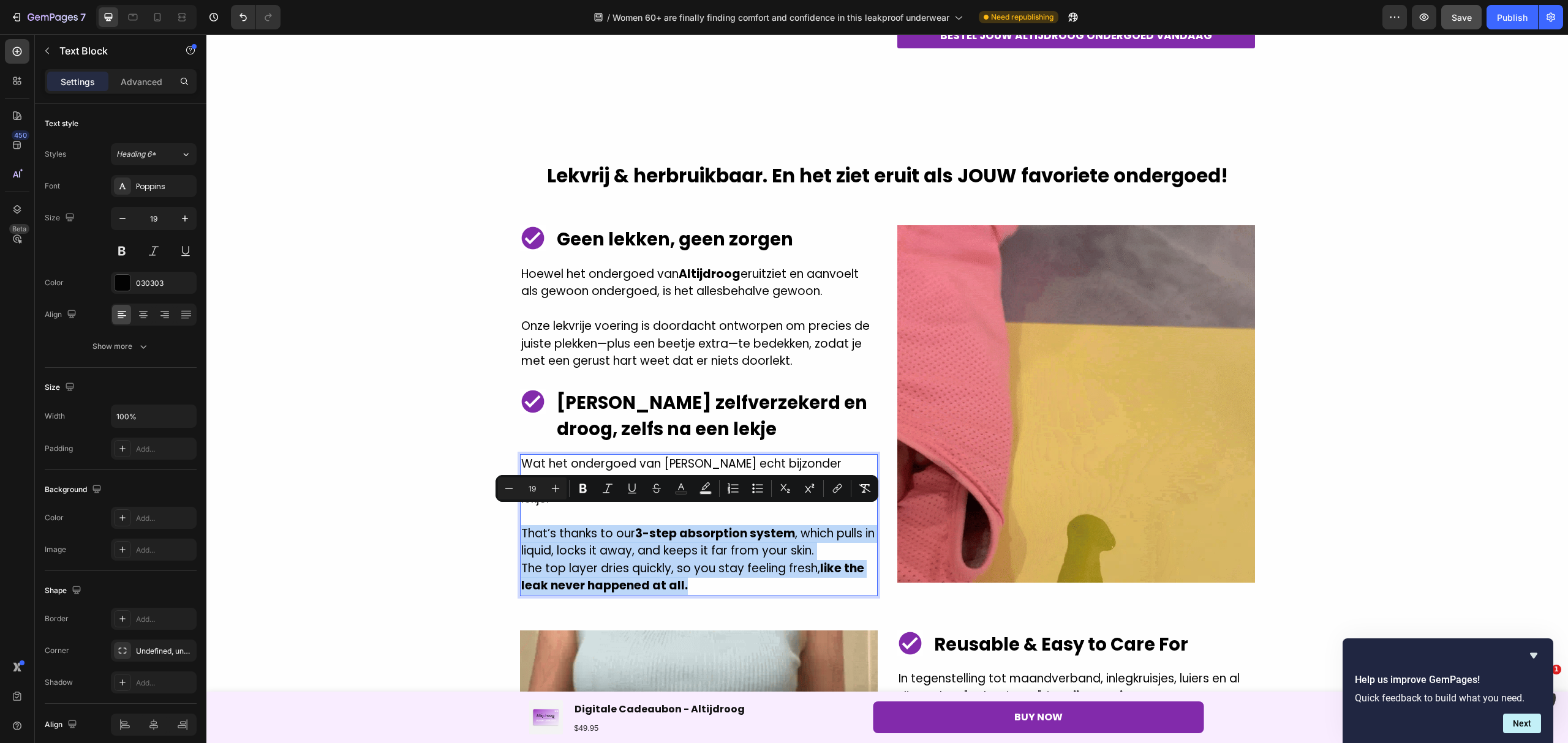
click at [520, 514] on div "Wat het ondergoed van [PERSON_NAME] echt bijzonder maakt is hoe comfortabel en …" at bounding box center [698, 525] width 358 height 142
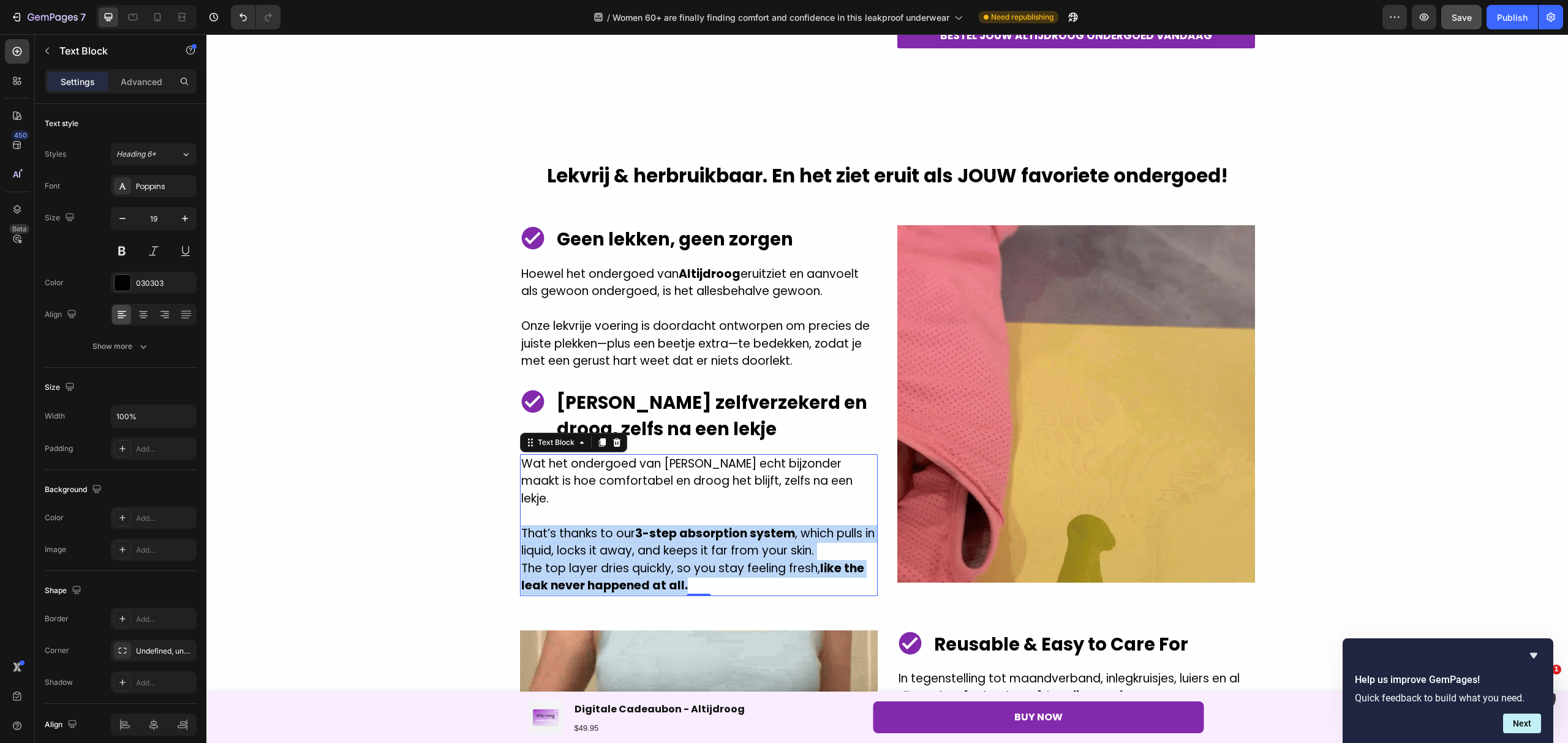
click at [743, 560] on p "The top layer dries quickly, so you stay feeling fresh, like the leak never hap…" at bounding box center [699, 577] width 355 height 35
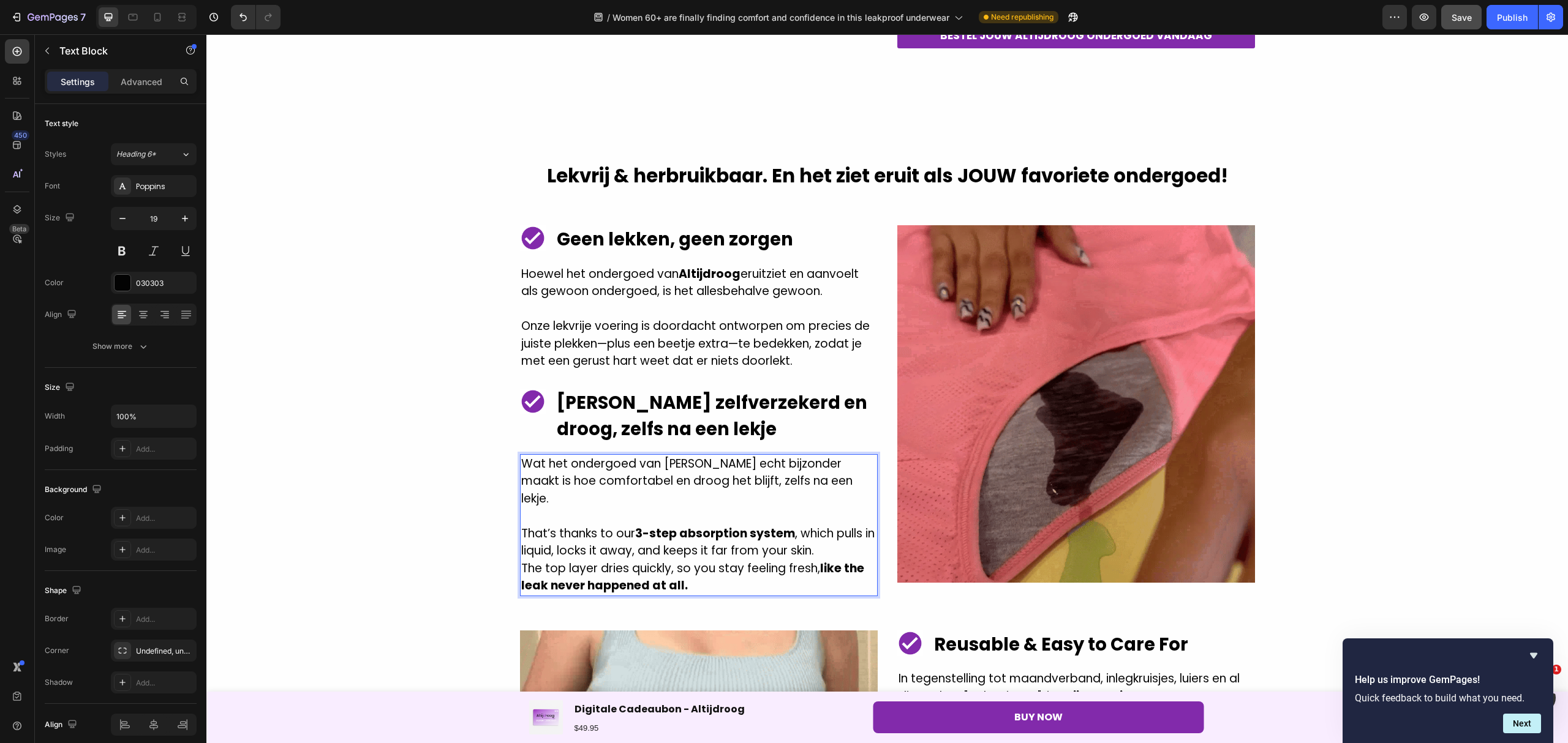
click at [691, 571] on p "The top layer dries quickly, so you stay feeling fresh, like the leak never hap…" at bounding box center [699, 577] width 355 height 35
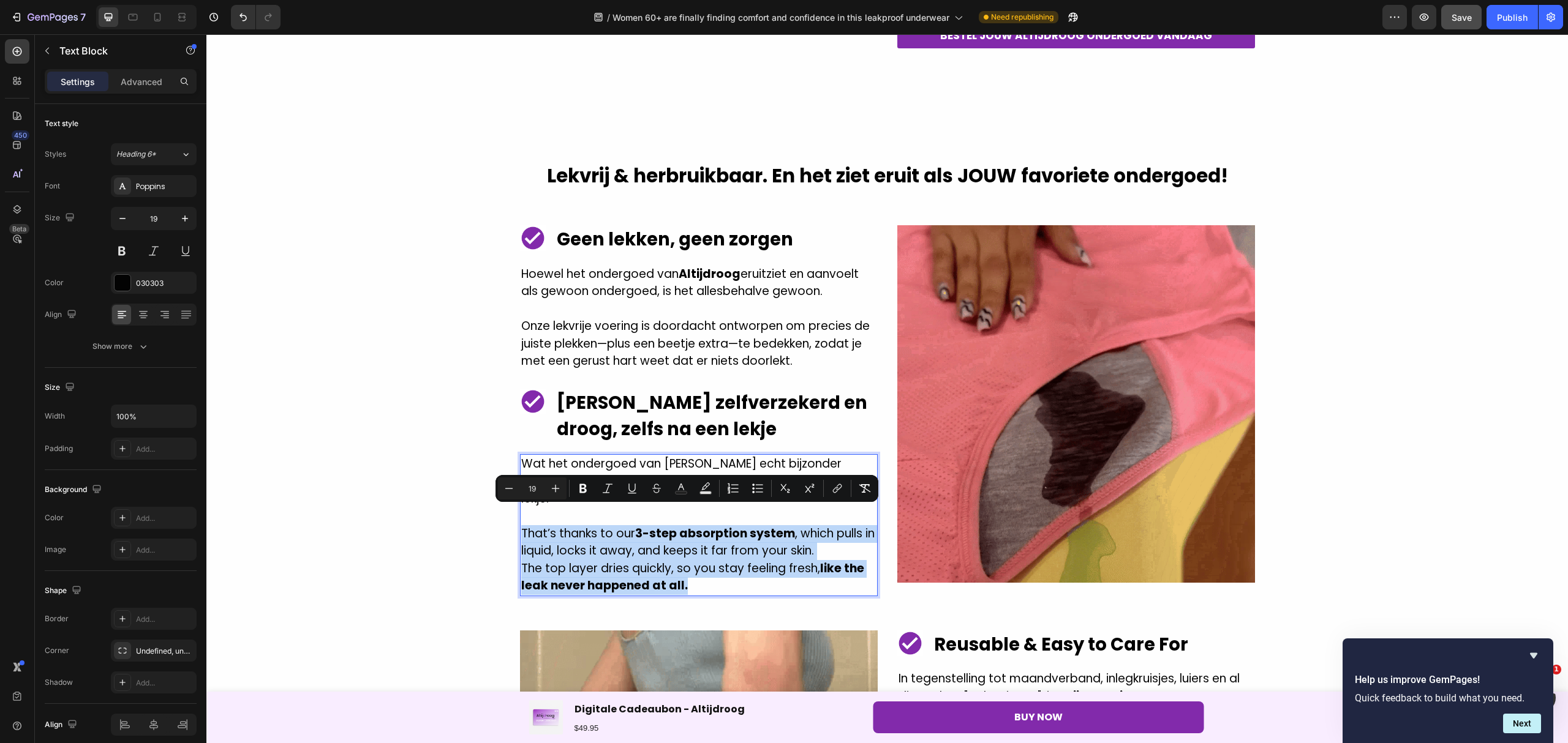
drag, startPoint x: 691, startPoint y: 569, endPoint x: 513, endPoint y: 522, distance: 184.1
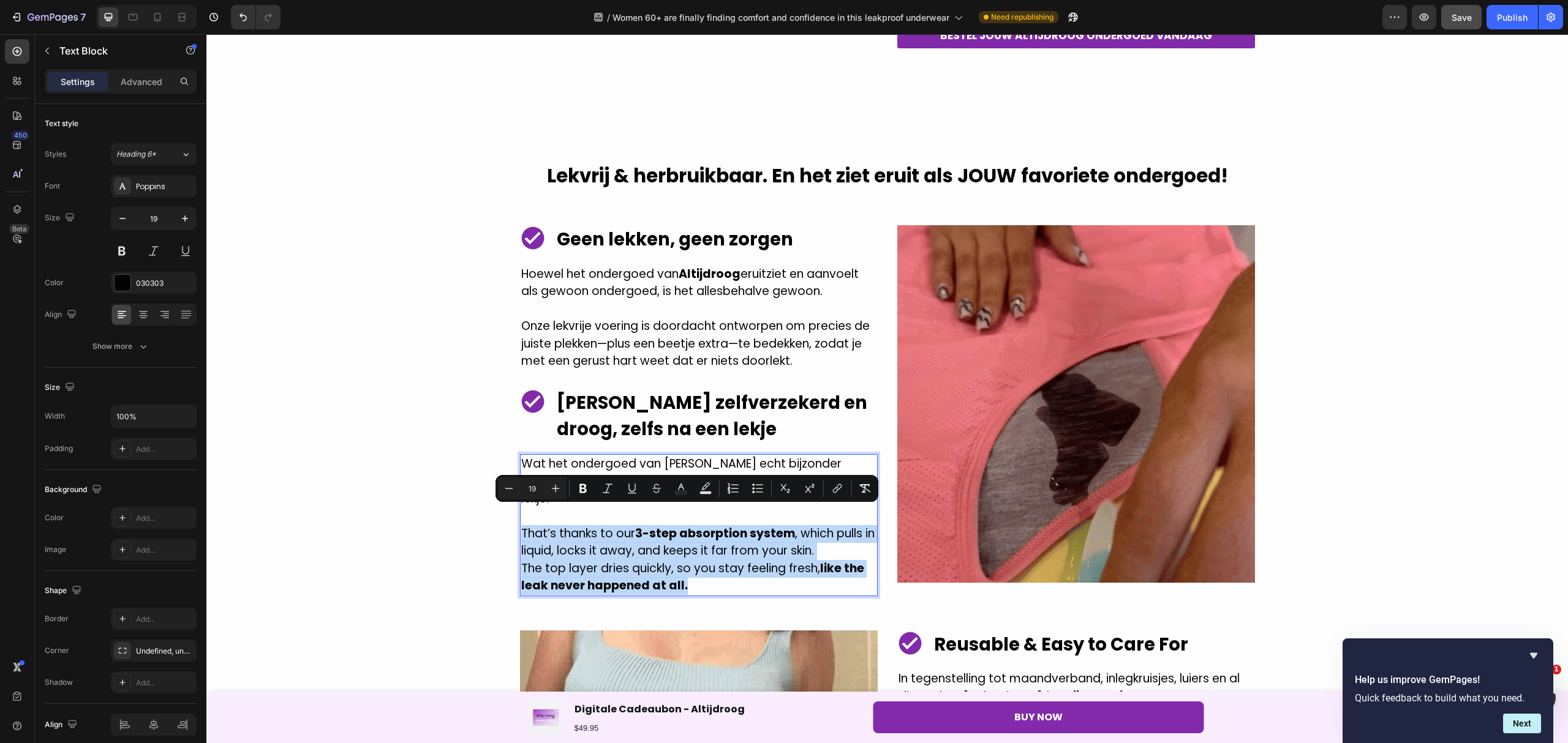
click at [520, 522] on div "Wat het ondergoed van [PERSON_NAME] echt bijzonder maakt is hoe comfortabel en …" at bounding box center [698, 525] width 358 height 142
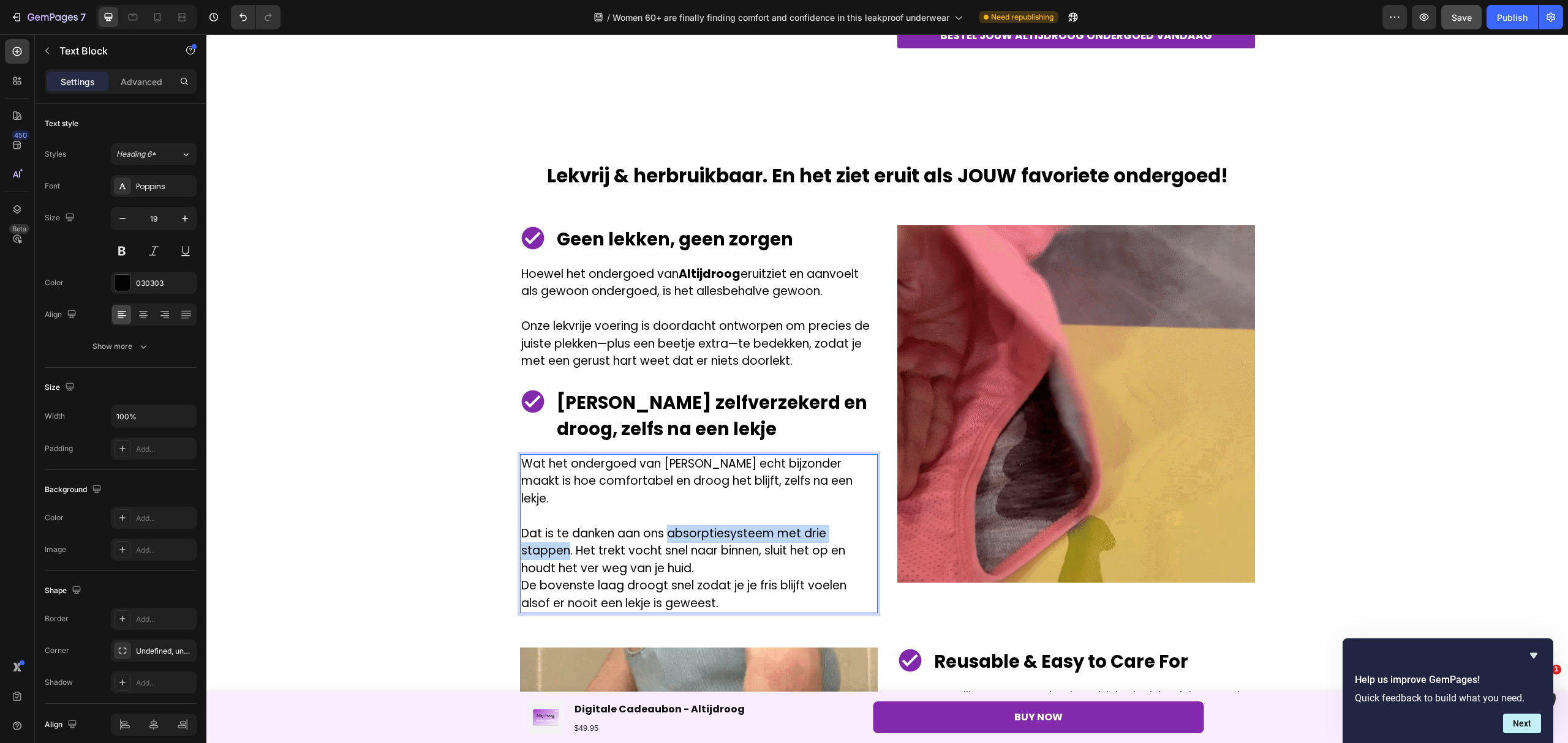
drag, startPoint x: 661, startPoint y: 515, endPoint x: 561, endPoint y: 531, distance: 101.3
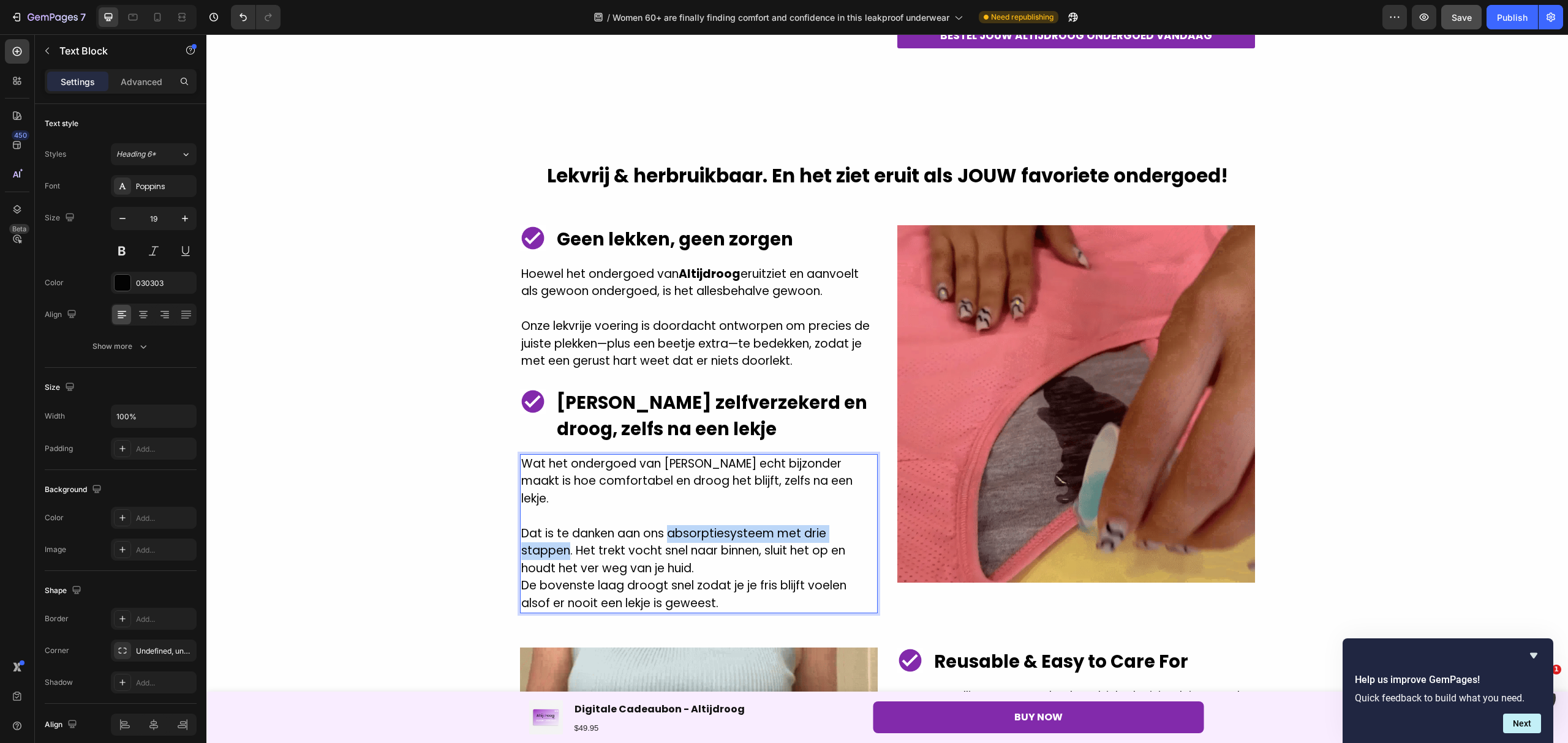
click at [561, 531] on p "Dat is te danken aan ons absorptiesysteem met drie stappen. Het trekt vocht sne…" at bounding box center [699, 551] width 355 height 53
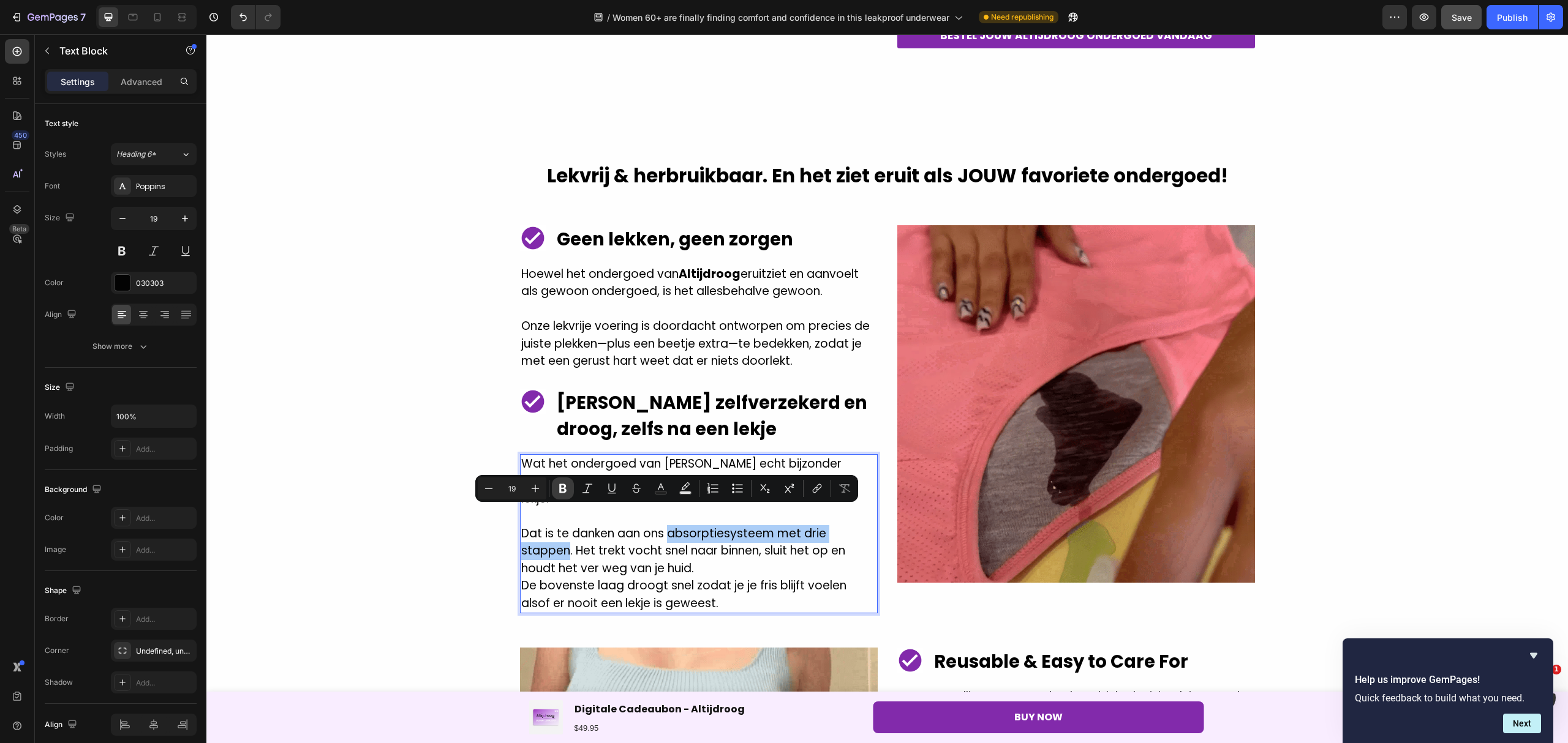
drag, startPoint x: 430, startPoint y: 491, endPoint x: 566, endPoint y: 487, distance: 136.1
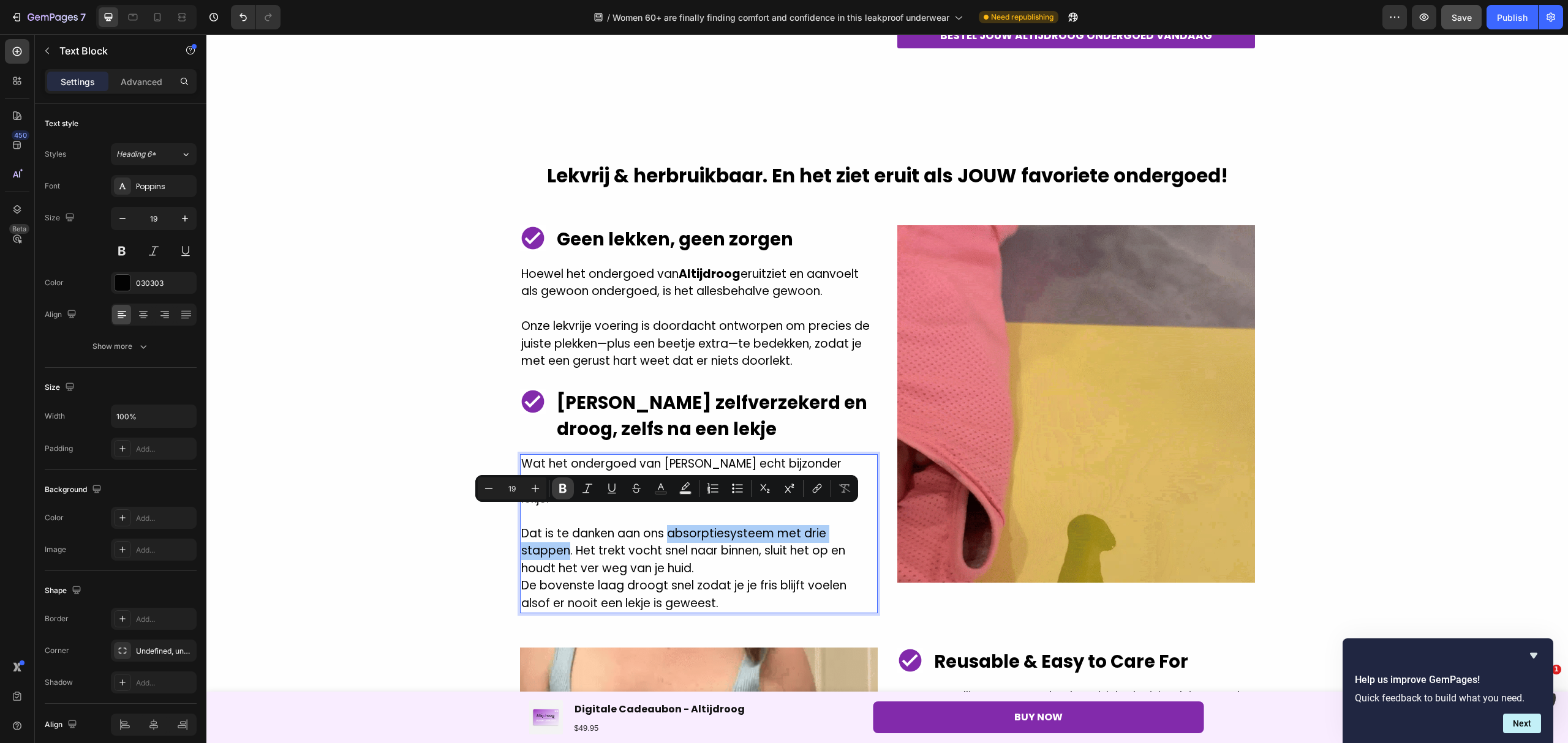
click at [566, 487] on icon "Editor contextual toolbar" at bounding box center [563, 488] width 13 height 13
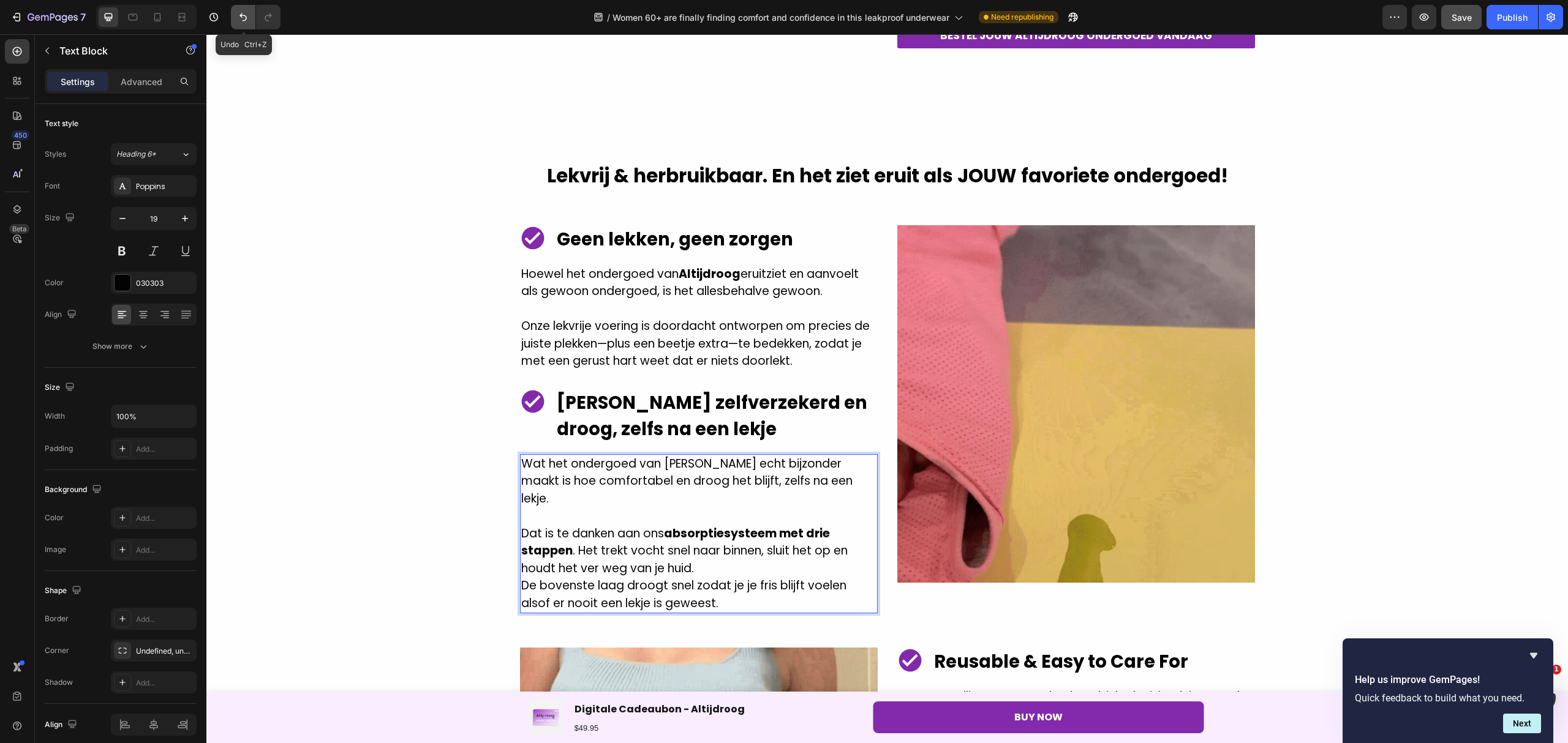
click at [243, 27] on button "Undo/Redo" at bounding box center [243, 17] width 24 height 24
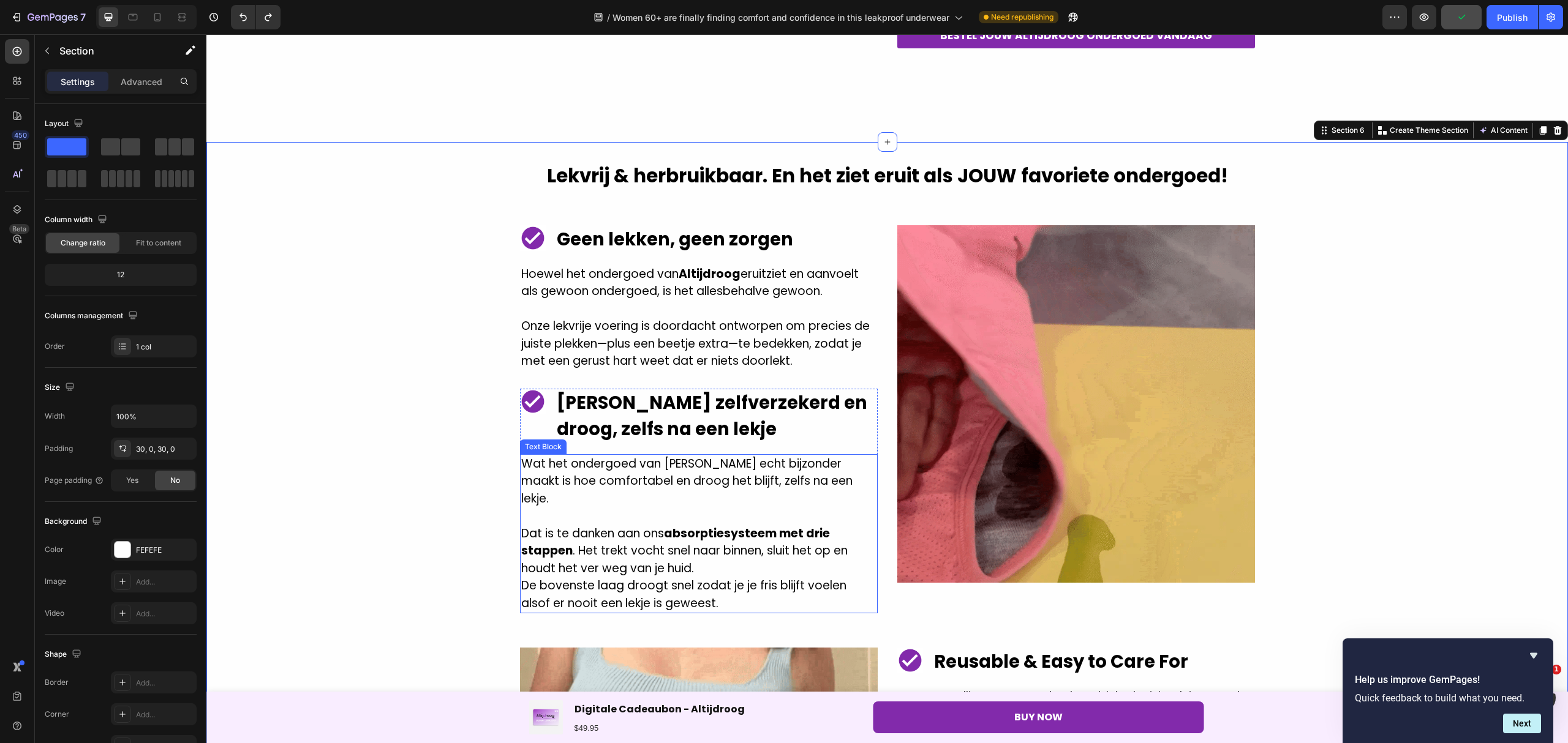
click at [603, 525] on p "Dat is te danken aan ons absorptiesysteem met drie stappen . Het trekt vocht sn…" at bounding box center [699, 551] width 355 height 53
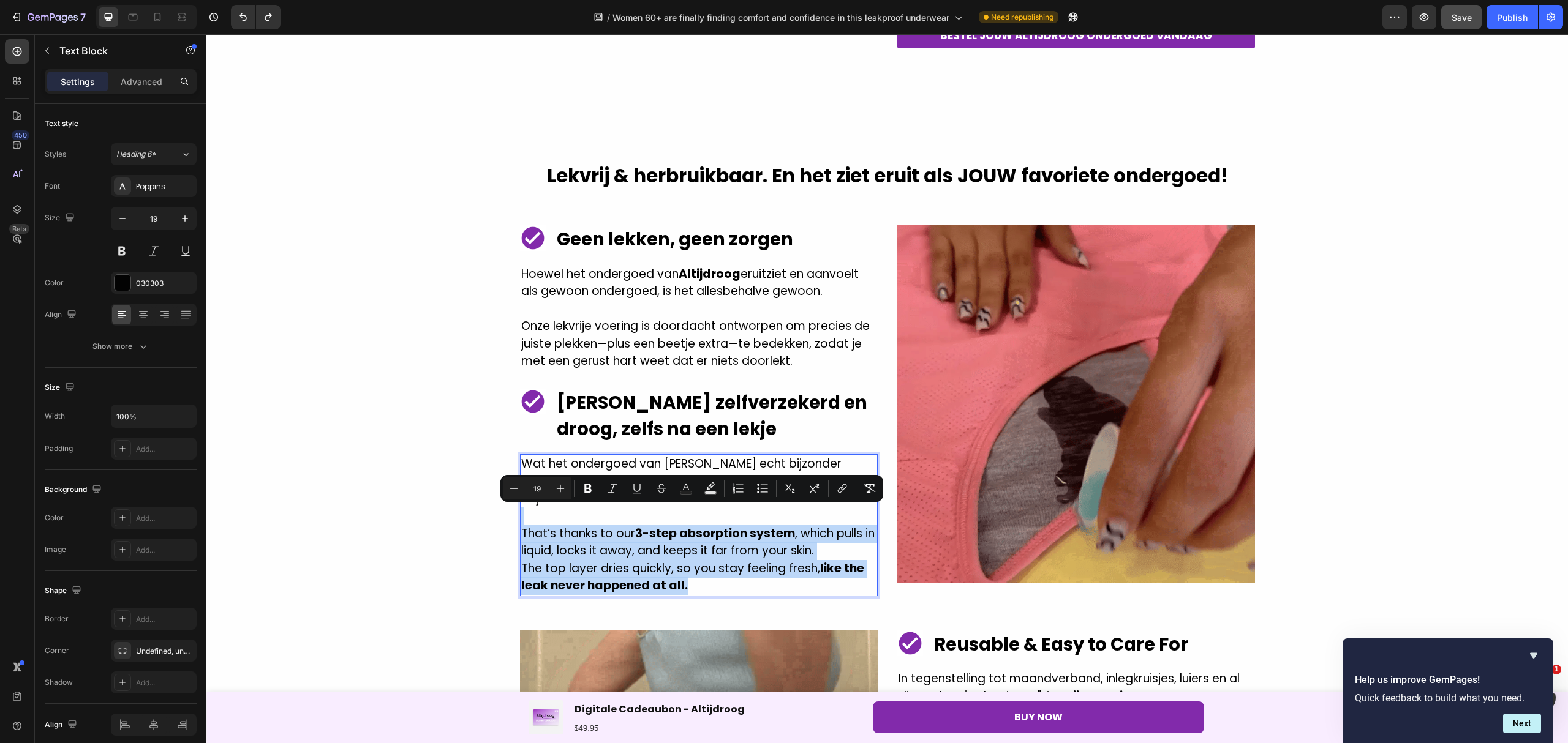
drag, startPoint x: 707, startPoint y: 574, endPoint x: 517, endPoint y: 502, distance: 203.2
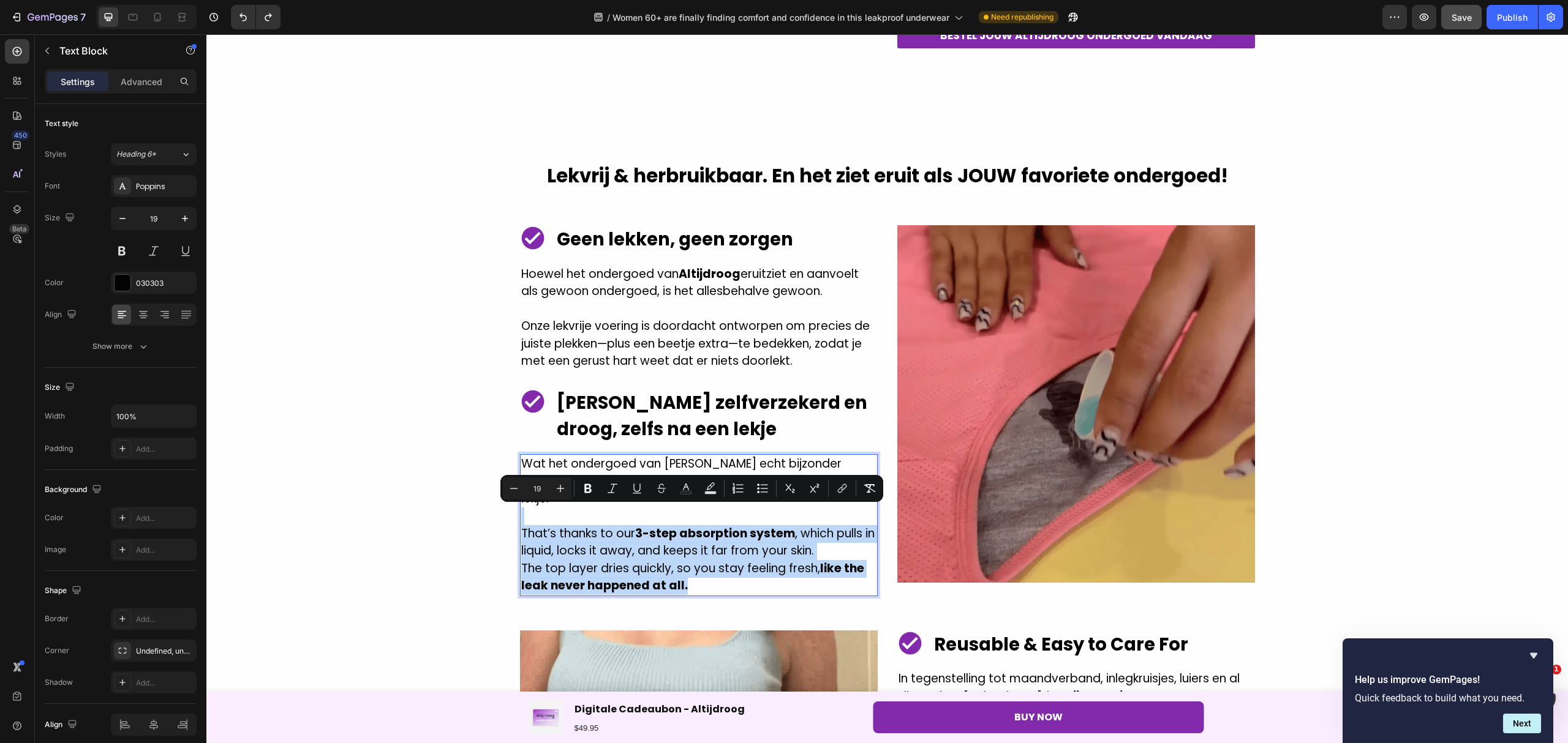
click at [520, 502] on div "Wat het ondergoed van [PERSON_NAME] echt bijzonder maakt is hoe comfortabel en …" at bounding box center [698, 525] width 358 height 142
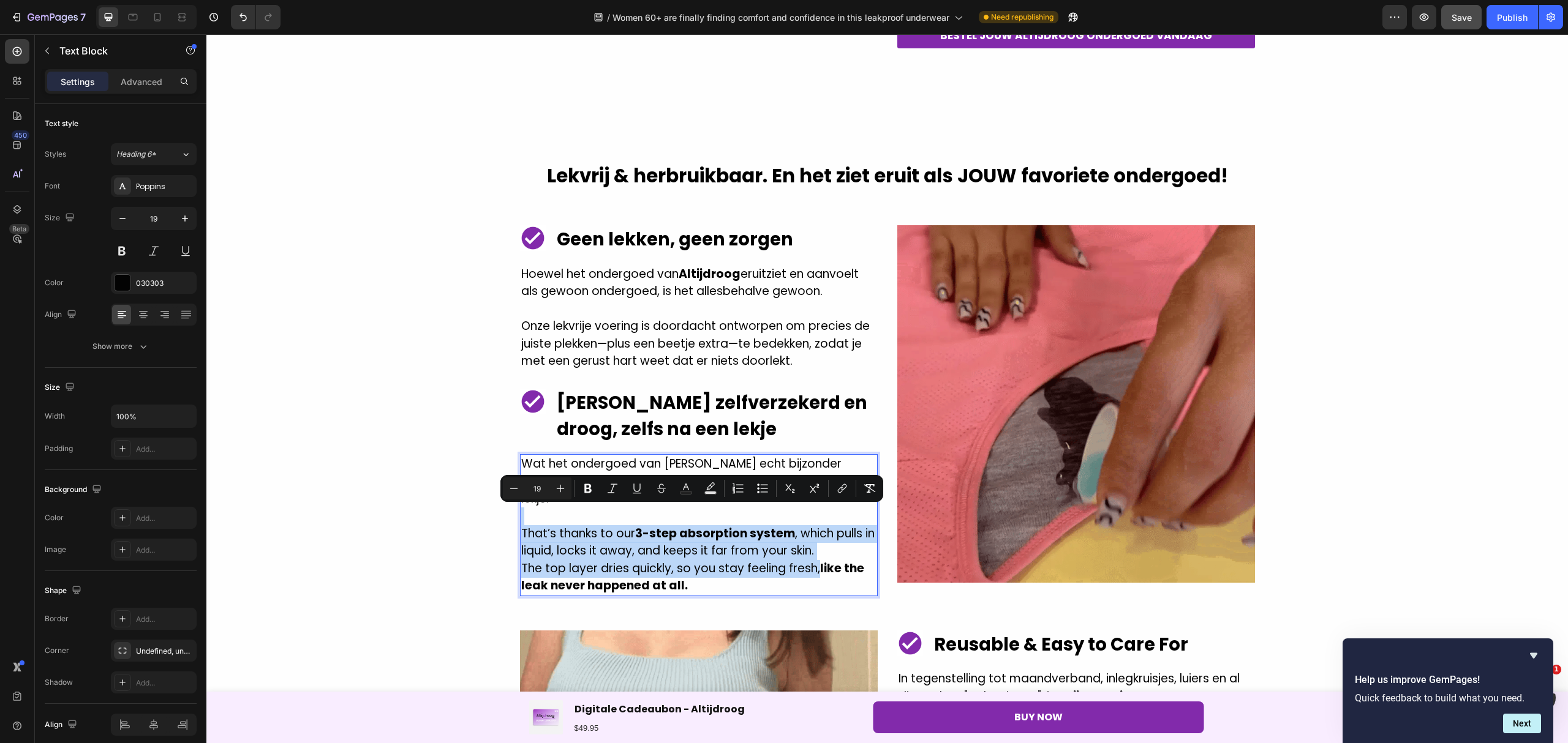
click at [696, 566] on p "The top layer dries quickly, so you stay feeling fresh, like the leak never hap…" at bounding box center [699, 577] width 355 height 35
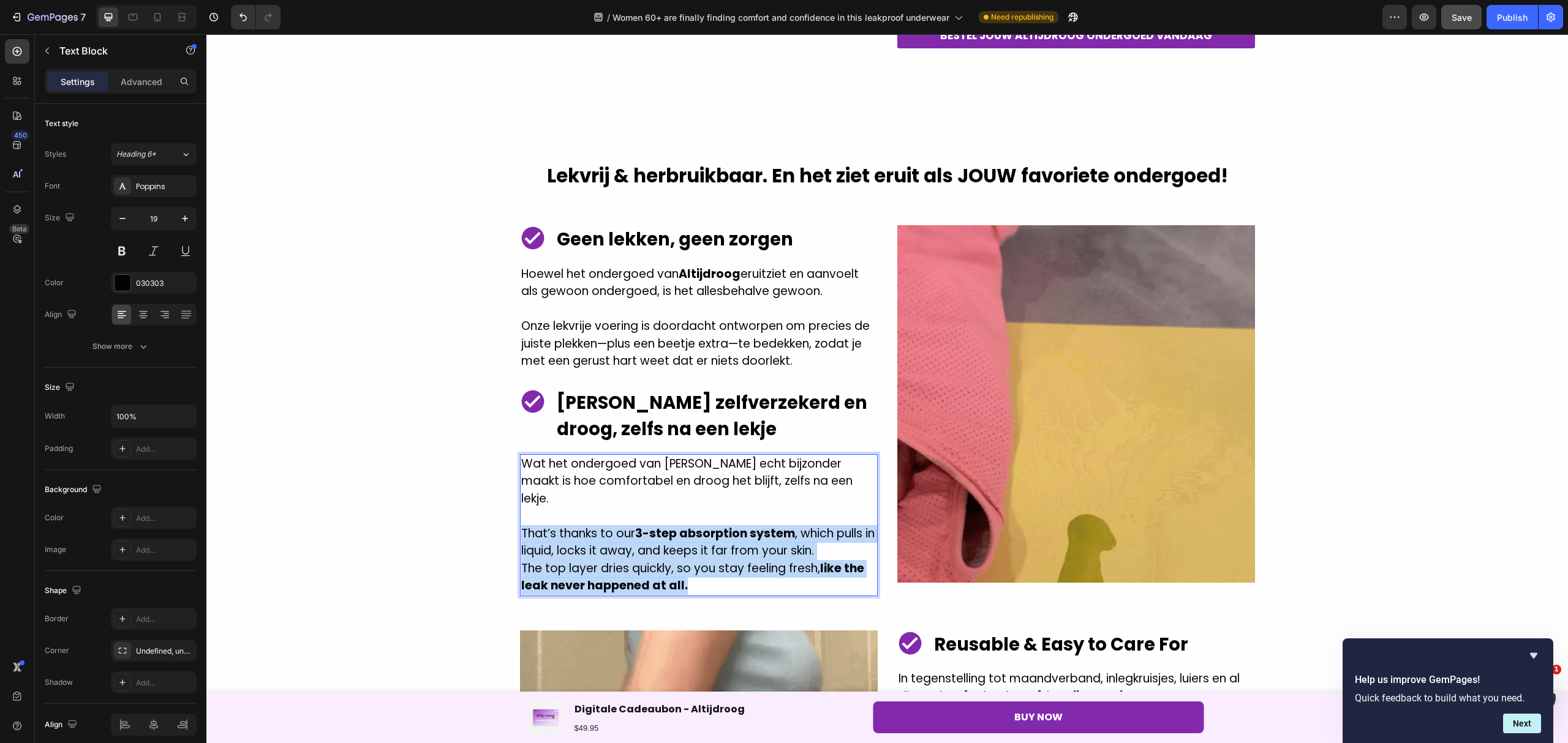
drag, startPoint x: 526, startPoint y: 518, endPoint x: 515, endPoint y: 518, distance: 11.0
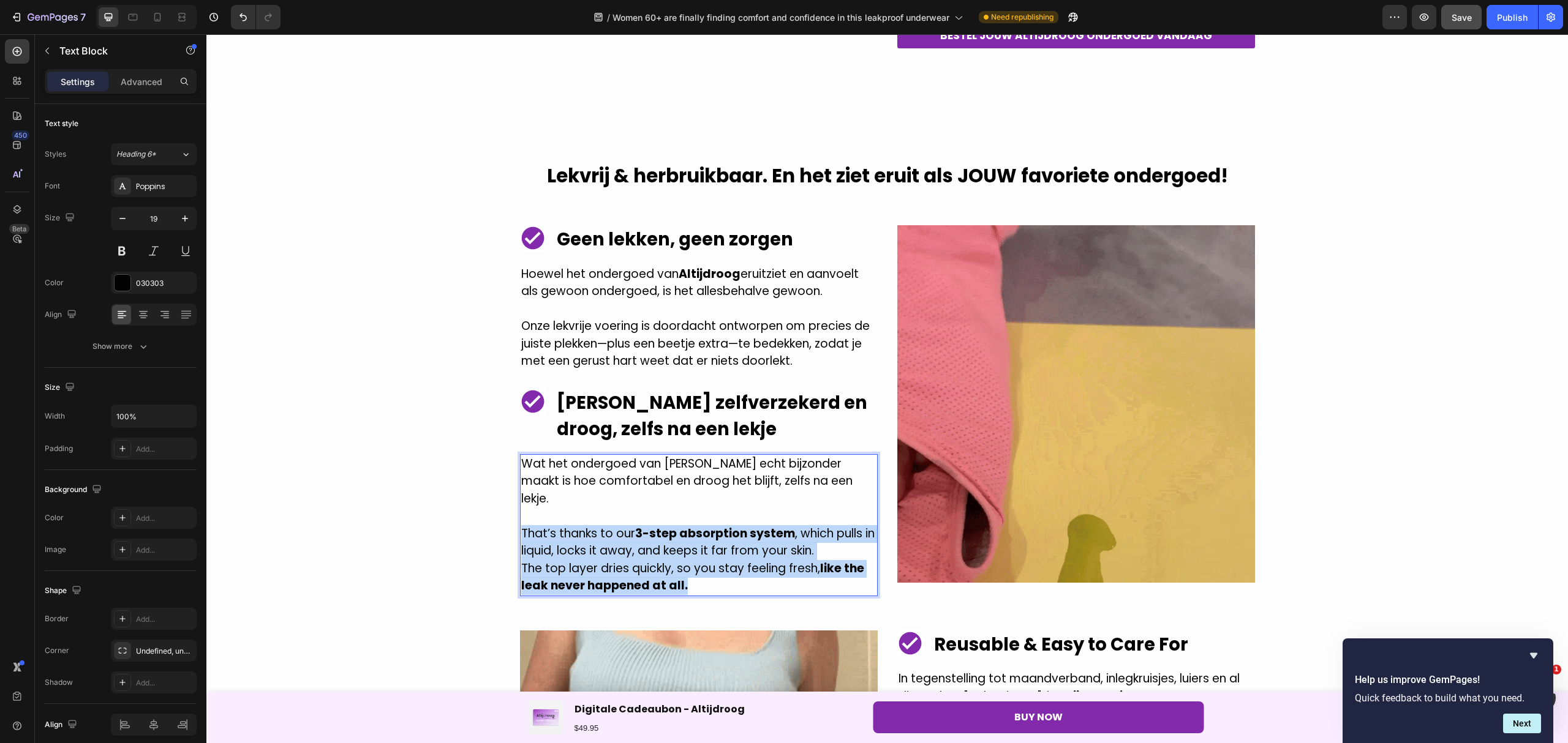
click at [520, 518] on div "Wat het ondergoed van [PERSON_NAME] echt bijzonder maakt is hoe comfortabel en …" at bounding box center [698, 525] width 358 height 142
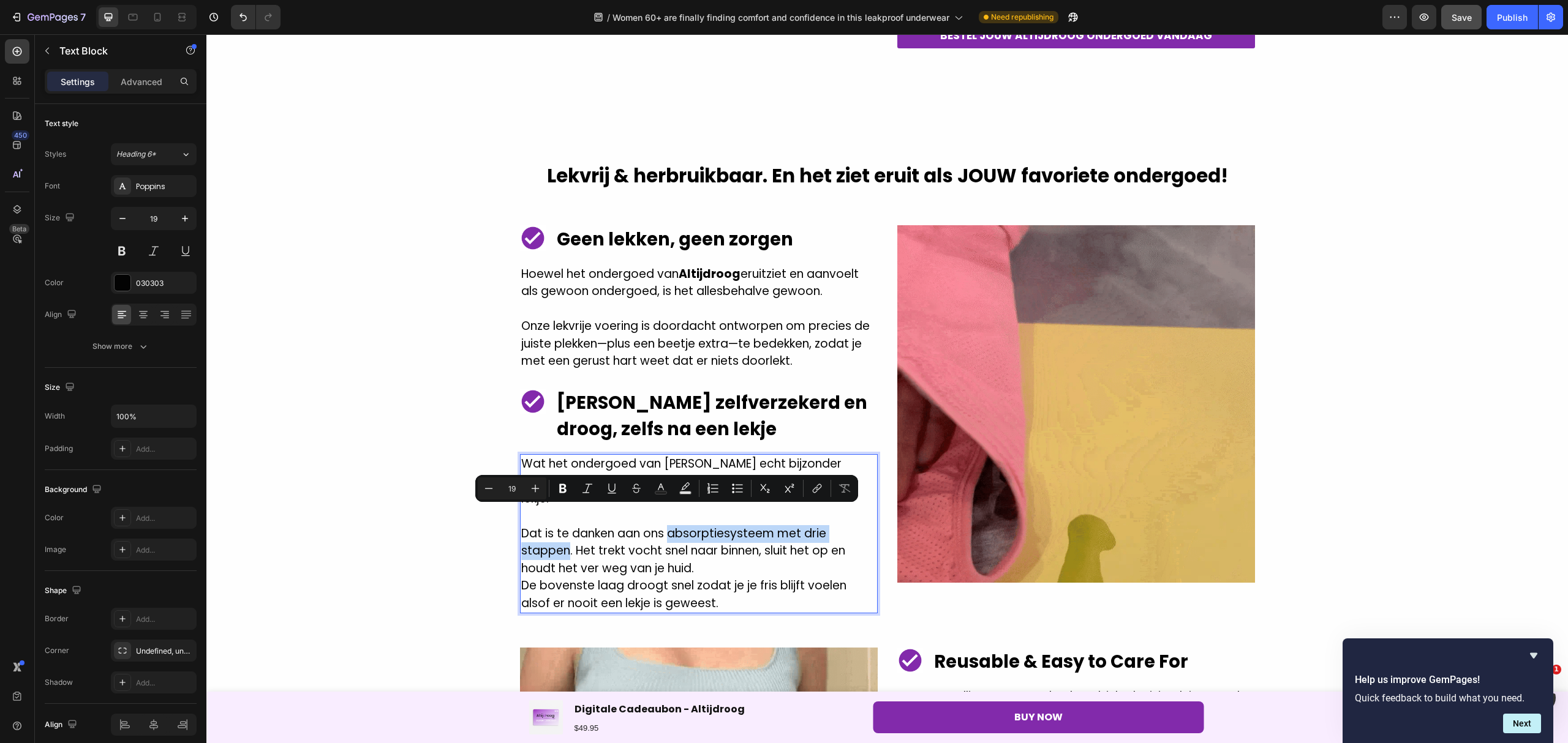
drag, startPoint x: 664, startPoint y: 515, endPoint x: 564, endPoint y: 530, distance: 101.1
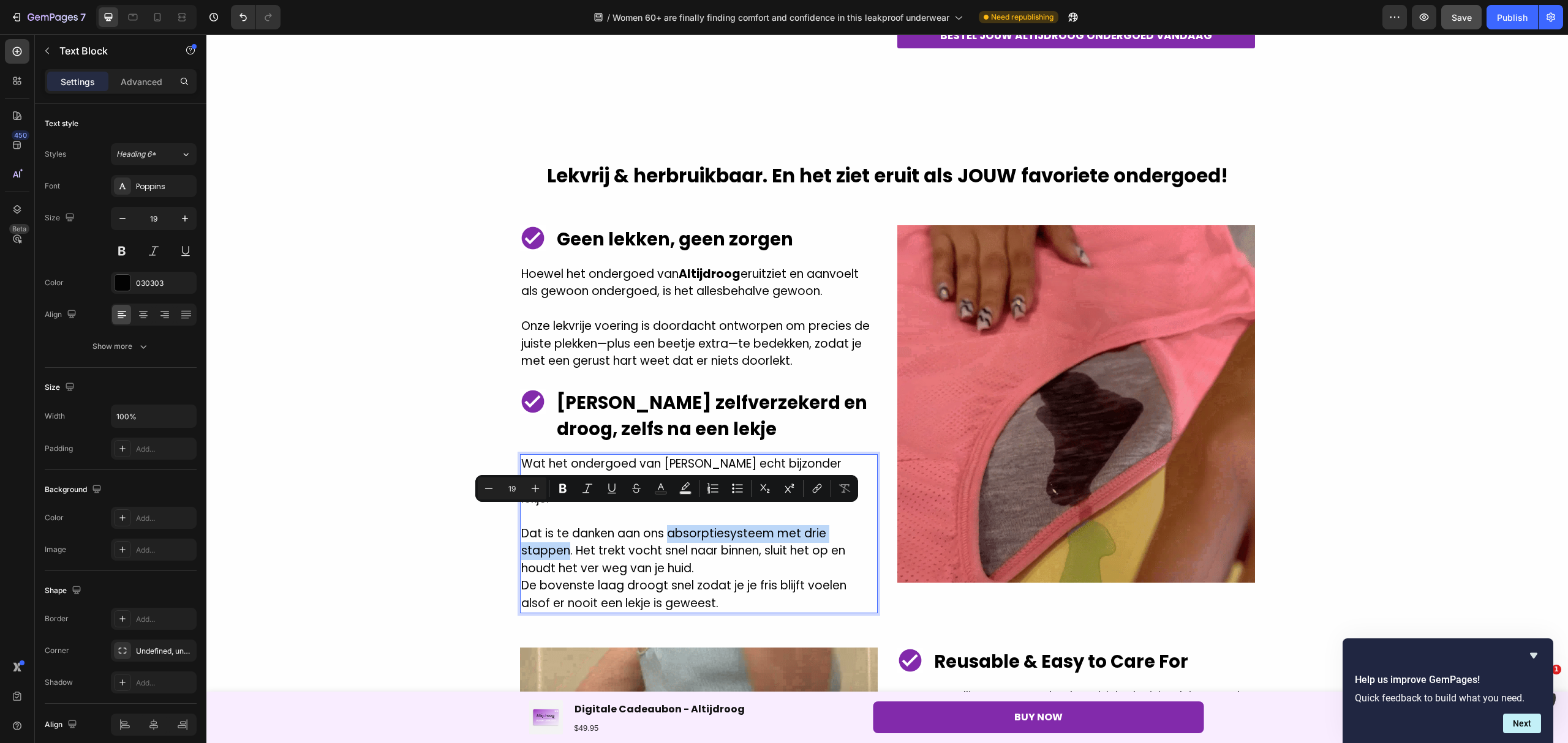
click at [564, 530] on p "Dat is te danken aan ons absorptiesysteem met drie stappen. Het trekt vocht sne…" at bounding box center [699, 551] width 355 height 53
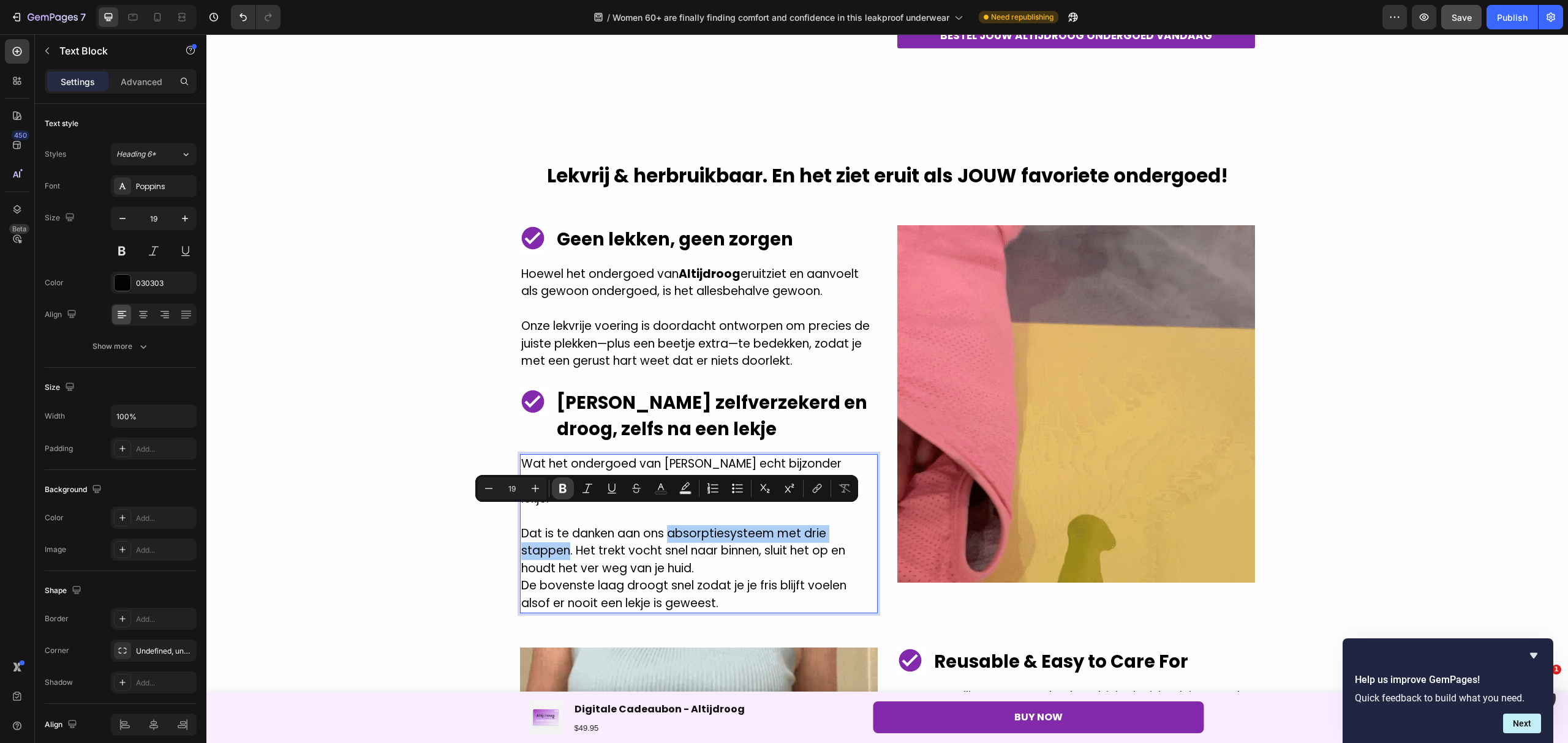
click at [565, 483] on icon "Editor contextual toolbar" at bounding box center [563, 488] width 13 height 13
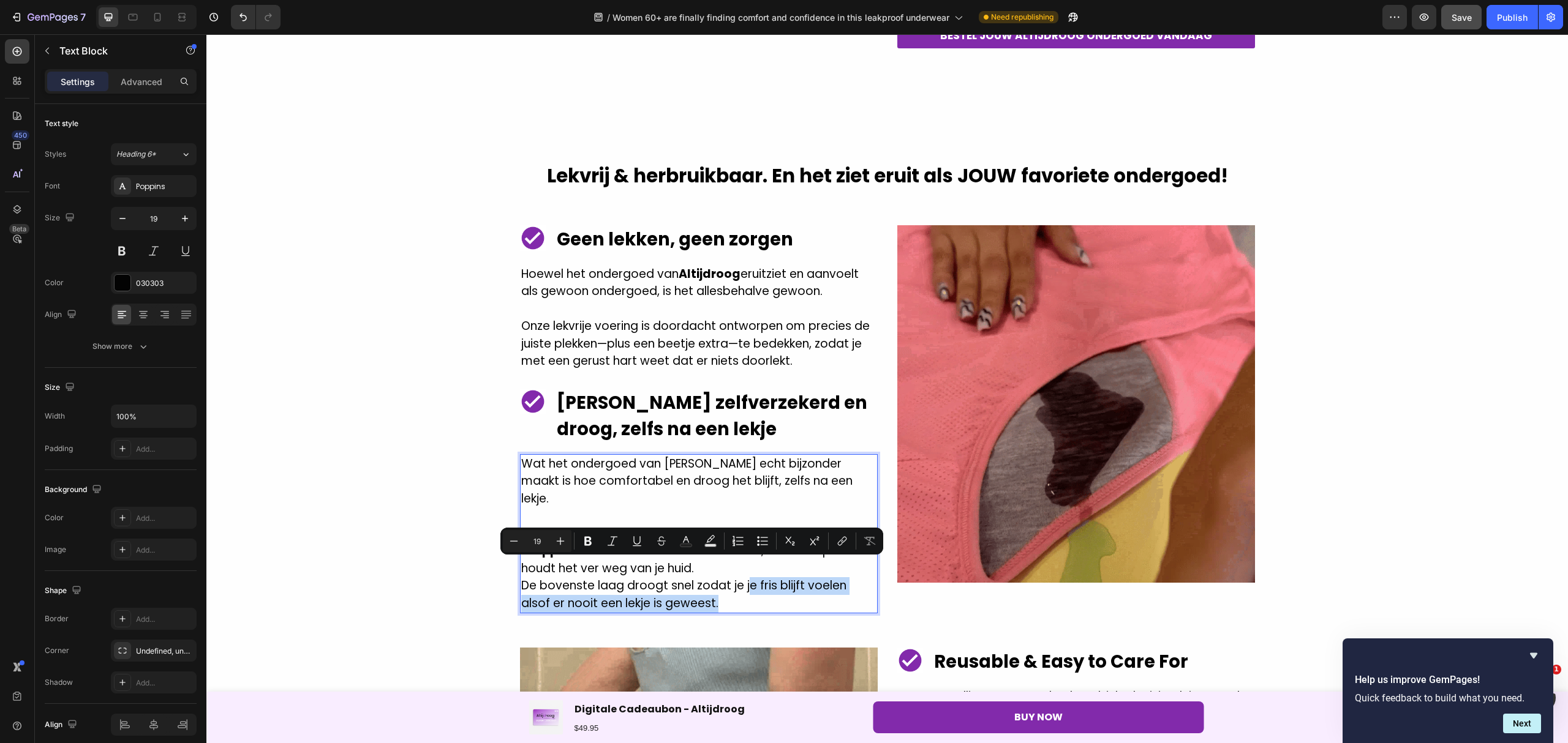
drag, startPoint x: 743, startPoint y: 568, endPoint x: 790, endPoint y: 586, distance: 50.3
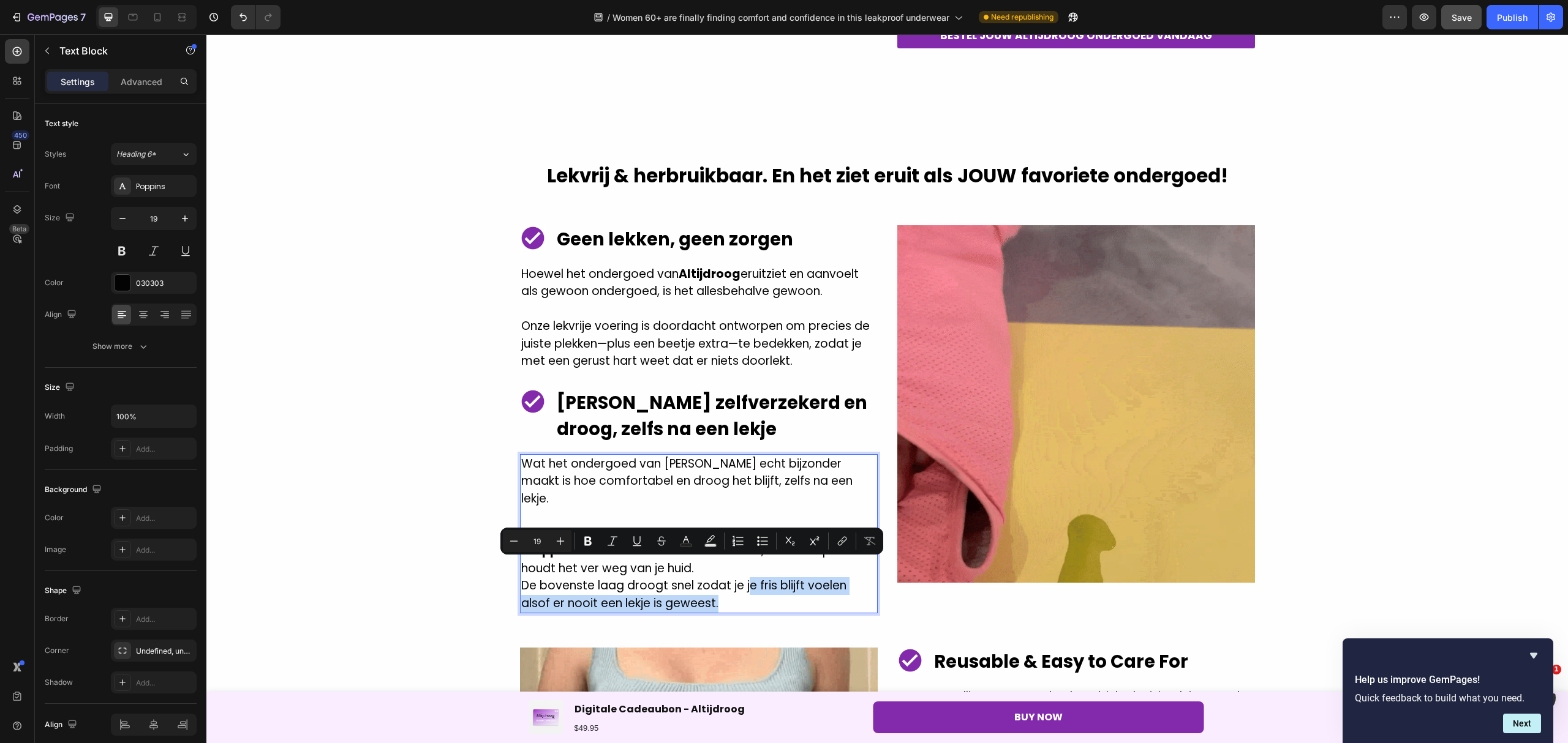
click at [790, 586] on p "De bovenste laag droogt snel zodat je je fris blijft voelen alsof er nooit een …" at bounding box center [699, 594] width 355 height 35
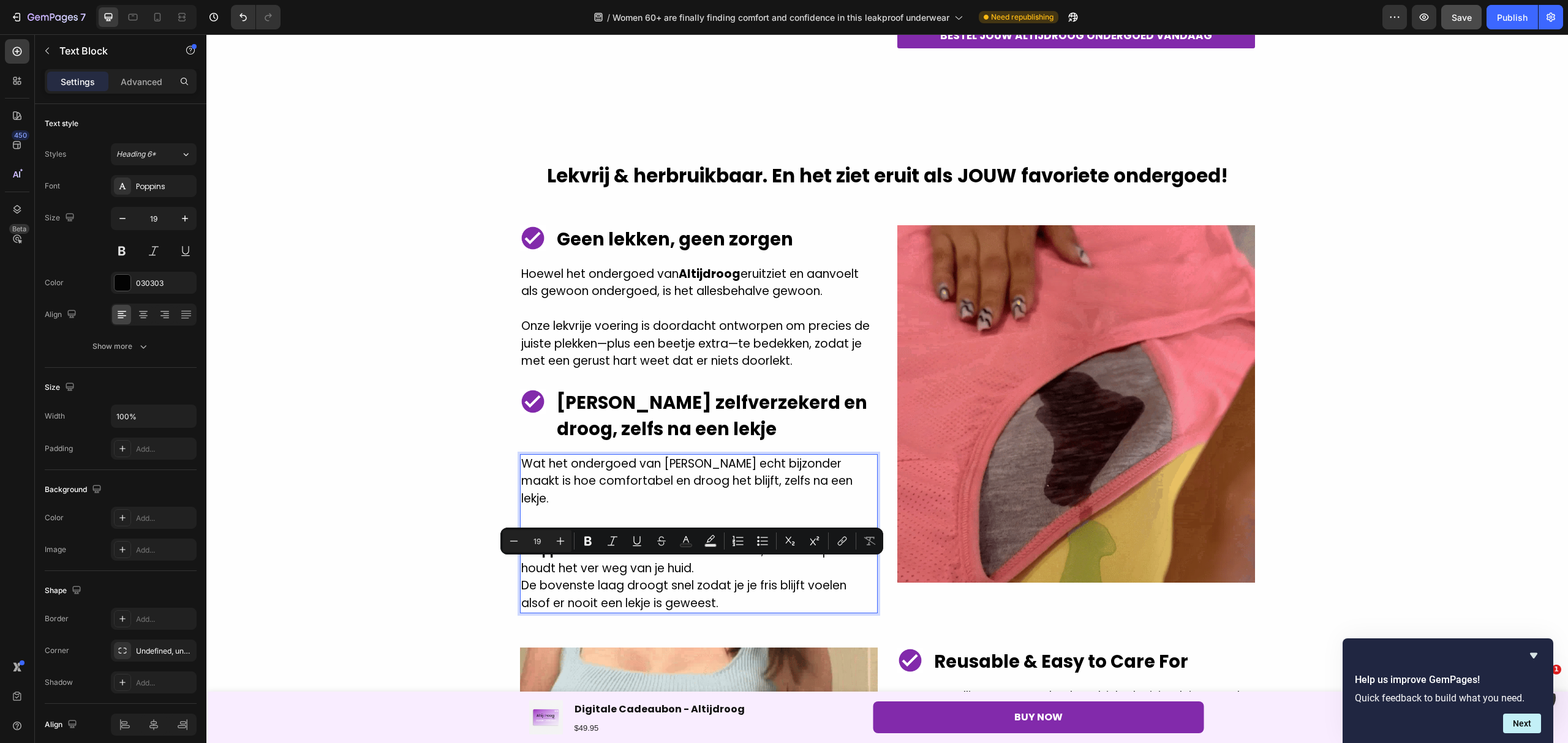
click at [735, 577] on p "De bovenste laag droogt snel zodat je je fris blijft voelen alsof er nooit een …" at bounding box center [699, 594] width 355 height 35
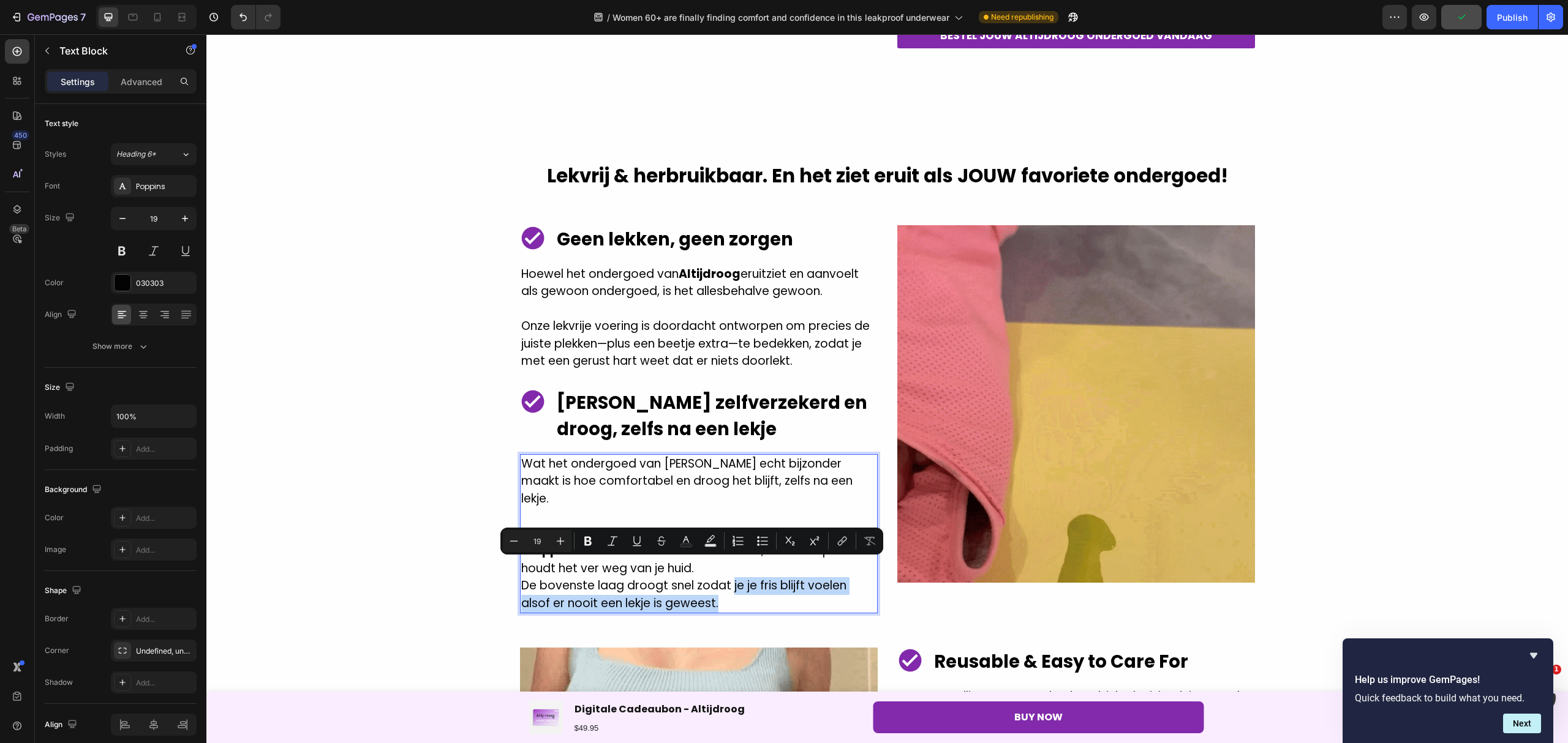
drag, startPoint x: 726, startPoint y: 569, endPoint x: 748, endPoint y: 581, distance: 25.1
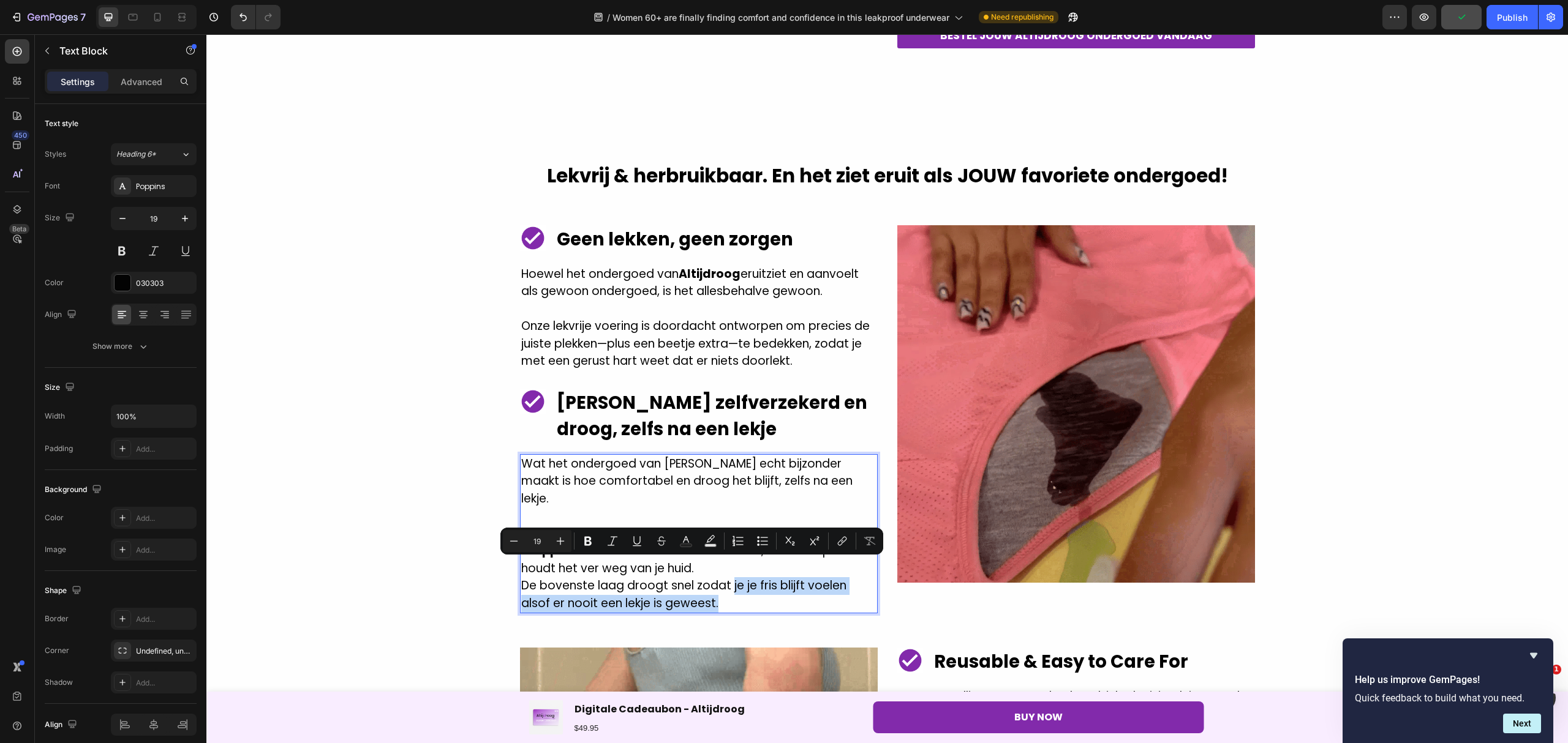
click at [748, 581] on p "De bovenste laag droogt snel zodat je je fris blijft voelen alsof er nooit een …" at bounding box center [699, 594] width 355 height 35
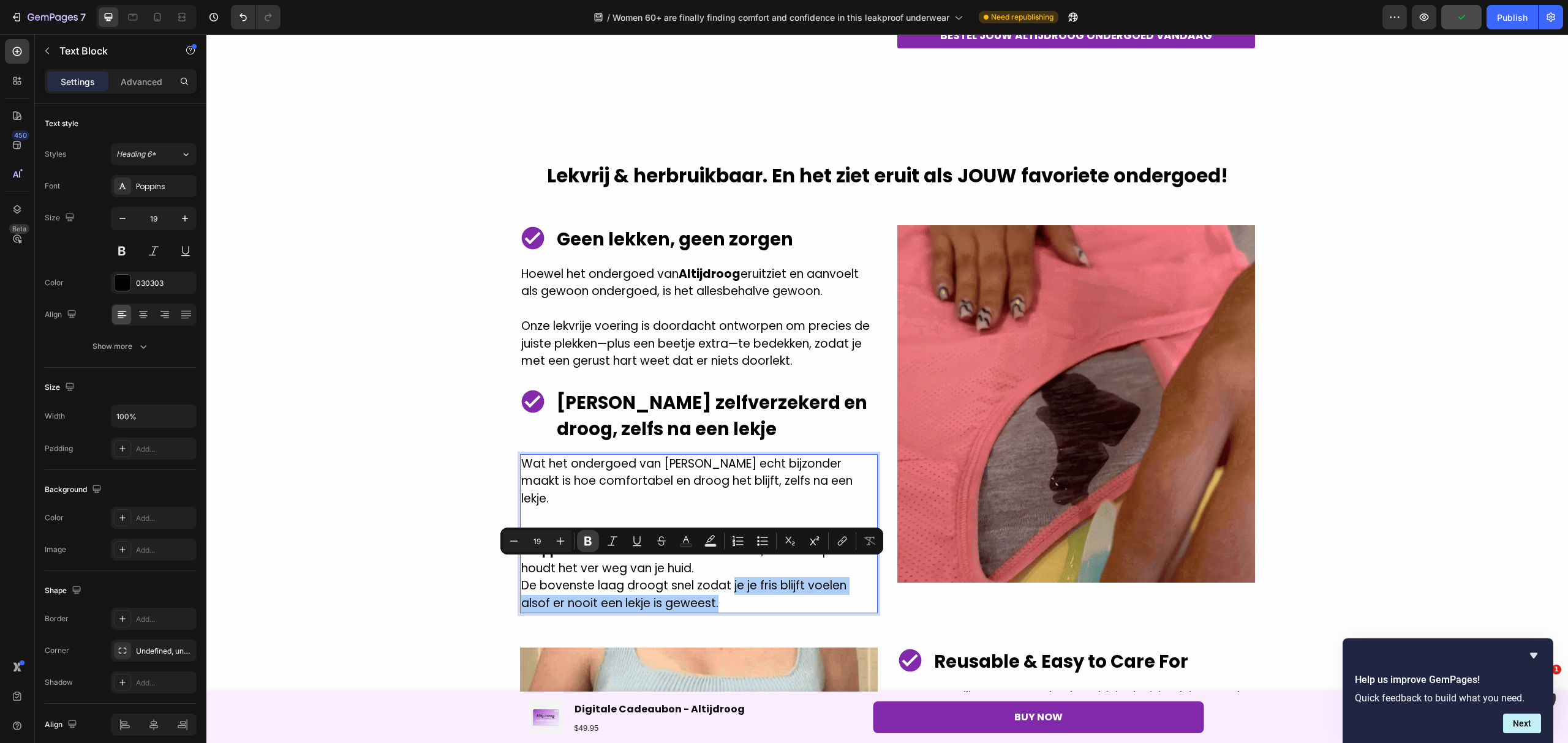
click at [594, 539] on button "Bold" at bounding box center [588, 541] width 22 height 22
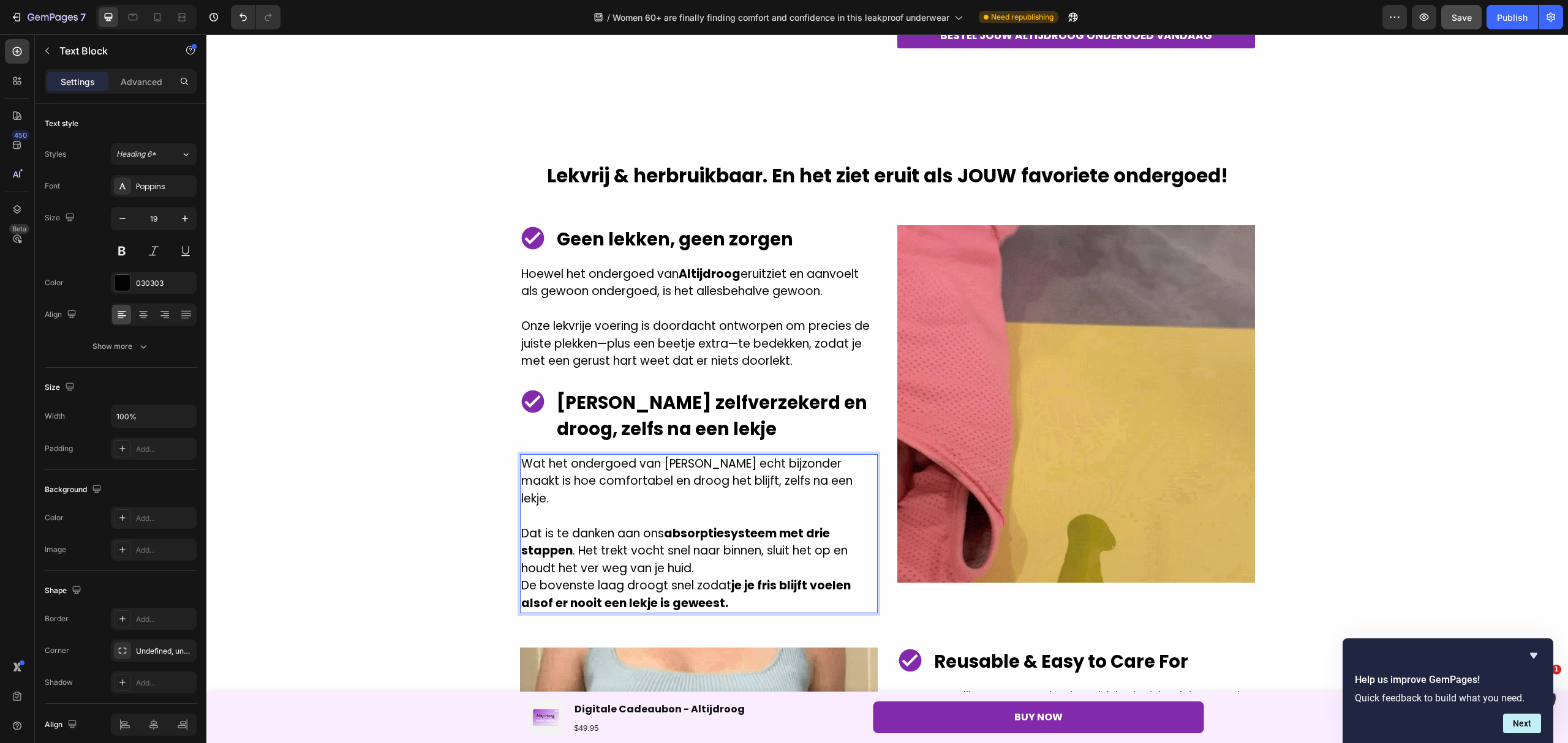
click at [664, 525] on strong "absorptiesysteem met drie stappen" at bounding box center [675, 542] width 309 height 34
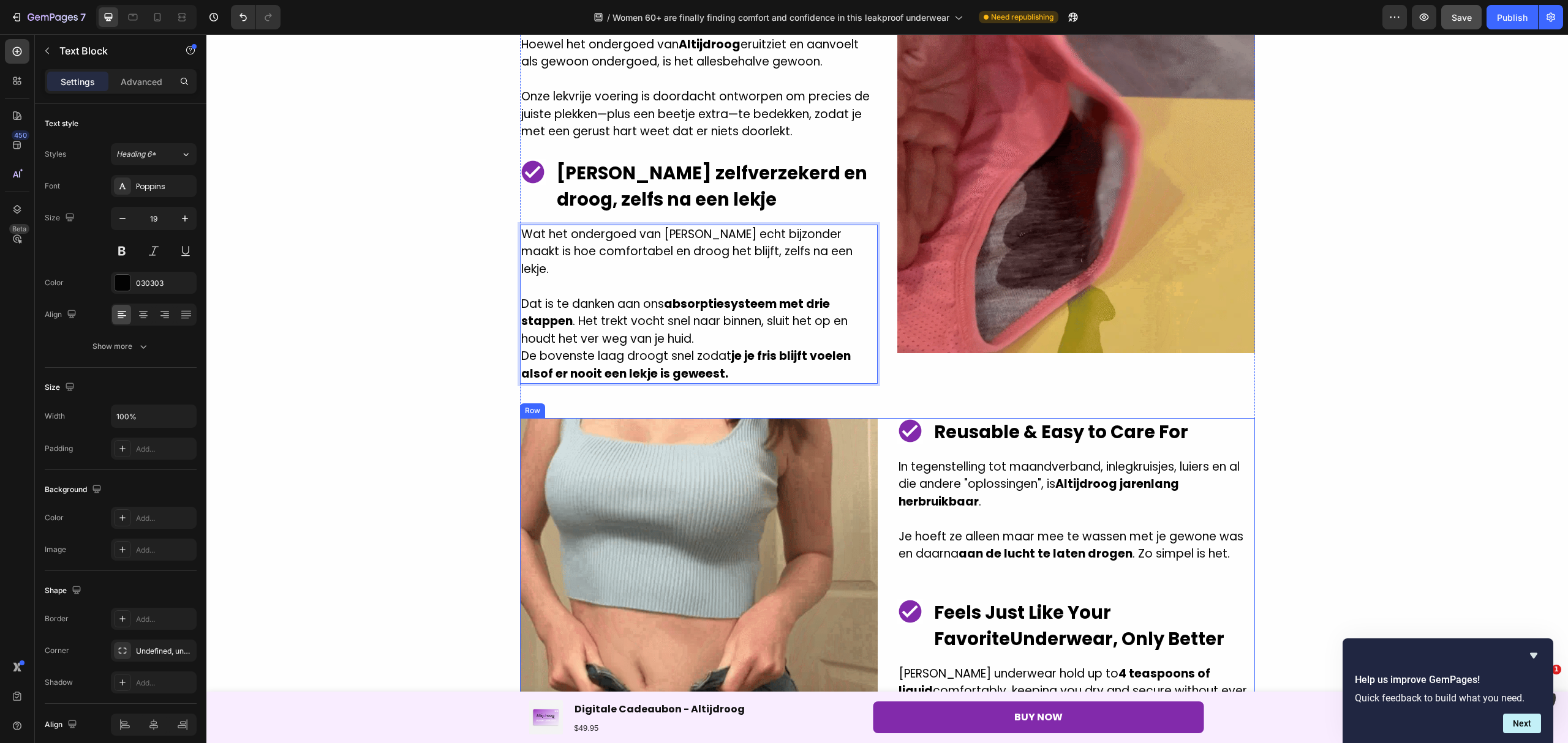
scroll to position [1933, 0]
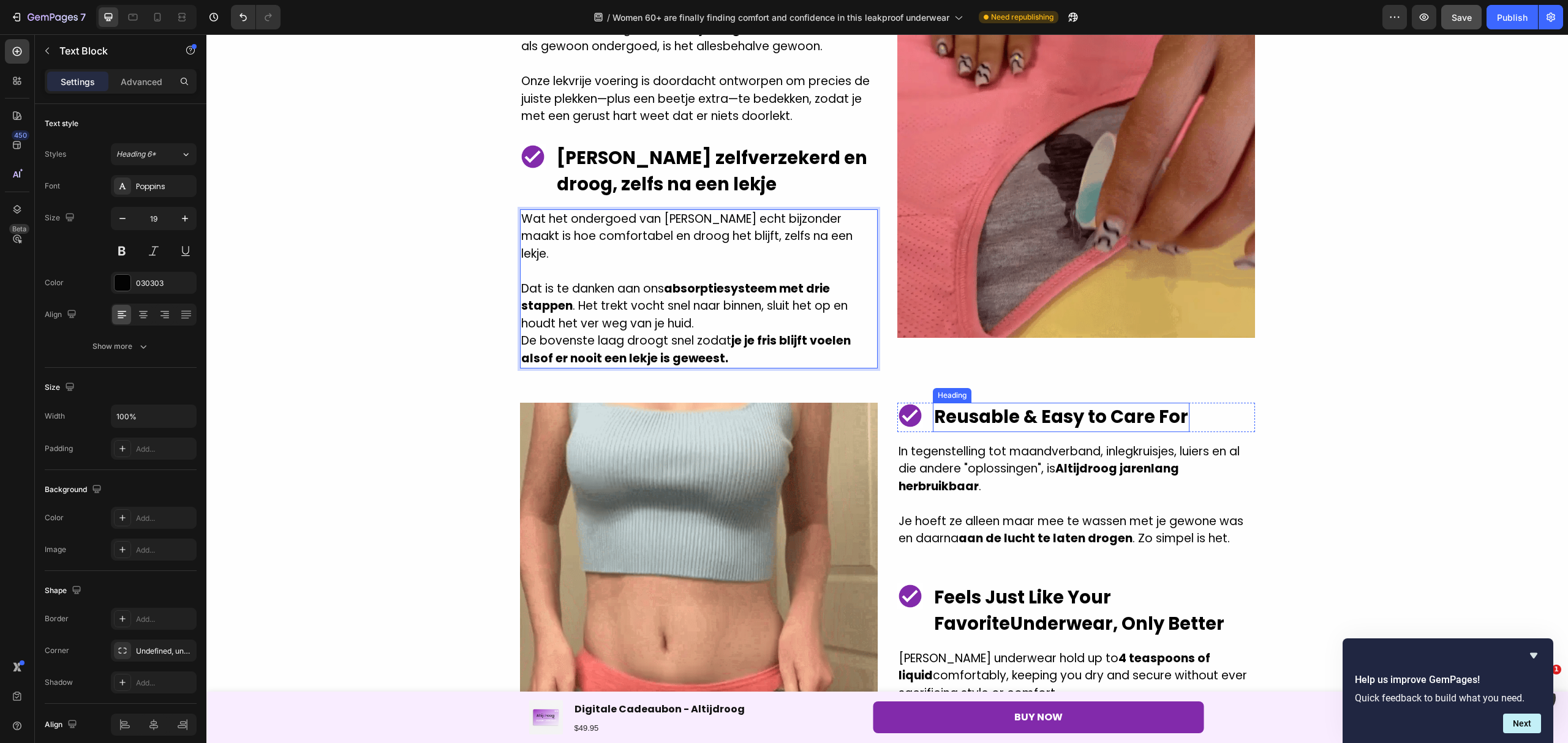
click at [1011, 405] on strong "Reusable & Easy to Care For" at bounding box center [1060, 417] width 254 height 24
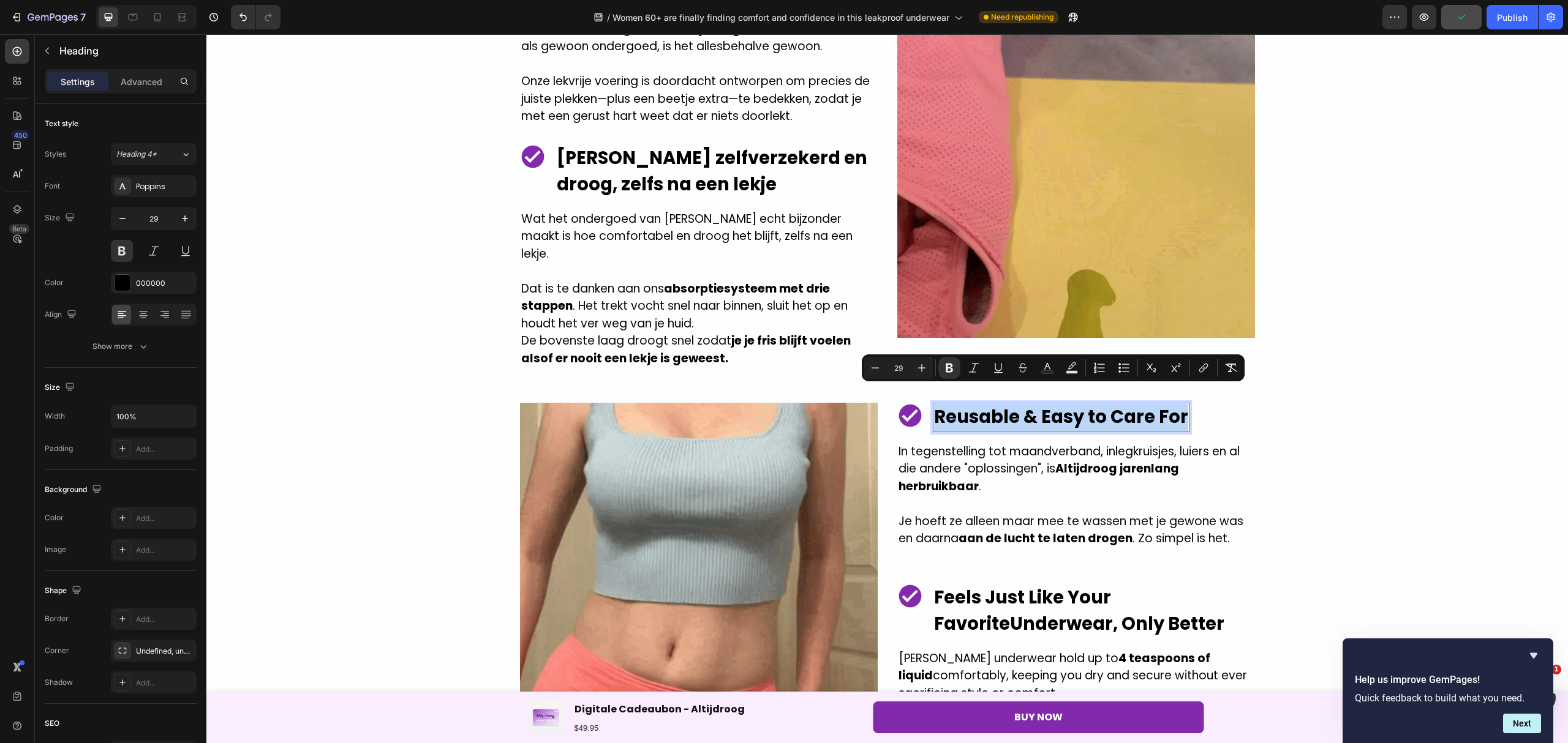
drag, startPoint x: 930, startPoint y: 400, endPoint x: 1177, endPoint y: 406, distance: 247.1
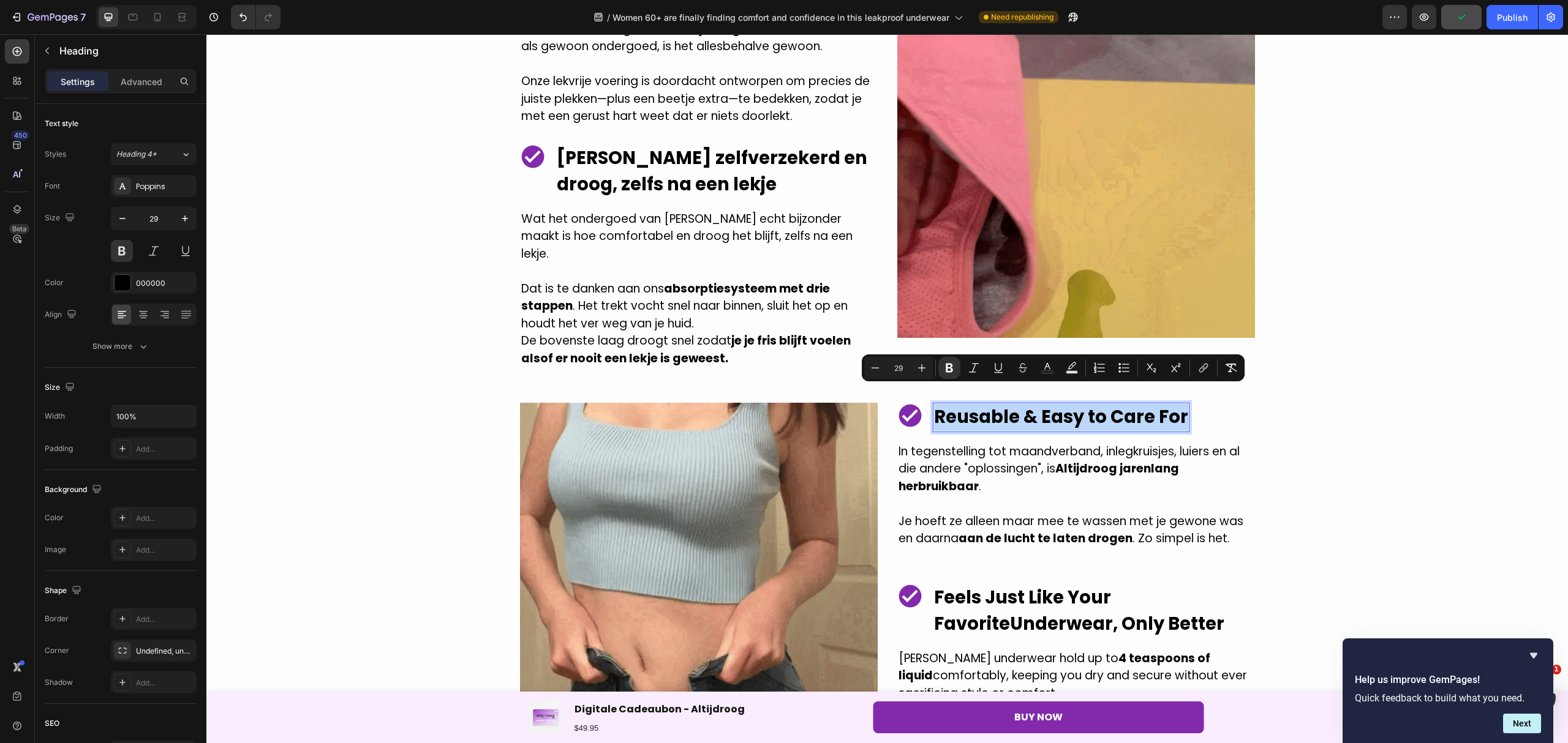
click at [1177, 406] on strong "Reusable & Easy to Care For" at bounding box center [1060, 417] width 254 height 24
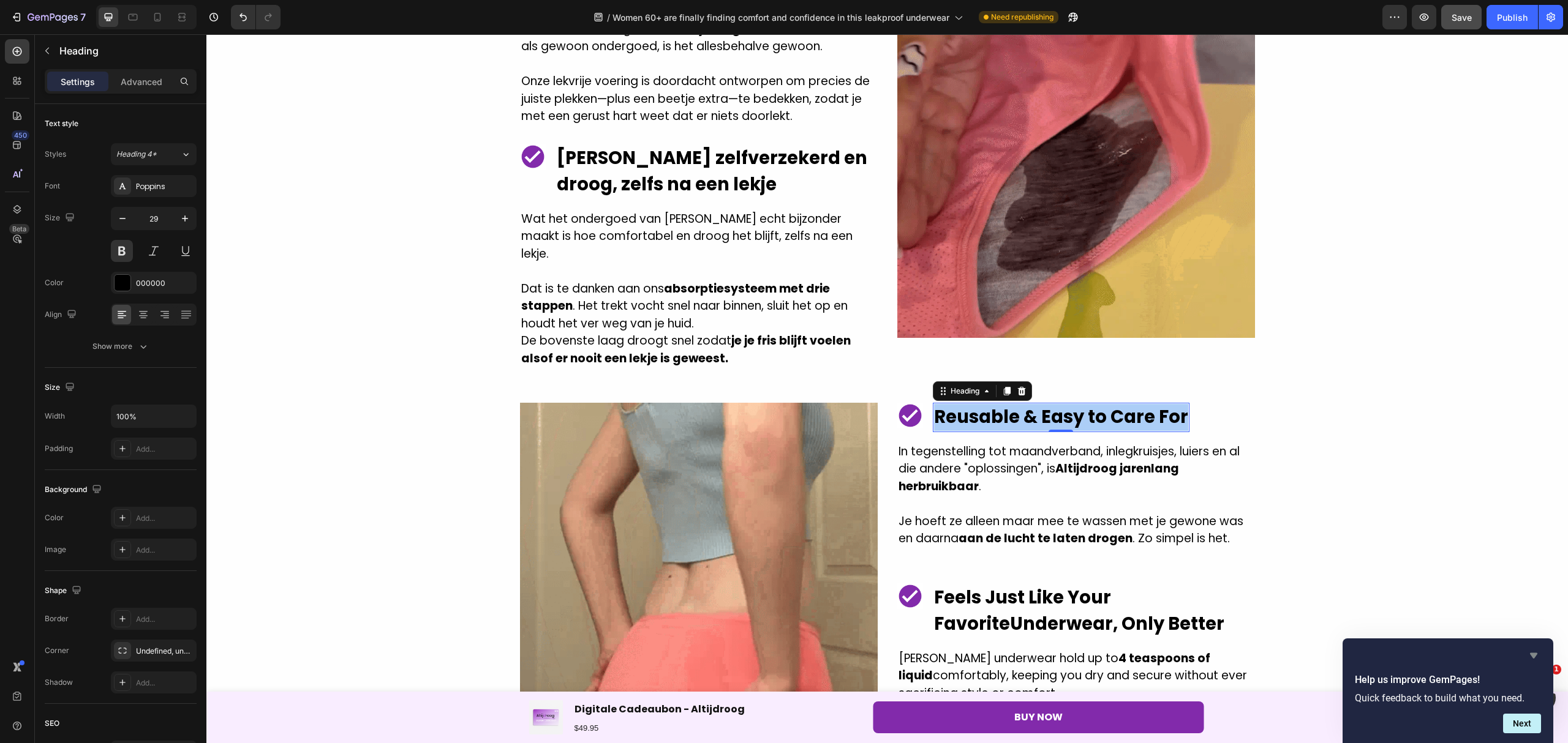
click at [1535, 651] on icon "Hide survey" at bounding box center [1533, 656] width 15 height 15
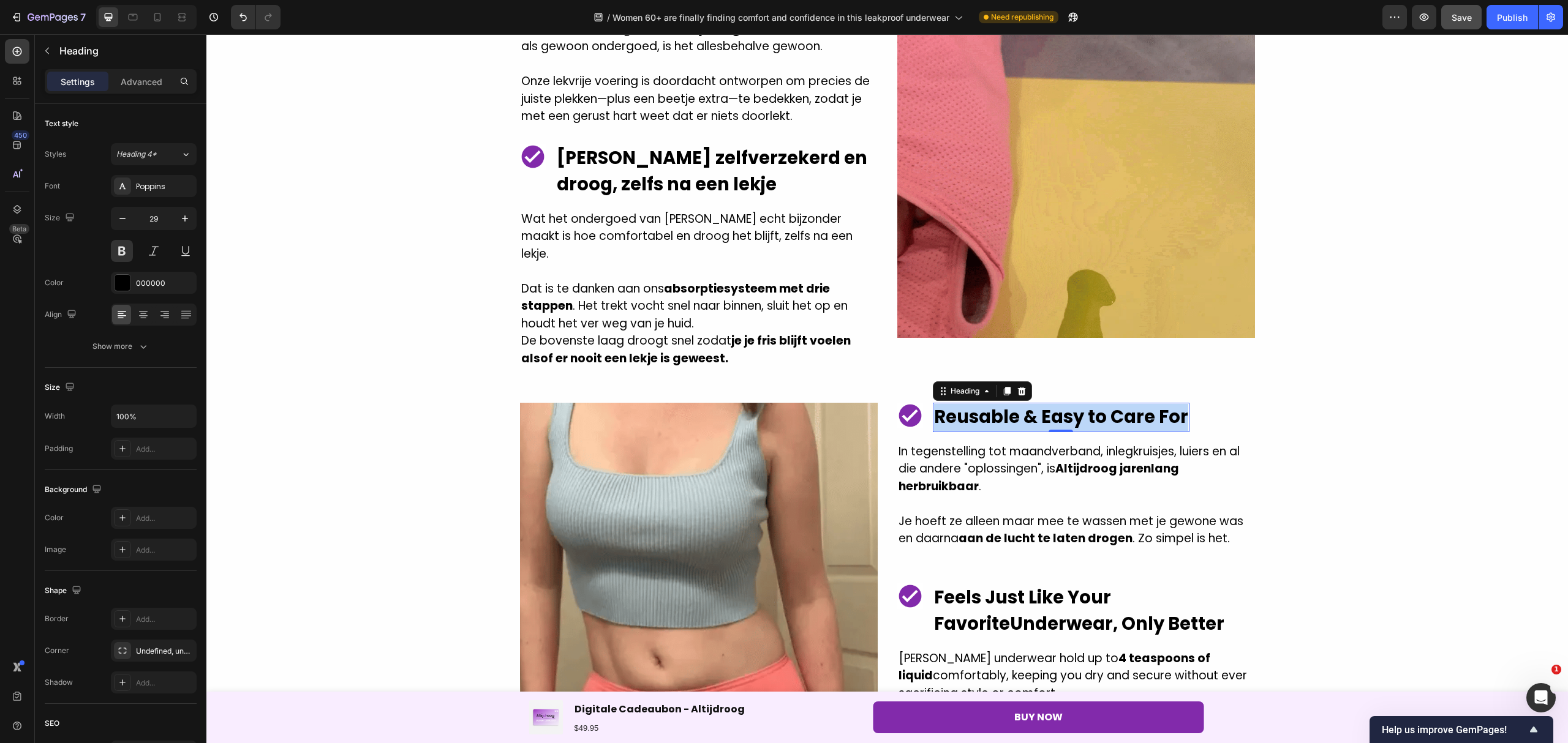
click at [1178, 405] on strong "Reusable & Easy to Care For" at bounding box center [1060, 417] width 254 height 24
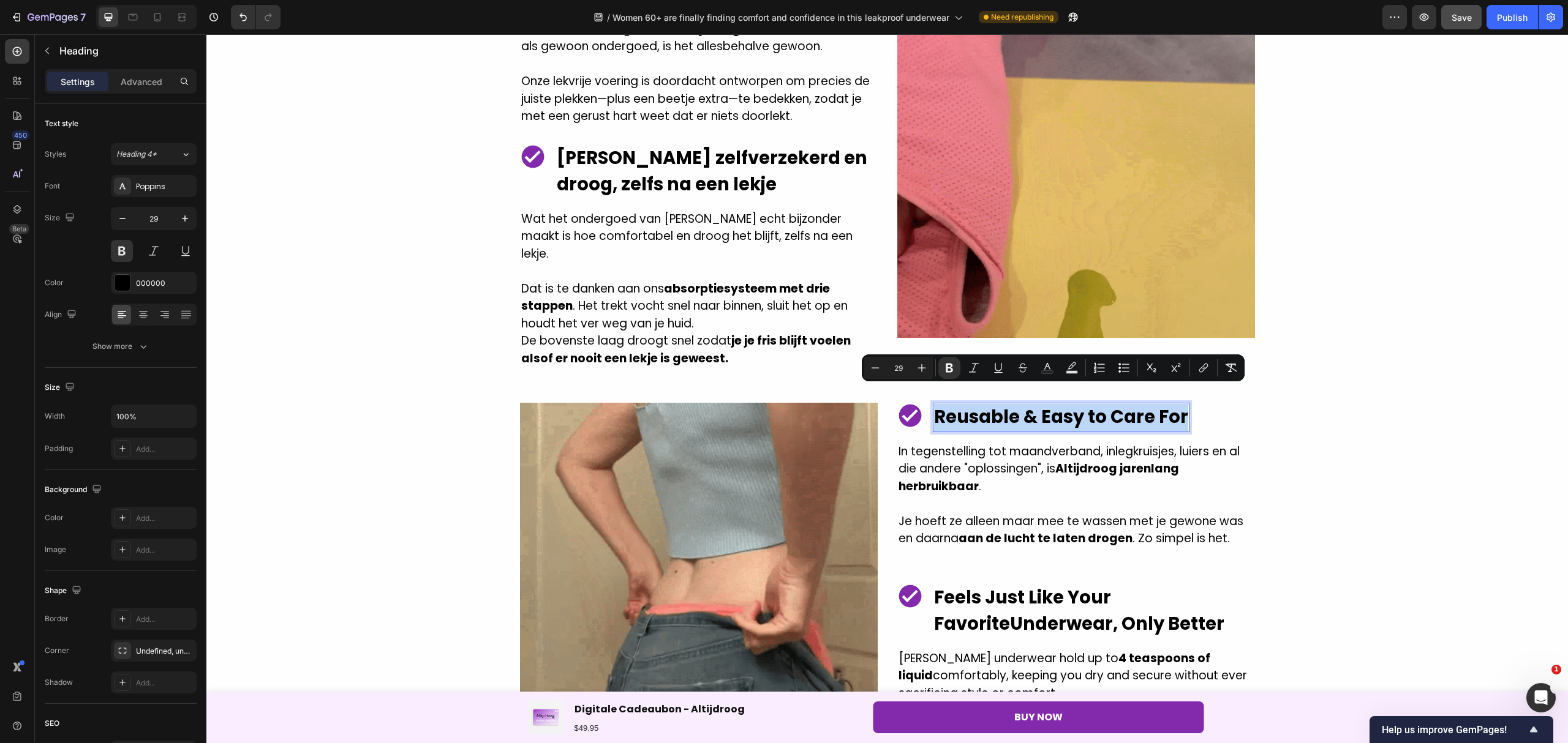
drag, startPoint x: 1178, startPoint y: 404, endPoint x: 930, endPoint y: 388, distance: 248.5
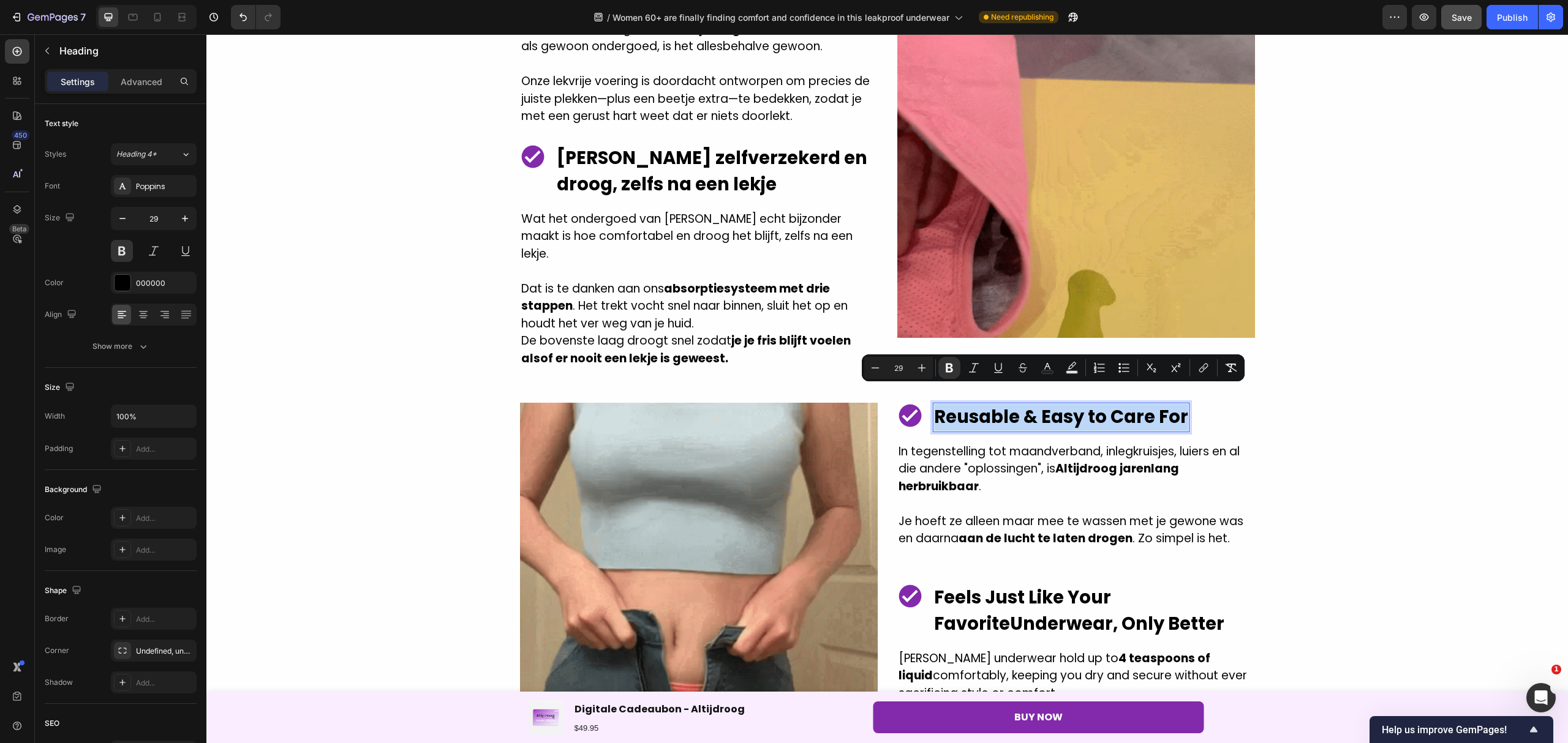
click at [934, 405] on strong "Reusable & Easy to Care For" at bounding box center [1060, 417] width 254 height 24
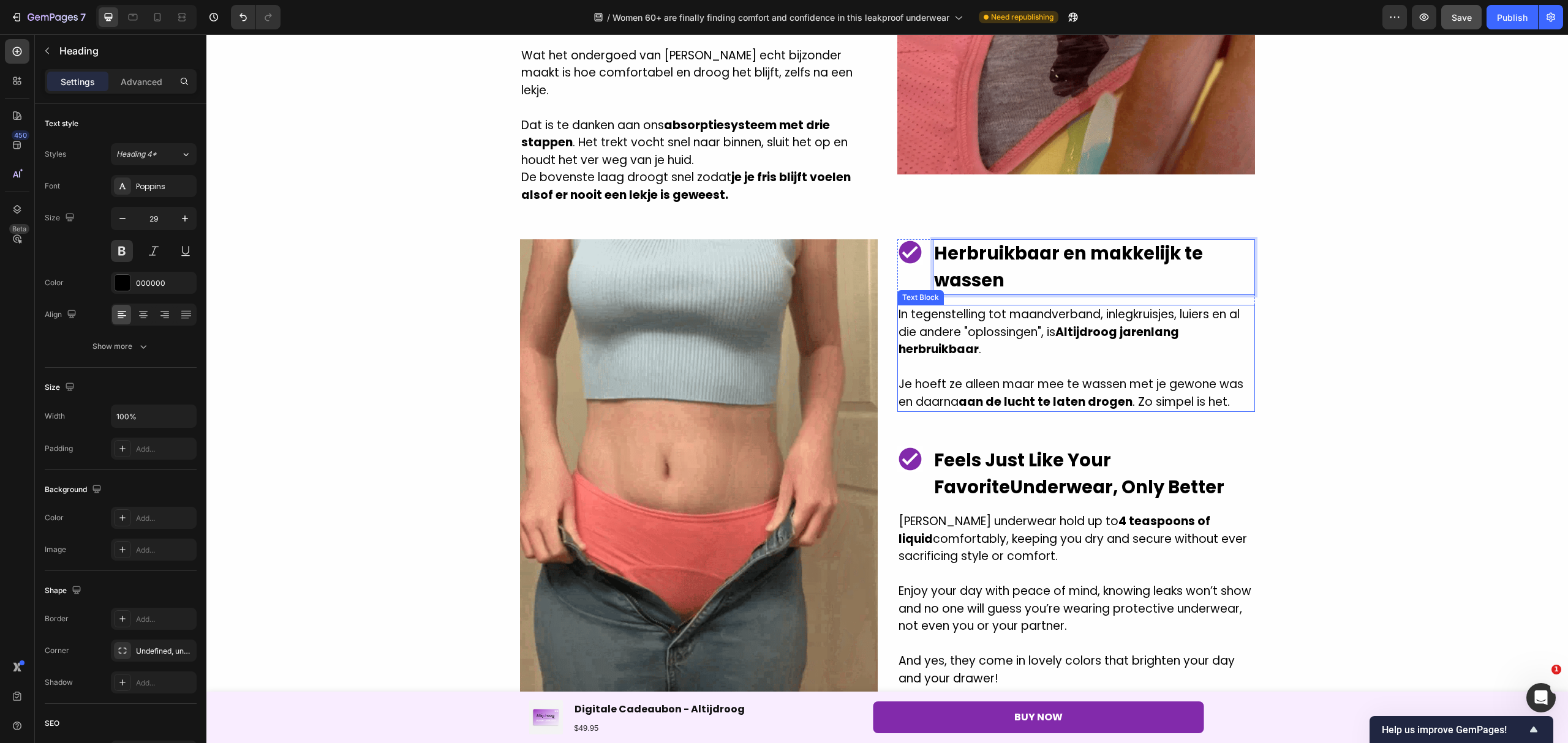
scroll to position [2178, 0]
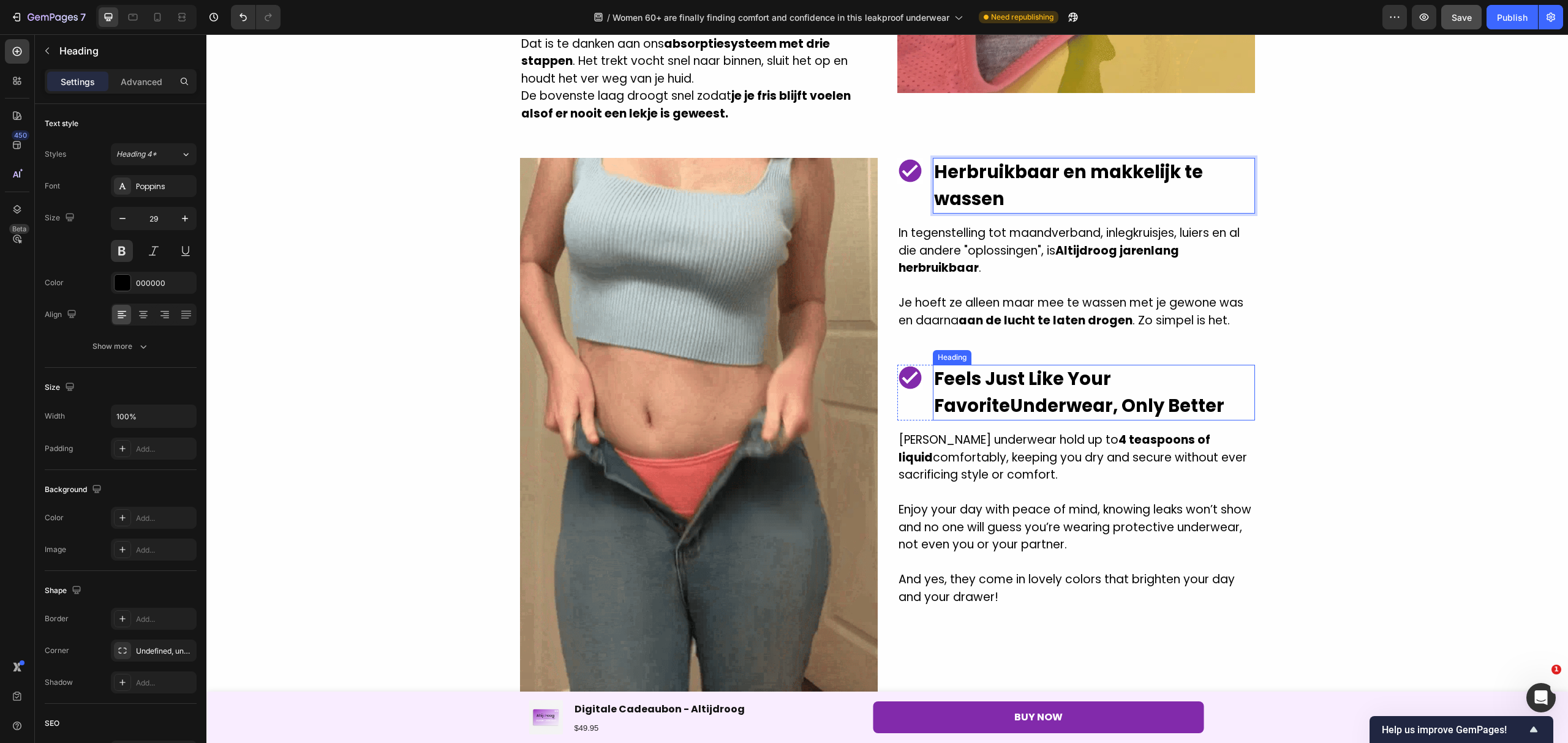
click at [1097, 387] on h2 "Feels Just Like Your Favorite Underwear, Only Better" at bounding box center [1093, 392] width 322 height 56
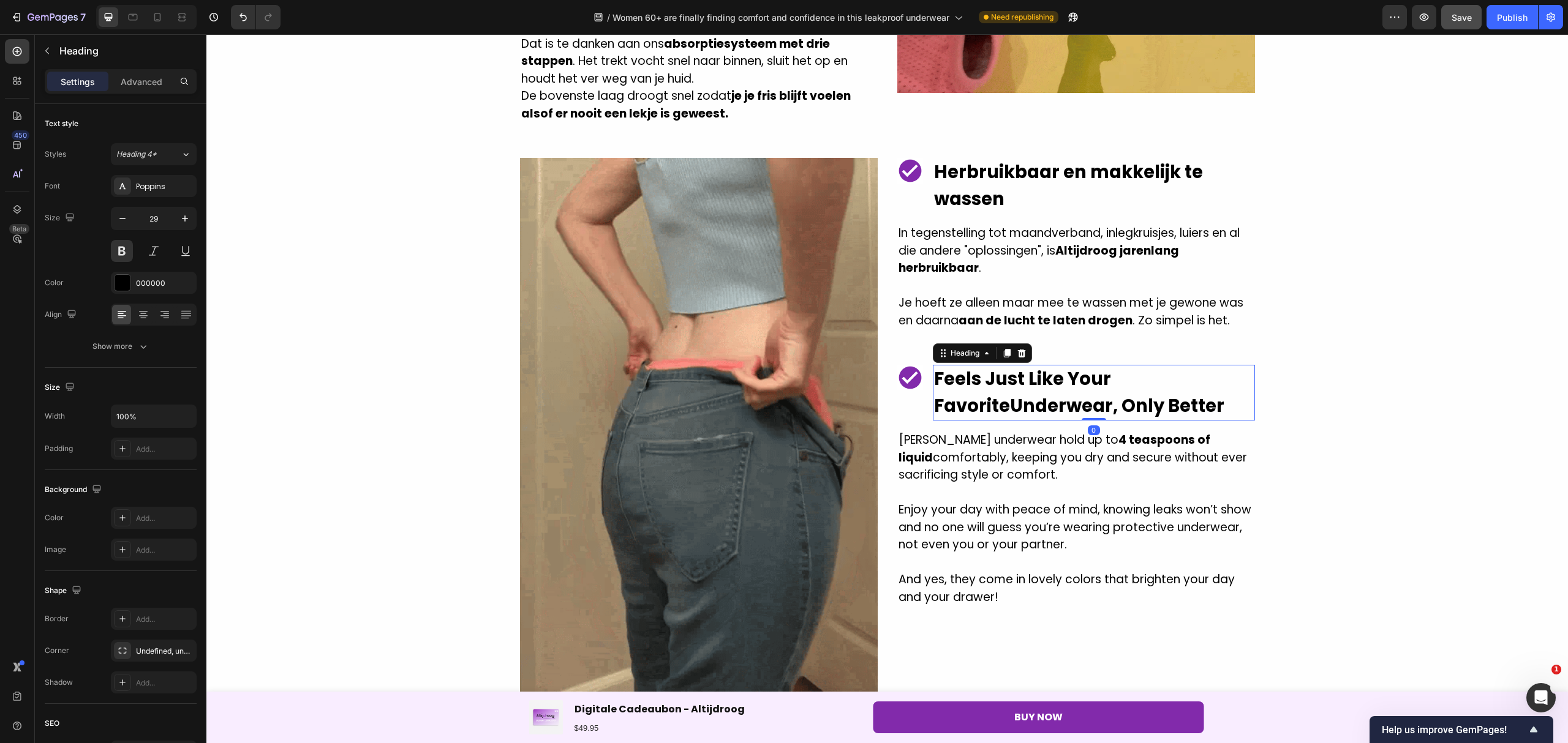
click at [1153, 390] on h2 "Feels Just Like Your Favorite Underwear, Only Better" at bounding box center [1093, 392] width 322 height 56
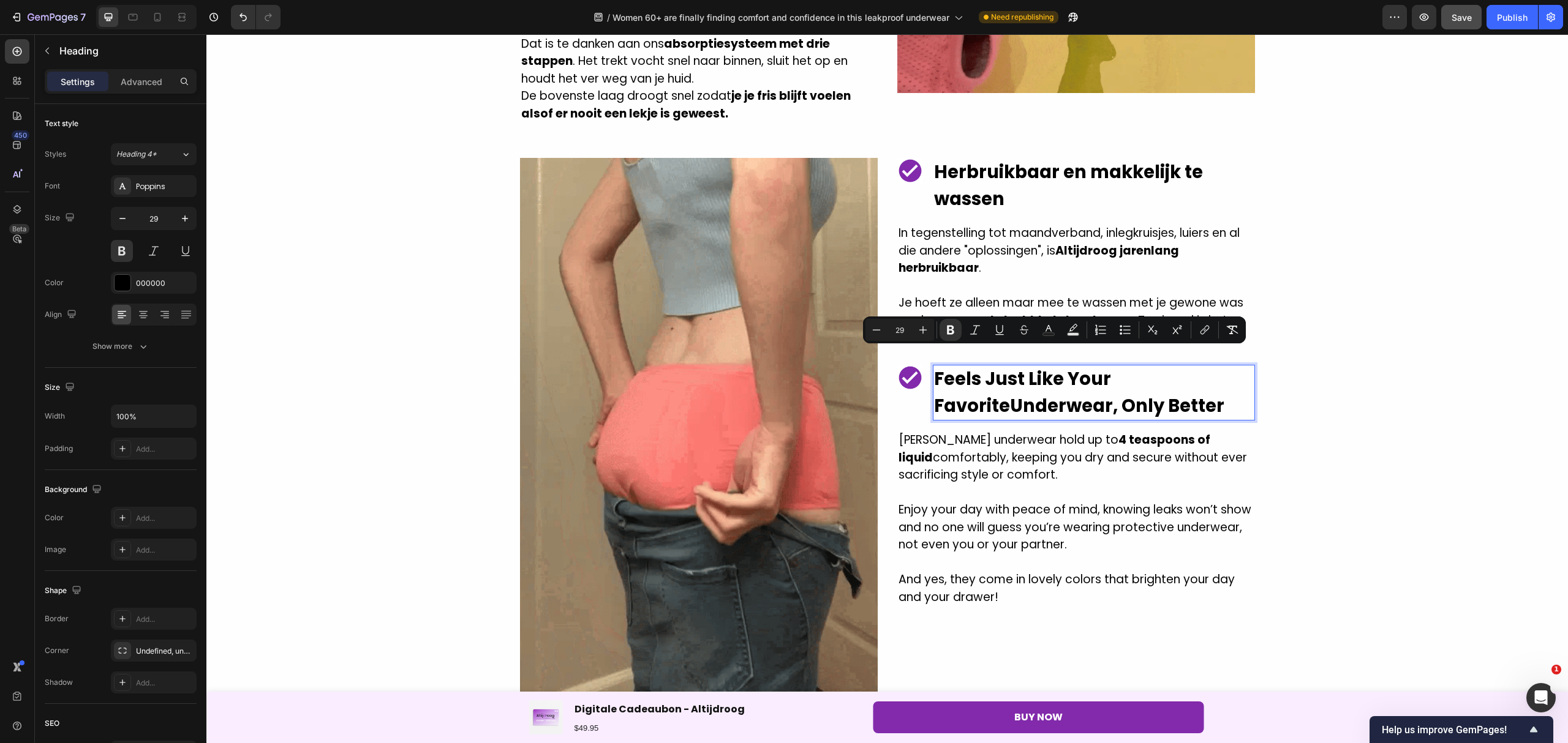
drag, startPoint x: 1153, startPoint y: 390, endPoint x: 931, endPoint y: 363, distance: 223.6
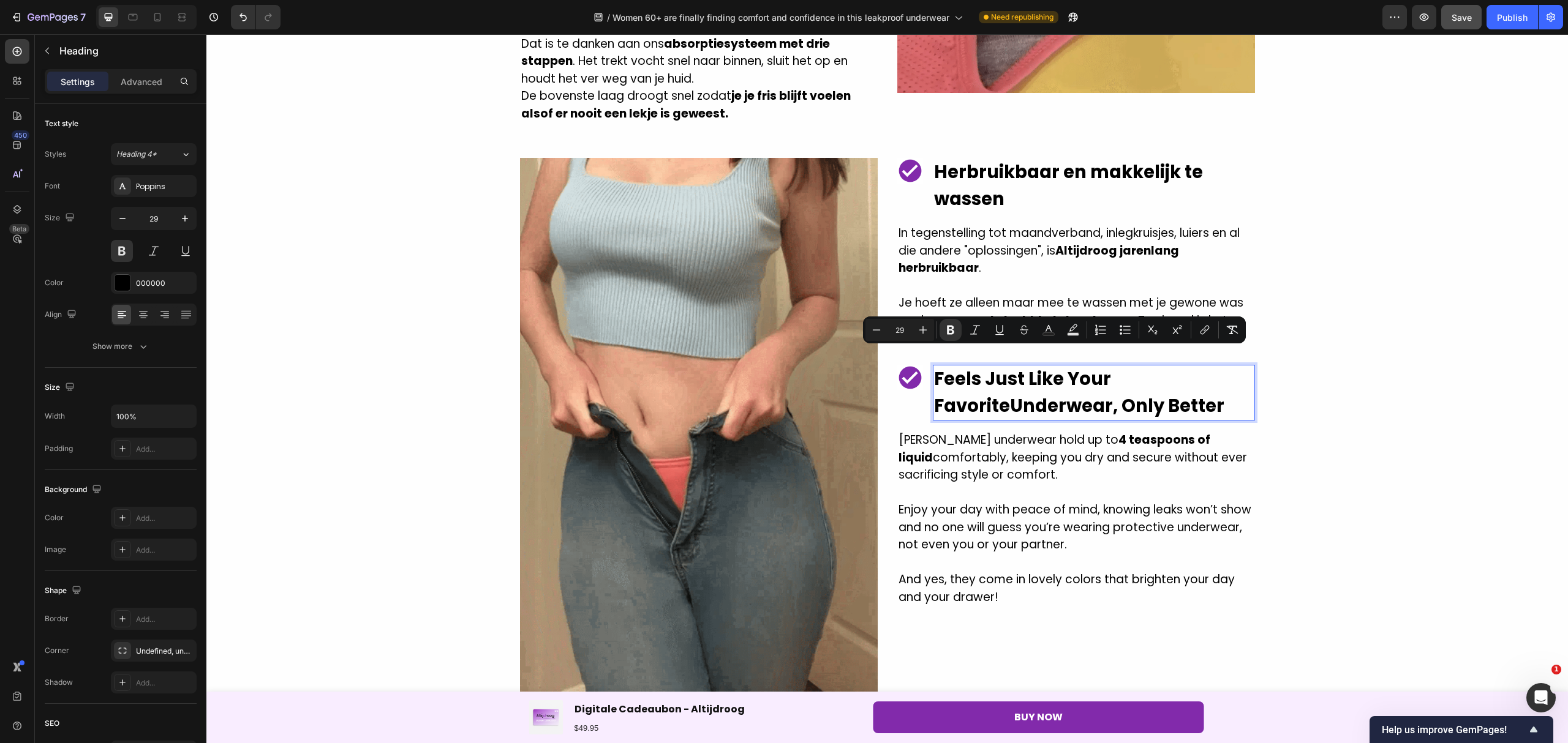
click at [934, 366] on p "Feels Just Like Your Favorite Underwear, Only Better" at bounding box center [1093, 393] width 320 height 53
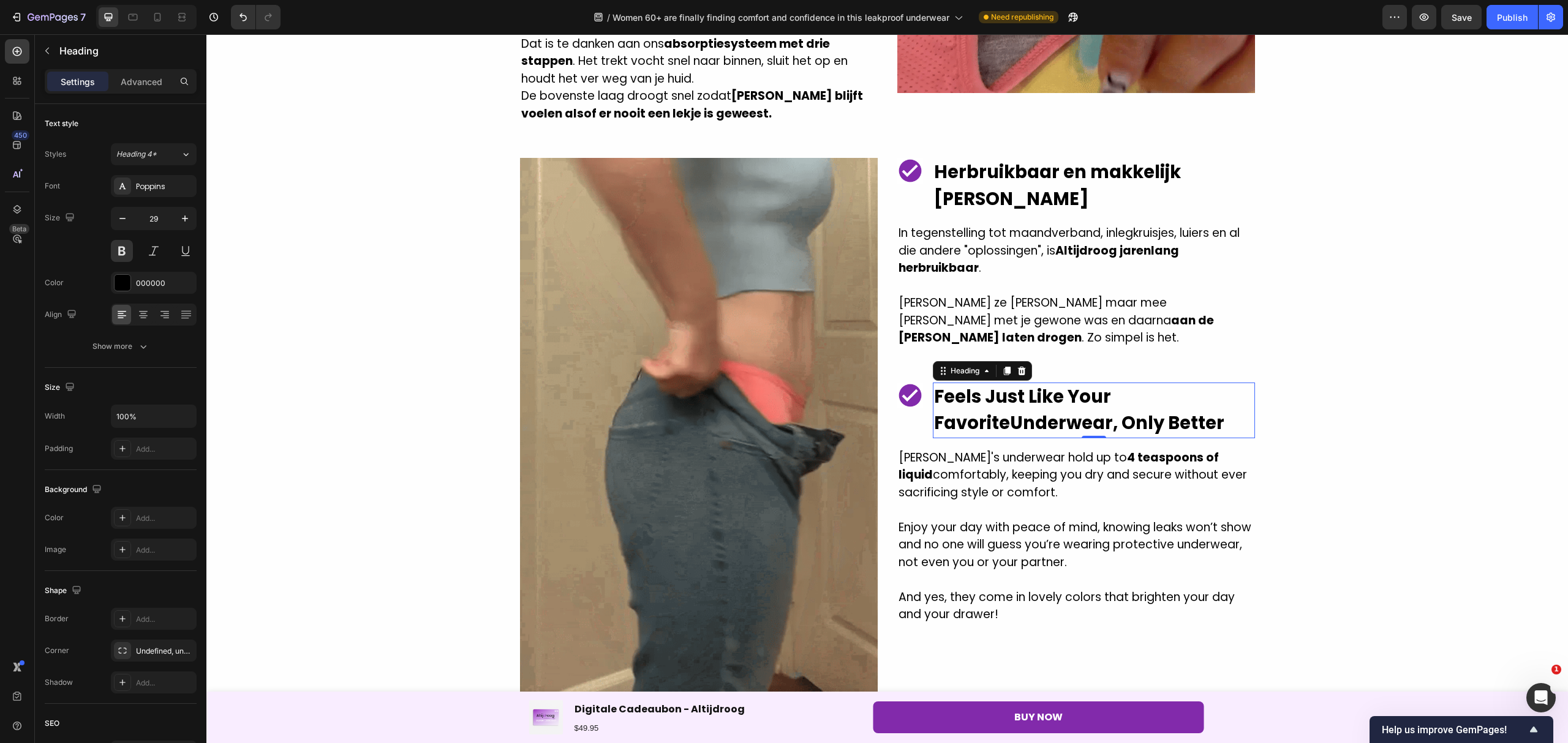
click at [1118, 397] on p "Feels Just Like Your Favorite Underwear, Only Better" at bounding box center [1093, 411] width 320 height 53
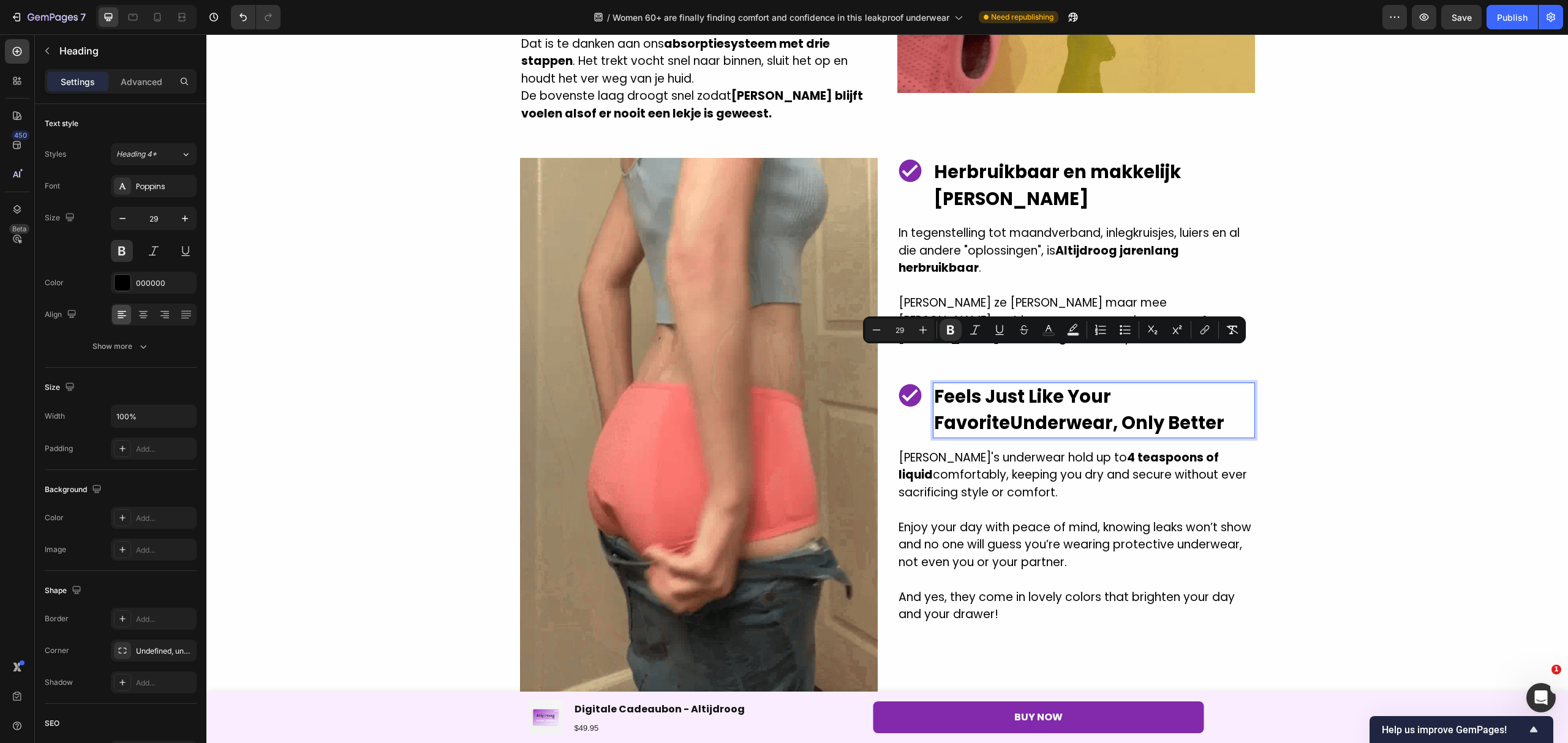
click at [1134, 389] on p "Feels Just Like Your Favorite Underwear, Only Better" at bounding box center [1093, 411] width 320 height 53
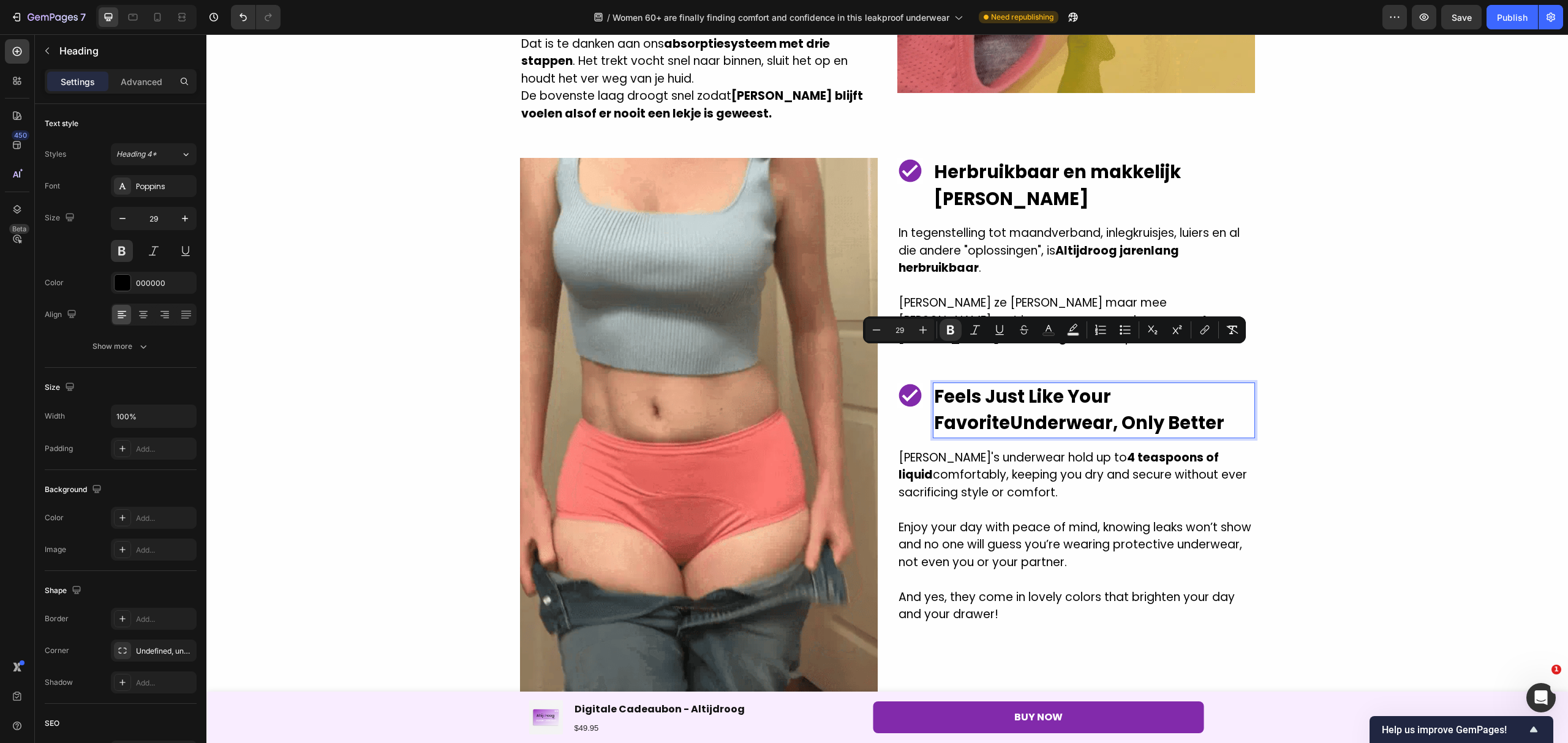
click at [1142, 388] on p "Feels Just Like Your Favorite Underwear, Only Better" at bounding box center [1093, 411] width 320 height 53
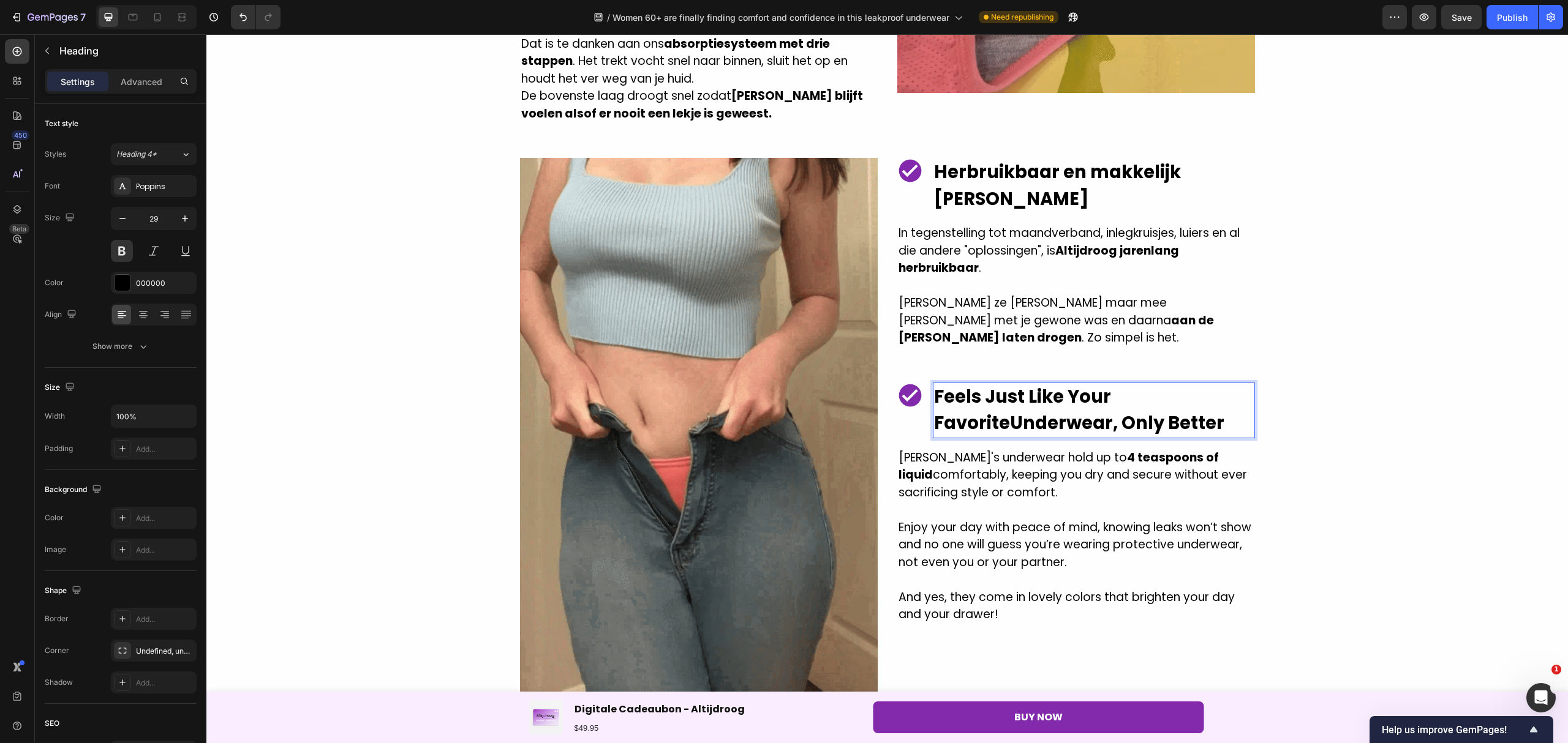
drag, startPoint x: 1140, startPoint y: 386, endPoint x: 927, endPoint y: 360, distance: 214.6
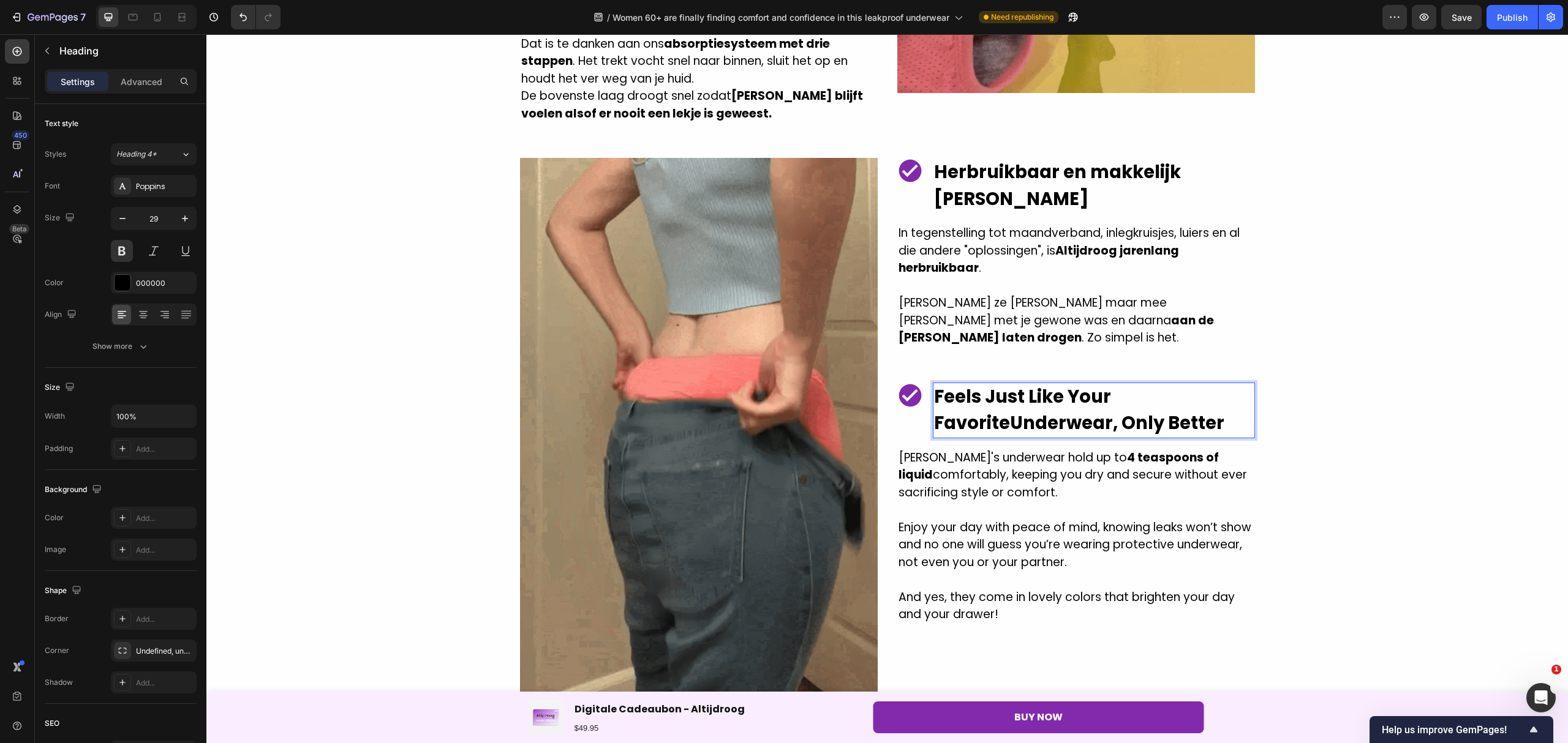
click at [934, 384] on p "Feels Just Like Your Favorite Underwear, Only Better" at bounding box center [1093, 411] width 320 height 53
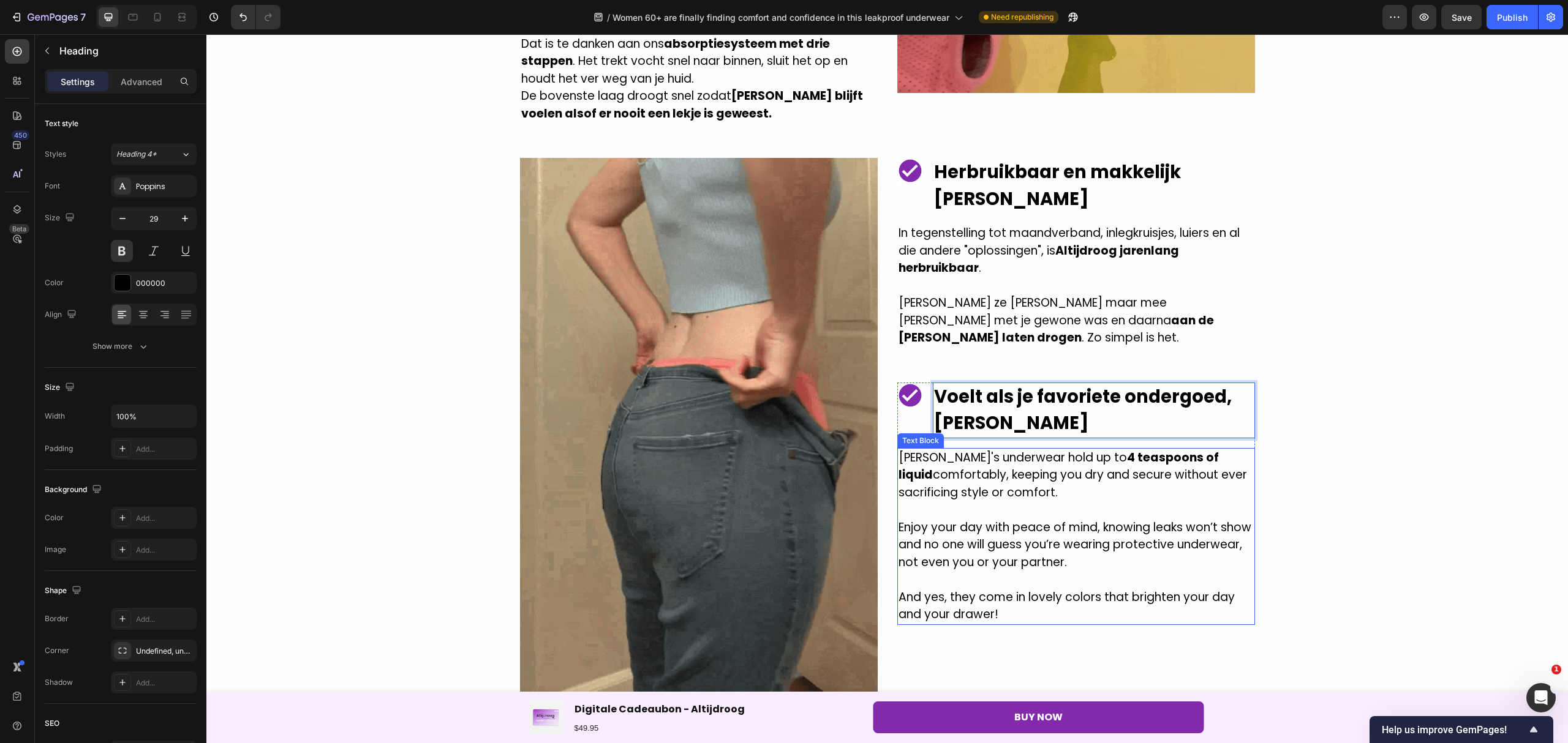
click at [1015, 449] on p "Alltimedry's underwear hold up to 4 teaspoons of liquid comfortably, keeping yo…" at bounding box center [1076, 475] width 355 height 53
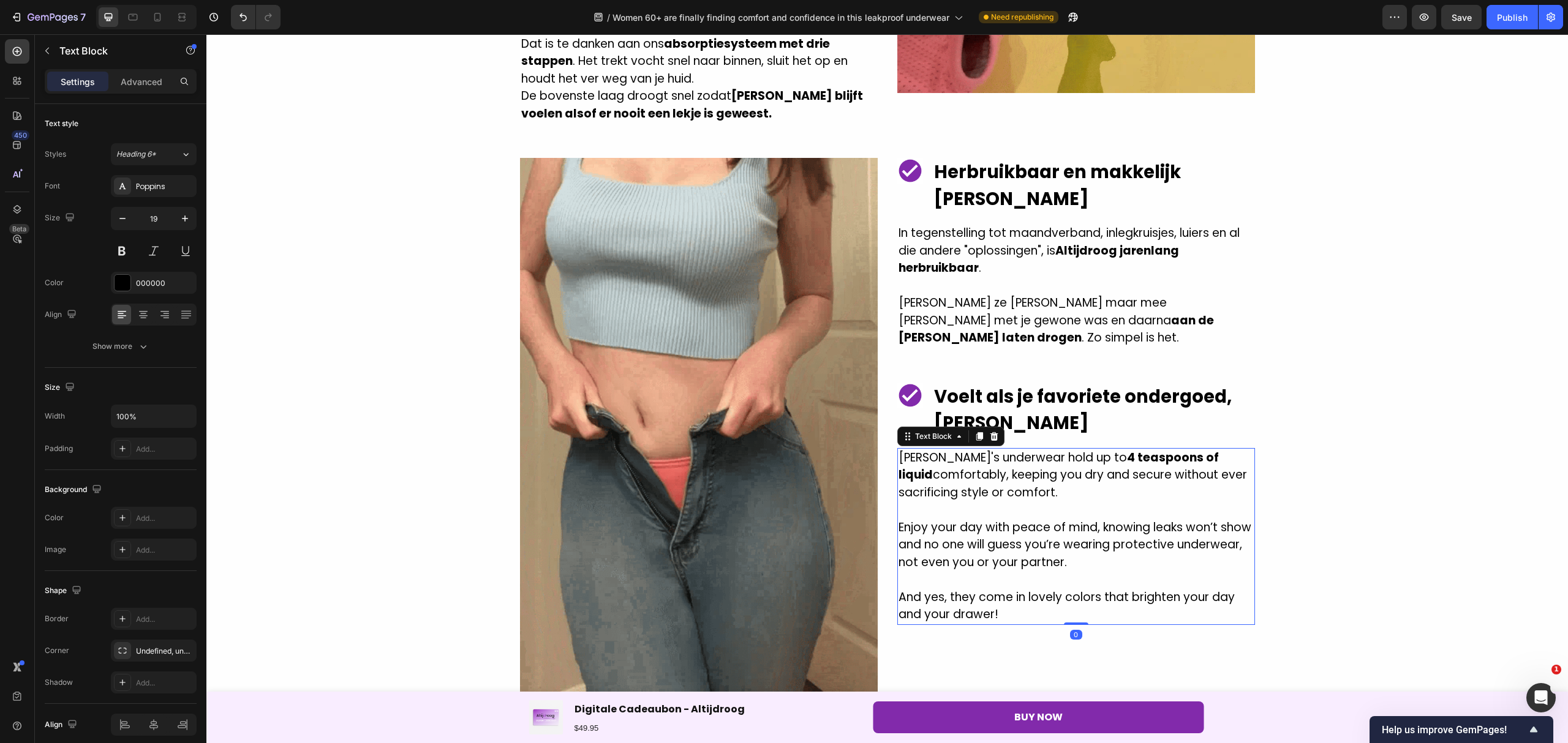
click at [1054, 449] on p "Alltimedry's underwear hold up to 4 teaspoons of liquid comfortably, keeping yo…" at bounding box center [1076, 475] width 355 height 53
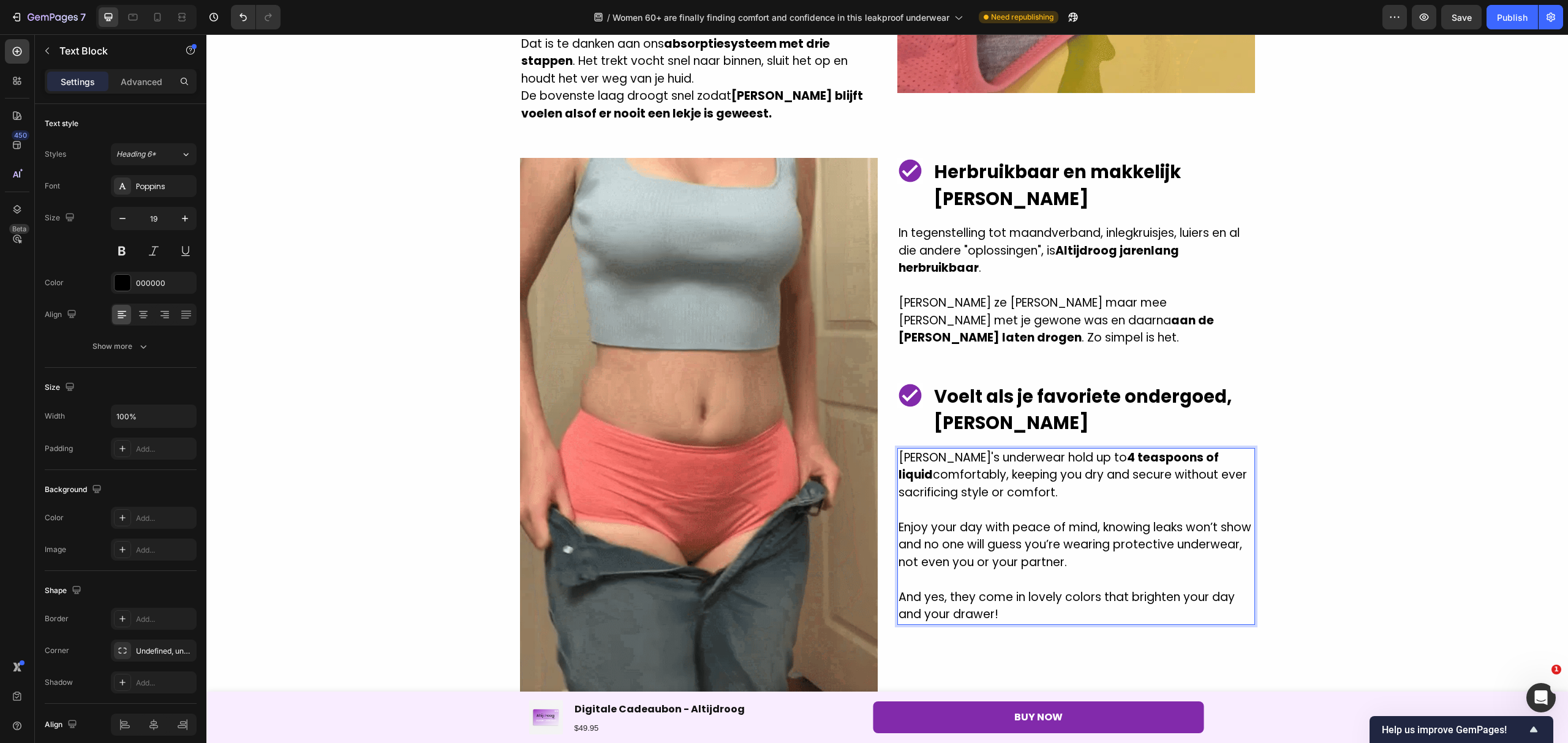
click at [1059, 457] on p "Alltimedry's underwear hold up to 4 teaspoons of liquid comfortably, keeping yo…" at bounding box center [1076, 475] width 355 height 53
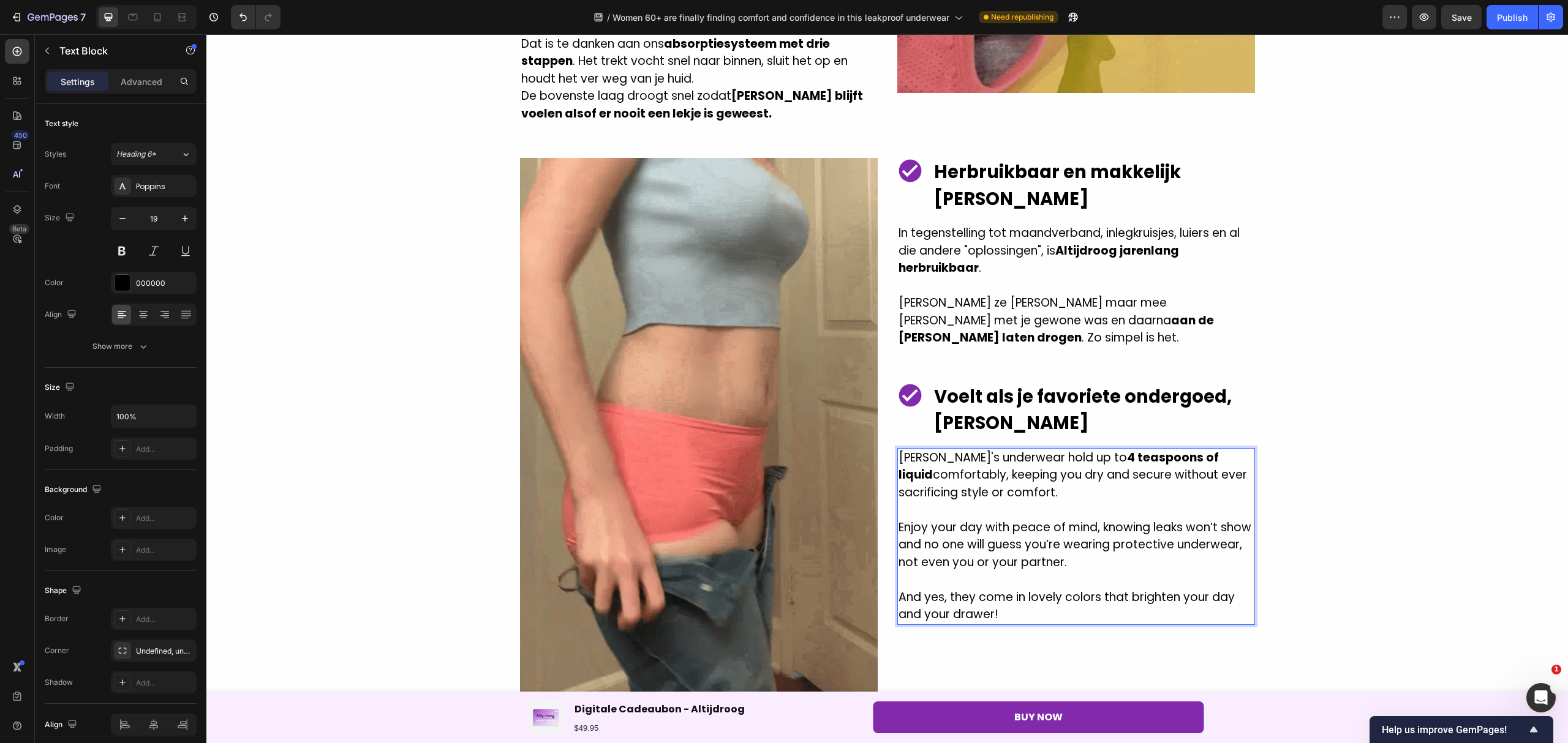
drag, startPoint x: 1061, startPoint y: 454, endPoint x: 893, endPoint y: 417, distance: 172.0
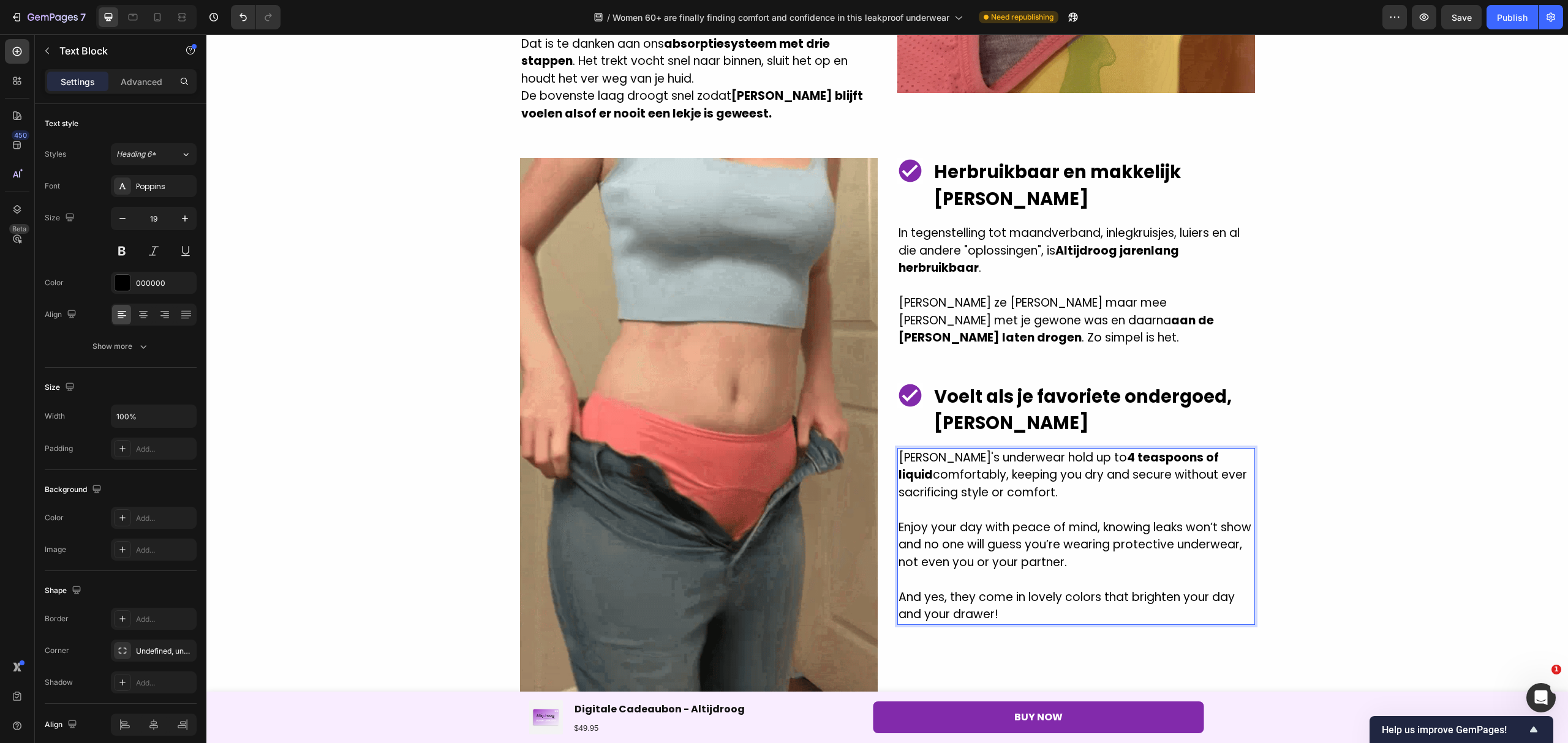
click at [898, 449] on p "Alltimedry's underwear hold up to 4 teaspoons of liquid comfortably, keeping yo…" at bounding box center [1076, 475] width 355 height 53
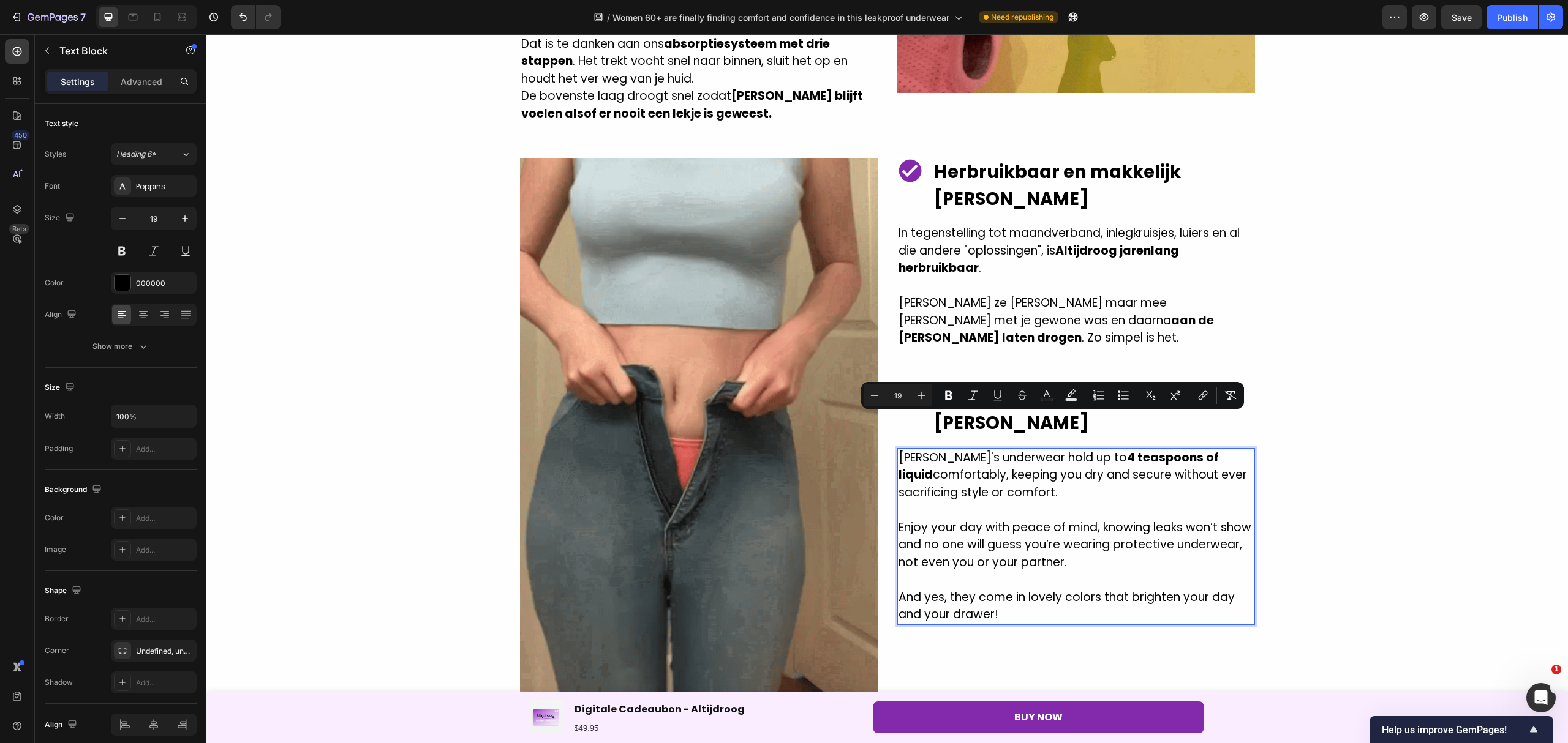
copy p "Alltimedry's underwear hold up to 4 teaspoons of liquid comfortably, keeping yo…"
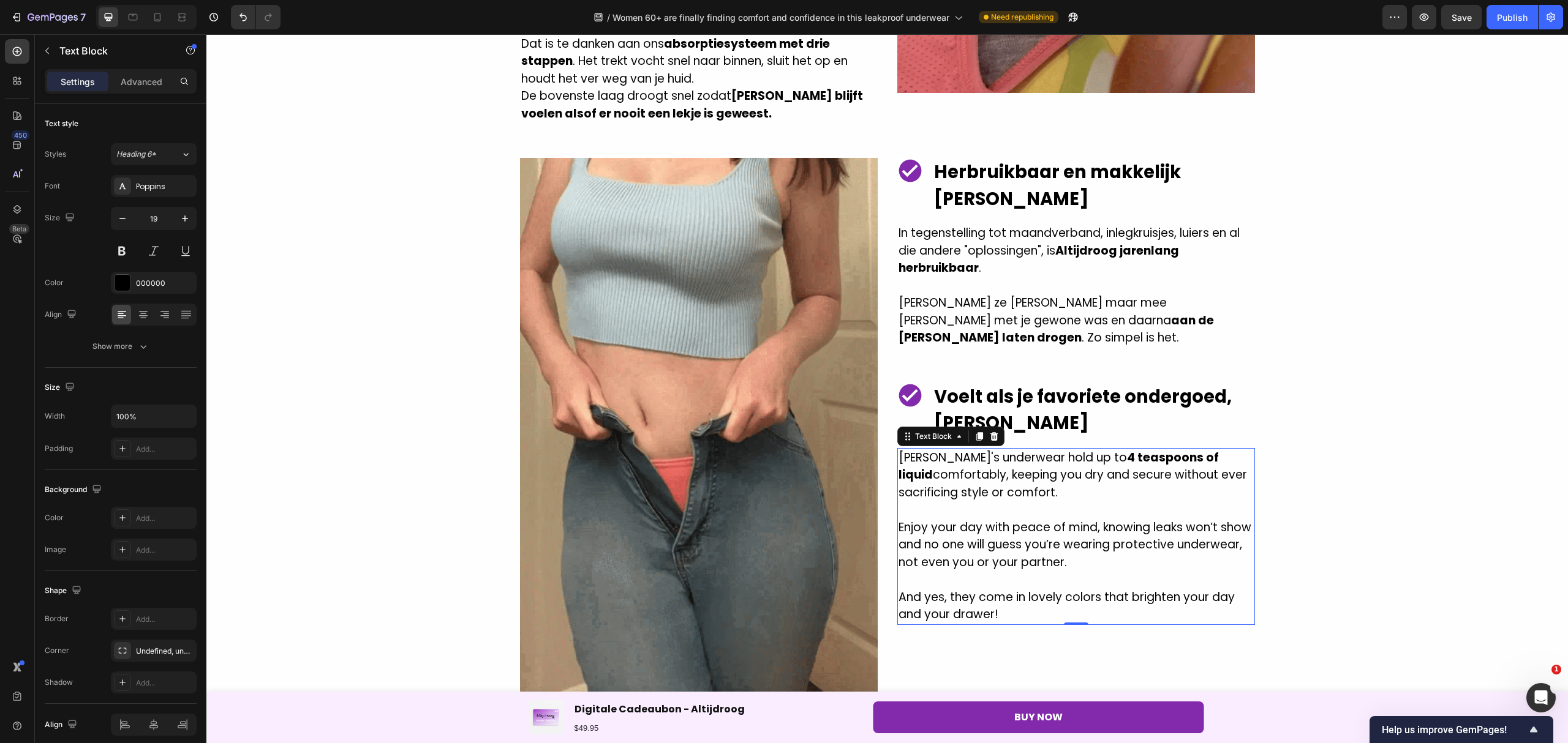
click at [1064, 454] on p "Alltimedry's underwear hold up to 4 teaspoons of liquid comfortably, keeping yo…" at bounding box center [1076, 475] width 355 height 53
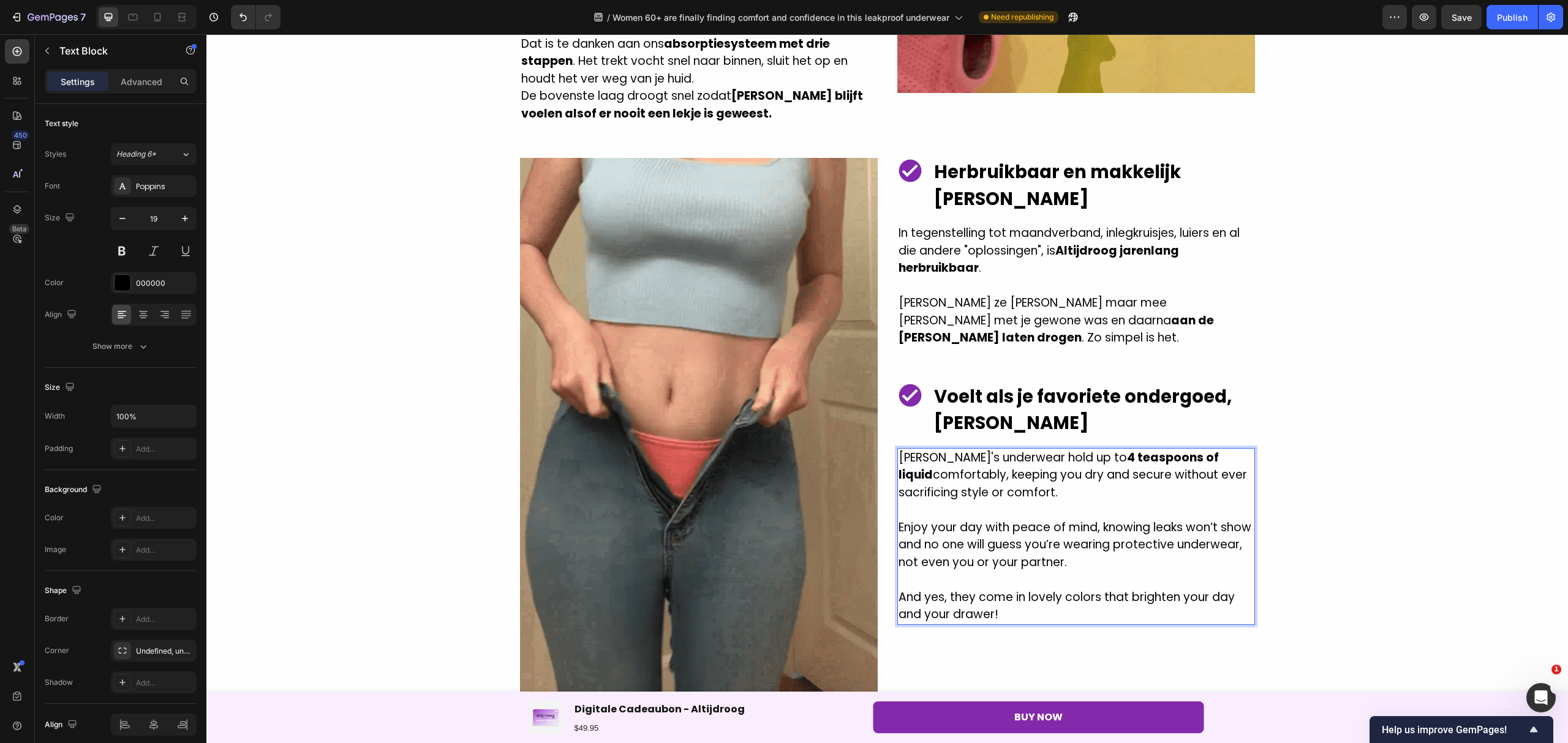
drag, startPoint x: 1054, startPoint y: 455, endPoint x: 893, endPoint y: 419, distance: 165.0
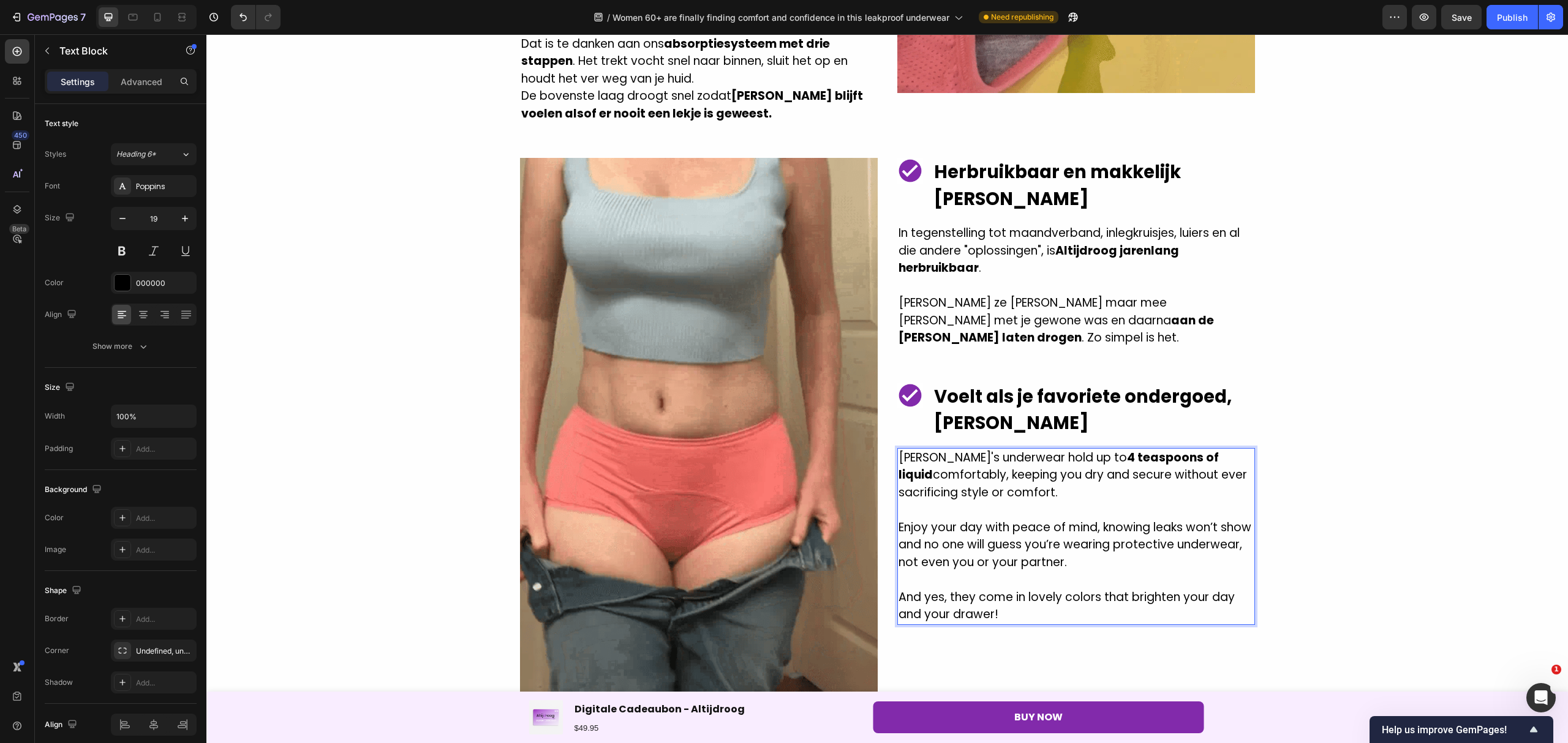
click at [898, 449] on p "Alltimedry's underwear hold up to 4 teaspoons of liquid comfortably, keeping yo…" at bounding box center [1076, 475] width 355 height 53
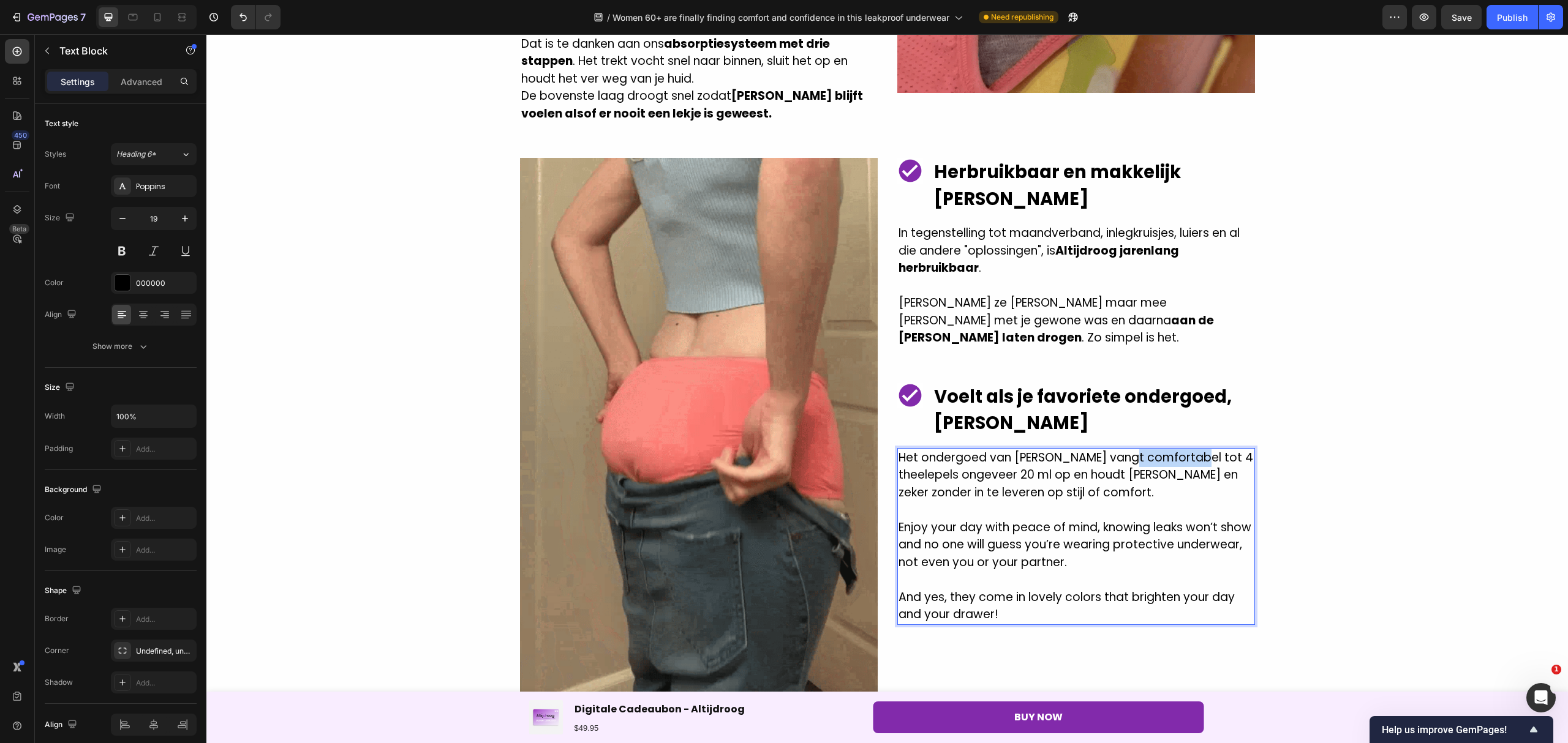
drag, startPoint x: 1182, startPoint y: 420, endPoint x: 1110, endPoint y: 414, distance: 72.2
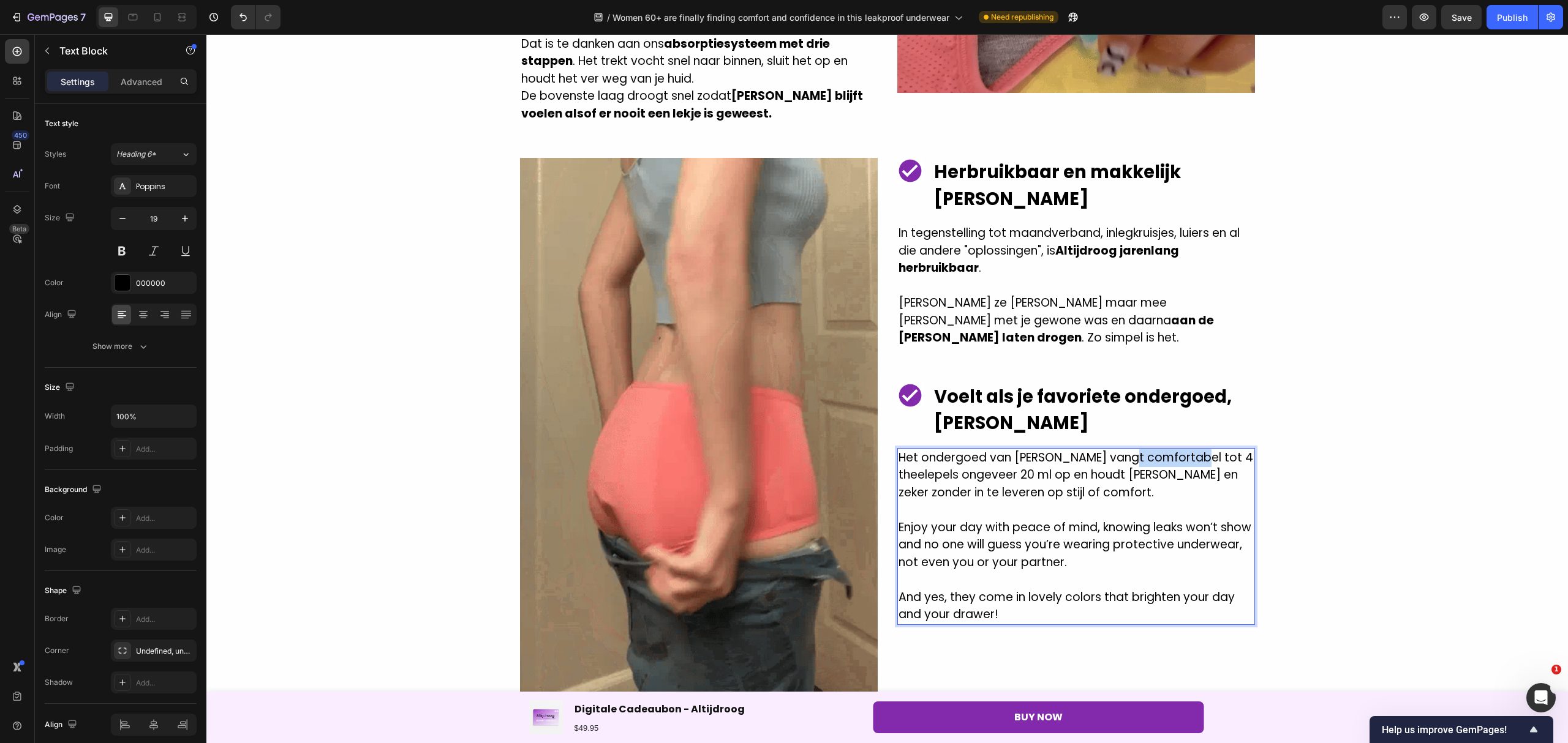
click at [1110, 449] on p "Het ondergoed van AltijdDroog vangt comfortabel tot 4 theelepels ongeveer 20 ml…" at bounding box center [1076, 475] width 355 height 53
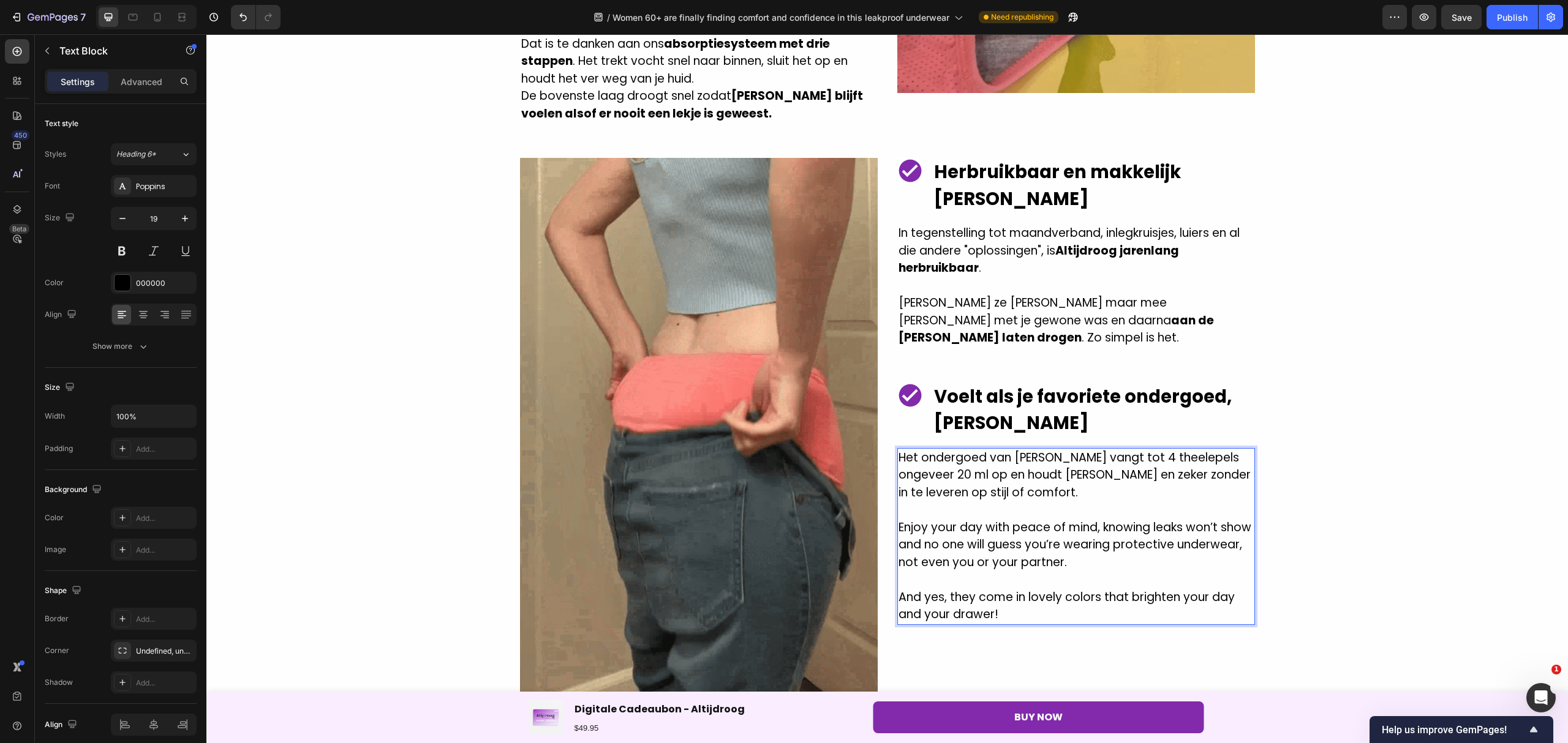
click at [1108, 449] on p "Het ondergoed van AltijdDroog vangt tot 4 theelepels ongeveer 20 ml op en houdt…" at bounding box center [1076, 475] width 355 height 53
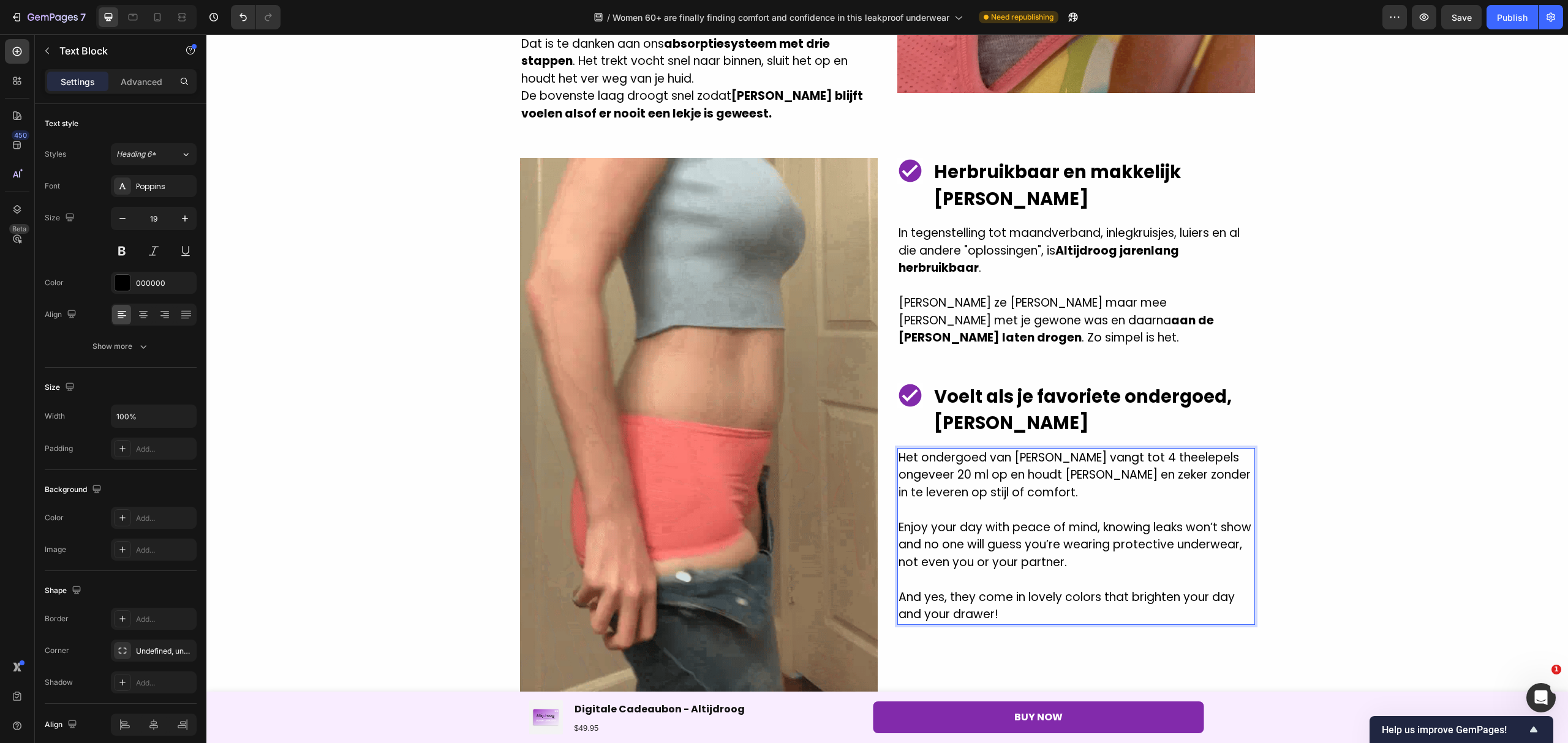
click at [1134, 449] on p "Het ondergoed van AltijdDroog vangt tot 4 theelepels ongeveer 20 ml op en houdt…" at bounding box center [1076, 475] width 355 height 53
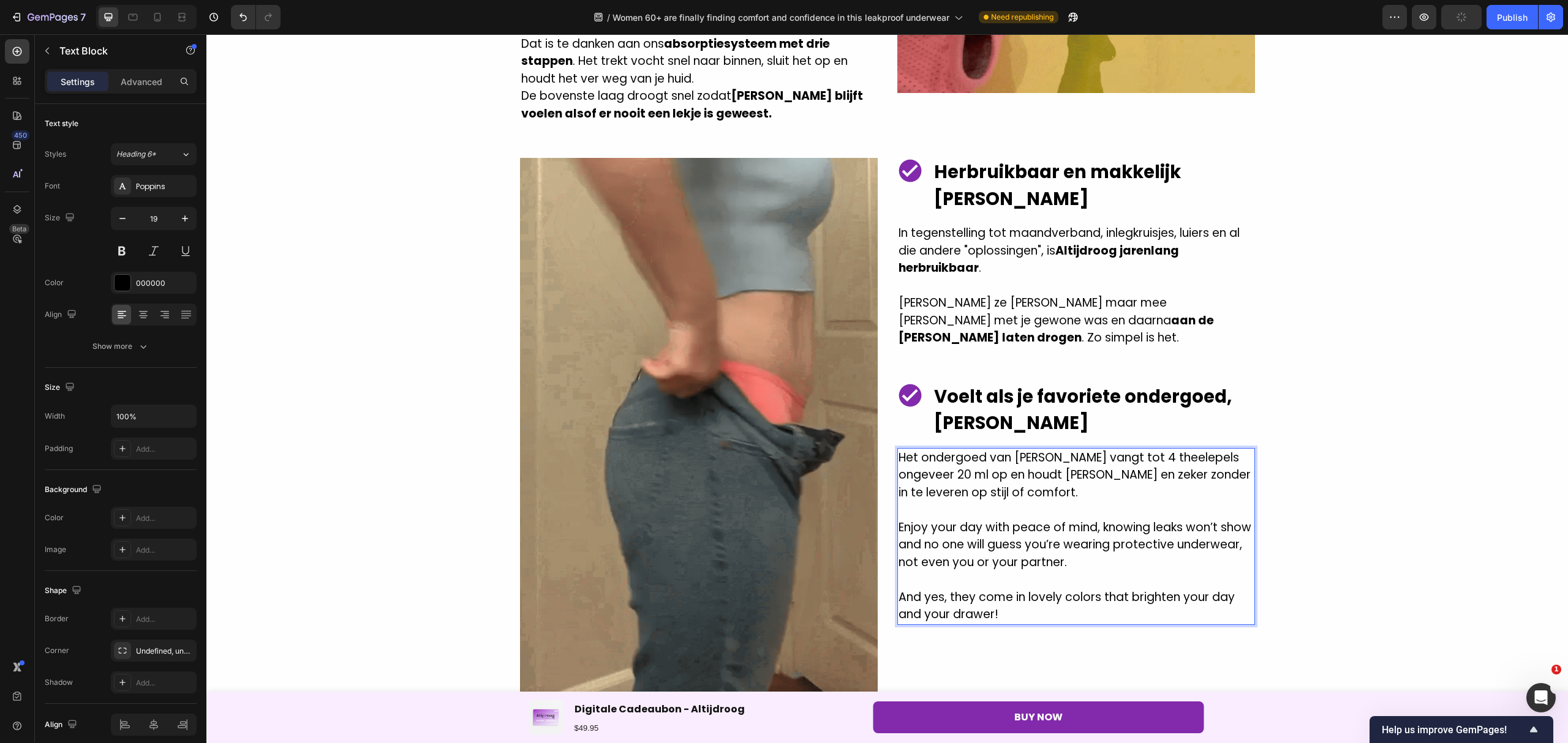
click at [1132, 449] on p "Het ondergoed van AltijdDroog vangt tot 4 theelepels ongeveer 20 ml op en houdt…" at bounding box center [1076, 475] width 355 height 53
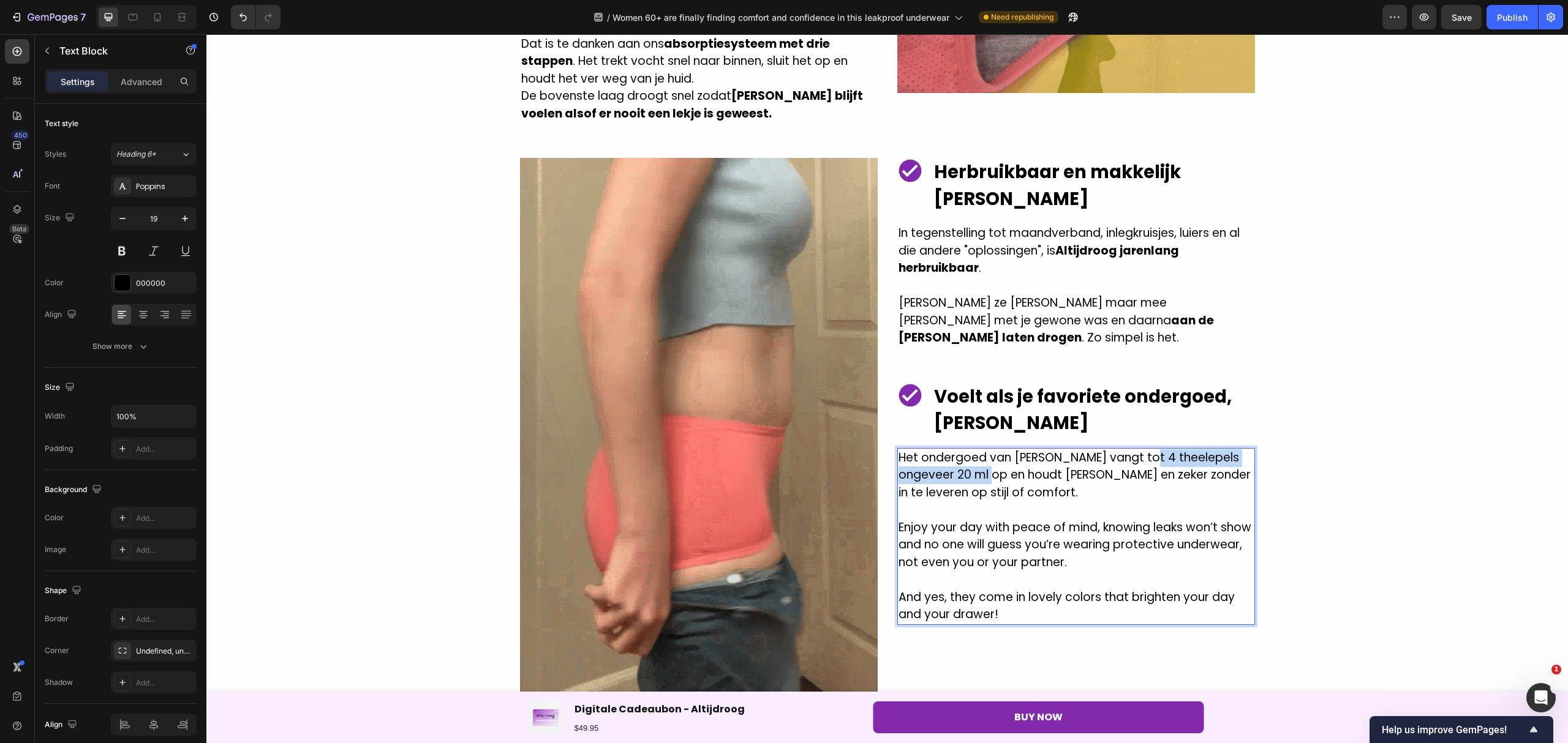
drag, startPoint x: 1132, startPoint y: 420, endPoint x: 996, endPoint y: 441, distance: 137.6
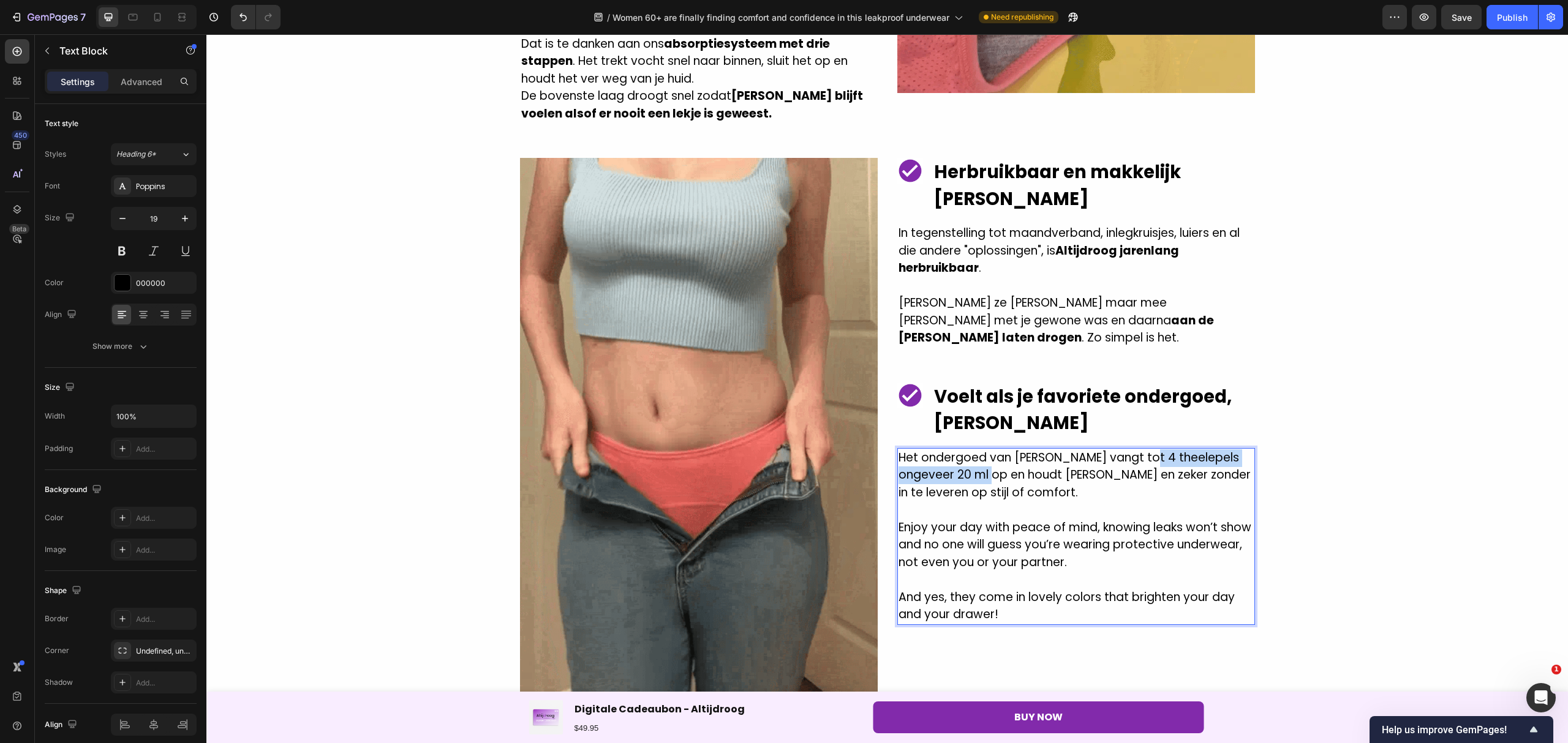
click at [996, 449] on p "Het ondergoed van AltijdDroog vangt tot 4 theelepels ongeveer 20 ml op en houdt…" at bounding box center [1076, 475] width 355 height 53
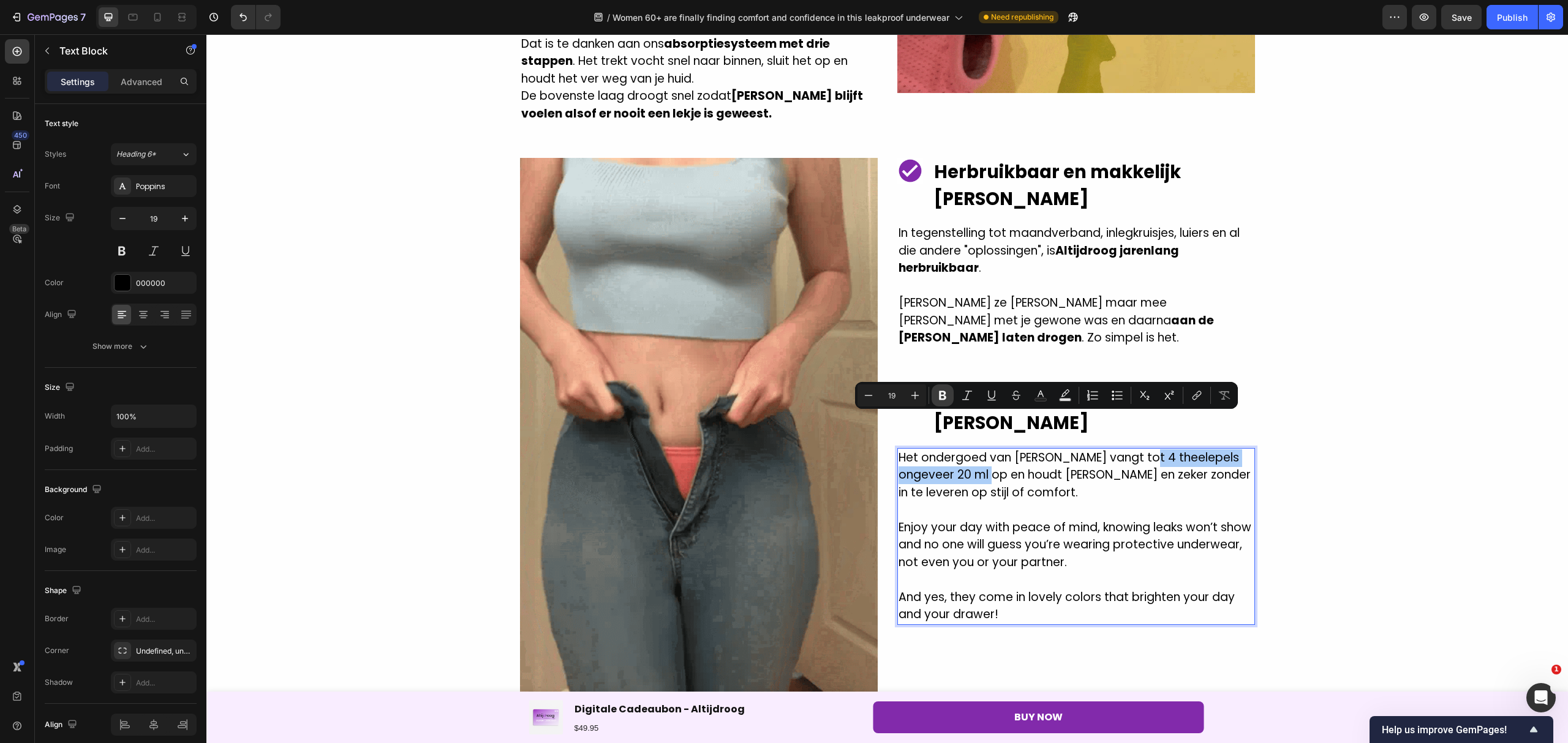
click at [951, 400] on button "Bold" at bounding box center [942, 395] width 22 height 22
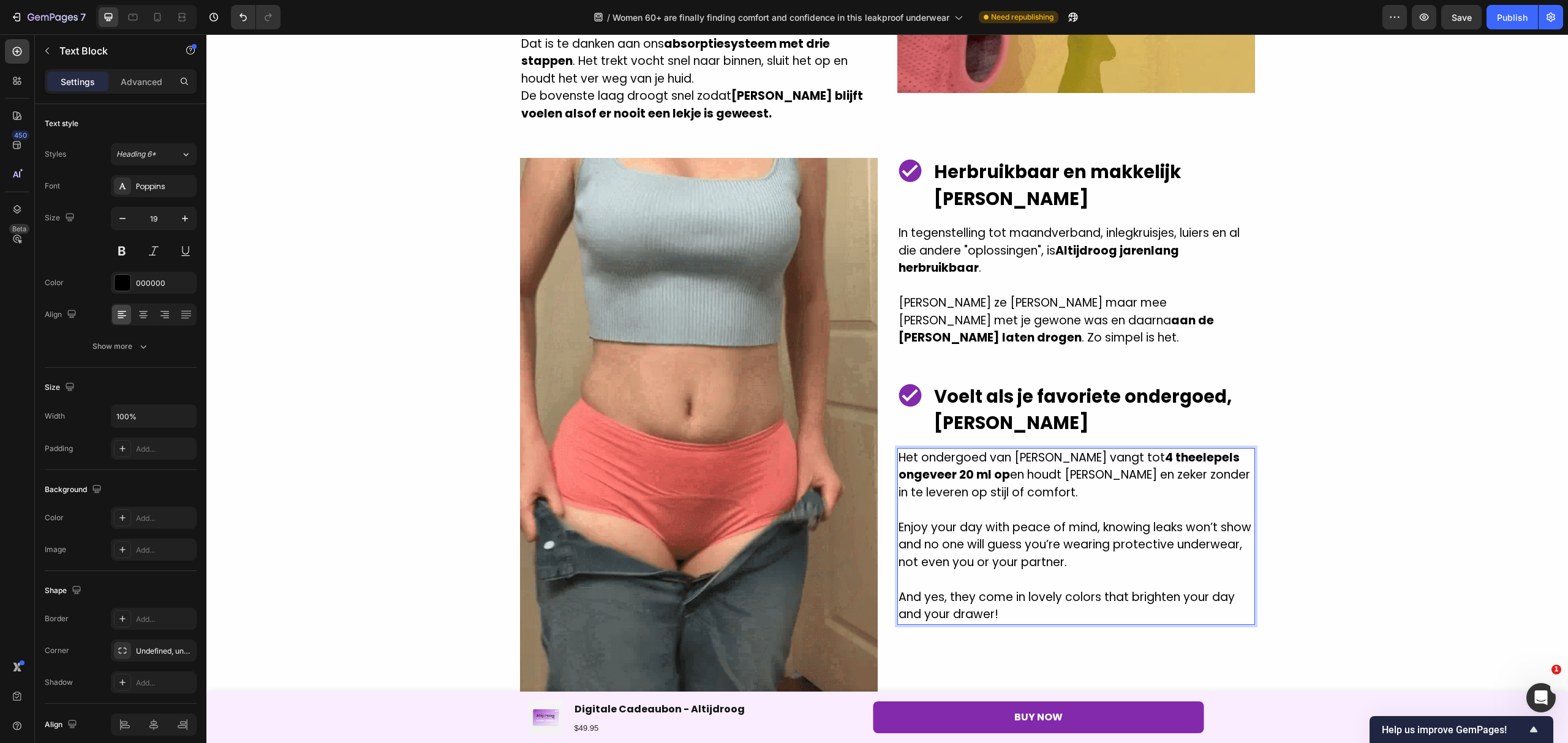
click at [1054, 449] on p "Het ondergoed van AltijdDroog vangt tot 4 theelepels ongeveer 20 ml op en houdt…" at bounding box center [1076, 475] width 355 height 53
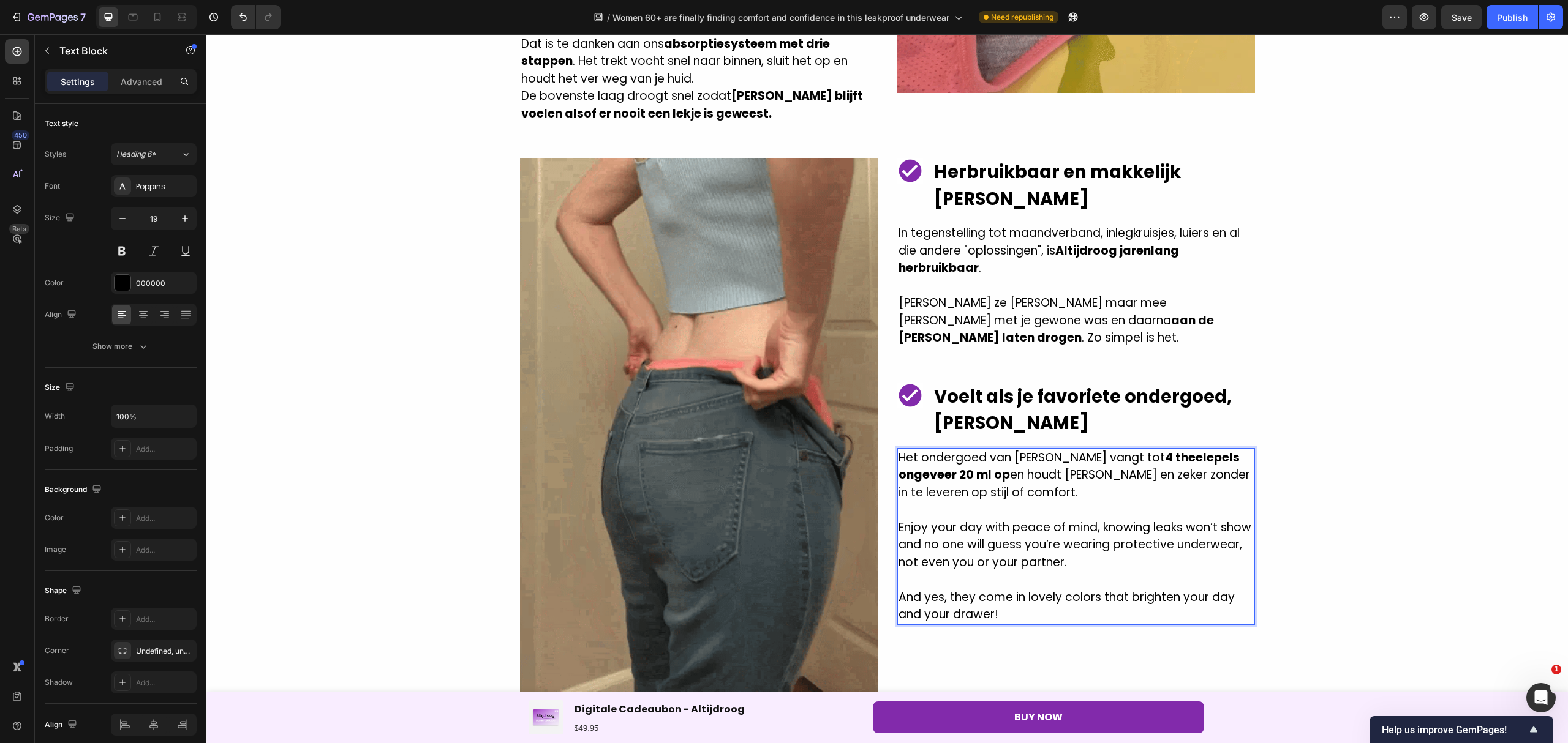
click at [1042, 449] on p "Het ondergoed van AltijdDroog vangt tot 4 theelepels ongeveer 20 ml op en houdt…" at bounding box center [1076, 475] width 355 height 53
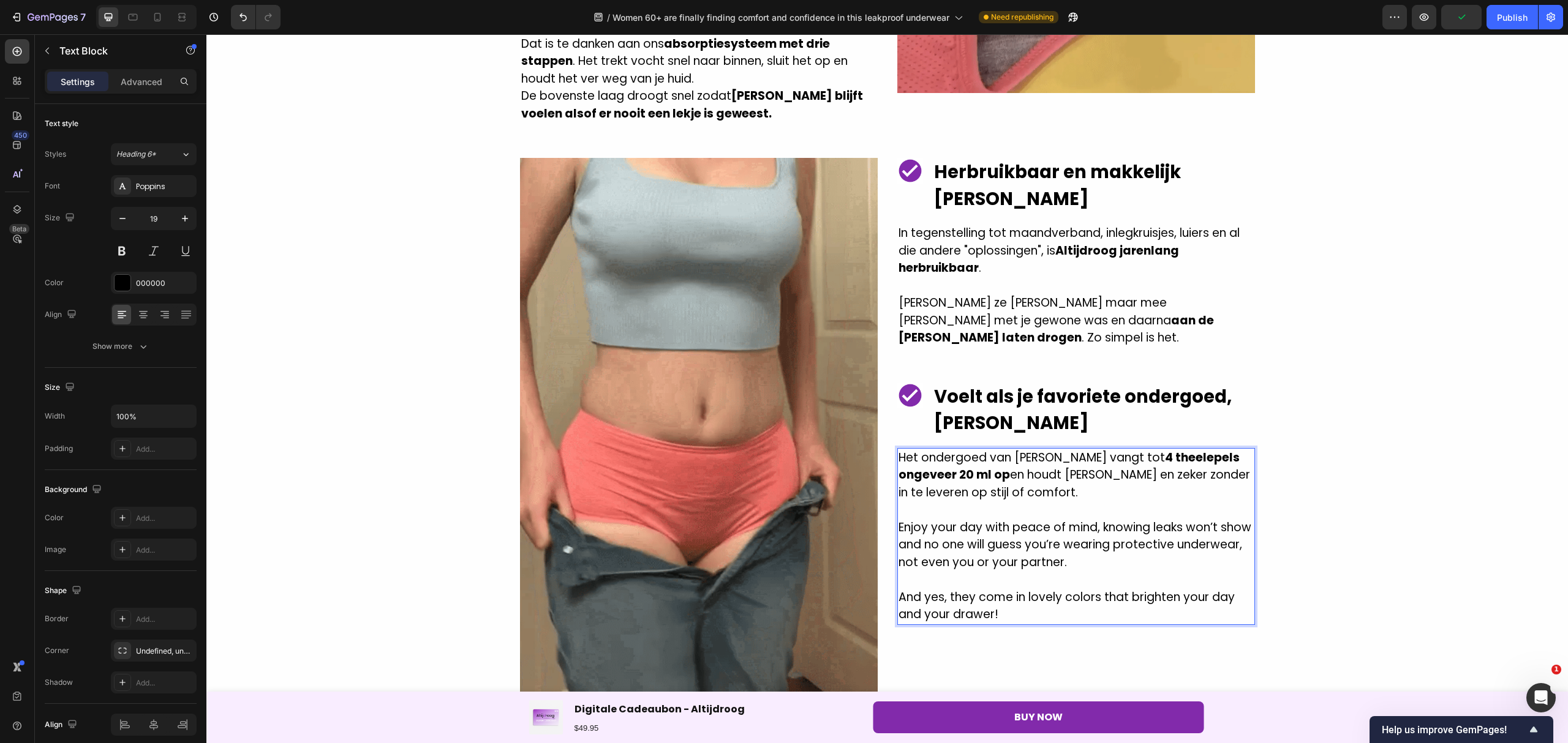
click at [1039, 449] on p "Het ondergoed van AltijdDroog vangt tot 4 theelepels ongeveer 20 ml op en houdt…" at bounding box center [1076, 475] width 355 height 53
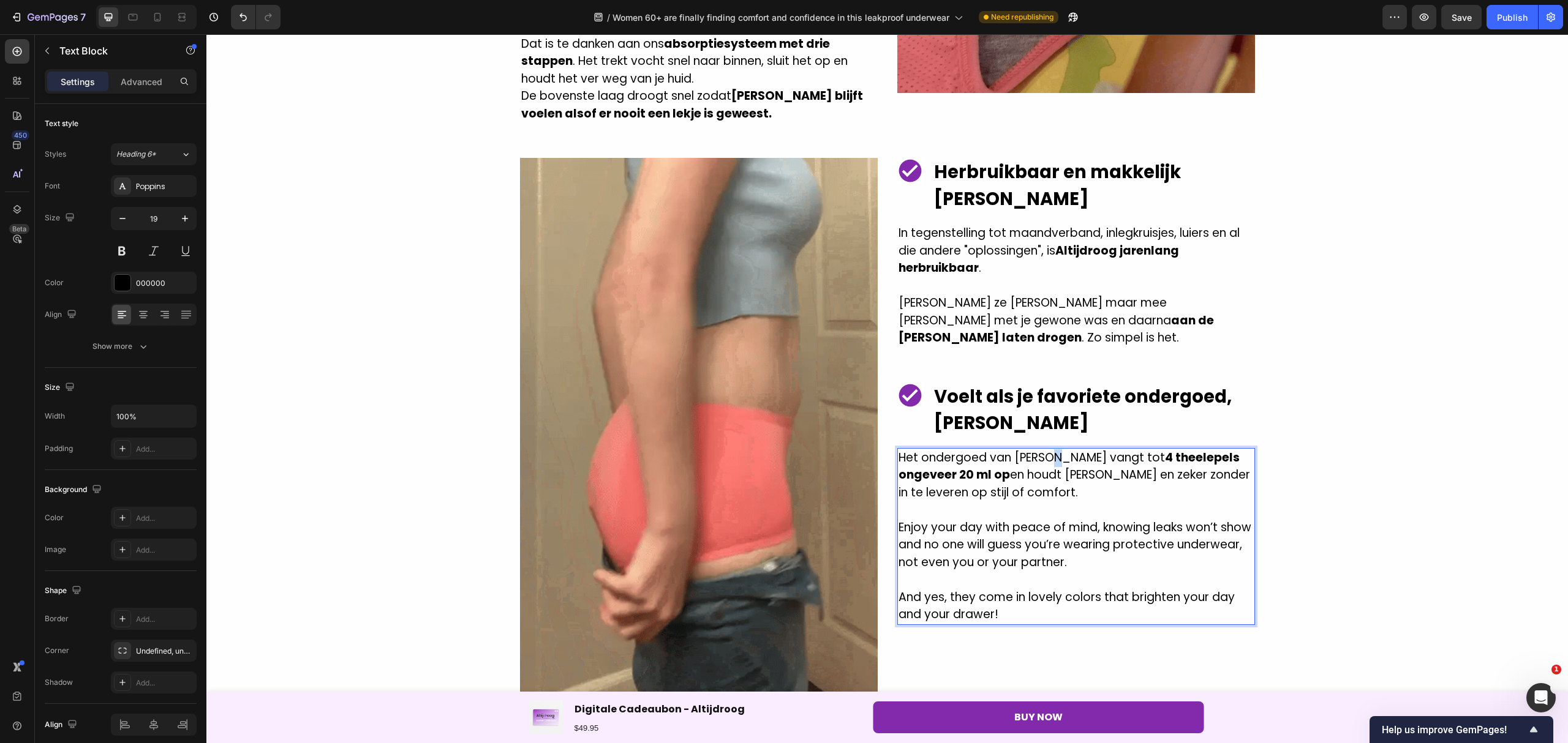
click at [1040, 449] on p "Het ondergoed van AltijdDroog vangt tot 4 theelepels ongeveer 20 ml op en houdt…" at bounding box center [1076, 475] width 355 height 53
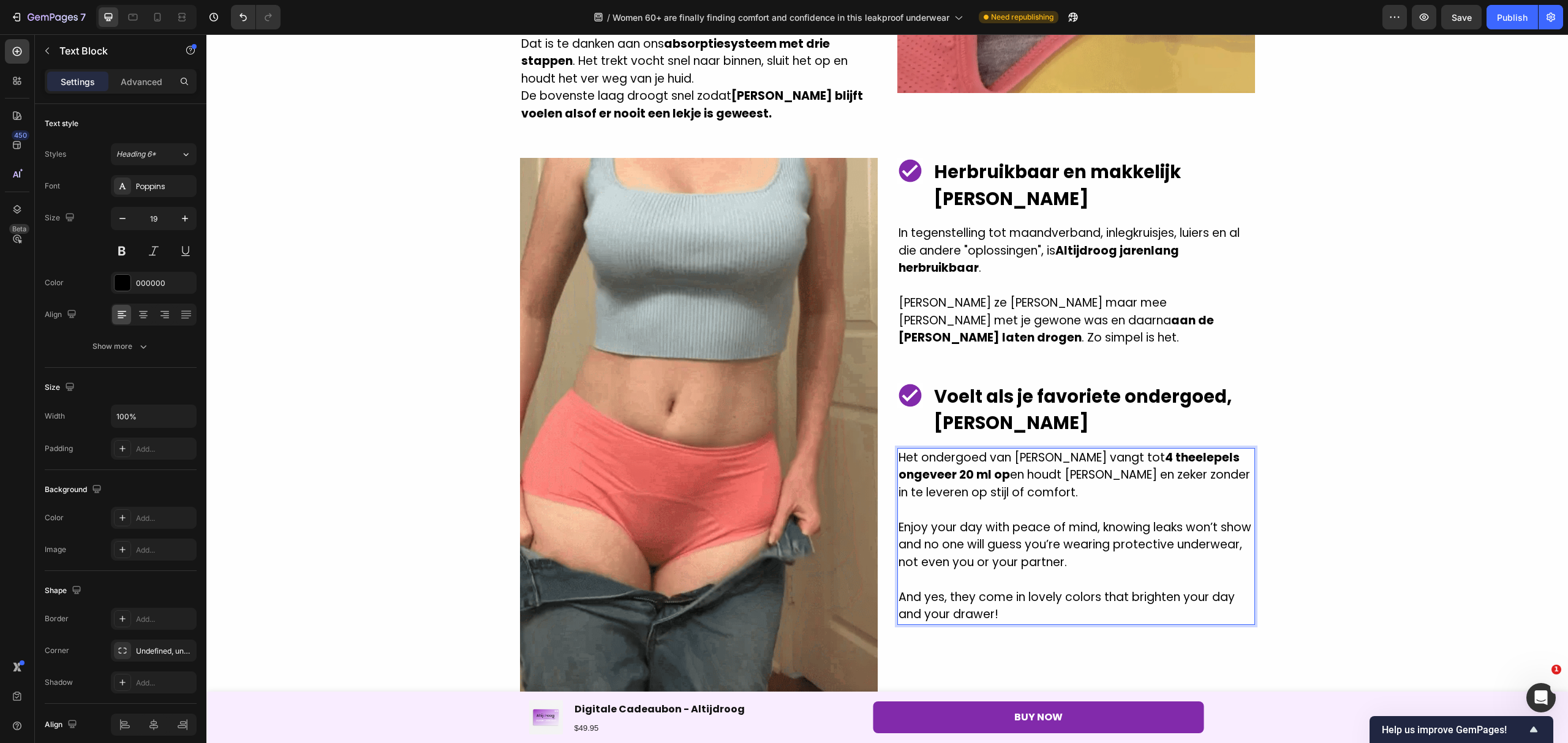
click at [1066, 519] on p "Enjoy your day with peace of mind, knowing leaks won’t show and no one will gue…" at bounding box center [1076, 545] width 355 height 53
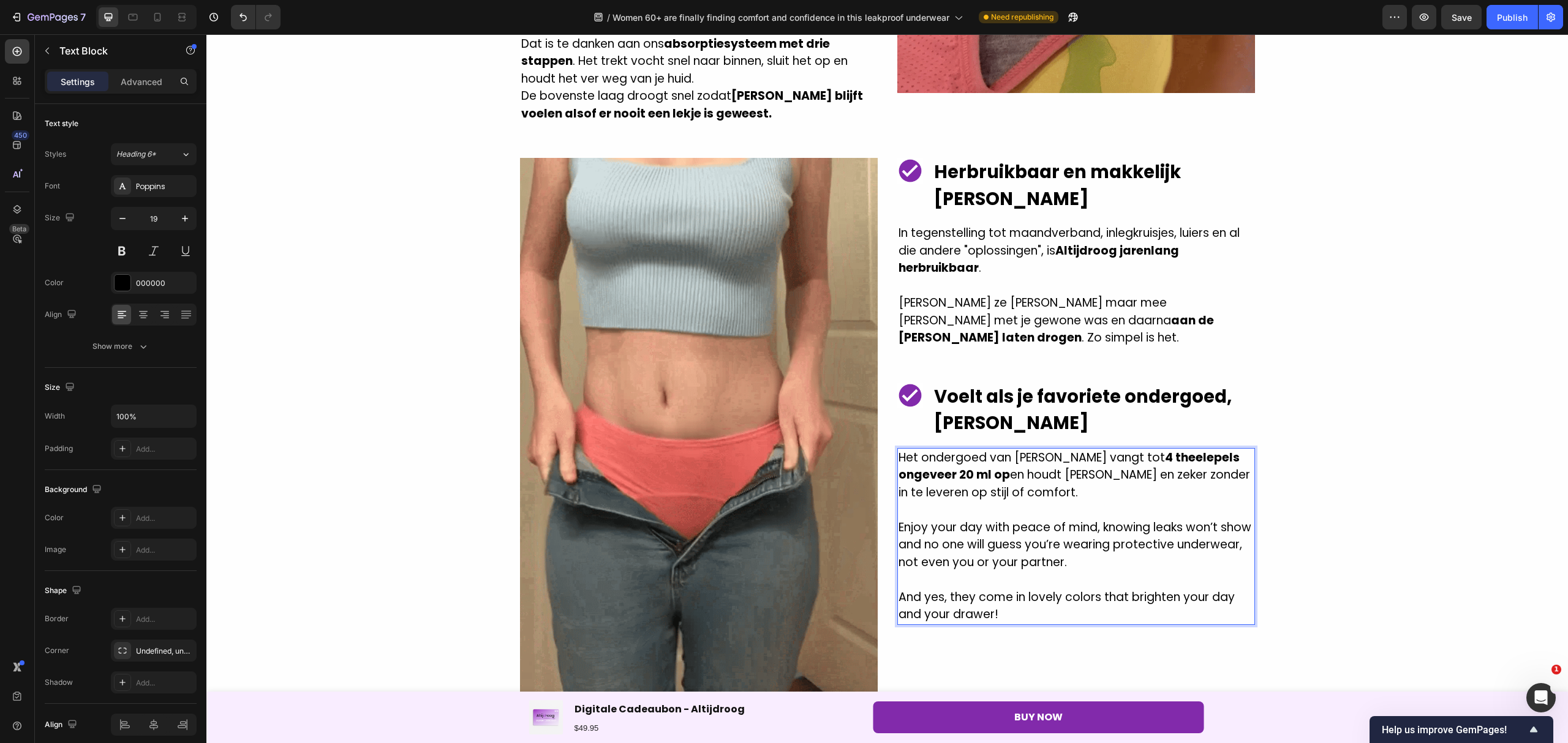
click at [1068, 526] on p "Enjoy your day with peace of mind, knowing leaks won’t show and no one will gue…" at bounding box center [1076, 545] width 355 height 53
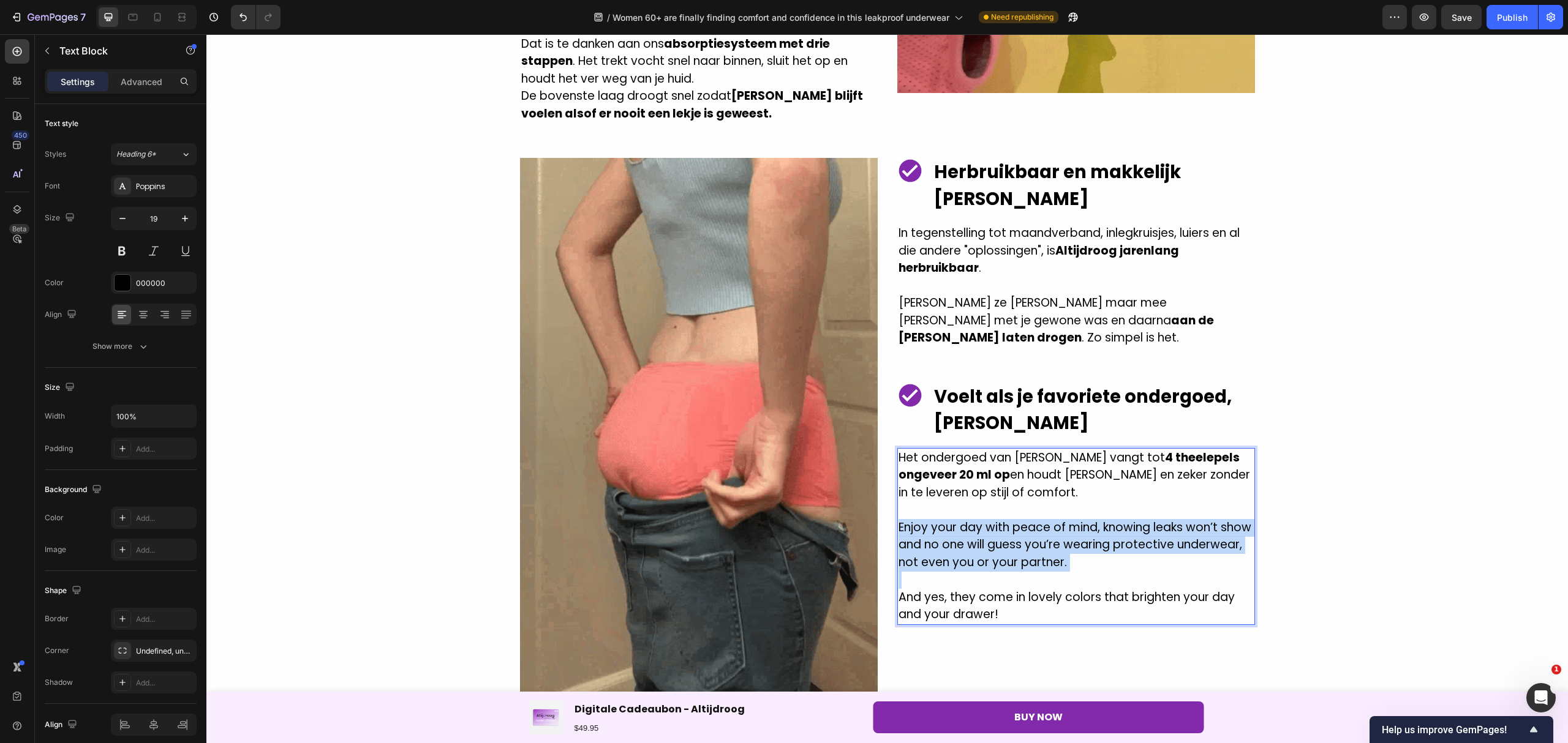
drag, startPoint x: 1068, startPoint y: 526, endPoint x: 902, endPoint y: 483, distance: 171.5
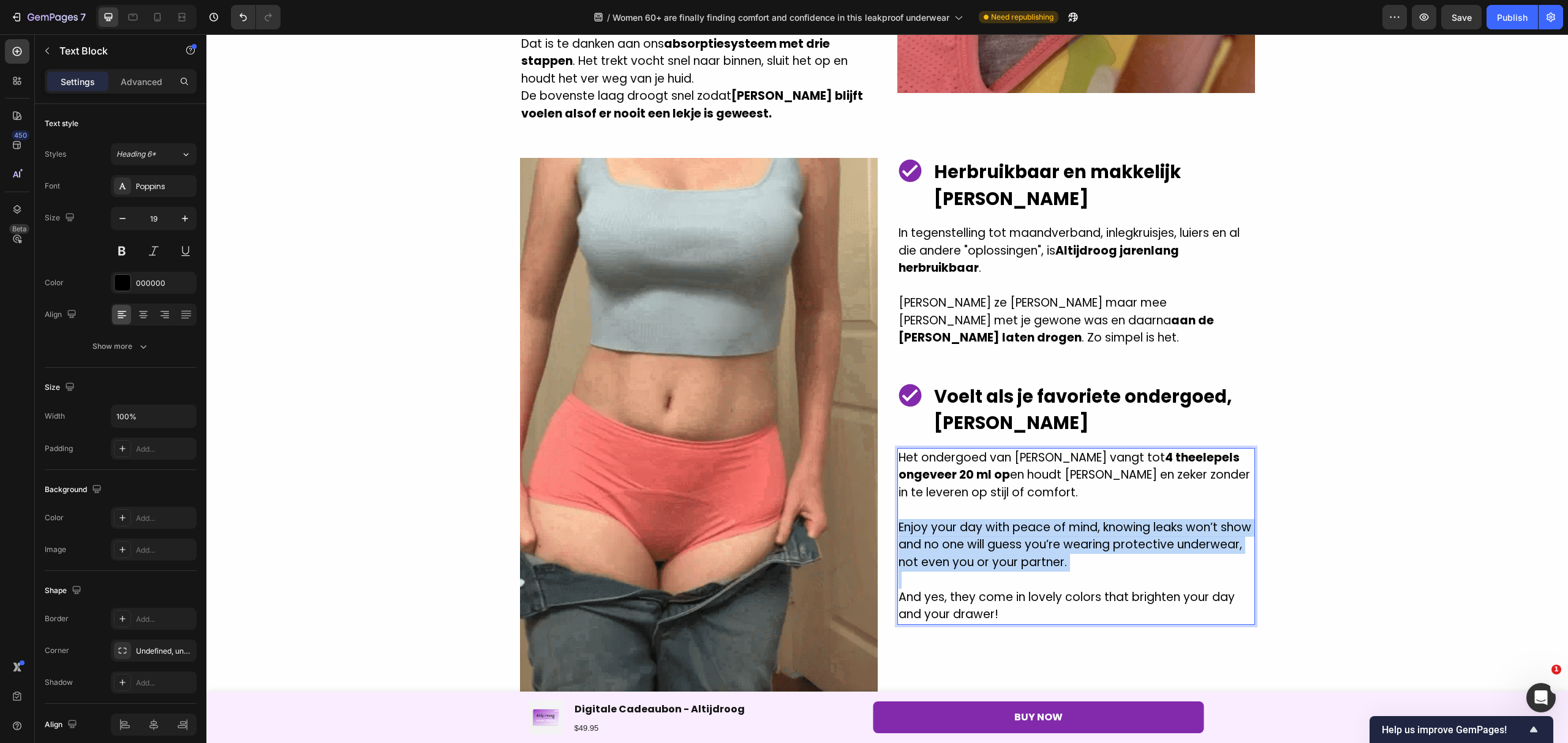
click at [902, 519] on p "Enjoy your day with peace of mind, knowing leaks won’t show and no one will gue…" at bounding box center [1076, 545] width 355 height 53
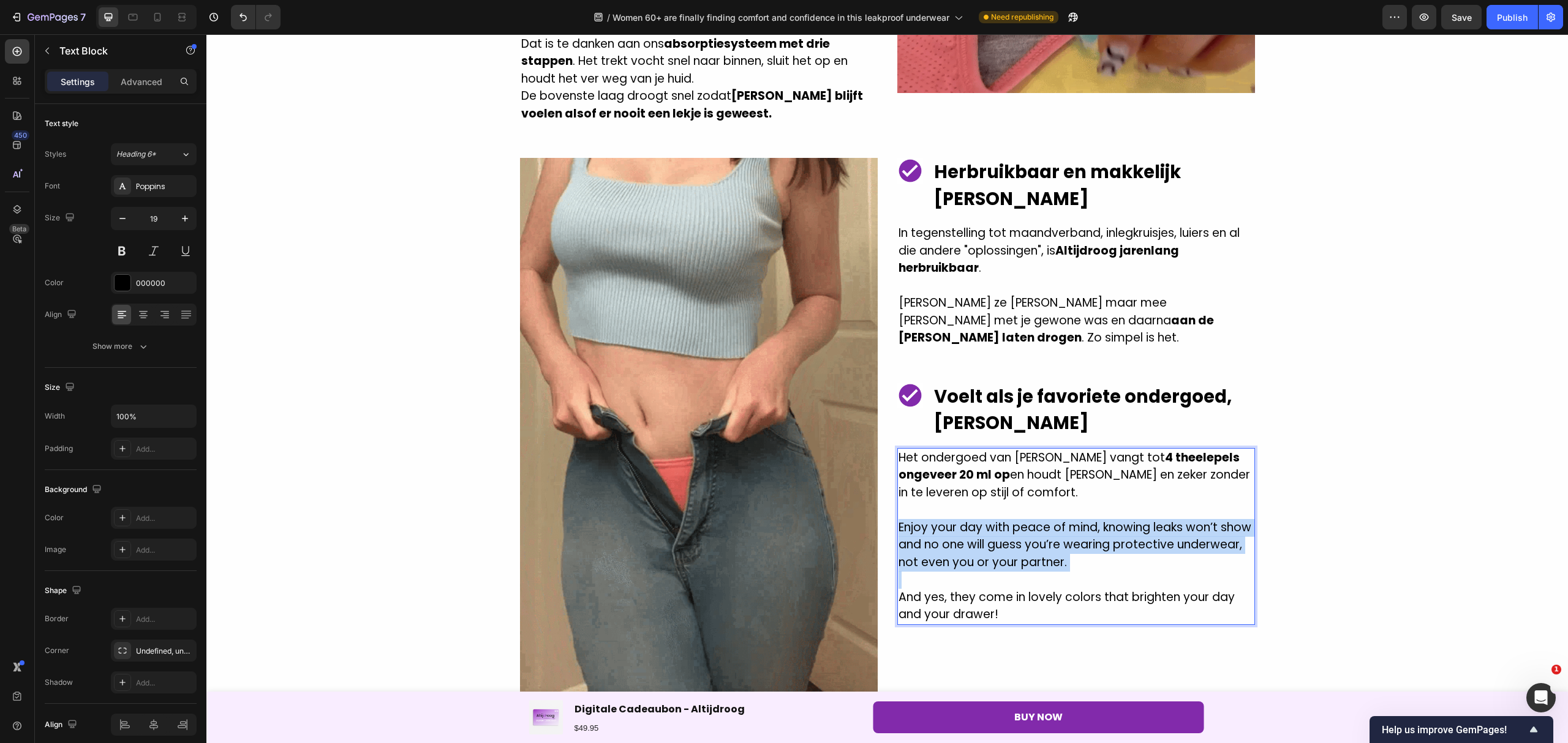
copy p "Enjoy your day with peace of mind, knowing leaks won’t show and no one will gue…"
